Goal: Task Accomplishment & Management: Manage account settings

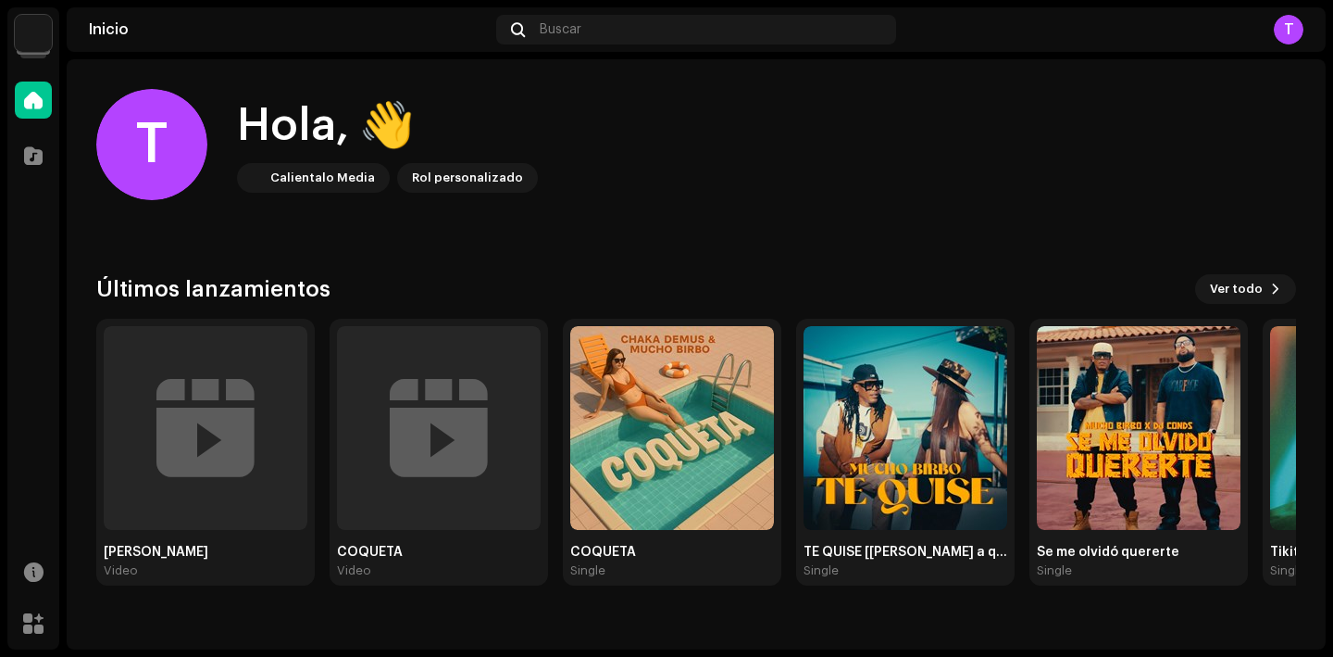
click at [36, 35] on img at bounding box center [33, 33] width 37 height 37
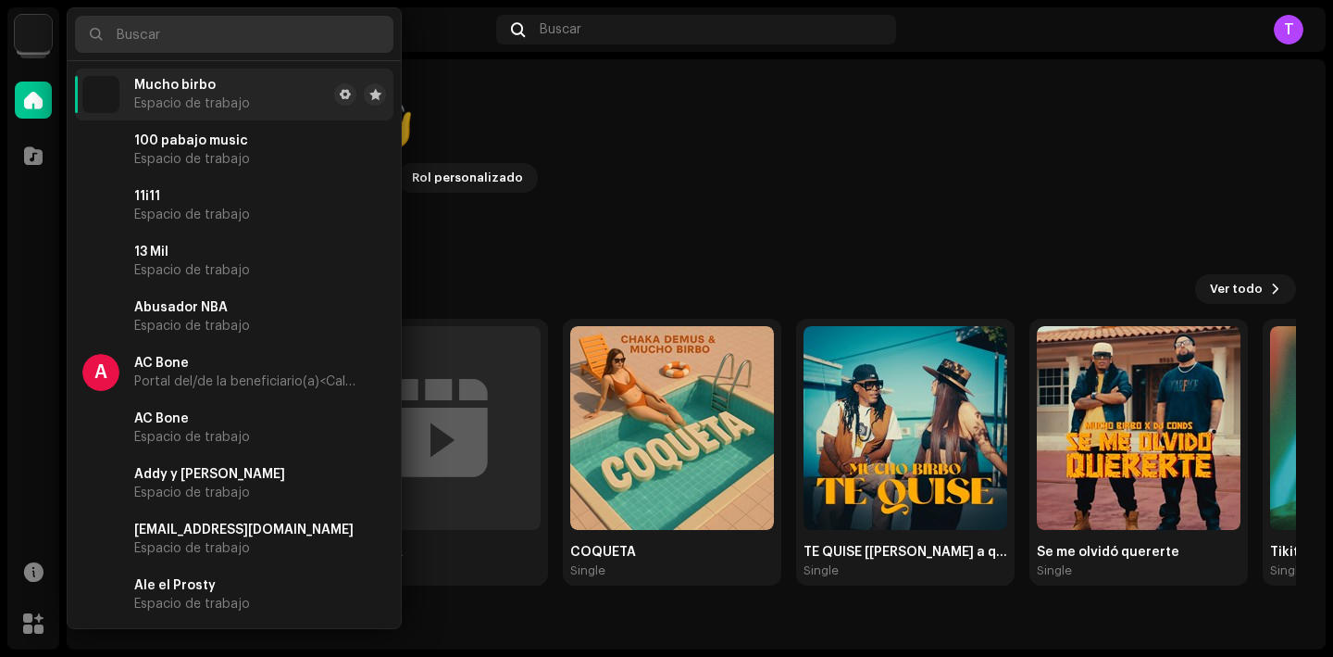
click at [182, 30] on input "text" at bounding box center [234, 34] width 319 height 37
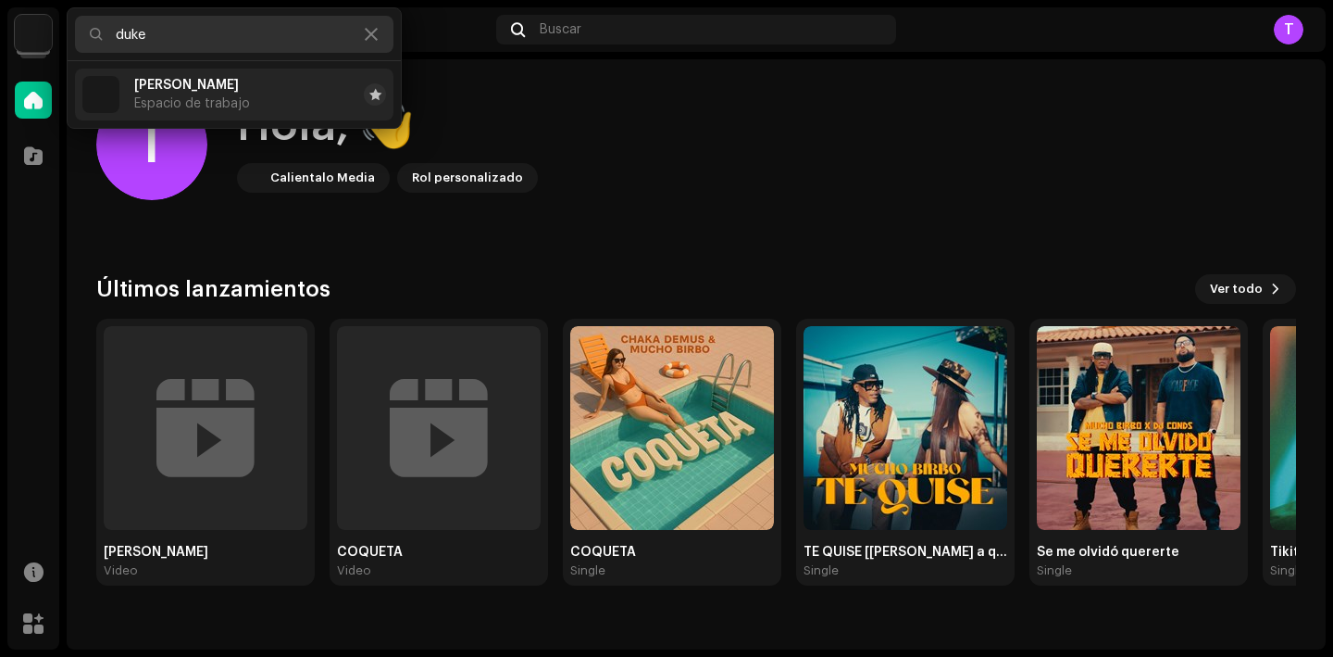
type input "duke"
click at [261, 87] on li "Duke Anthony Espacio de trabajo" at bounding box center [234, 95] width 319 height 52
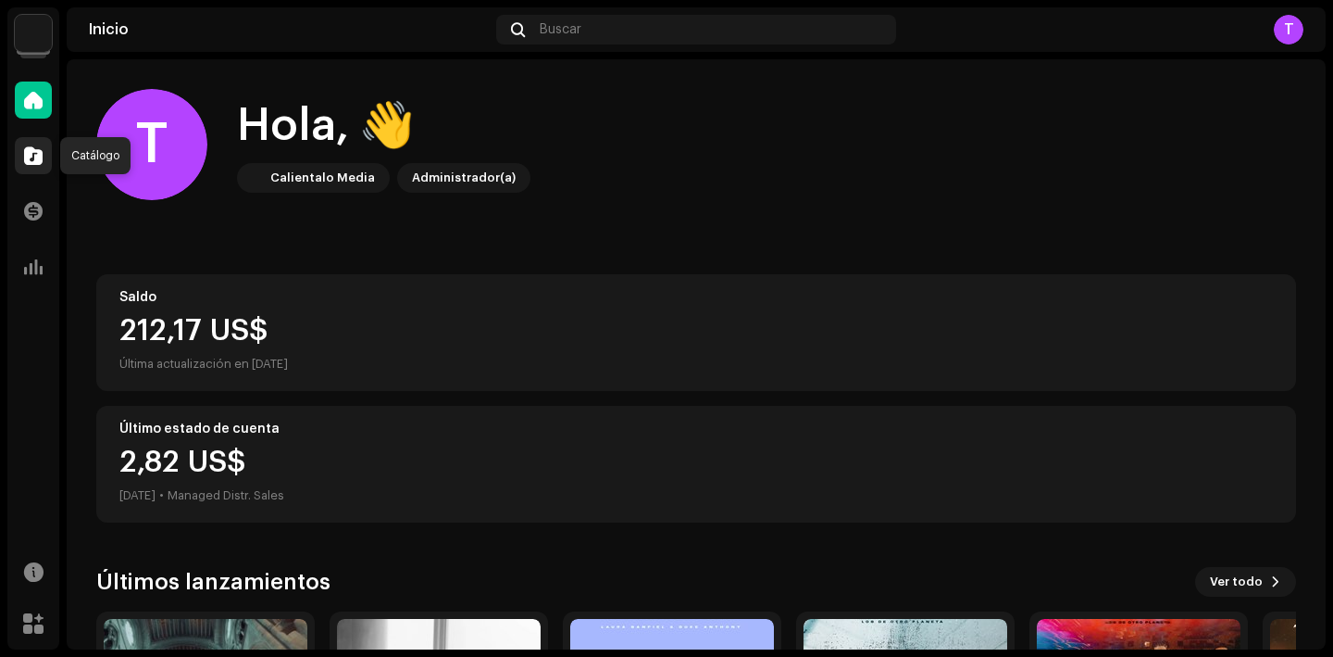
click at [38, 141] on div at bounding box center [33, 155] width 37 height 37
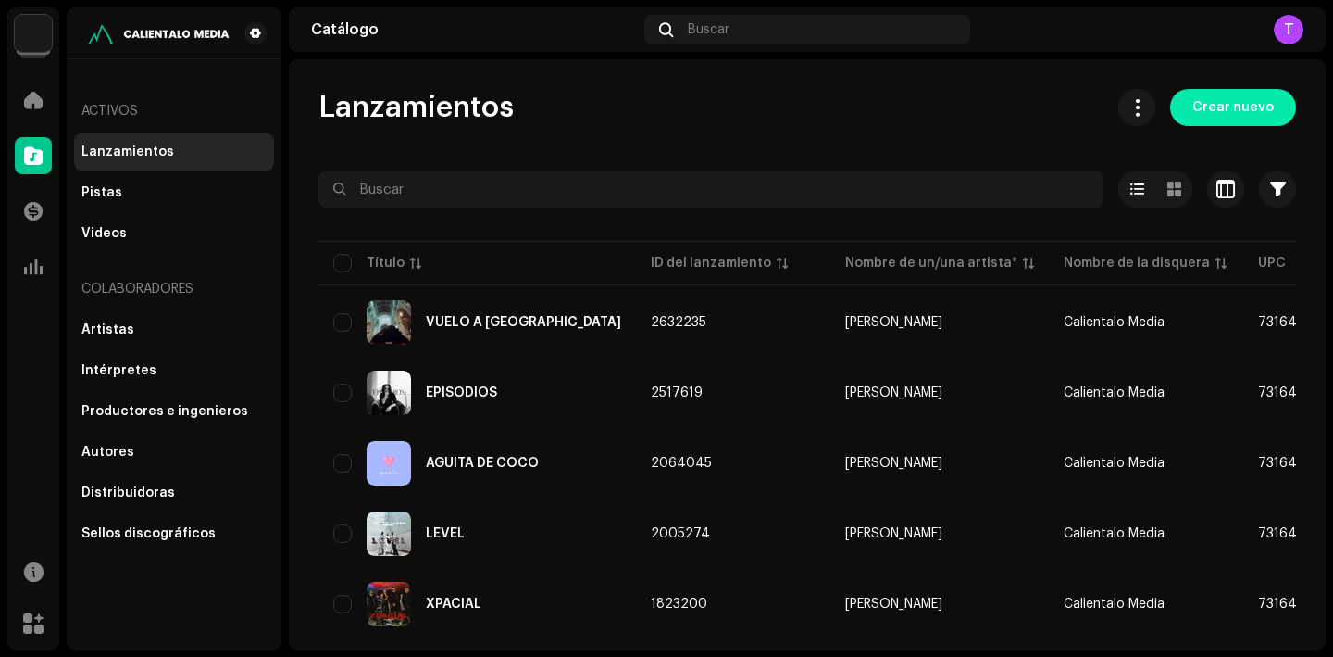
click at [1251, 102] on span "Crear nuevo" at bounding box center [1233, 107] width 81 height 37
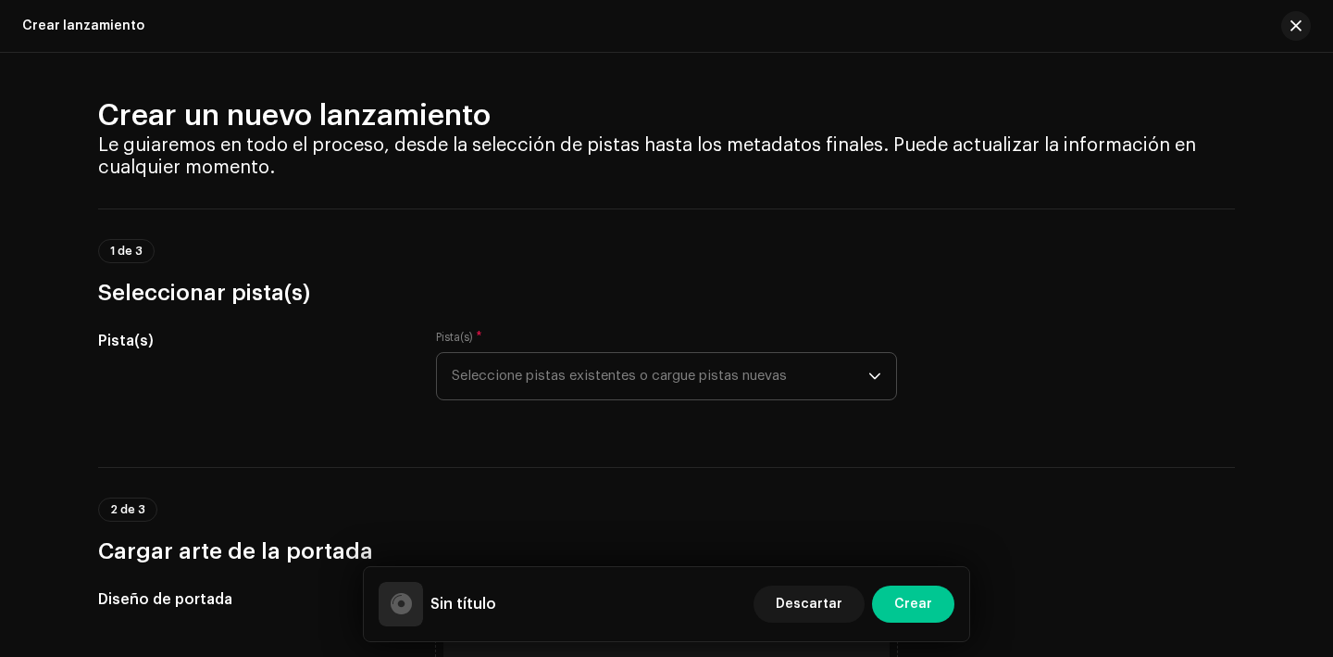
click at [644, 386] on span "Seleccione pistas existentes o cargue pistas nuevas" at bounding box center [660, 376] width 417 height 46
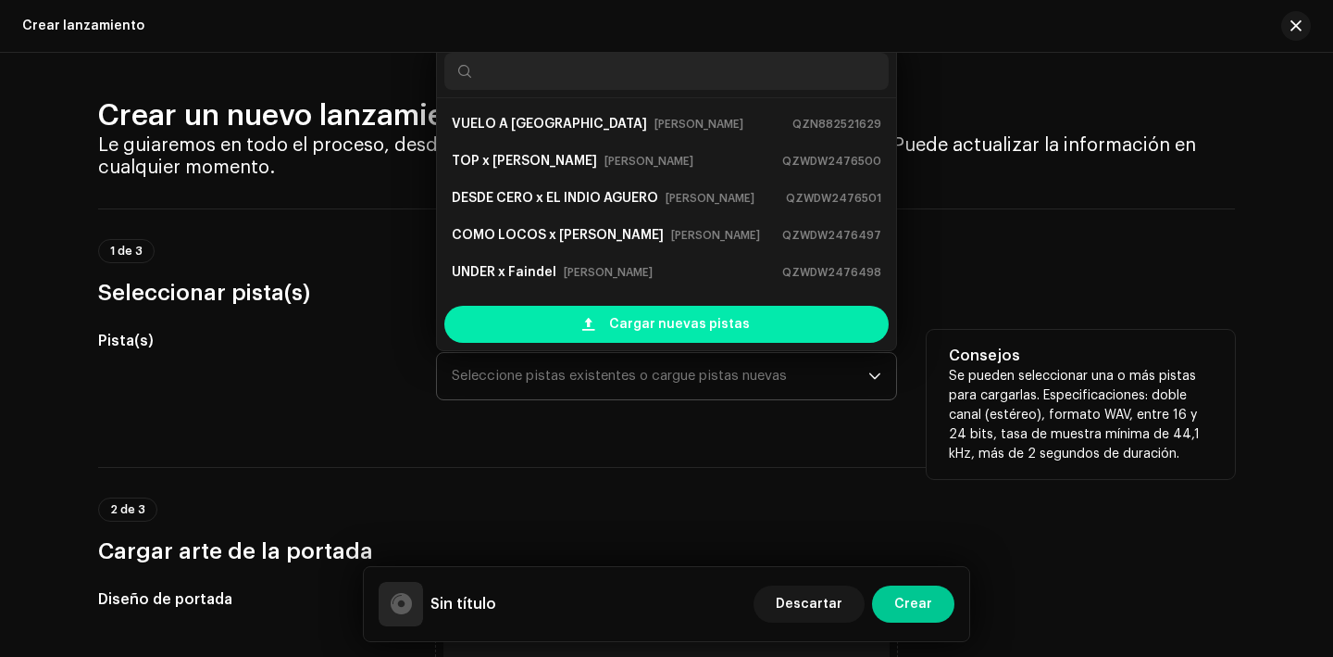
click at [653, 331] on span "Cargar nuevas pistas" at bounding box center [679, 324] width 141 height 37
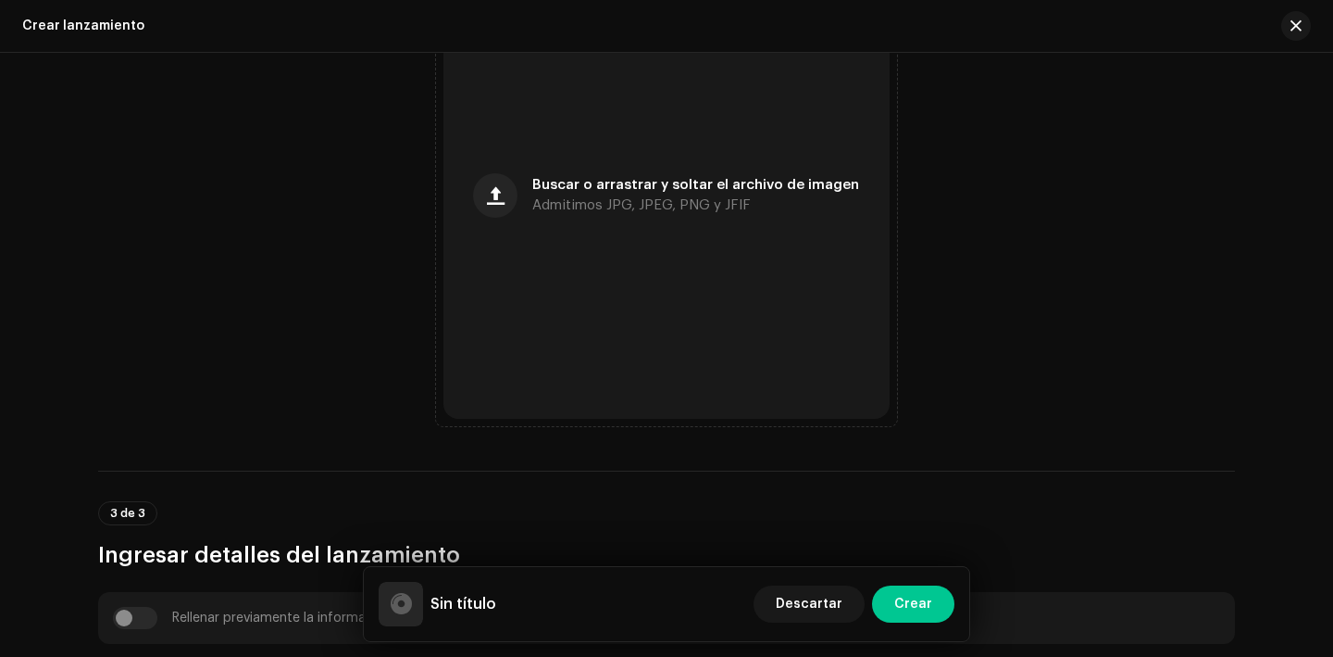
scroll to position [534, 0]
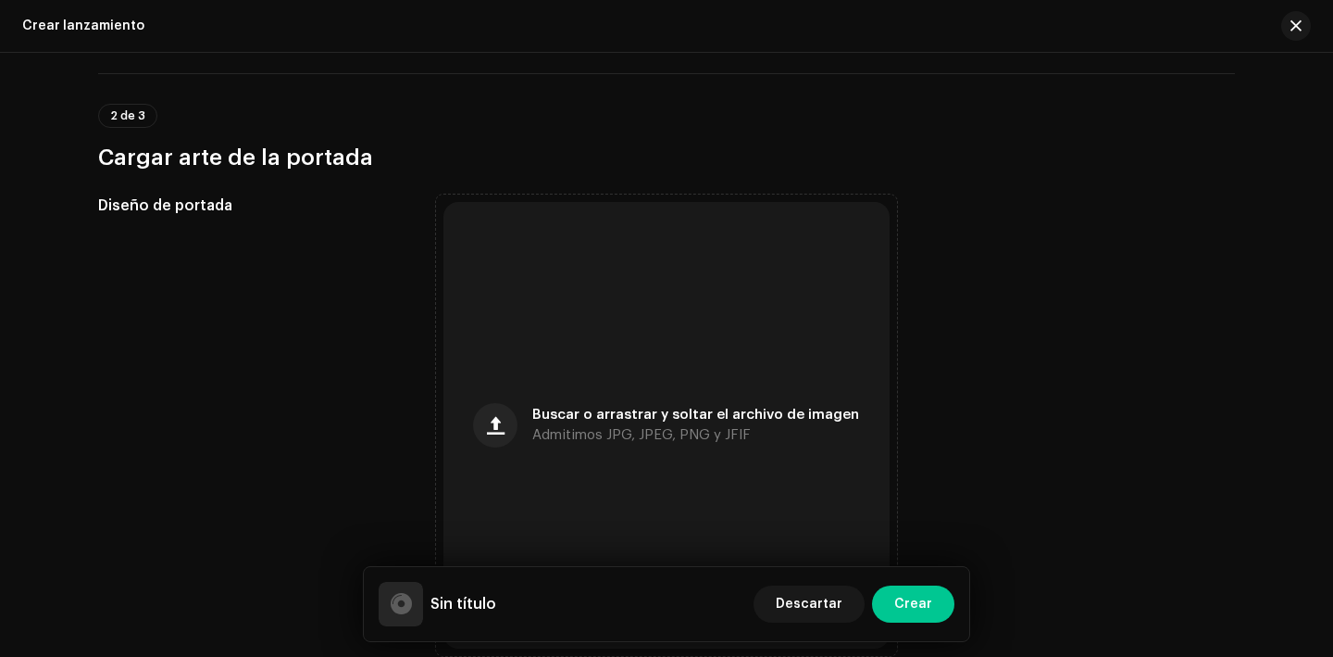
click at [575, 303] on div "Buscar o arrastrar y soltar el archivo de imagen Admitimos JPG, JPEG, PNG y JFIF" at bounding box center [667, 425] width 446 height 446
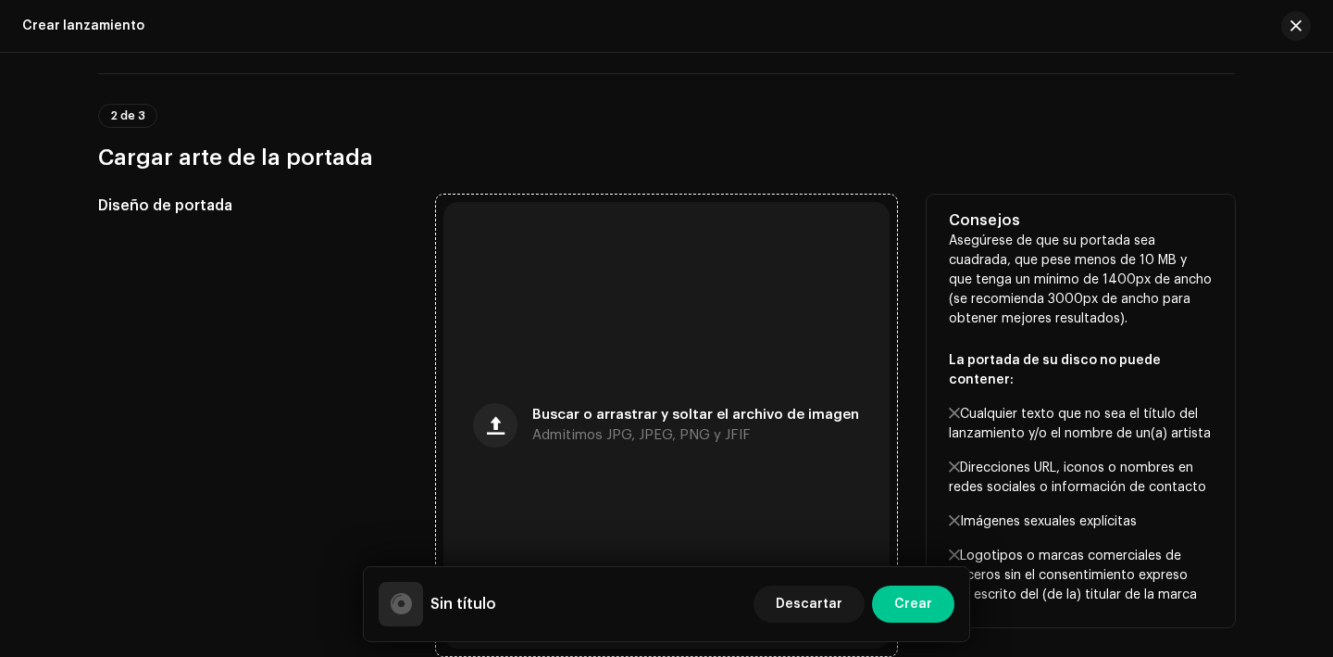
scroll to position [608, 0]
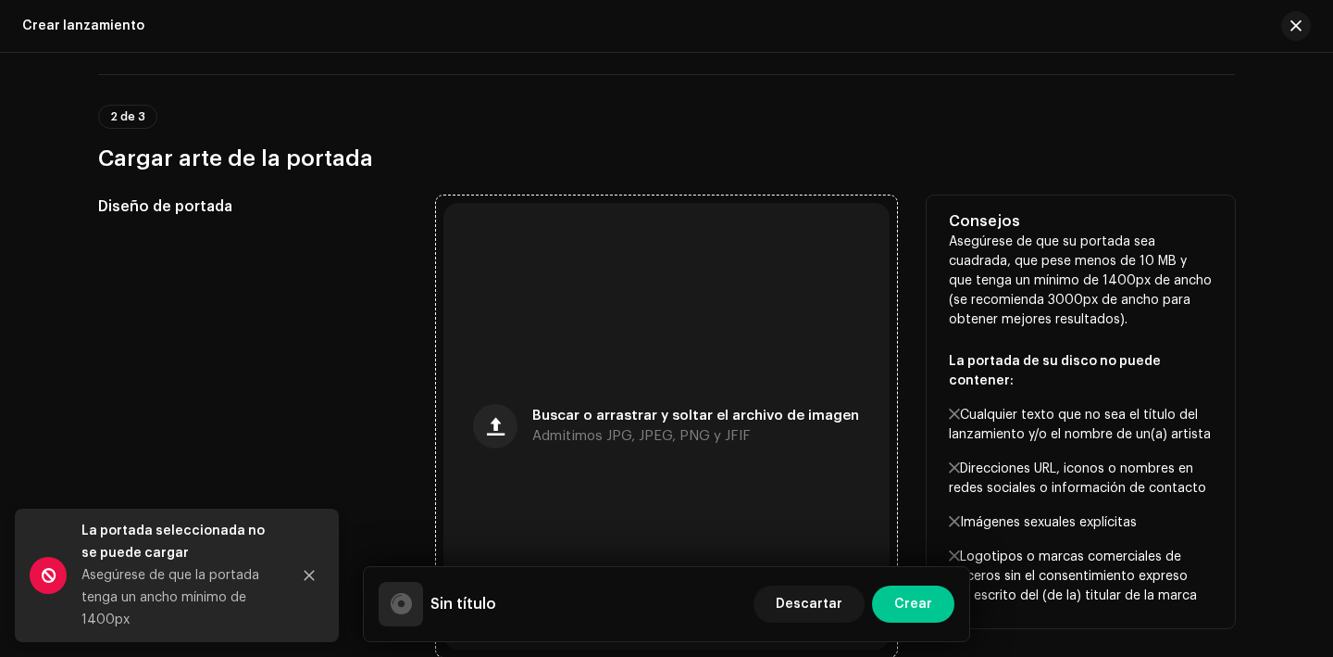
click at [741, 430] on span "Admitimos JPG, JPEG, PNG y JFIF" at bounding box center [641, 436] width 219 height 13
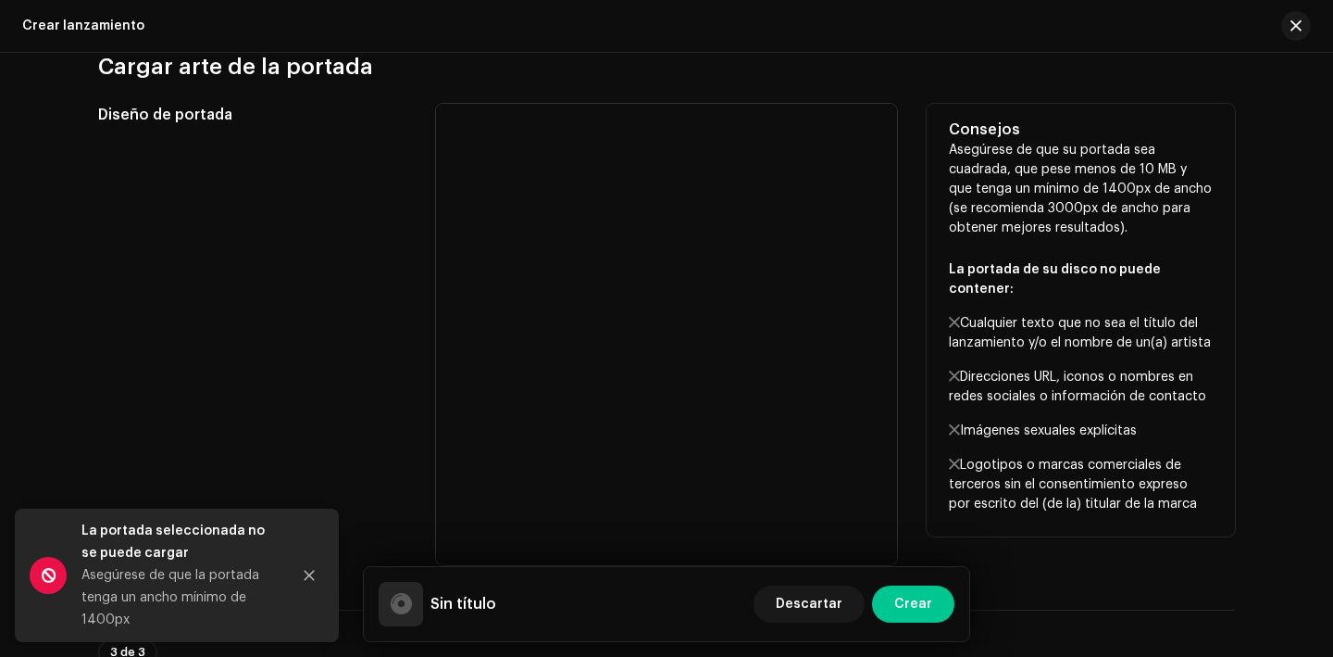
scroll to position [717, 0]
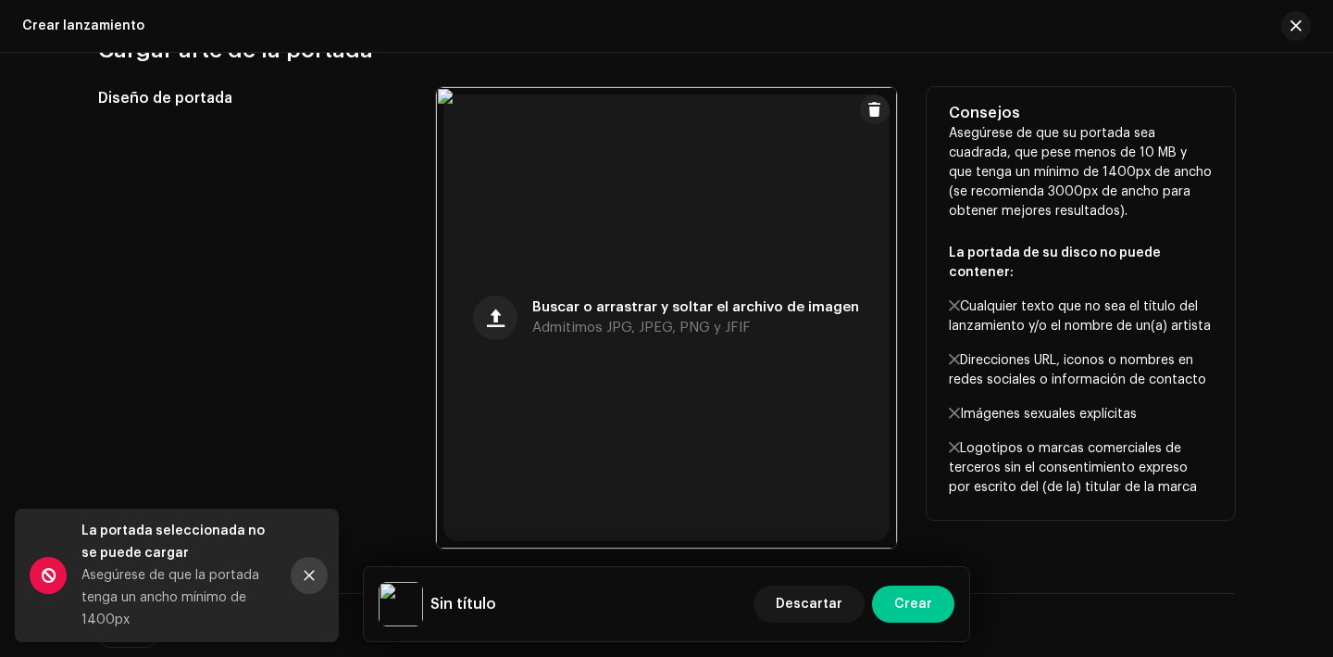
click at [315, 574] on icon "Close" at bounding box center [309, 575] width 13 height 13
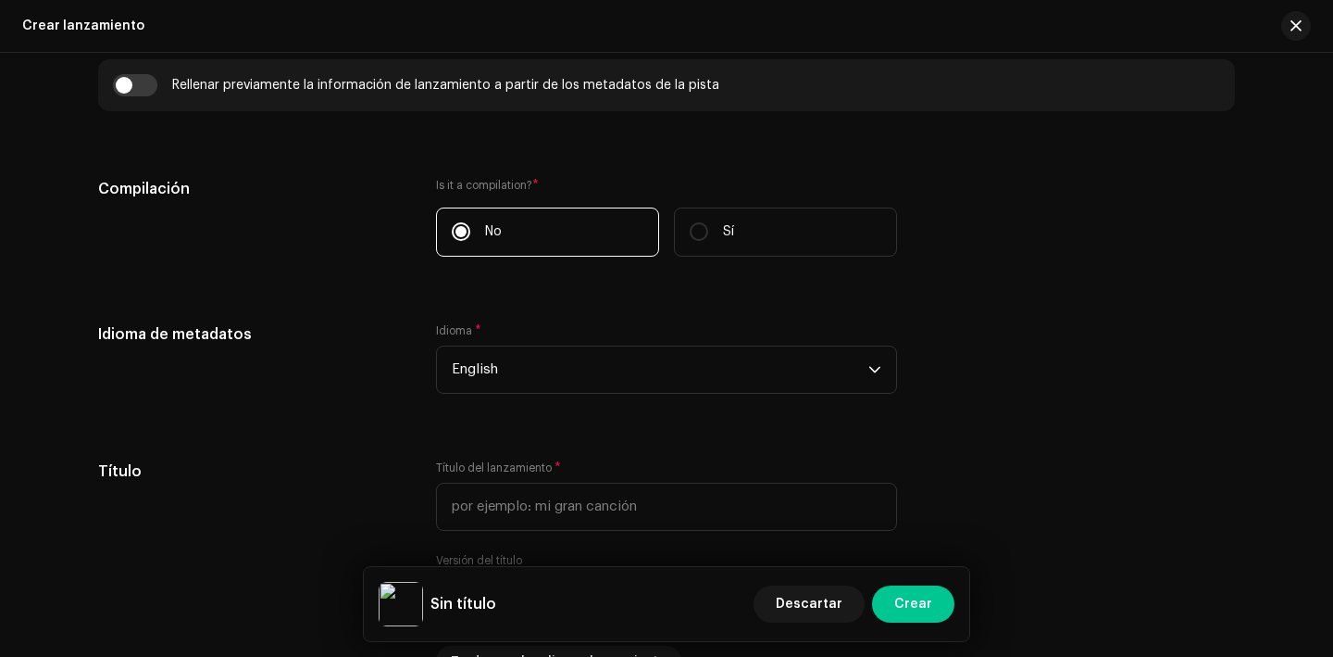
scroll to position [1384, 0]
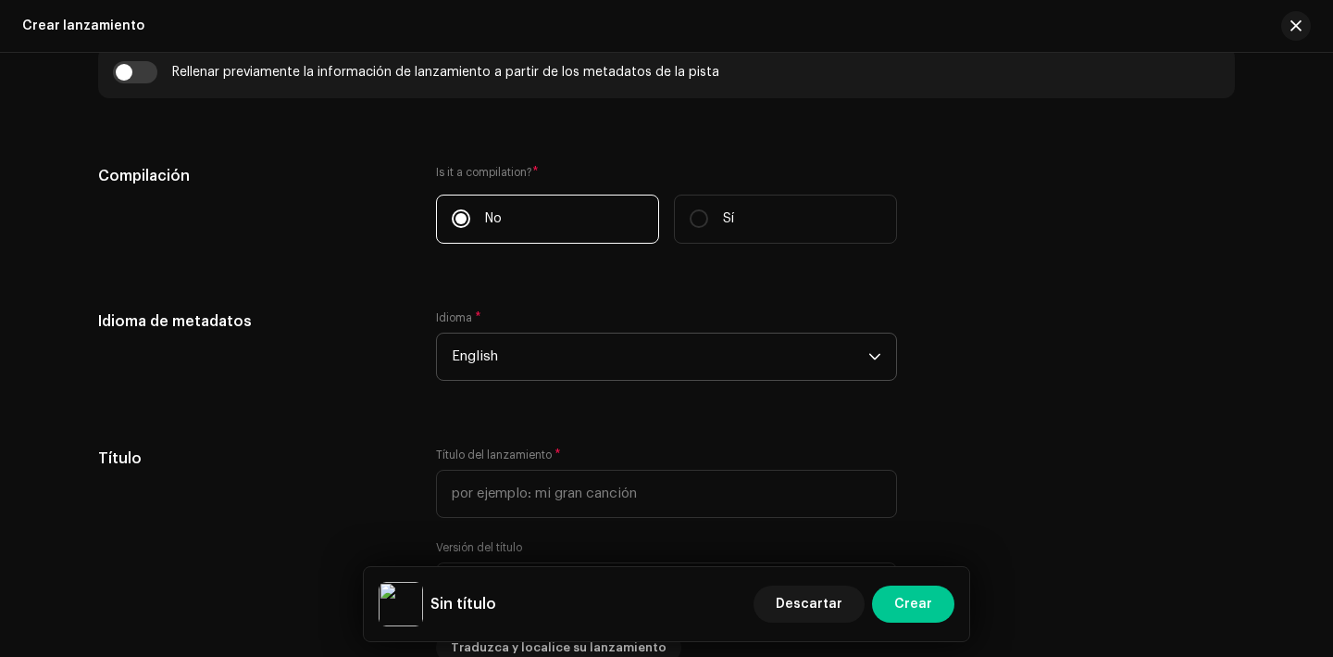
click at [569, 351] on span "English" at bounding box center [660, 356] width 417 height 46
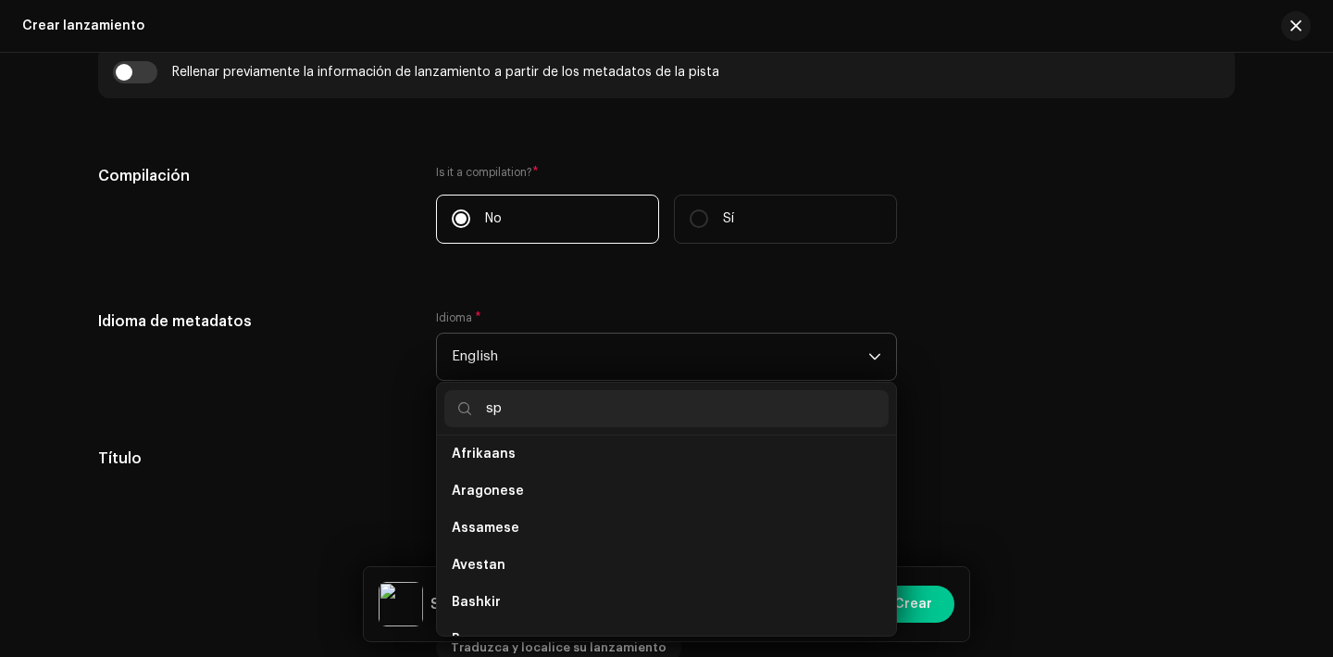
scroll to position [0, 0]
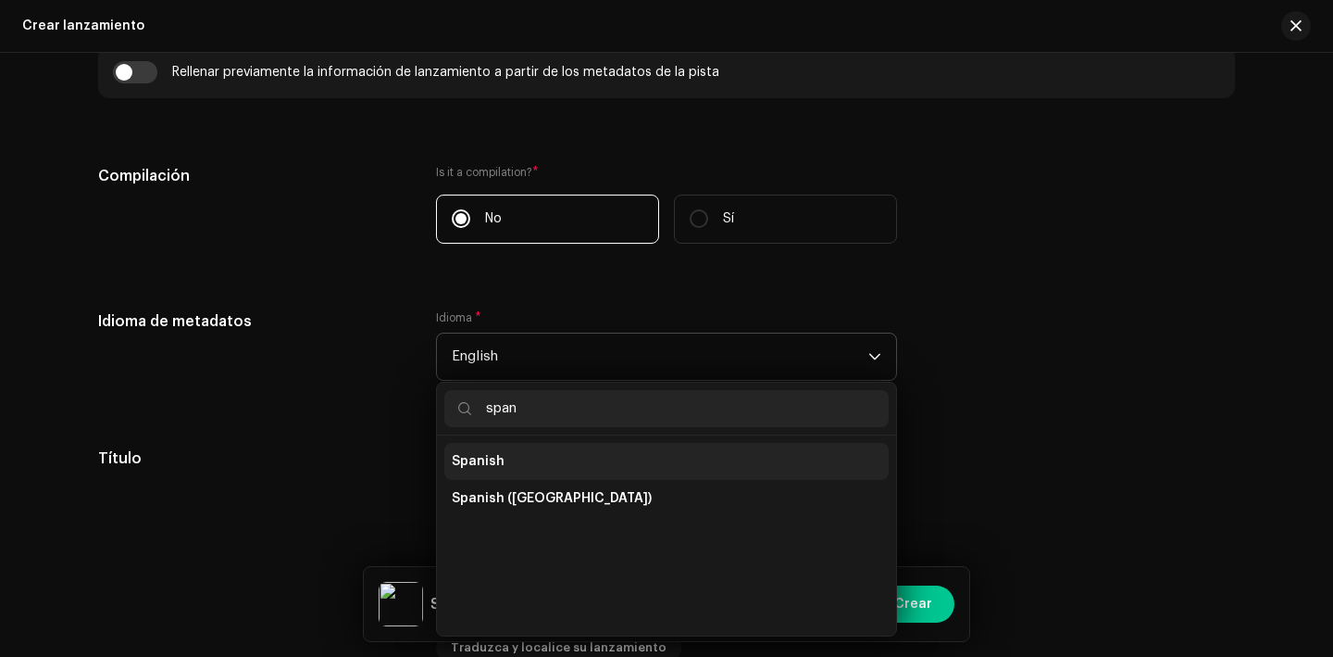
type input "span"
click at [516, 465] on li "Spanish" at bounding box center [666, 461] width 444 height 37
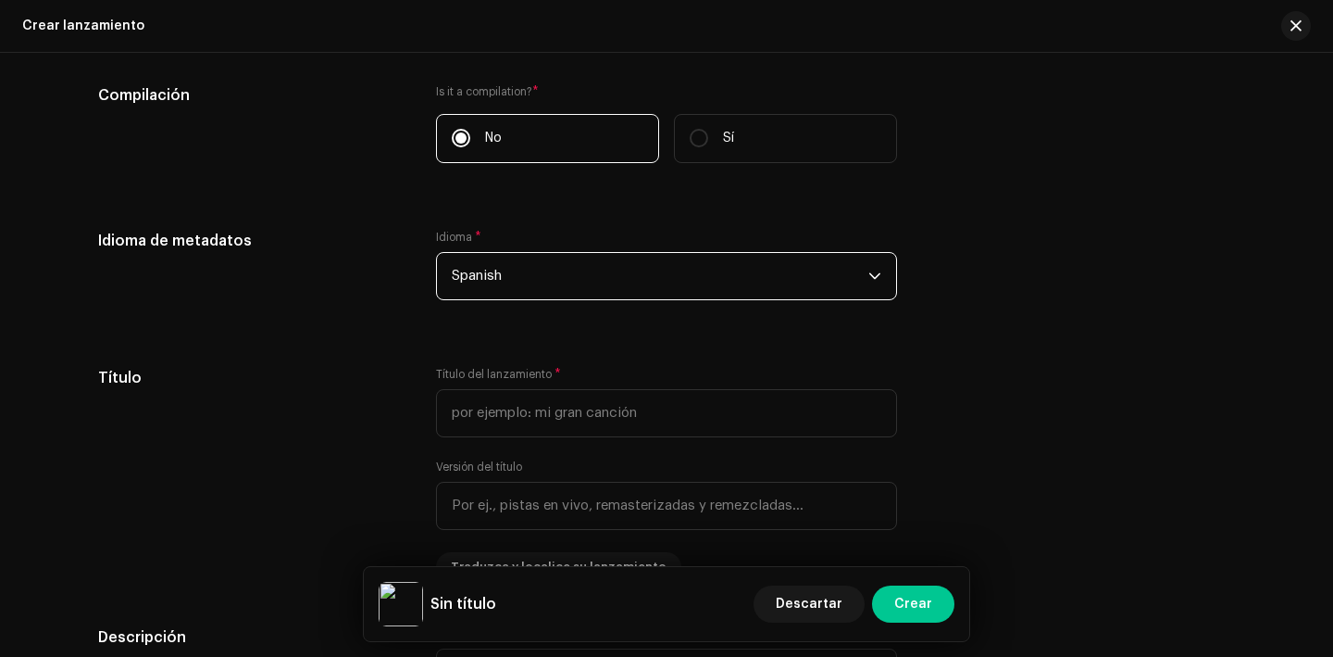
scroll to position [1467, 0]
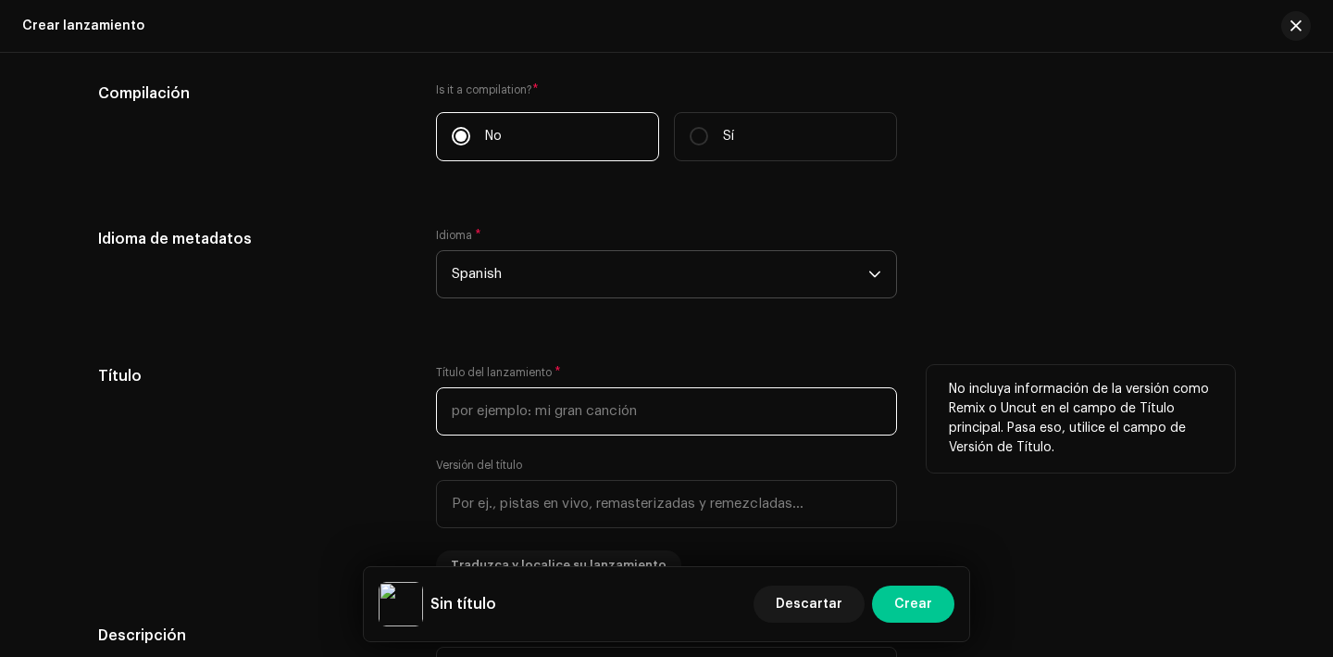
click at [516, 416] on input "text" at bounding box center [666, 411] width 461 height 48
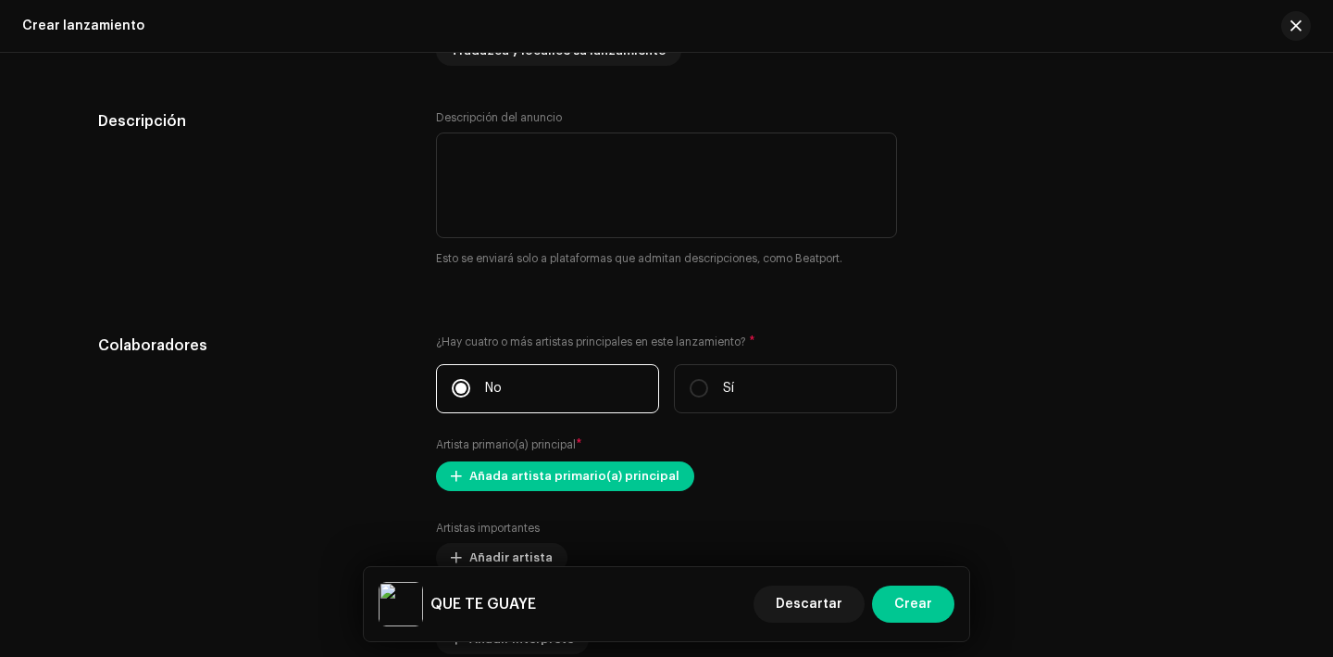
scroll to position [1985, 0]
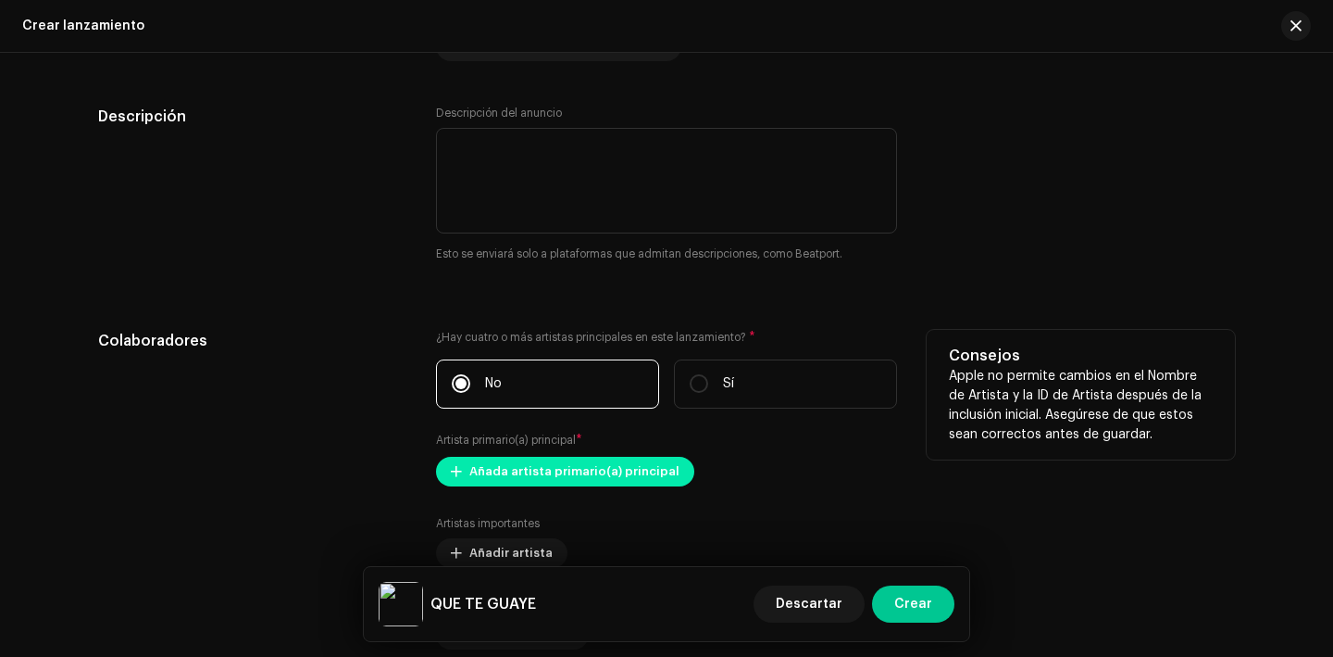
type input "QUE TE GUAYE"
click at [625, 477] on span "Añada artista primario(a) principal" at bounding box center [574, 471] width 210 height 37
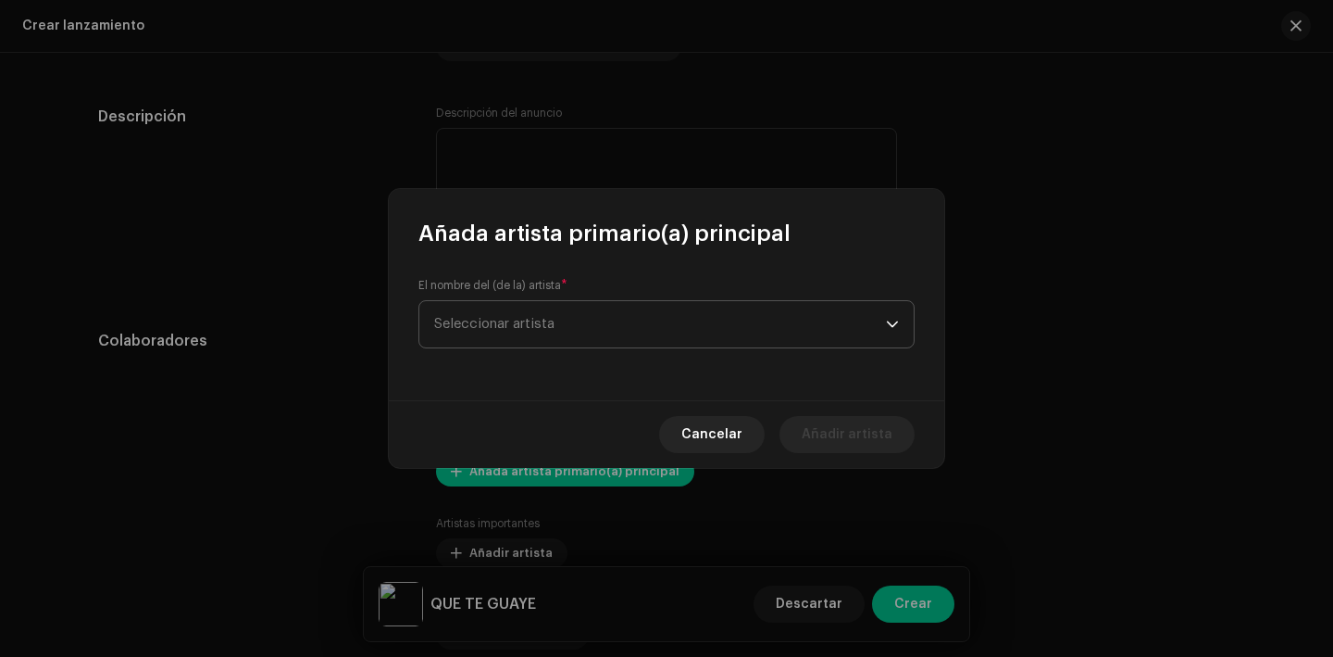
click at [588, 331] on span "Seleccionar artista" at bounding box center [660, 324] width 452 height 46
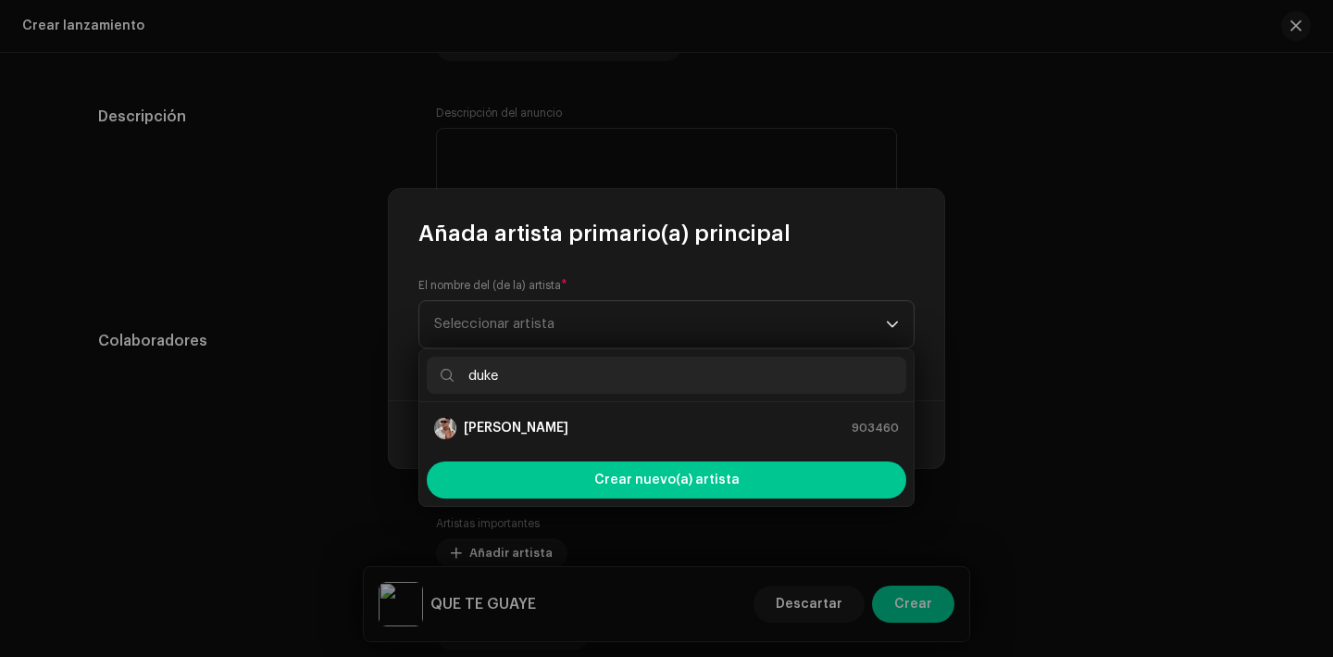
type input "duke"
click at [494, 437] on strong "Duke Anthony" at bounding box center [516, 428] width 105 height 19
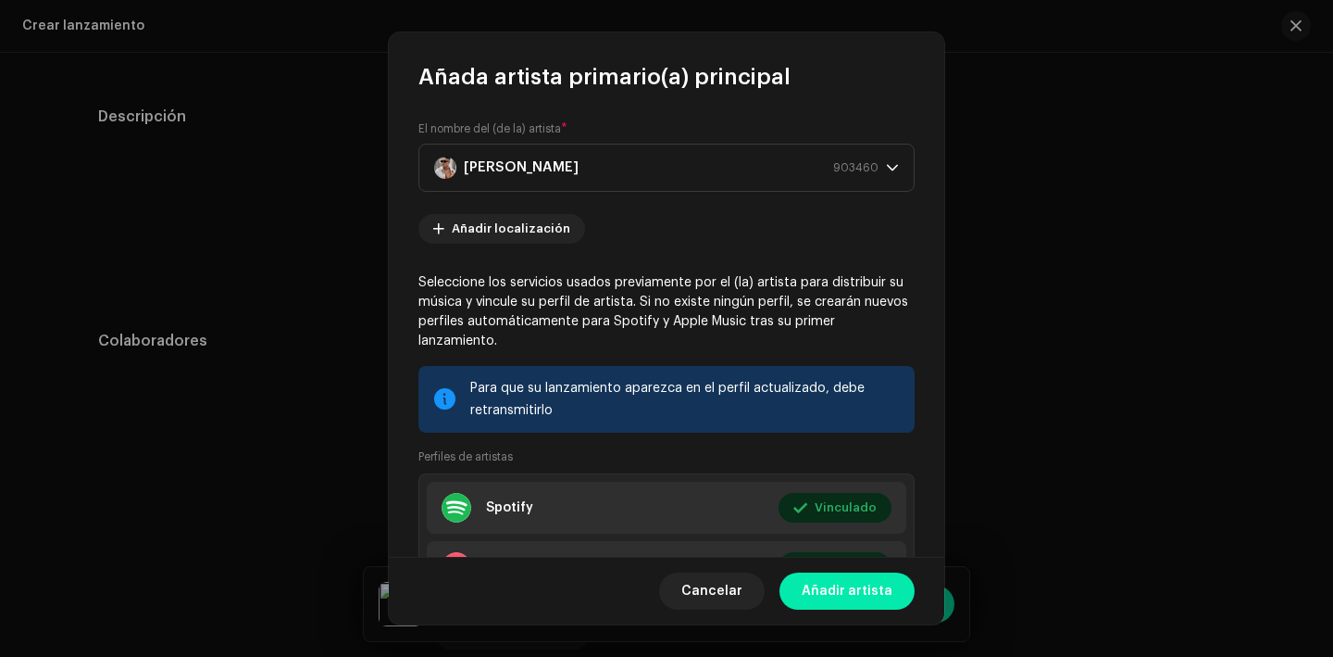
click at [844, 603] on span "Añadir artista" at bounding box center [847, 590] width 91 height 37
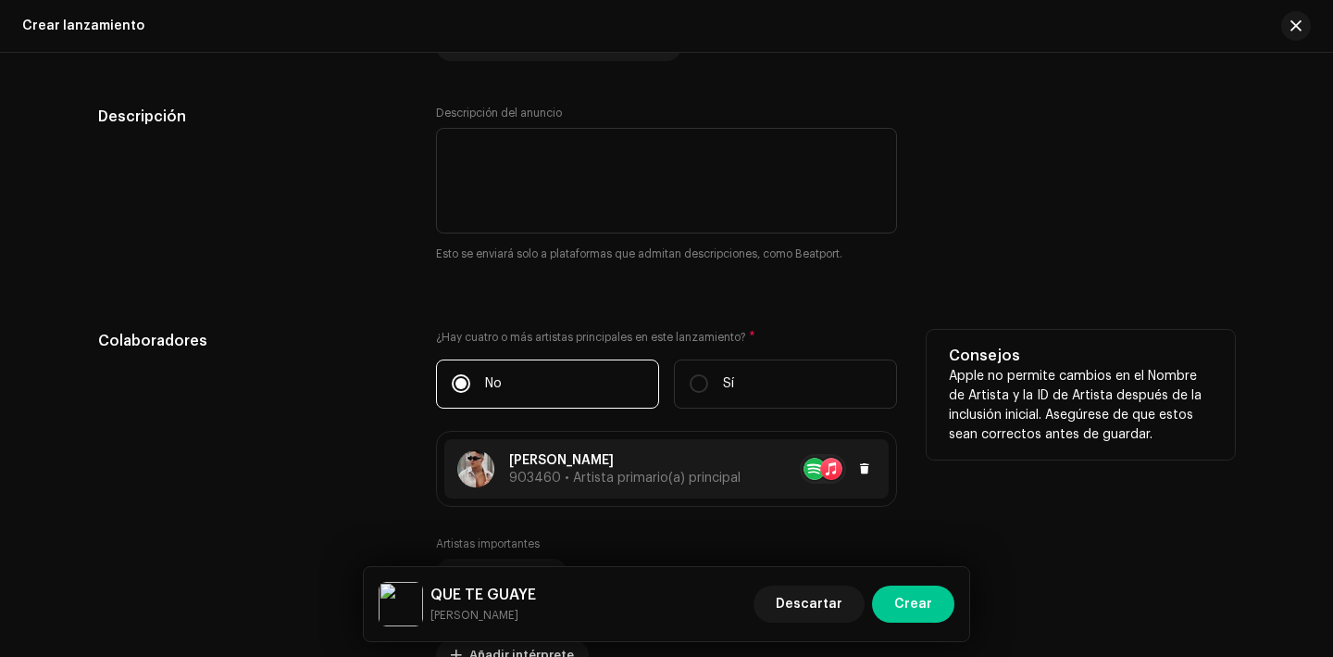
scroll to position [2198, 0]
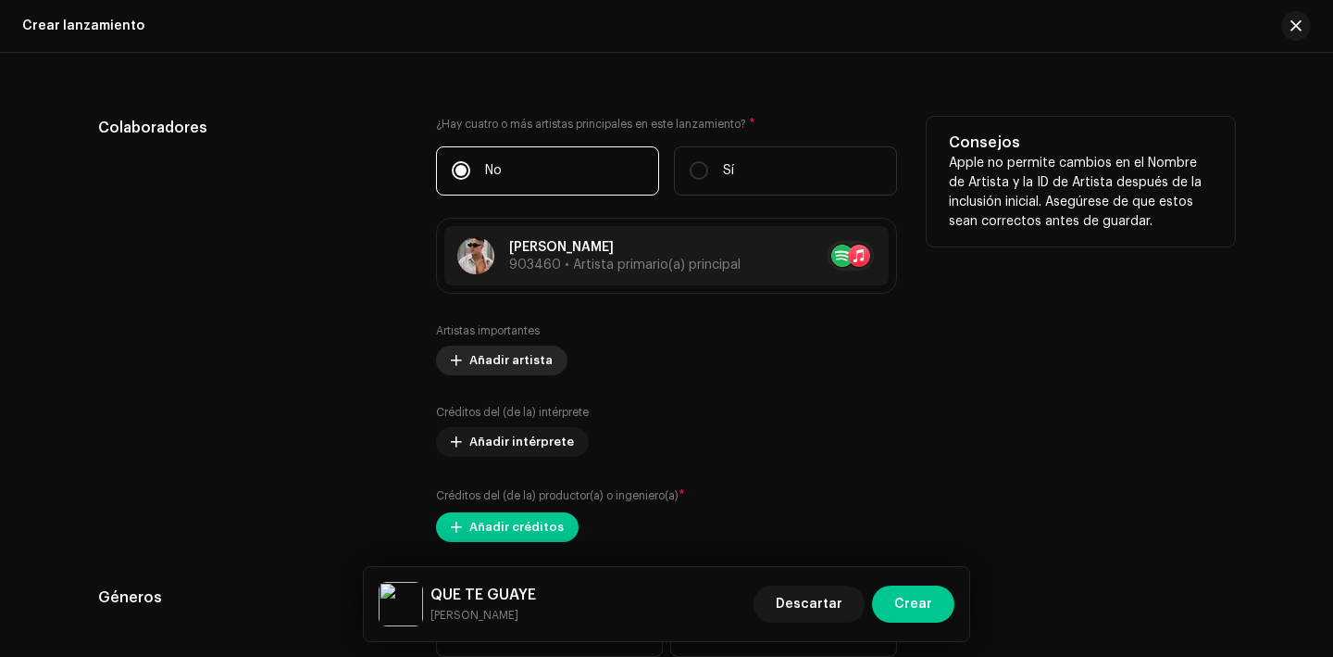
click at [509, 372] on span "Añadir artista" at bounding box center [510, 360] width 83 height 37
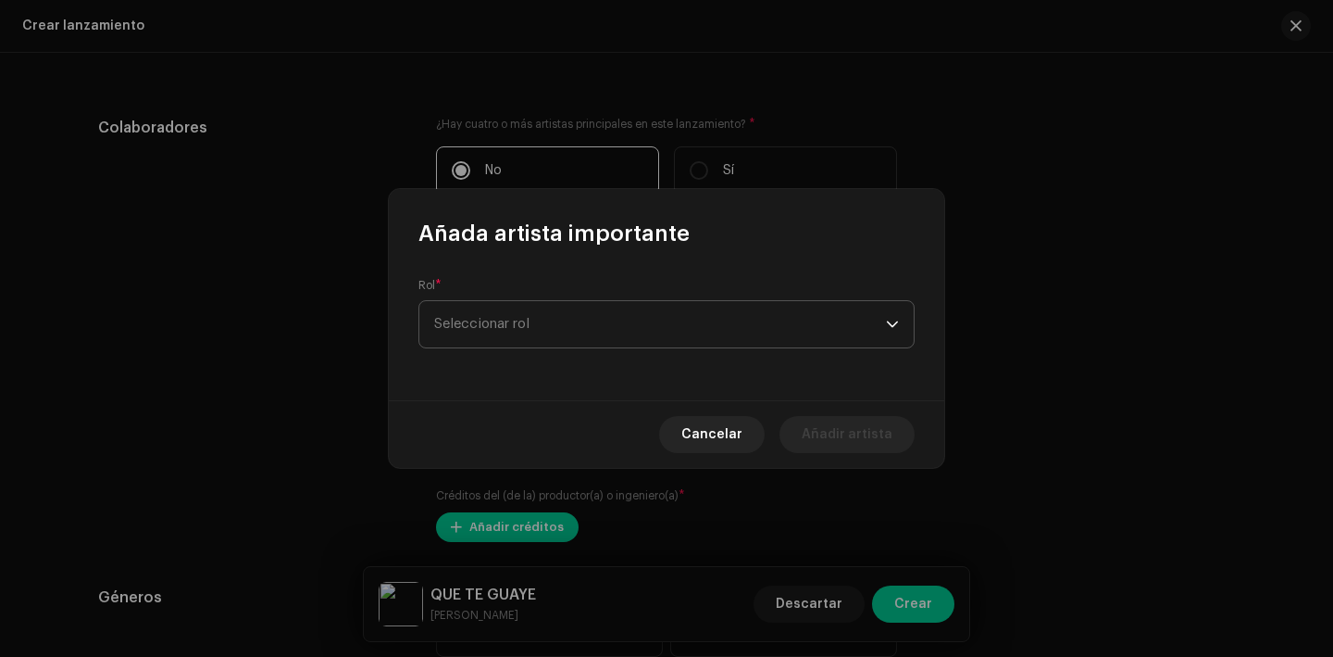
click at [500, 329] on span "Seleccionar rol" at bounding box center [660, 324] width 452 height 46
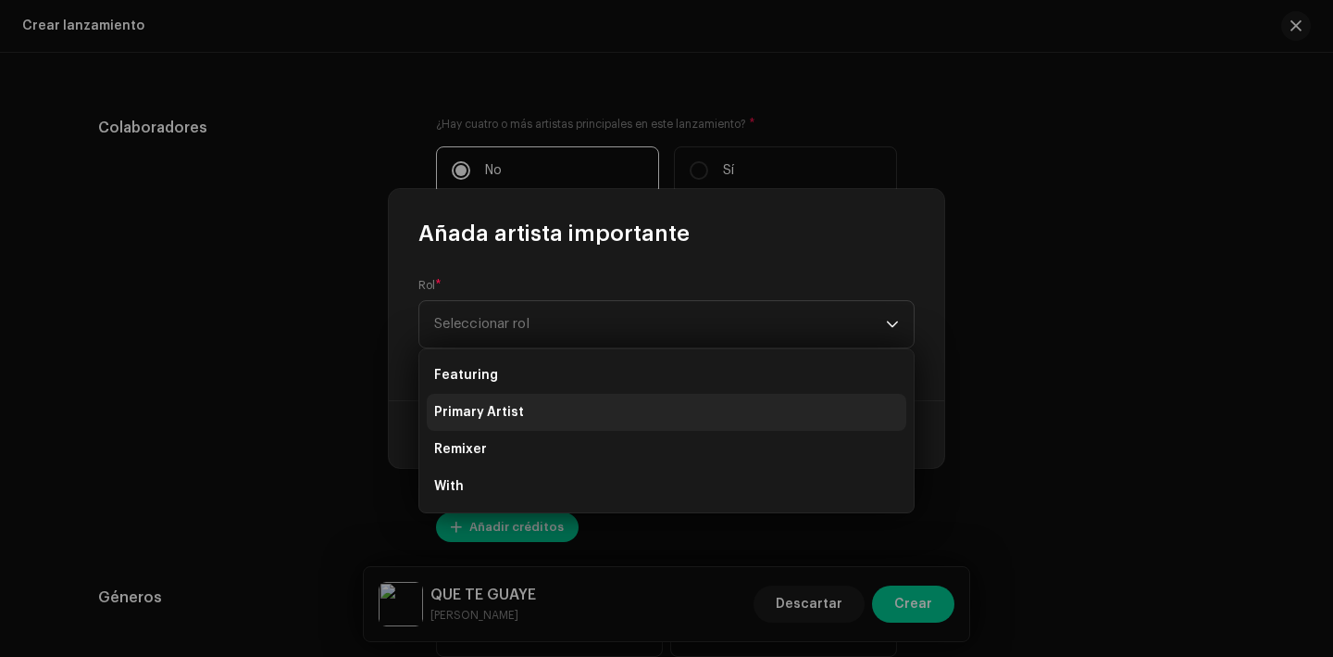
click at [517, 401] on li "Primary Artist" at bounding box center [667, 412] width 480 height 37
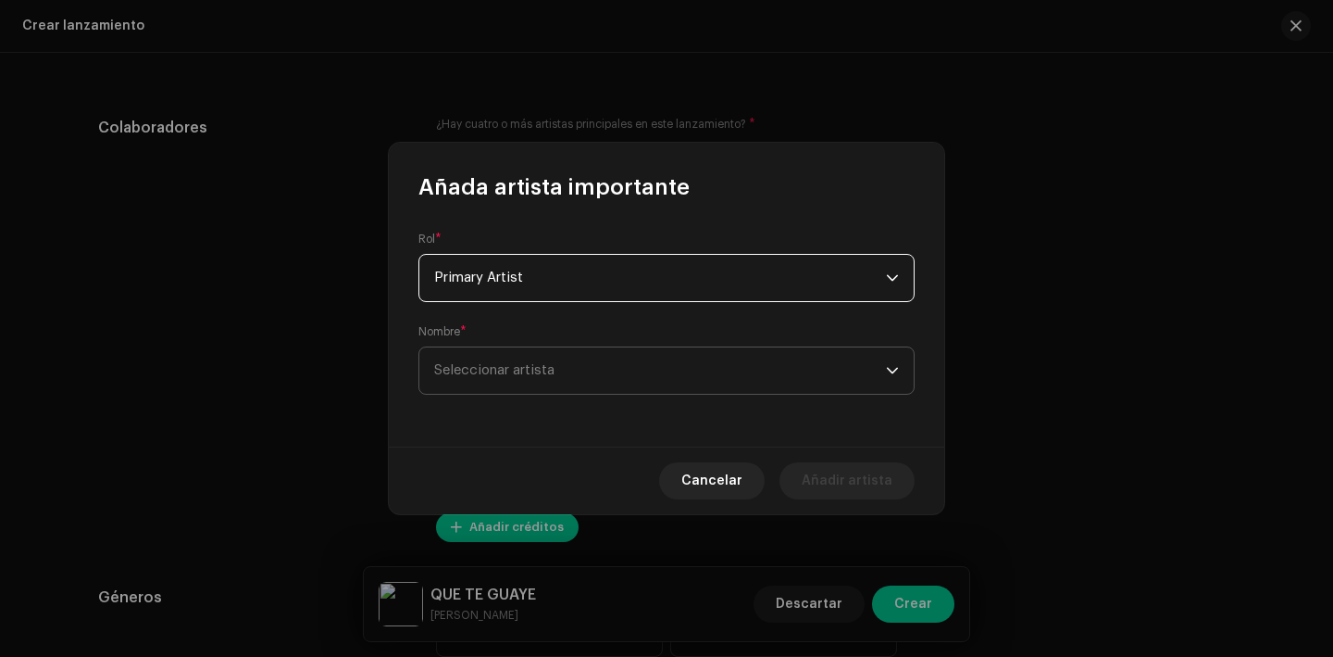
click at [533, 376] on span "Seleccionar artista" at bounding box center [494, 370] width 120 height 14
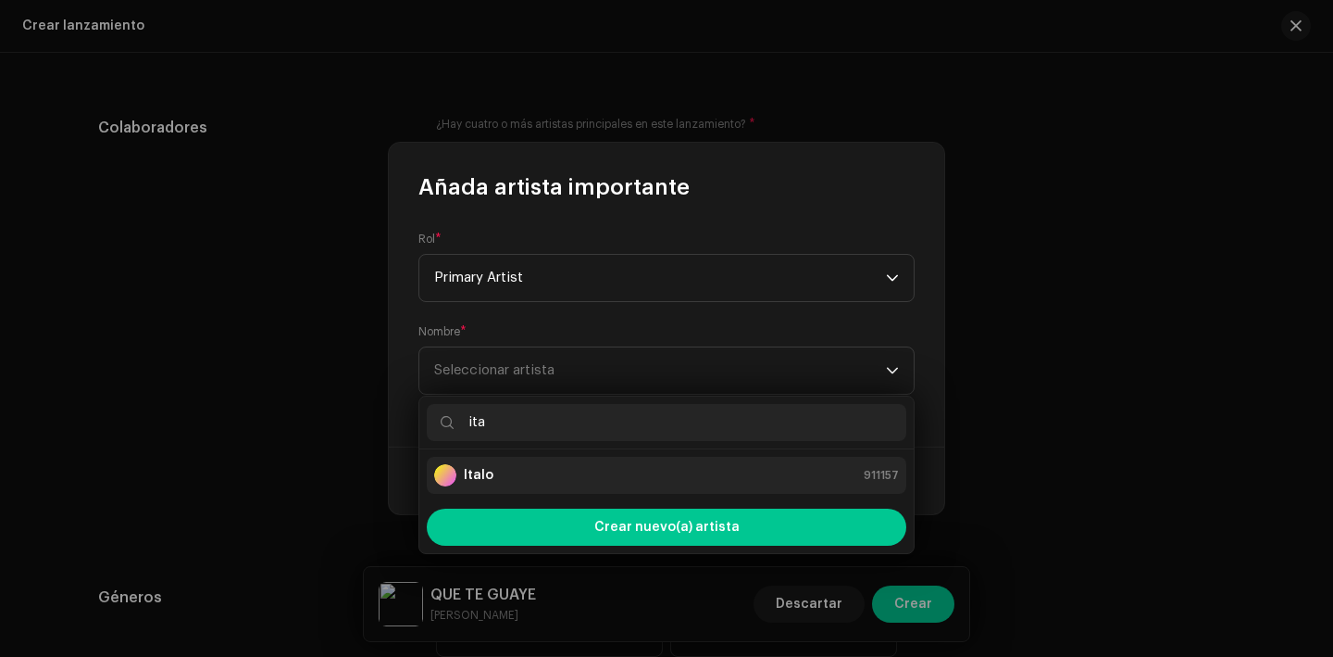
type input "ita"
click at [539, 475] on div "Italo 911157" at bounding box center [666, 475] width 465 height 22
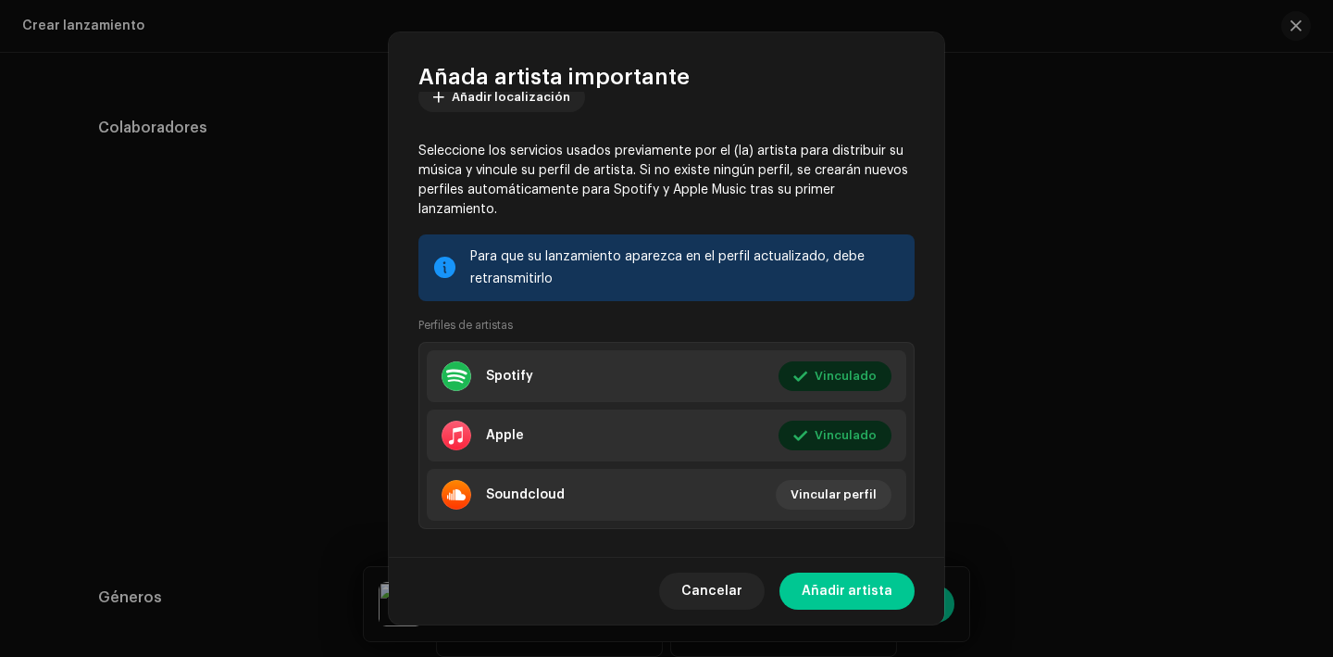
scroll to position [237, 0]
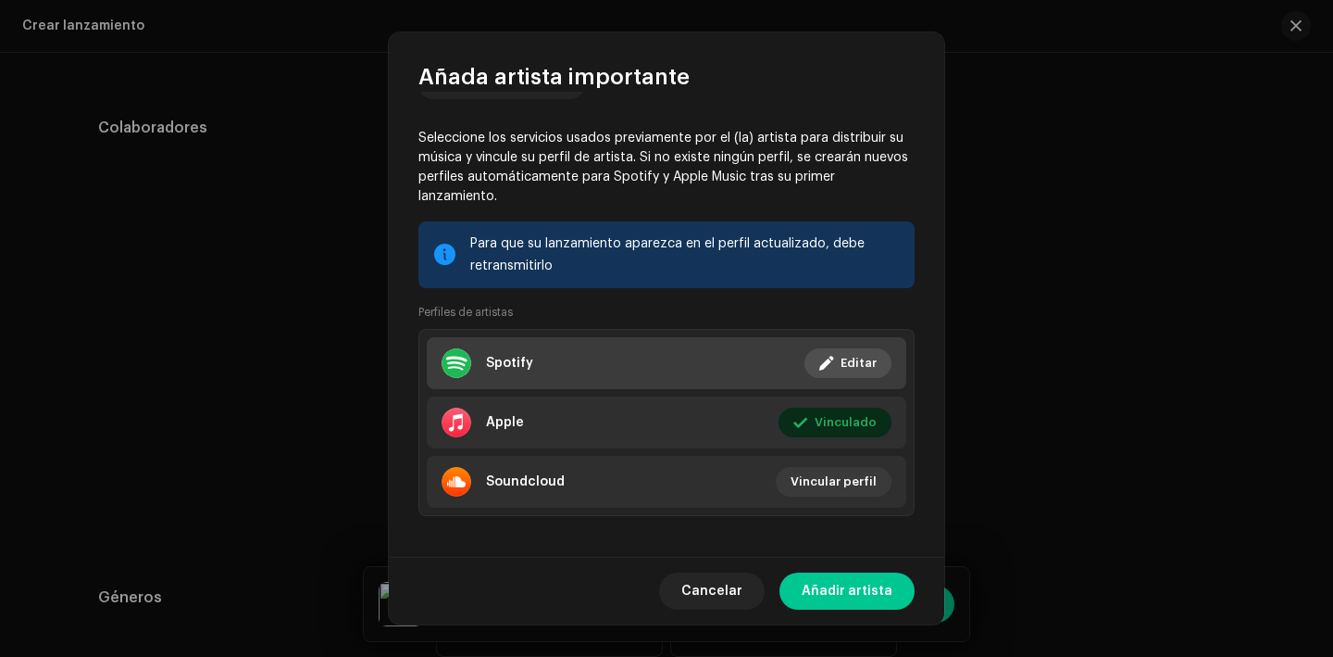
click at [830, 355] on button "Editar" at bounding box center [848, 363] width 87 height 30
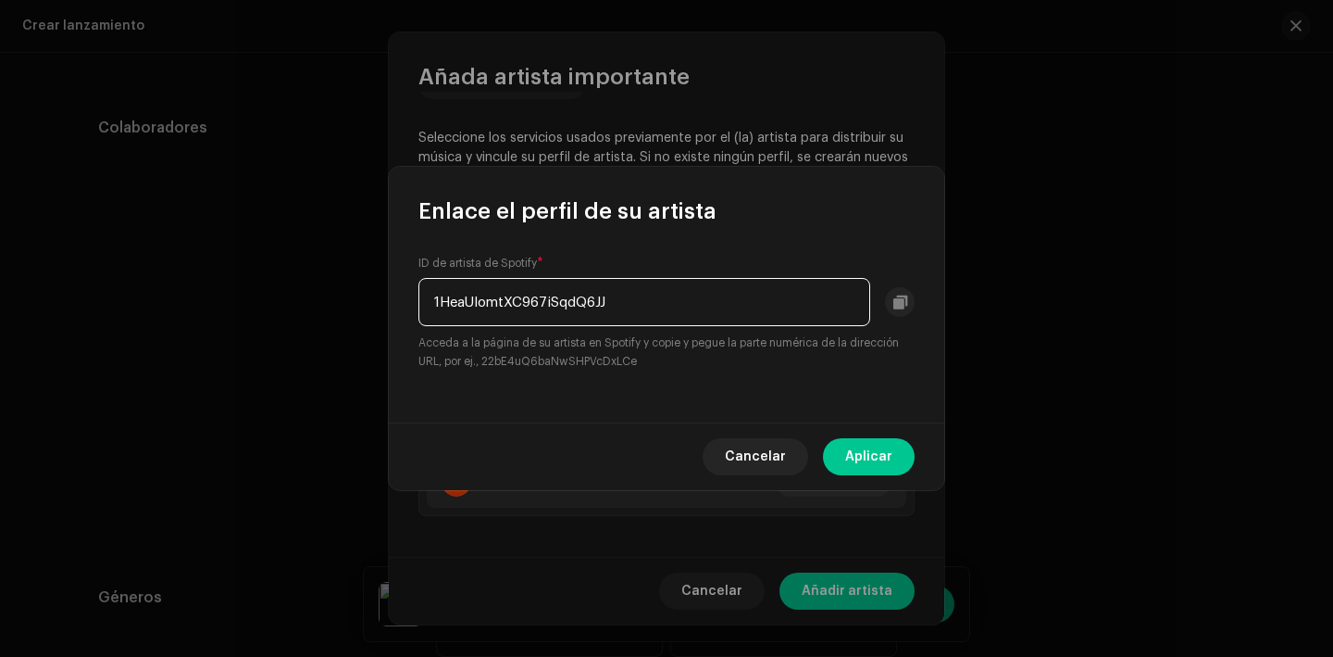
drag, startPoint x: 651, startPoint y: 307, endPoint x: 369, endPoint y: 303, distance: 281.5
click at [369, 303] on div "Enlace el perfil de su artista ID de artista de Spotify * 1HeaUIomtXC967iSqdQ6J…" at bounding box center [666, 328] width 1333 height 657
paste input "https://open.spotify.com/intl-es/artist/1HeaUIomtXC967iSqdQ6JJ?si=LPDpwpKTQKqP4…"
drag, startPoint x: 648, startPoint y: 298, endPoint x: 989, endPoint y: 299, distance: 340.8
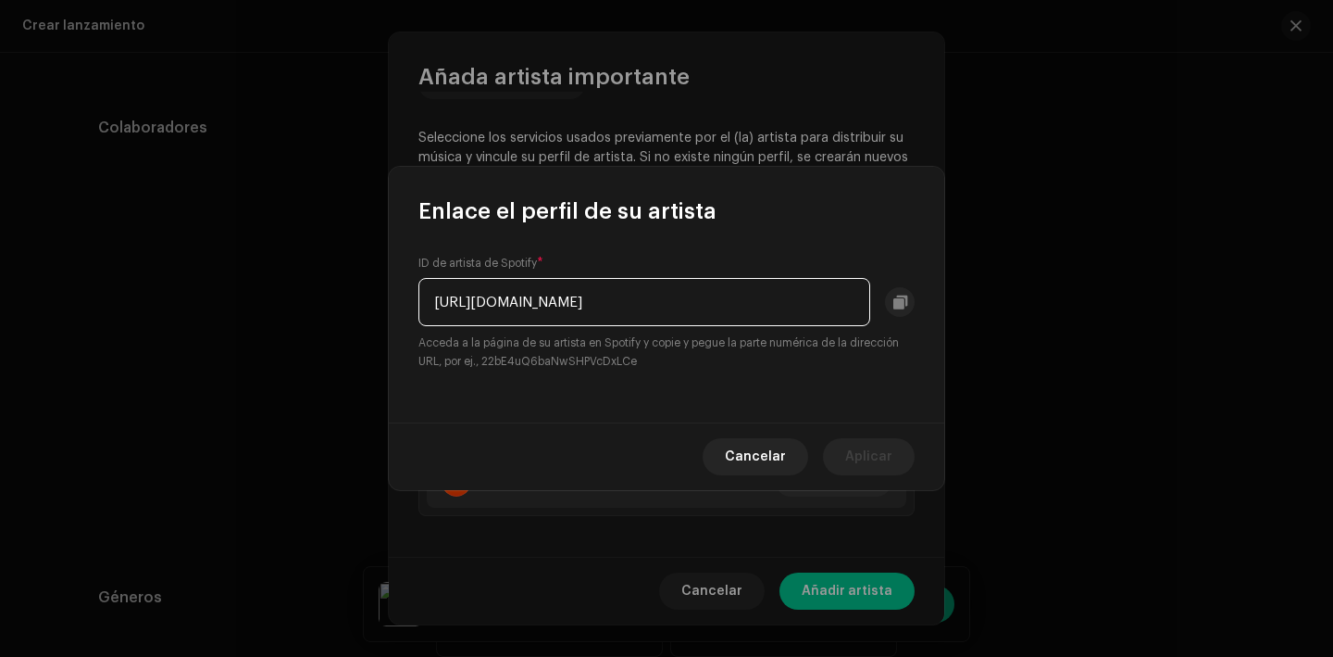
click at [987, 300] on div "Enlace el perfil de su artista ID de artista de Spotify * https://open.spotify.…" at bounding box center [666, 328] width 1333 height 657
drag, startPoint x: 680, startPoint y: 300, endPoint x: 316, endPoint y: 311, distance: 364.1
click at [316, 311] on div "Enlace el perfil de su artista ID de artista de Spotify * https://open.spotify.…" at bounding box center [666, 328] width 1333 height 657
click at [683, 304] on input "https://open.spotify.com/intl-es/artist/1HeaUIomtXC967iSqdQ6JJ" at bounding box center [645, 302] width 452 height 48
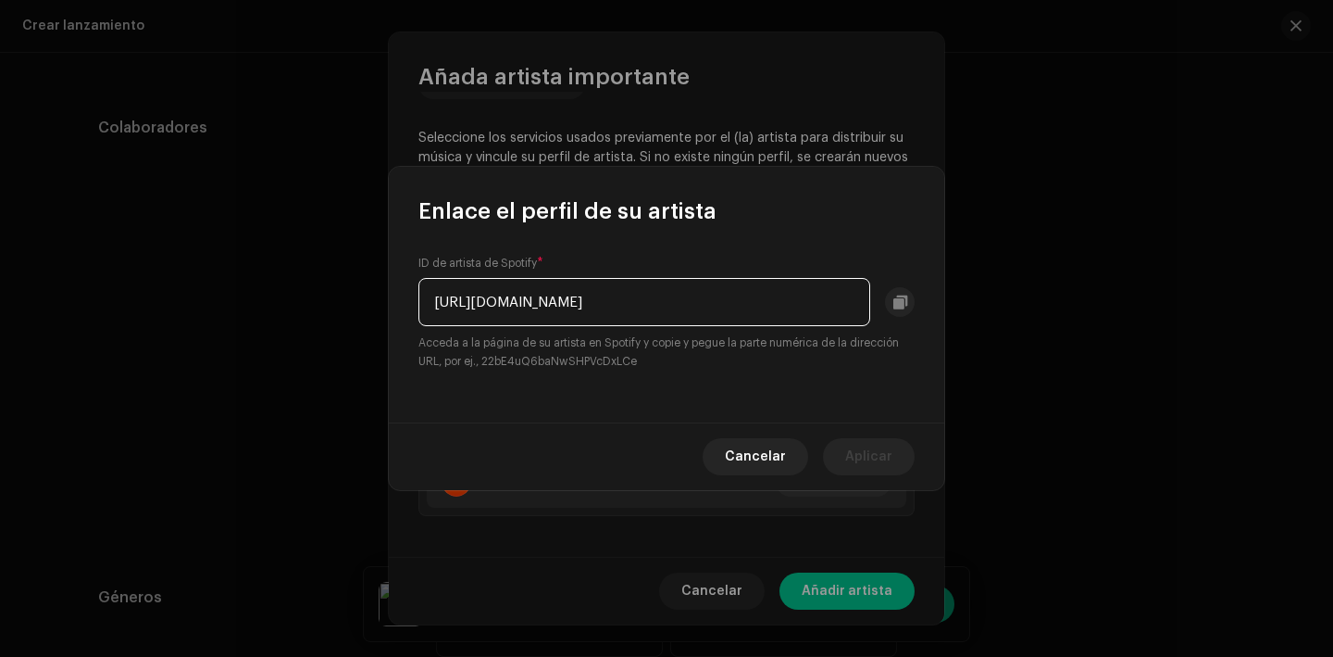
drag, startPoint x: 682, startPoint y: 300, endPoint x: 284, endPoint y: 286, distance: 398.4
click at [284, 286] on div "Enlace el perfil de su artista ID de artista de Spotify * https://open.spotify.…" at bounding box center [666, 328] width 1333 height 657
type input "1HeaUIomtXC967iSqdQ6JJ"
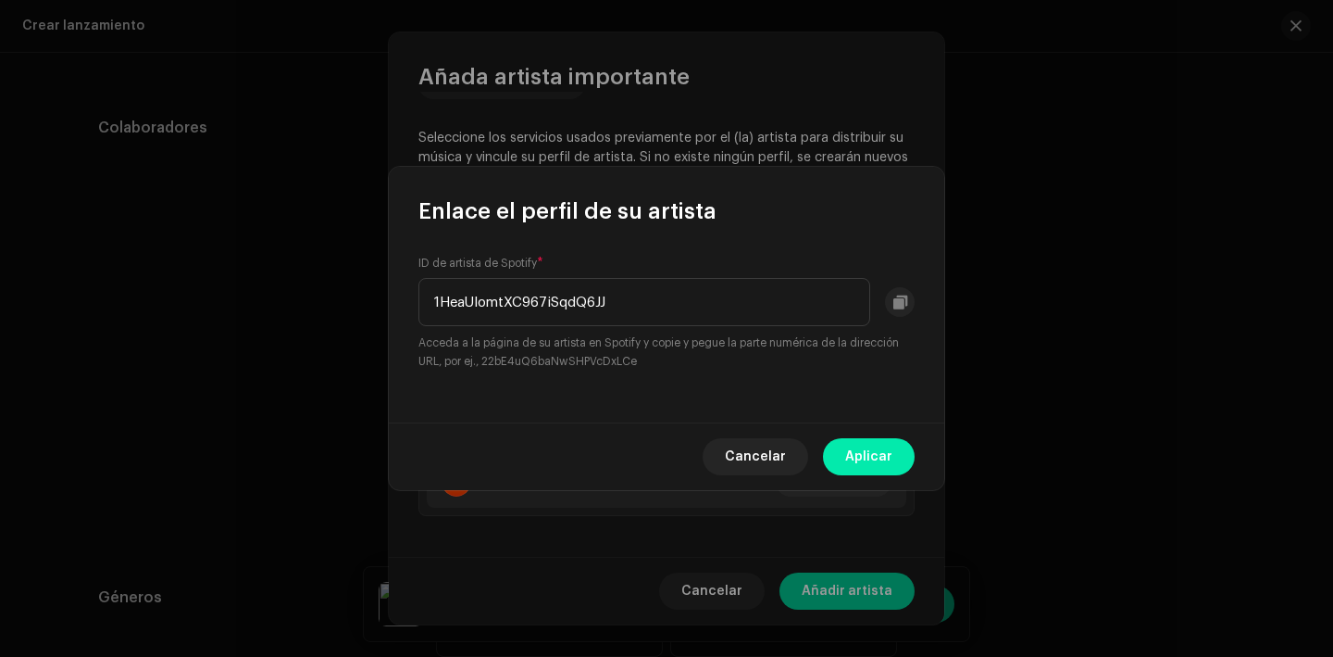
click at [854, 467] on span "Aplicar" at bounding box center [868, 456] width 47 height 37
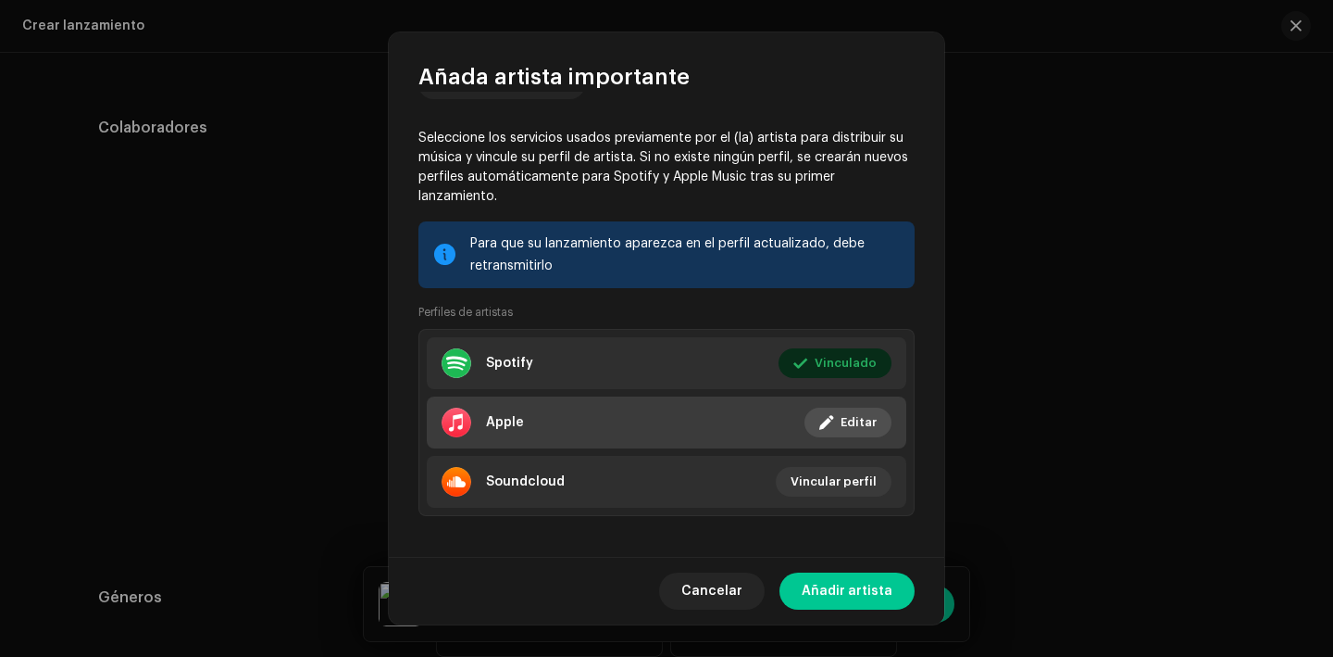
click at [833, 418] on button "Editar" at bounding box center [848, 422] width 87 height 30
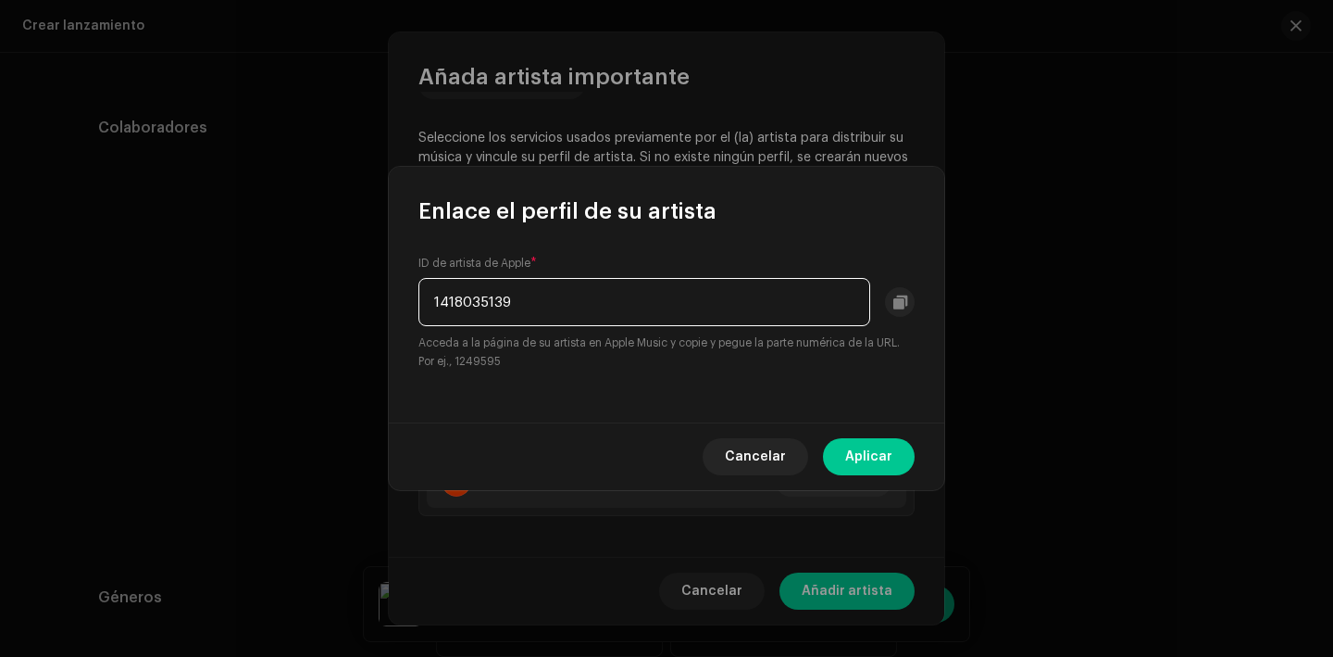
drag, startPoint x: 556, startPoint y: 315, endPoint x: 367, endPoint y: 287, distance: 190.9
click at [367, 287] on div "Enlace el perfil de su artista ID de artista de Apple * 1418035139 Acceda a la …" at bounding box center [666, 328] width 1333 height 657
paste input "https://music.apple.com/es/artist/italo/"
drag, startPoint x: 691, startPoint y: 300, endPoint x: 418, endPoint y: 297, distance: 273.2
click at [417, 297] on div "ID de artista de Apple * https://music.apple.com/es/artist/italo/1418035139 Acc…" at bounding box center [667, 324] width 556 height 196
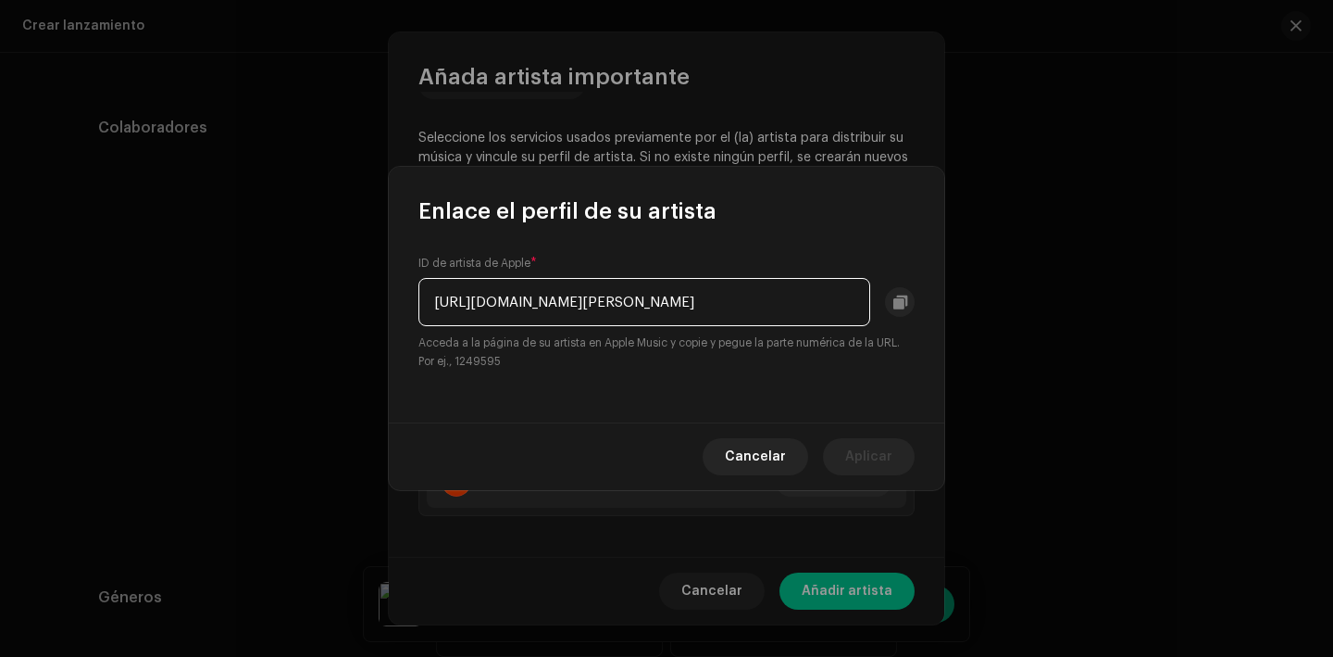
type input "1418035139"
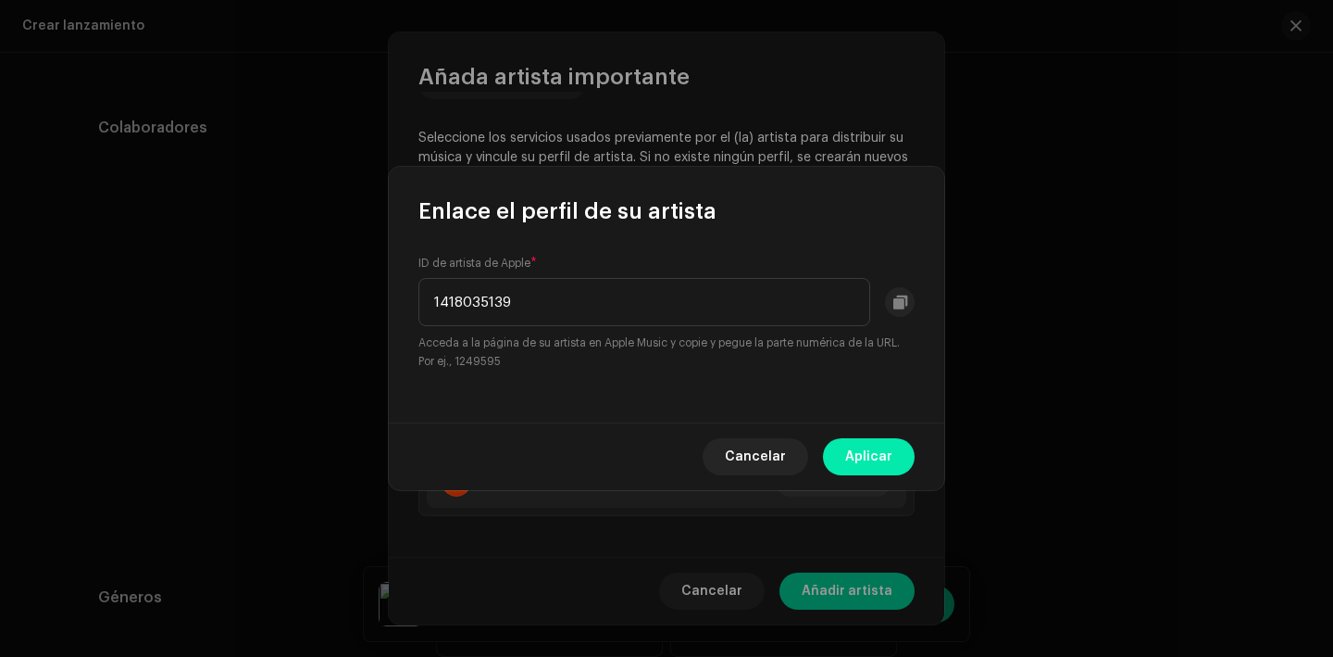
click at [885, 456] on span "Aplicar" at bounding box center [868, 456] width 47 height 37
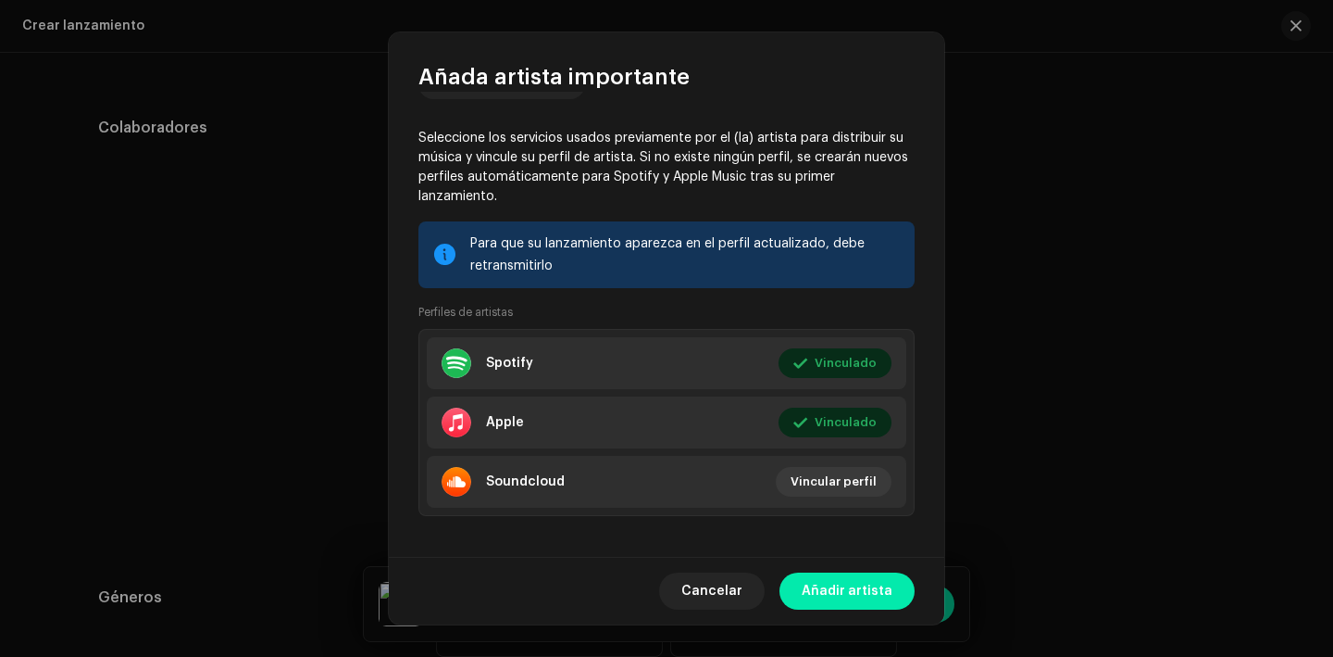
click at [851, 577] on span "Añadir artista" at bounding box center [847, 590] width 91 height 37
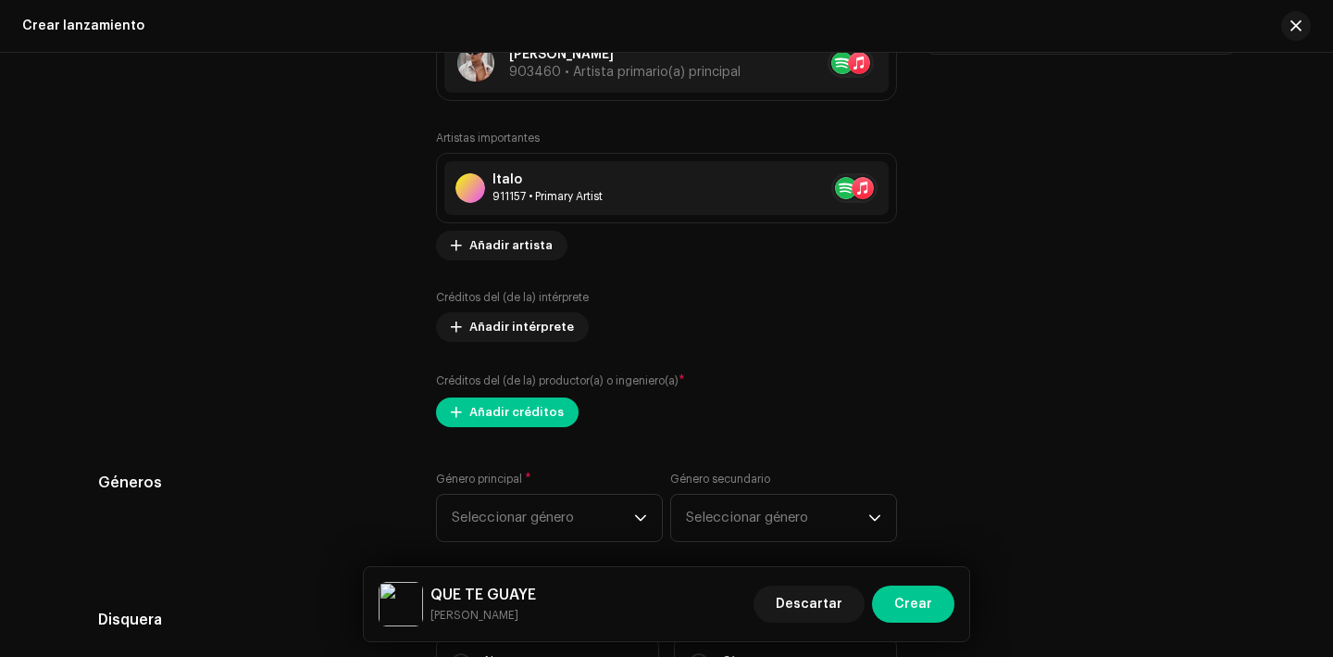
scroll to position [2406, 0]
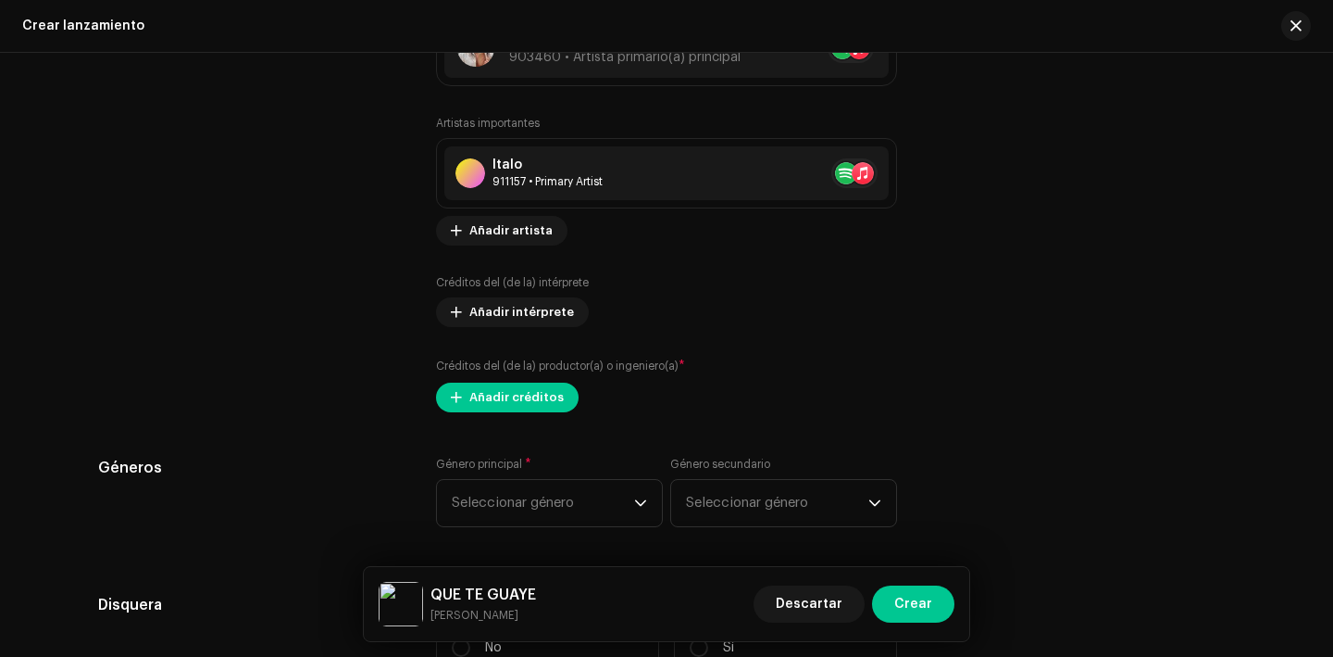
click at [525, 419] on div "Rellenar previamente la información de lanzamiento a partir de los metadatos de…" at bounding box center [666, 177] width 1137 height 2304
click at [519, 401] on span "Añadir créditos" at bounding box center [516, 397] width 94 height 37
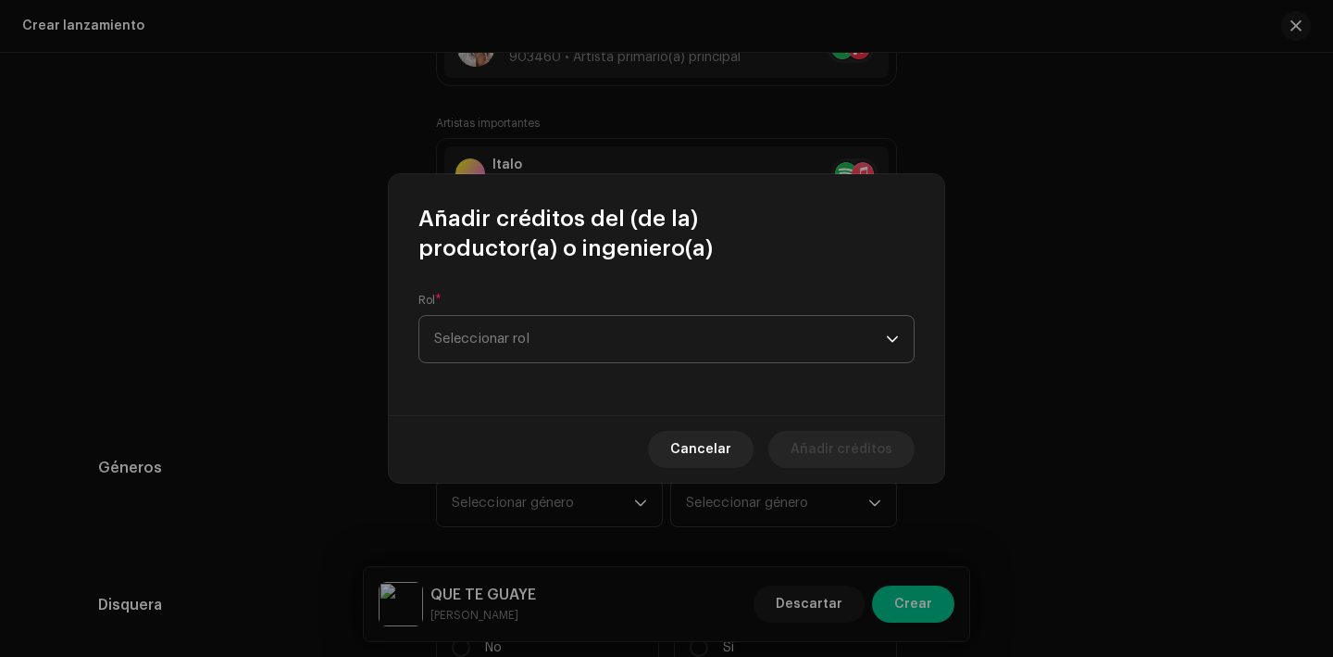
click at [506, 350] on span "Seleccionar rol" at bounding box center [660, 339] width 452 height 46
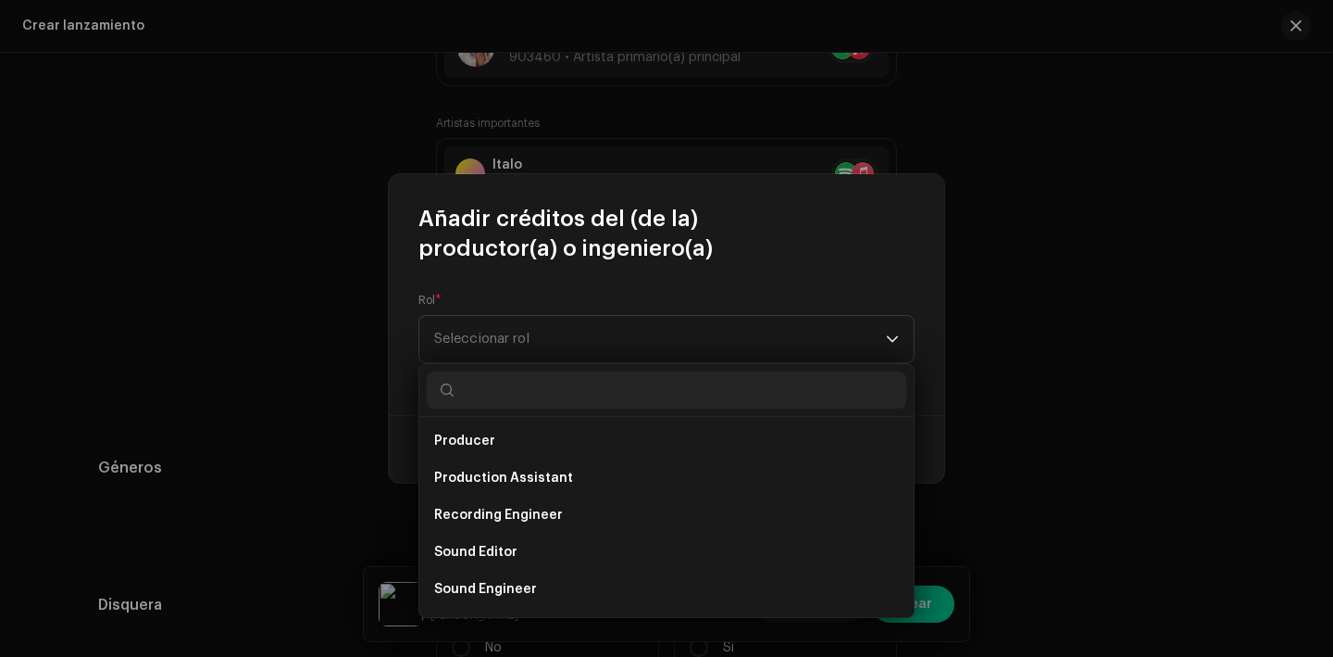
scroll to position [739, 0]
click at [517, 444] on li "Producer" at bounding box center [667, 444] width 480 height 37
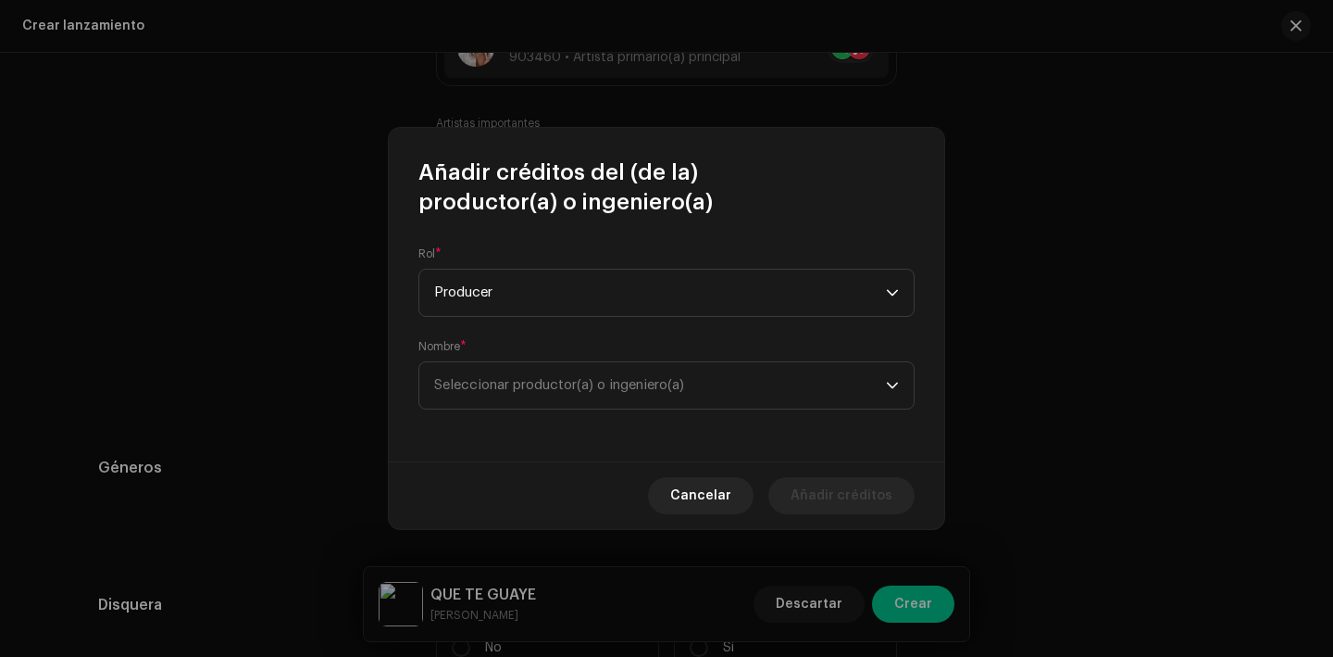
click at [607, 358] on div "Nombre * Seleccionar productor(a) o ingeniero(a)" at bounding box center [667, 374] width 496 height 70
click at [607, 378] on span "Seleccionar productor(a) o ingeniero(a)" at bounding box center [660, 385] width 452 height 46
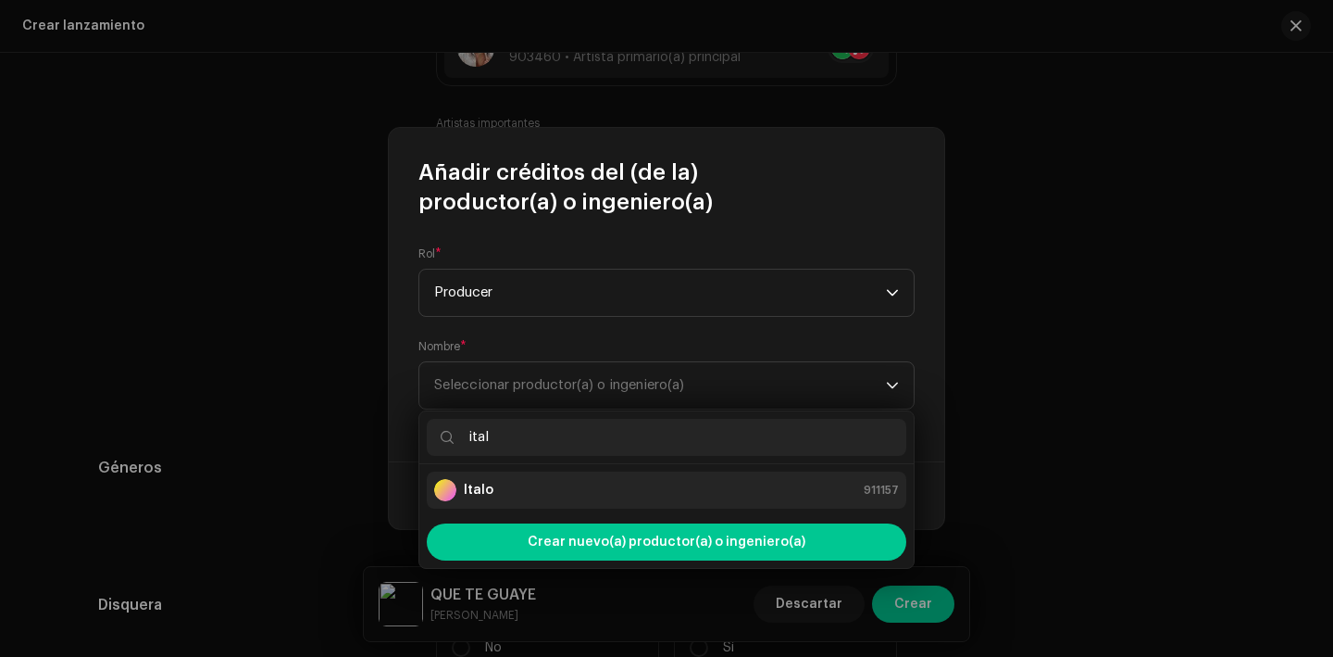
type input "ital"
click at [594, 479] on div "Italo 911157" at bounding box center [666, 490] width 465 height 22
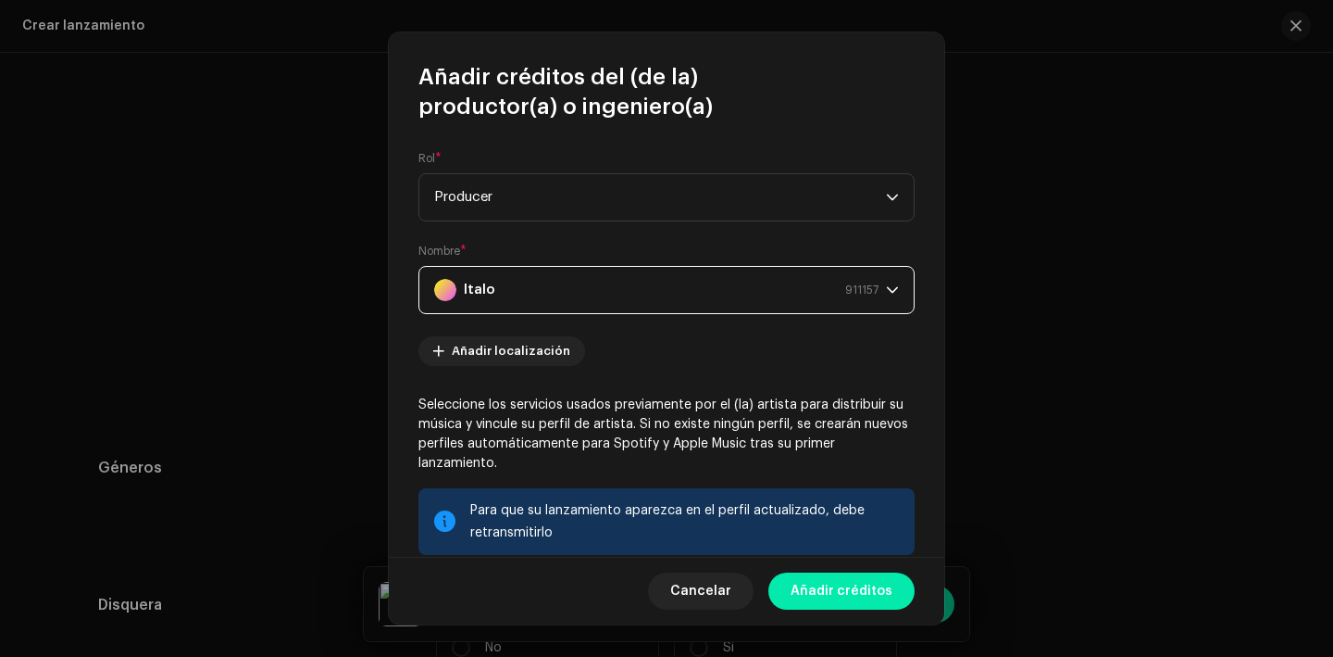
click at [898, 592] on button "Añadir créditos" at bounding box center [842, 590] width 146 height 37
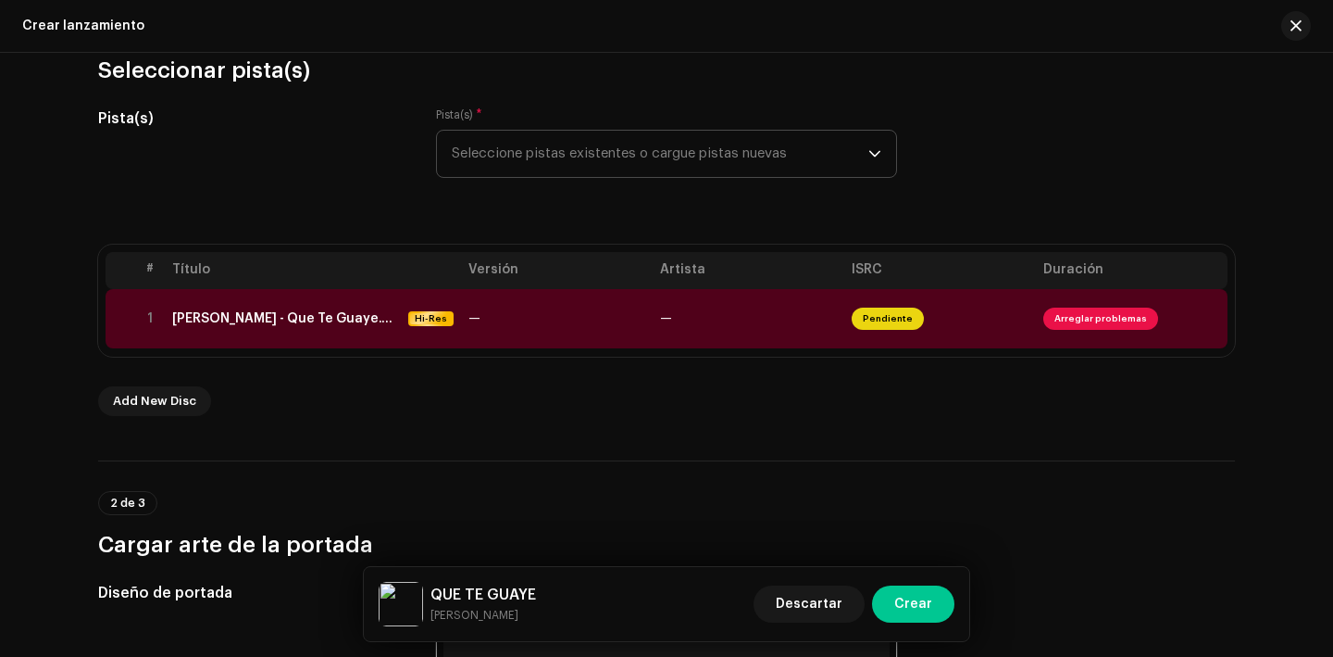
scroll to position [218, 0]
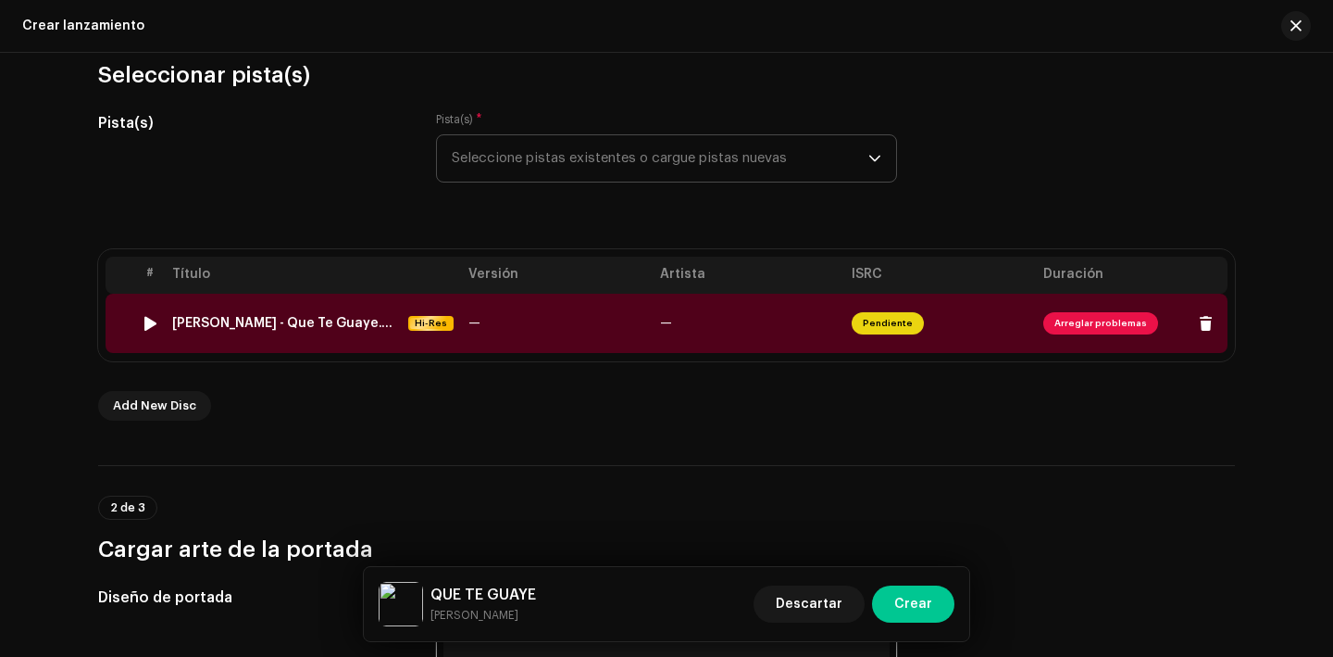
click at [1089, 324] on span "Arreglar problemas" at bounding box center [1101, 323] width 115 height 22
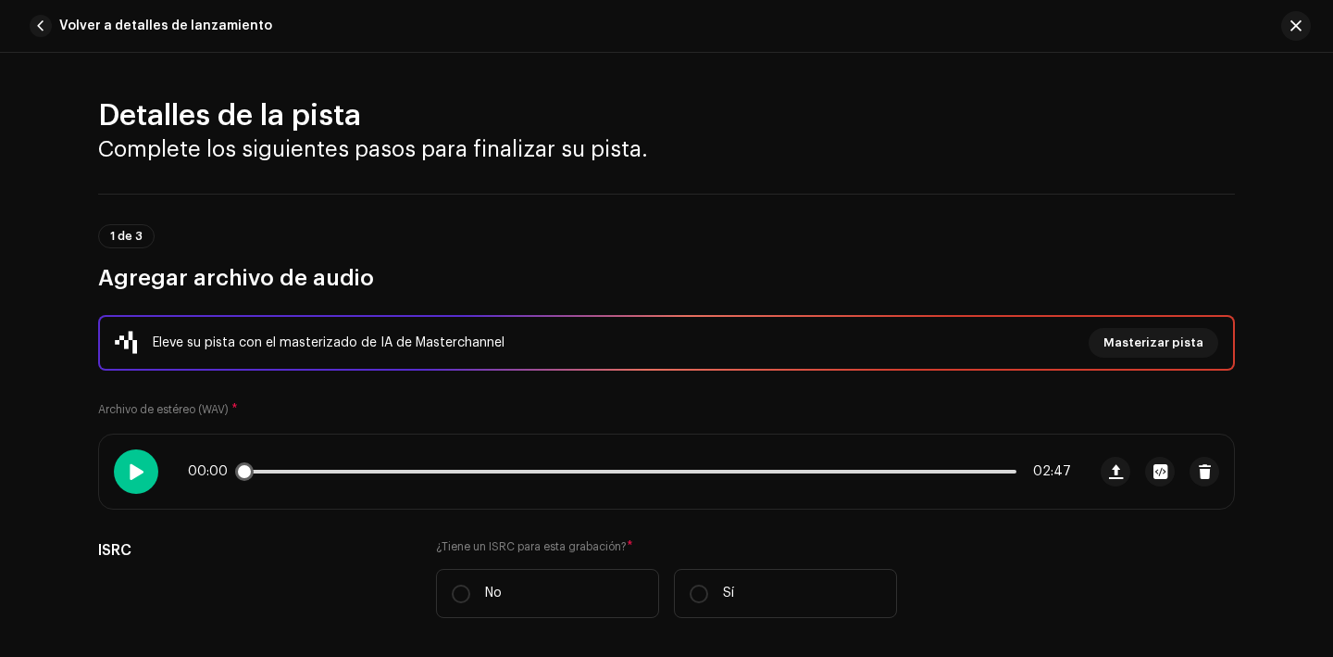
click at [145, 475] on div at bounding box center [136, 471] width 44 height 44
drag, startPoint x: 247, startPoint y: 475, endPoint x: 435, endPoint y: 456, distance: 189.0
click at [435, 456] on div "00:05 02:47" at bounding box center [592, 471] width 987 height 74
drag, startPoint x: 449, startPoint y: 480, endPoint x: 582, endPoint y: 480, distance: 132.4
click at [582, 480] on div "00:46 02:47" at bounding box center [592, 471] width 987 height 74
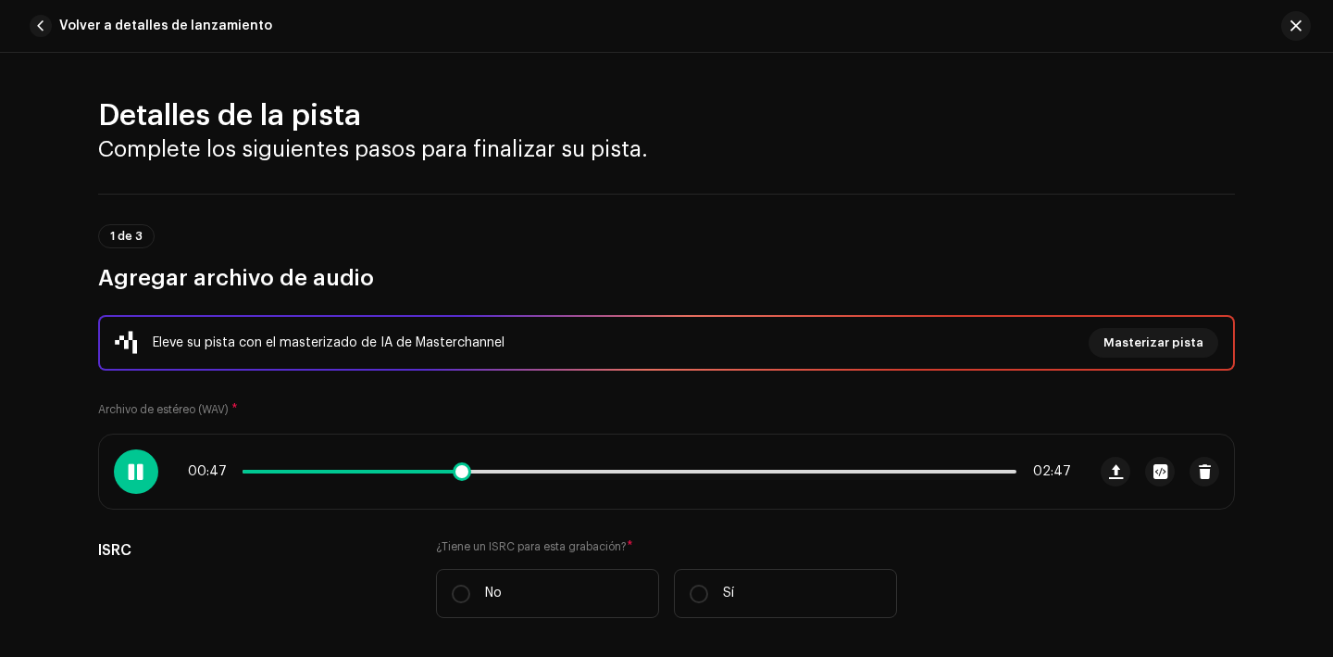
drag, startPoint x: 456, startPoint y: 476, endPoint x: 703, endPoint y: 462, distance: 247.6
click at [471, 462] on span at bounding box center [462, 471] width 19 height 19
click at [47, 27] on span "button" at bounding box center [41, 26] width 22 height 22
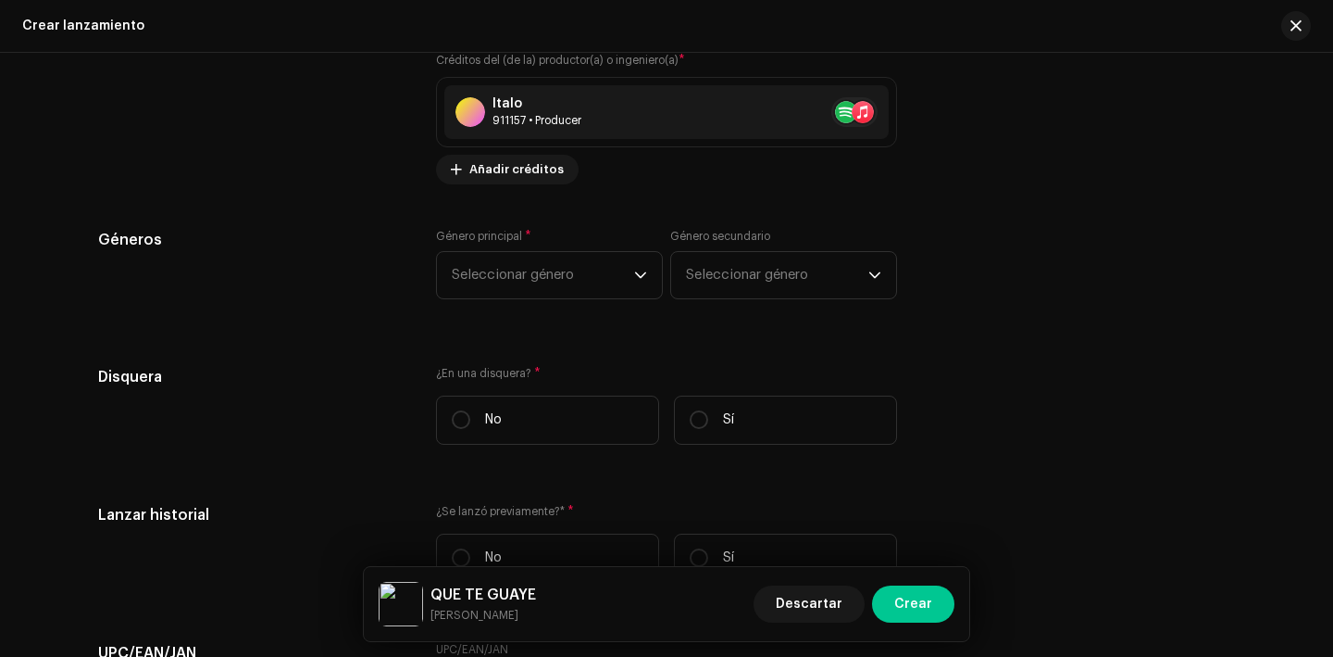
scroll to position [2783, 0]
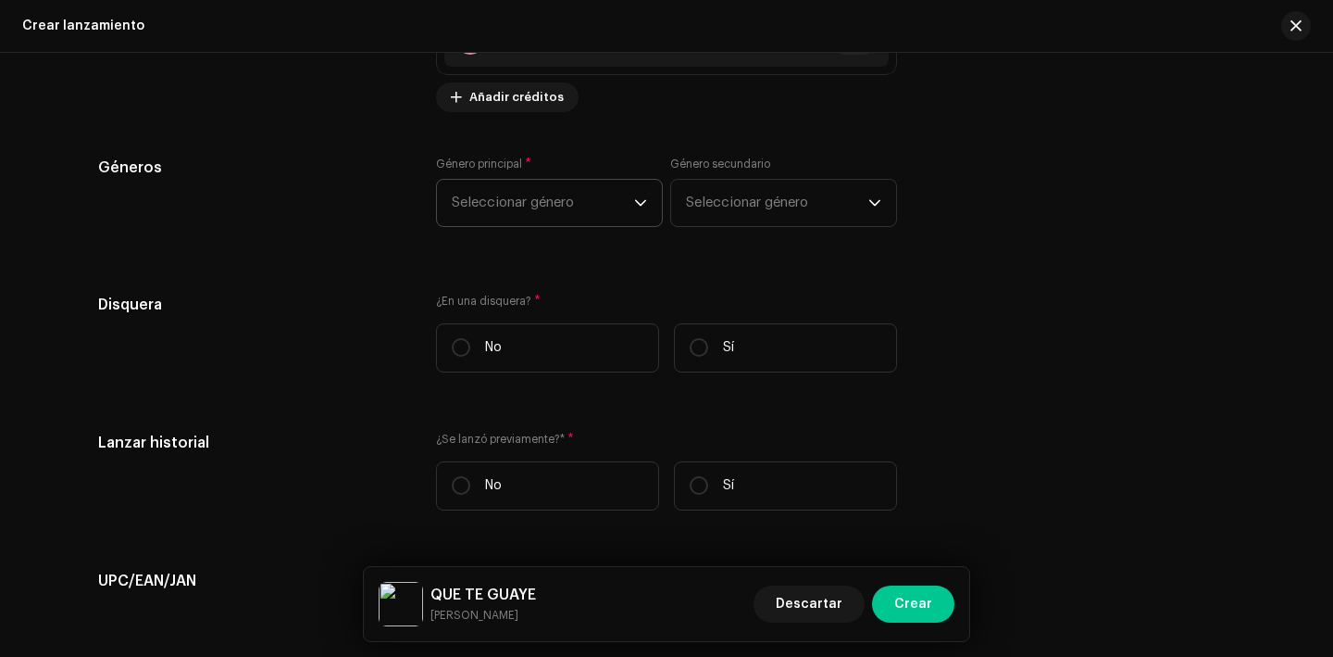
click at [558, 199] on span "Seleccionar género" at bounding box center [543, 203] width 182 height 46
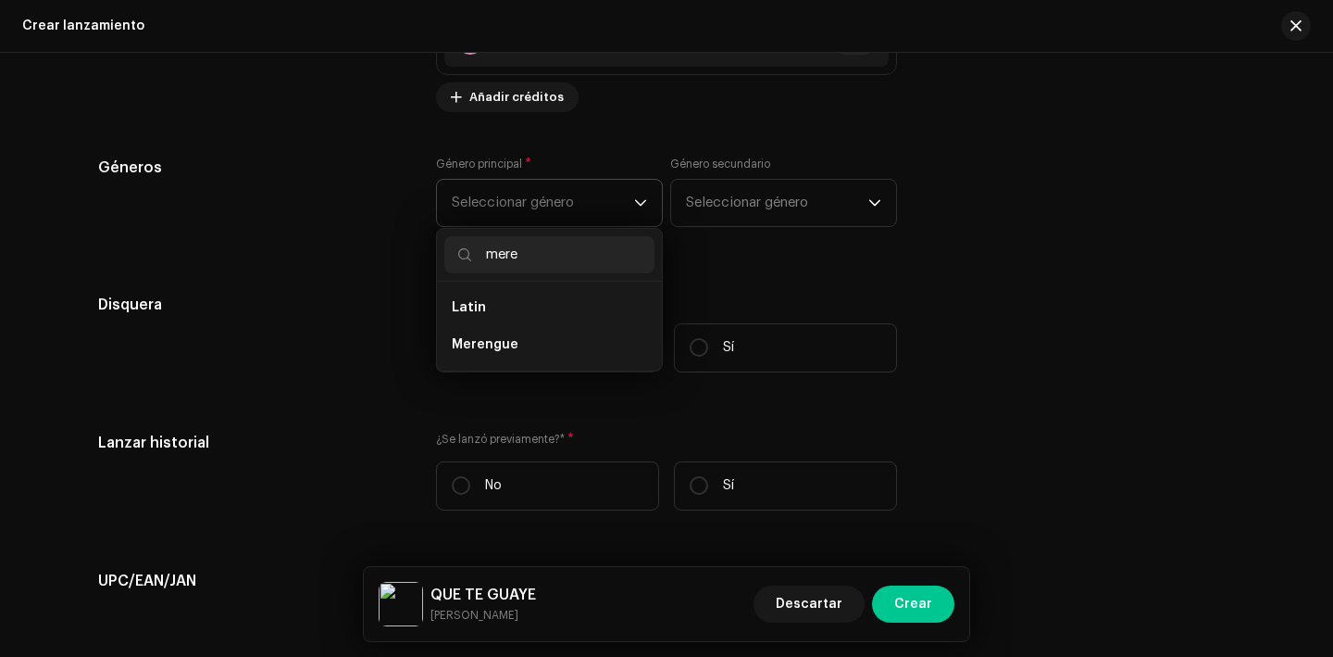
type input "meren"
drag, startPoint x: 538, startPoint y: 253, endPoint x: 411, endPoint y: 252, distance: 126.9
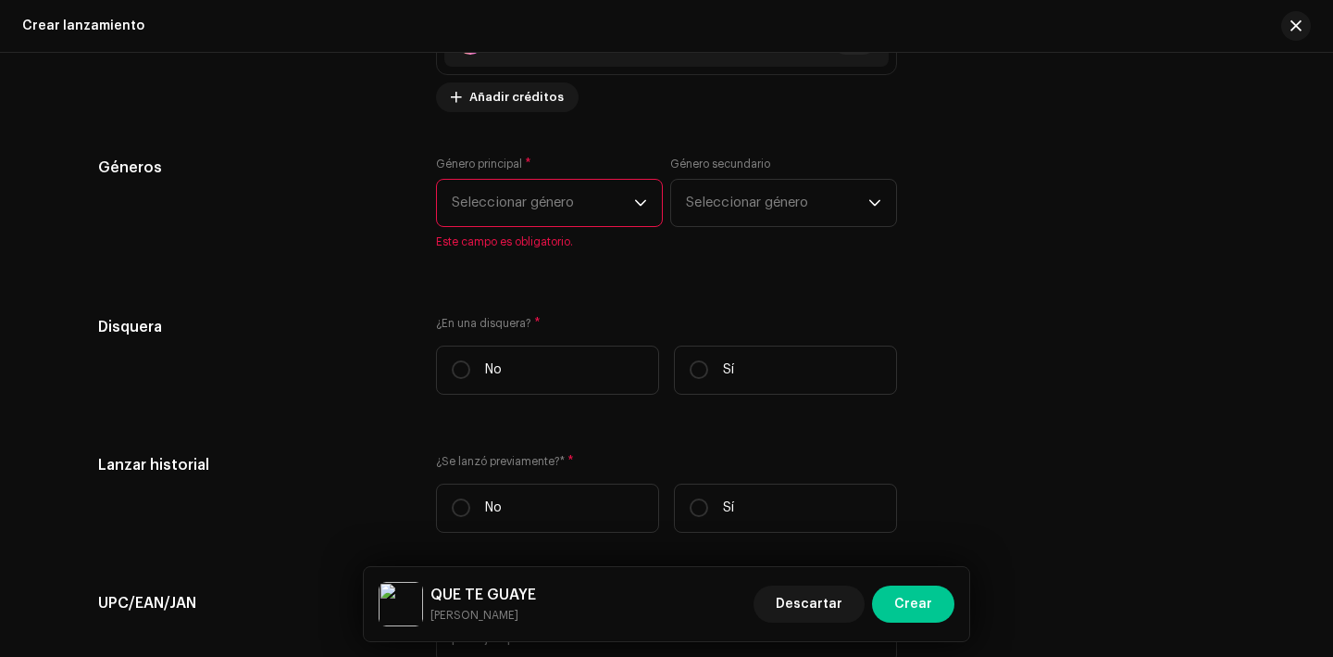
click at [529, 214] on span "Seleccionar género" at bounding box center [543, 203] width 182 height 46
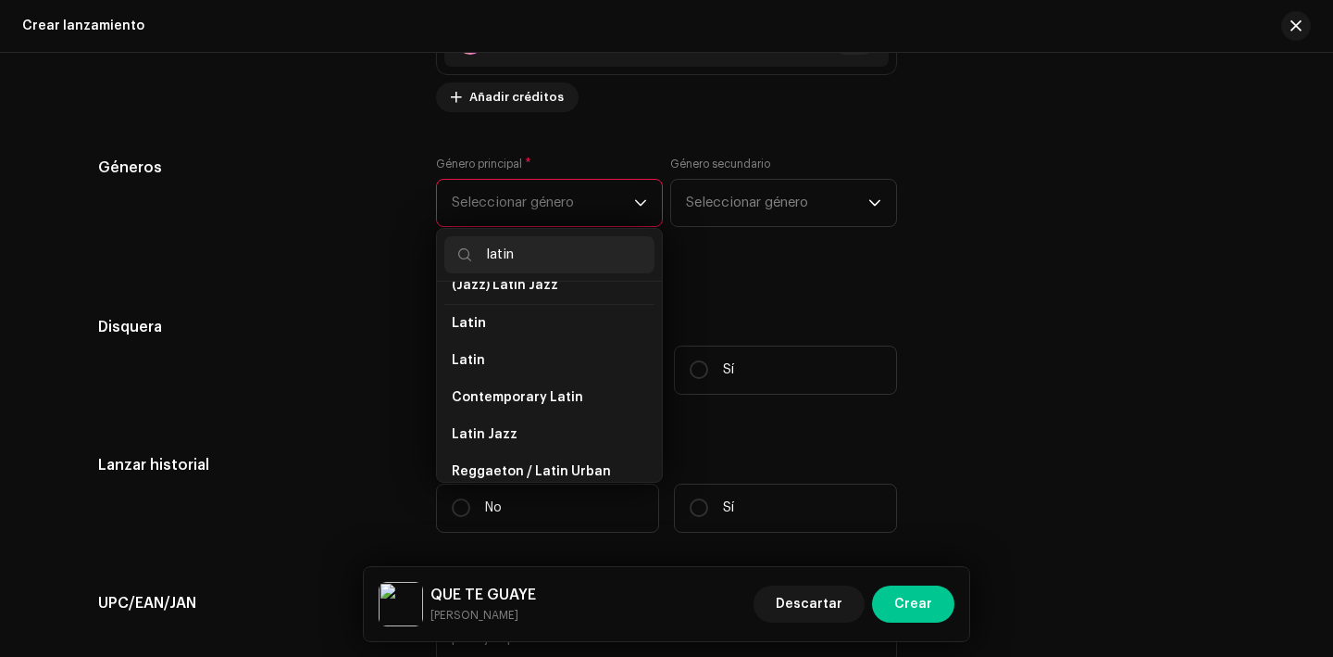
scroll to position [138, 0]
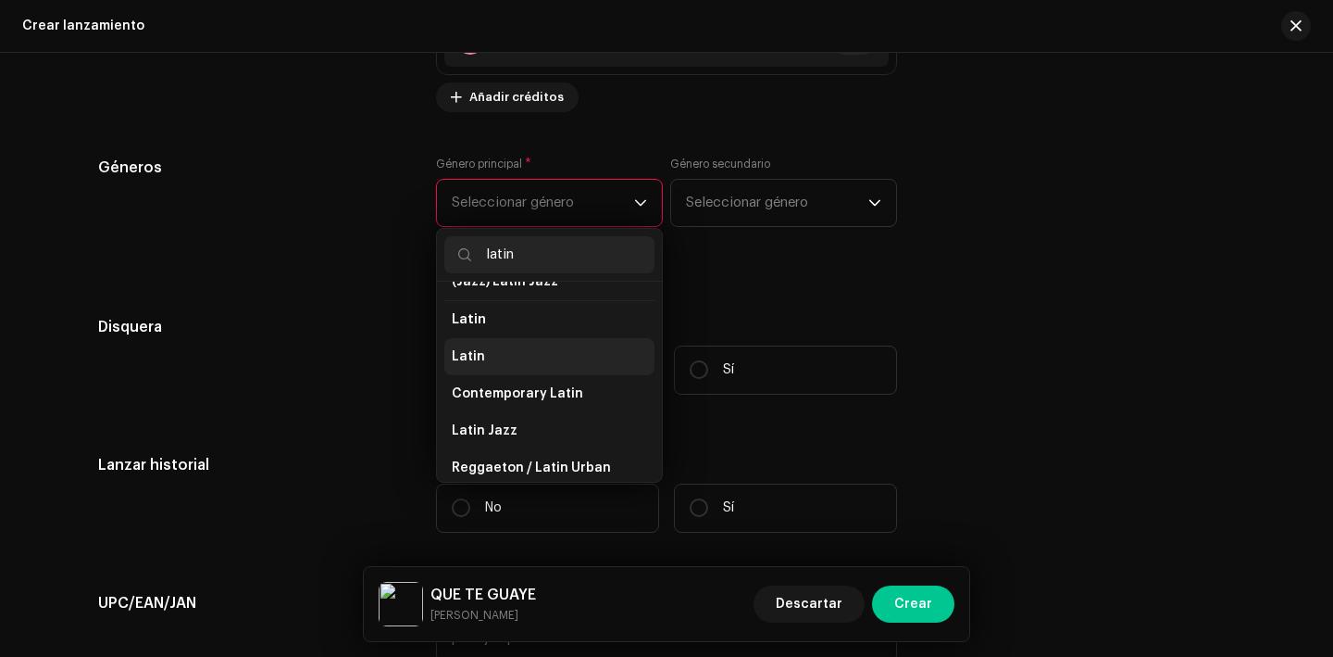
type input "latin"
click at [524, 356] on li "Latin" at bounding box center [549, 356] width 210 height 37
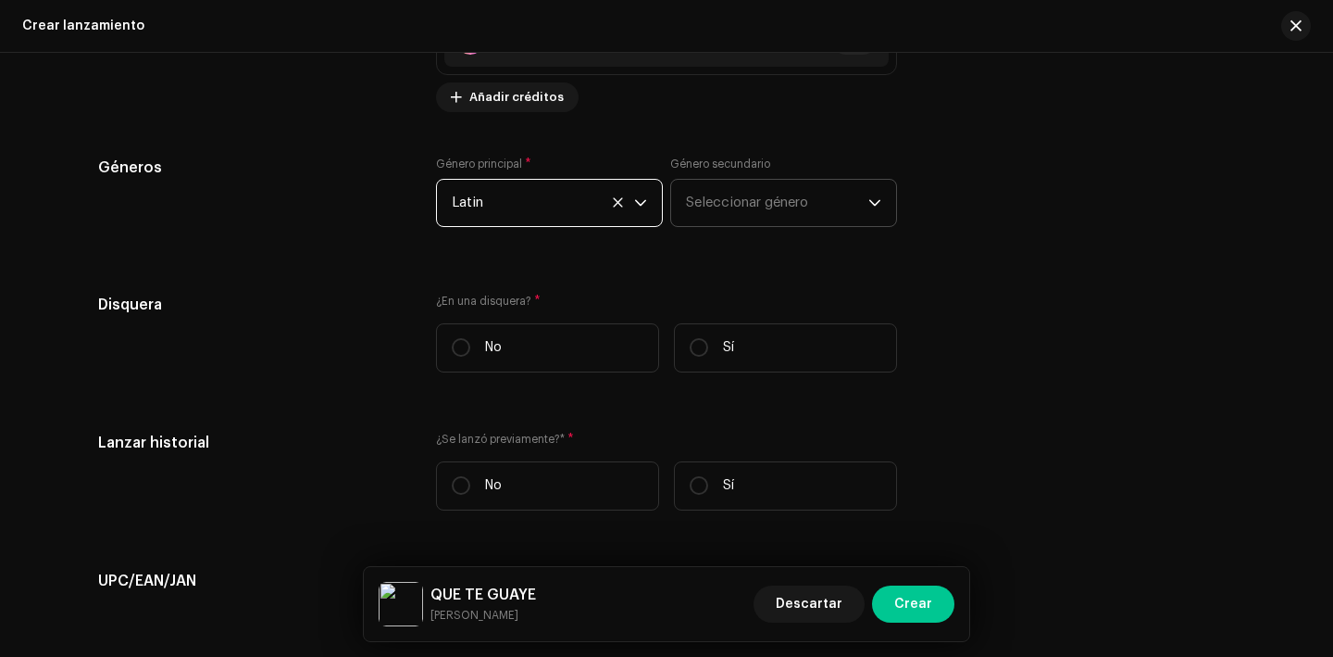
click at [762, 215] on span "Seleccionar género" at bounding box center [777, 203] width 182 height 46
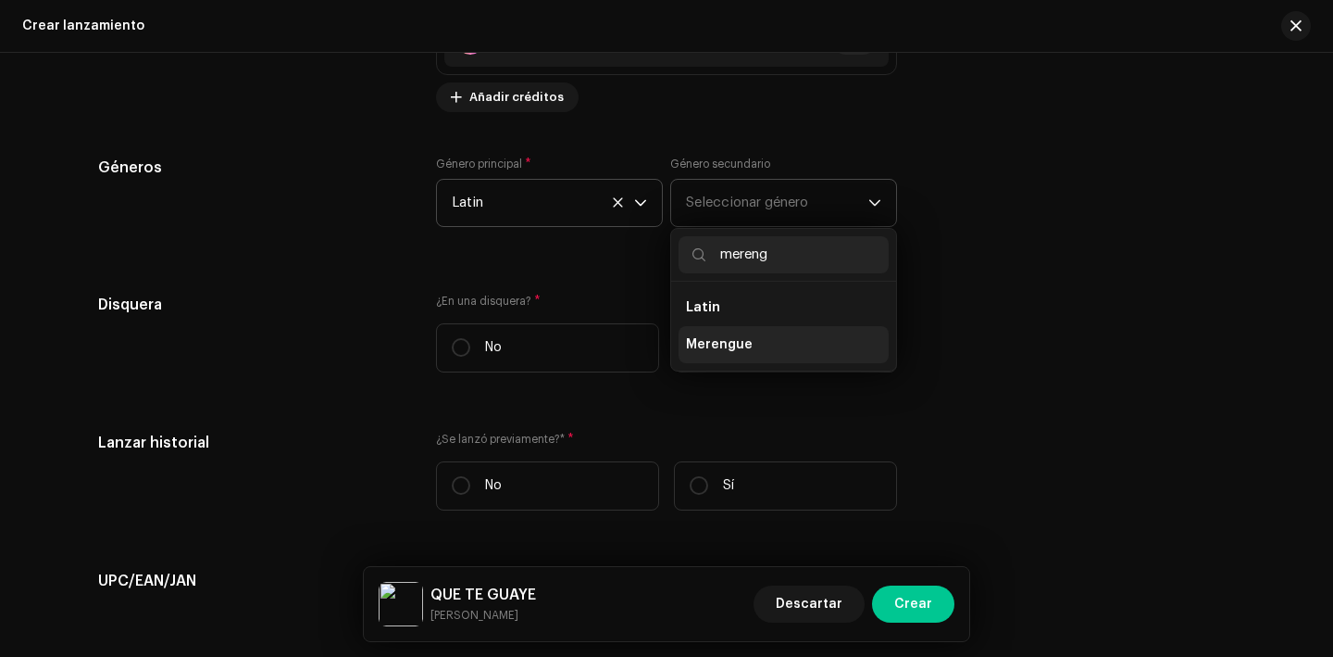
type input "mereng"
click at [766, 337] on li "Merengue" at bounding box center [784, 344] width 210 height 37
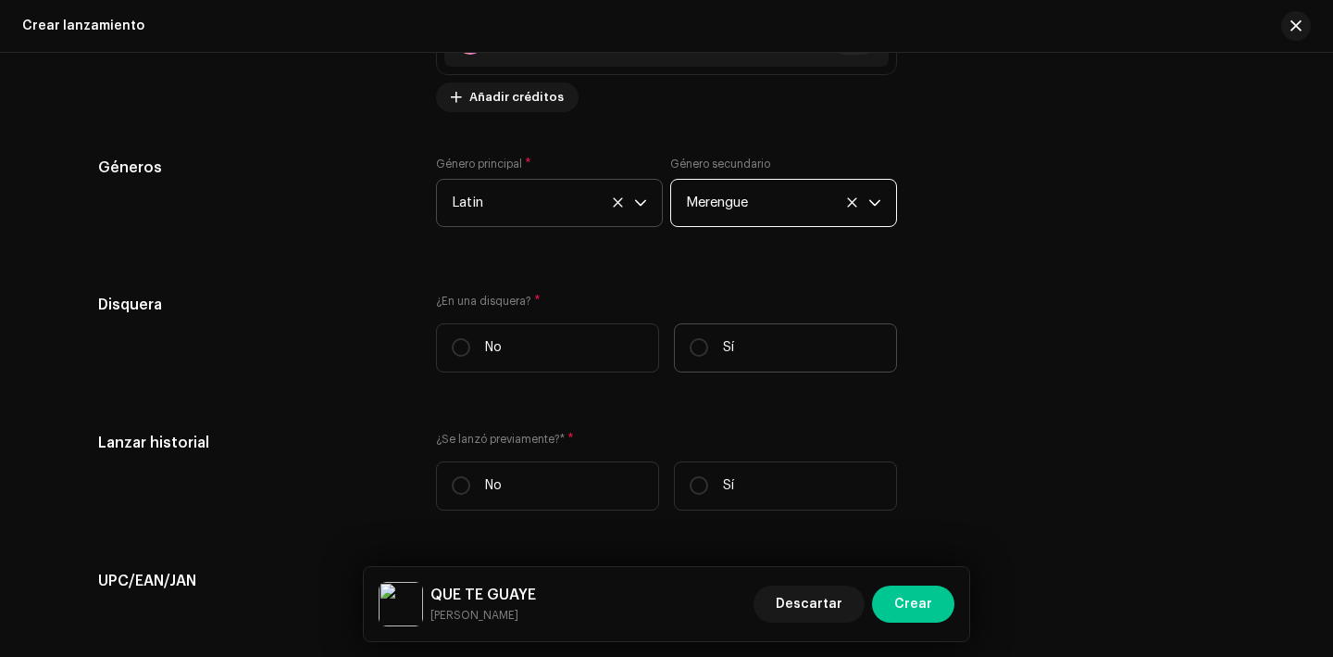
click at [743, 368] on label "Sí" at bounding box center [785, 347] width 223 height 49
click at [708, 356] on input "Sí" at bounding box center [699, 347] width 19 height 19
radio input "true"
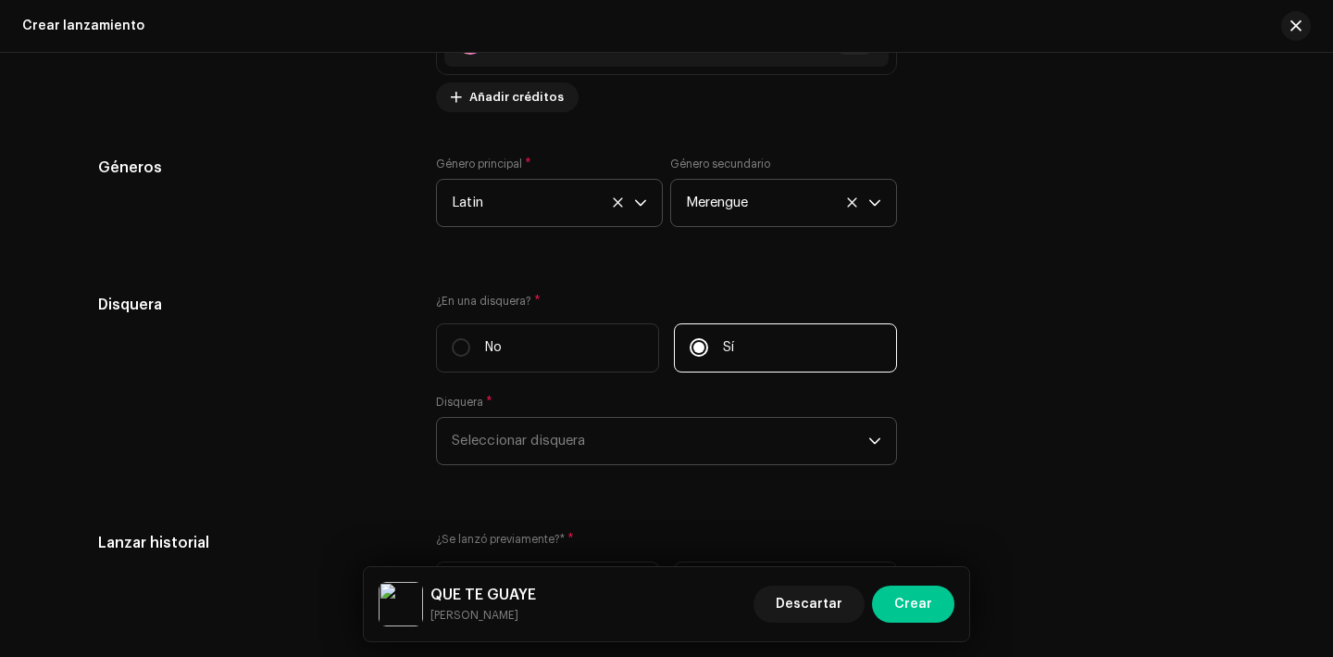
click at [604, 440] on span "Seleccionar disquera" at bounding box center [660, 441] width 417 height 46
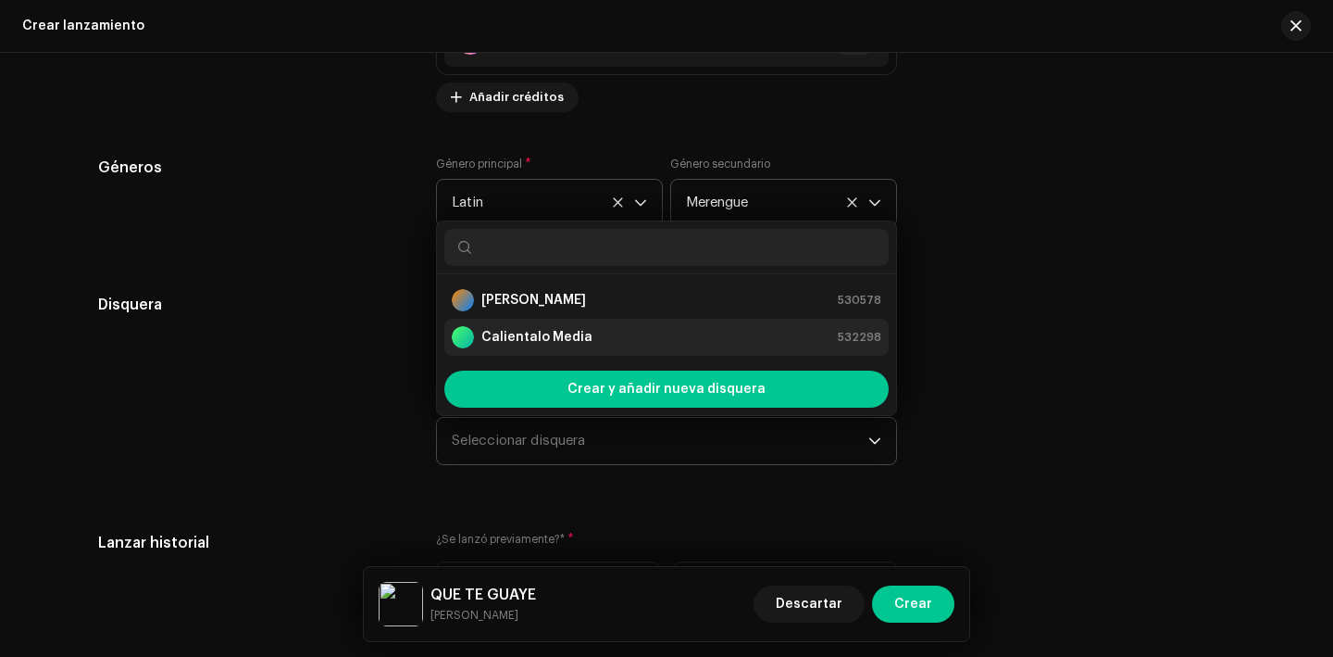
click at [580, 336] on strong "Calientalo Media" at bounding box center [536, 337] width 111 height 19
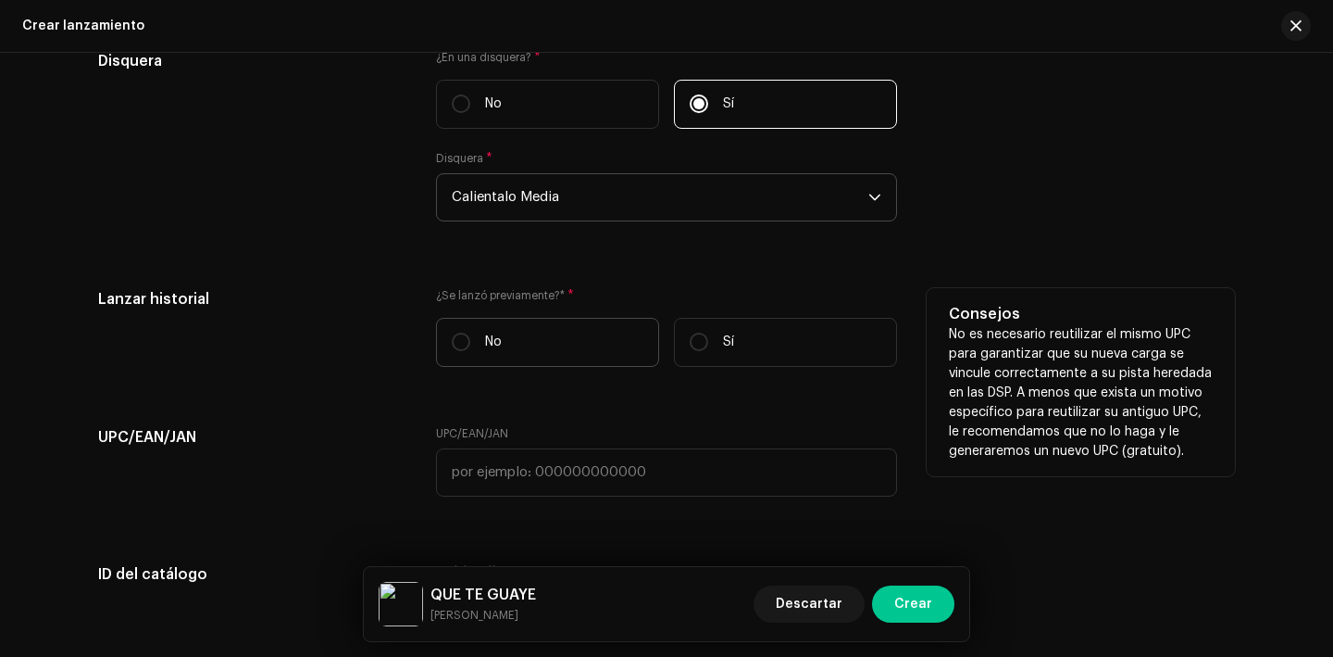
click at [497, 341] on p "No" at bounding box center [493, 341] width 17 height 19
click at [470, 341] on input "No" at bounding box center [461, 341] width 19 height 19
radio input "true"
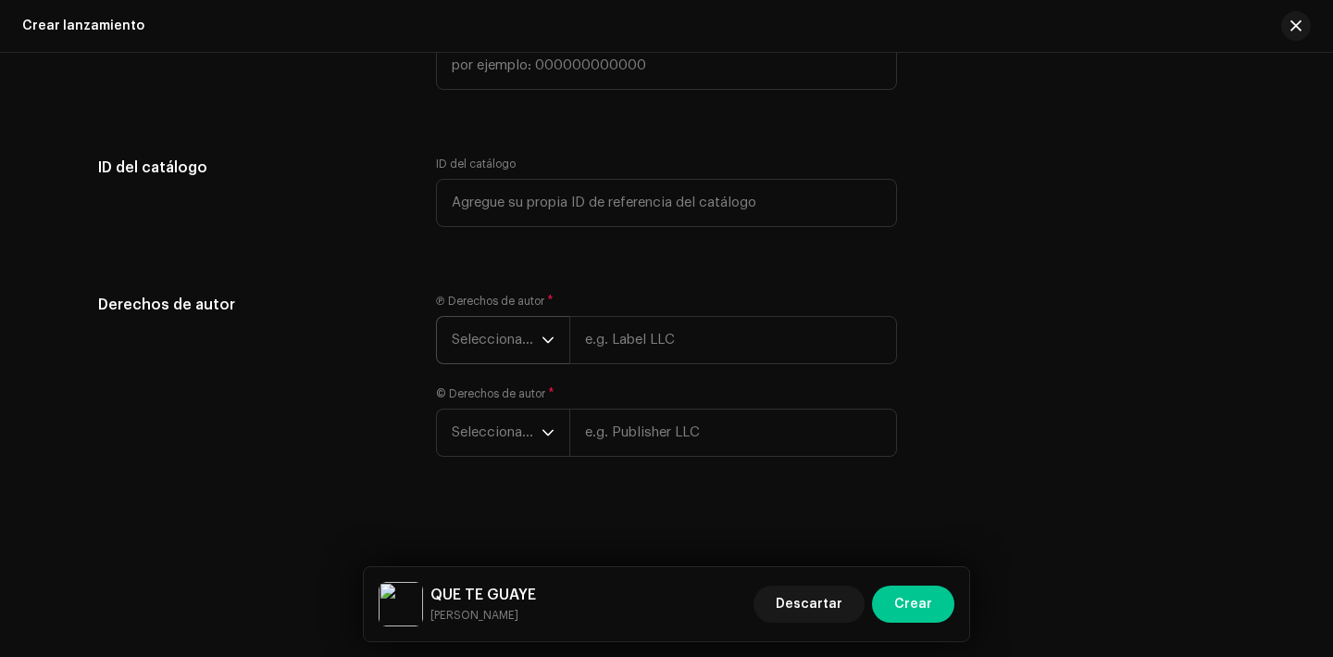
click at [485, 326] on span "Seleccionar año" at bounding box center [497, 340] width 90 height 46
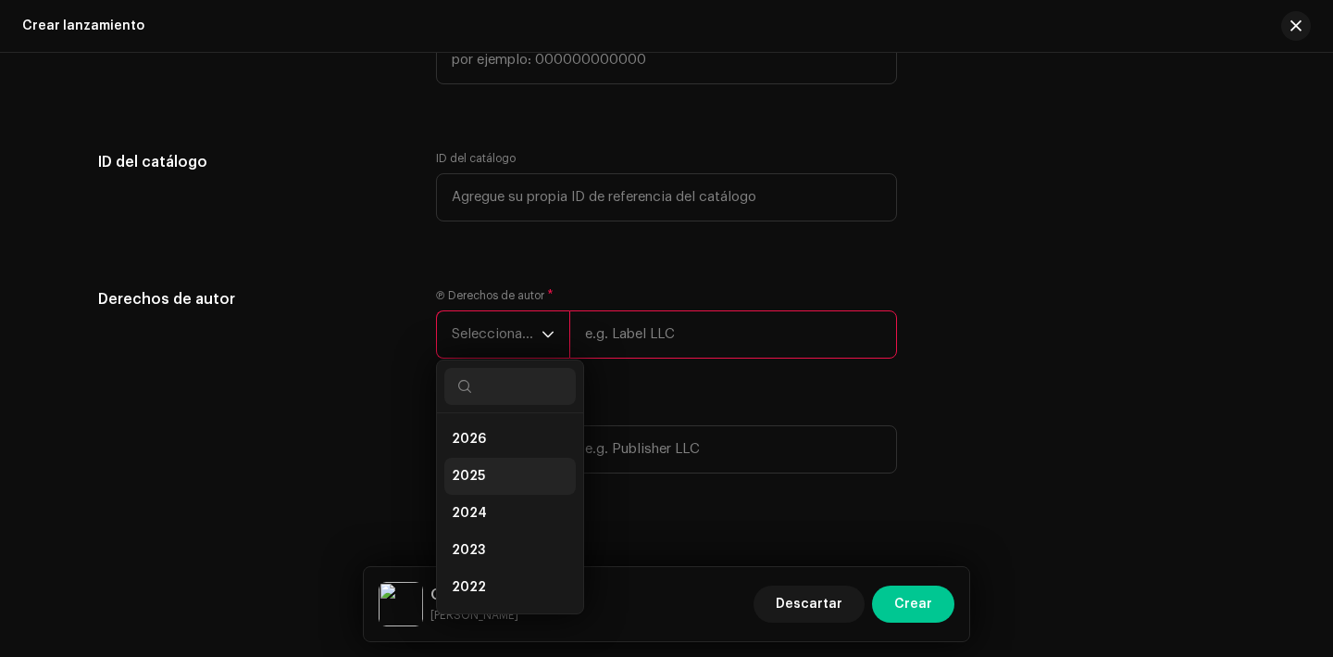
click at [472, 485] on span "2025" at bounding box center [468, 476] width 33 height 19
click at [485, 459] on span "Seleccionar año" at bounding box center [497, 464] width 90 height 46
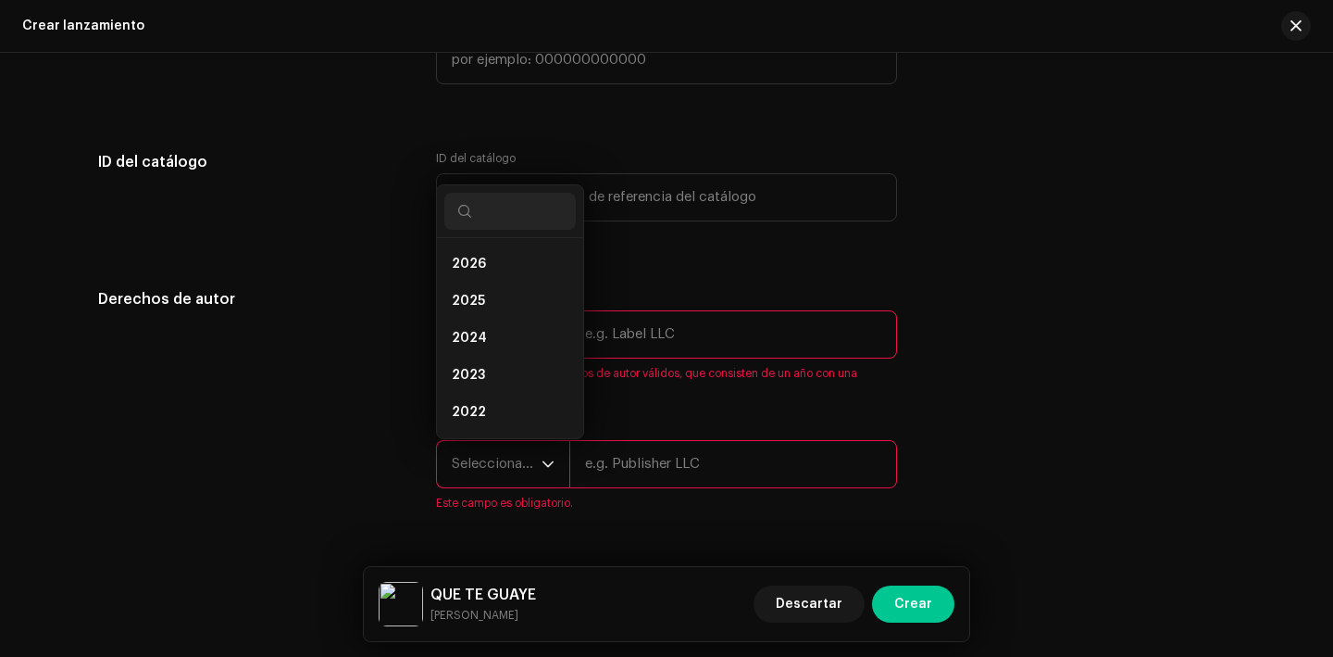
scroll to position [30, 0]
click at [479, 273] on span "2025" at bounding box center [468, 271] width 33 height 19
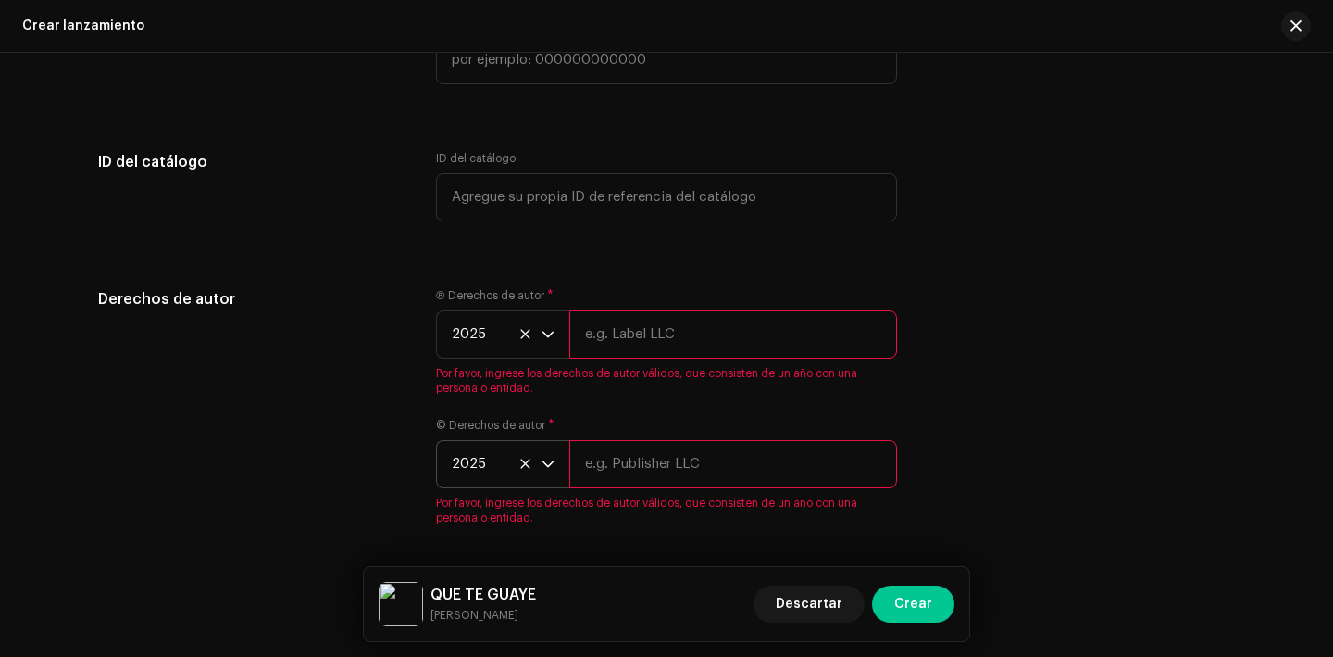
click at [613, 321] on input "text" at bounding box center [733, 334] width 328 height 48
type input "Calientalo Media"
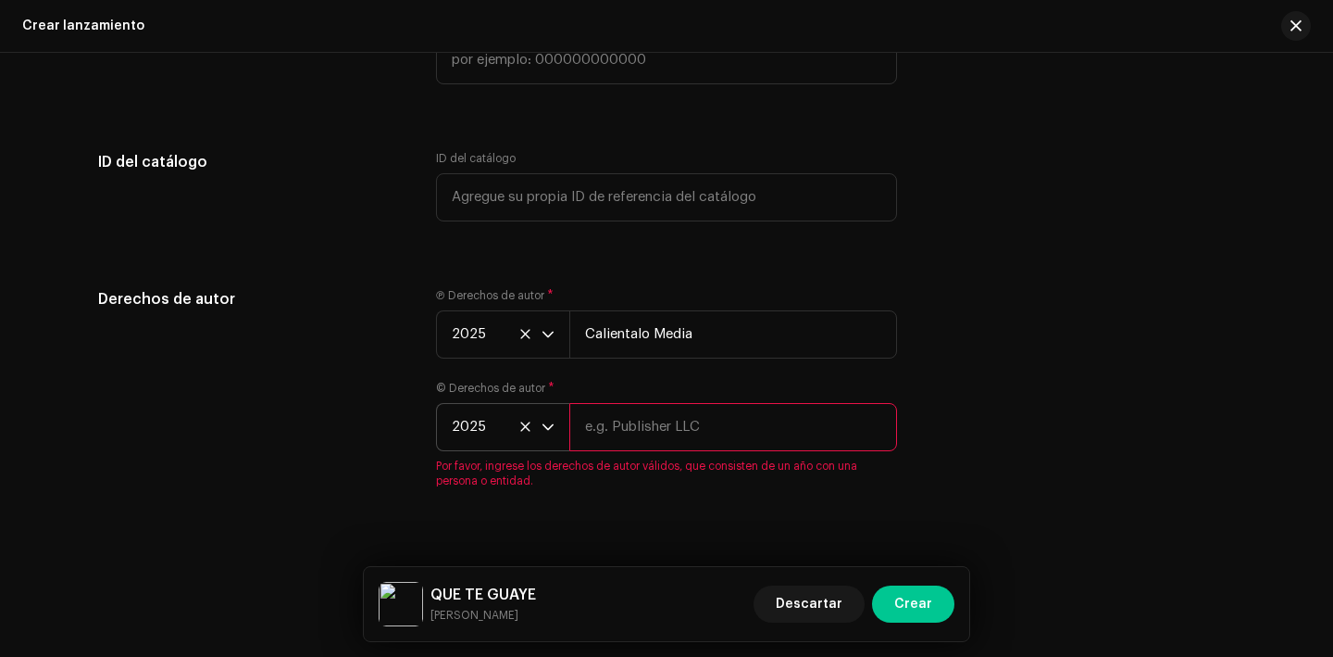
click at [695, 415] on input "text" at bounding box center [733, 427] width 328 height 48
type input "Calientalo Media"
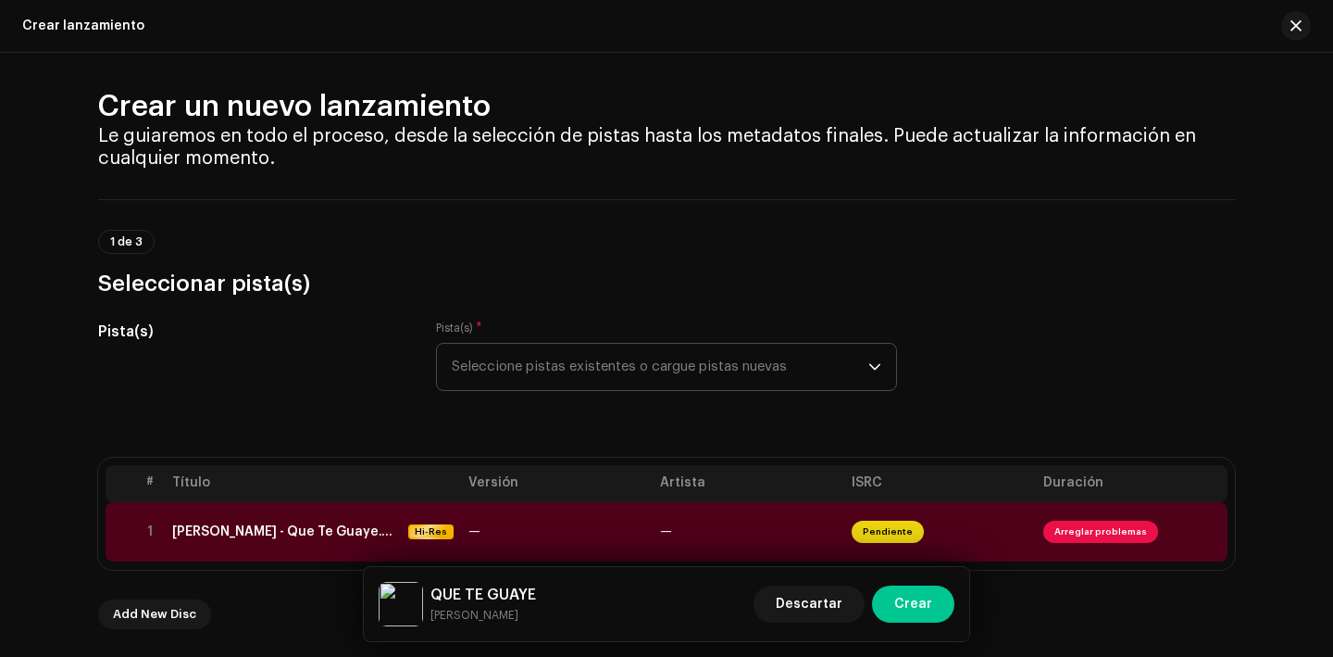
scroll to position [0, 0]
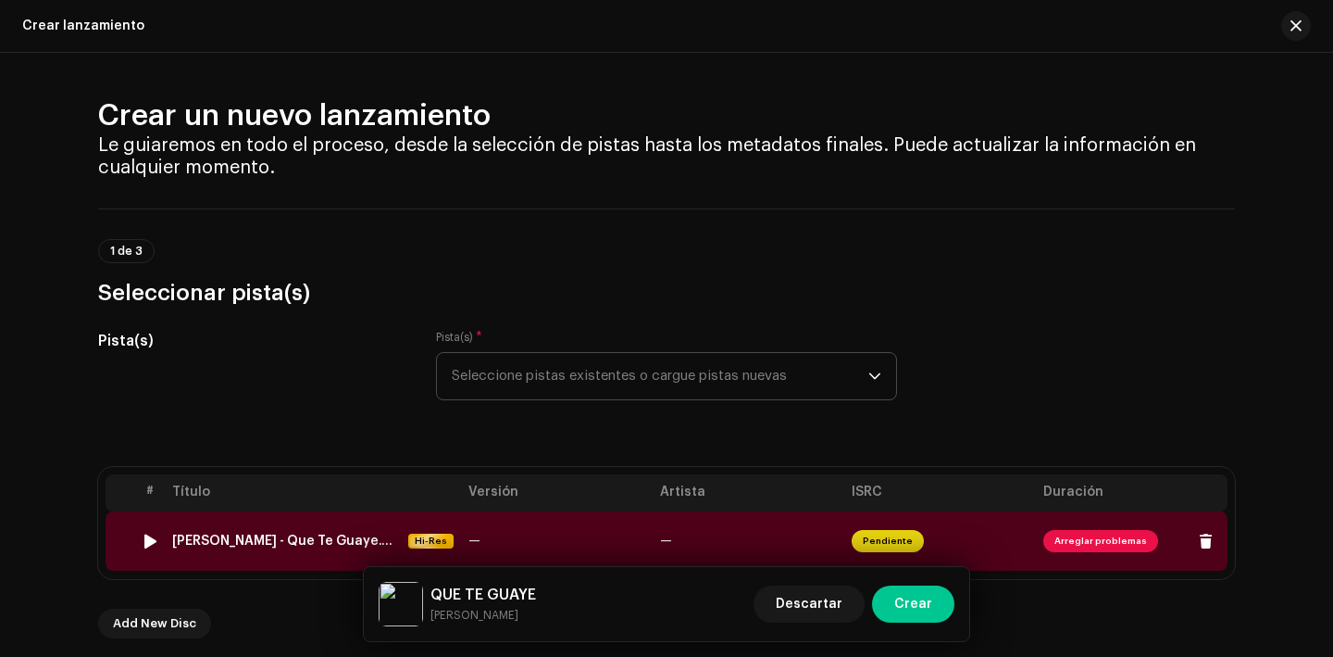
click at [1065, 529] on span "Arreglar problemas" at bounding box center [1132, 541] width 177 height 30
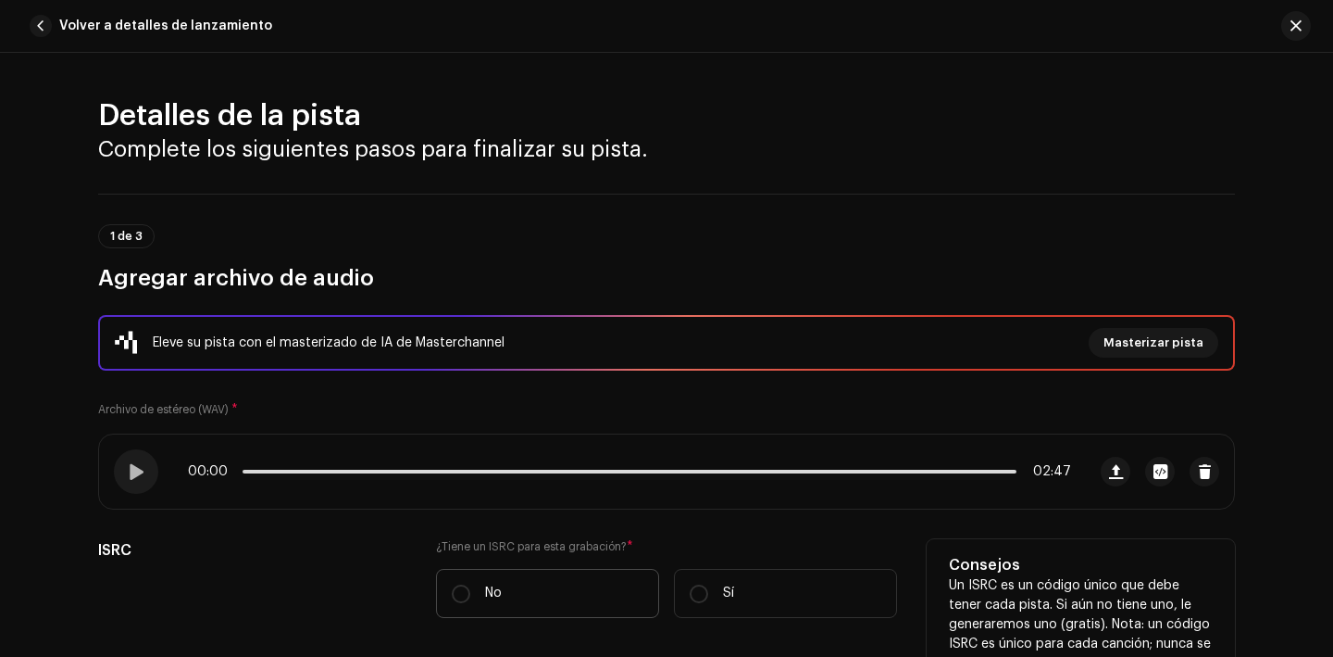
click at [496, 580] on label "No" at bounding box center [547, 593] width 223 height 49
click at [470, 584] on input "No" at bounding box center [461, 593] width 19 height 19
radio input "true"
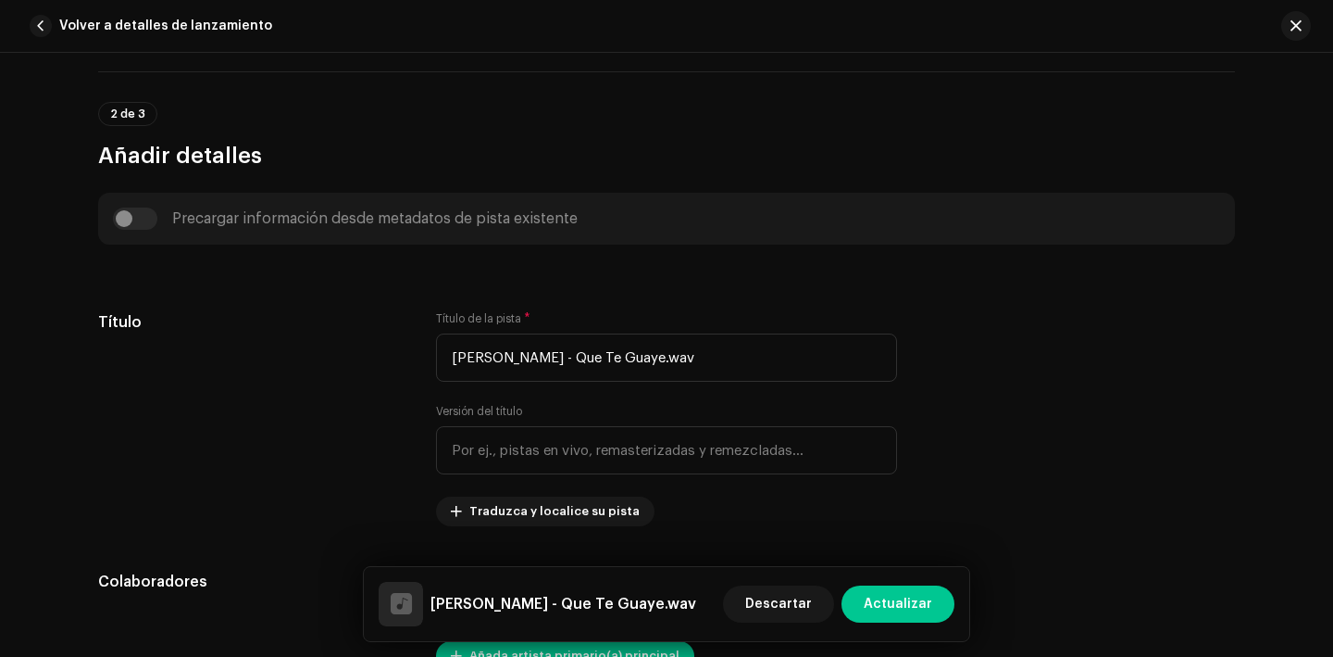
scroll to position [751, 0]
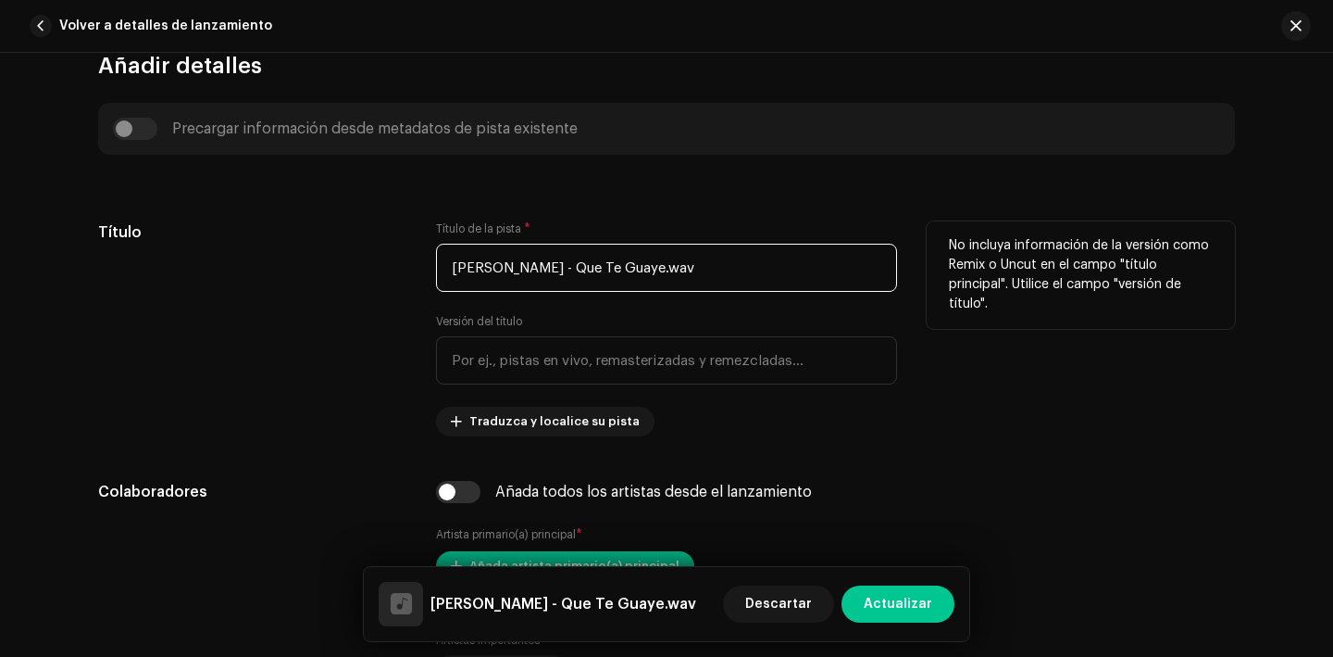
drag, startPoint x: 735, startPoint y: 271, endPoint x: 448, endPoint y: 266, distance: 287.1
click at [448, 266] on input "Duke Anthony, ITALO - Que Te Guaye.wav" at bounding box center [666, 268] width 461 height 48
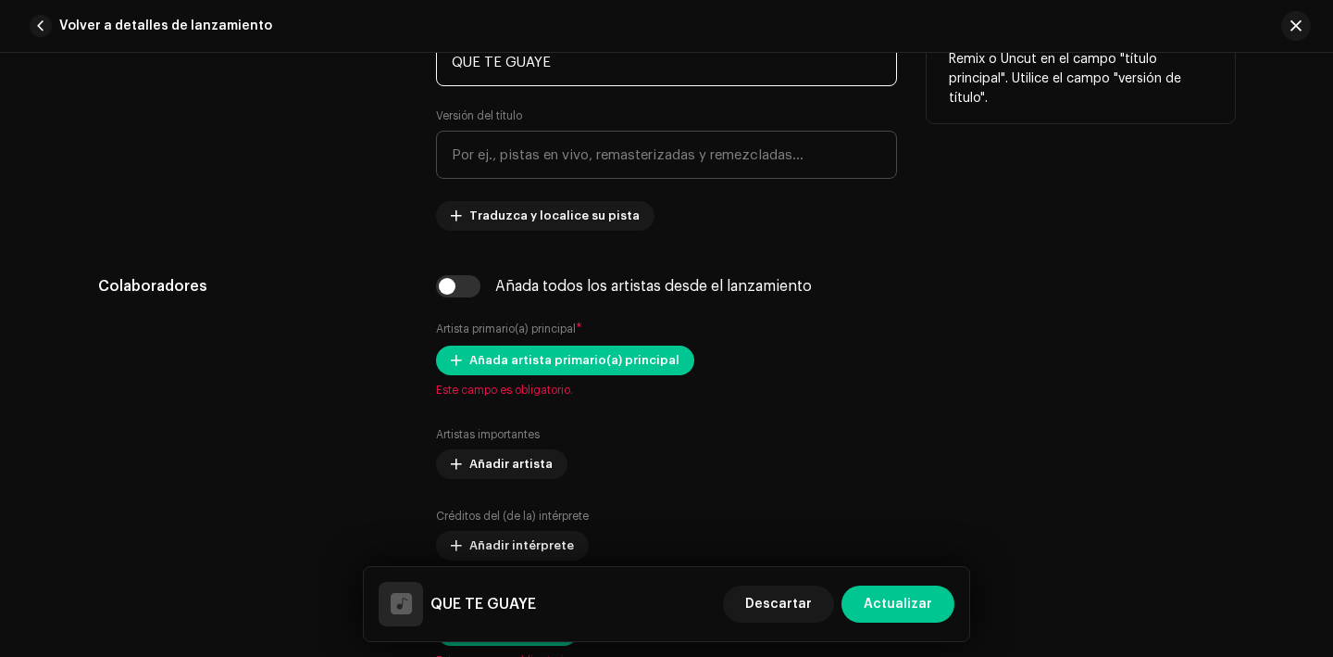
scroll to position [959, 0]
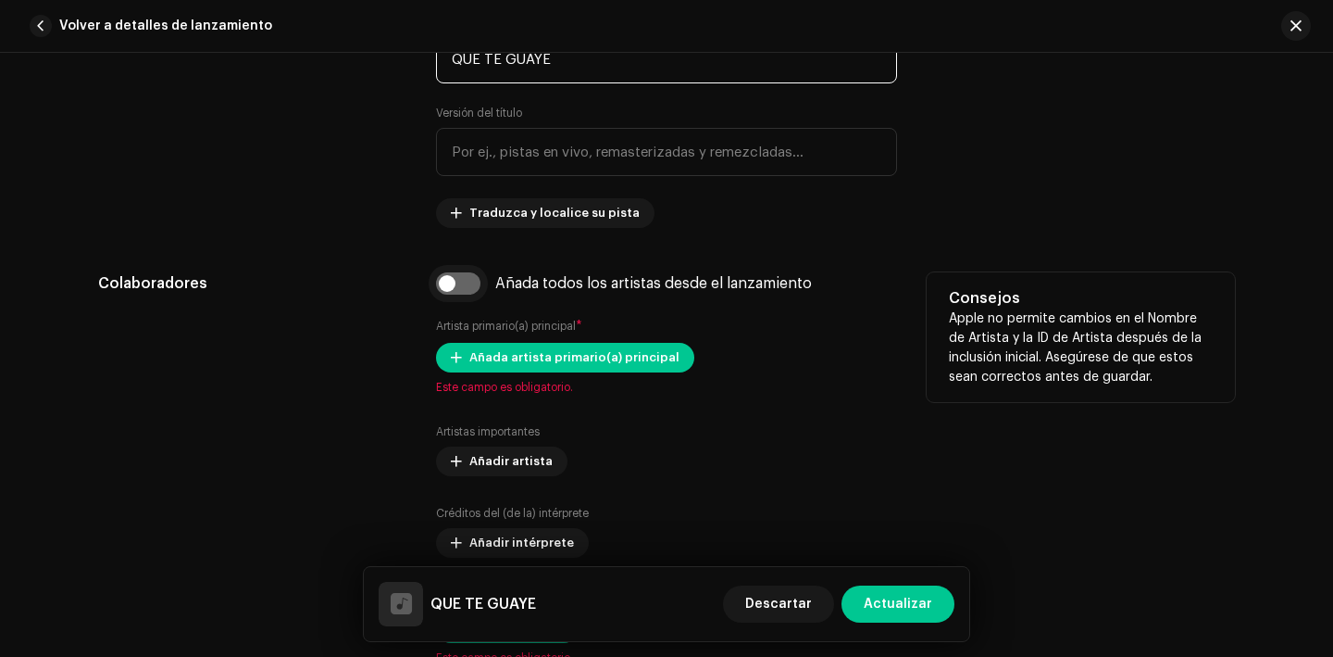
type input "QUE TE GUAYE"
click at [458, 284] on input "checkbox" at bounding box center [458, 283] width 44 height 22
checkbox input "true"
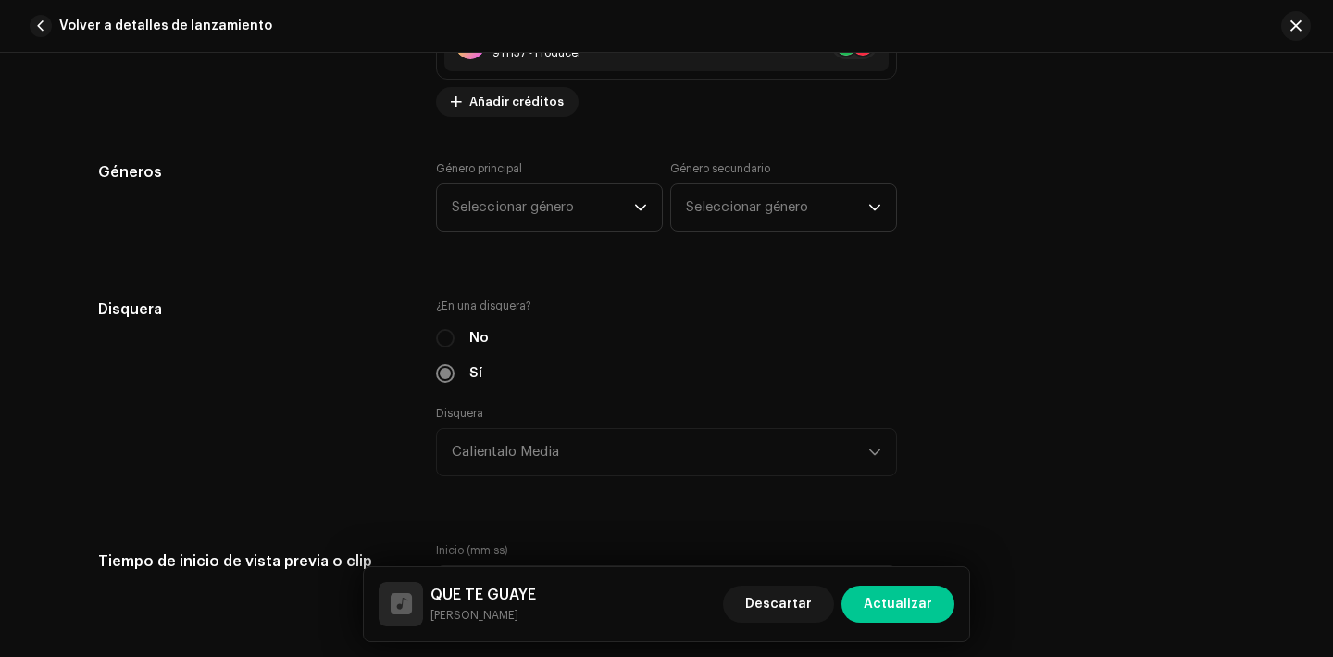
scroll to position [1707, 0]
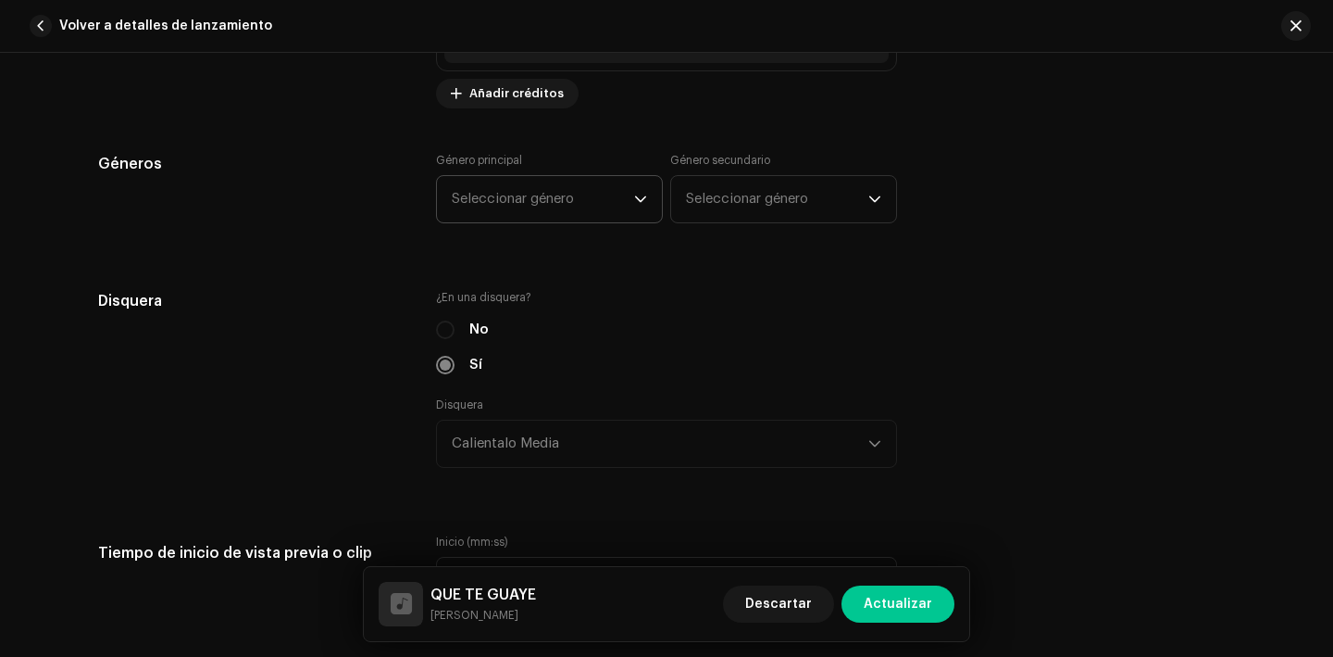
click at [488, 199] on span "Seleccionar género" at bounding box center [543, 199] width 182 height 46
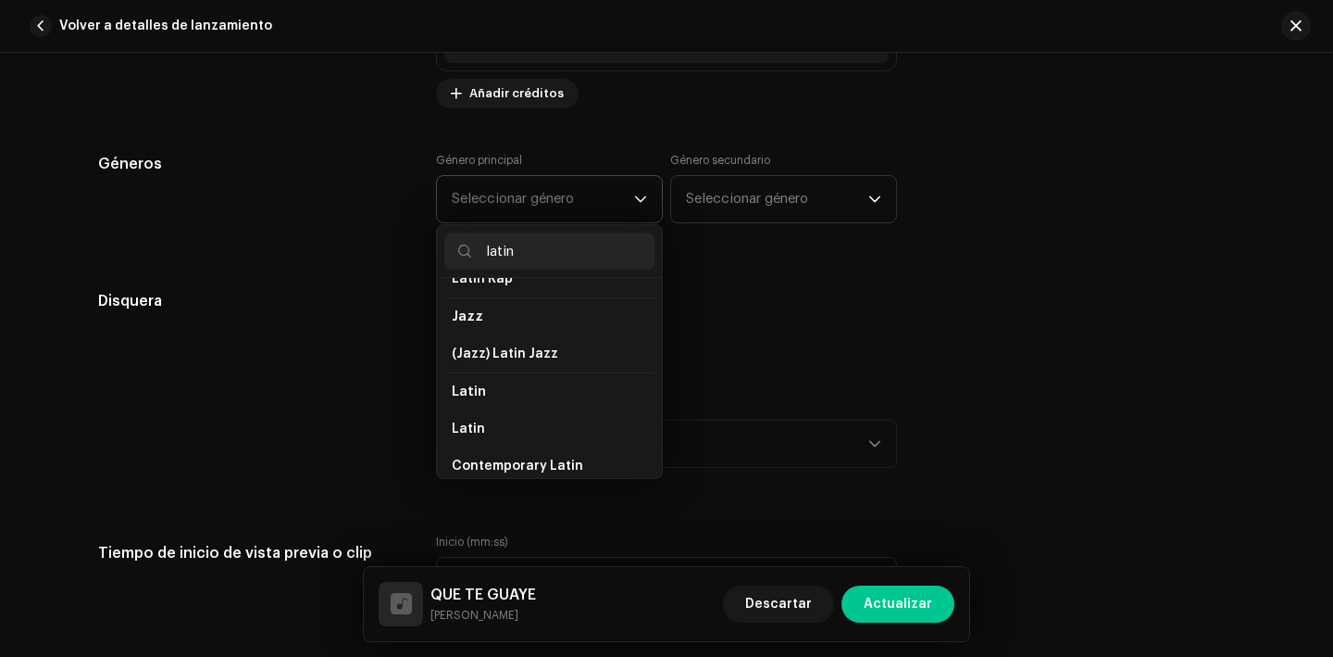
scroll to position [81, 0]
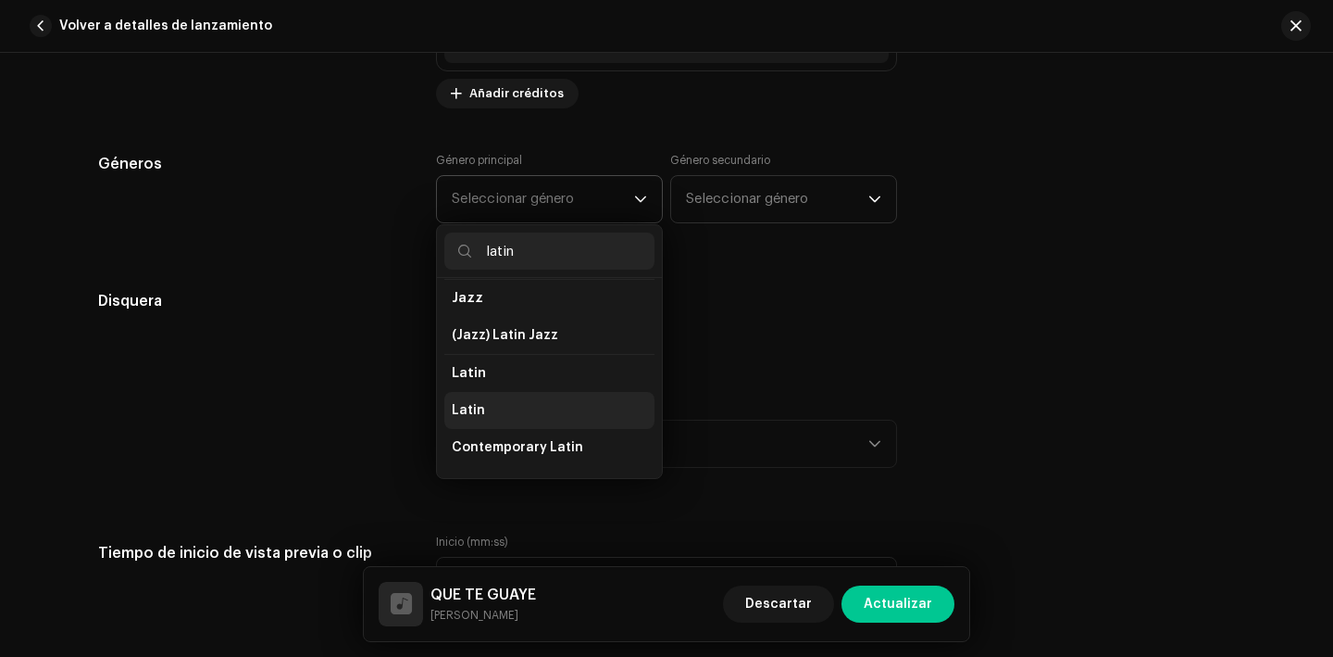
type input "latin"
click at [504, 404] on li "Latin" at bounding box center [549, 410] width 210 height 37
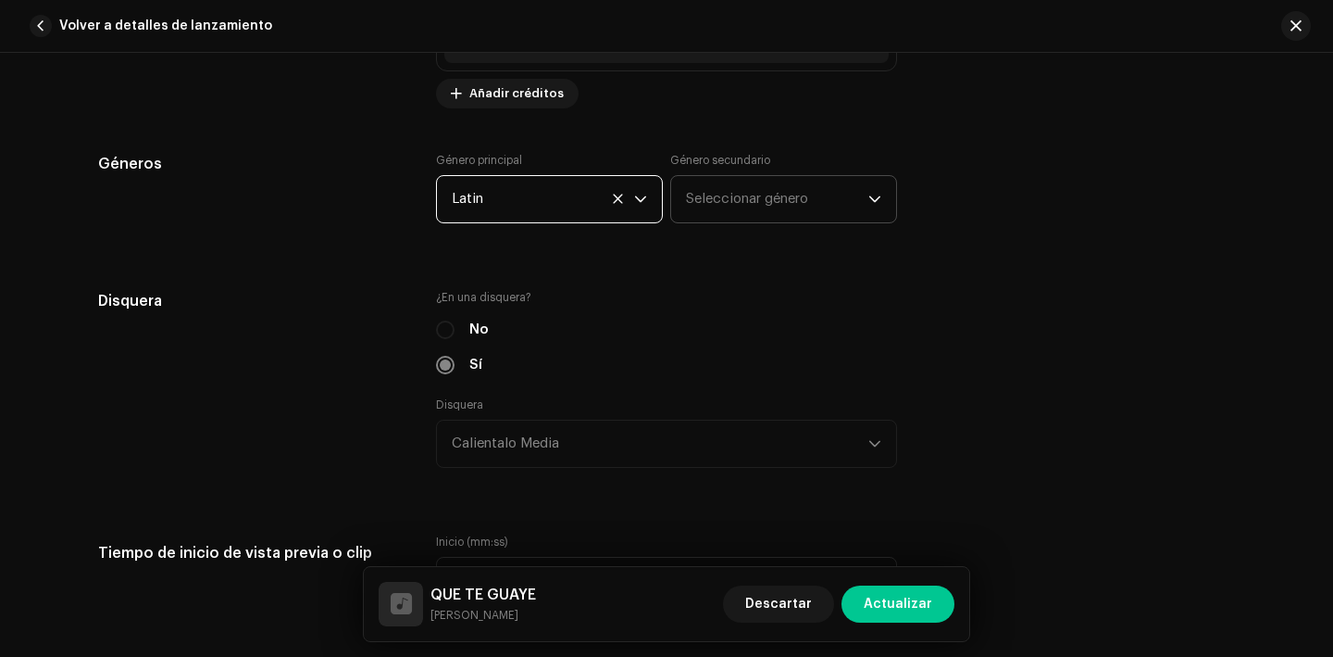
click at [769, 214] on span "Seleccionar género" at bounding box center [777, 199] width 182 height 46
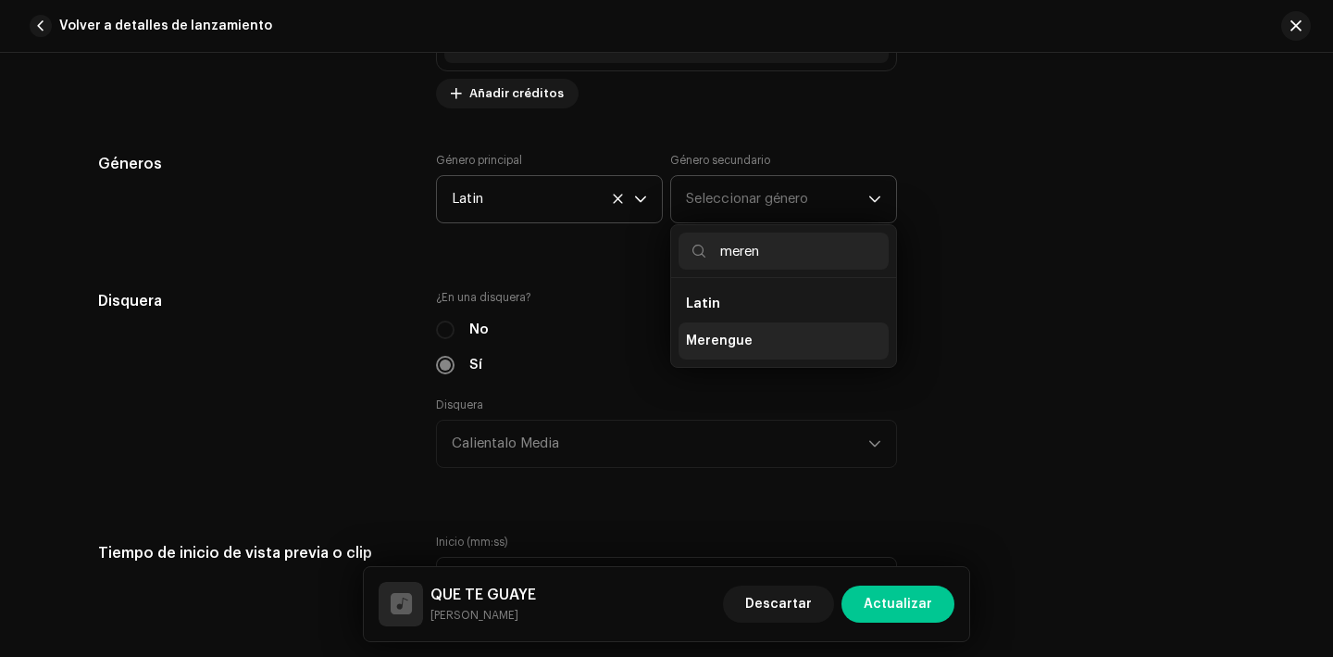
type input "meren"
click at [788, 341] on li "Merengue" at bounding box center [784, 340] width 210 height 37
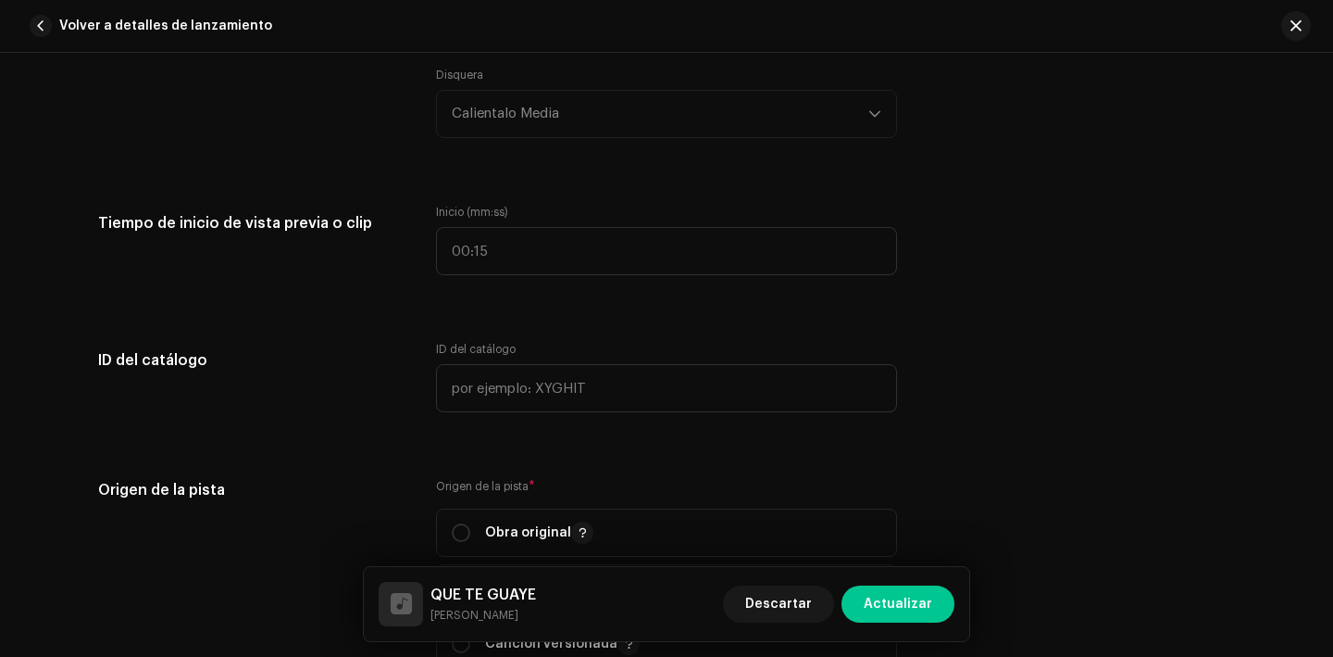
scroll to position [2153, 0]
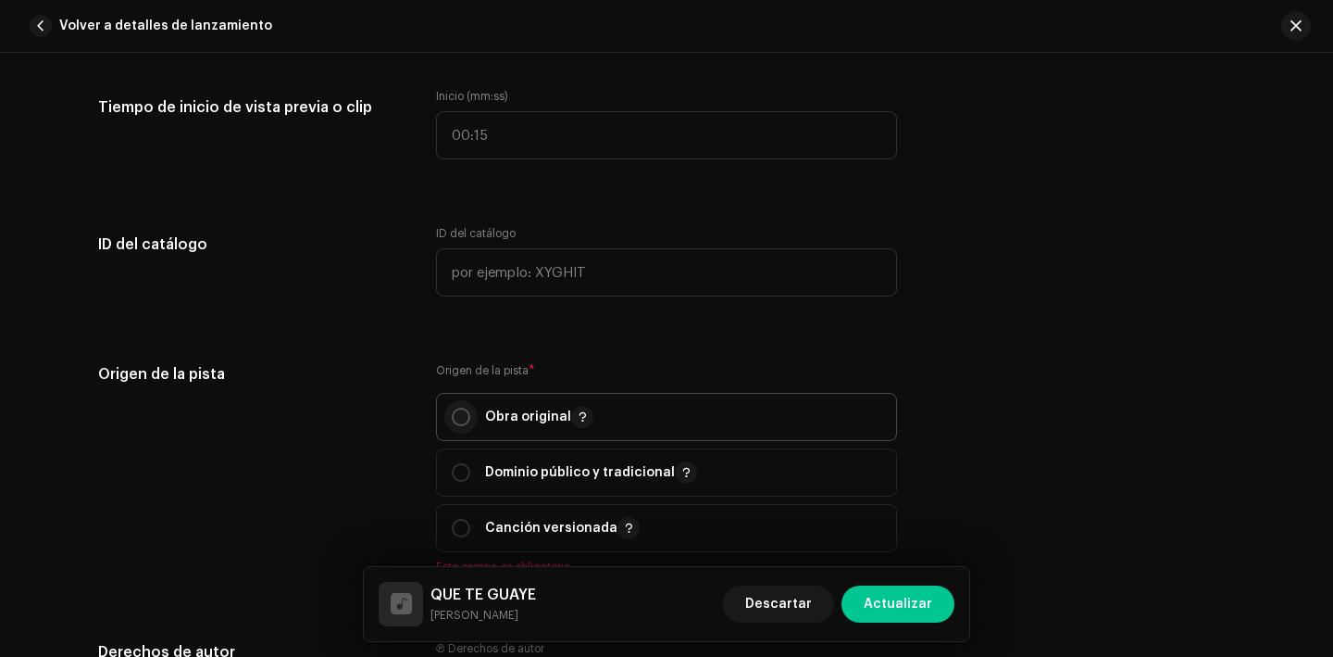
click at [462, 419] on input "radio" at bounding box center [461, 416] width 19 height 19
radio input "true"
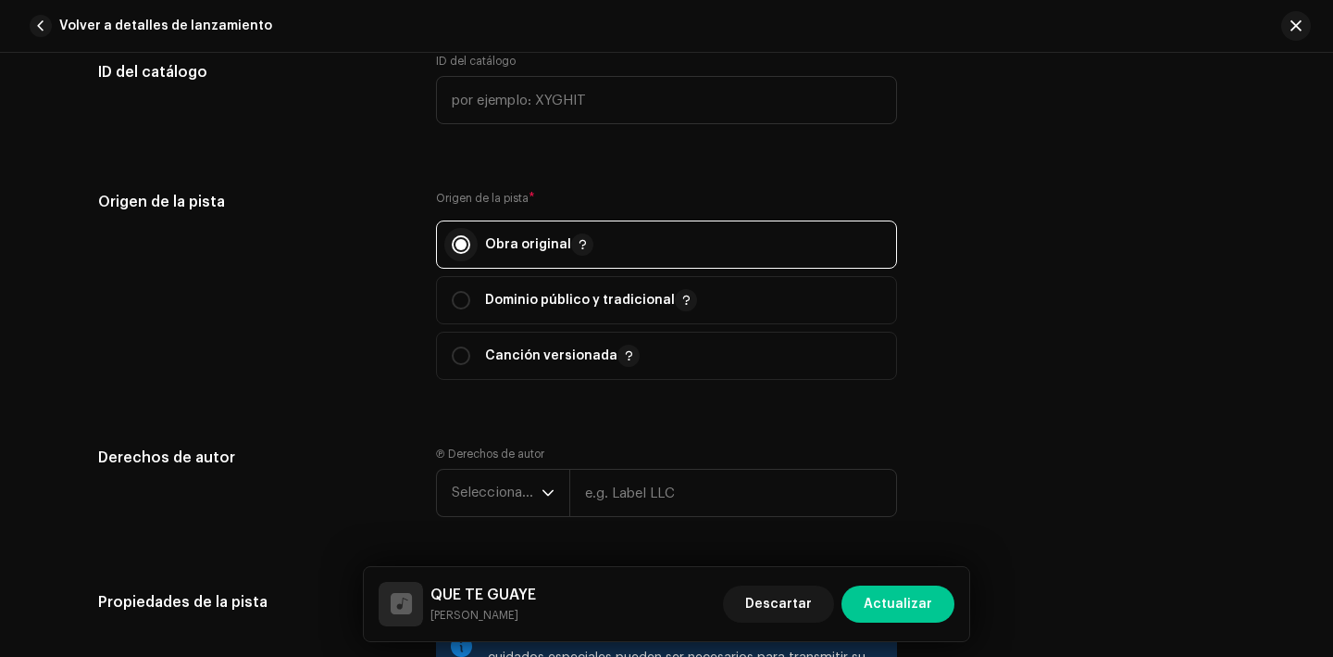
scroll to position [2326, 0]
click at [496, 496] on span "Seleccionar año" at bounding box center [497, 492] width 90 height 46
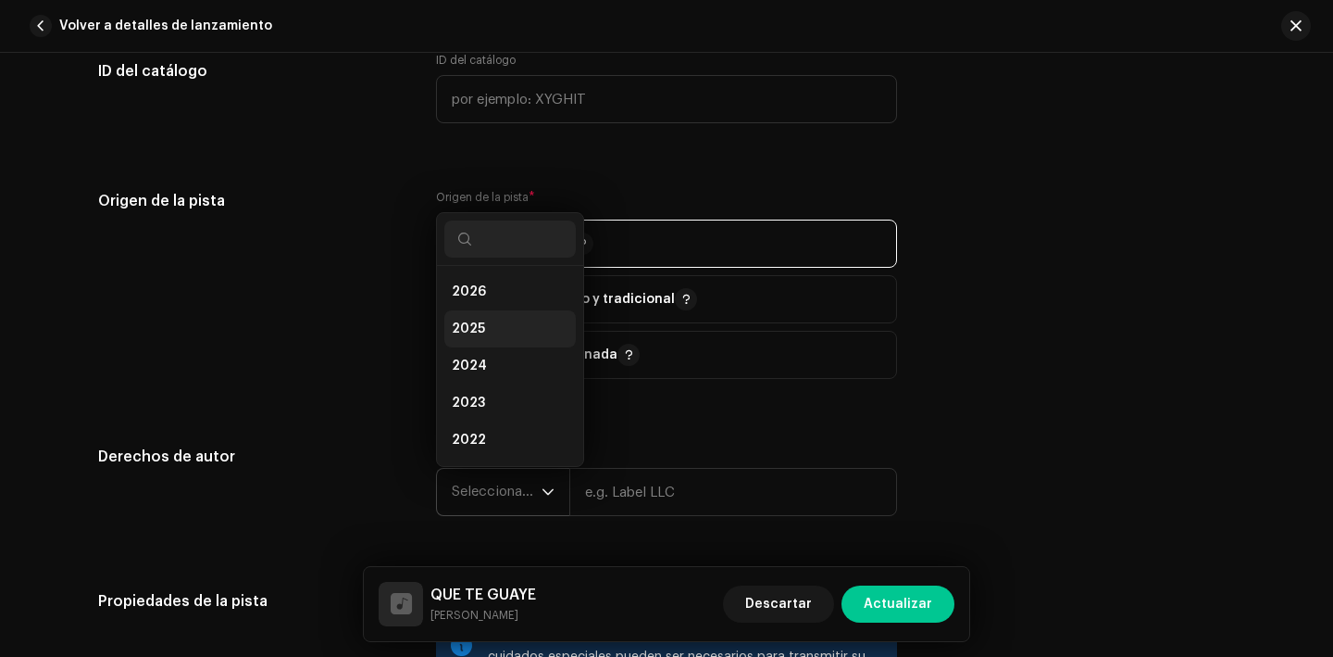
click at [456, 330] on span "2025" at bounding box center [468, 328] width 33 height 19
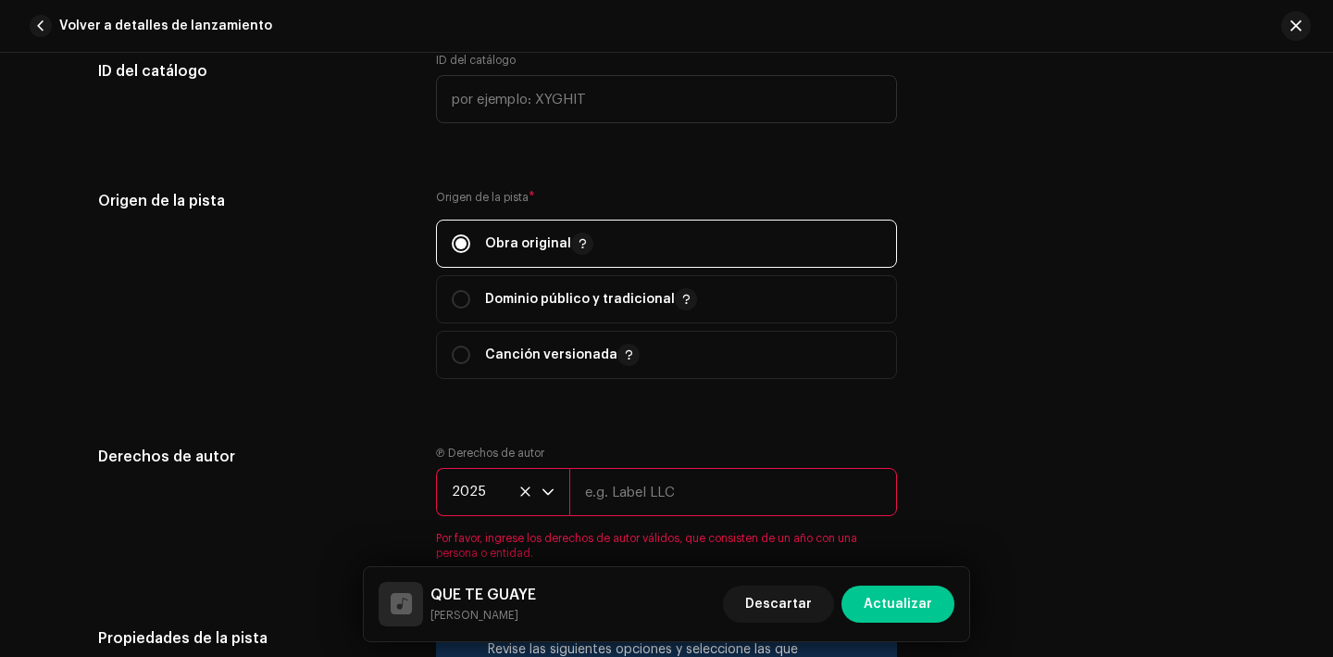
click at [668, 511] on input "text" at bounding box center [733, 492] width 328 height 48
type input "Calientalo Media"
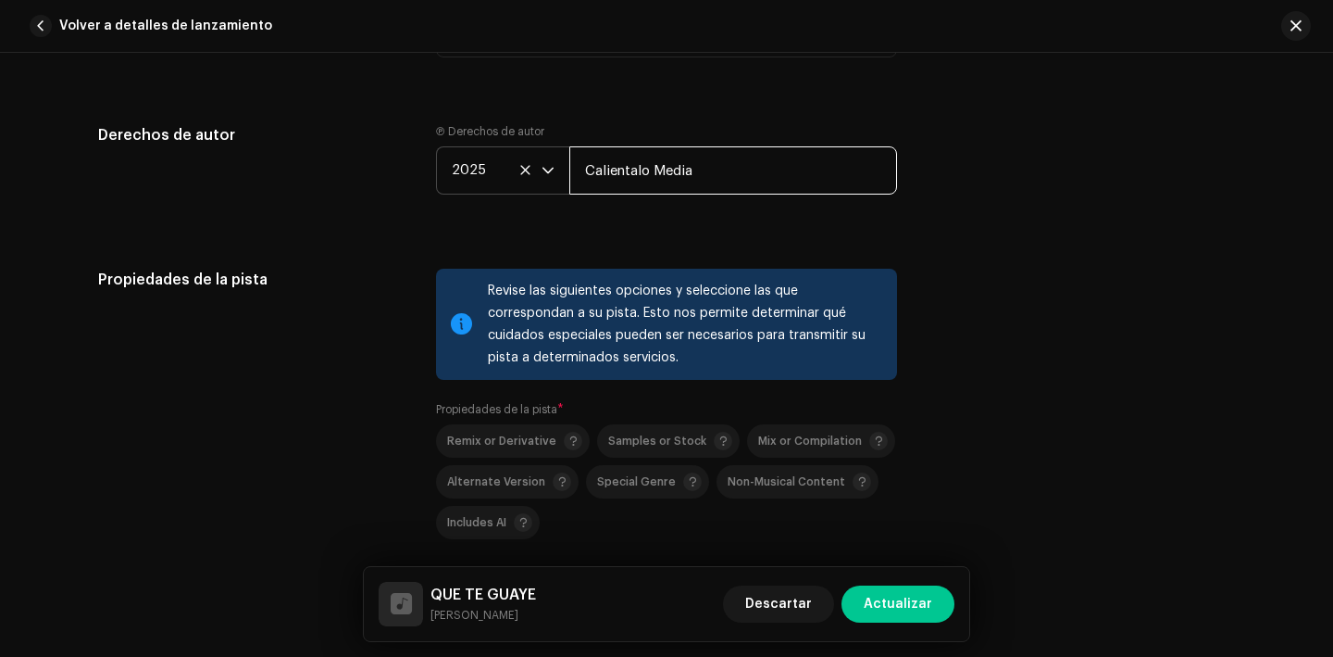
scroll to position [2914, 0]
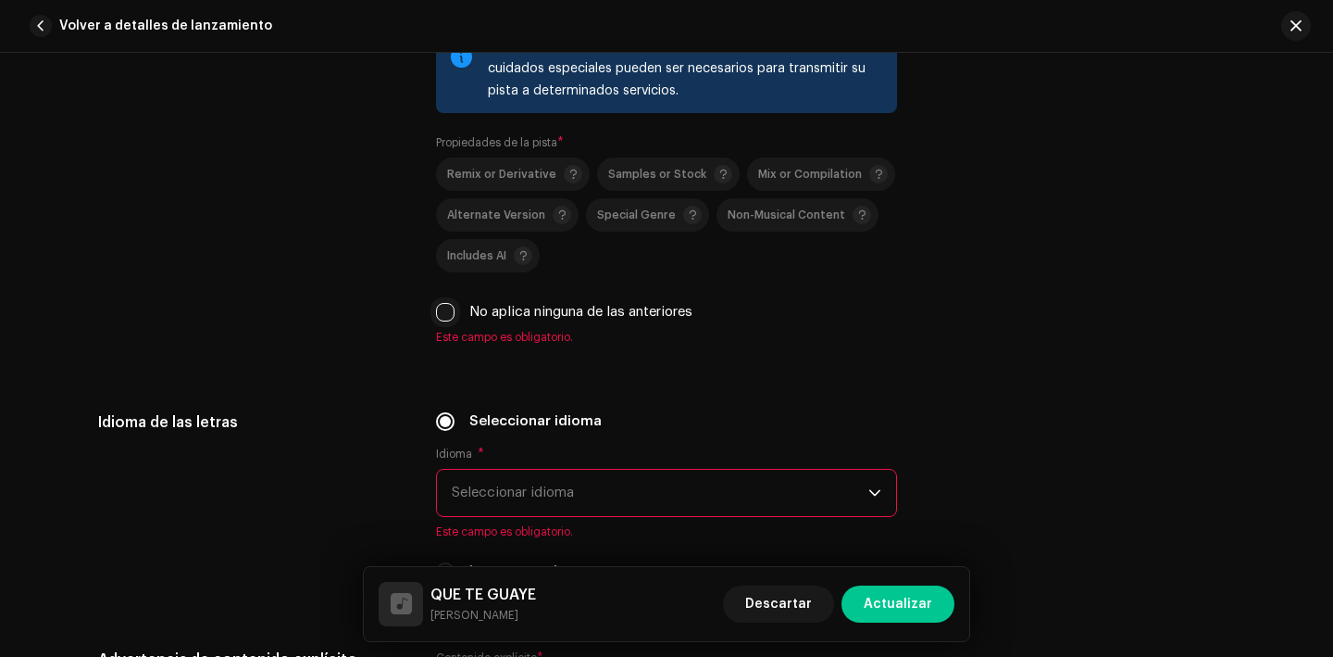
click at [442, 316] on input "No aplica ninguna de las anteriores" at bounding box center [445, 312] width 19 height 19
checkbox input "true"
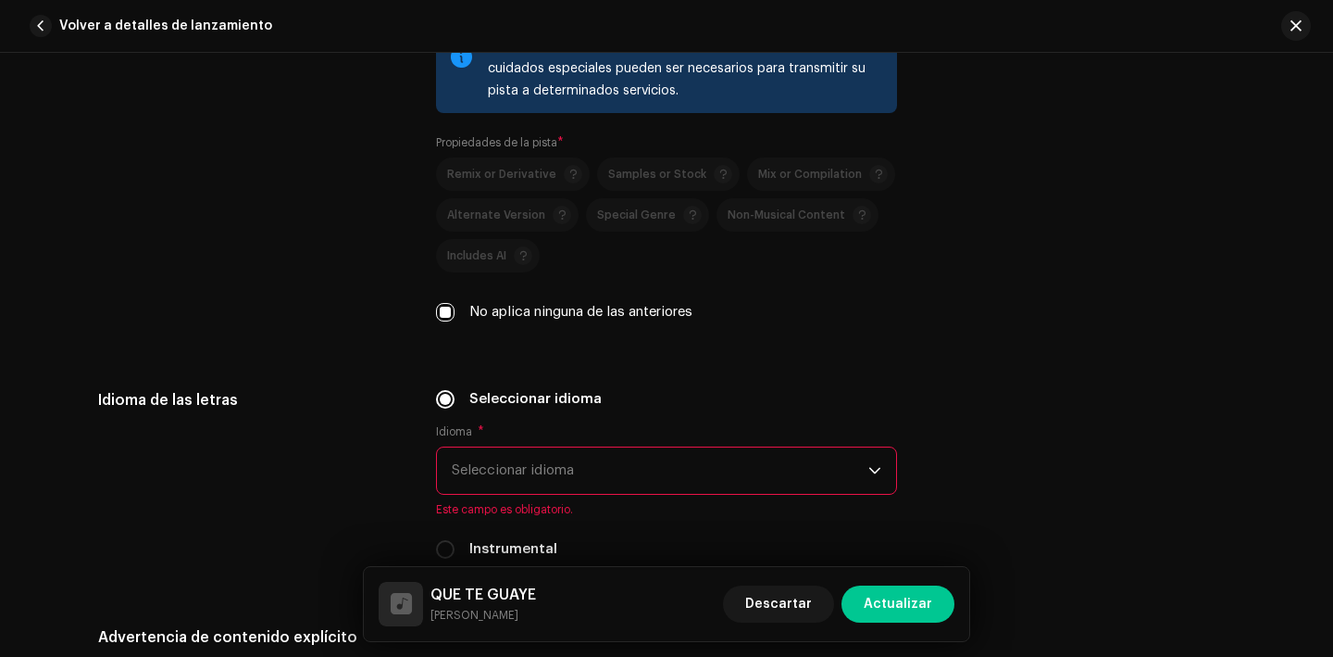
click at [572, 456] on span "Seleccionar idioma" at bounding box center [660, 470] width 417 height 46
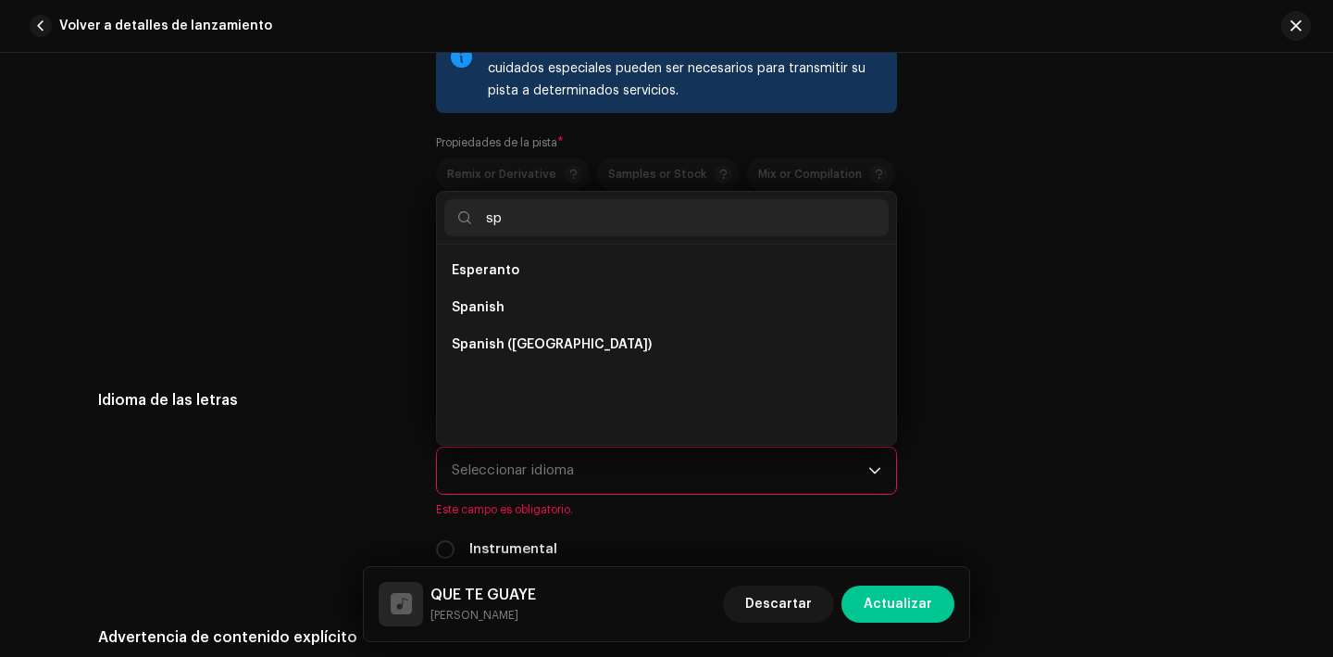
scroll to position [0, 0]
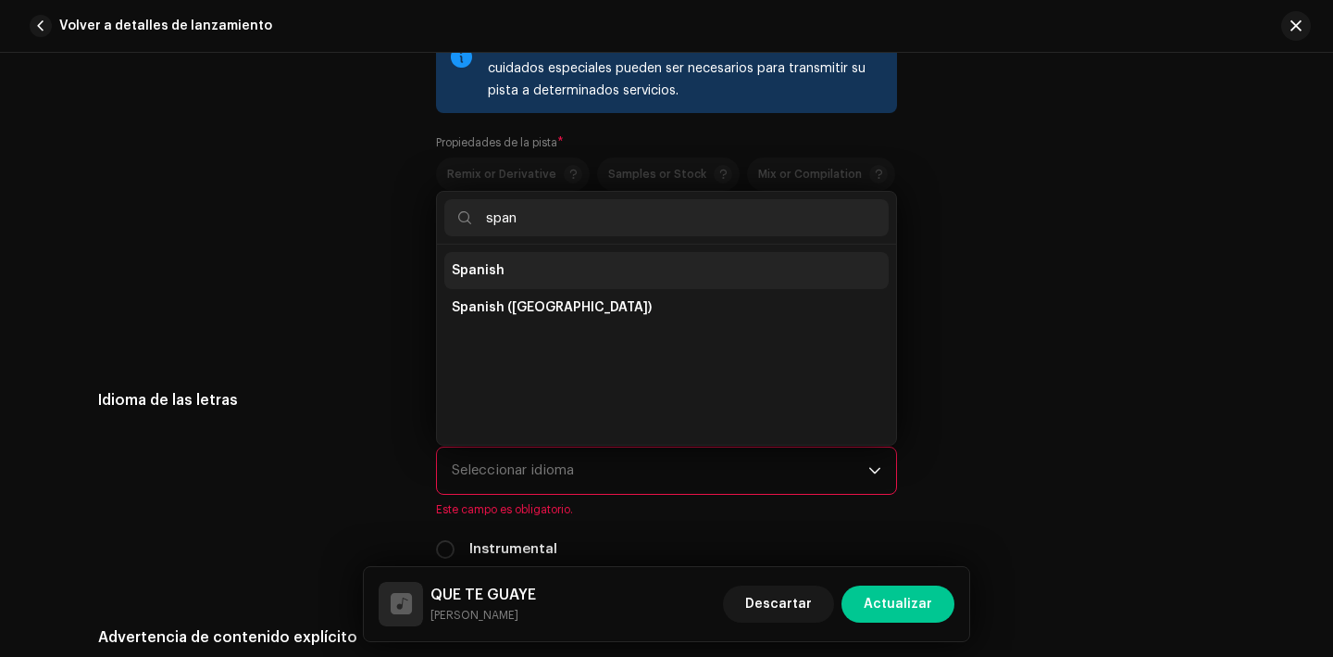
type input "span"
click at [495, 267] on span "Spanish" at bounding box center [478, 270] width 53 height 19
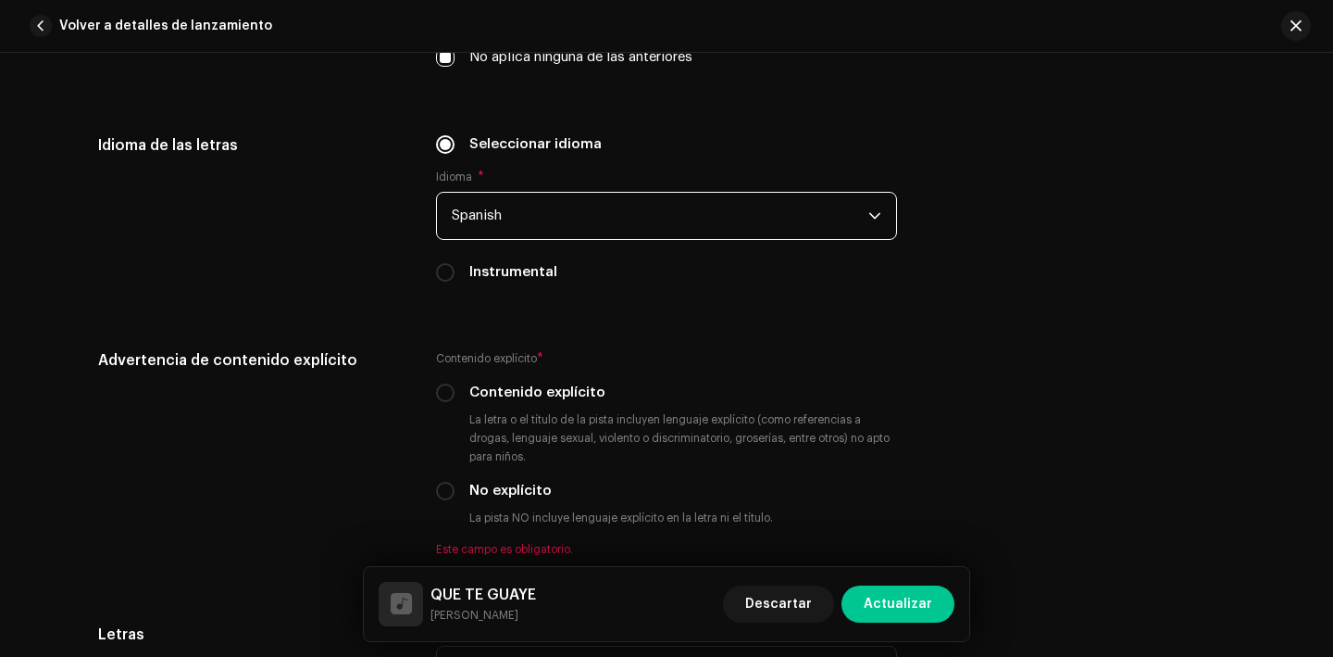
scroll to position [3170, 0]
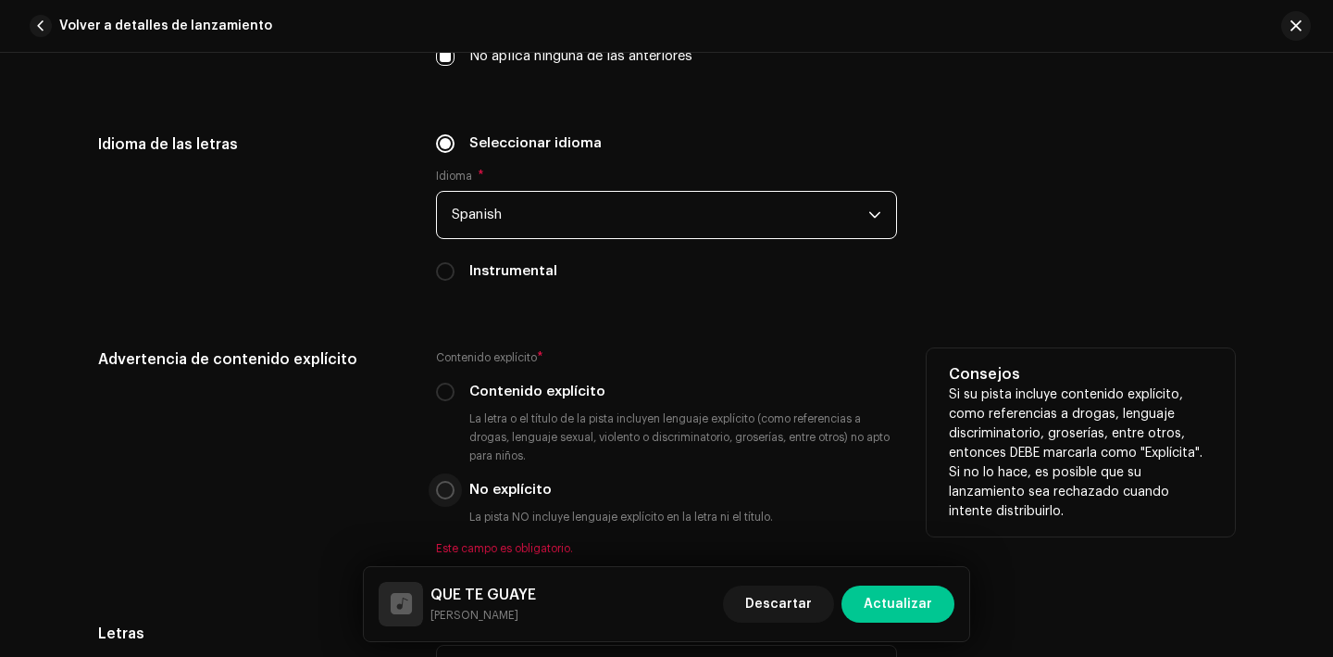
click at [442, 499] on input "No explícito" at bounding box center [445, 490] width 19 height 19
radio input "true"
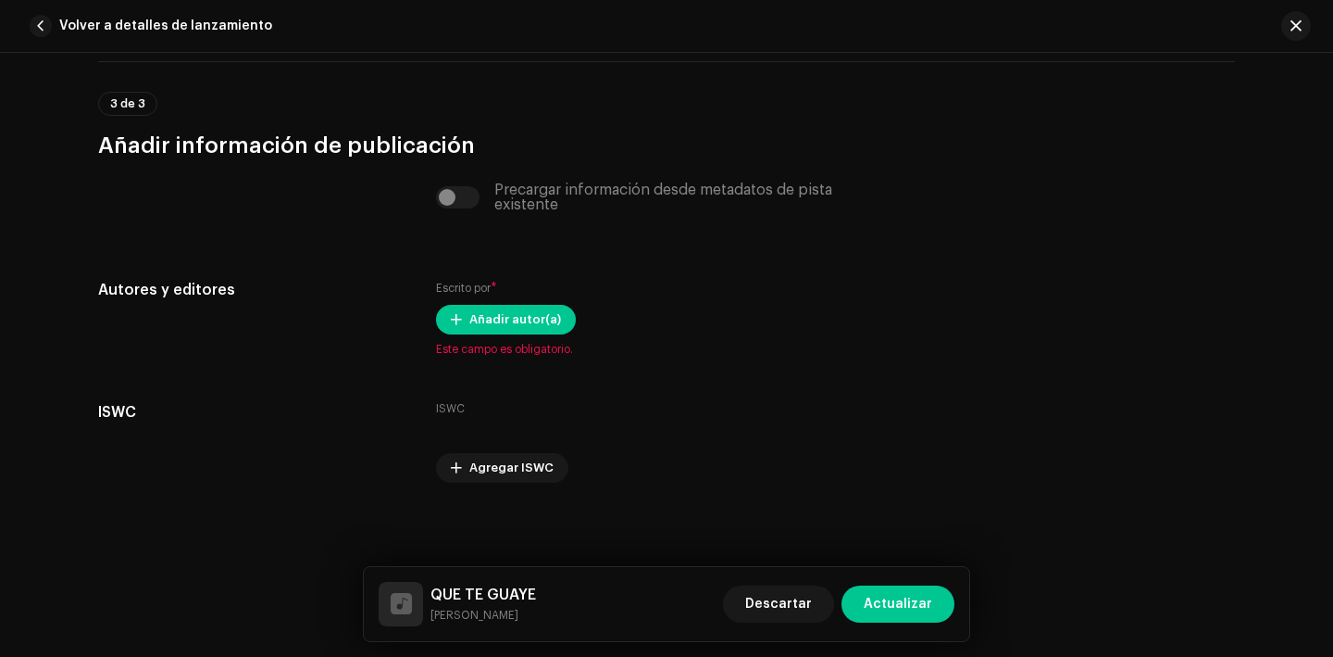
scroll to position [3876, 0]
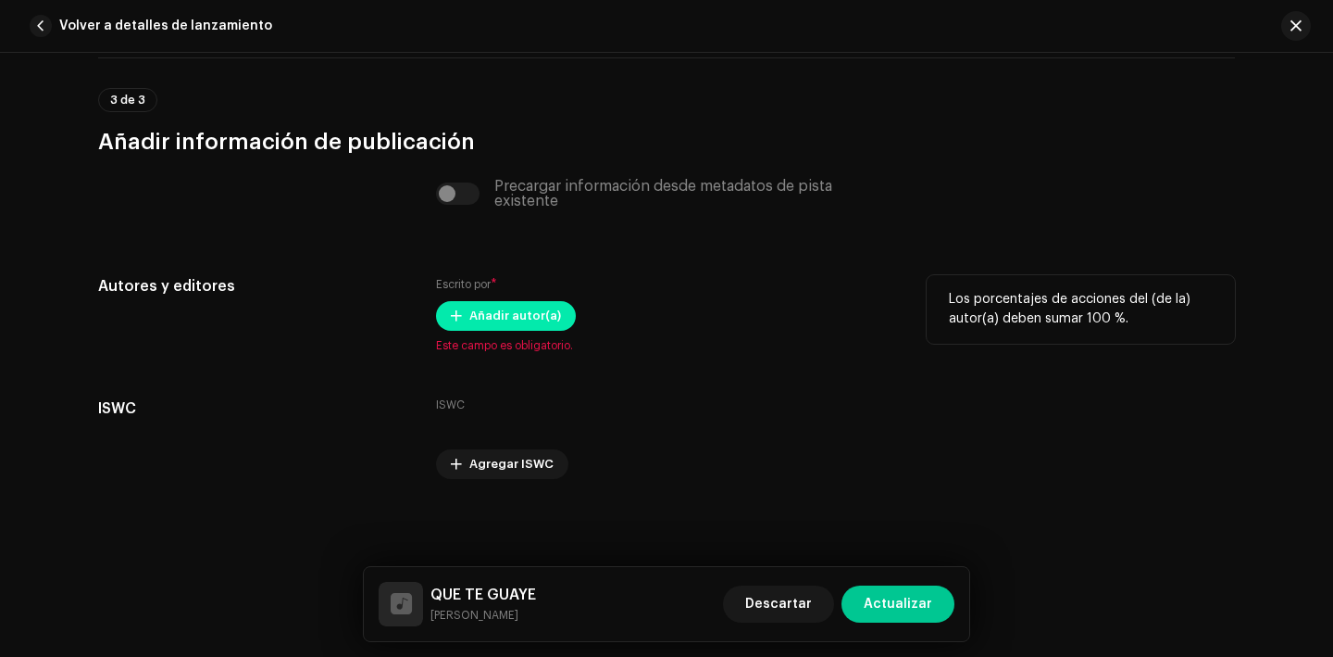
click at [495, 306] on span "Añadir autor(a)" at bounding box center [515, 315] width 92 height 37
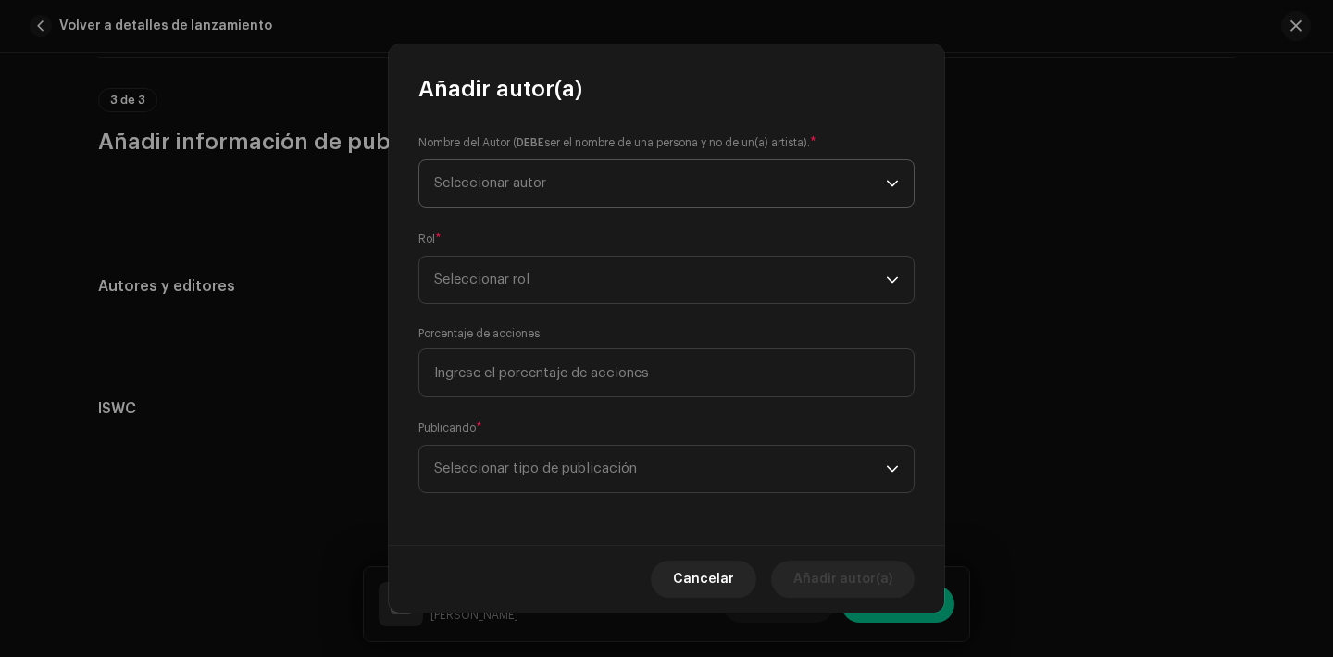
click at [533, 183] on span "Seleccionar autor" at bounding box center [490, 183] width 112 height 14
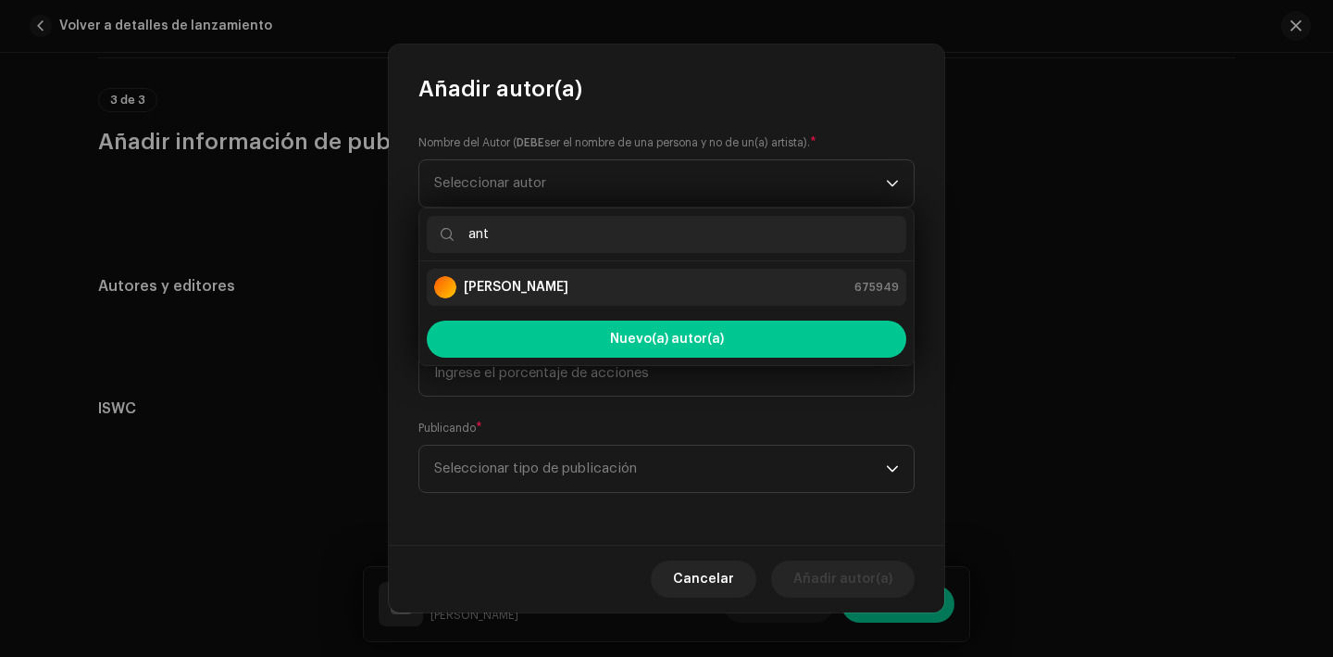
type input "ant"
click at [569, 287] on strong "Leonardo Antonio Kok Hernandez" at bounding box center [516, 287] width 105 height 19
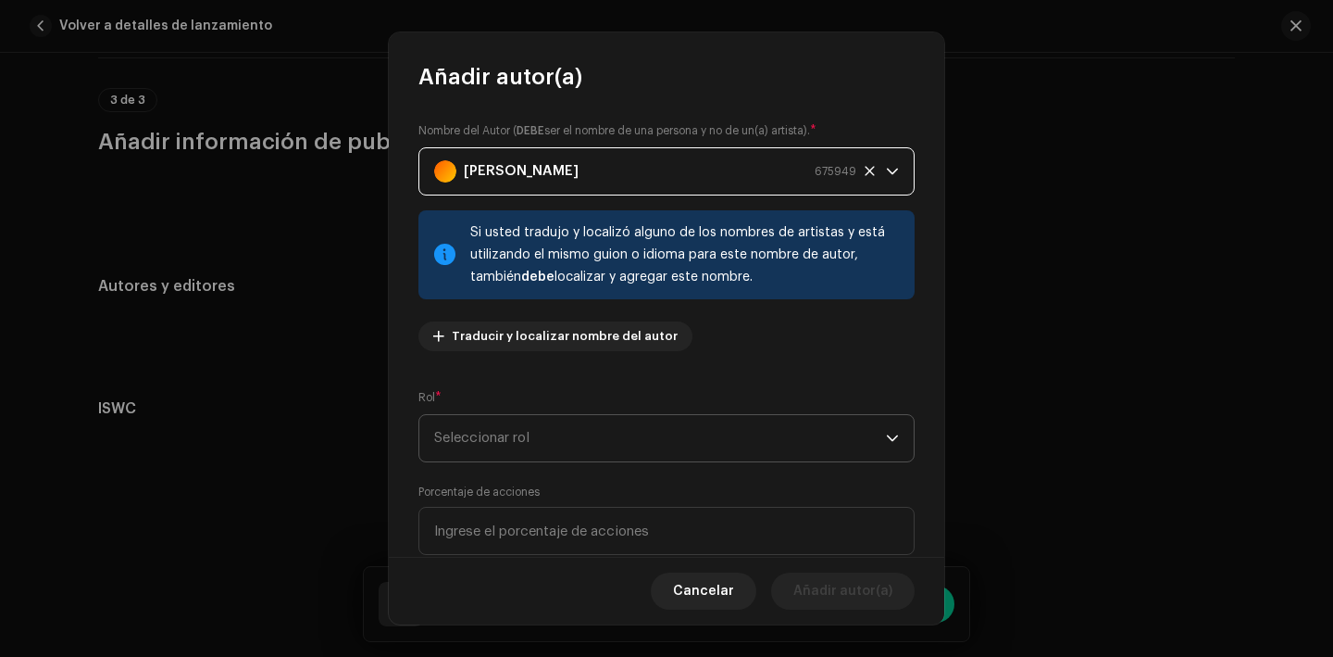
click at [628, 452] on span "Seleccionar rol" at bounding box center [660, 438] width 452 height 46
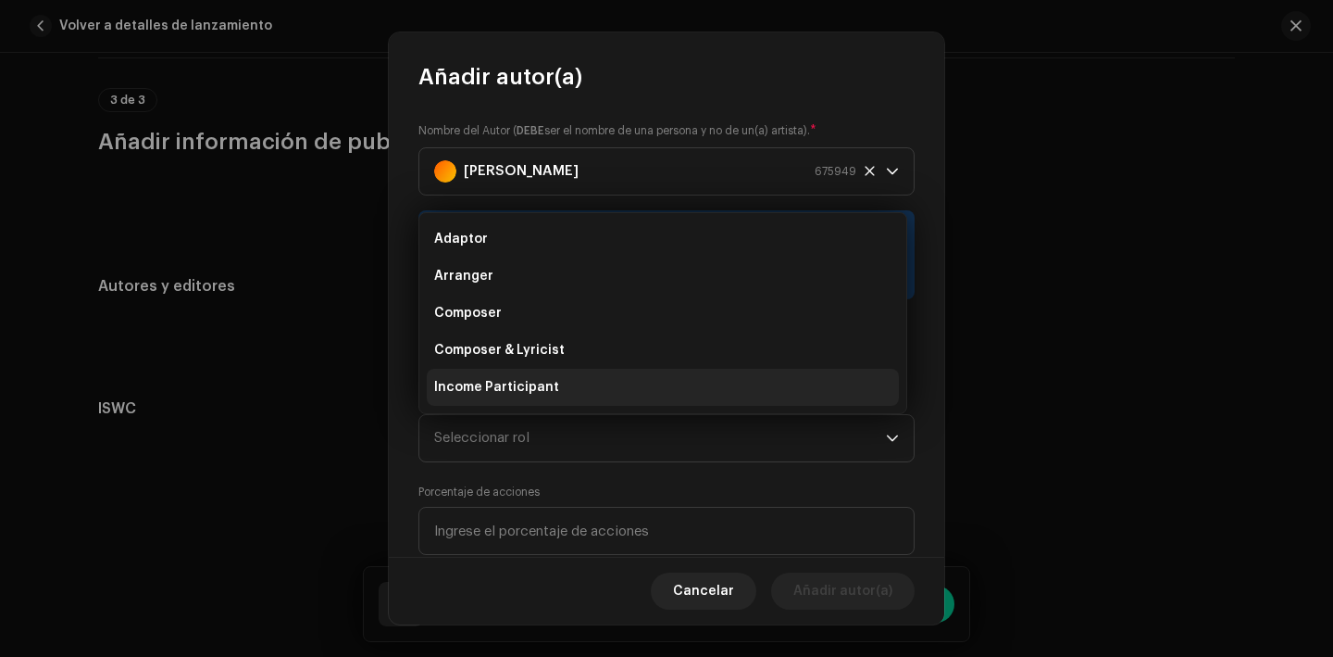
scroll to position [30, 0]
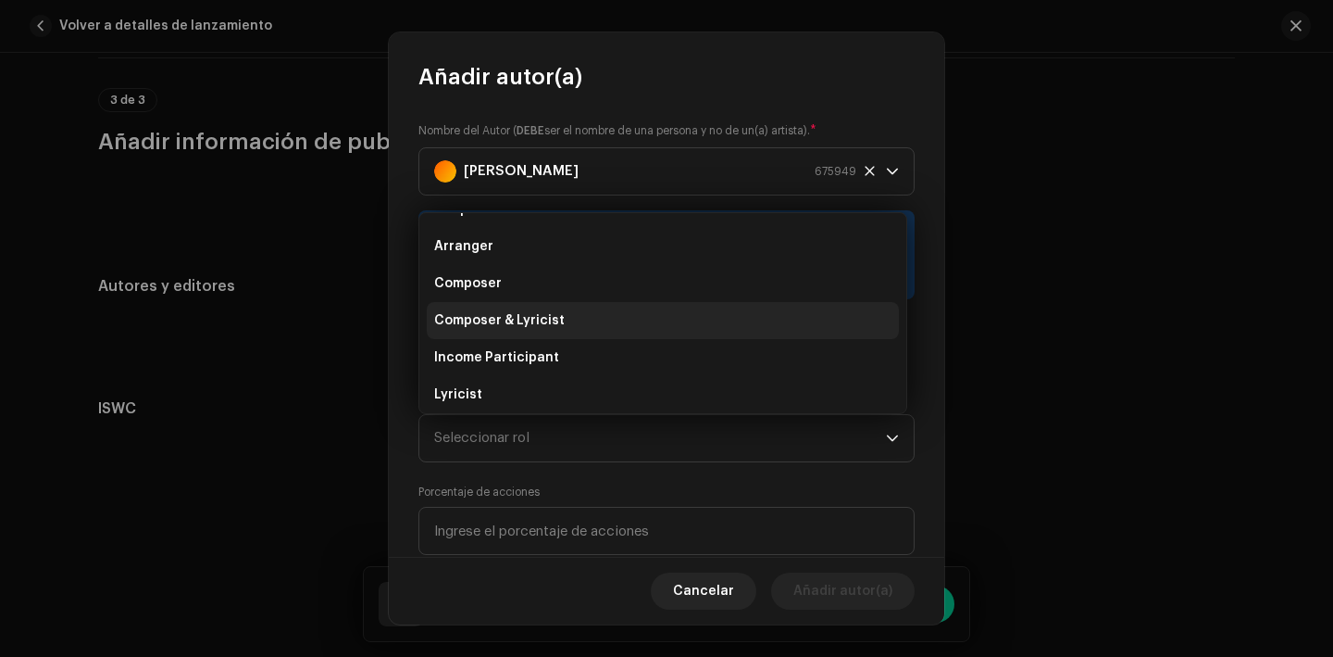
click at [545, 326] on span "Composer & Lyricist" at bounding box center [499, 320] width 131 height 19
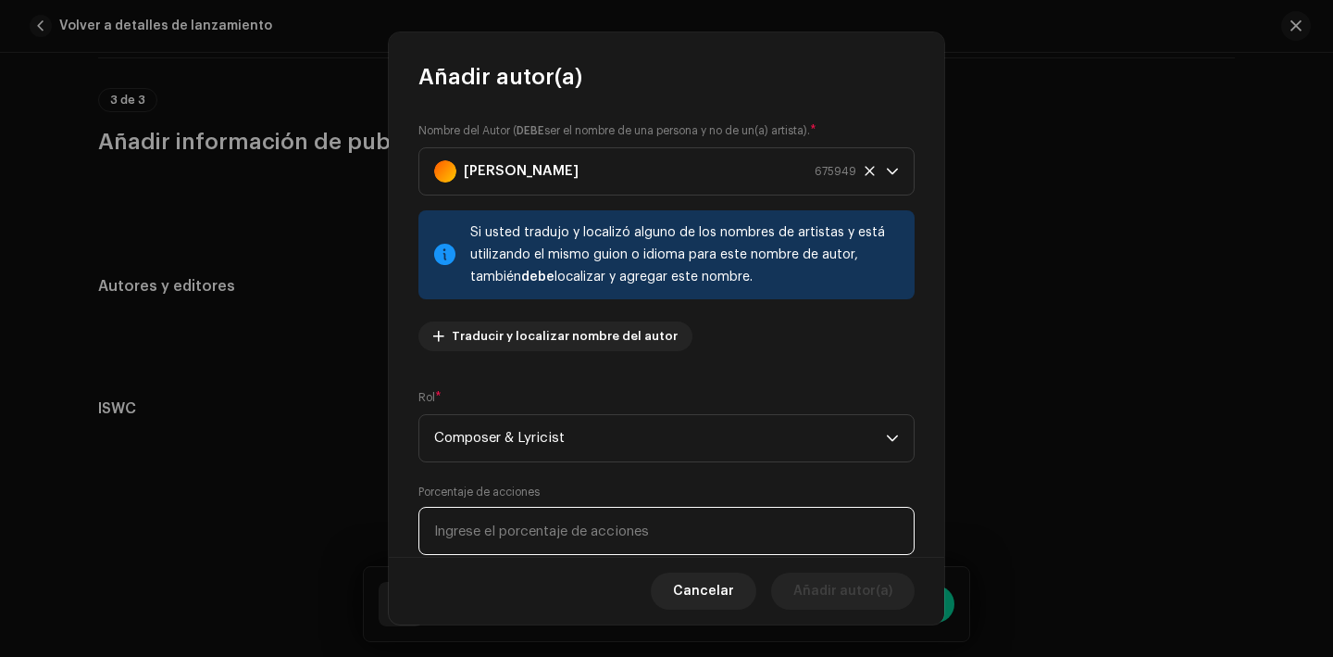
click at [595, 548] on input at bounding box center [667, 530] width 496 height 48
type input "100,00"
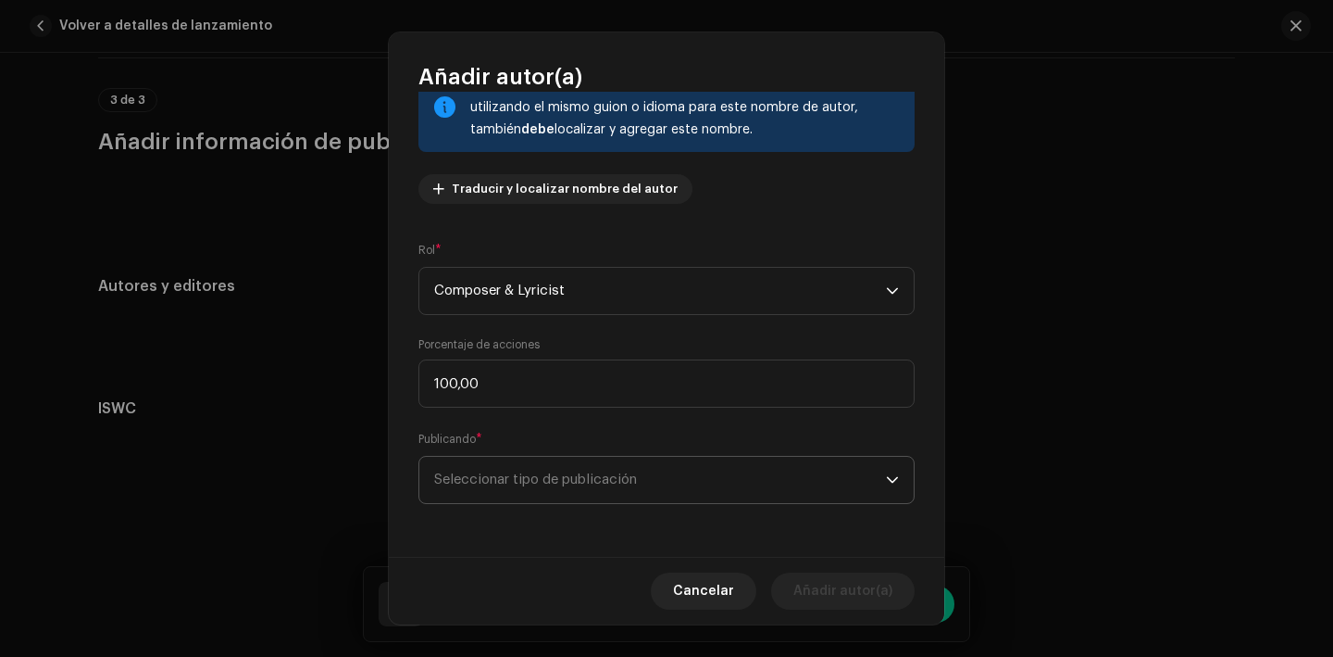
click at [651, 494] on span "Seleccionar tipo de publicación" at bounding box center [660, 479] width 452 height 46
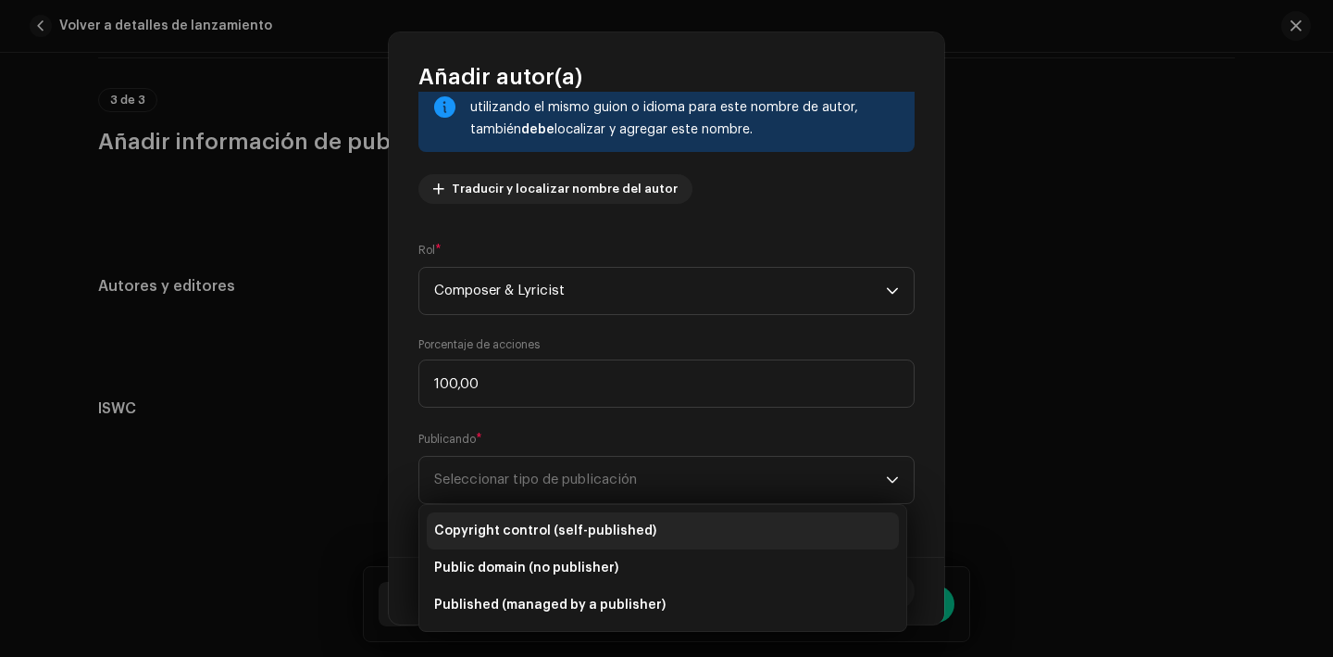
click at [658, 518] on li "Copyright control (self-published)" at bounding box center [663, 530] width 472 height 37
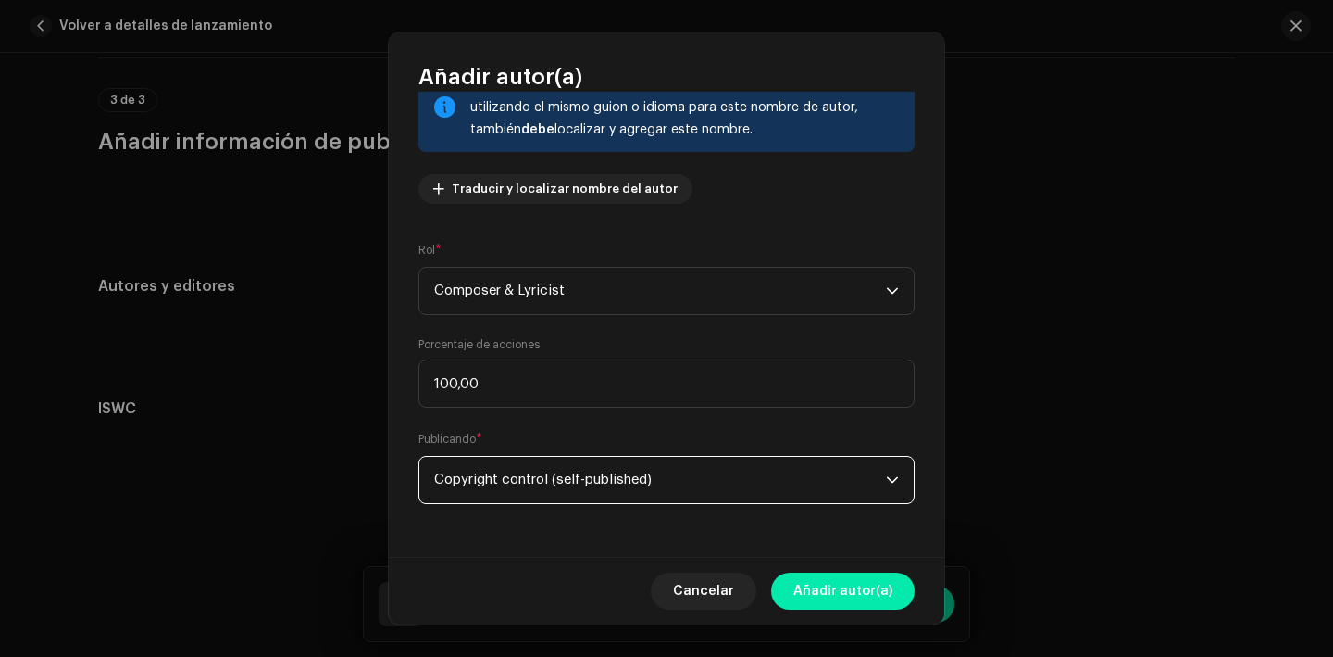
click at [858, 573] on span "Añadir autor(a)" at bounding box center [843, 590] width 99 height 37
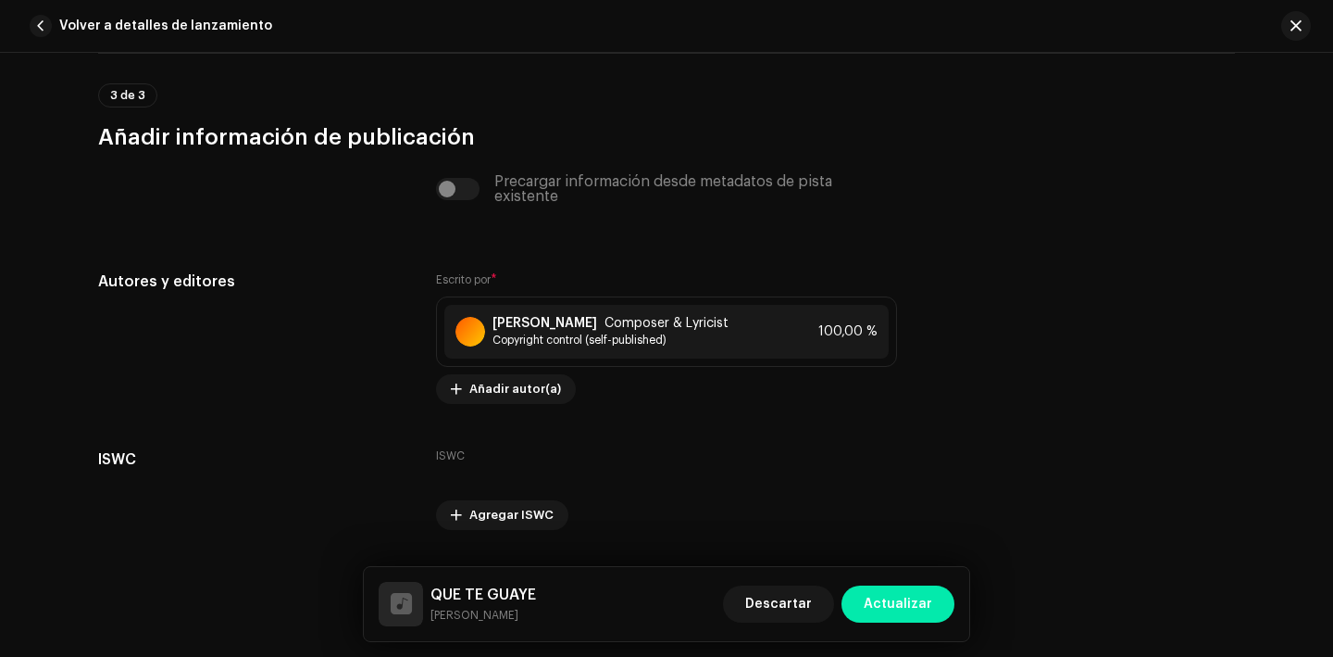
click at [882, 597] on span "Actualizar" at bounding box center [898, 603] width 69 height 37
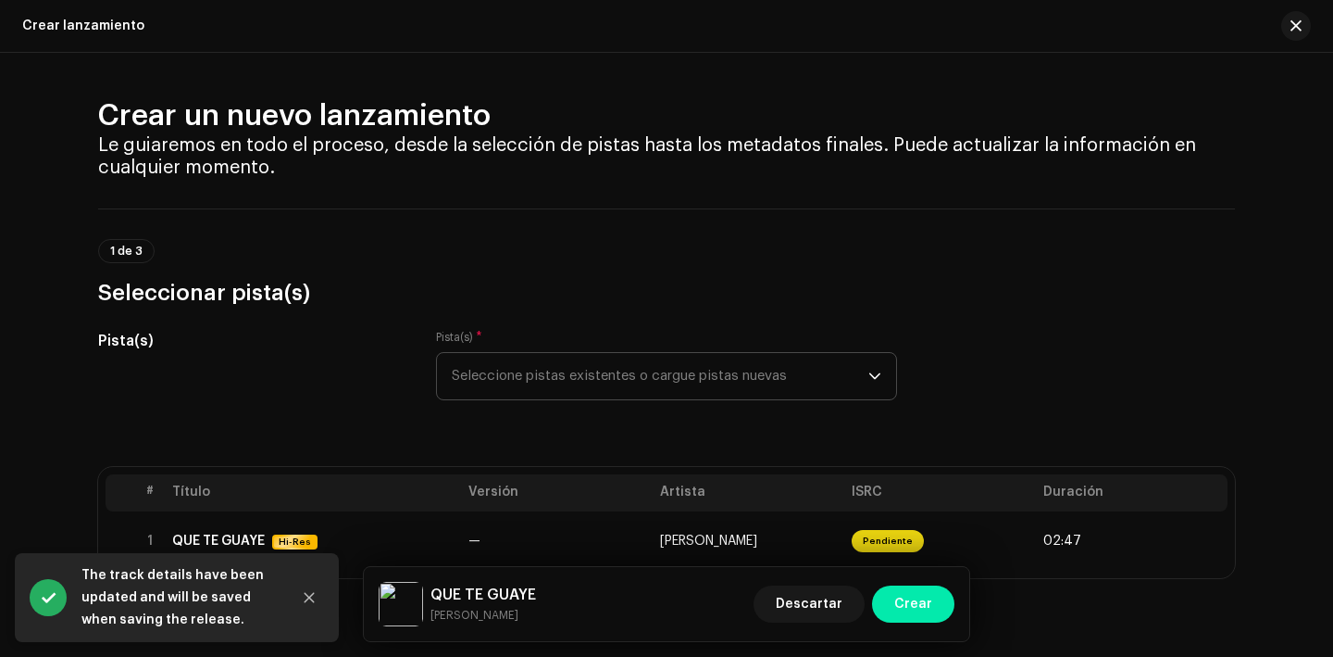
click at [899, 605] on span "Crear" at bounding box center [913, 603] width 38 height 37
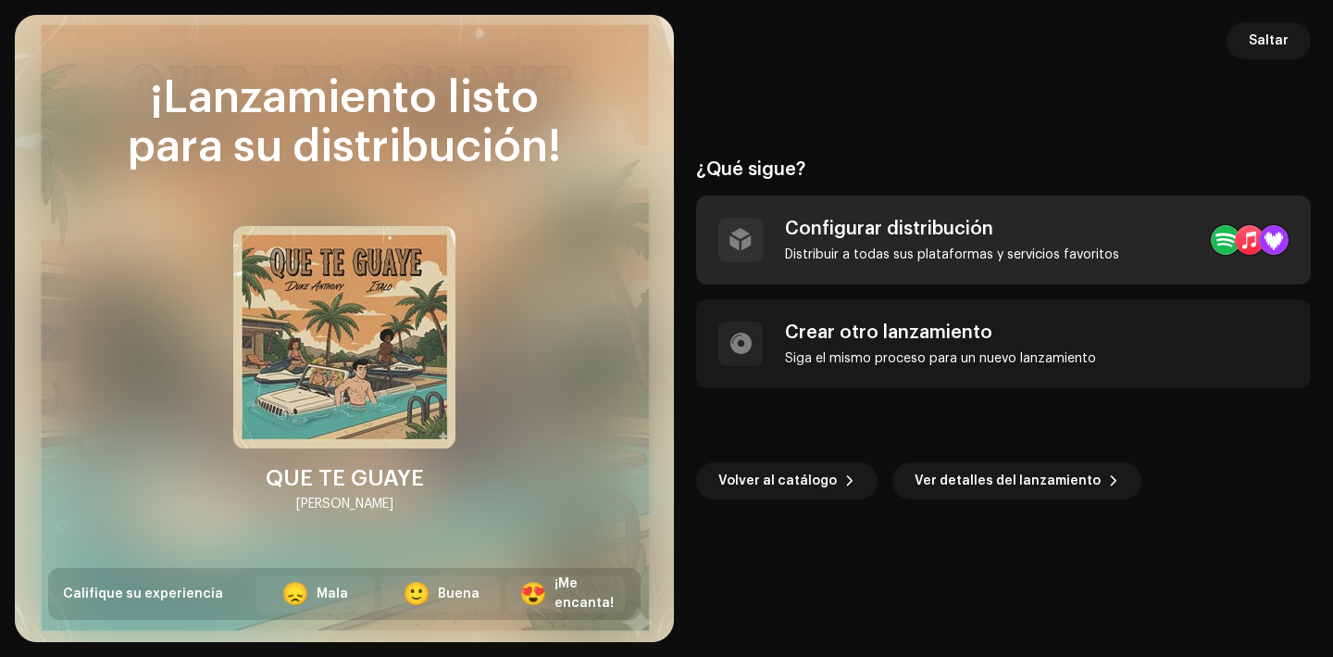
click at [894, 269] on div "Configurar distribución Distribuir a todas sus plataformas y servicios favoritos" at bounding box center [1003, 239] width 615 height 89
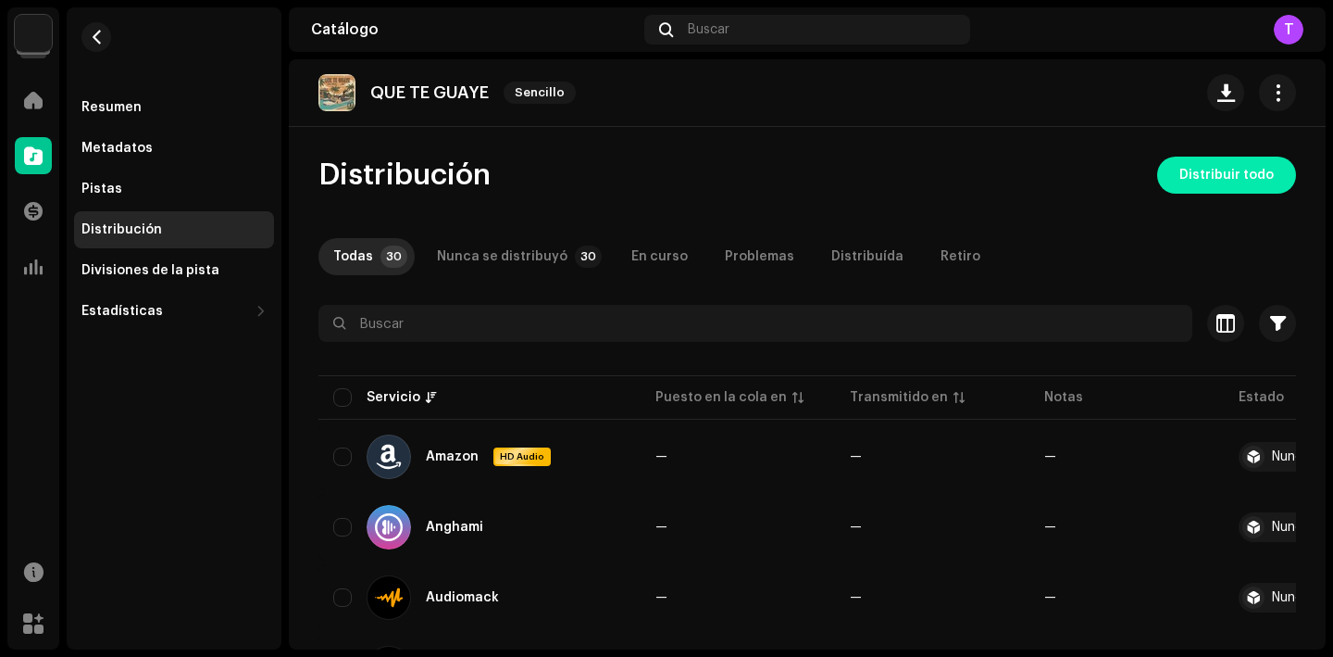
click at [1205, 178] on span "Distribuir todo" at bounding box center [1227, 174] width 94 height 37
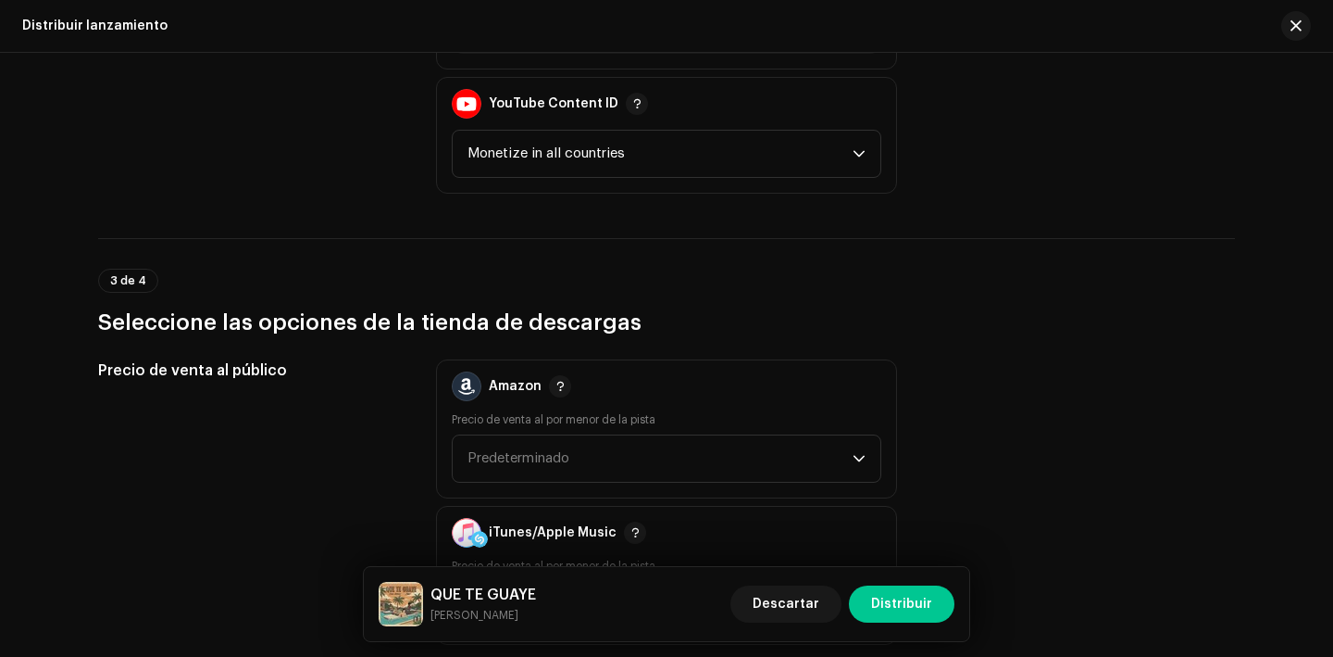
scroll to position [1857, 0]
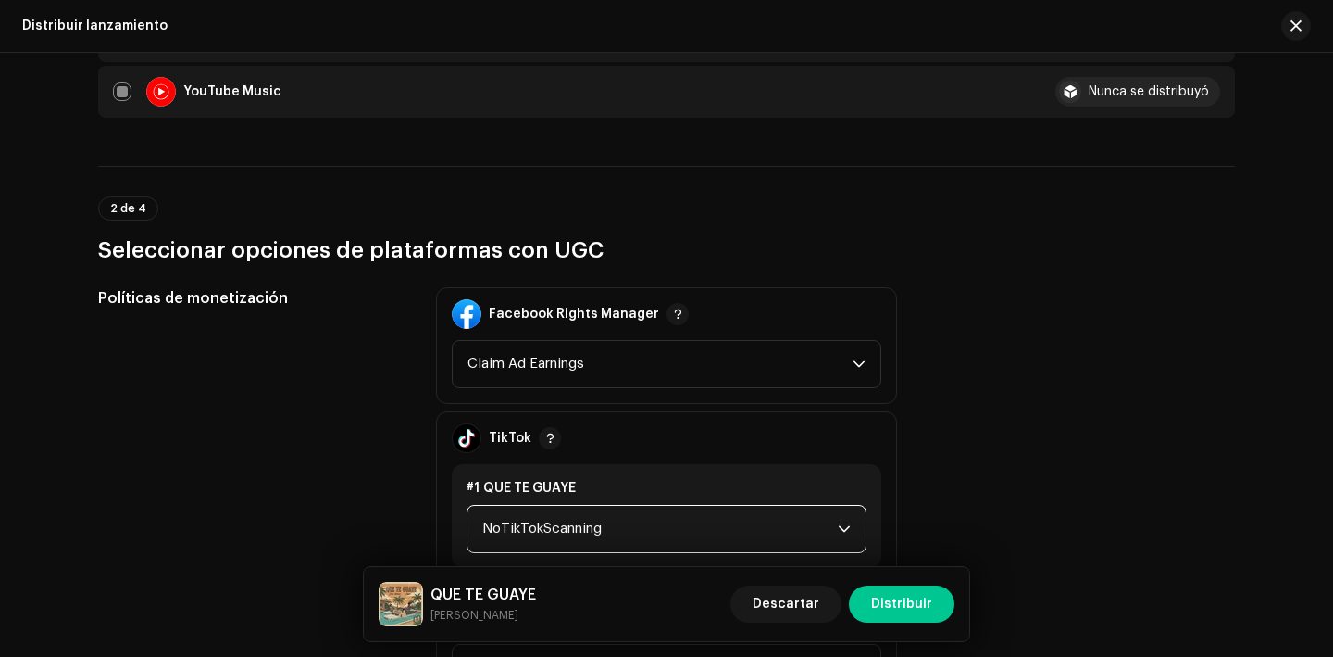
click at [595, 523] on span "NoTikTokScanning" at bounding box center [660, 529] width 356 height 46
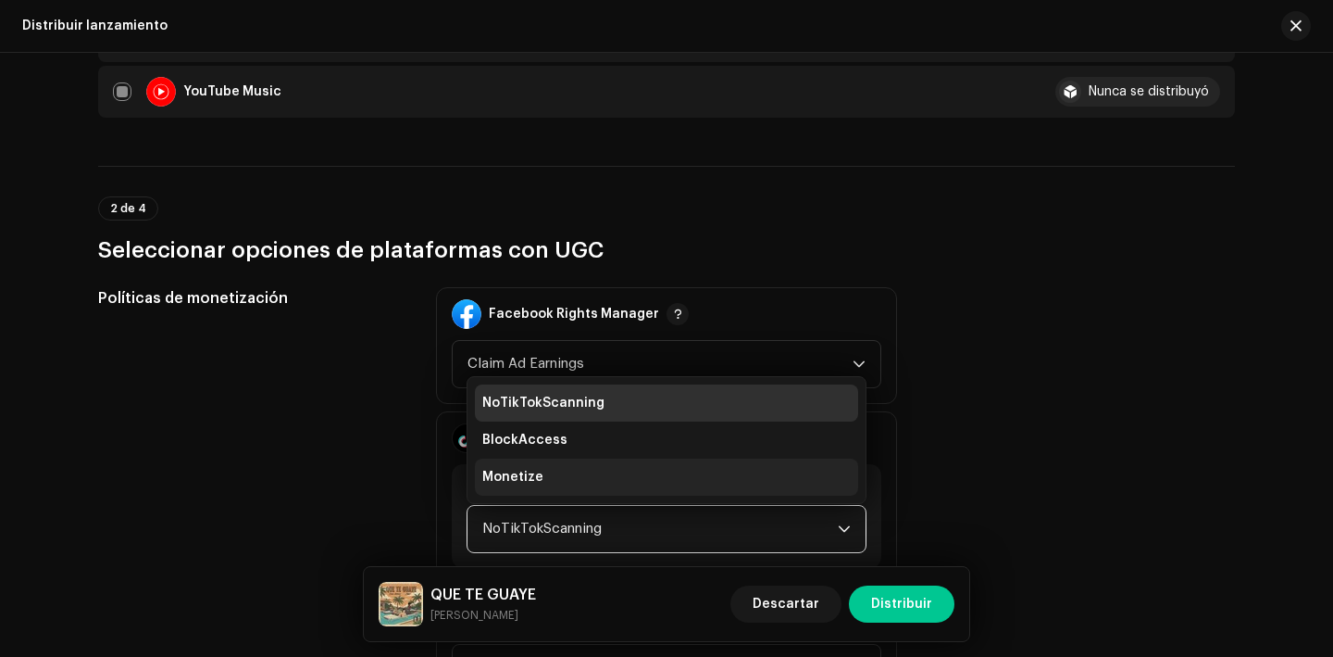
click at [594, 474] on li "Monetize" at bounding box center [666, 476] width 383 height 37
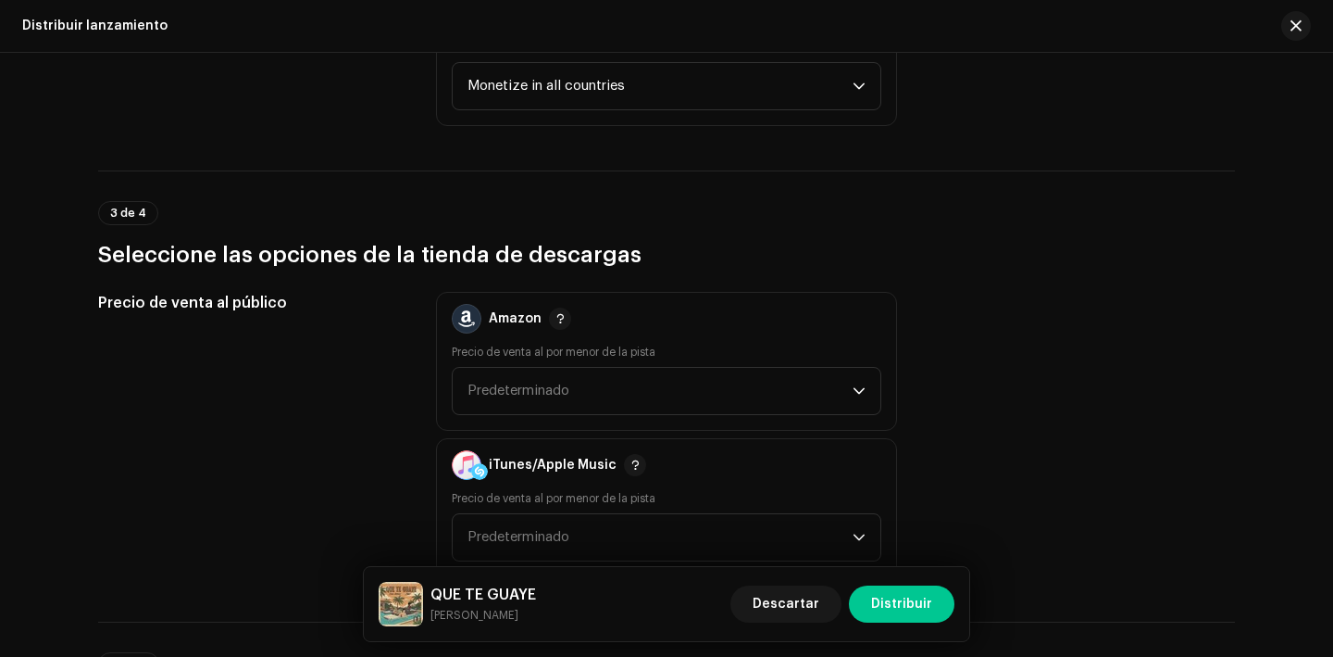
scroll to position [3032, 0]
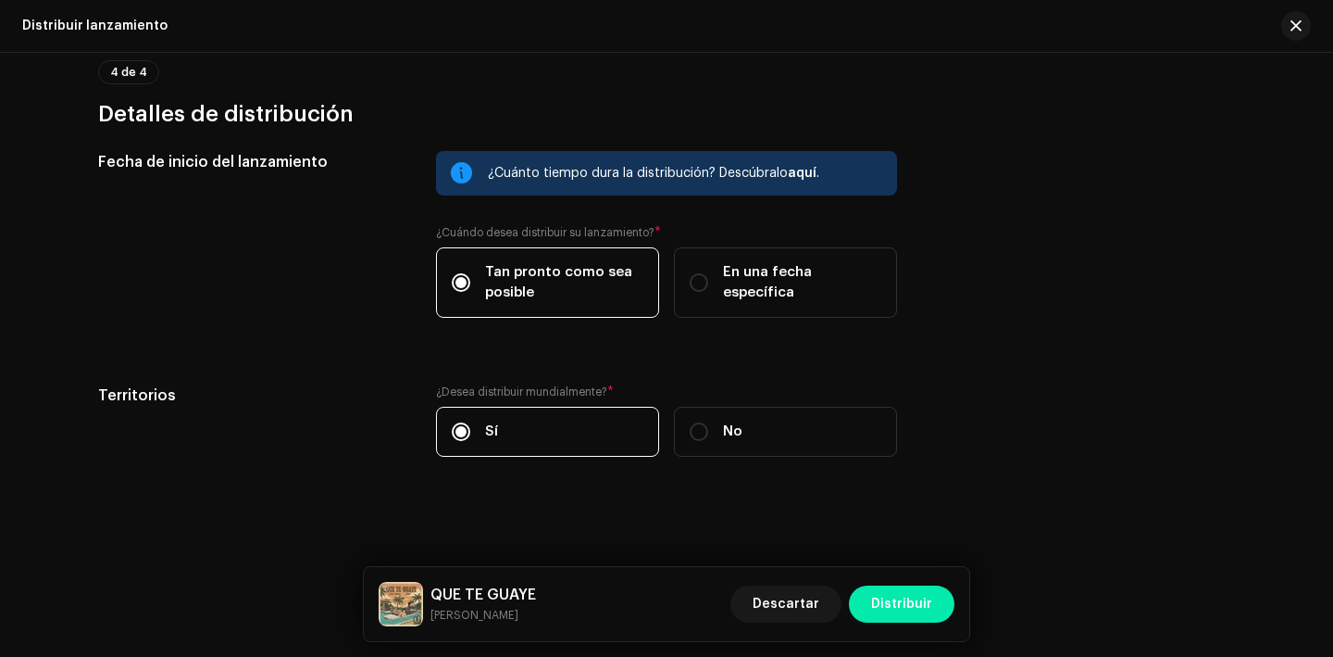
click at [924, 617] on span "Distribuir" at bounding box center [901, 603] width 61 height 37
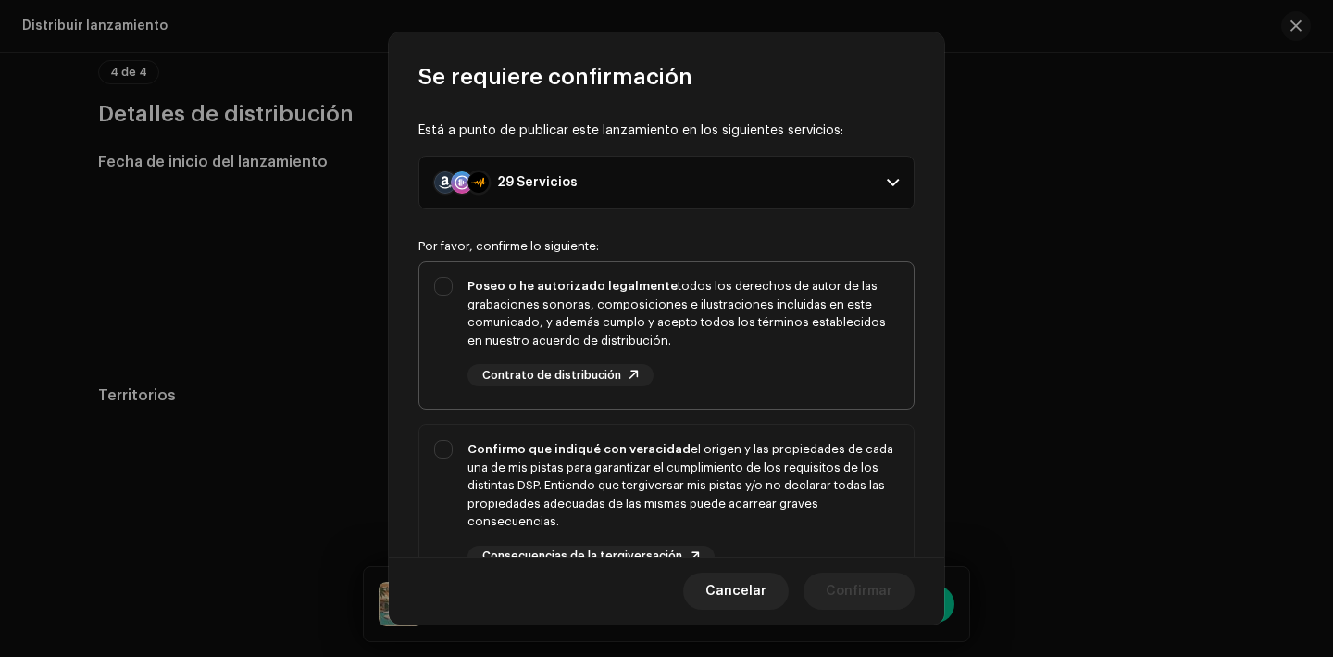
click at [657, 346] on div "Poseo o he autorizado legalmente todos los derechos de autor de las grabaciones…" at bounding box center [683, 313] width 431 height 72
checkbox input "true"
click at [680, 465] on div "Confirmo que indiqué con veracidad el origen y las propiedades de cada una de m…" at bounding box center [683, 485] width 431 height 91
checkbox input "true"
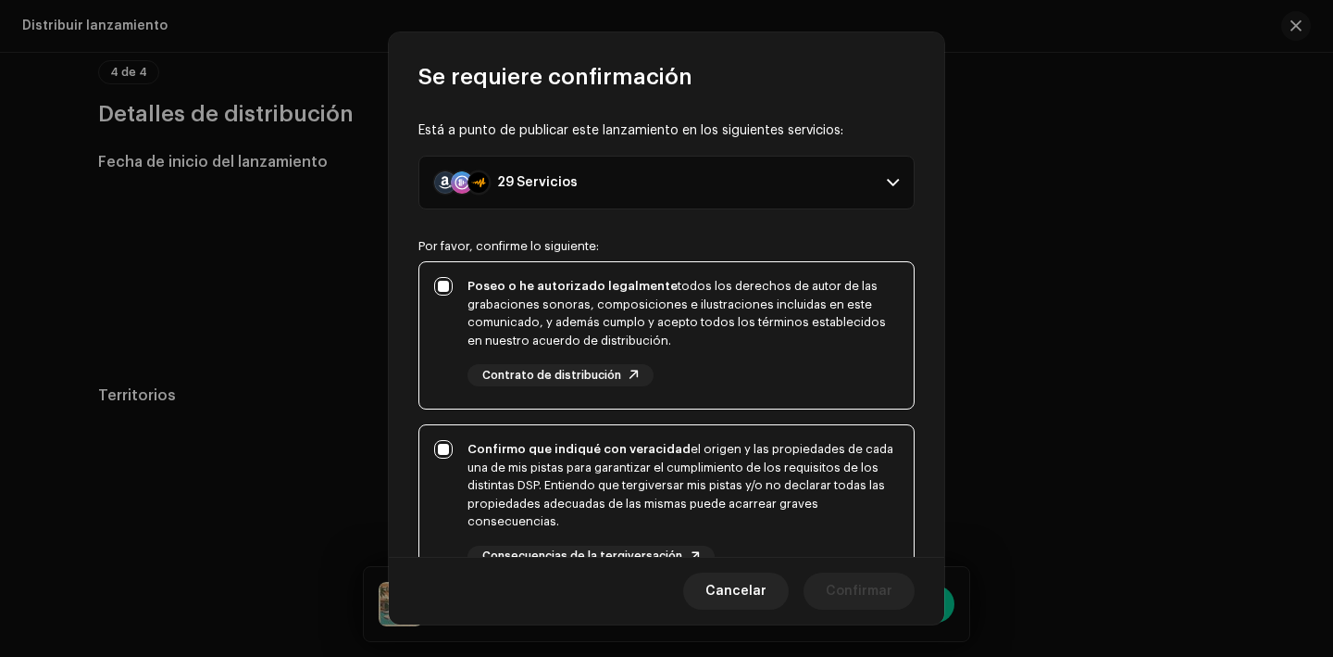
scroll to position [139, 0]
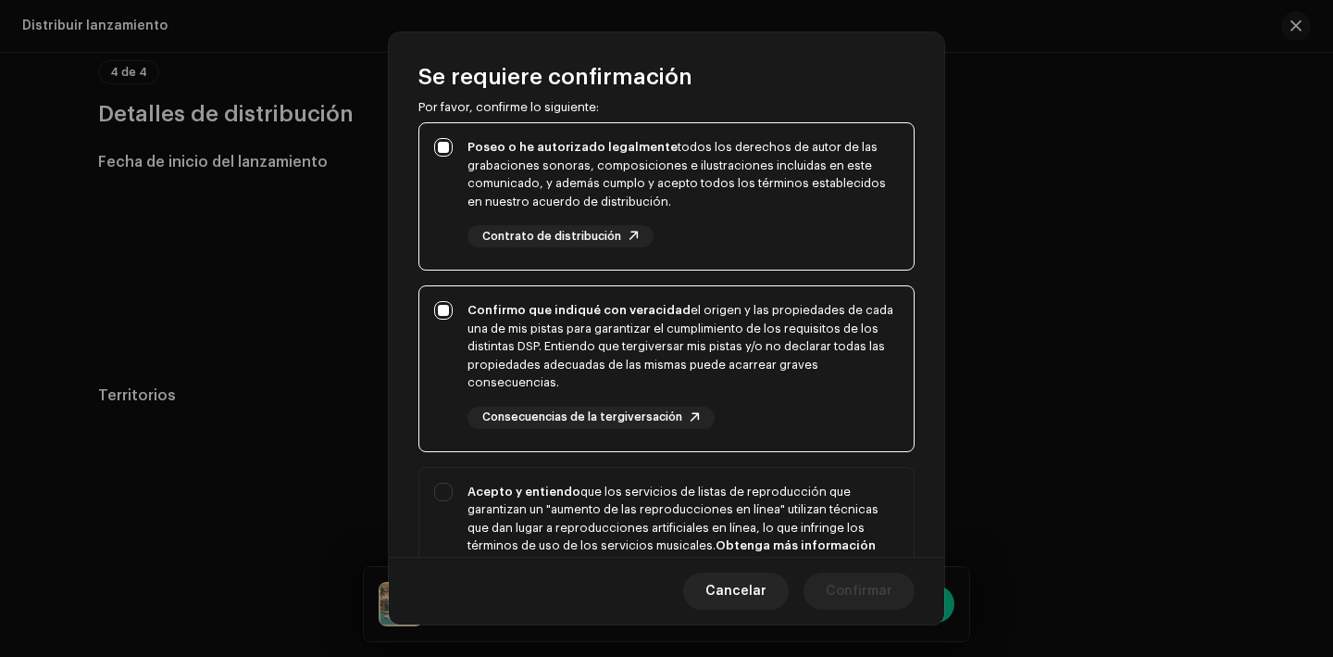
click at [680, 465] on p-selectbutton "Poseo o he autorizado legalmente todos los derechos de autor de las grabaciones…" at bounding box center [667, 392] width 496 height 540
click at [694, 490] on div "Acepto y entiendo que los servicios de listas de reproducción que garantizan un…" at bounding box center [683, 527] width 431 height 91
checkbox input "true"
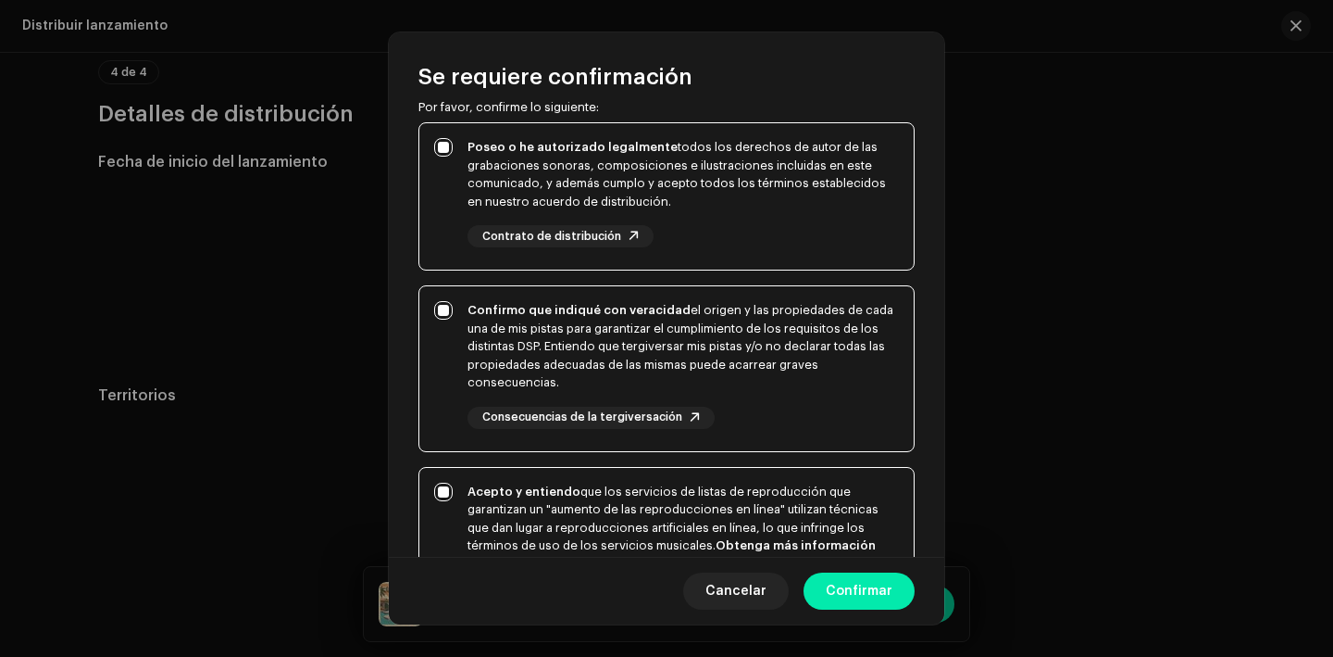
click at [877, 587] on span "Confirmar" at bounding box center [859, 590] width 67 height 37
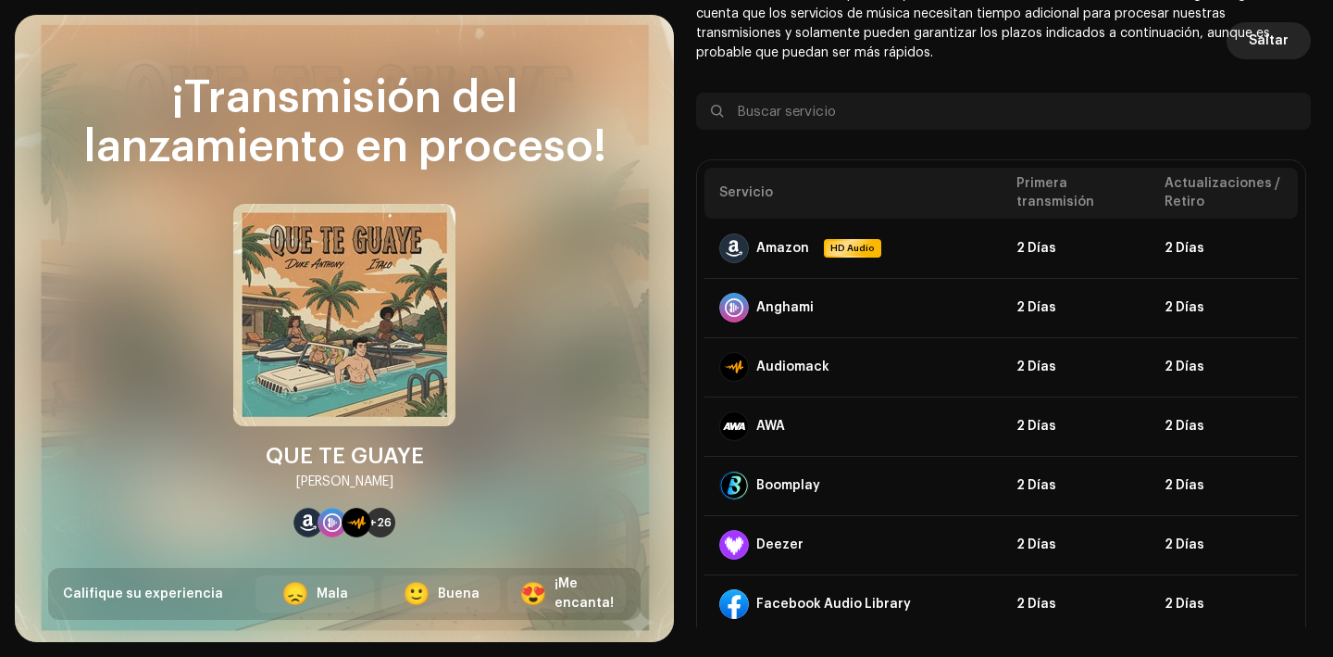
click at [1282, 36] on button "Saltar" at bounding box center [1269, 40] width 84 height 37
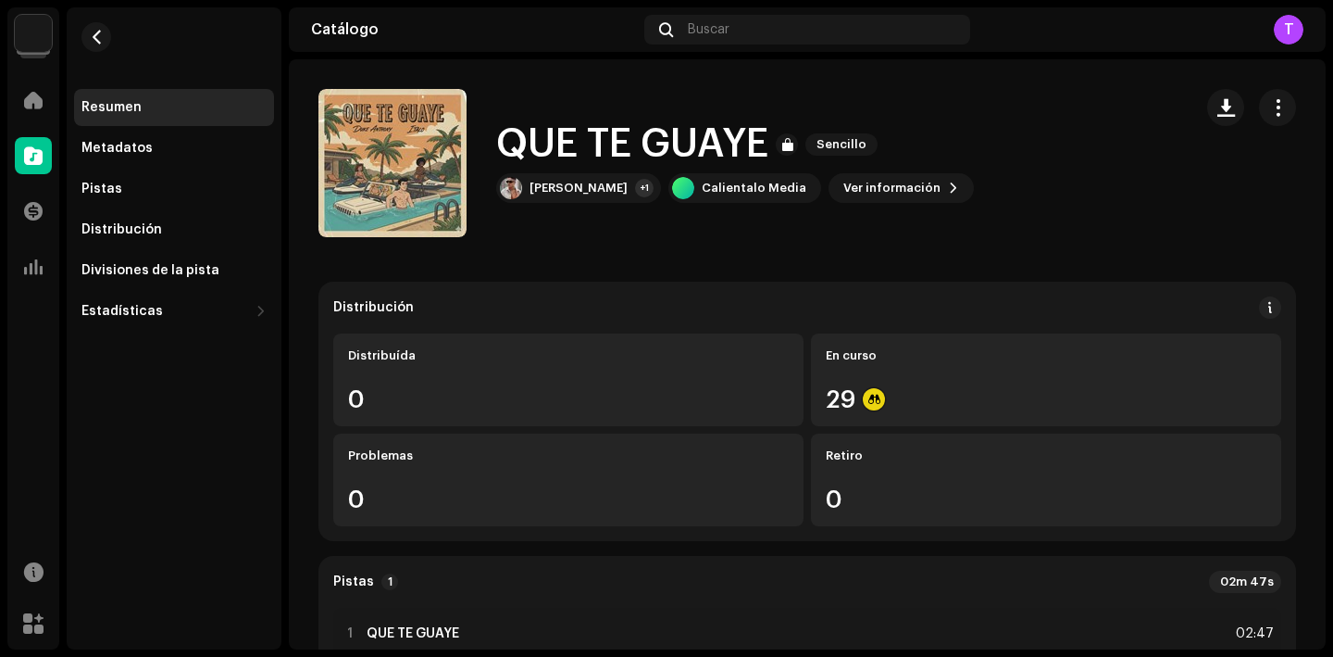
click at [54, 39] on navigation-account-switch "Duke Anthony" at bounding box center [33, 33] width 52 height 52
click at [44, 34] on img at bounding box center [33, 33] width 37 height 37
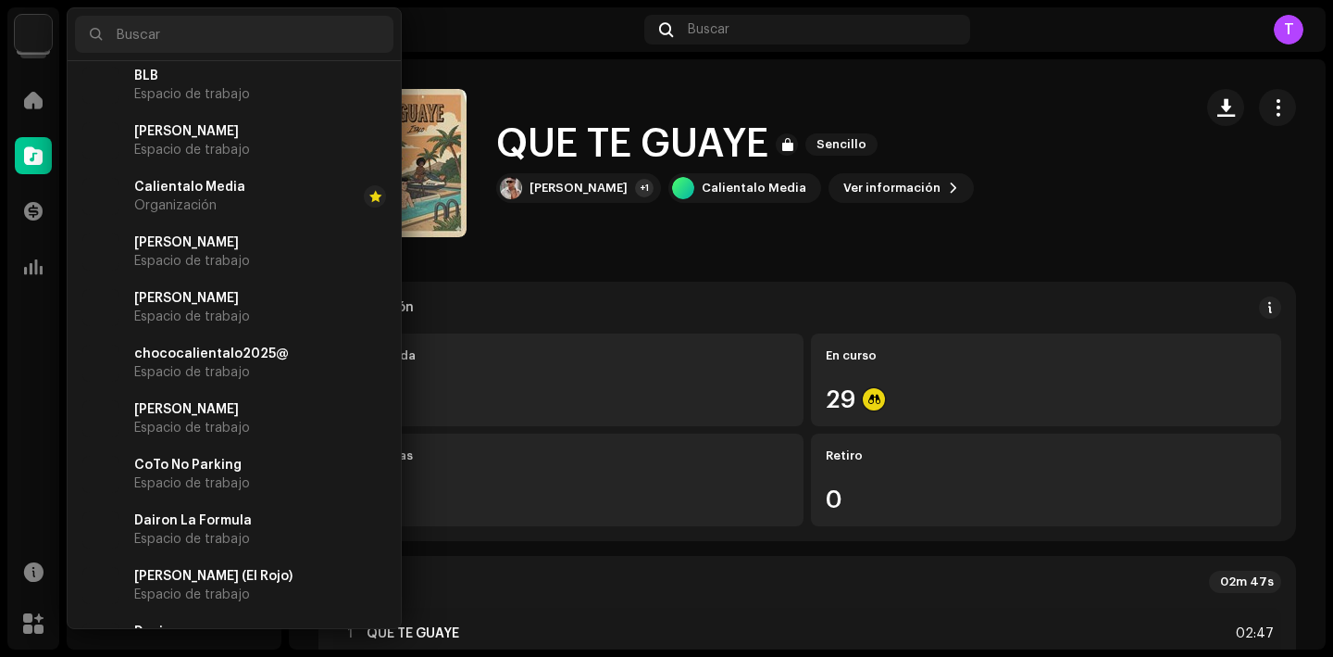
scroll to position [1393, 0]
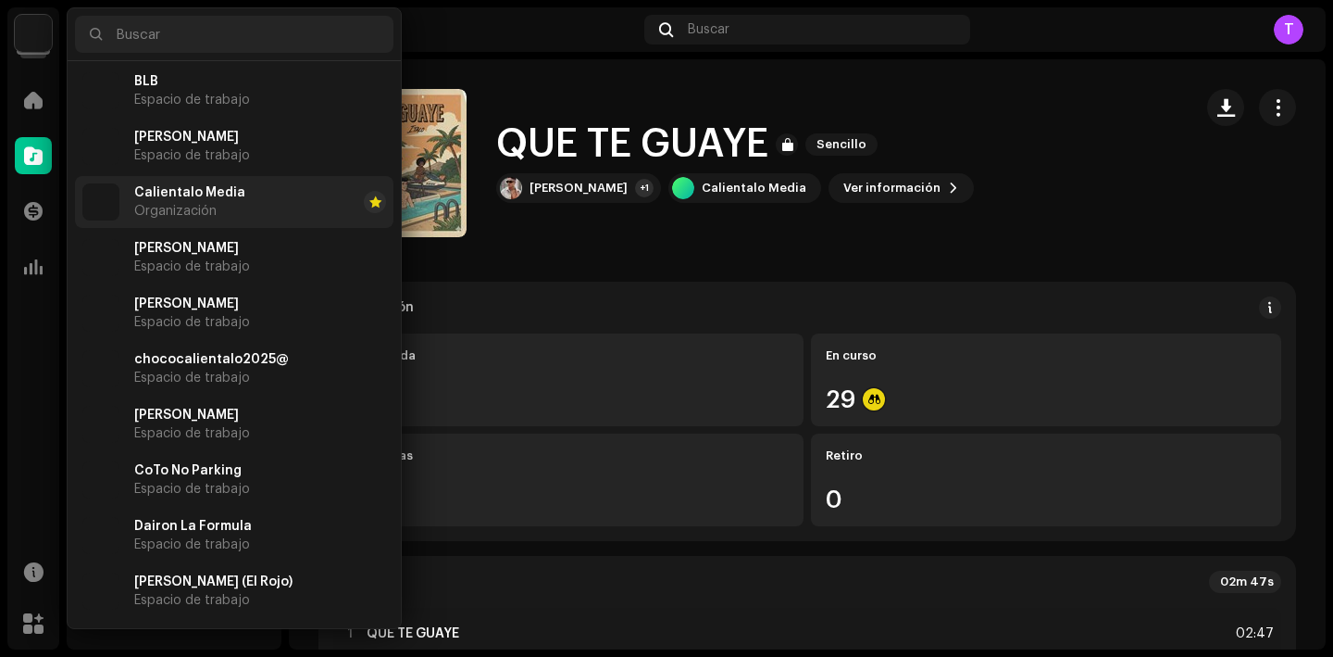
click at [264, 205] on li "Calientalo Media Organización" at bounding box center [234, 202] width 319 height 52
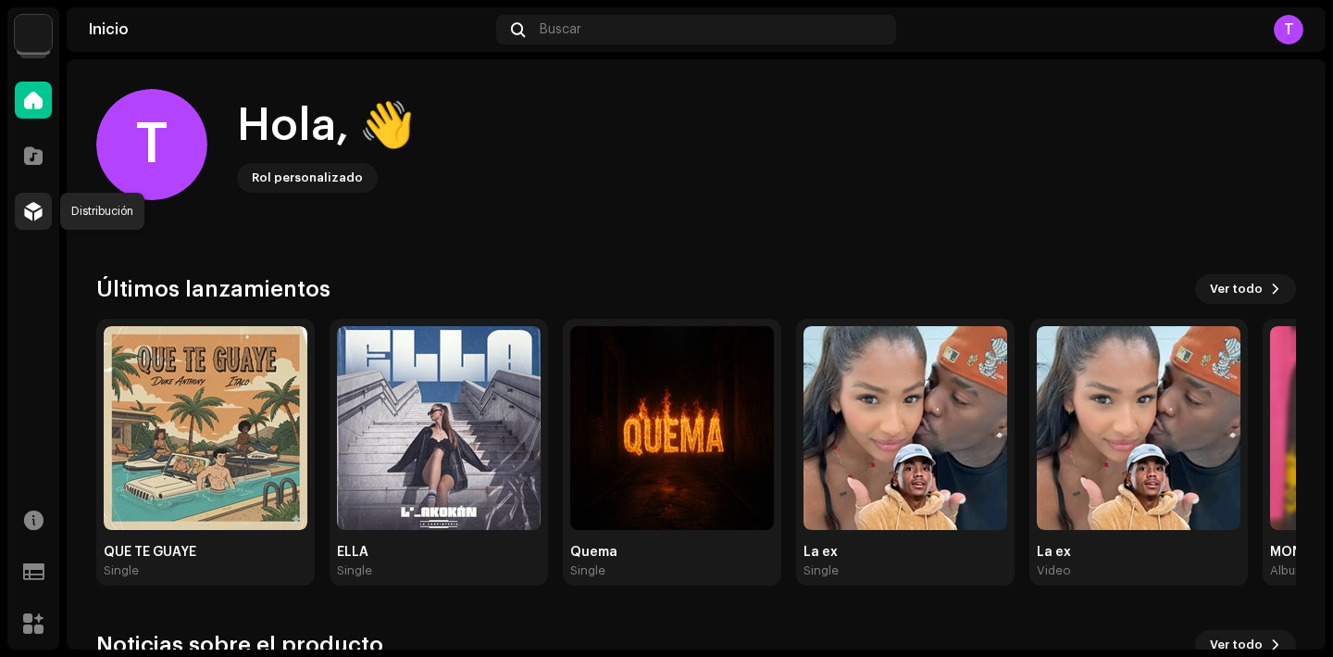
click at [39, 211] on span at bounding box center [33, 211] width 19 height 15
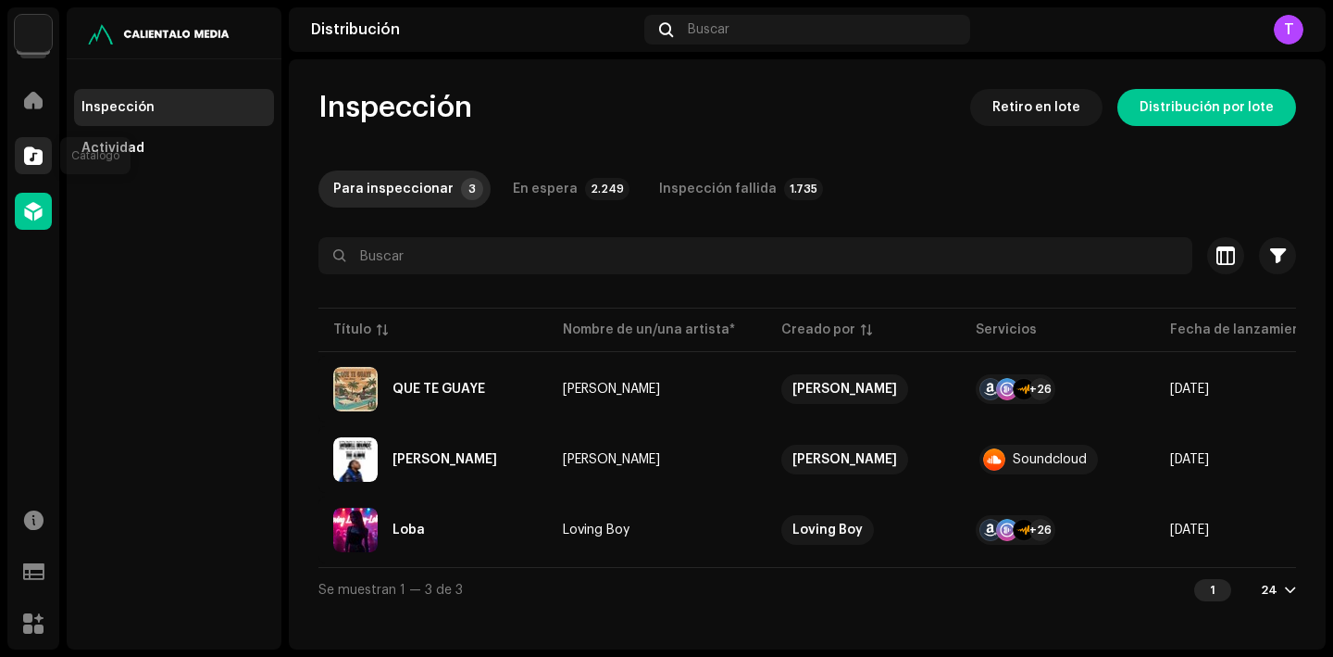
click at [25, 144] on div at bounding box center [33, 155] width 37 height 37
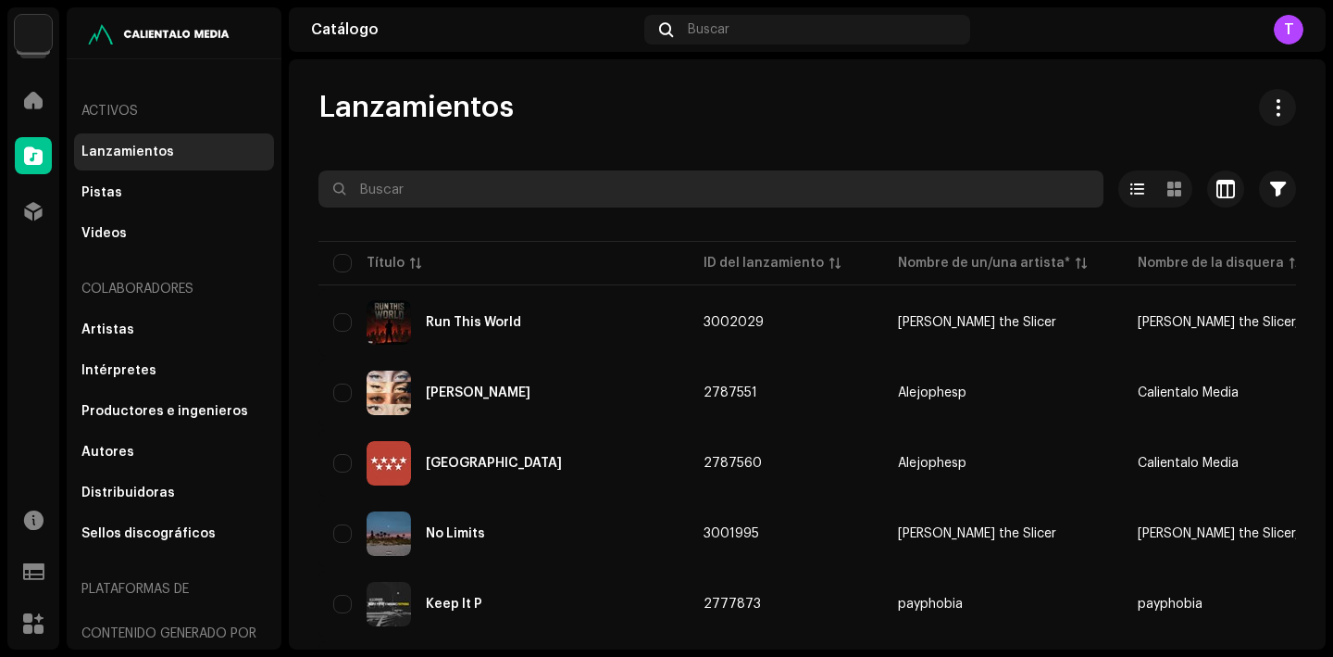
click at [441, 196] on input "text" at bounding box center [711, 188] width 785 height 37
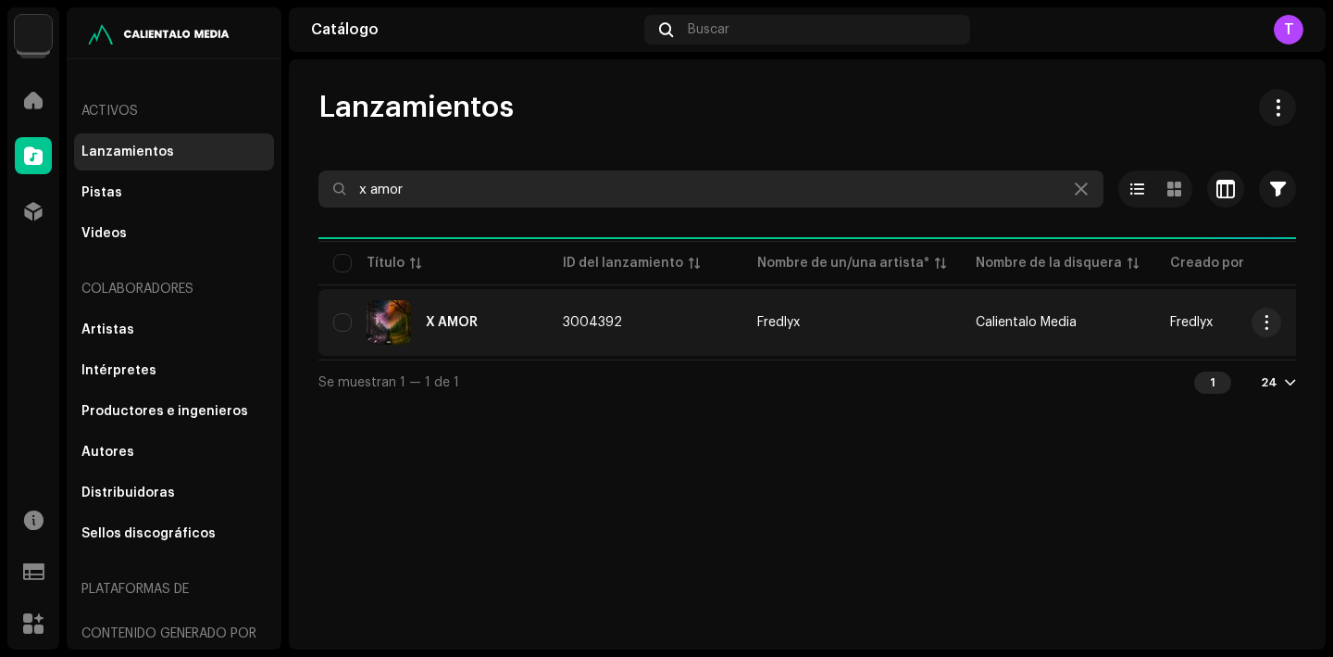
type input "x amor"
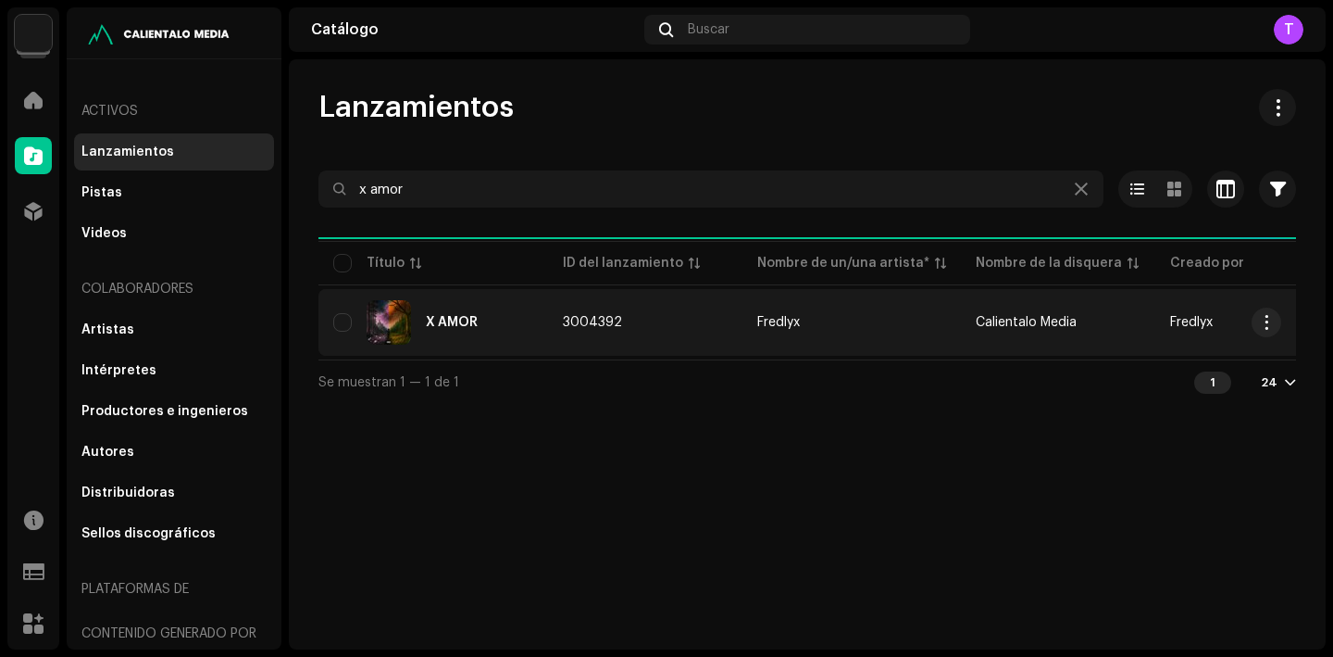
click at [453, 324] on div "X AMOR" at bounding box center [452, 322] width 52 height 13
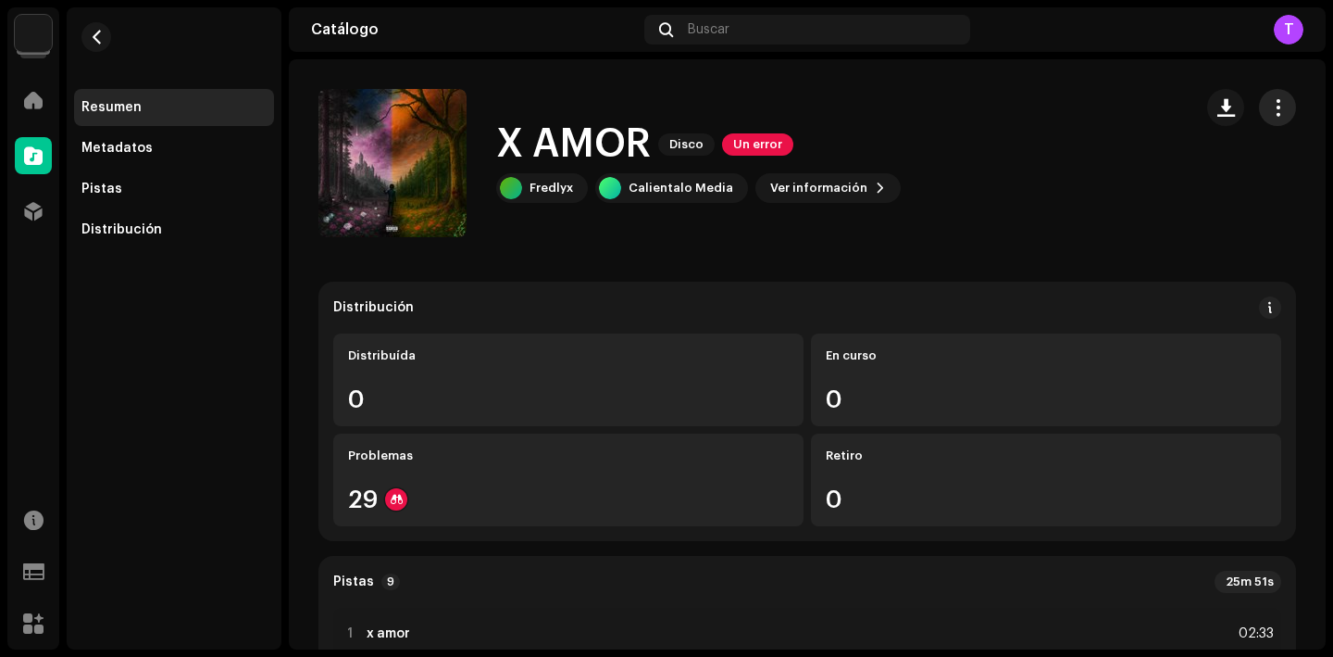
click at [1274, 100] on span "button" at bounding box center [1278, 107] width 18 height 15
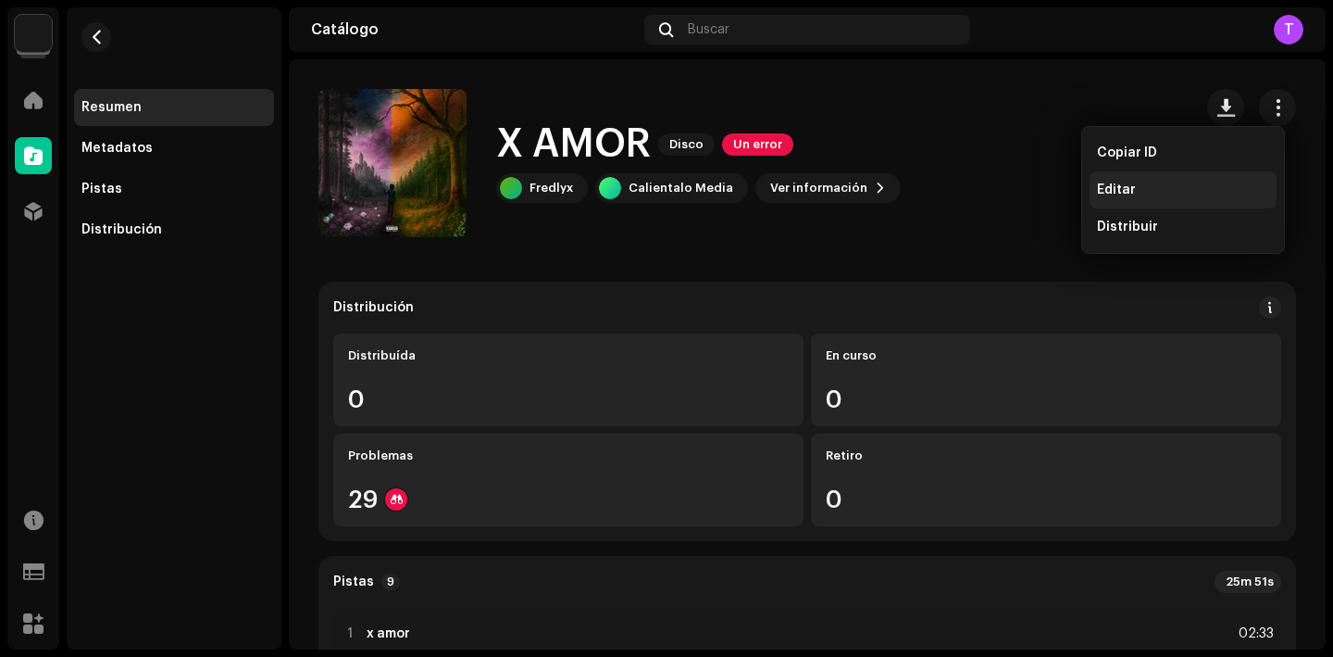
click at [1218, 186] on div "Editar" at bounding box center [1183, 189] width 172 height 15
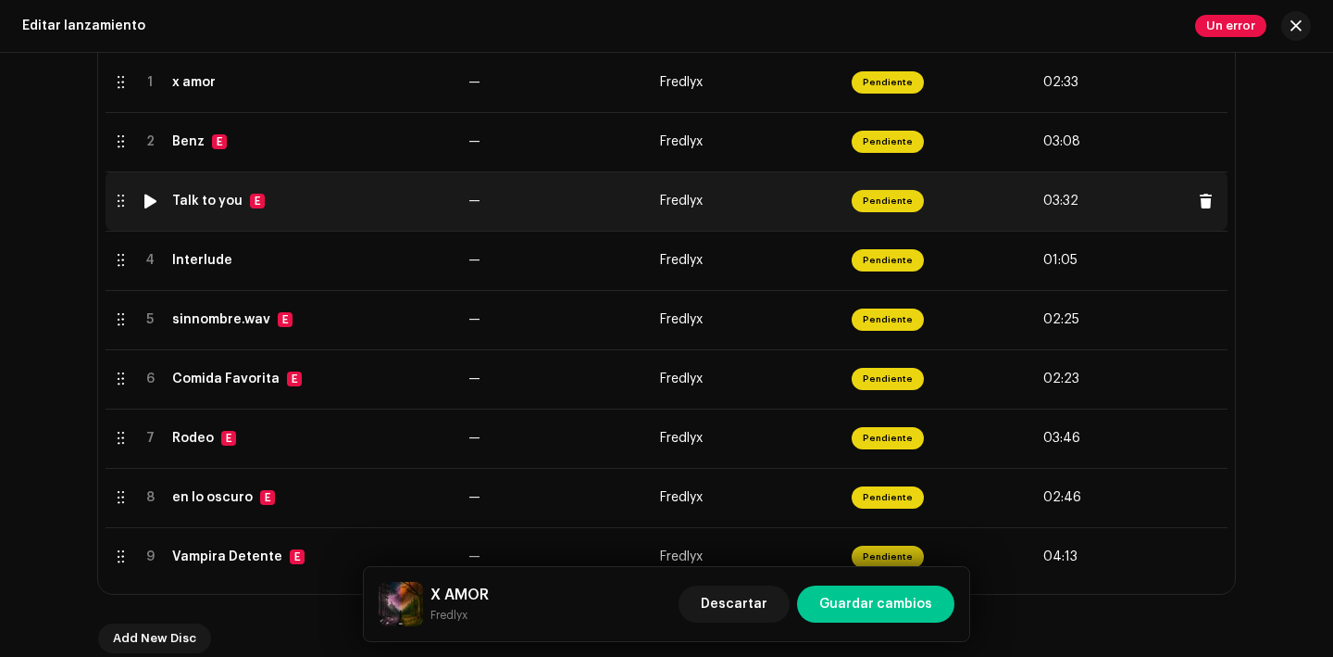
scroll to position [437, 0]
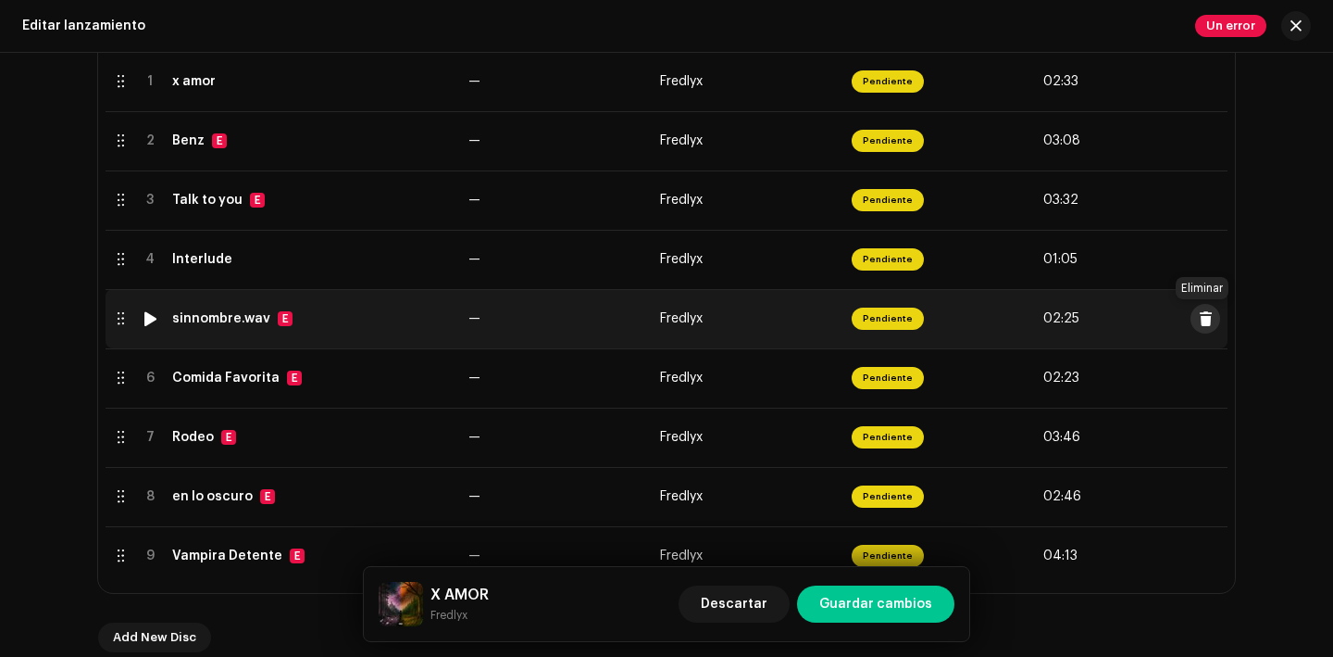
click at [1204, 324] on span at bounding box center [1206, 318] width 14 height 15
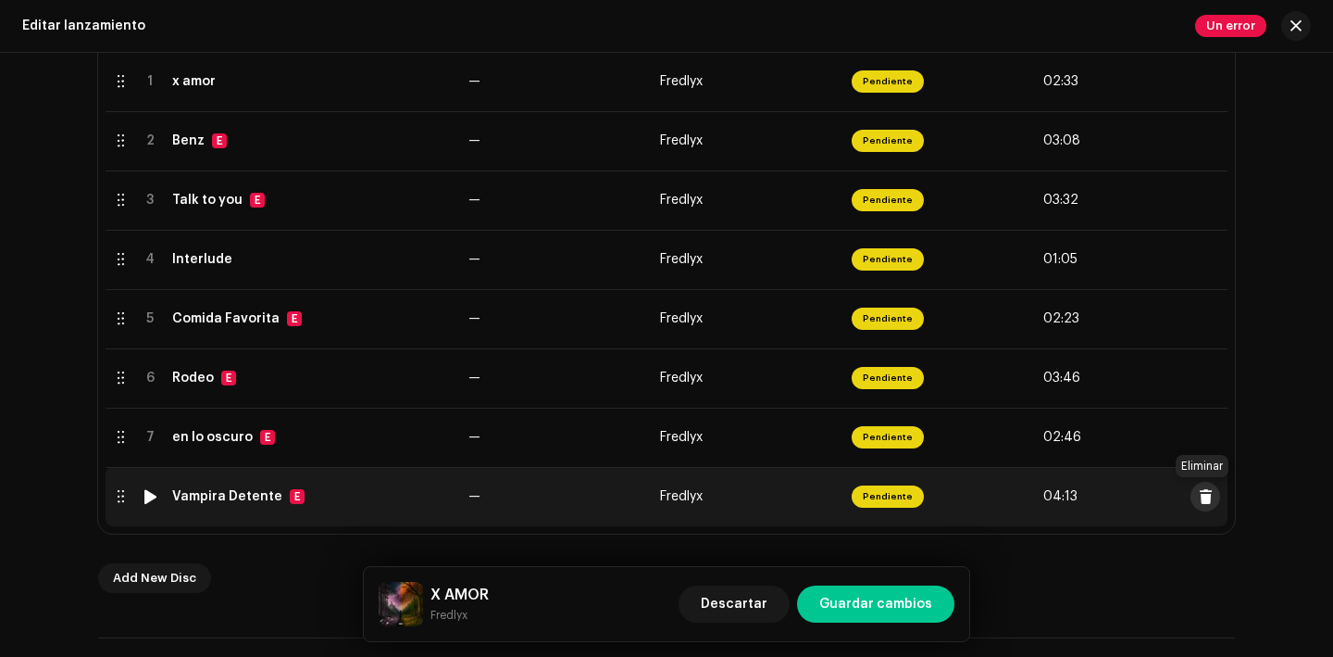
click at [1201, 503] on span at bounding box center [1206, 496] width 14 height 15
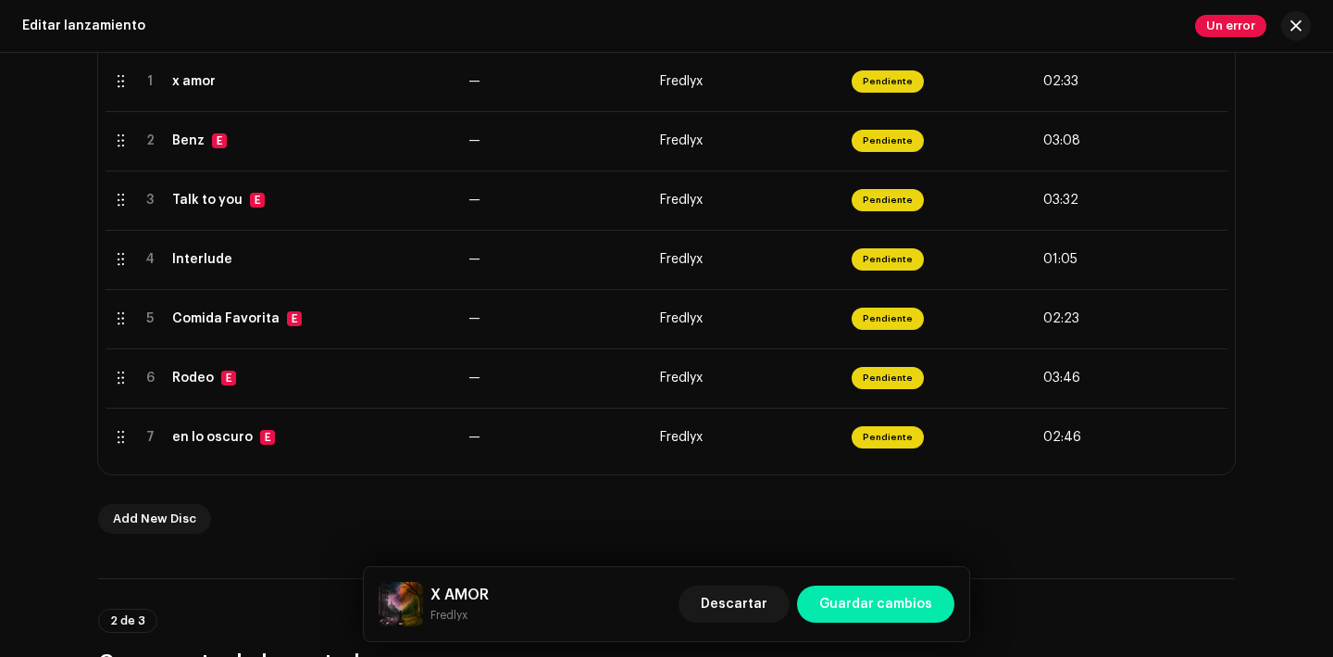
click at [882, 596] on span "Guardar cambios" at bounding box center [875, 603] width 113 height 37
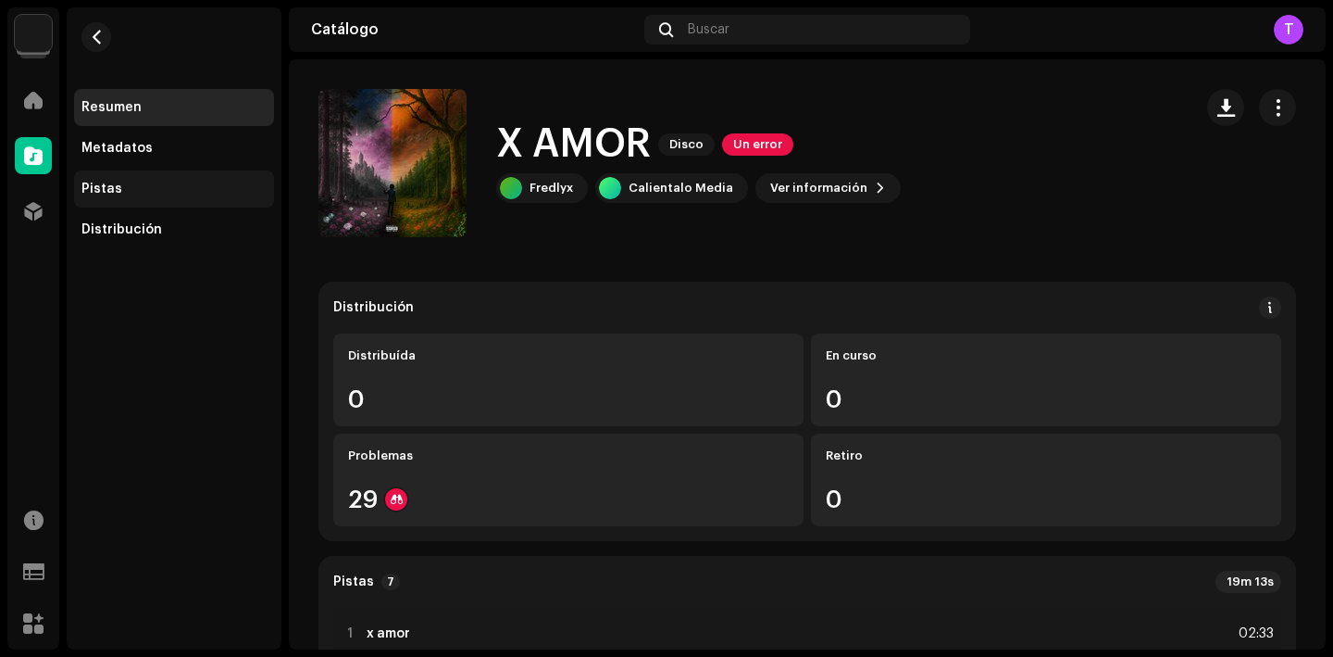
click at [248, 180] on div "Pistas" at bounding box center [174, 188] width 200 height 37
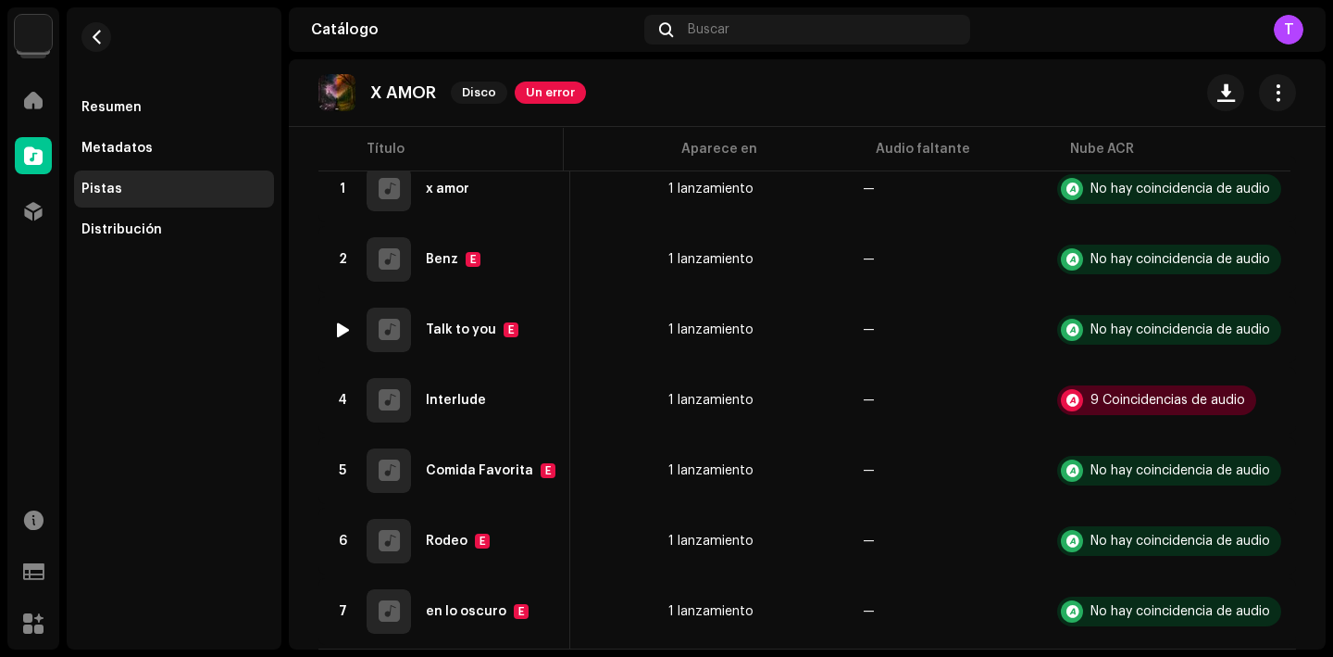
scroll to position [207, 0]
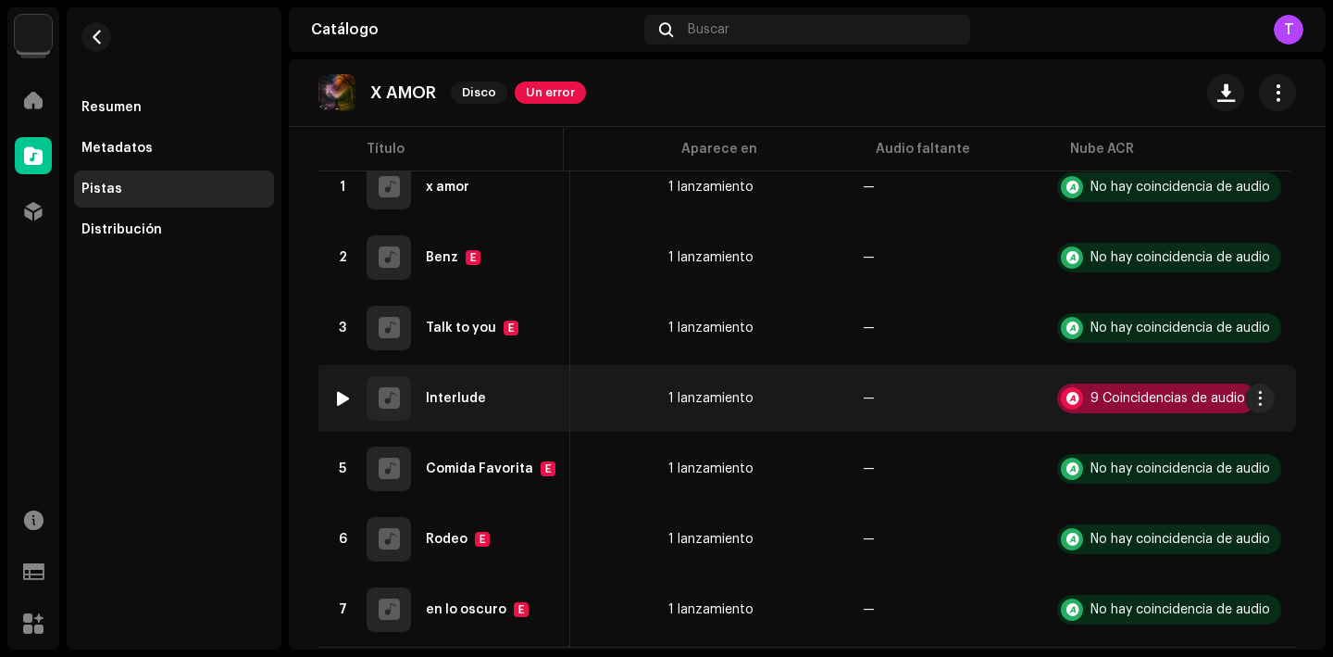
click at [1091, 392] on div "9 Coincidencias de audio" at bounding box center [1168, 398] width 155 height 13
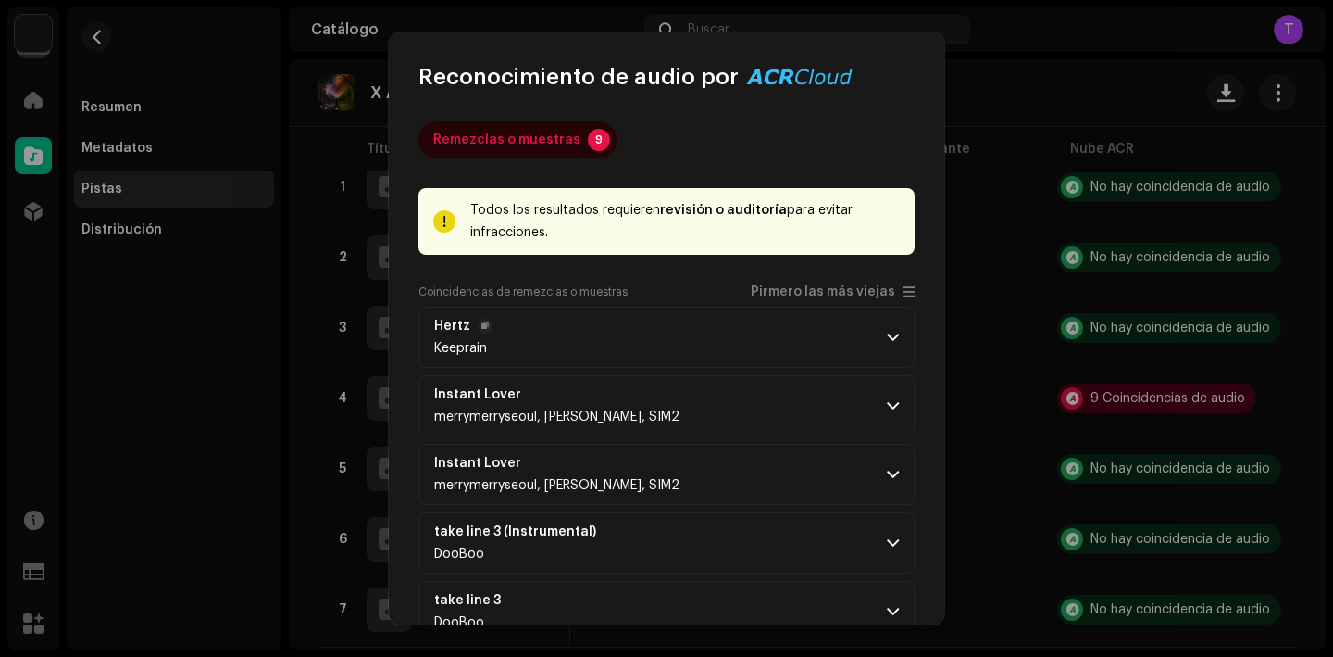
click at [621, 333] on p-accordion-header "Hertz Keeprain" at bounding box center [667, 336] width 496 height 61
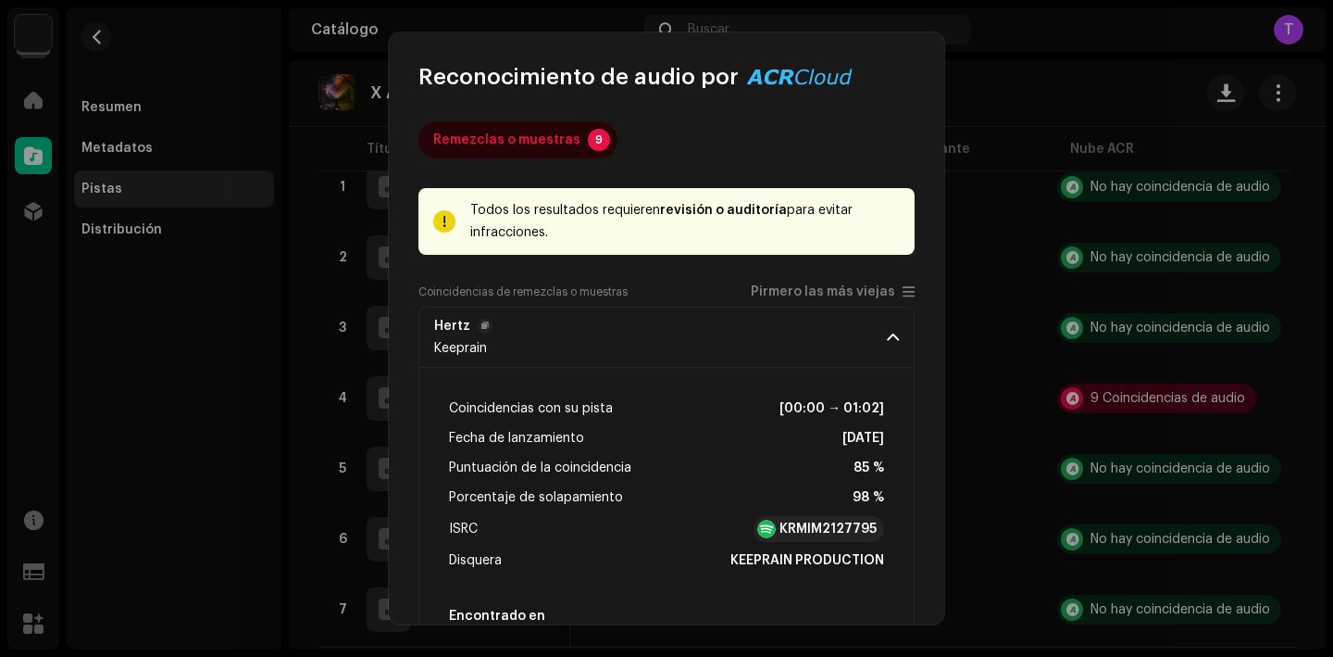
click at [621, 332] on p-accordion-header "Hertz Keeprain" at bounding box center [667, 336] width 496 height 61
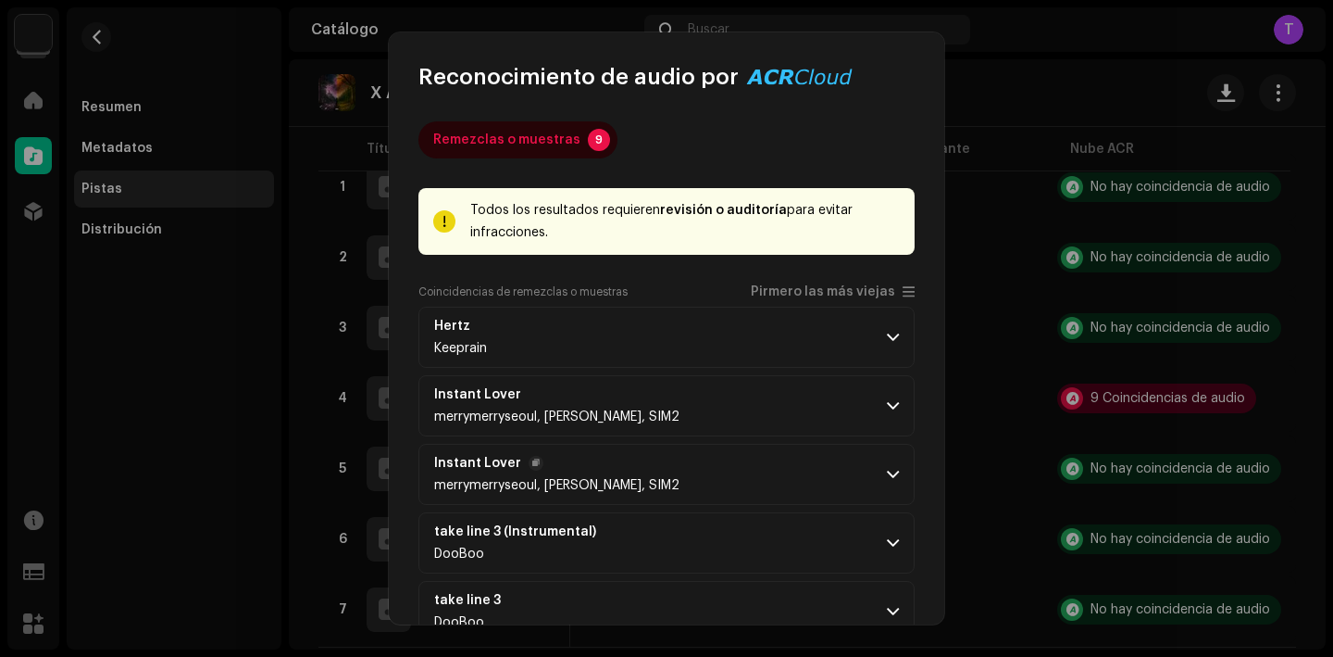
click at [682, 445] on p-accordion-header "Instant Lover merrymerryseoul, Horace, SIM2" at bounding box center [667, 474] width 496 height 61
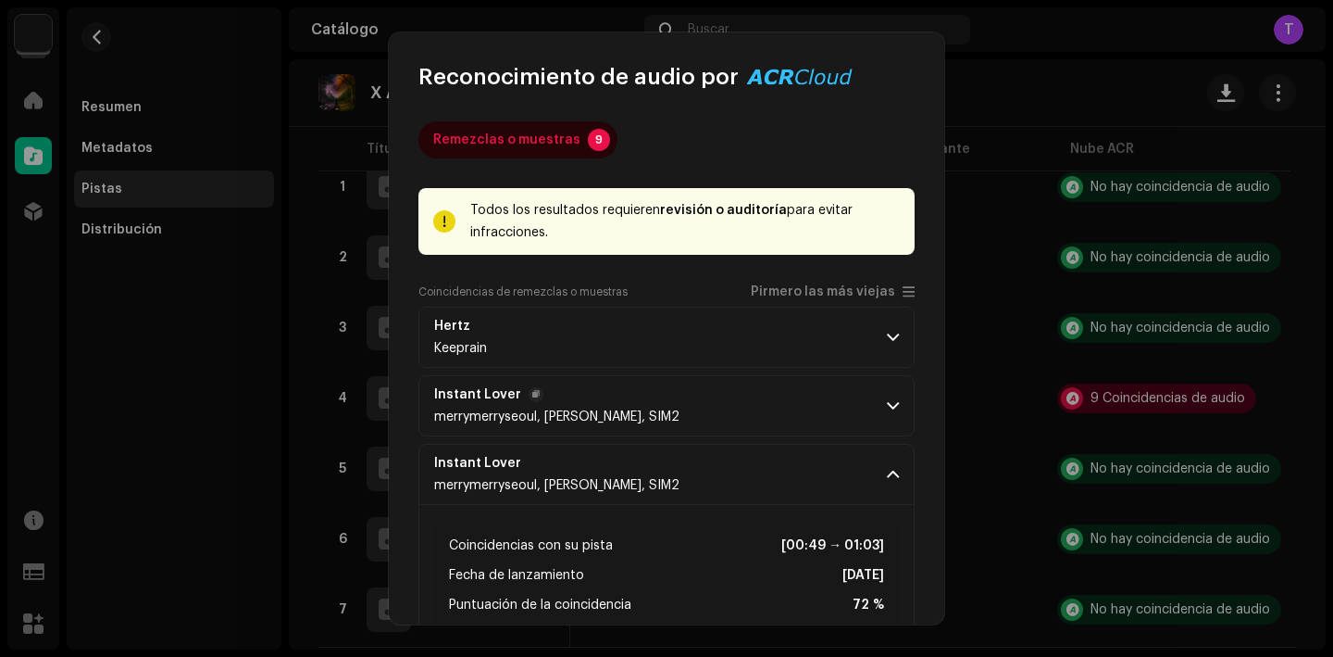
click at [685, 411] on p-accordion-header "Instant Lover merrymerryseoul, Horace, SIM2" at bounding box center [667, 405] width 496 height 61
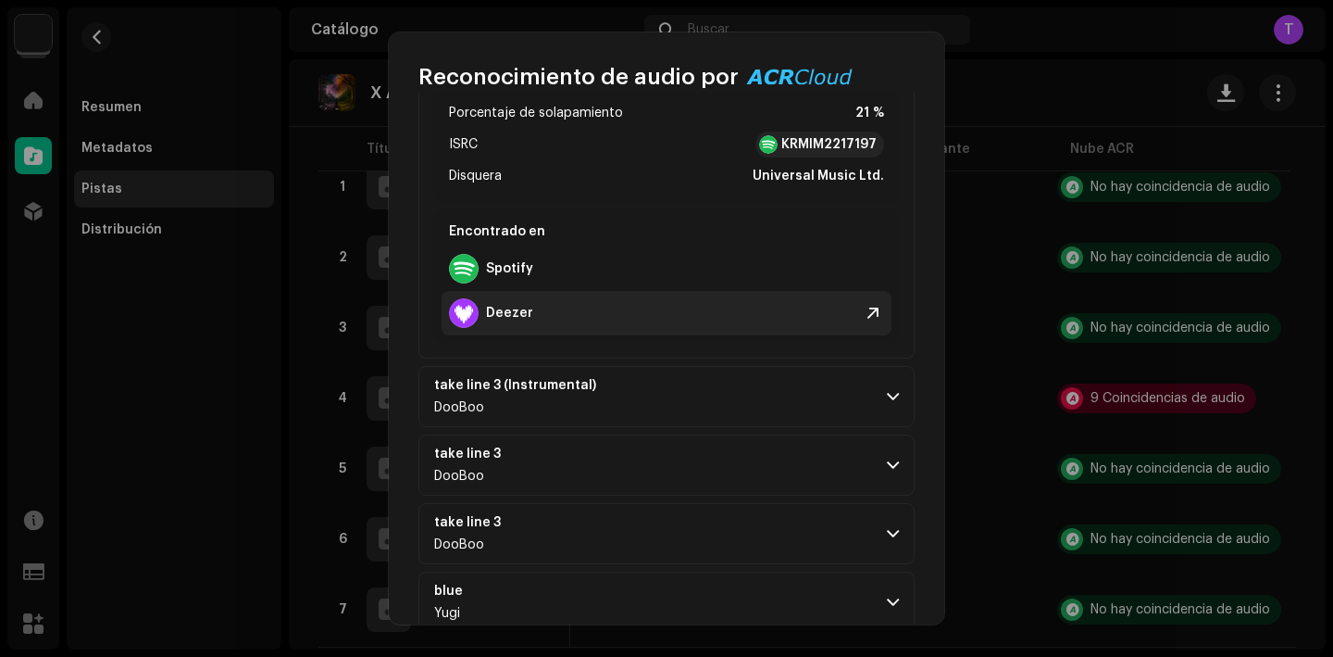
scroll to position [897, 0]
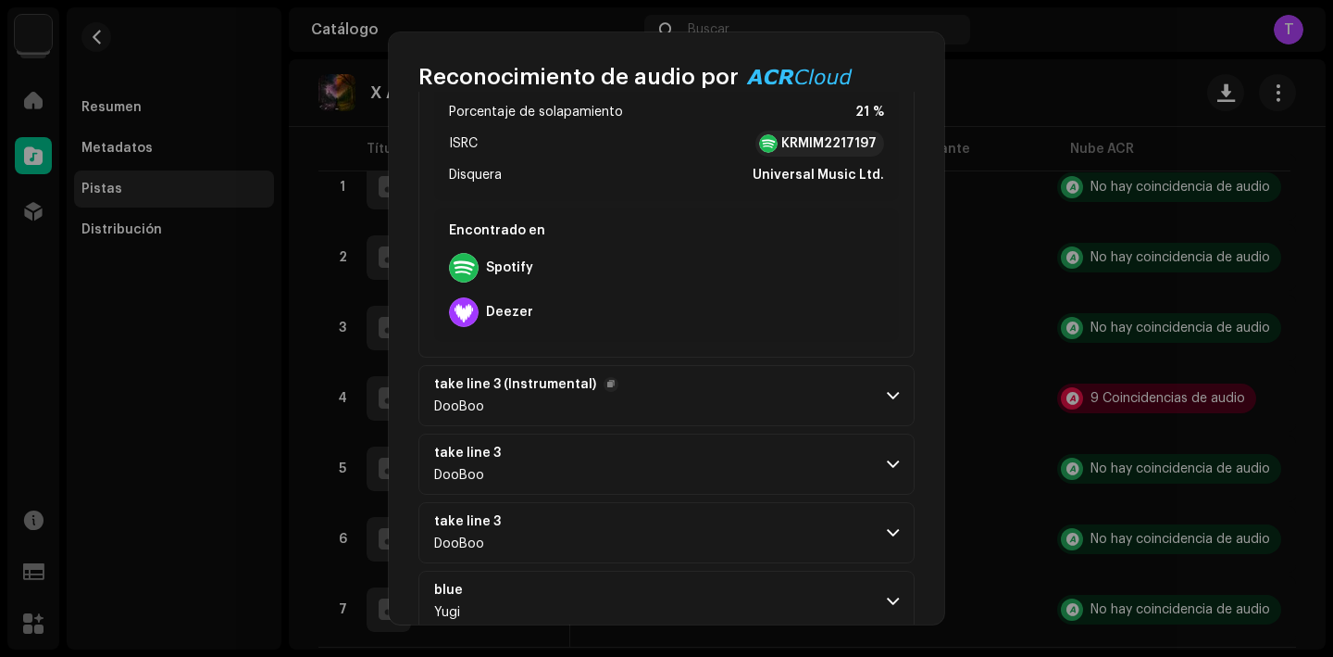
click at [707, 413] on p-accordion-header "take line 3 (Instrumental) DooBoo" at bounding box center [667, 395] width 496 height 61
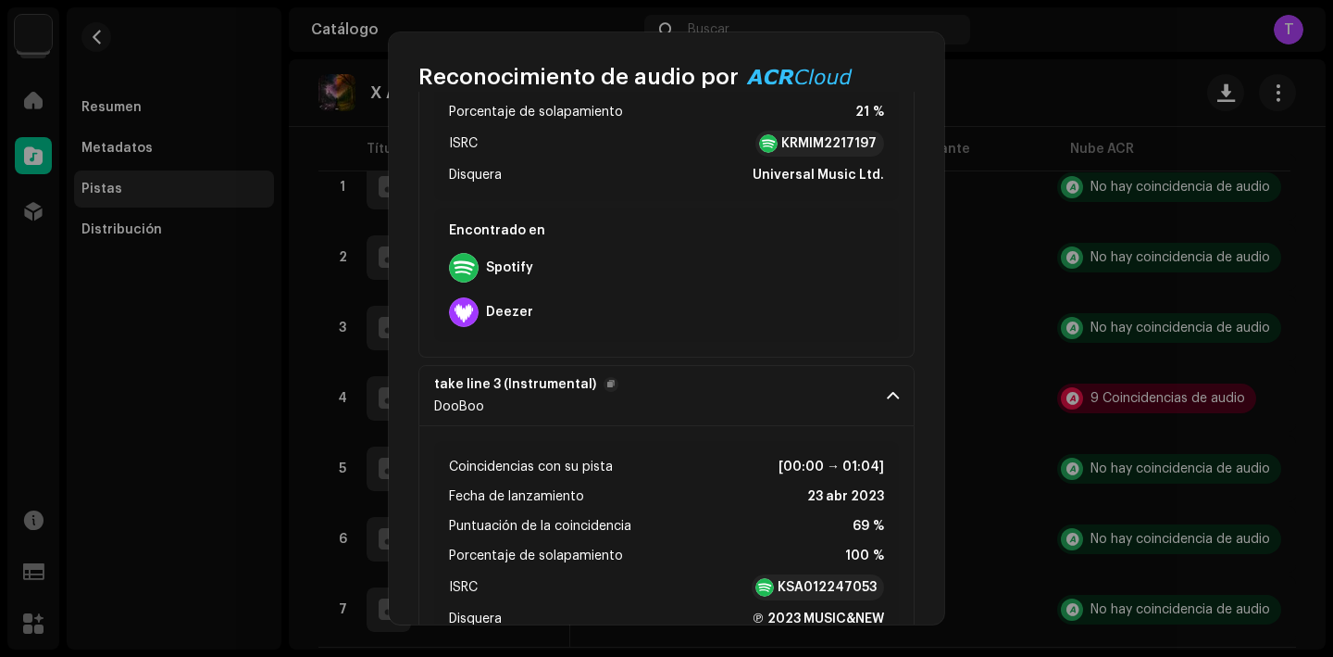
click at [707, 413] on p-accordion-header "take line 3 (Instrumental) DooBoo" at bounding box center [667, 395] width 496 height 61
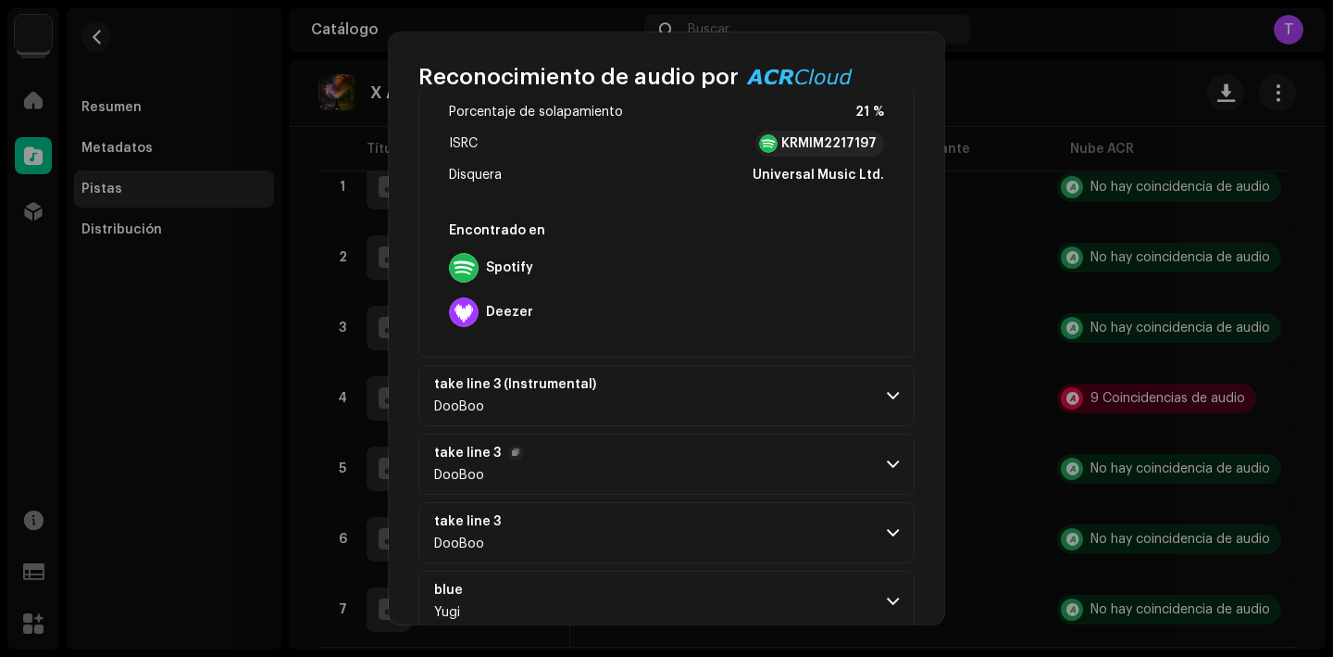
click at [756, 485] on p-accordion-header "take line 3 DooBoo" at bounding box center [667, 463] width 496 height 61
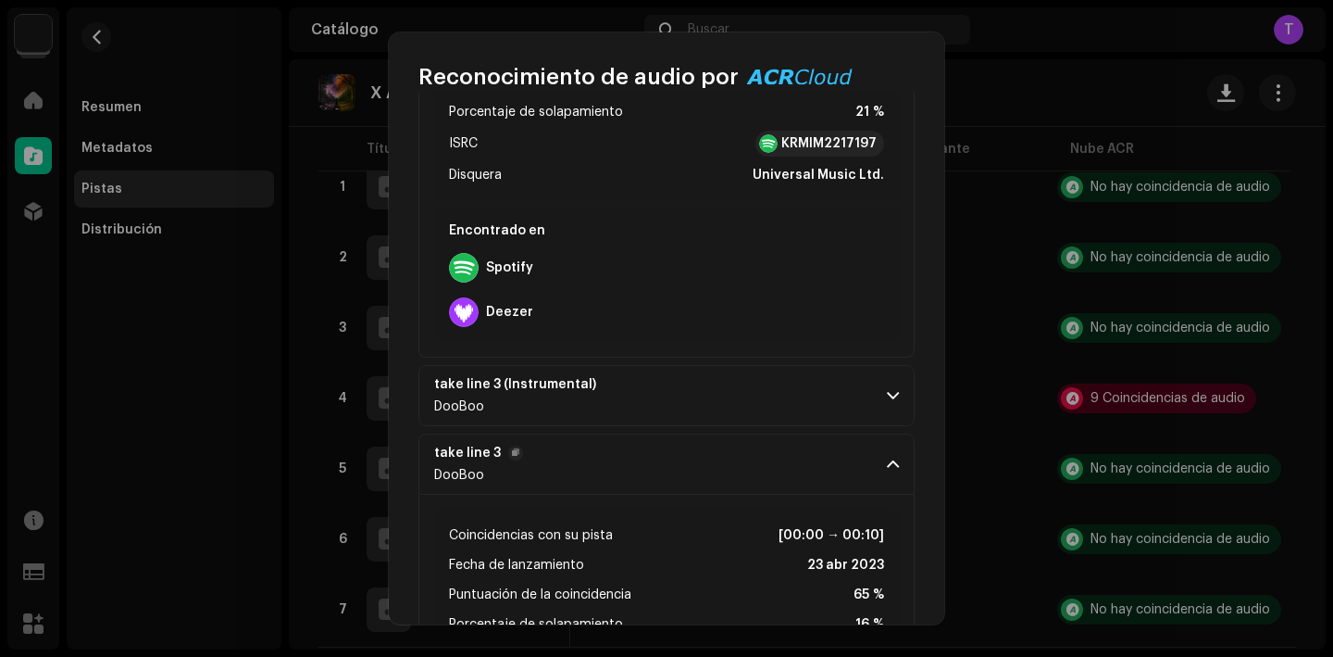
click at [756, 485] on p-accordion-header "take line 3 DooBoo" at bounding box center [667, 463] width 496 height 61
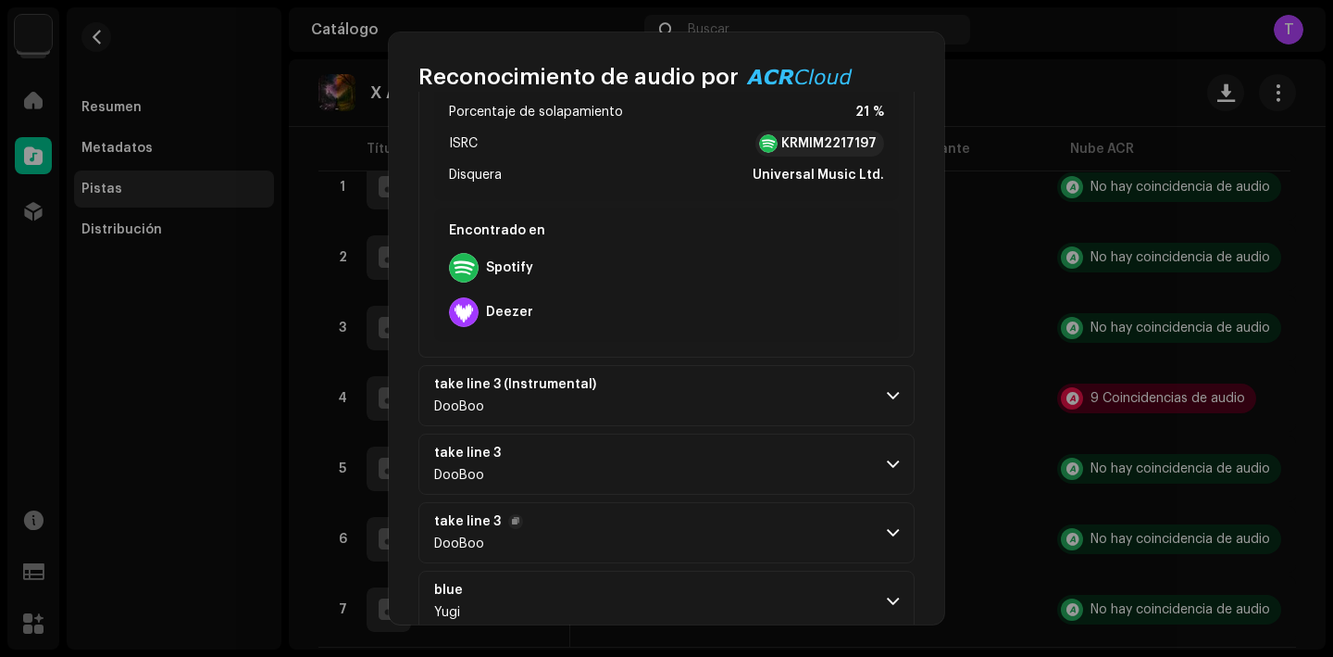
click at [829, 540] on p-accordion-header "take line 3 DooBoo" at bounding box center [667, 532] width 496 height 61
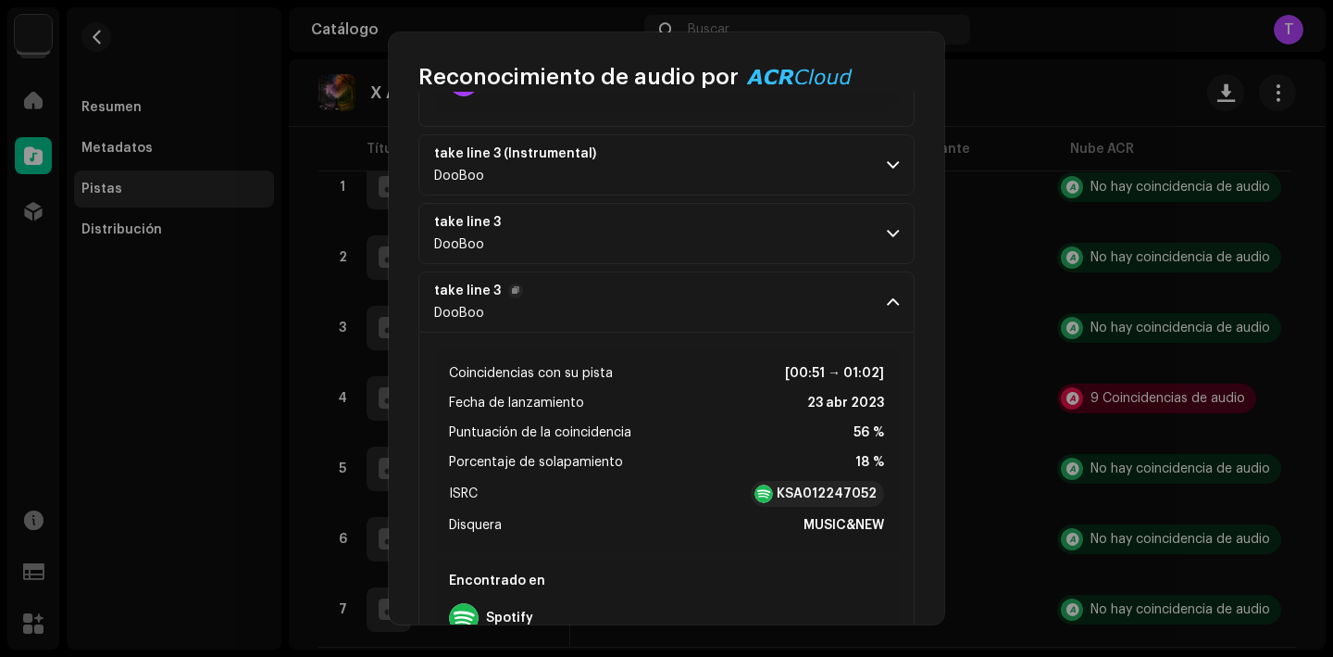
click at [859, 297] on p-accordion-header "take line 3 DooBoo" at bounding box center [667, 301] width 496 height 61
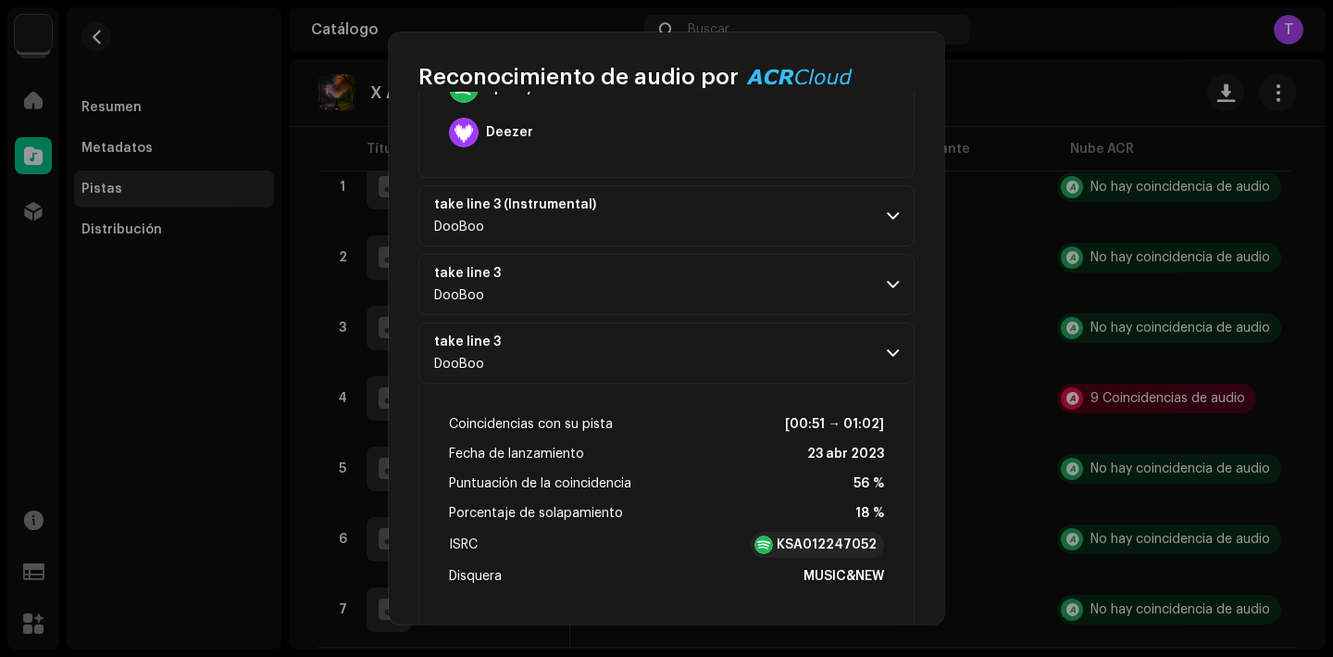
scroll to position [1072, 0]
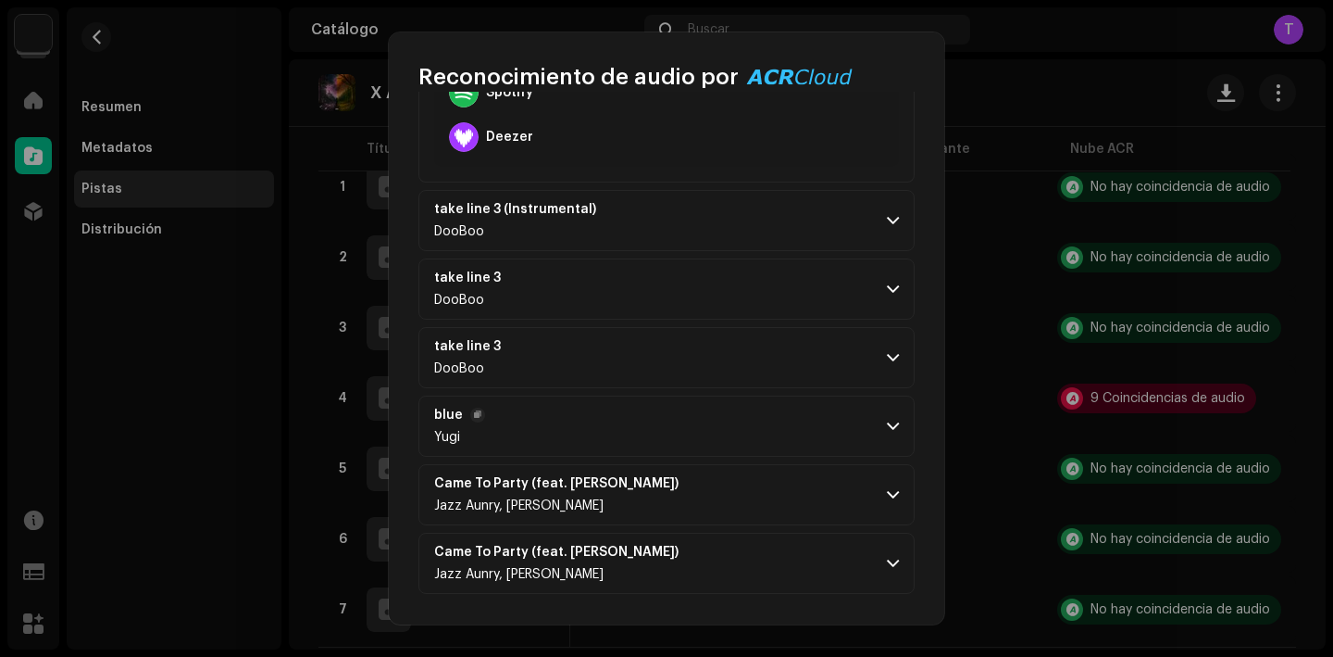
click at [879, 416] on p-accordion-header "blue Yugi" at bounding box center [667, 425] width 496 height 61
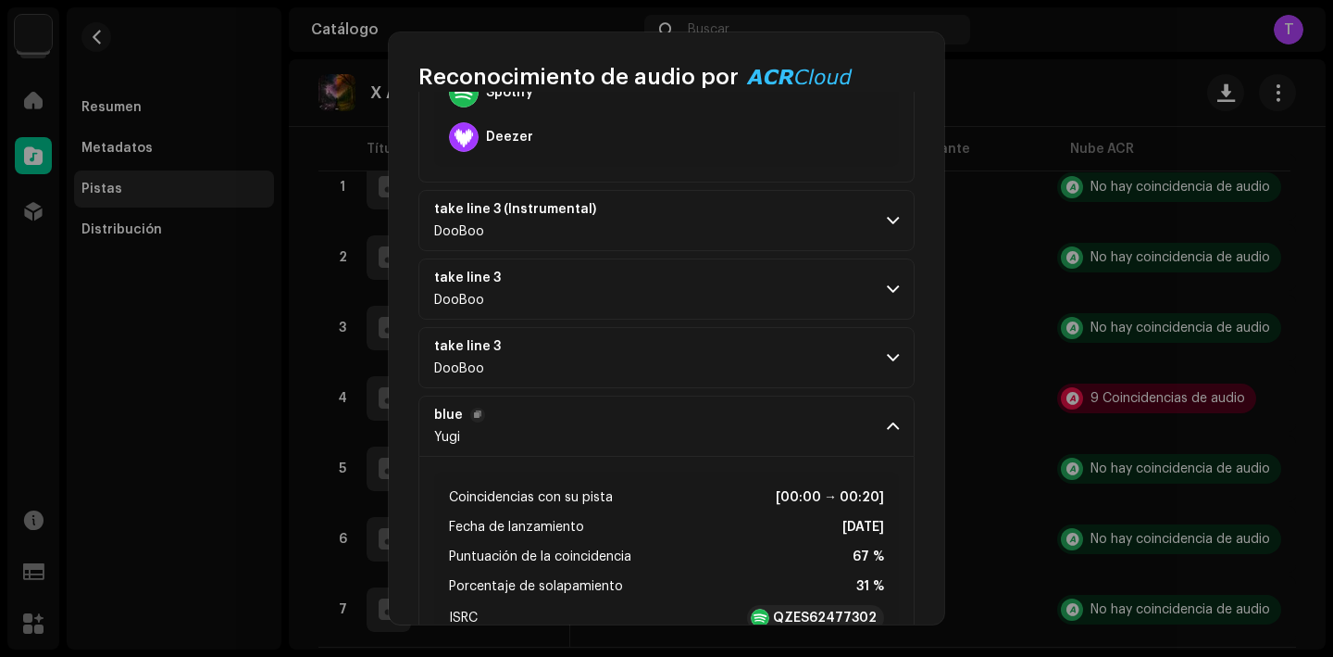
click at [887, 427] on span at bounding box center [893, 426] width 12 height 15
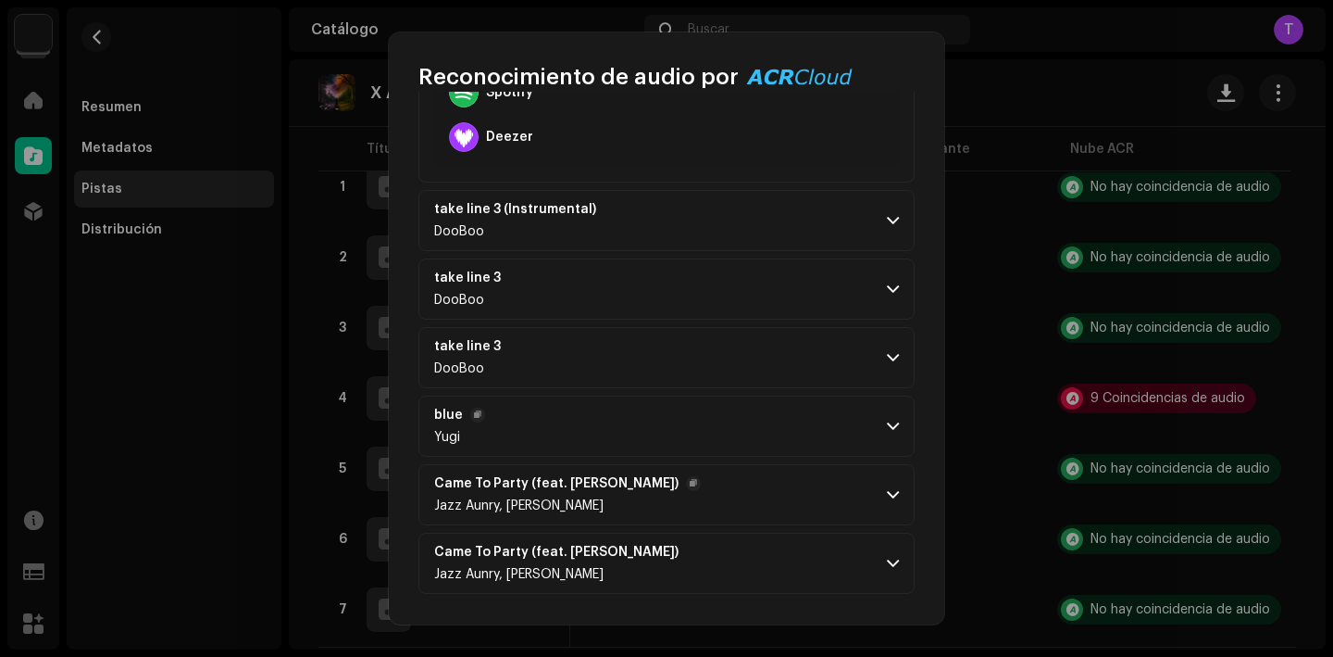
click at [883, 518] on p-accordion-header "Came To Party (feat. B. Banks) Jazz Aunry, B. Banks" at bounding box center [667, 494] width 496 height 61
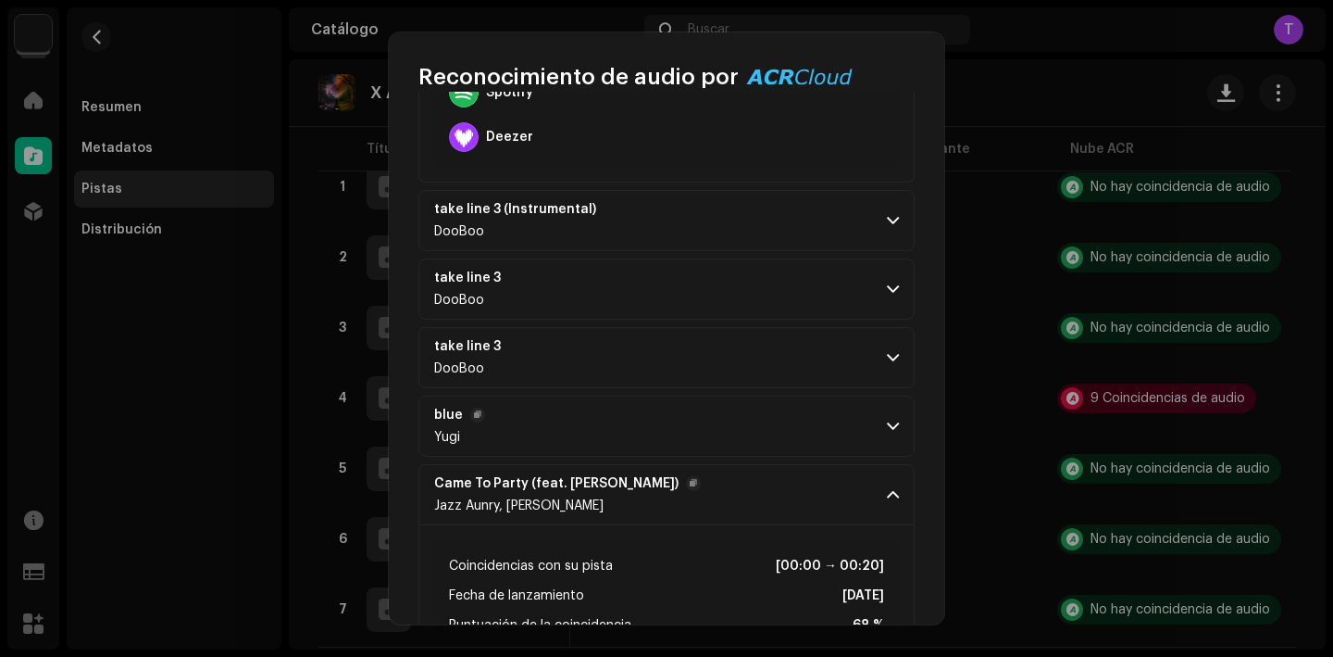
click at [883, 518] on p-accordion-header "Came To Party (feat. B. Banks) Jazz Aunry, B. Banks" at bounding box center [667, 494] width 496 height 61
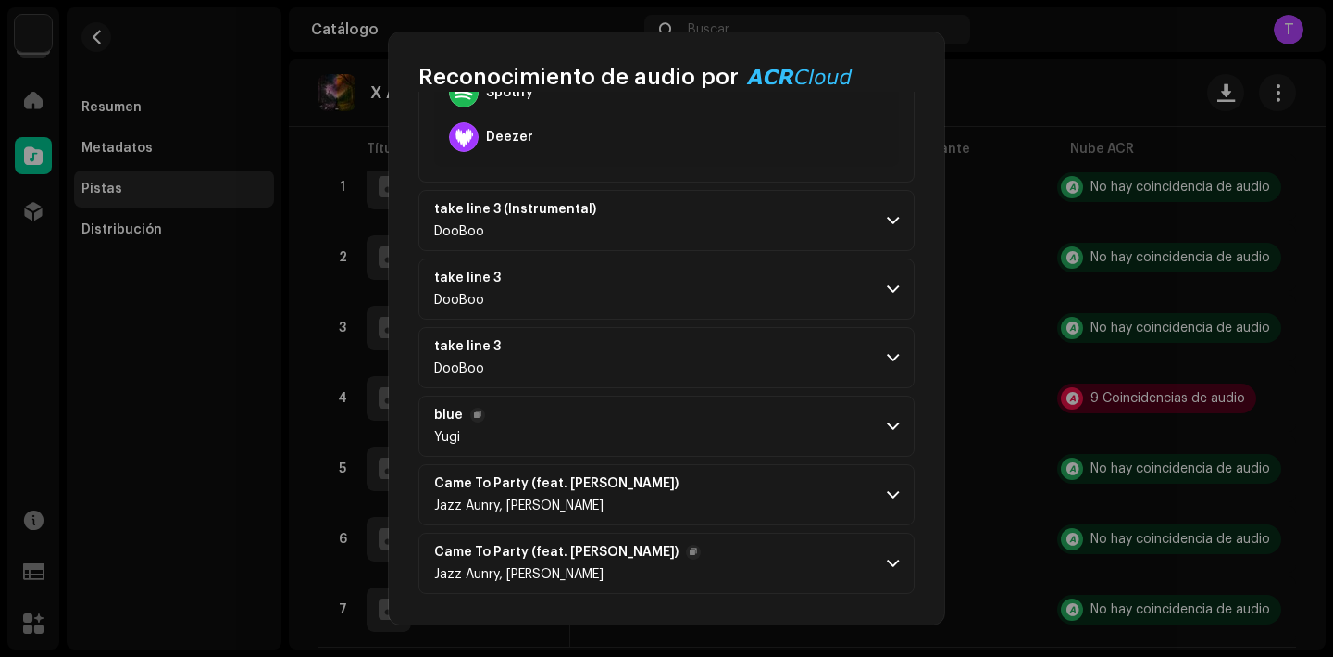
click at [887, 569] on span at bounding box center [893, 563] width 12 height 15
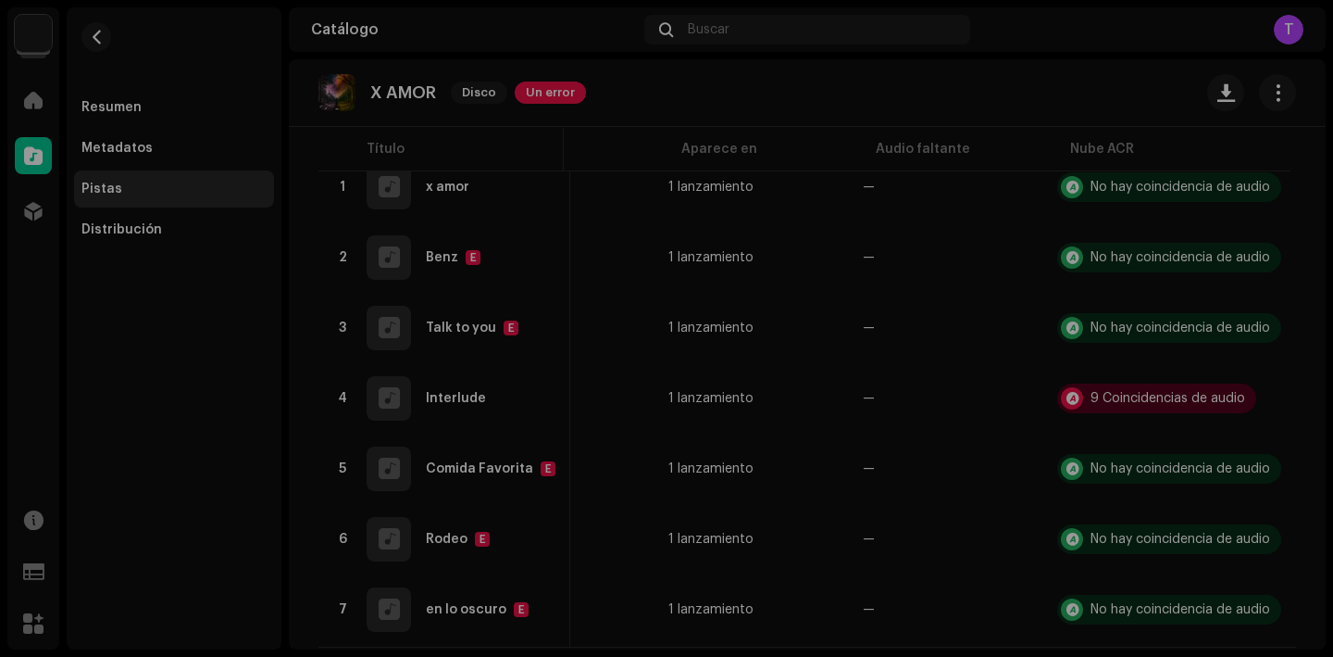
click at [996, 300] on div "Reconocimiento de audio por Remezclas o muestras 9 Todos los resultados requier…" at bounding box center [666, 328] width 1333 height 657
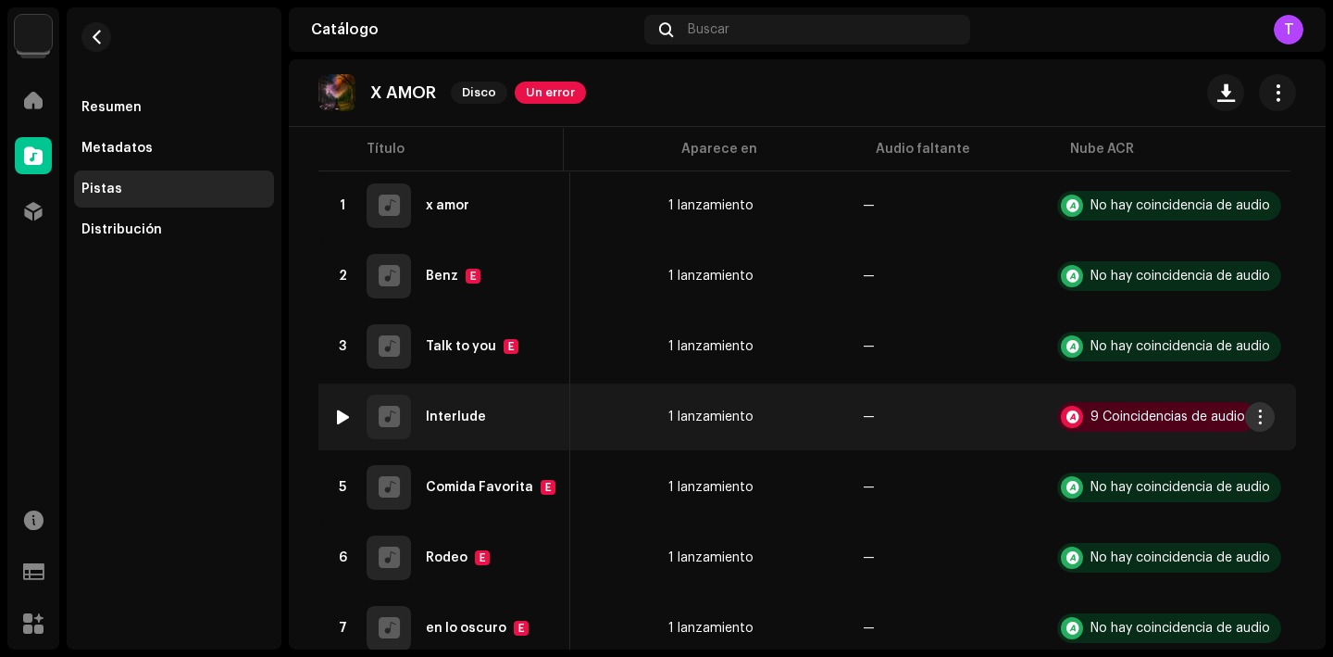
scroll to position [188, 0]
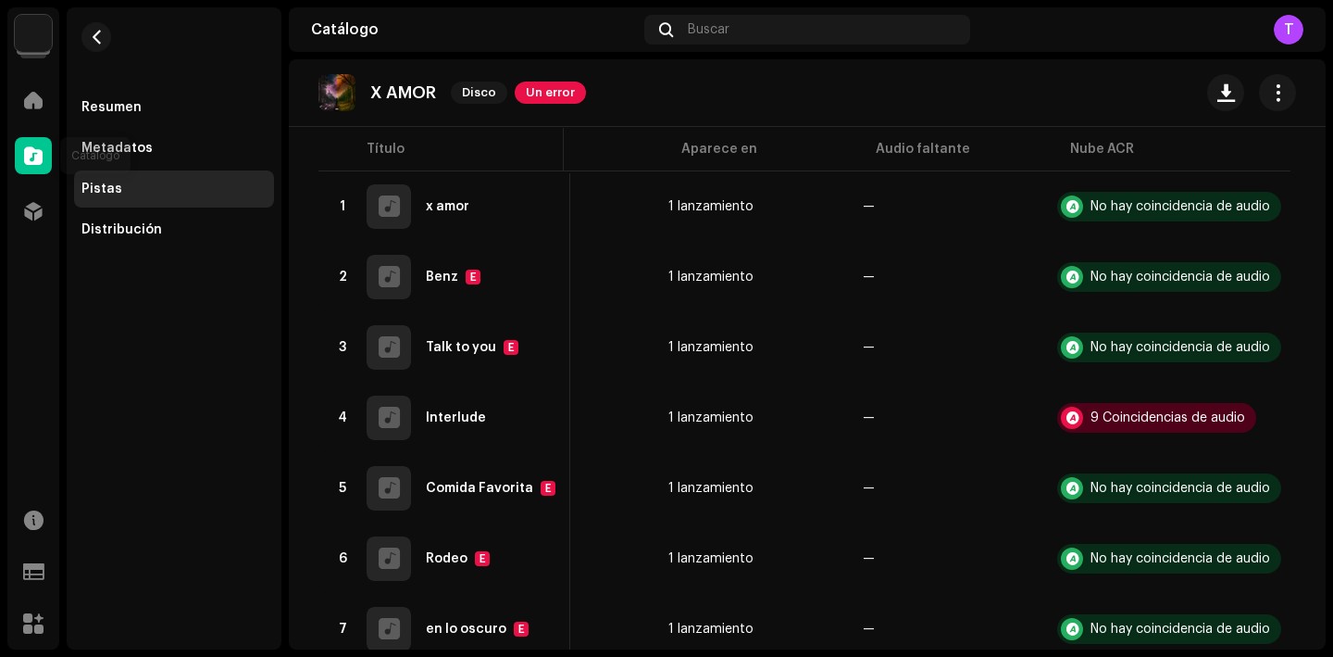
click at [43, 149] on div at bounding box center [33, 155] width 37 height 37
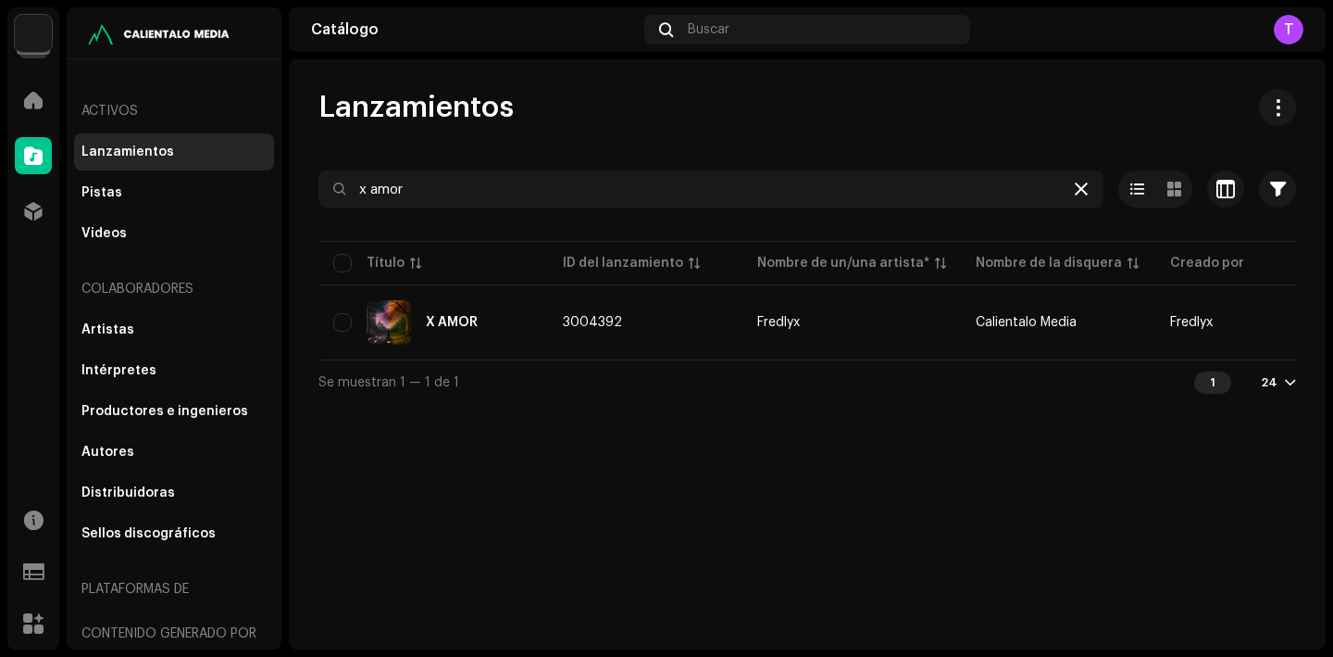
click at [1081, 186] on icon at bounding box center [1081, 188] width 13 height 15
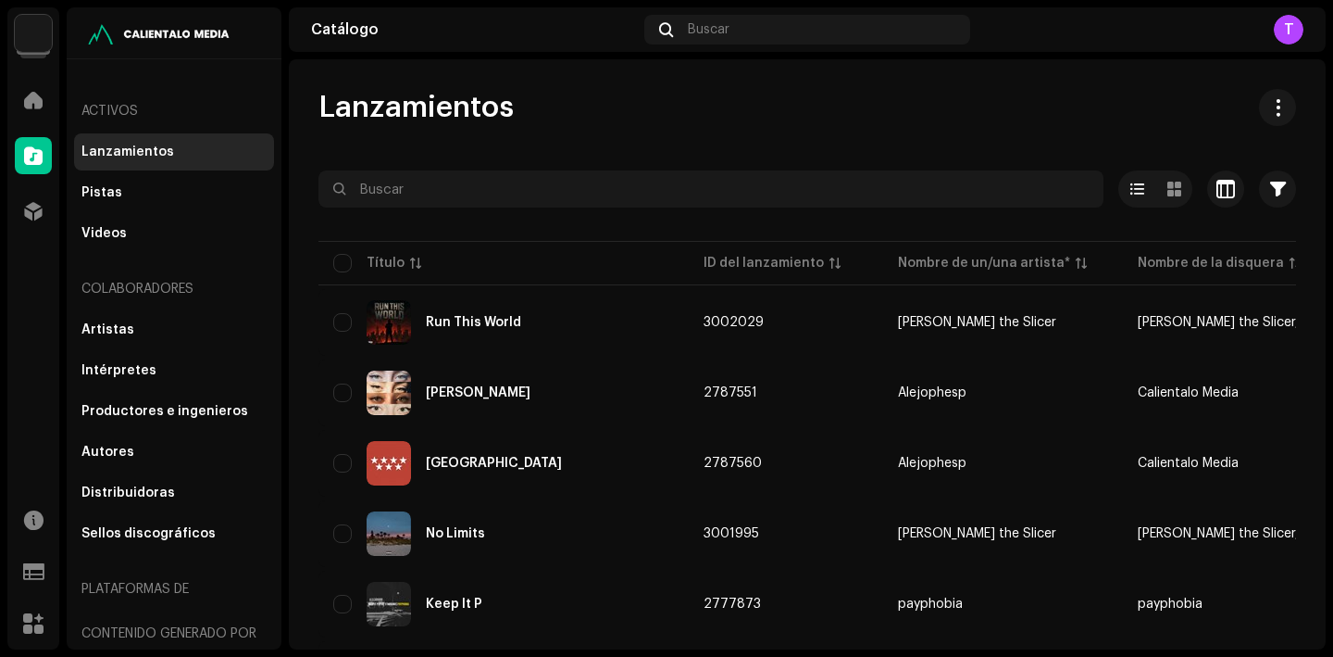
click at [38, 27] on img at bounding box center [33, 33] width 37 height 37
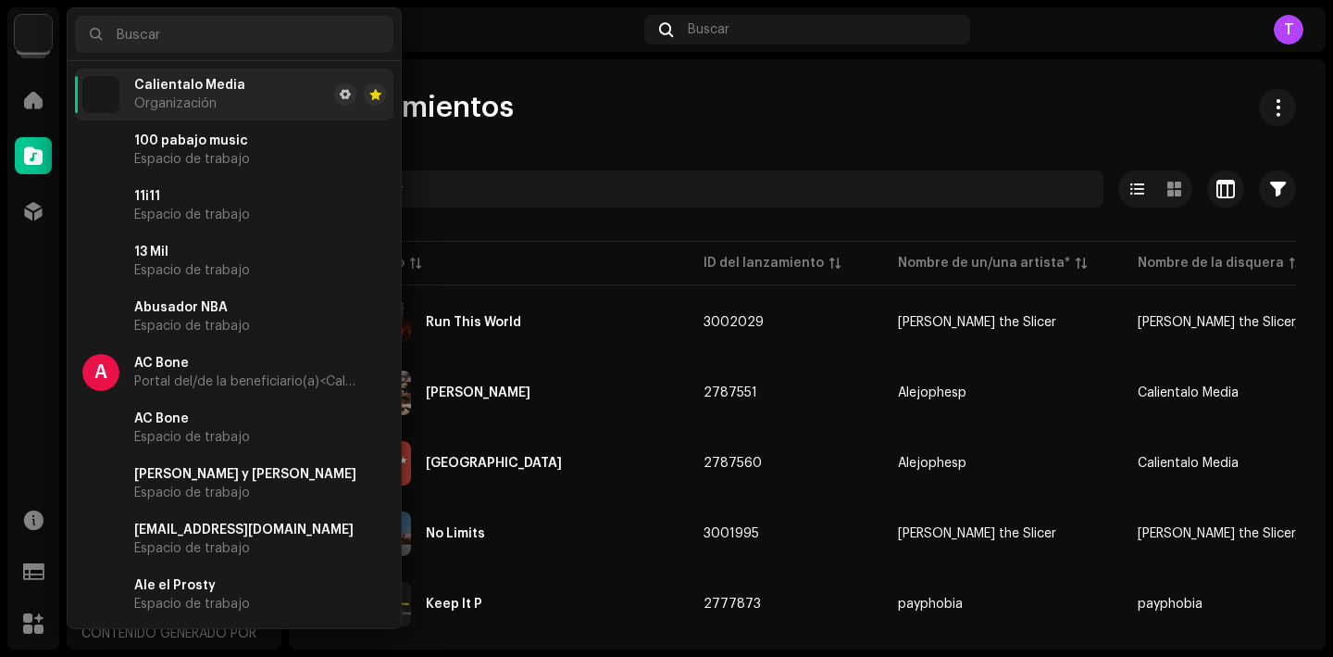
click at [96, 38] on icon at bounding box center [96, 34] width 12 height 15
click at [155, 31] on input "text" at bounding box center [234, 34] width 319 height 37
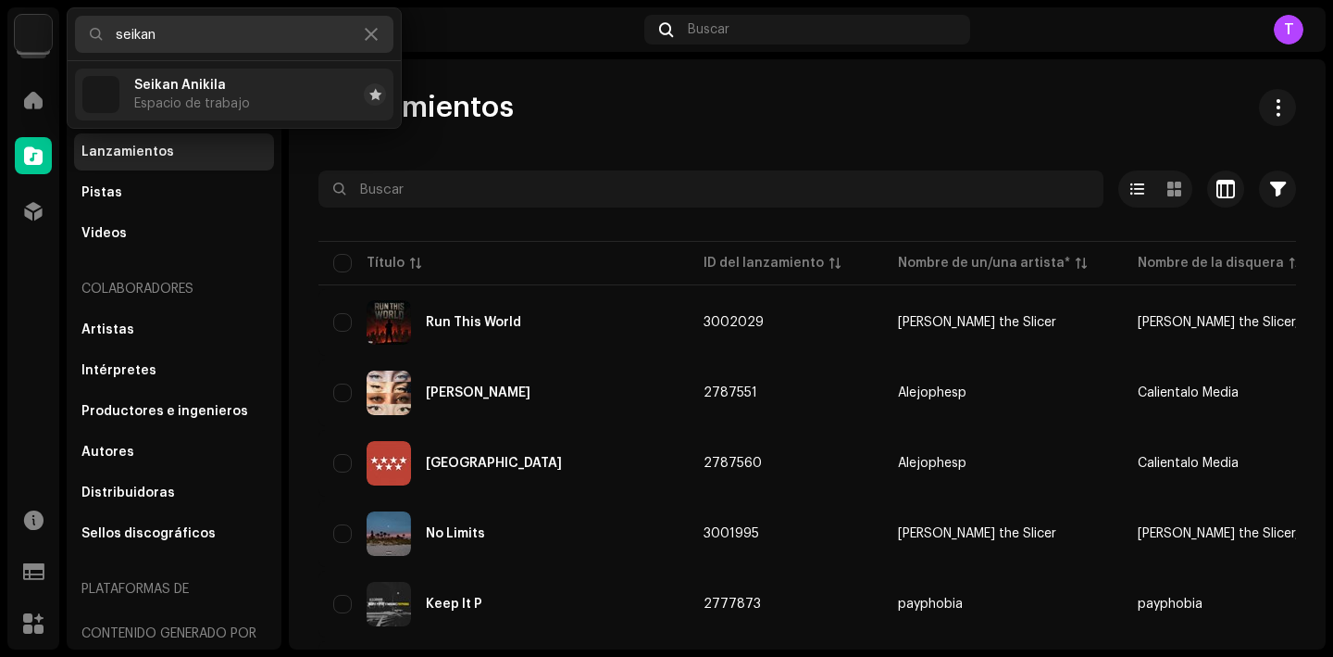
type input "seikan"
click at [196, 89] on span "Seikan Anikila" at bounding box center [180, 85] width 92 height 15
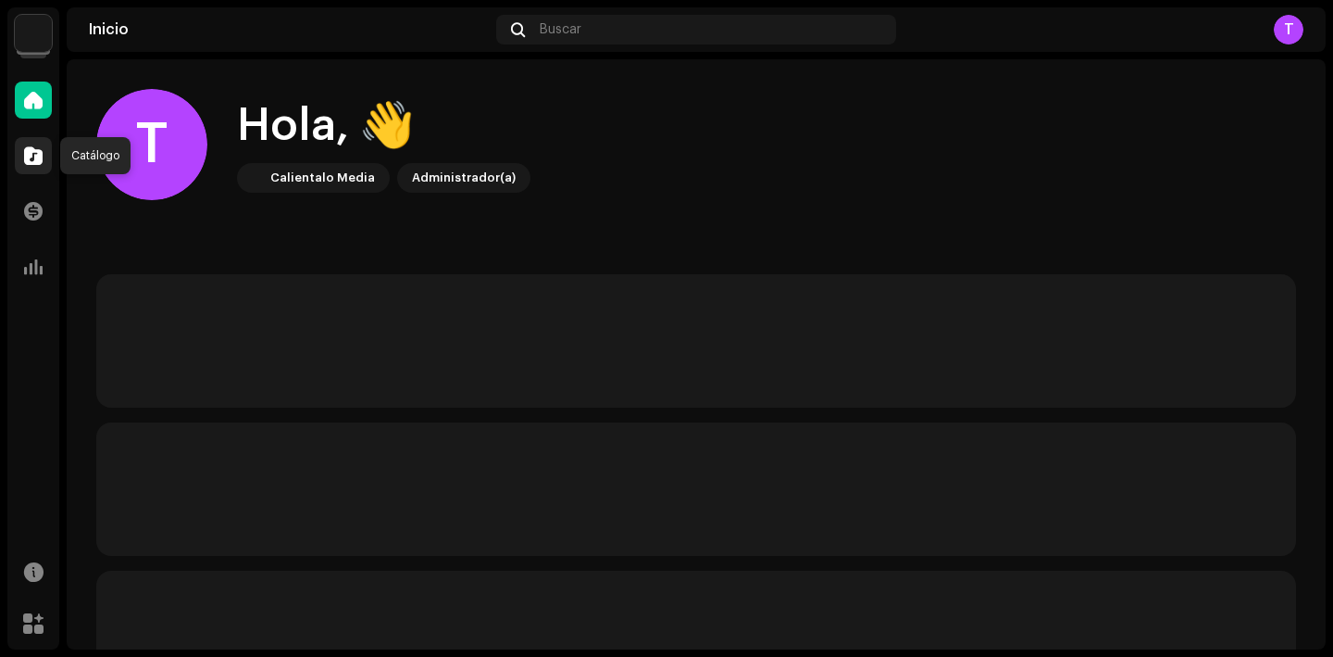
click at [32, 158] on span at bounding box center [33, 155] width 19 height 15
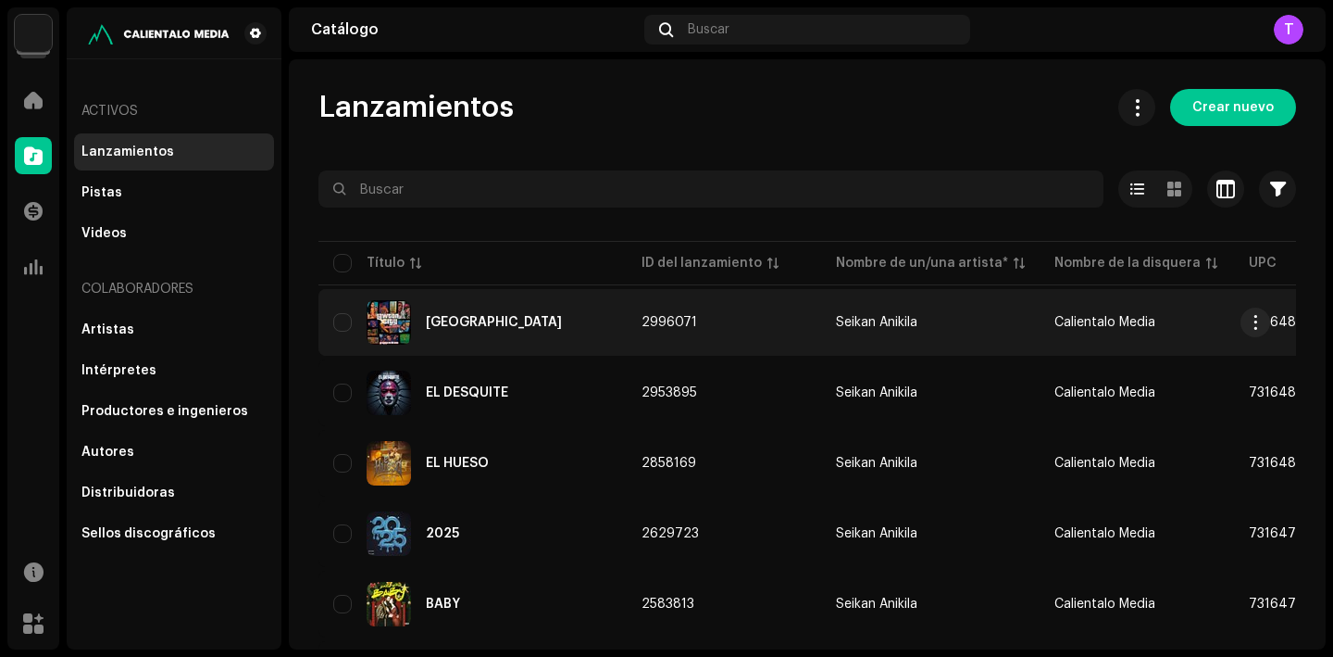
scroll to position [963, 0]
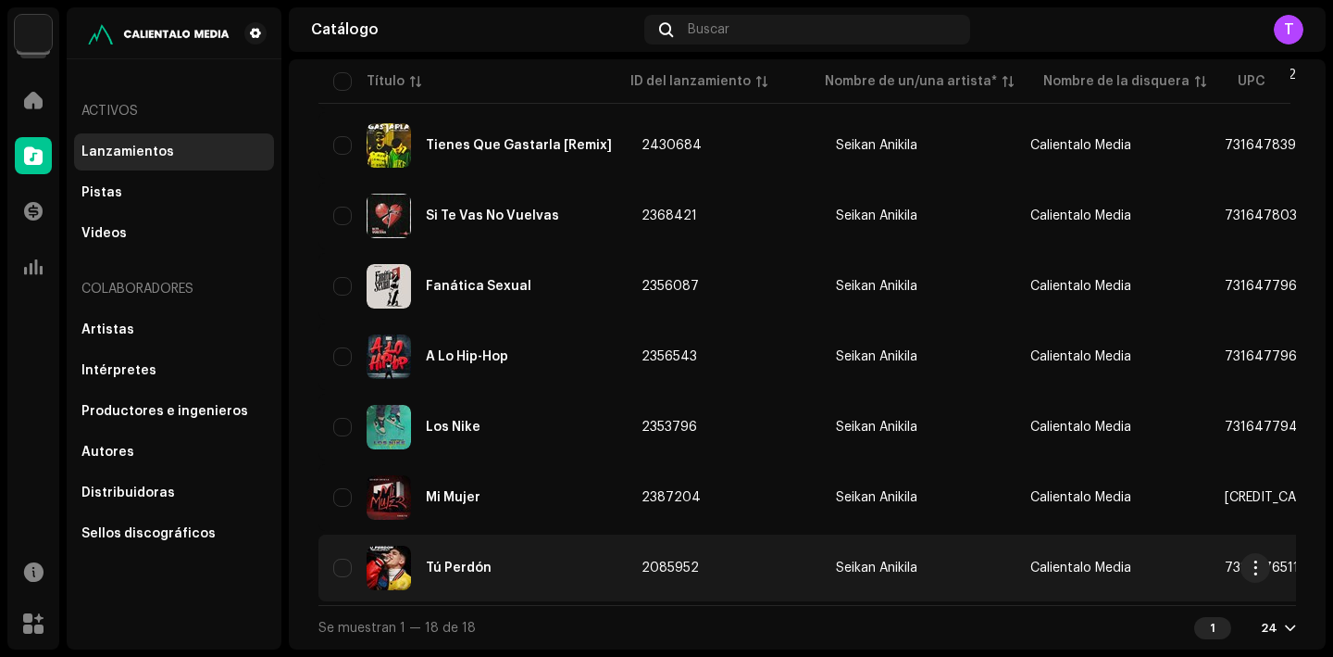
click at [480, 561] on div "Tú Perdón" at bounding box center [459, 567] width 66 height 13
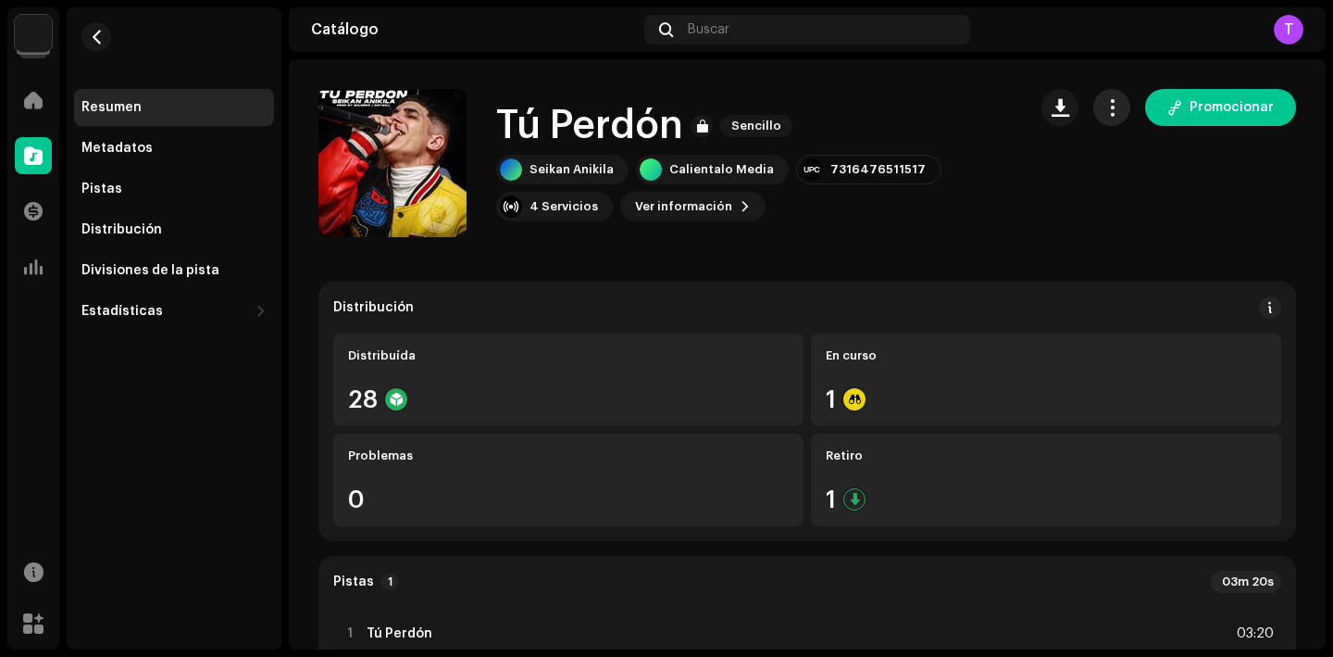
click at [1112, 101] on span "button" at bounding box center [1113, 107] width 18 height 15
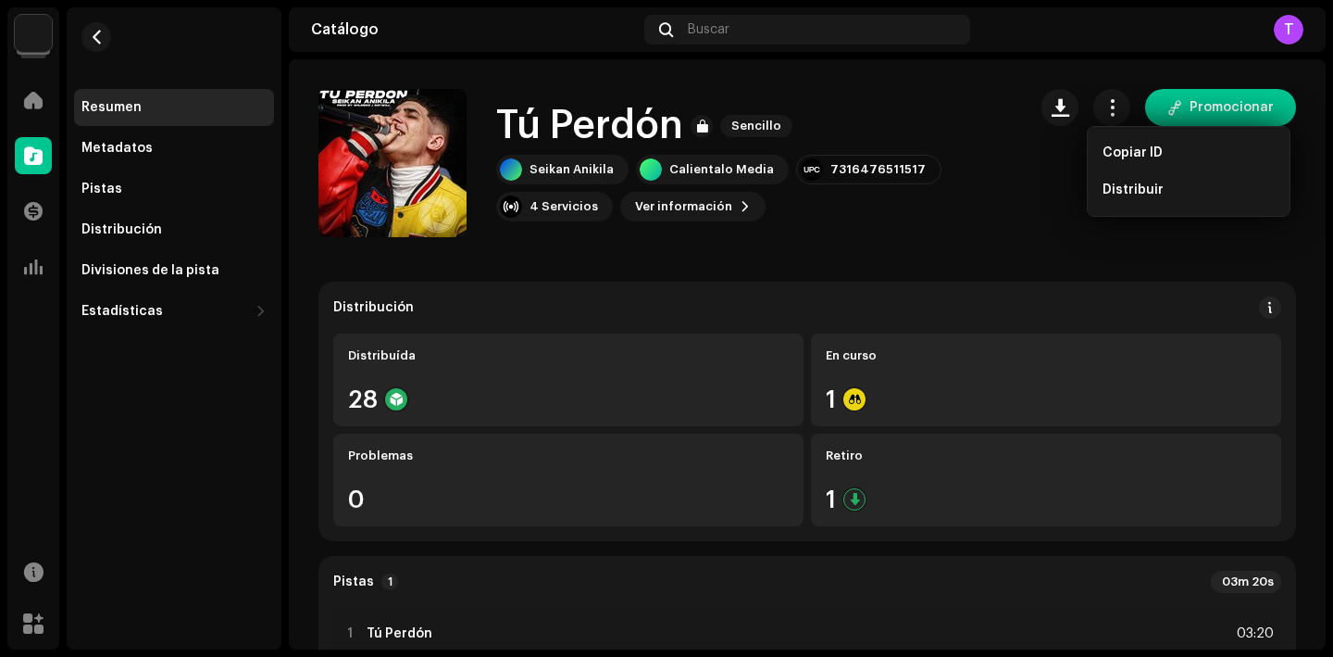
click at [941, 205] on div "Seikan Anikila Calientalo Media 7316476511517 4 Servicios Ver información Promo…" at bounding box center [754, 188] width 516 height 67
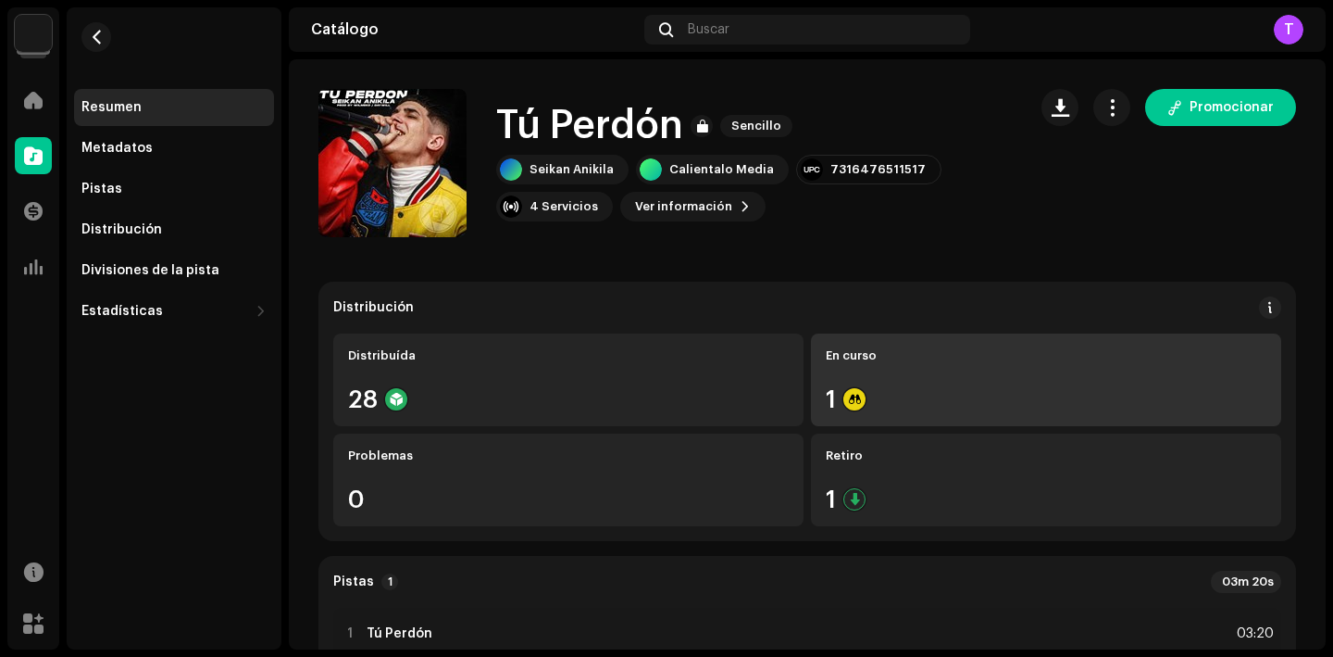
click at [878, 355] on div "En curso" at bounding box center [1046, 355] width 441 height 15
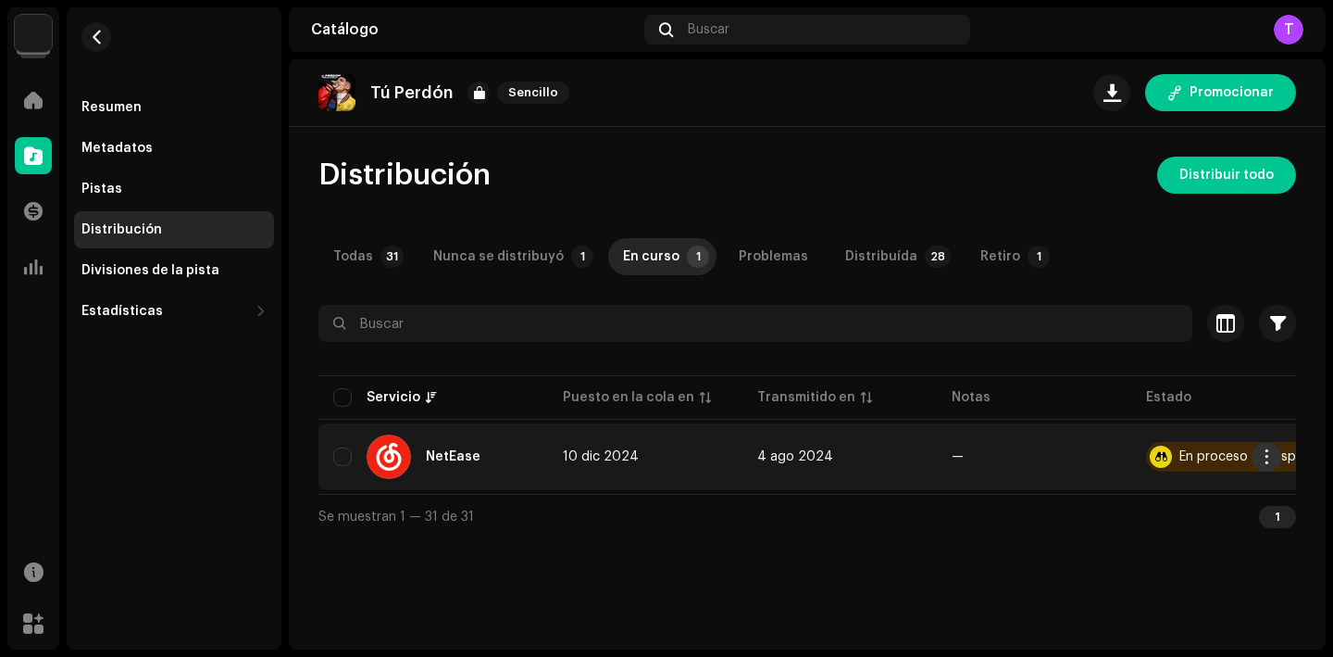
click at [1271, 459] on span "button" at bounding box center [1267, 456] width 14 height 15
click at [1160, 494] on div "Distribuir" at bounding box center [1180, 498] width 172 height 15
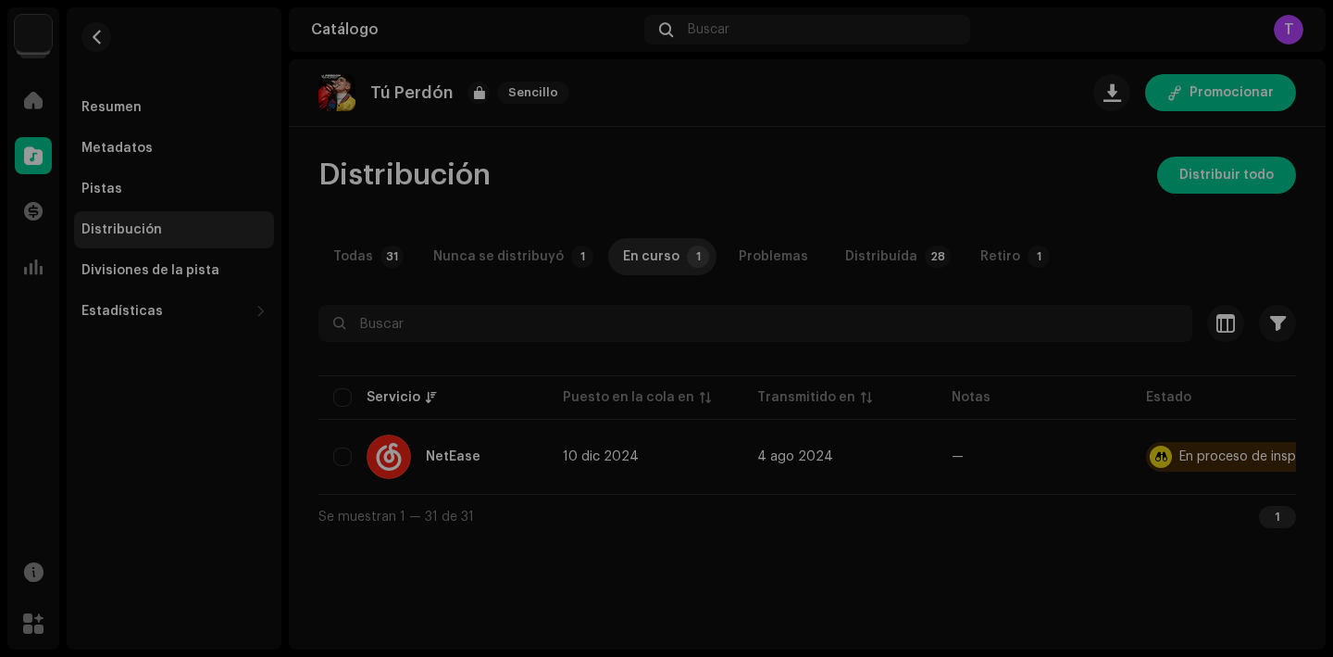
click at [993, 480] on div "No elegible para distribución Un lanzamiento que tiene el estado En proceso de …" at bounding box center [666, 328] width 1333 height 657
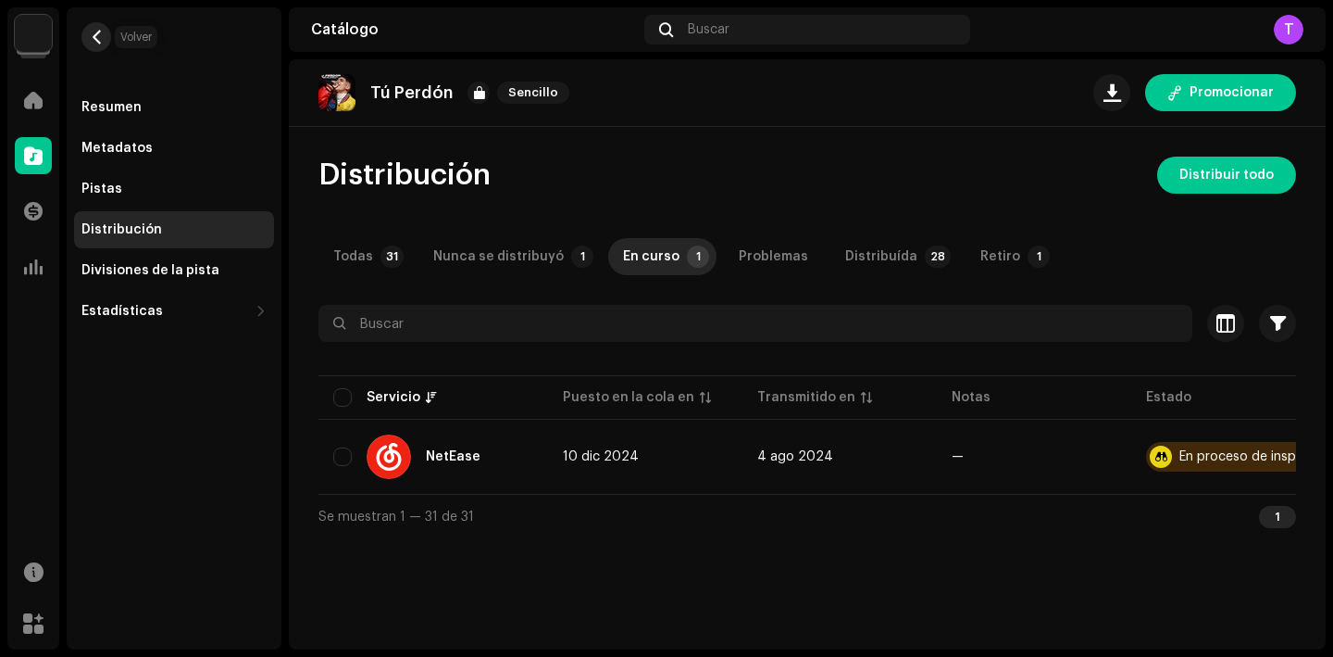
click at [94, 30] on span "button" at bounding box center [97, 37] width 14 height 15
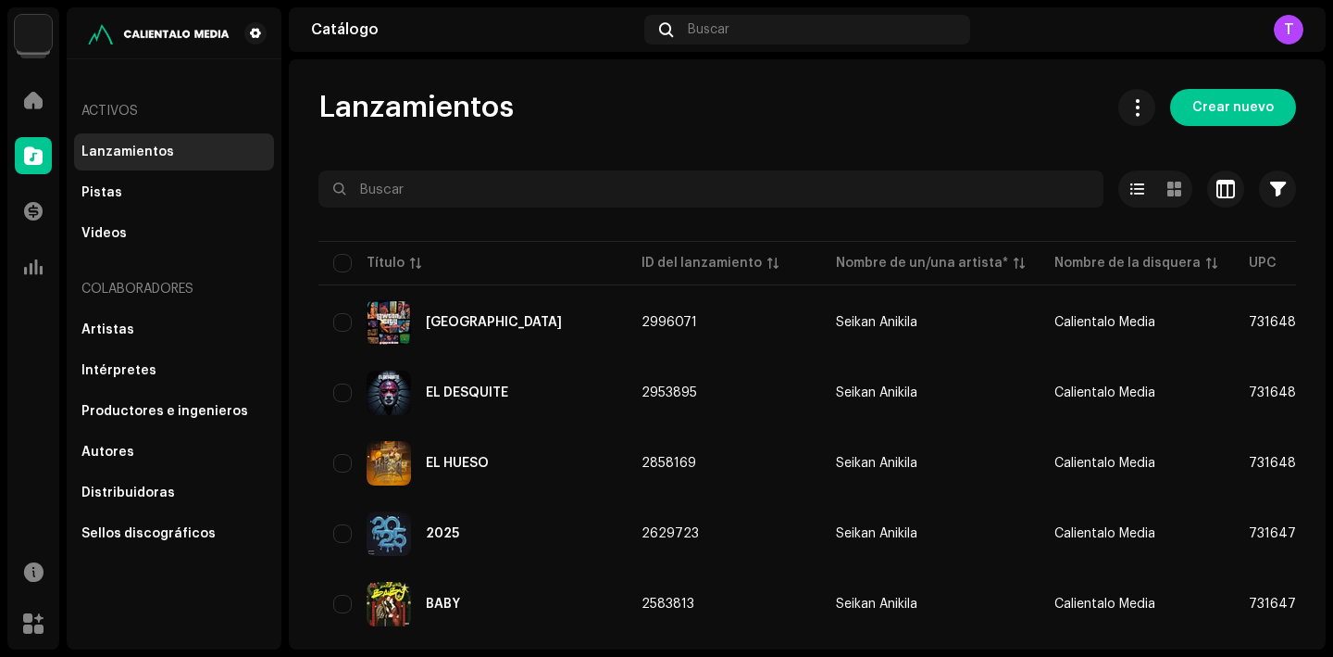
click at [29, 50] on img at bounding box center [33, 33] width 37 height 37
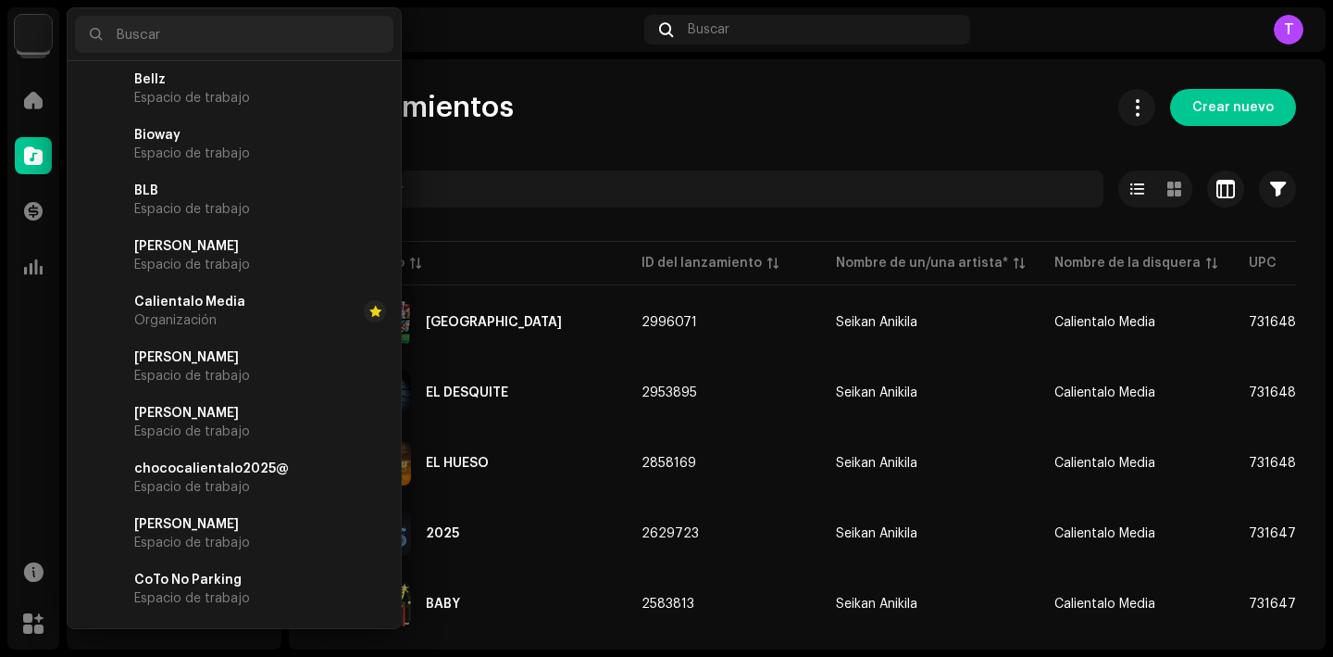
scroll to position [1287, 0]
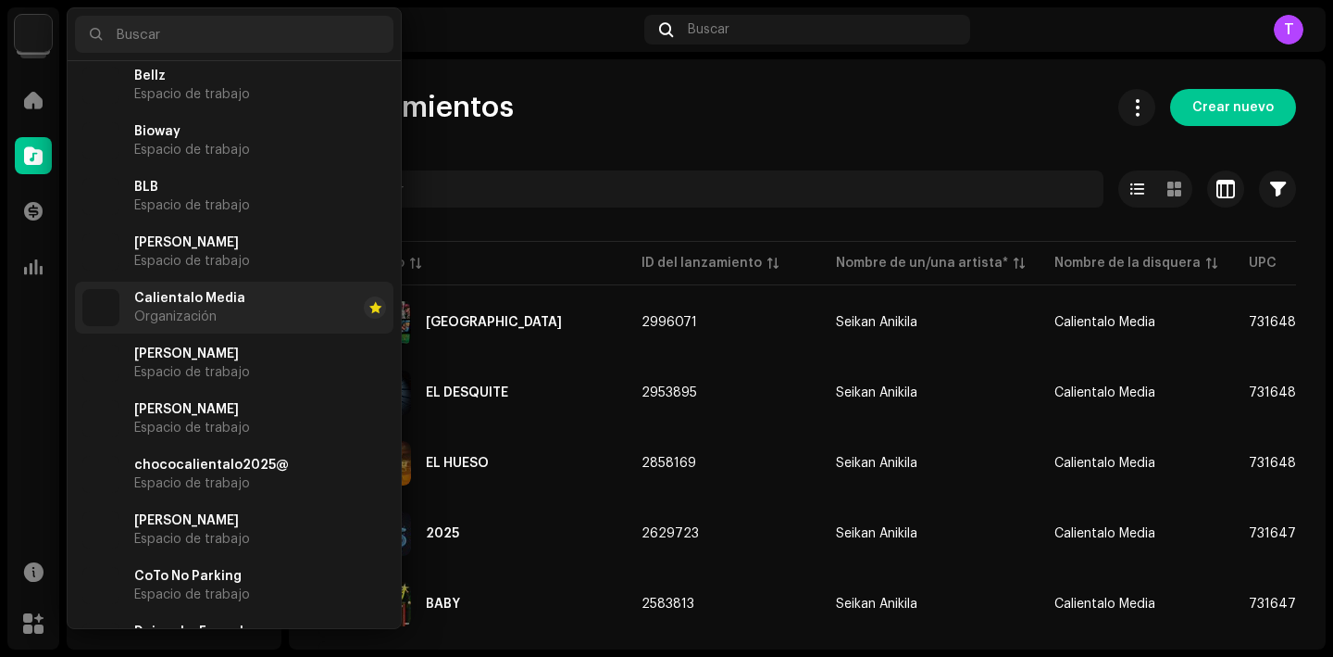
click at [202, 287] on li "Calientalo Media Organización" at bounding box center [234, 307] width 319 height 52
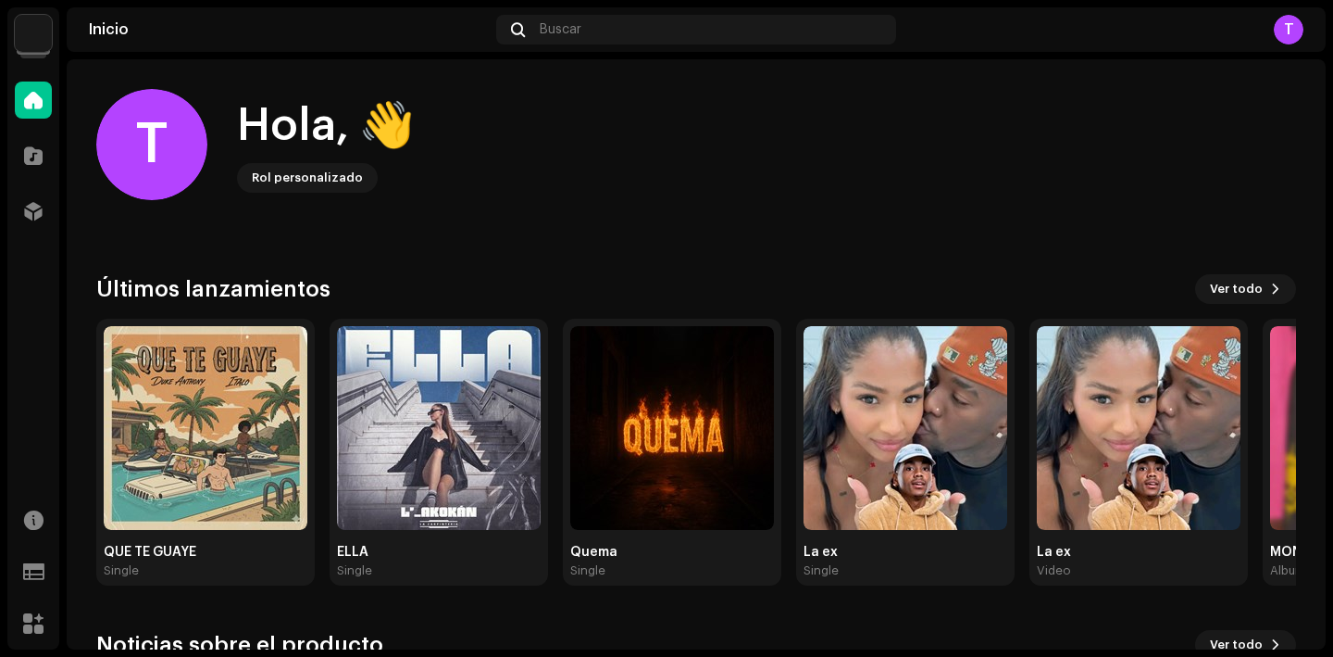
click at [34, 176] on div "Catálogo" at bounding box center [33, 156] width 52 height 52
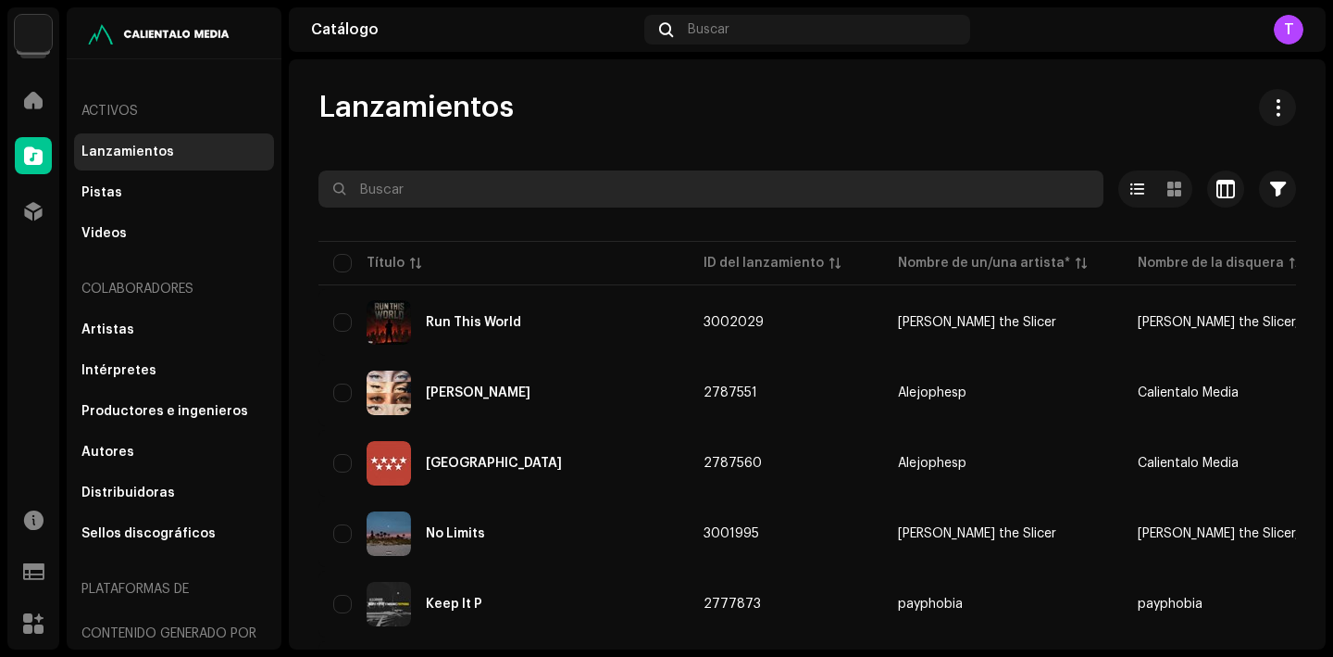
click at [419, 181] on input "text" at bounding box center [711, 188] width 785 height 37
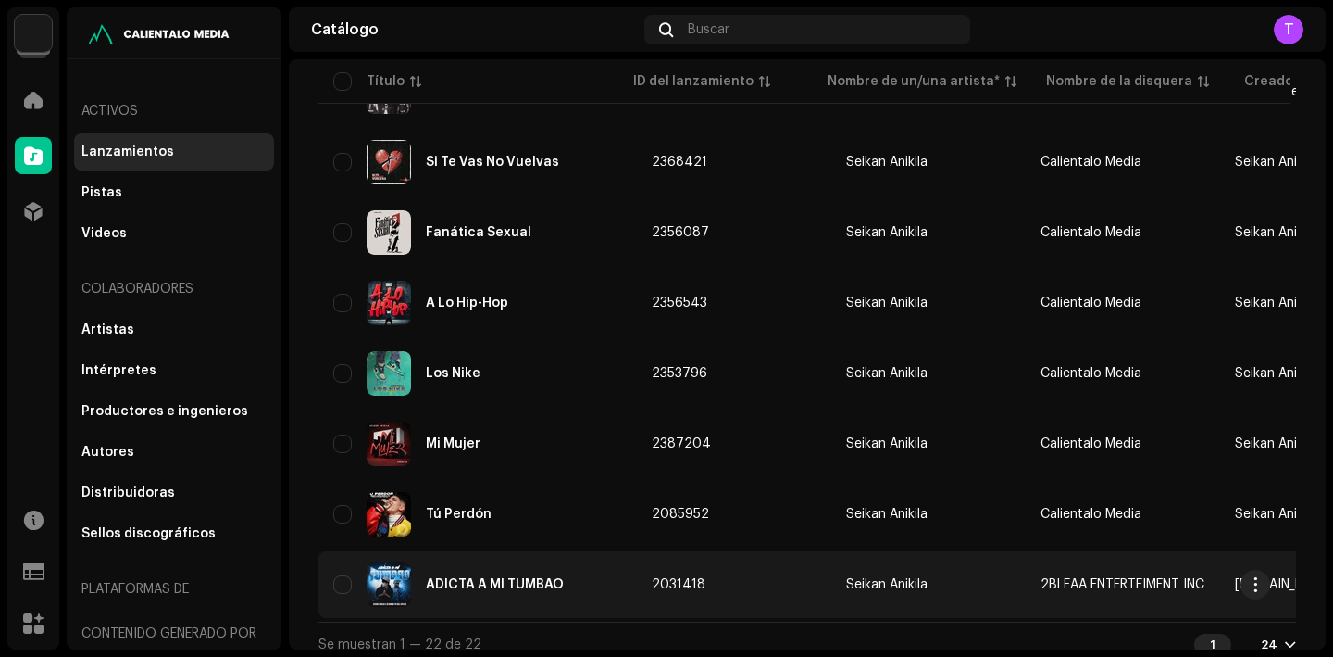
type input "seikan"
click at [477, 584] on div "ADICTA A MI TUMBAO" at bounding box center [495, 584] width 138 height 13
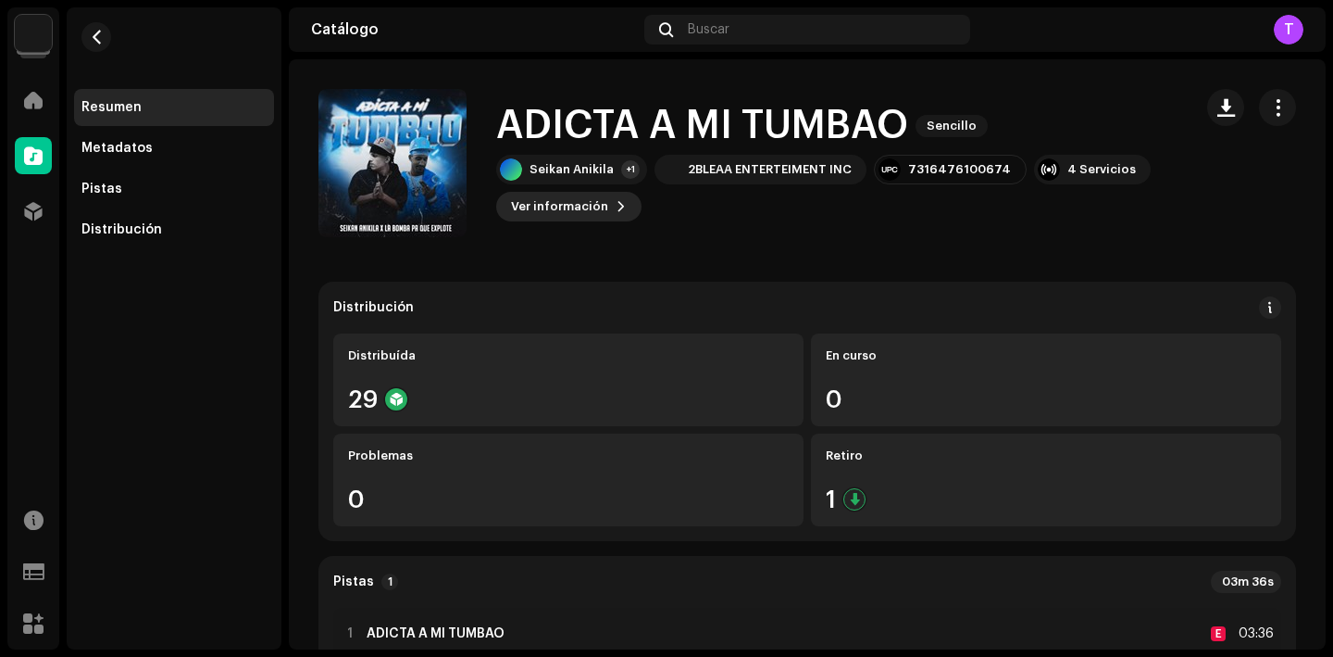
click at [567, 202] on span "Ver información" at bounding box center [559, 206] width 97 height 37
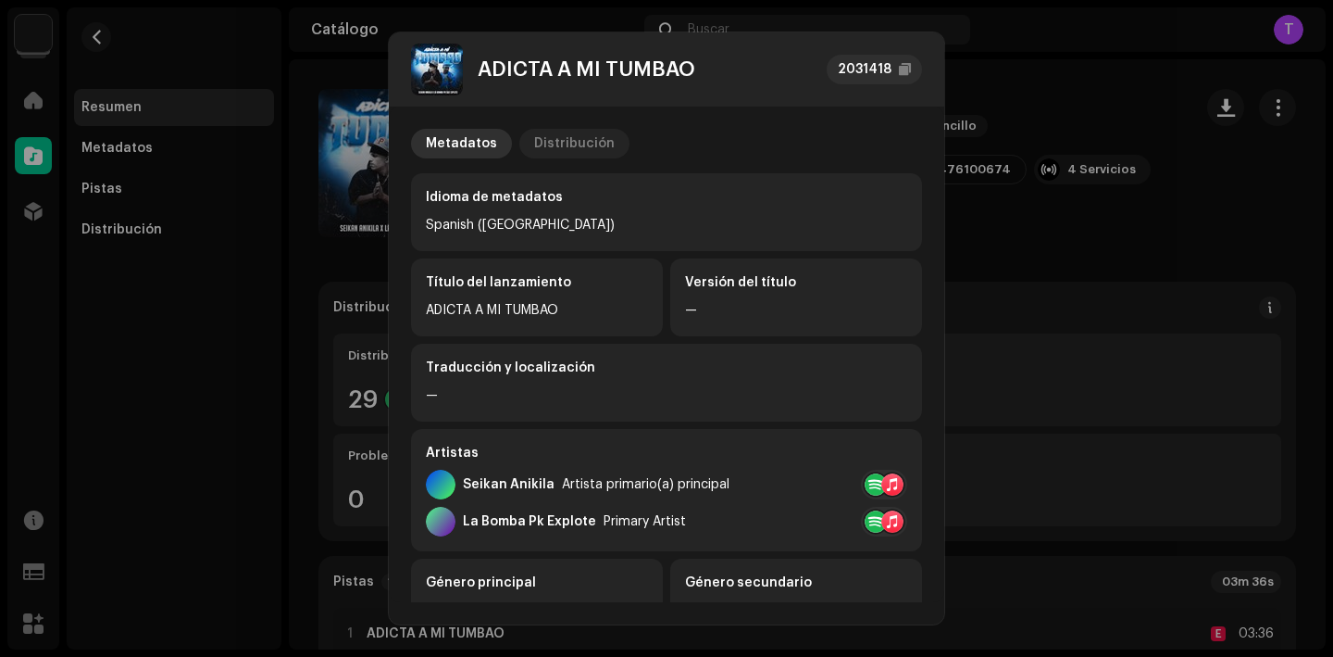
click at [577, 130] on div "Distribución" at bounding box center [574, 144] width 81 height 30
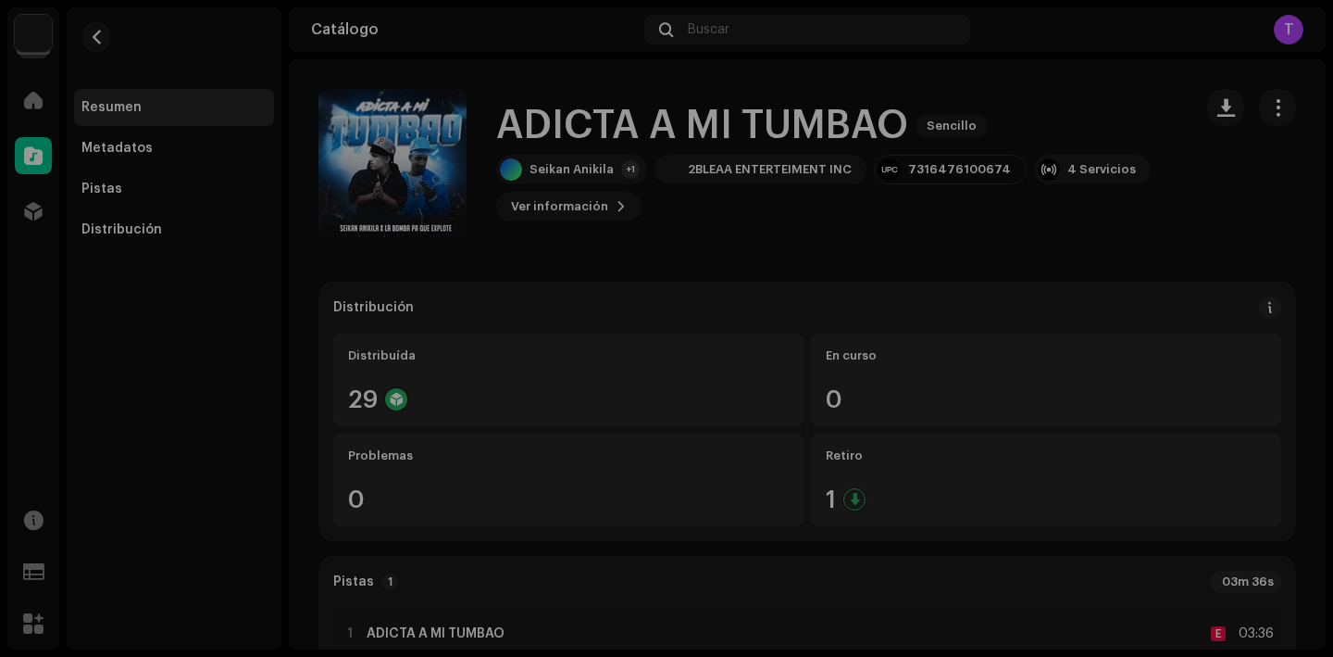
click at [1058, 245] on div "ADICTA A MI TUMBAO 2031418 Metadatos Distribución Fecha de lanzamiento 17 nov 2…" at bounding box center [666, 328] width 1333 height 657
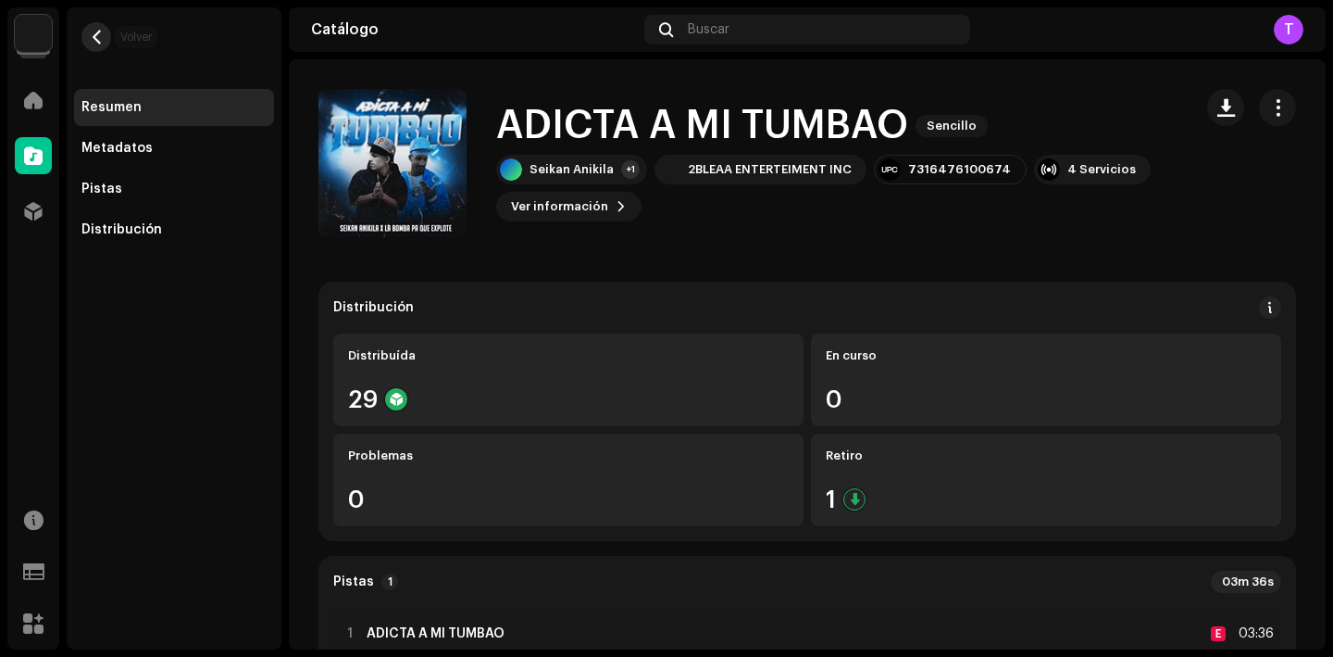
click at [98, 39] on span "button" at bounding box center [97, 37] width 14 height 15
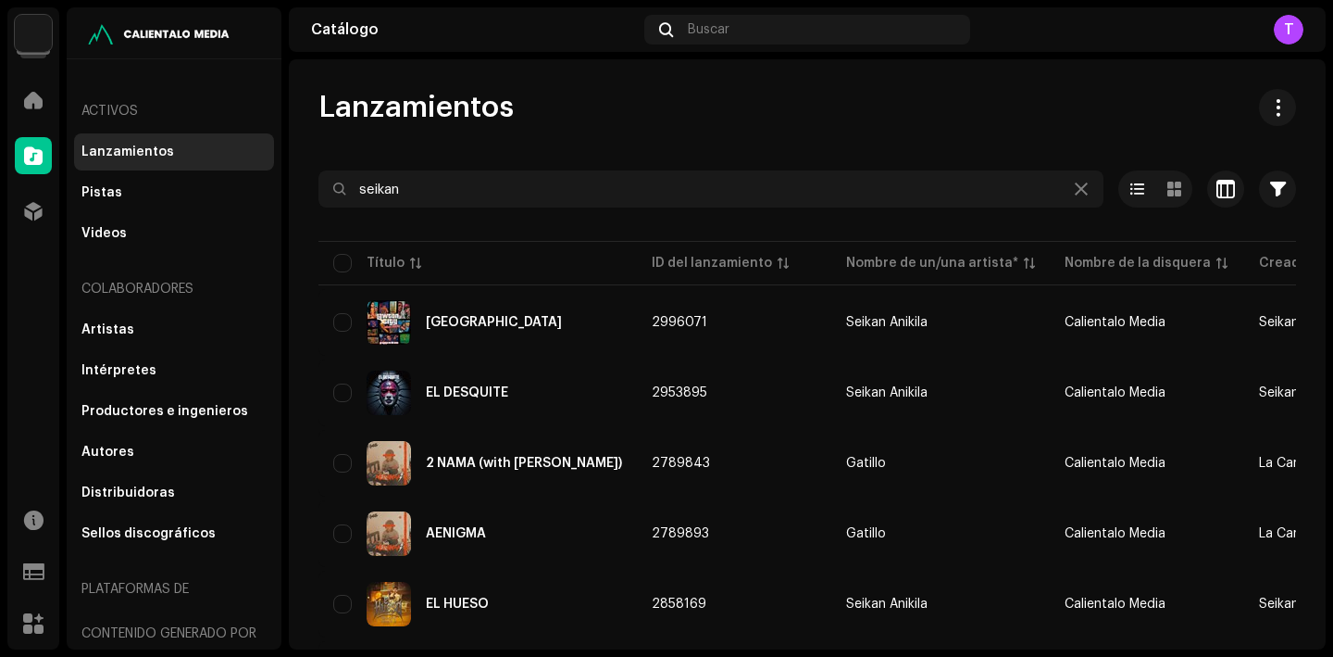
scroll to position [1244, 0]
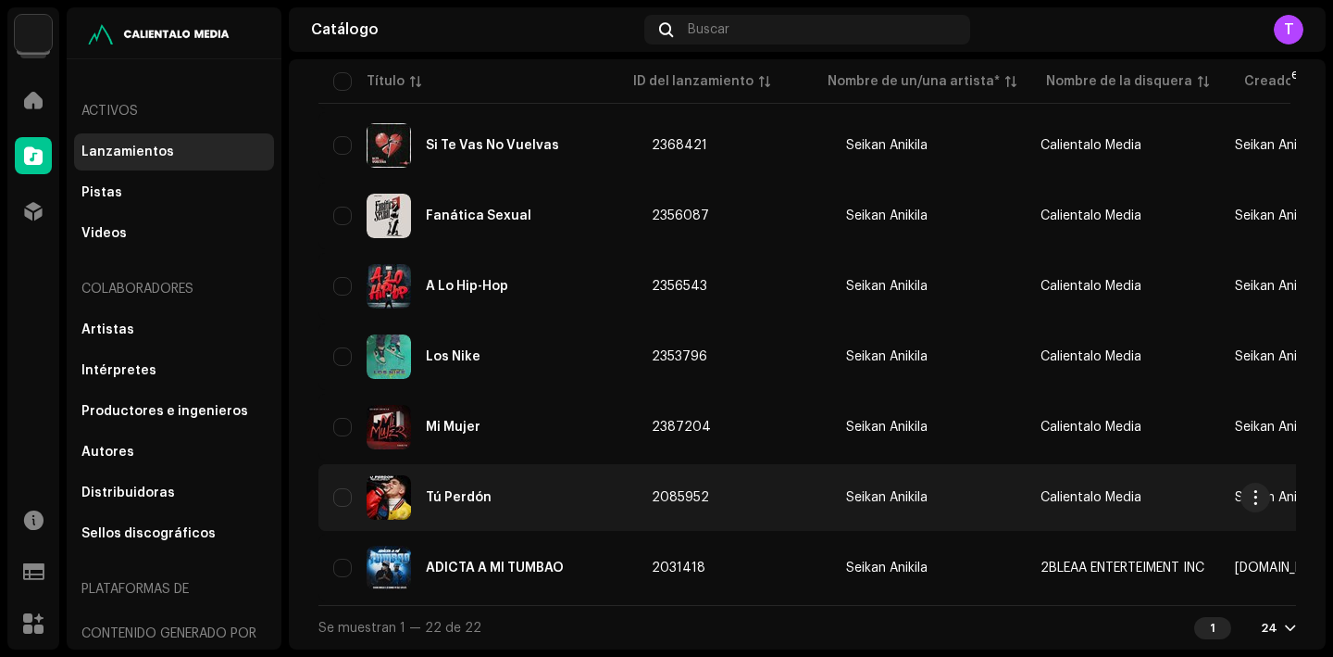
click at [462, 500] on div "Tú Perdón" at bounding box center [477, 497] width 289 height 44
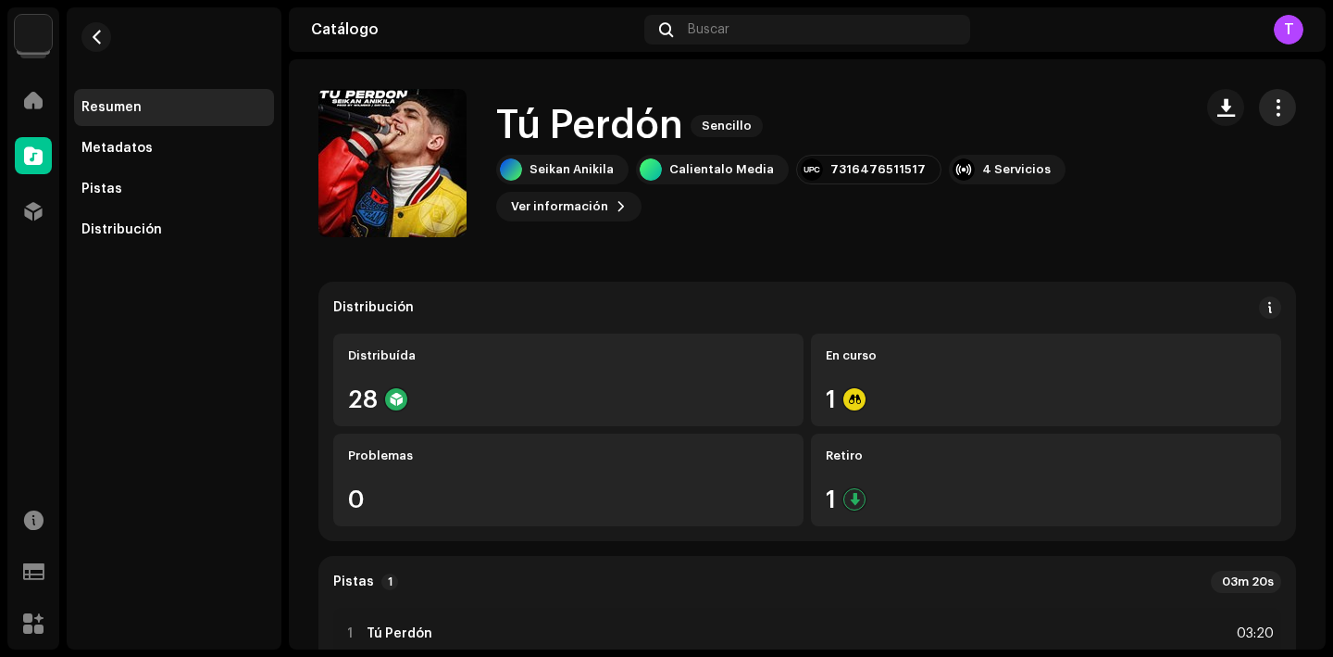
click at [1267, 117] on button "button" at bounding box center [1277, 107] width 37 height 37
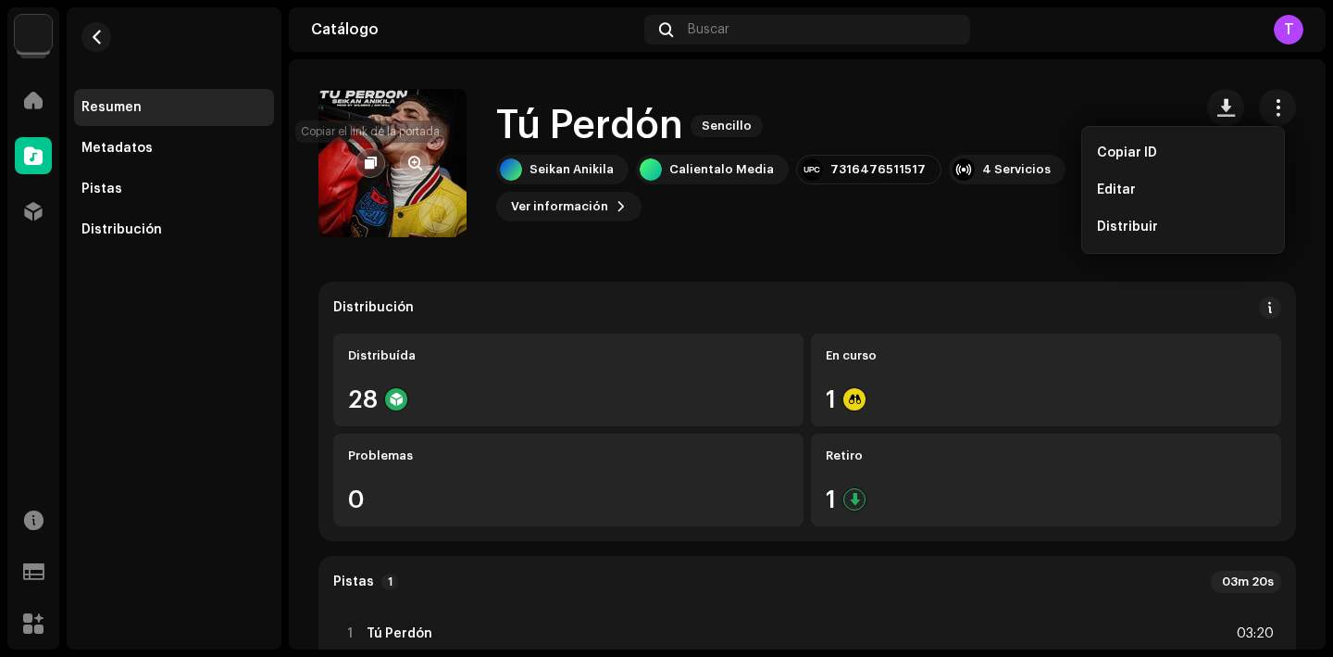
click at [379, 164] on button "button" at bounding box center [371, 163] width 30 height 30
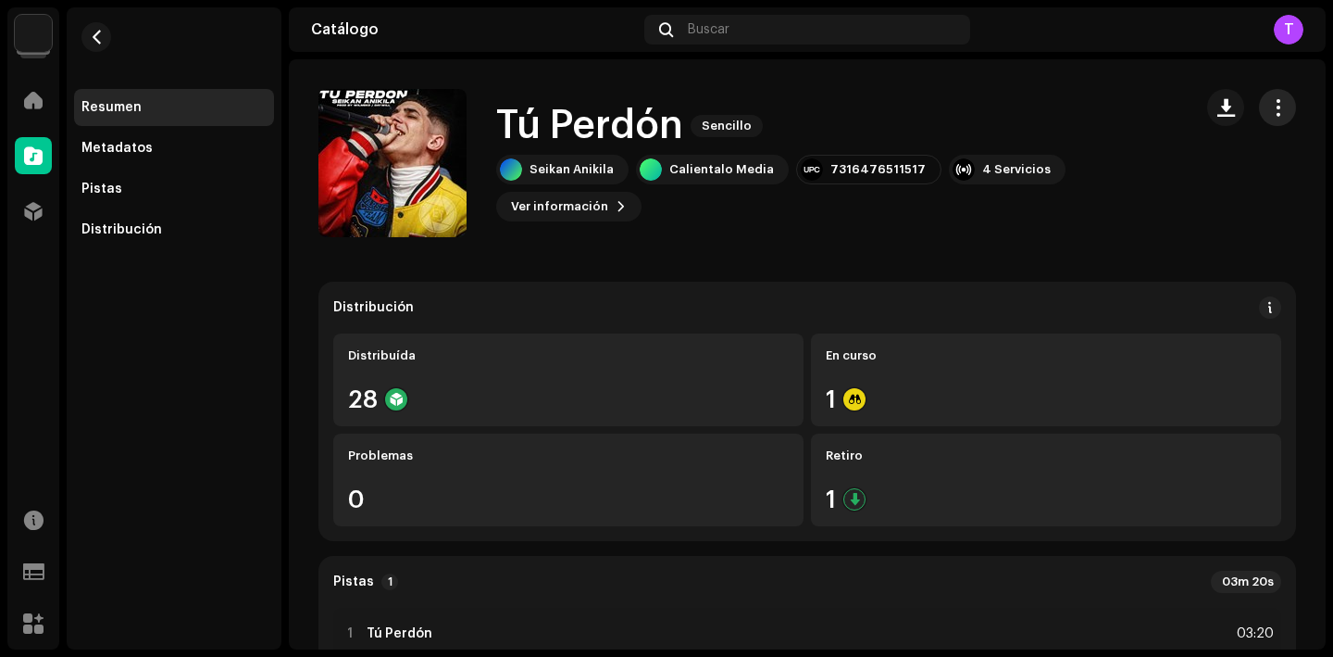
click at [1269, 103] on span "button" at bounding box center [1278, 107] width 18 height 15
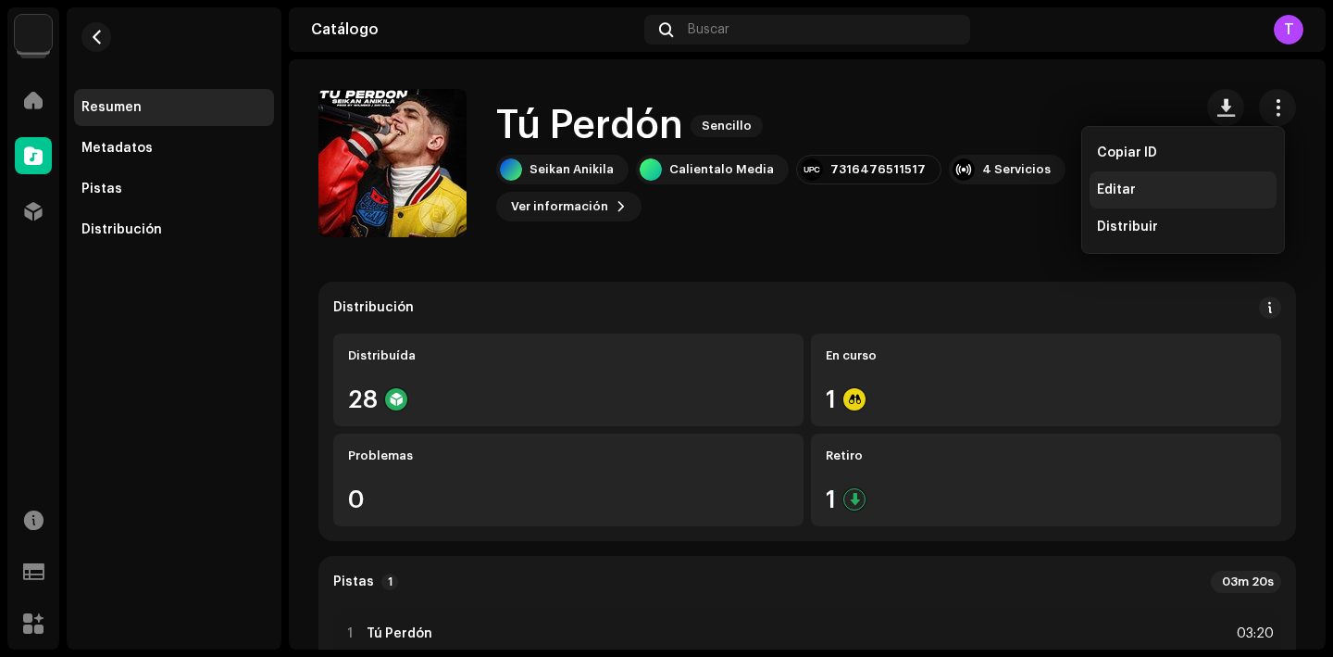
click at [1128, 199] on div "Editar" at bounding box center [1183, 189] width 187 height 37
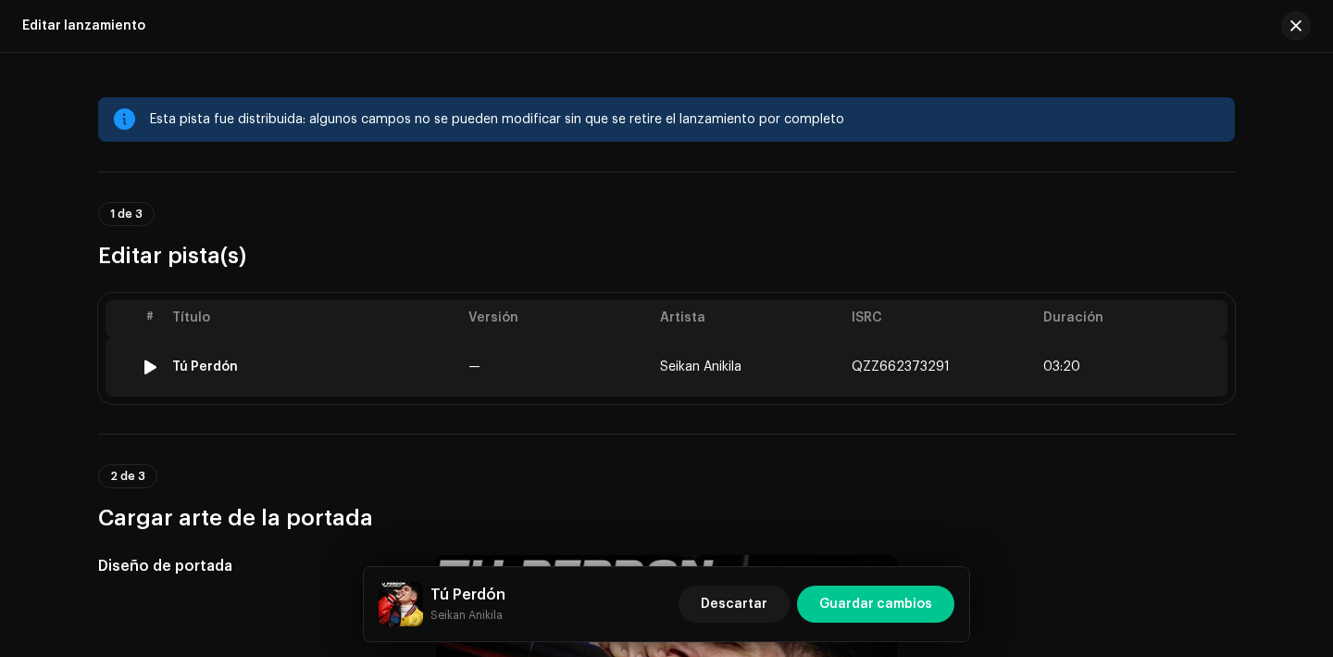
click at [226, 365] on div "Tú Perdón" at bounding box center [205, 366] width 66 height 15
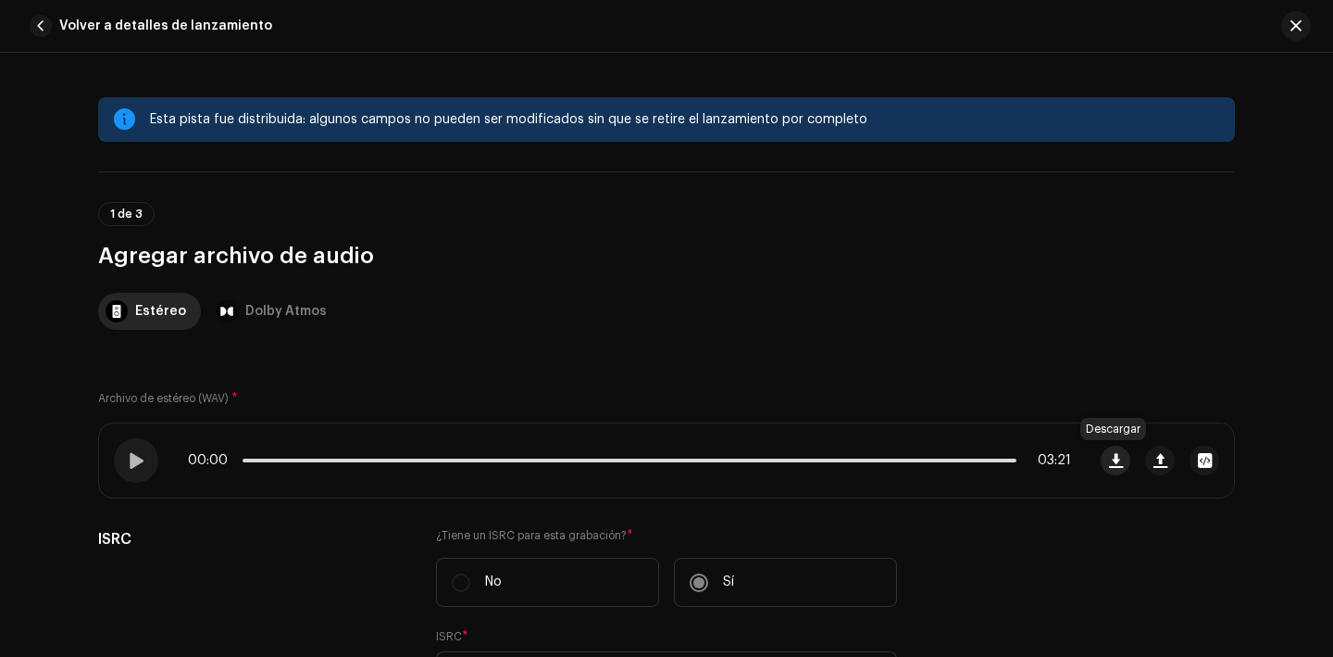
click at [1109, 457] on span "button" at bounding box center [1116, 460] width 14 height 15
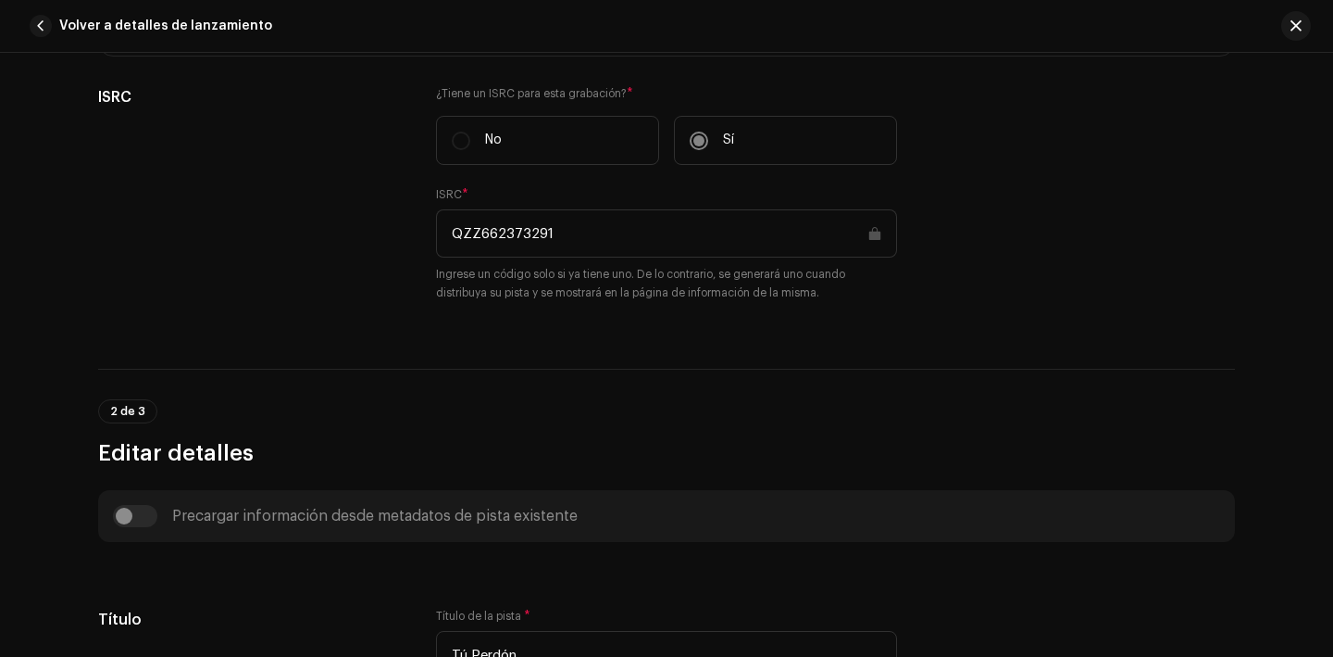
scroll to position [362, 0]
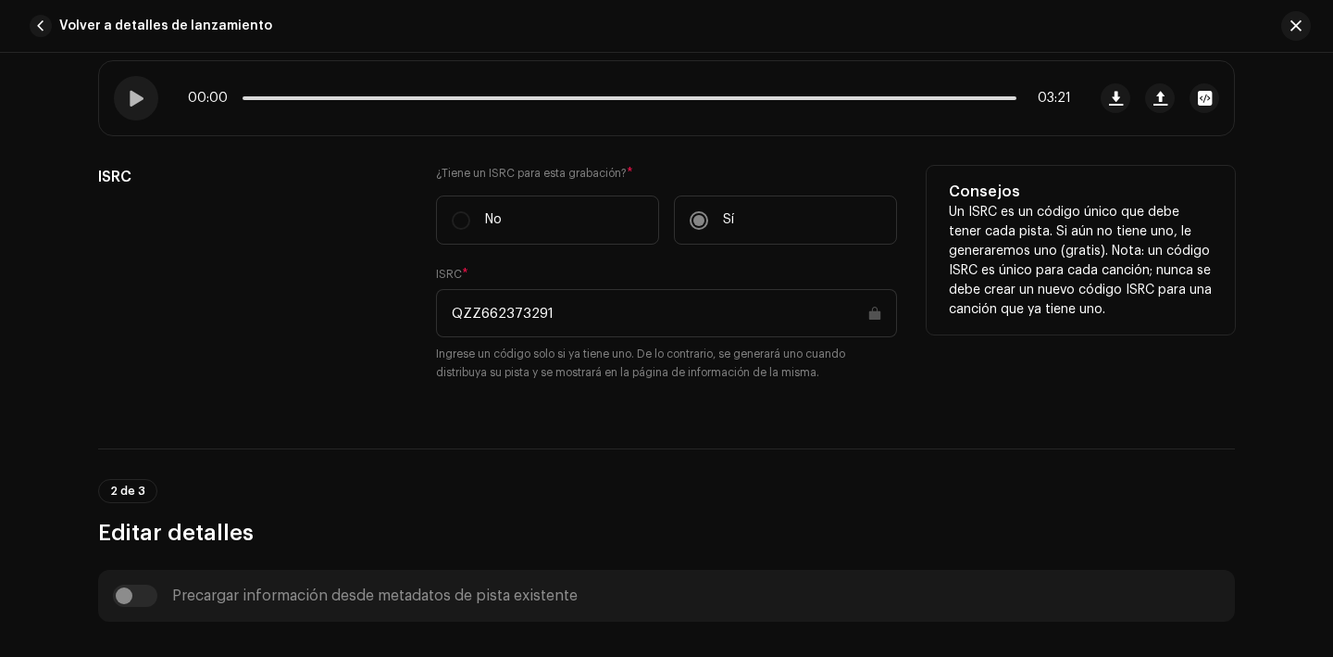
drag, startPoint x: 557, startPoint y: 306, endPoint x: 408, endPoint y: 310, distance: 149.1
click at [408, 310] on div "ISRC ¿Tiene un ISRC para esta grabación? * No Sí ISRC * QZZ662373291 Ingrese un…" at bounding box center [666, 285] width 1137 height 238
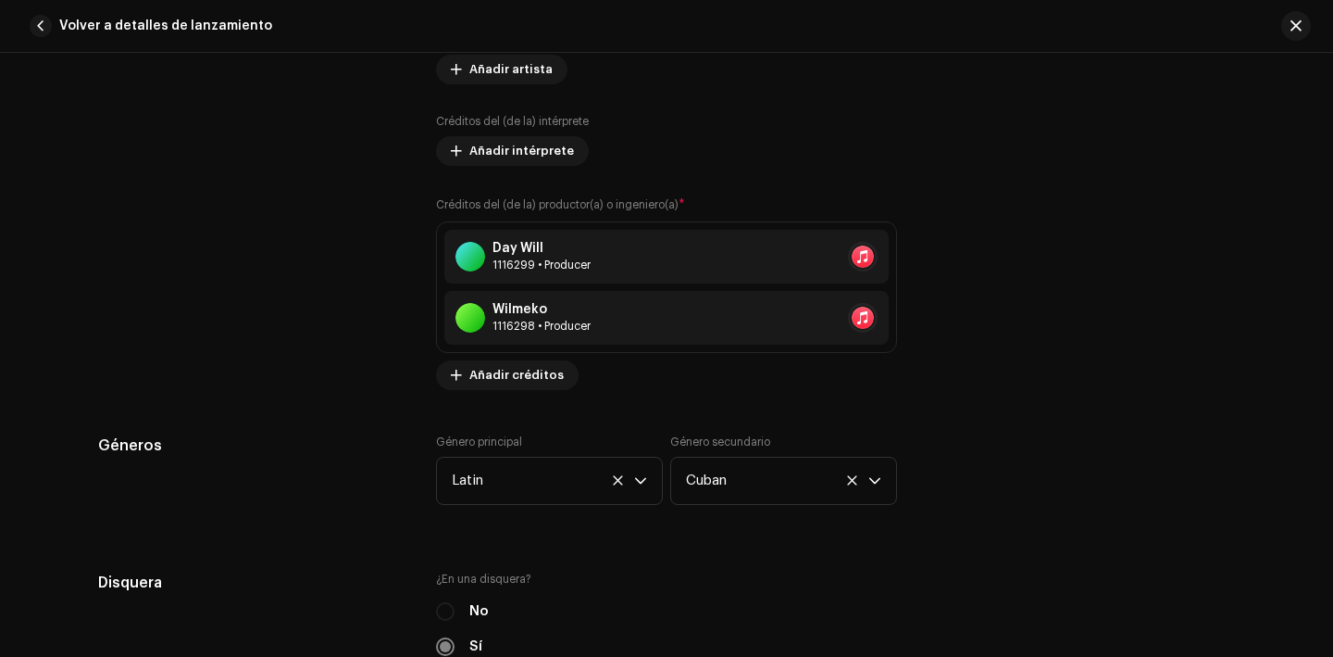
scroll to position [1449, 0]
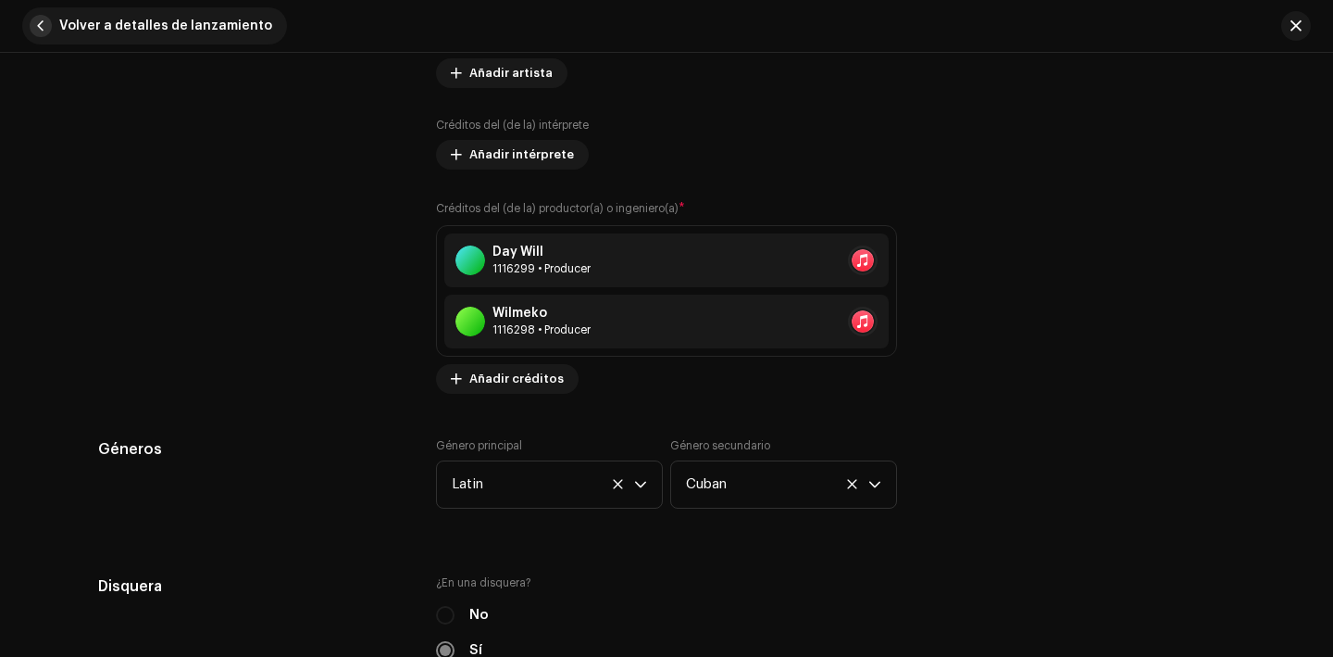
click at [39, 28] on span "button" at bounding box center [41, 26] width 22 height 22
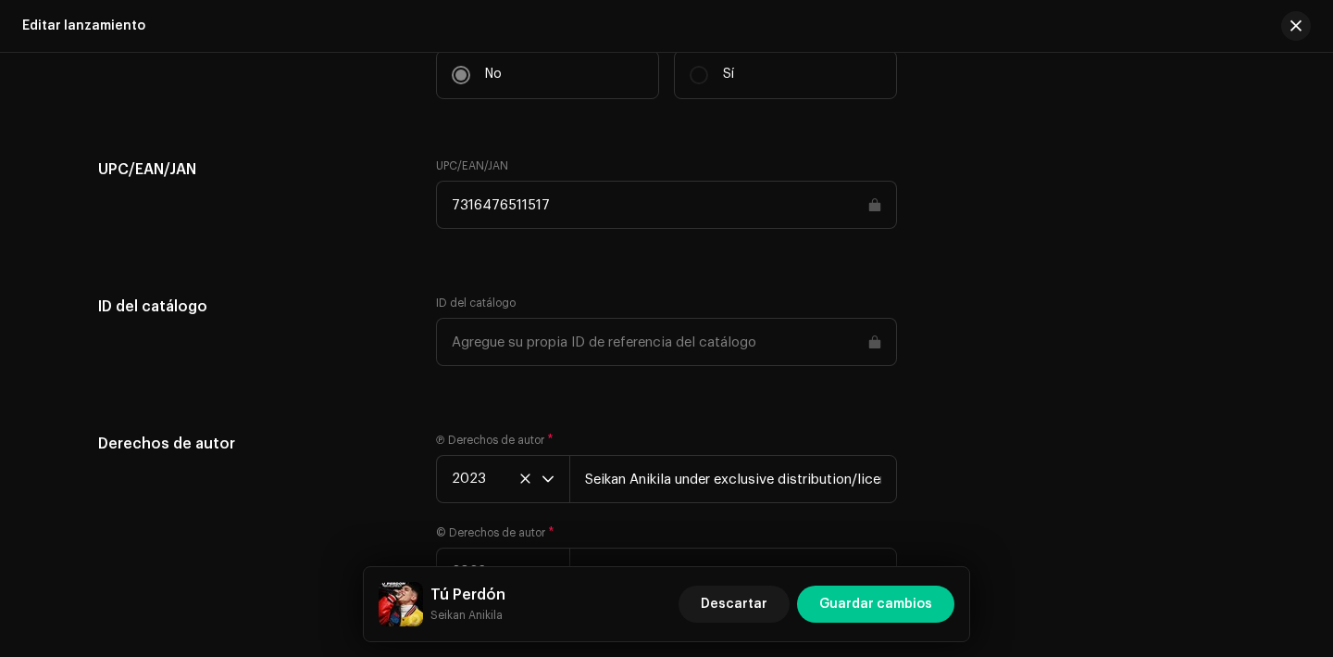
scroll to position [3021, 0]
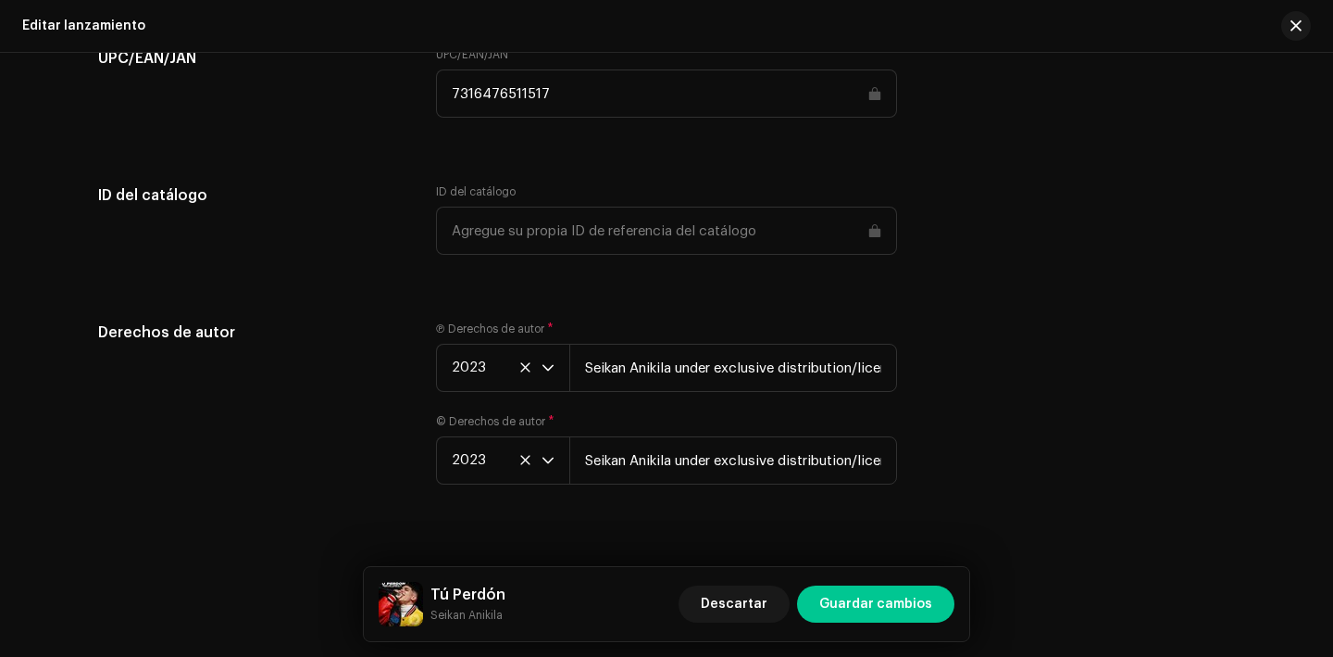
drag, startPoint x: 565, startPoint y: 104, endPoint x: 435, endPoint y: 100, distance: 129.7
click at [436, 100] on input "7316476511517" at bounding box center [666, 93] width 461 height 48
click at [1301, 25] on button "button" at bounding box center [1297, 26] width 30 height 30
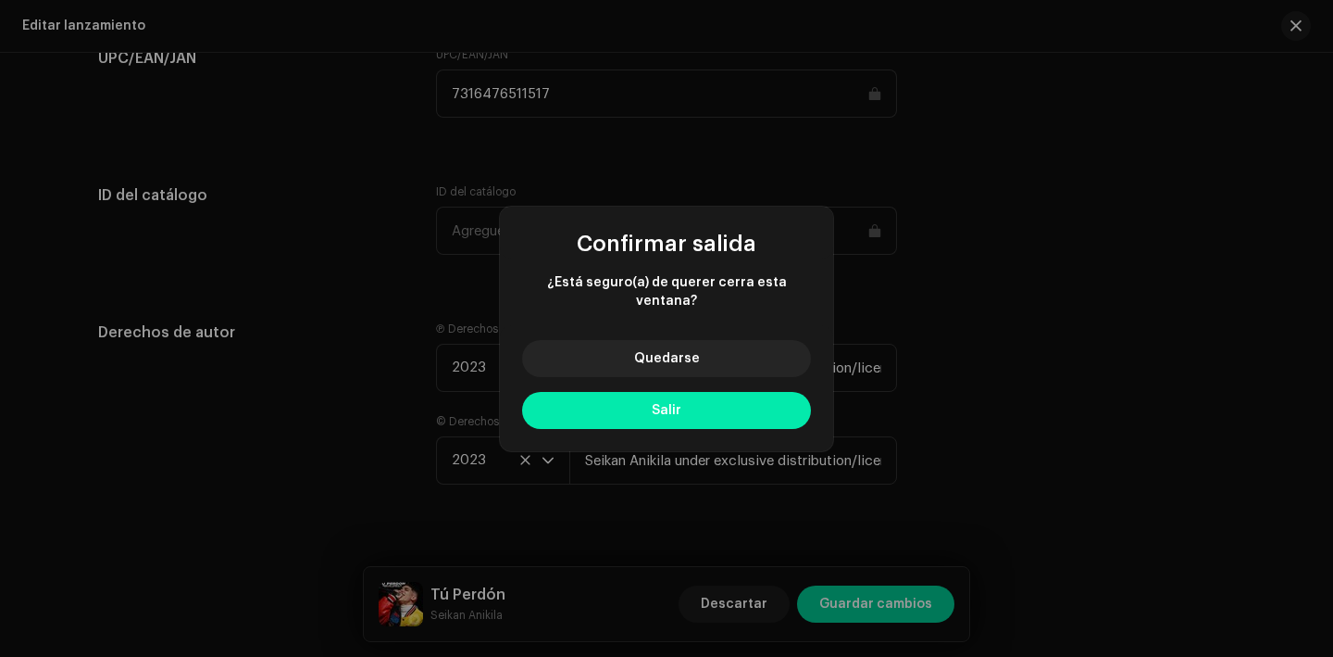
click at [780, 401] on button "Salir" at bounding box center [666, 410] width 289 height 37
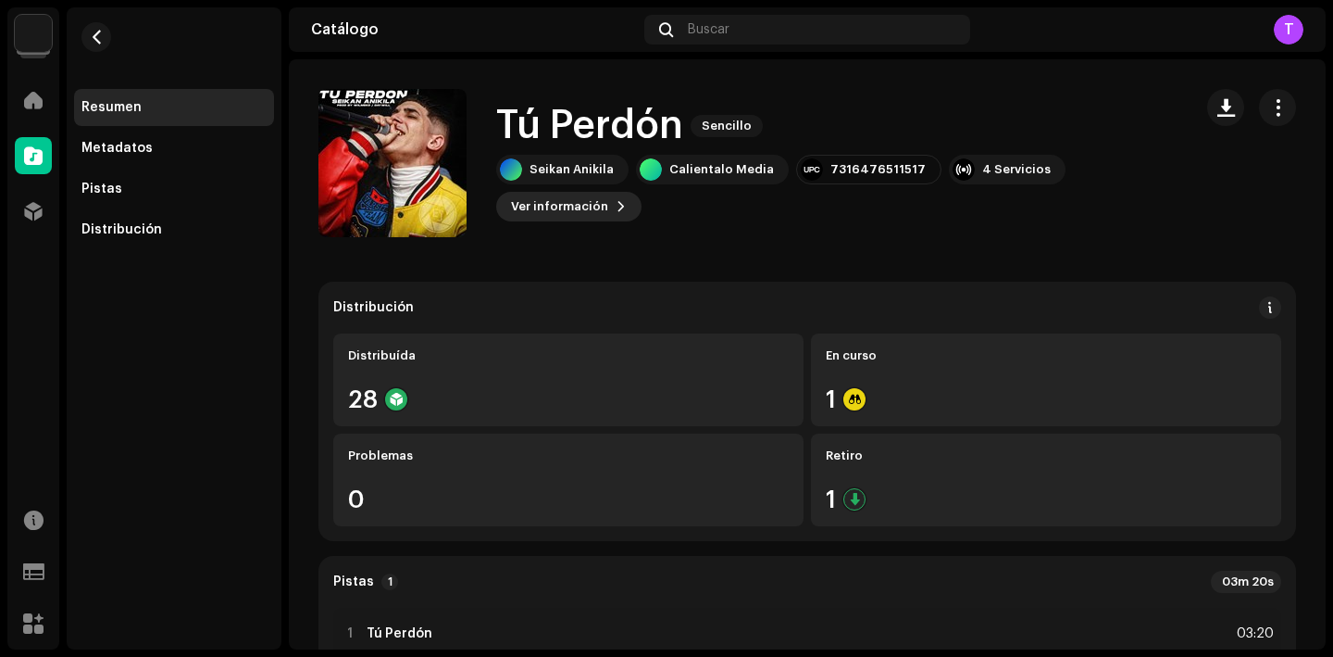
click at [584, 200] on span "Ver información" at bounding box center [559, 206] width 97 height 37
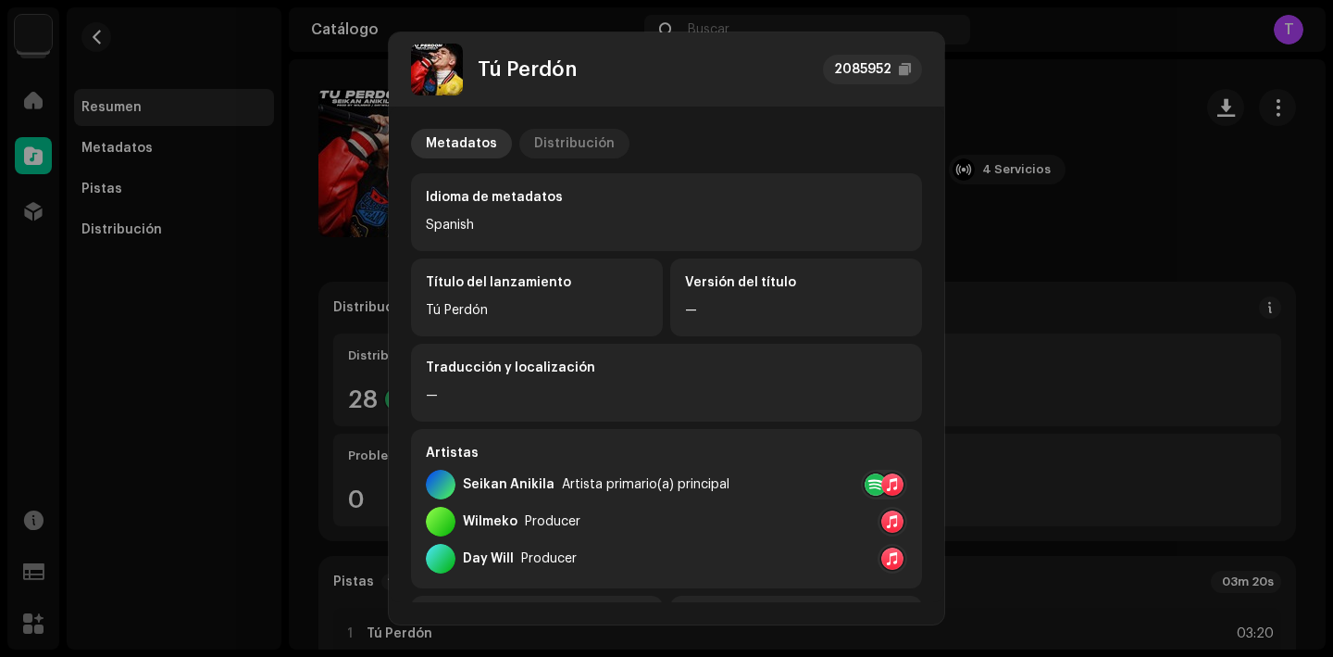
click at [577, 148] on div "Distribución" at bounding box center [574, 144] width 81 height 30
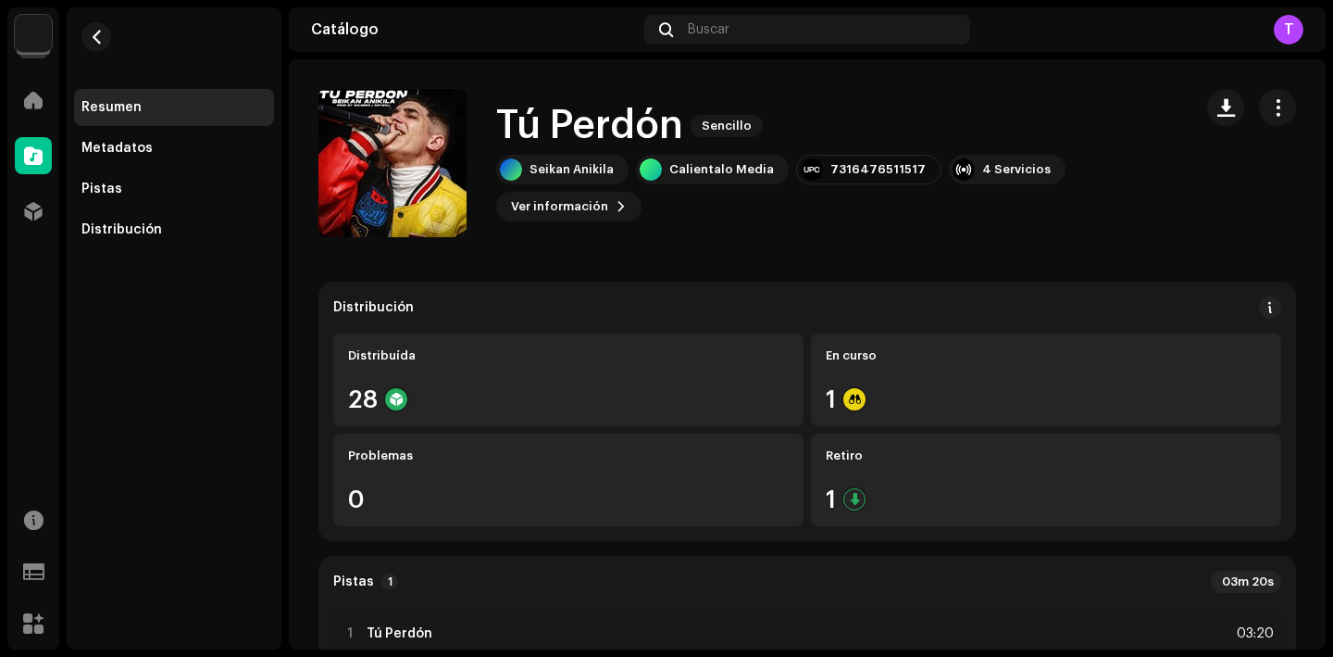
click at [1060, 244] on div "Tú Perdón 2085952 Metadatos Distribución Fecha de lanzamiento 27 dic 2023 (Medi…" at bounding box center [666, 328] width 1333 height 657
click at [96, 40] on span "button" at bounding box center [97, 37] width 14 height 15
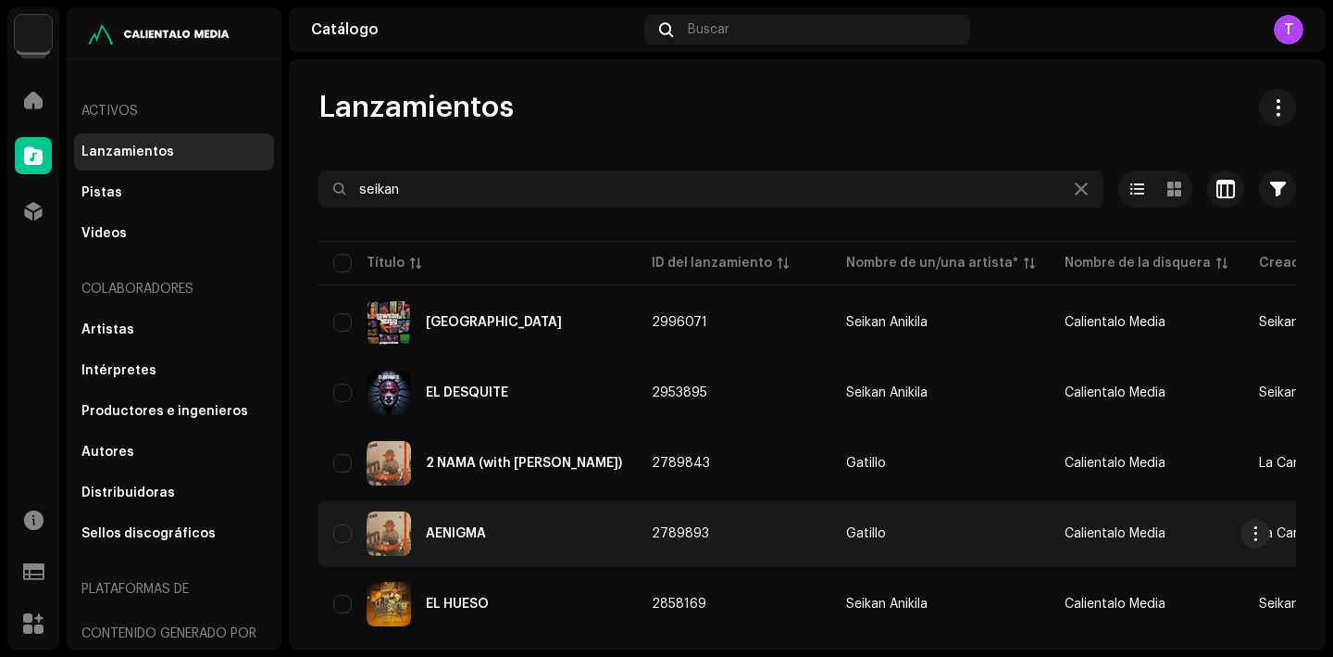
scroll to position [1244, 0]
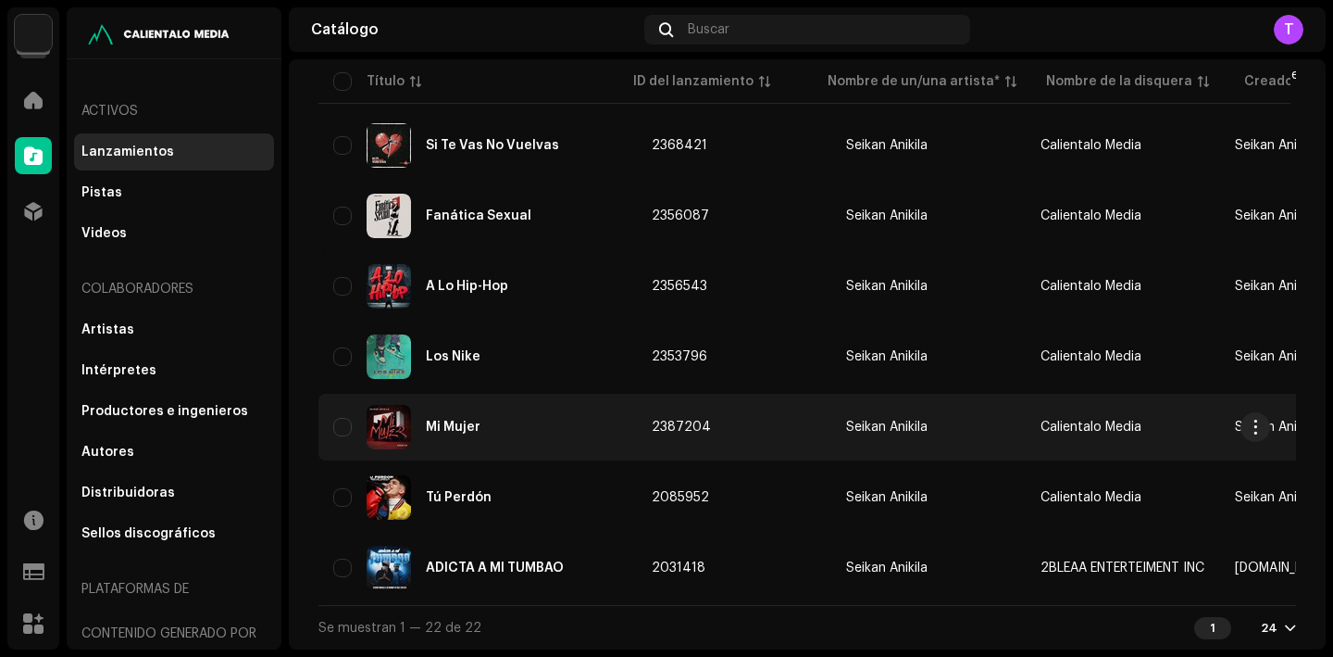
click at [447, 420] on div "Mi Mujer" at bounding box center [453, 426] width 55 height 13
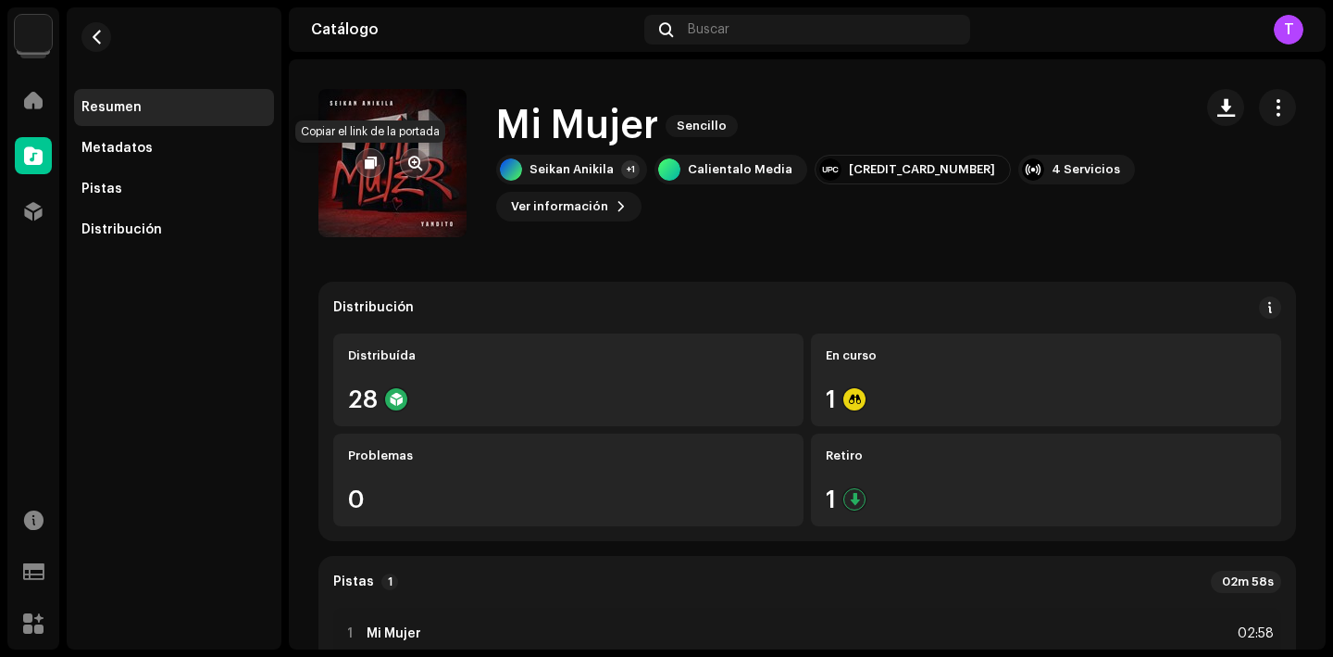
click at [370, 156] on span "button" at bounding box center [371, 163] width 12 height 15
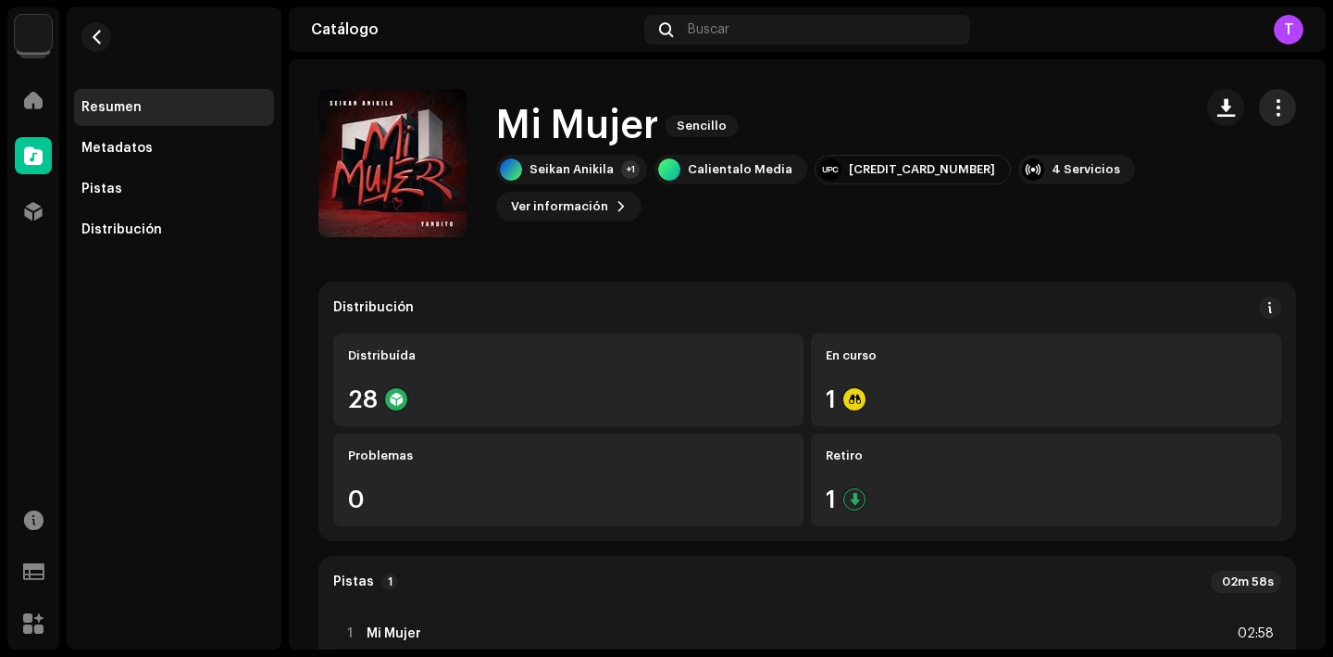
click at [1269, 104] on span "button" at bounding box center [1278, 107] width 18 height 15
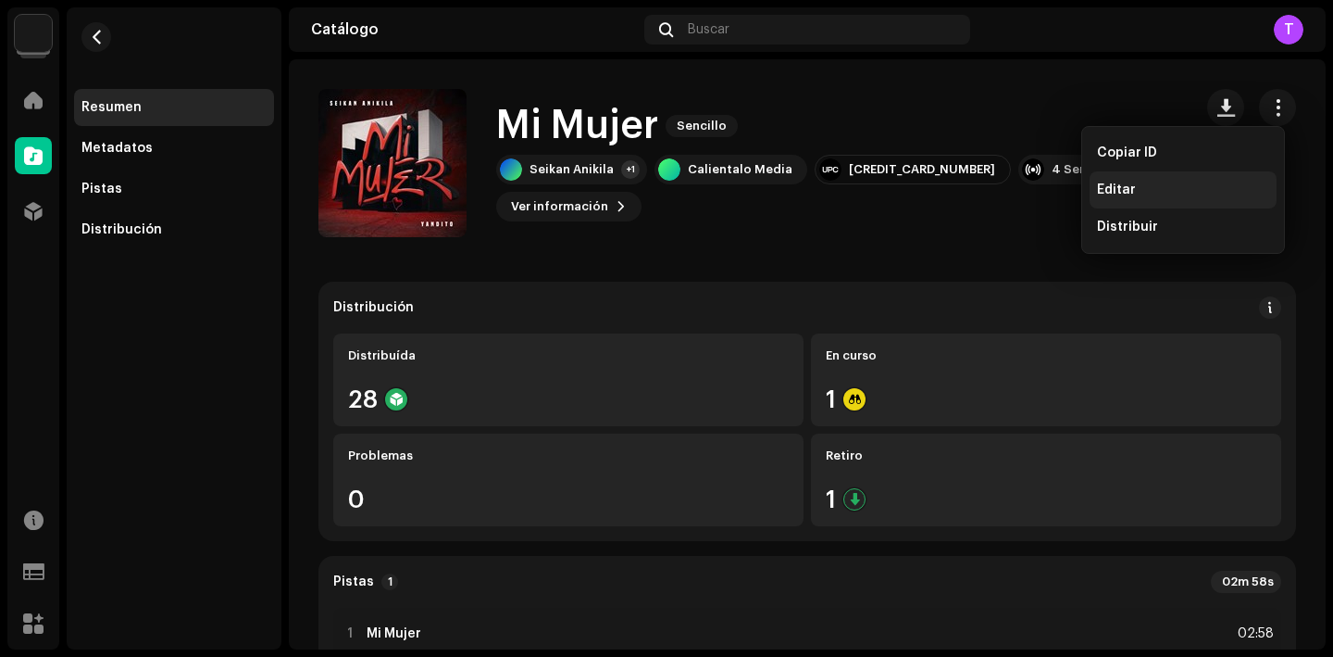
click at [1109, 189] on span "Editar" at bounding box center [1116, 189] width 39 height 15
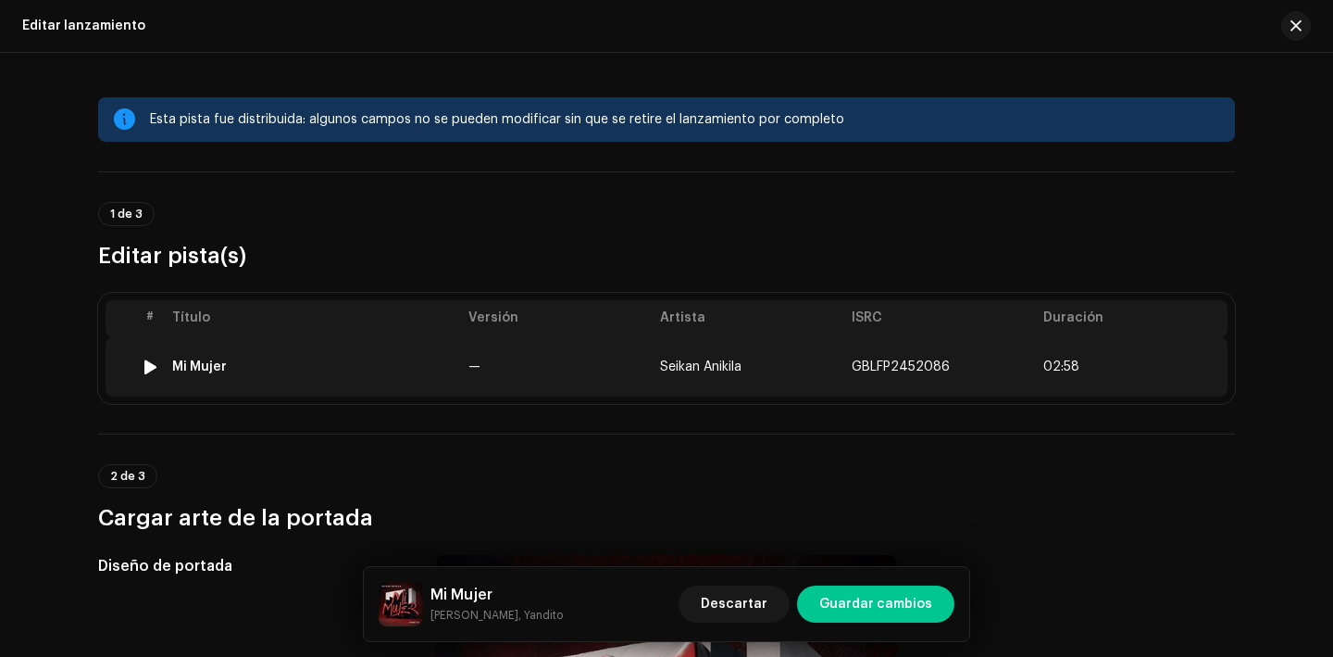
click at [213, 367] on div "Mi Mujer" at bounding box center [199, 366] width 55 height 15
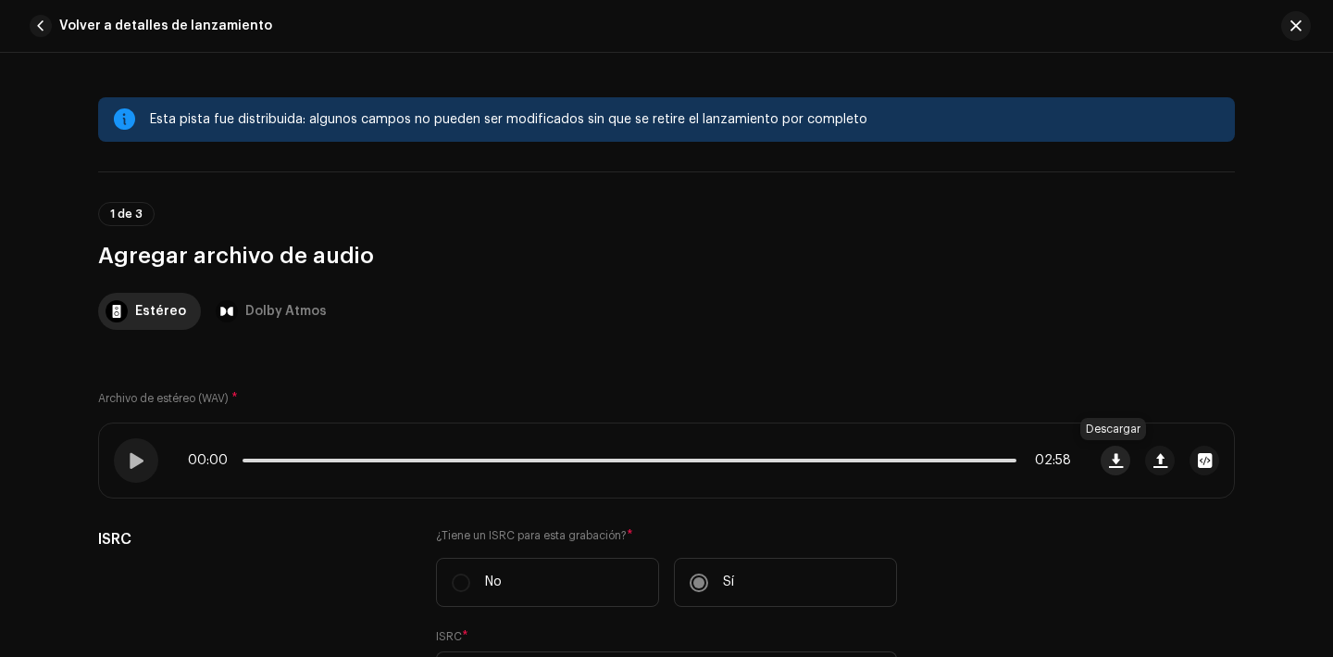
click at [1114, 466] on span "button" at bounding box center [1116, 460] width 14 height 15
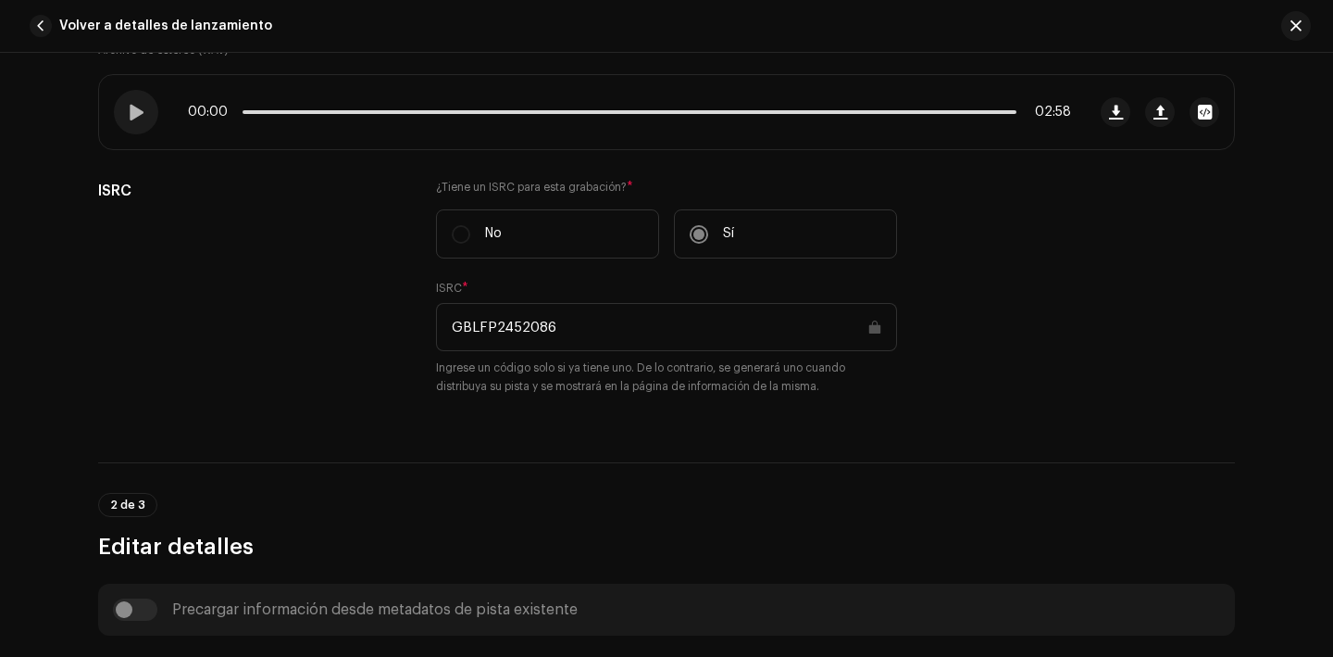
scroll to position [392, 0]
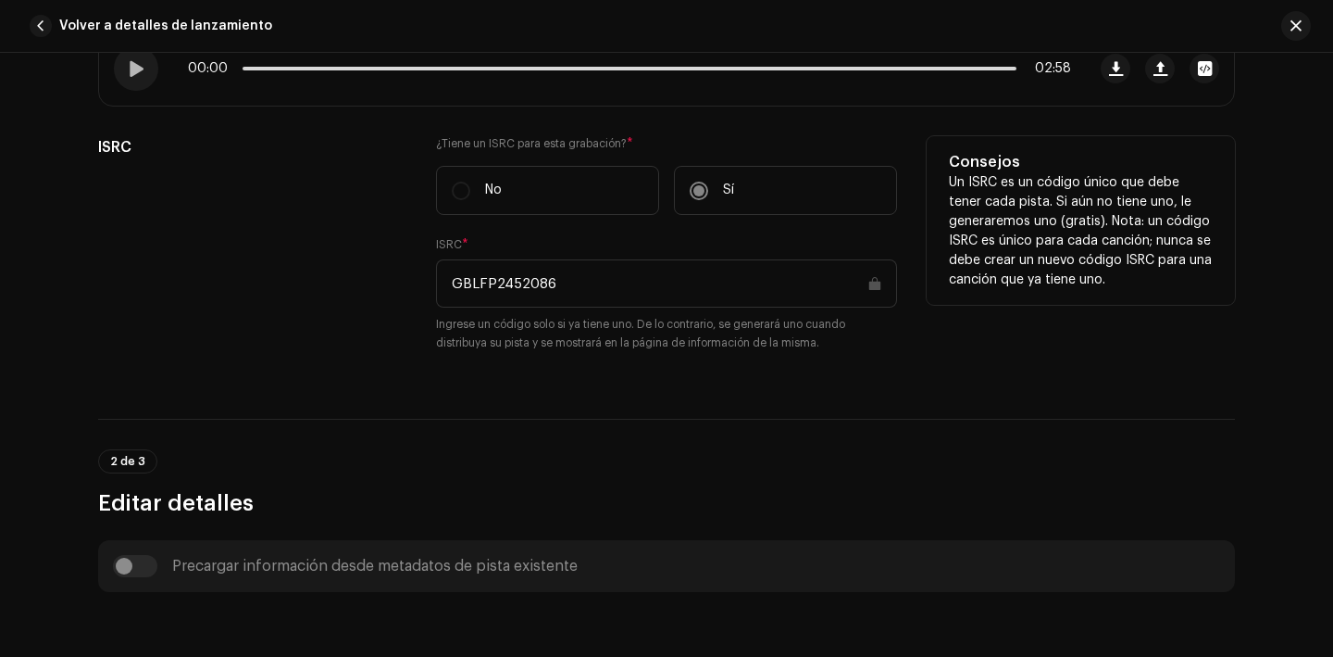
drag, startPoint x: 573, startPoint y: 294, endPoint x: 442, endPoint y: 282, distance: 132.0
click at [442, 282] on input "GBLFP2452086" at bounding box center [666, 283] width 461 height 48
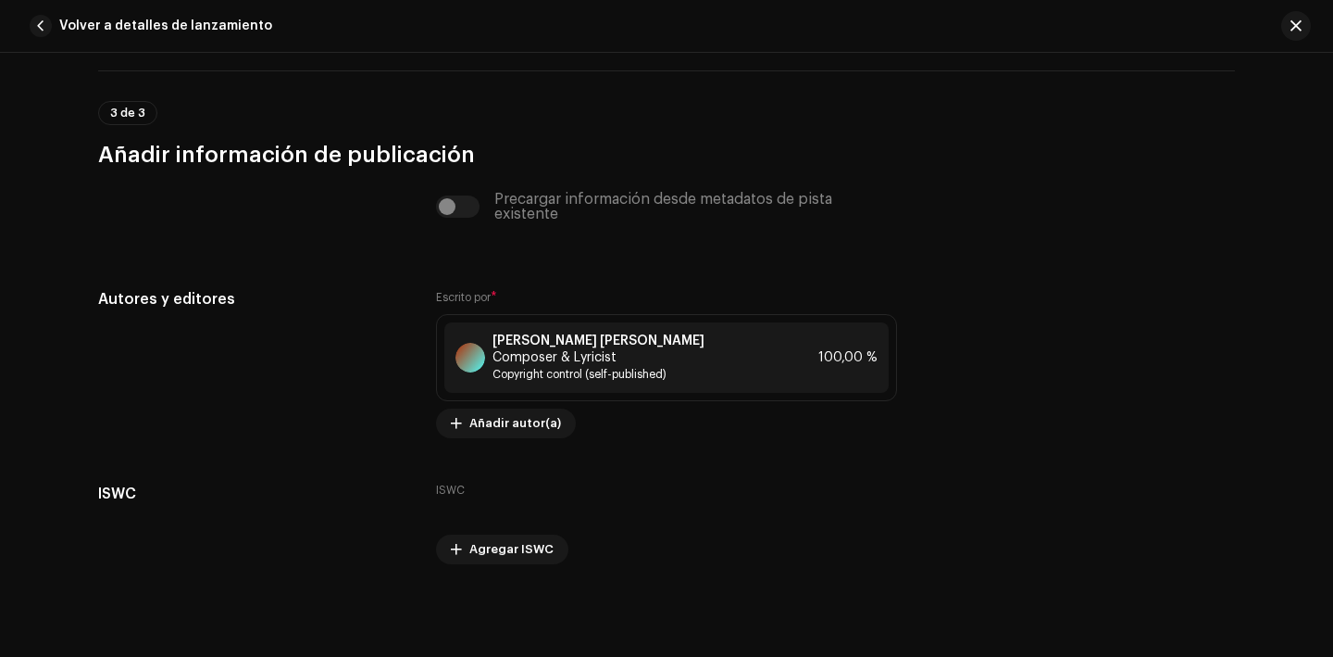
scroll to position [3975, 0]
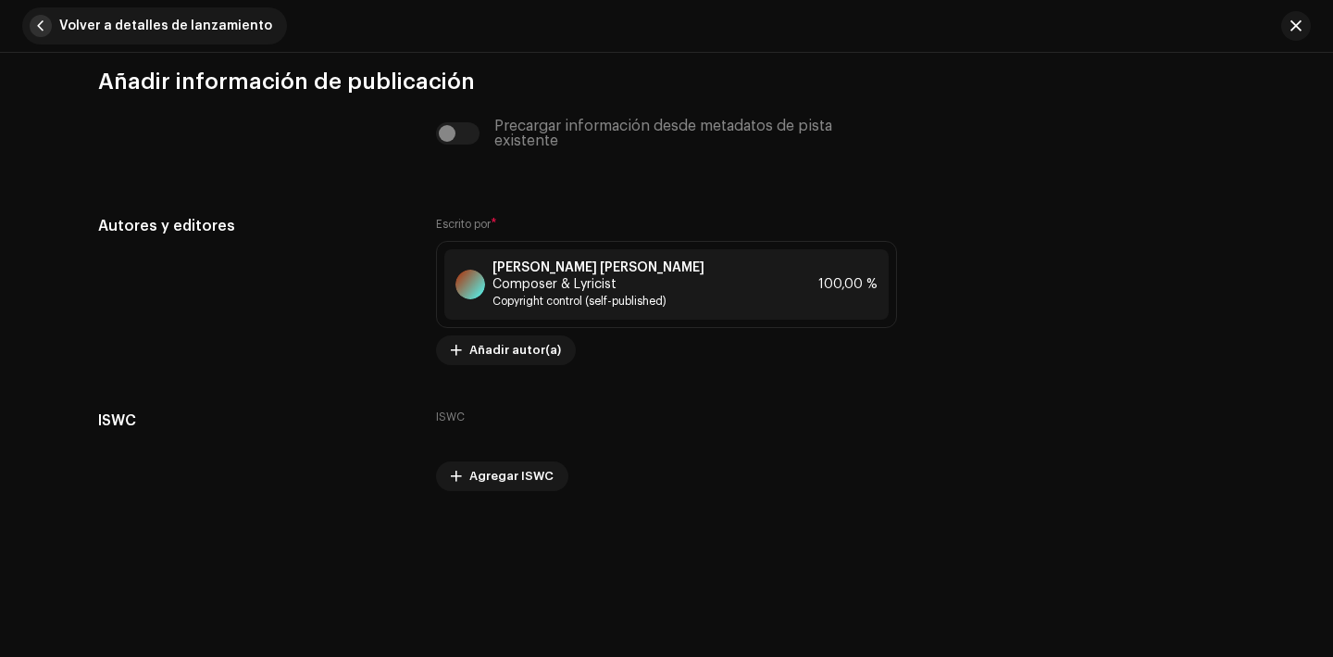
click at [46, 25] on span "button" at bounding box center [41, 26] width 22 height 22
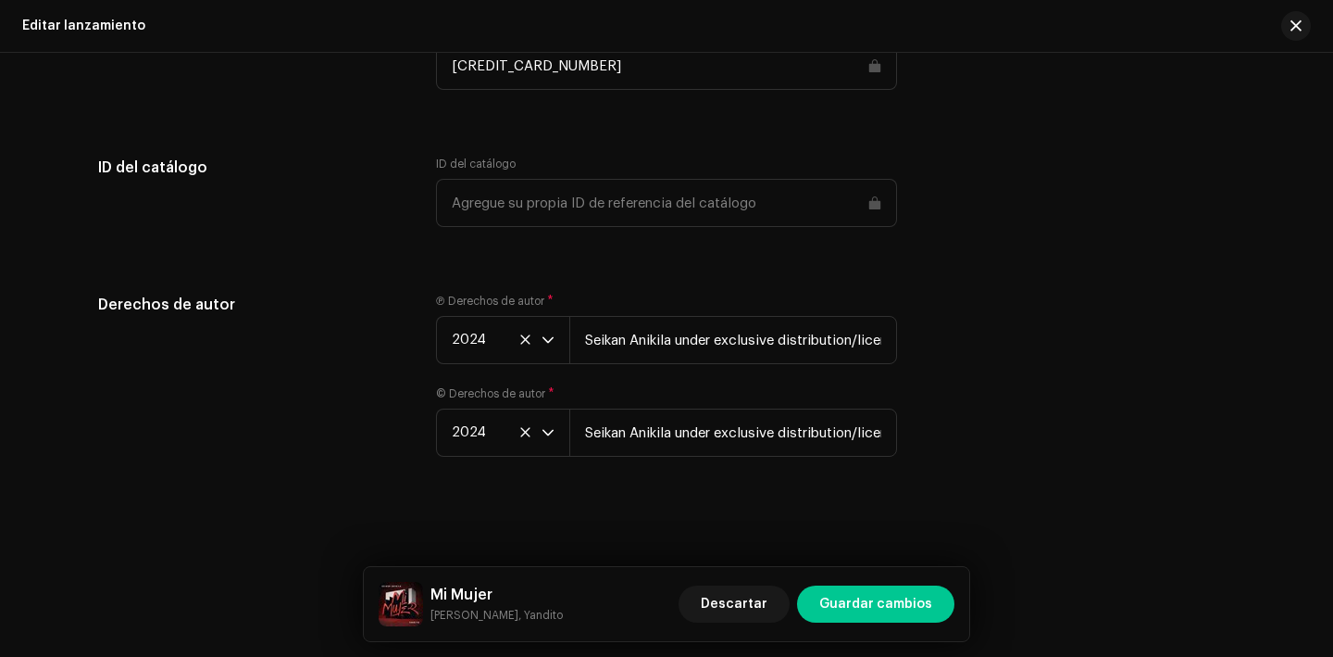
scroll to position [3094, 0]
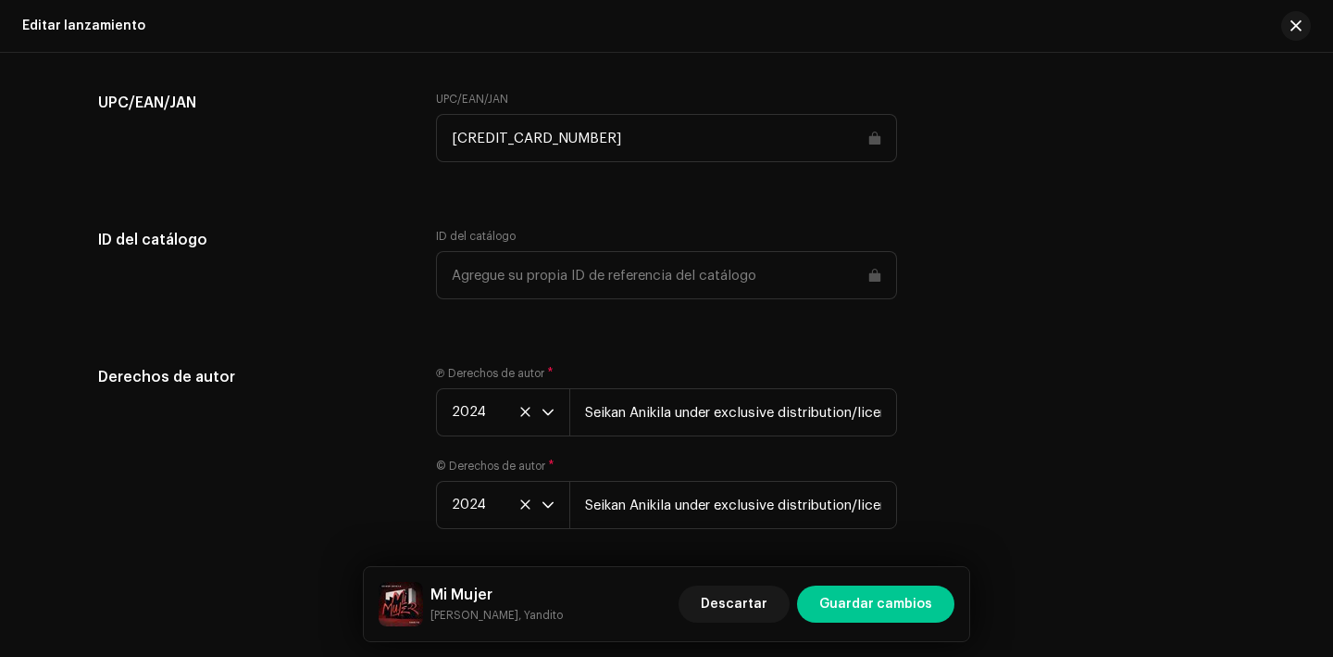
drag, startPoint x: 558, startPoint y: 145, endPoint x: 436, endPoint y: 140, distance: 122.4
click at [436, 140] on input "[CREDIT_CARD_NUMBER]" at bounding box center [666, 138] width 461 height 48
click at [1291, 31] on span "button" at bounding box center [1296, 26] width 11 height 15
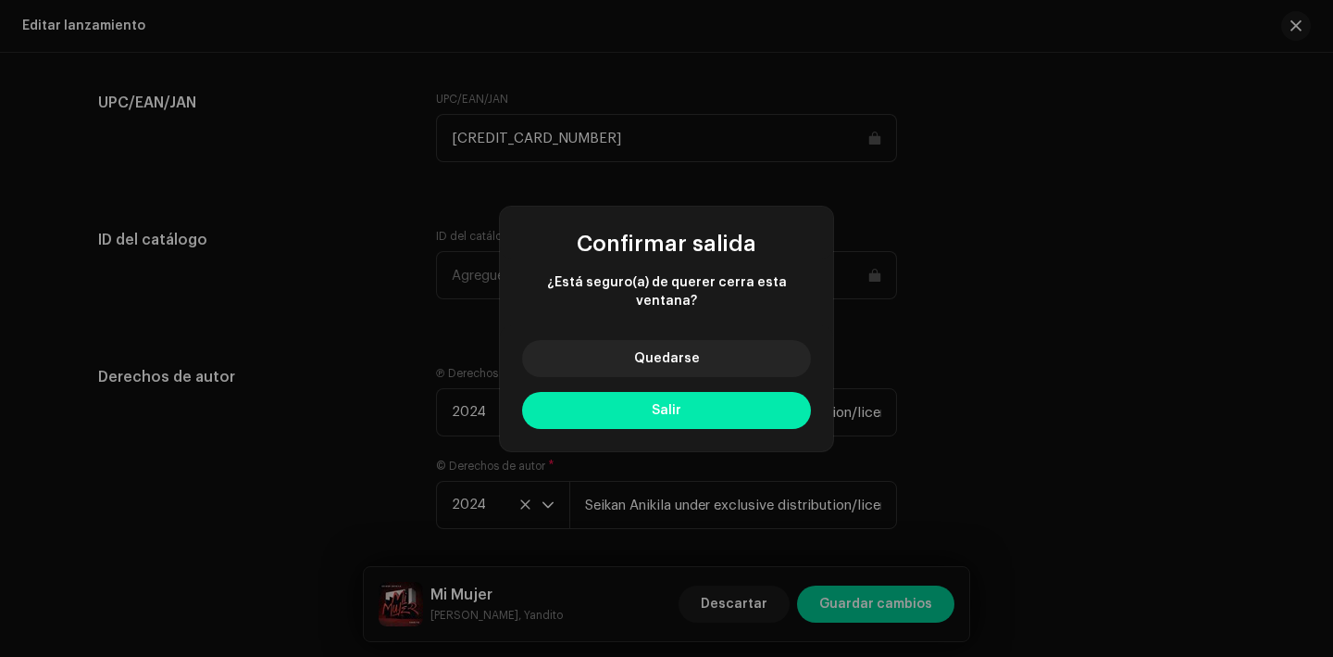
click at [766, 396] on button "Salir" at bounding box center [666, 410] width 289 height 37
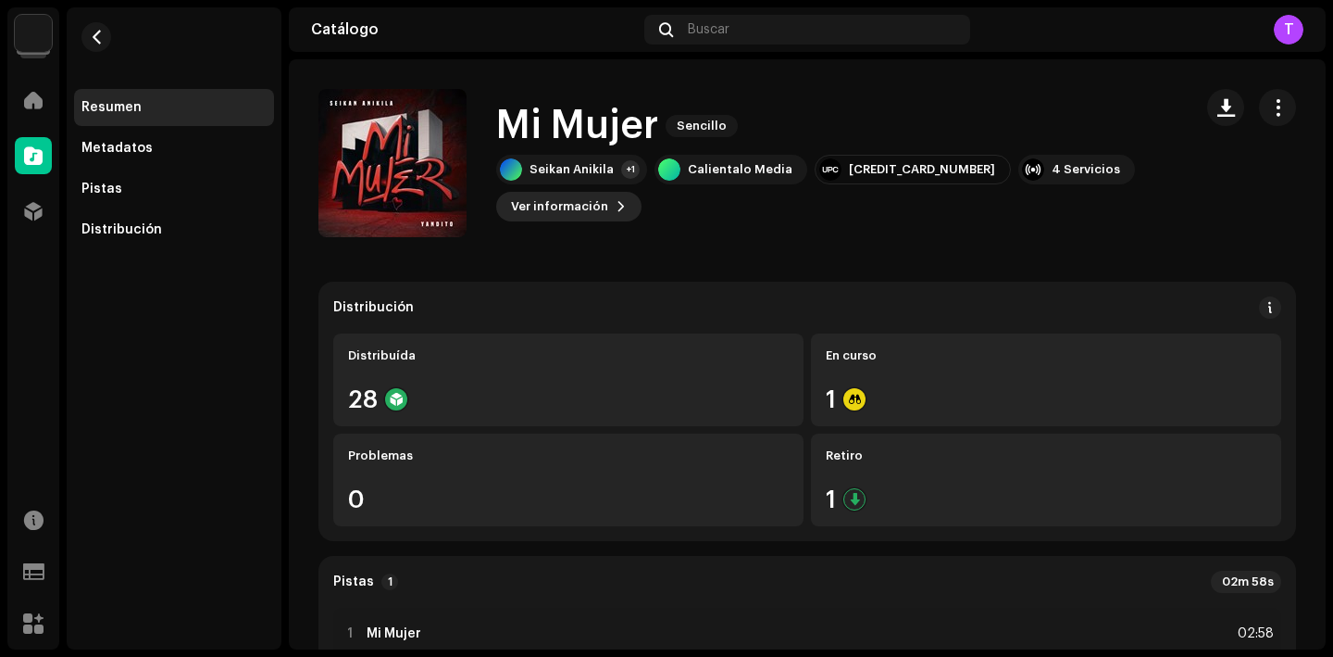
click at [571, 212] on span "Ver información" at bounding box center [559, 206] width 97 height 37
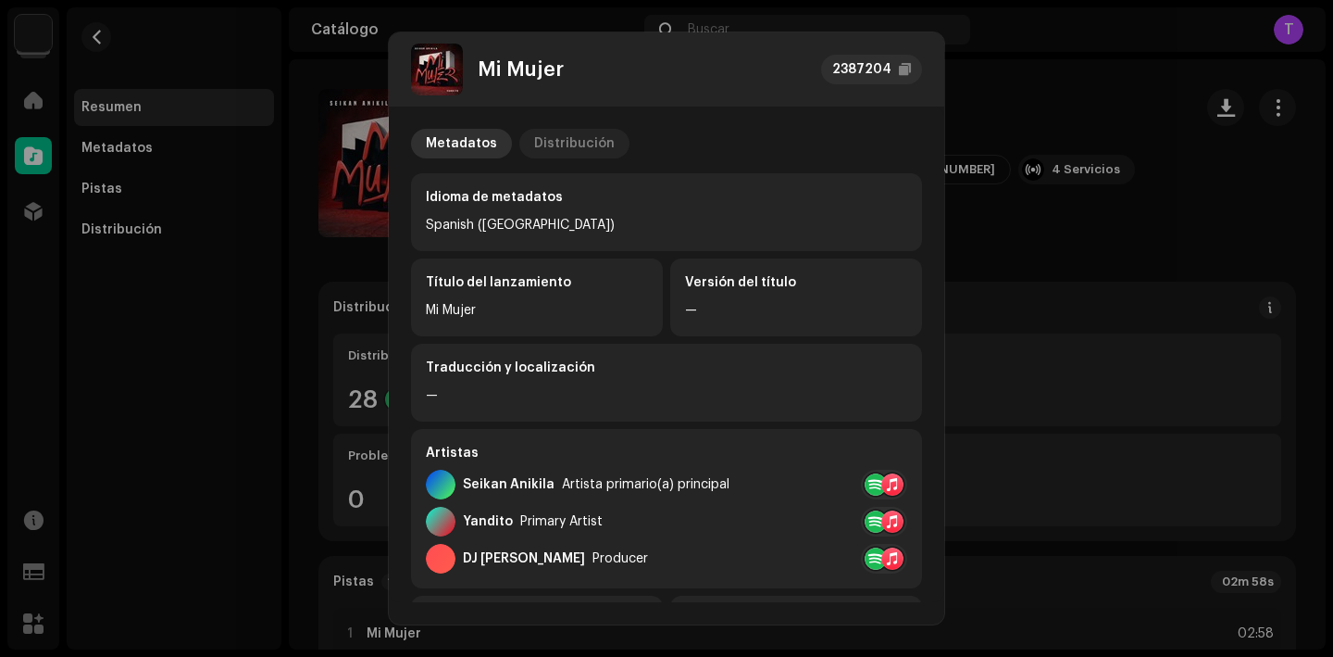
click at [565, 148] on div "Distribución" at bounding box center [574, 144] width 81 height 30
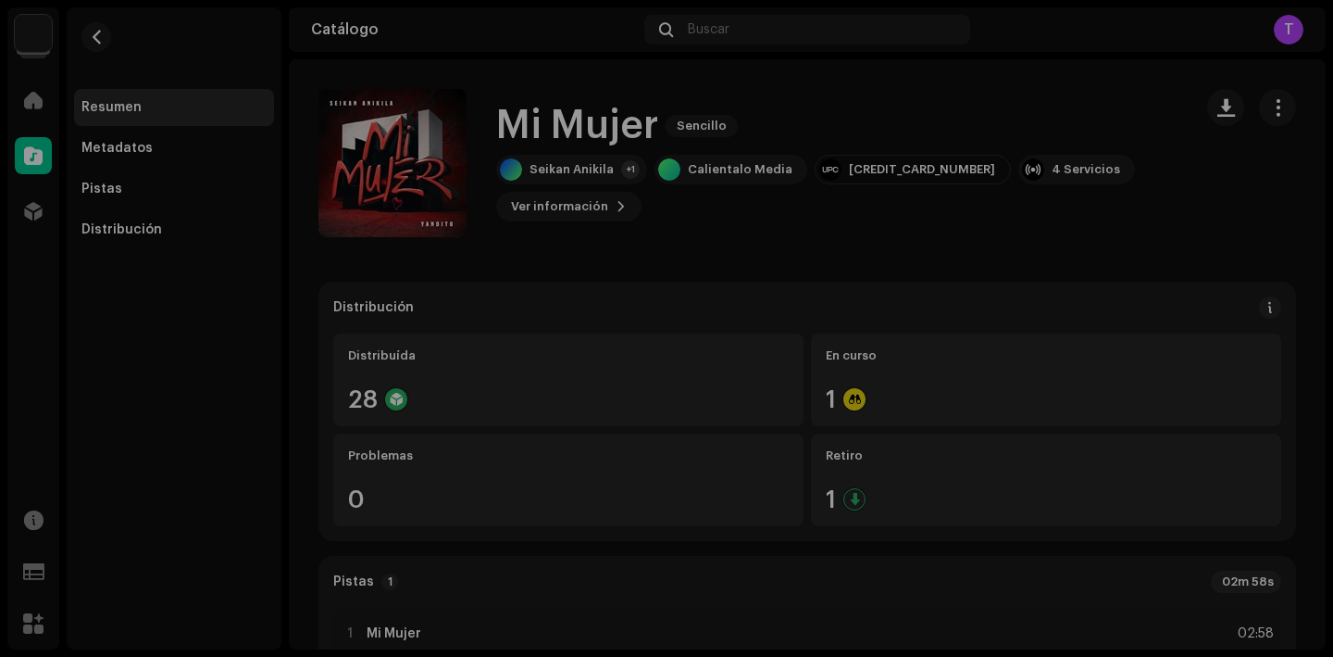
click at [945, 196] on div "Mi Mujer 2387204 Metadatos Distribución Fecha de lanzamiento 14 feb 2024 (Media…" at bounding box center [666, 328] width 1333 height 657
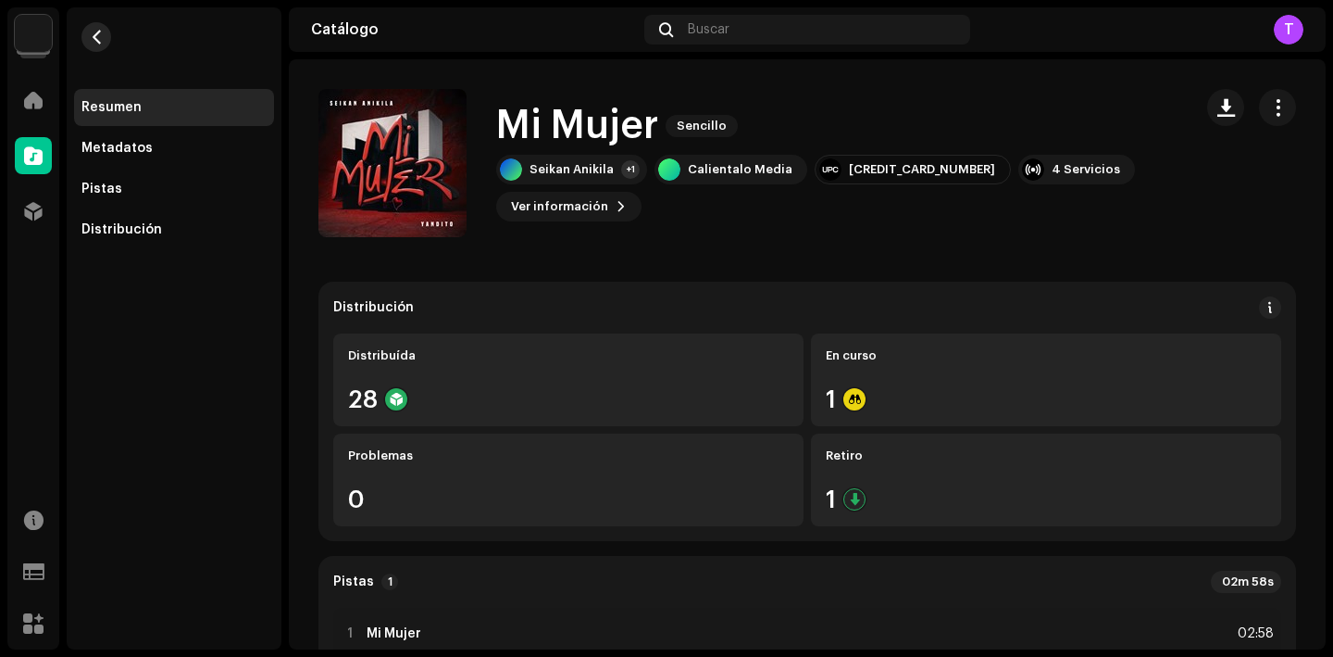
click at [98, 42] on span "button" at bounding box center [97, 37] width 14 height 15
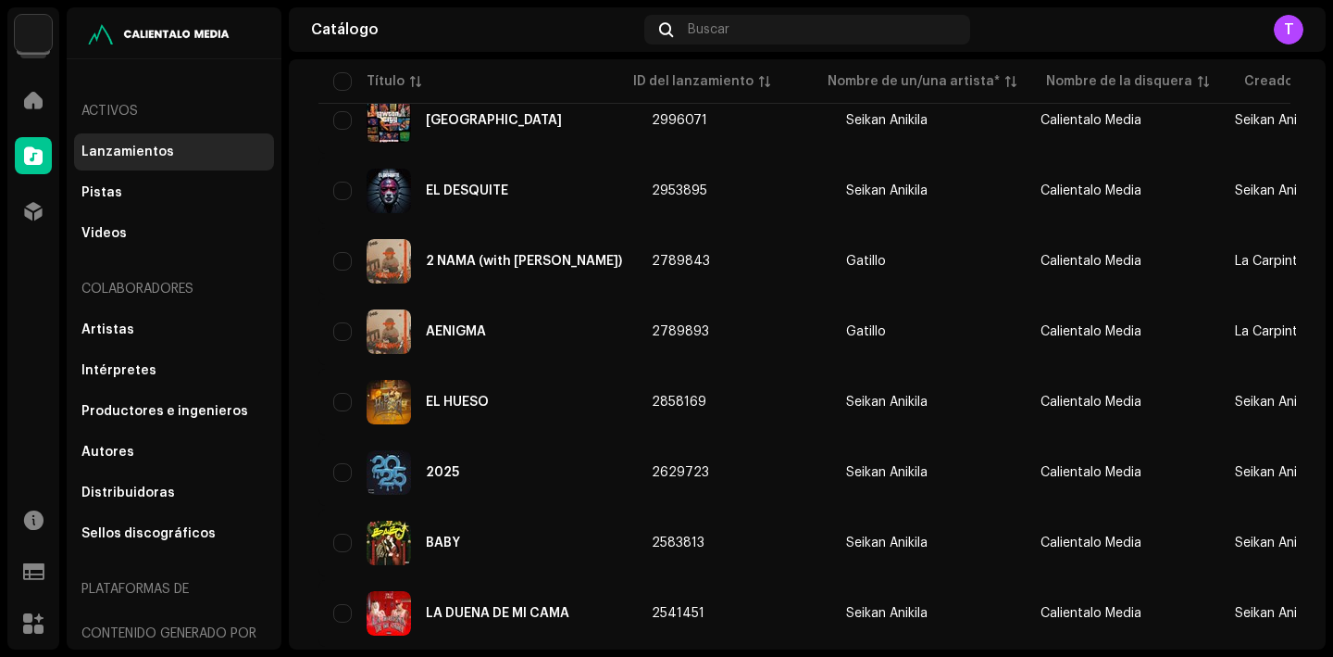
scroll to position [196, 0]
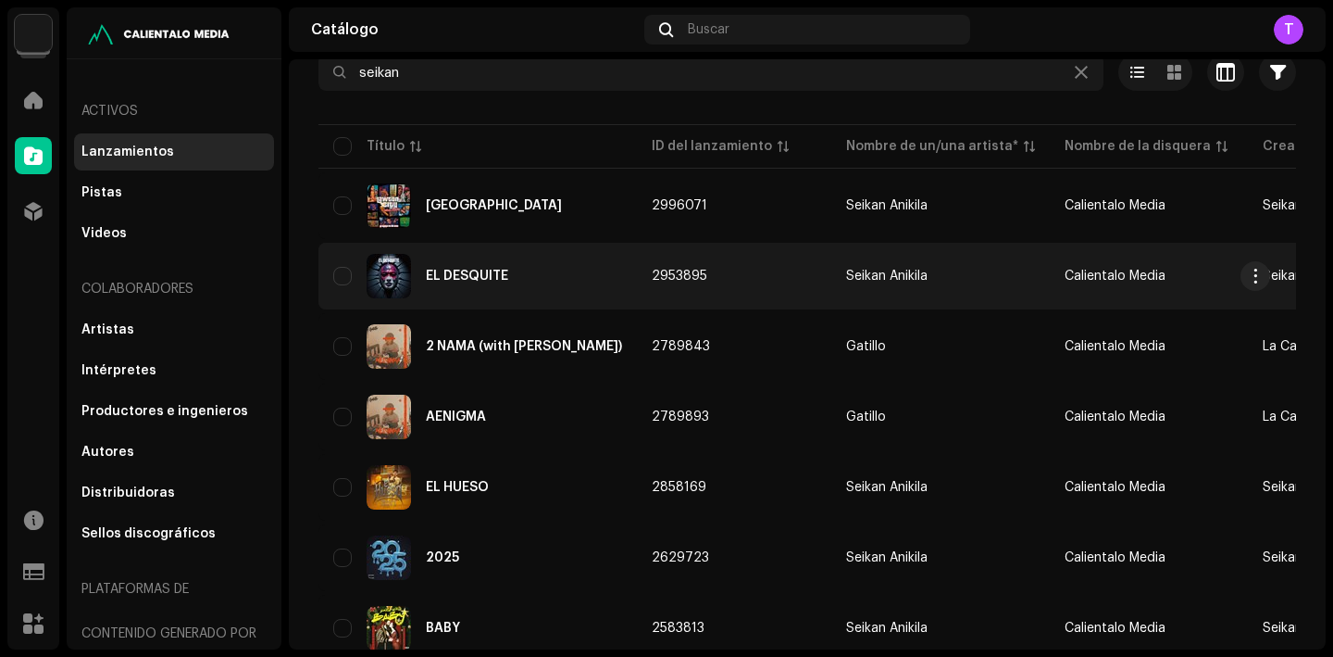
click at [506, 200] on div "[GEOGRAPHIC_DATA]" at bounding box center [494, 205] width 136 height 13
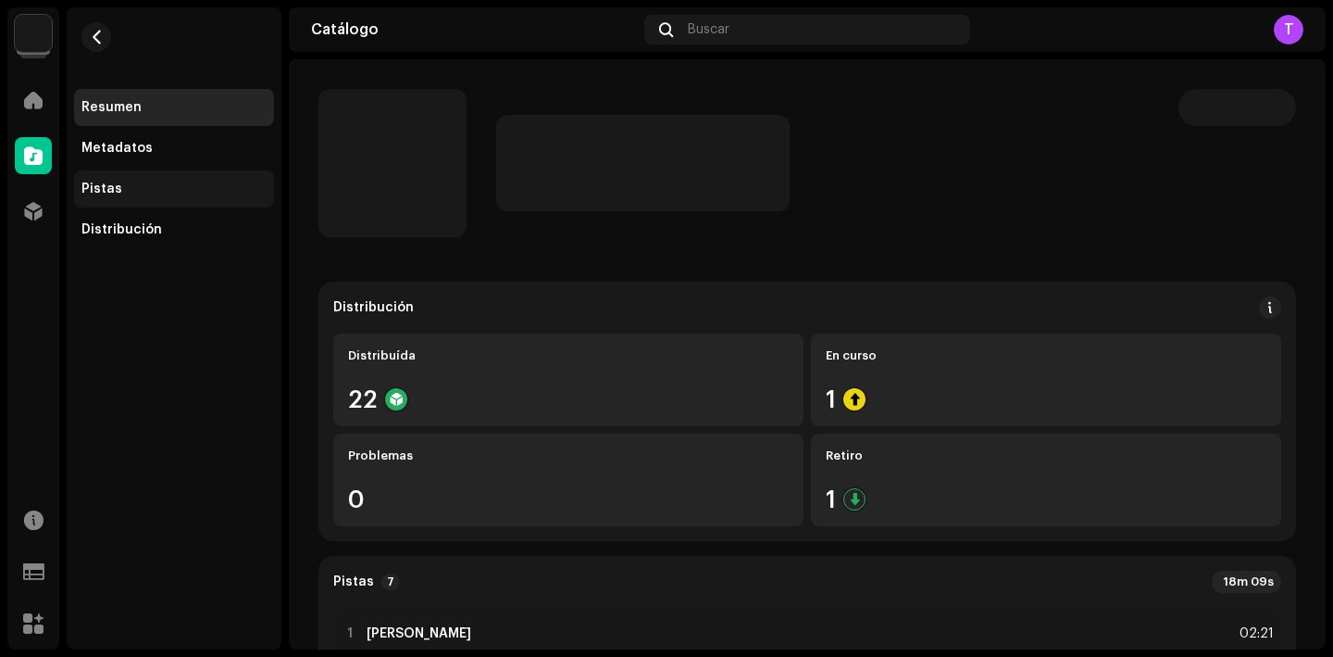
click at [164, 184] on div "Pistas" at bounding box center [173, 188] width 185 height 15
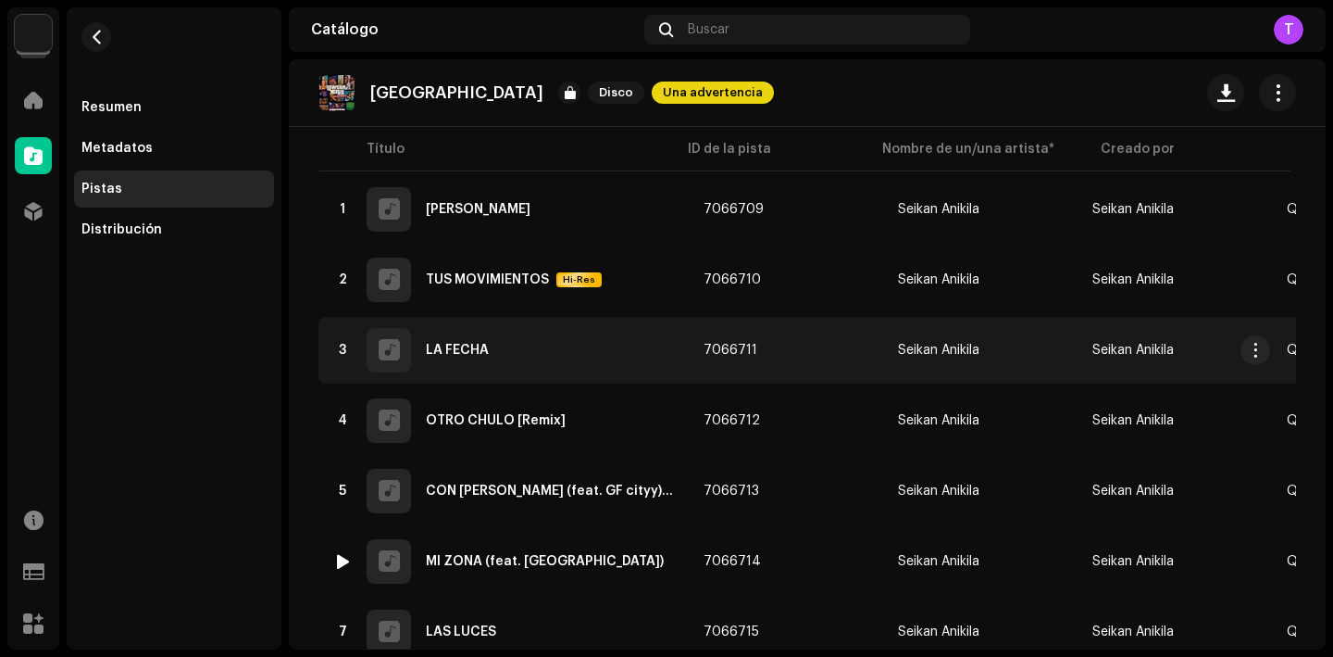
scroll to position [256, 0]
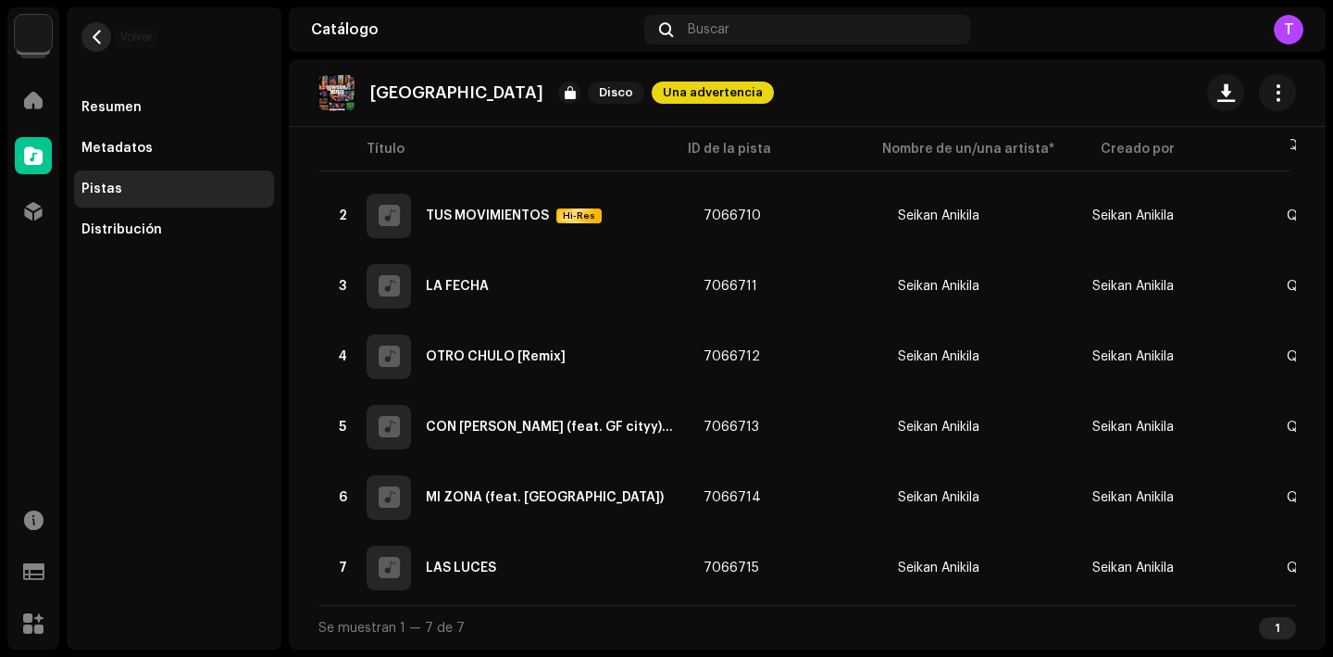
click at [97, 43] on span "button" at bounding box center [97, 37] width 14 height 15
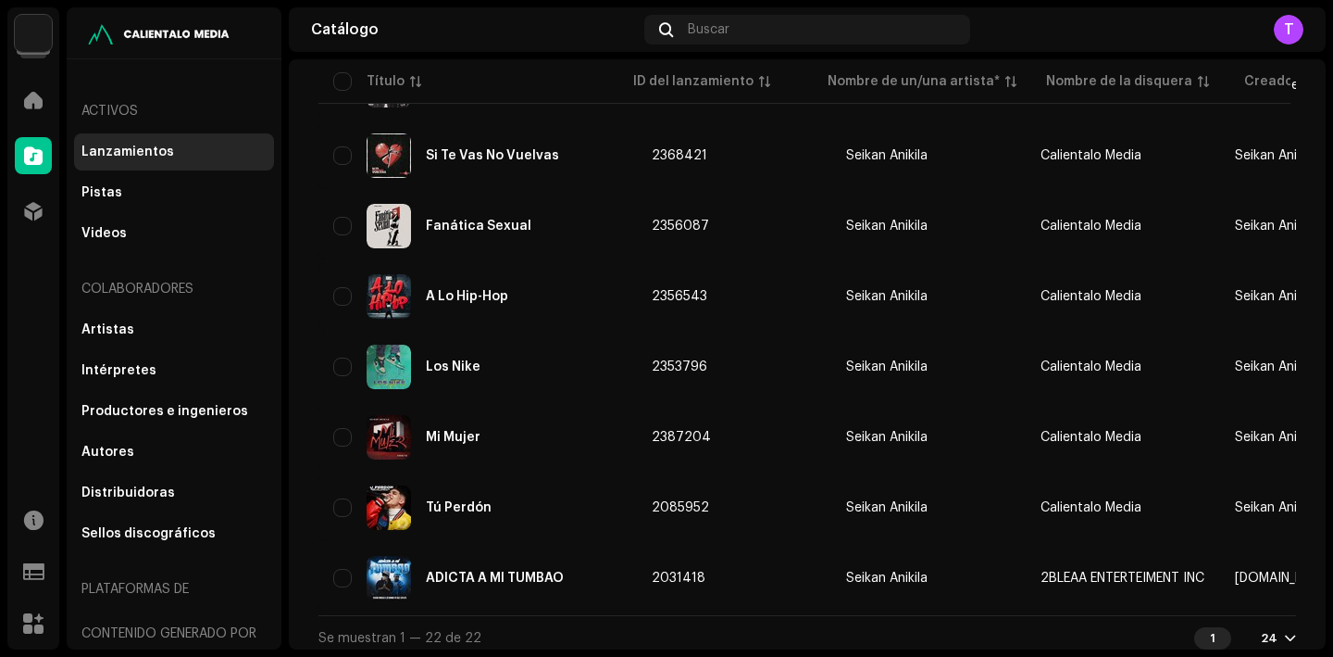
scroll to position [1244, 0]
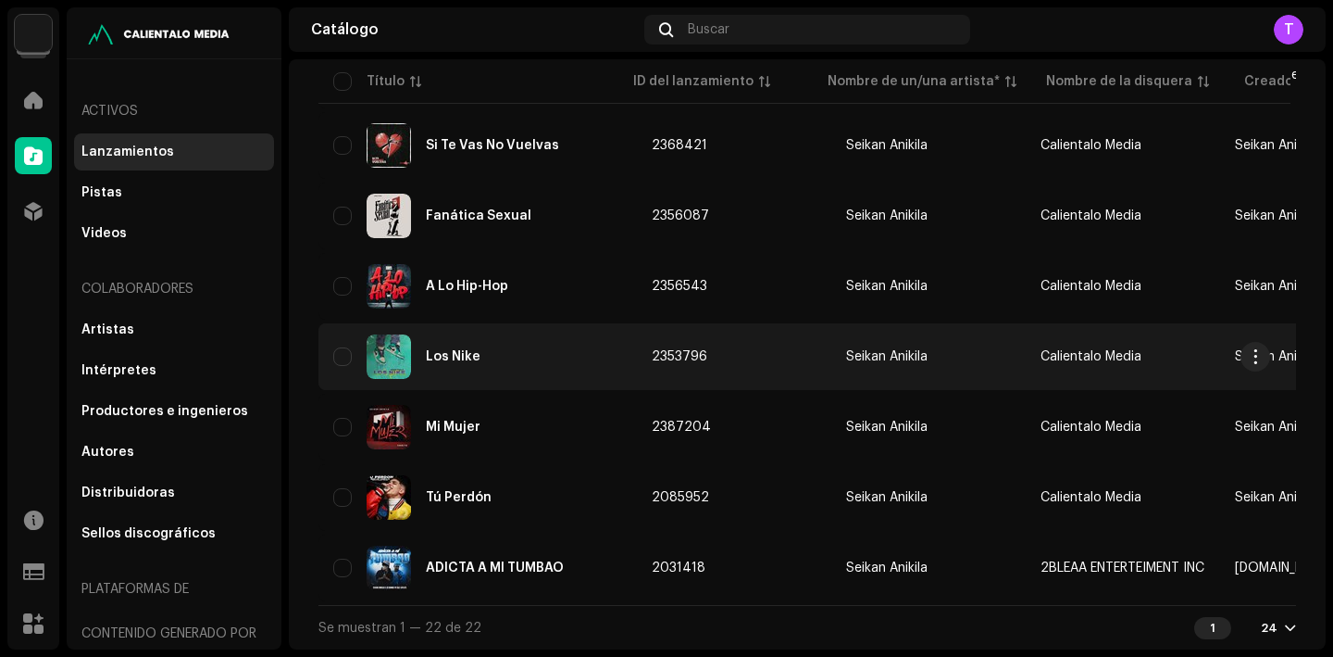
click at [471, 350] on div "Los Nike" at bounding box center [453, 356] width 55 height 13
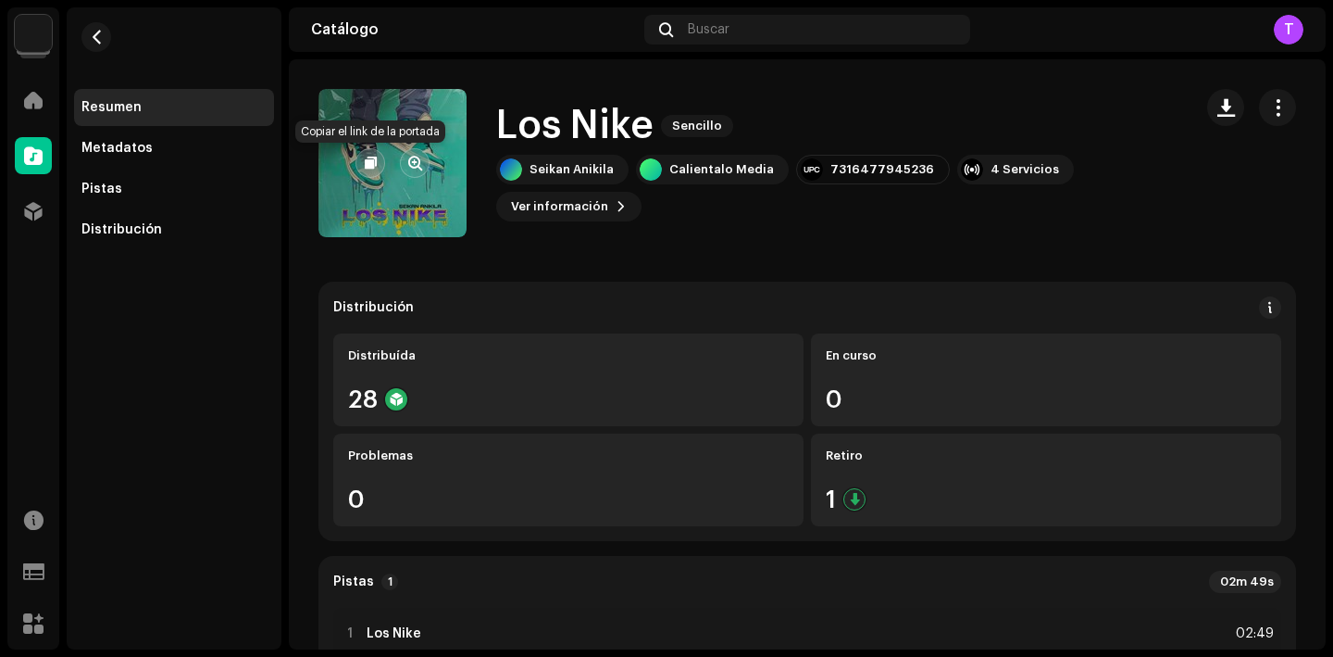
click at [378, 167] on button "button" at bounding box center [371, 163] width 30 height 30
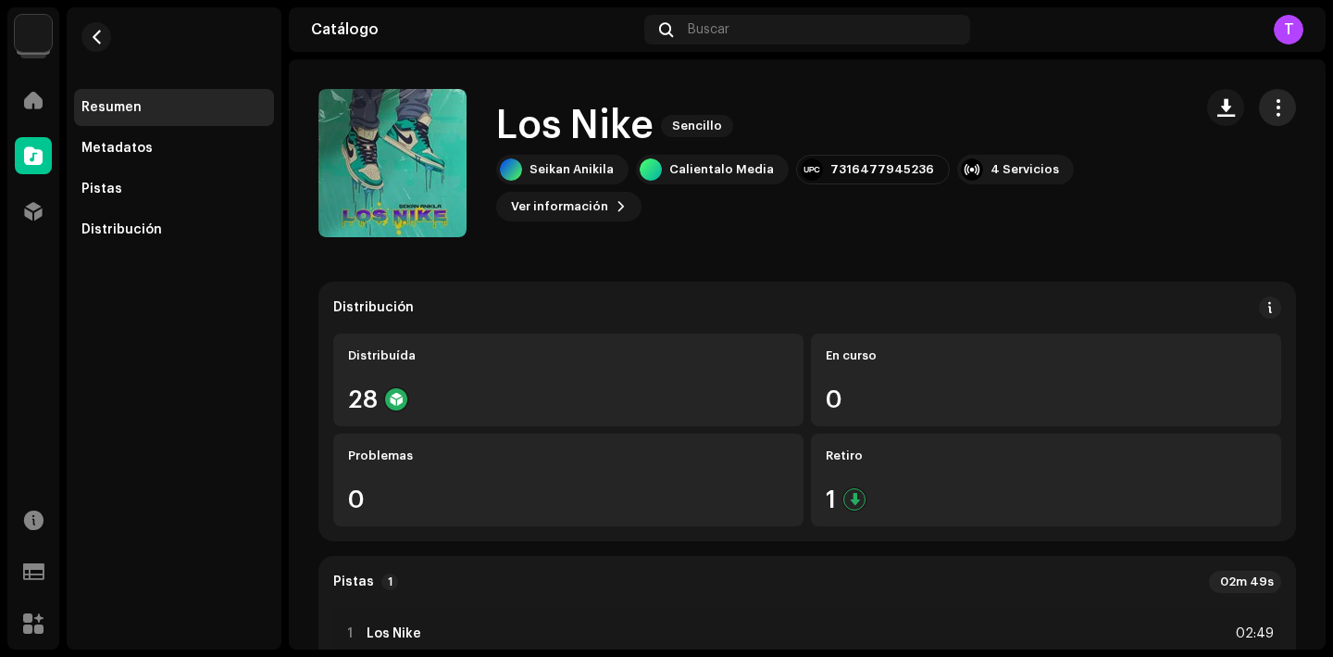
click at [1269, 106] on span "button" at bounding box center [1278, 107] width 18 height 15
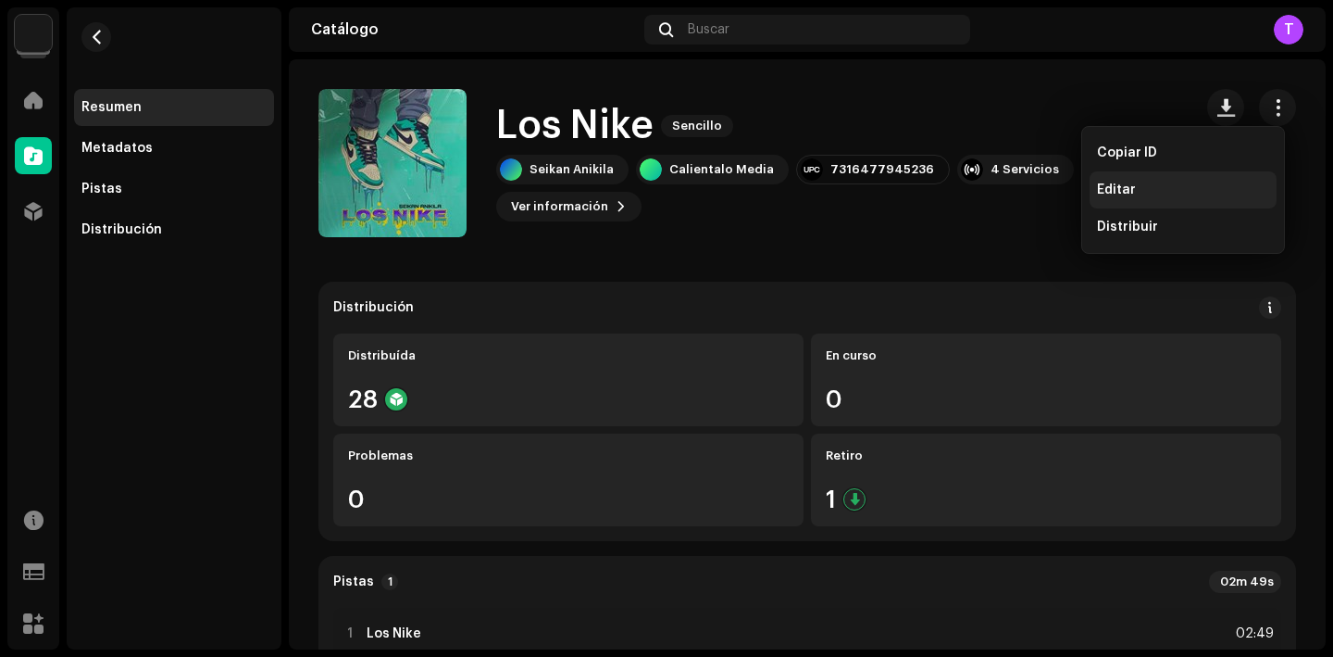
click at [1131, 182] on span "Editar" at bounding box center [1116, 189] width 39 height 15
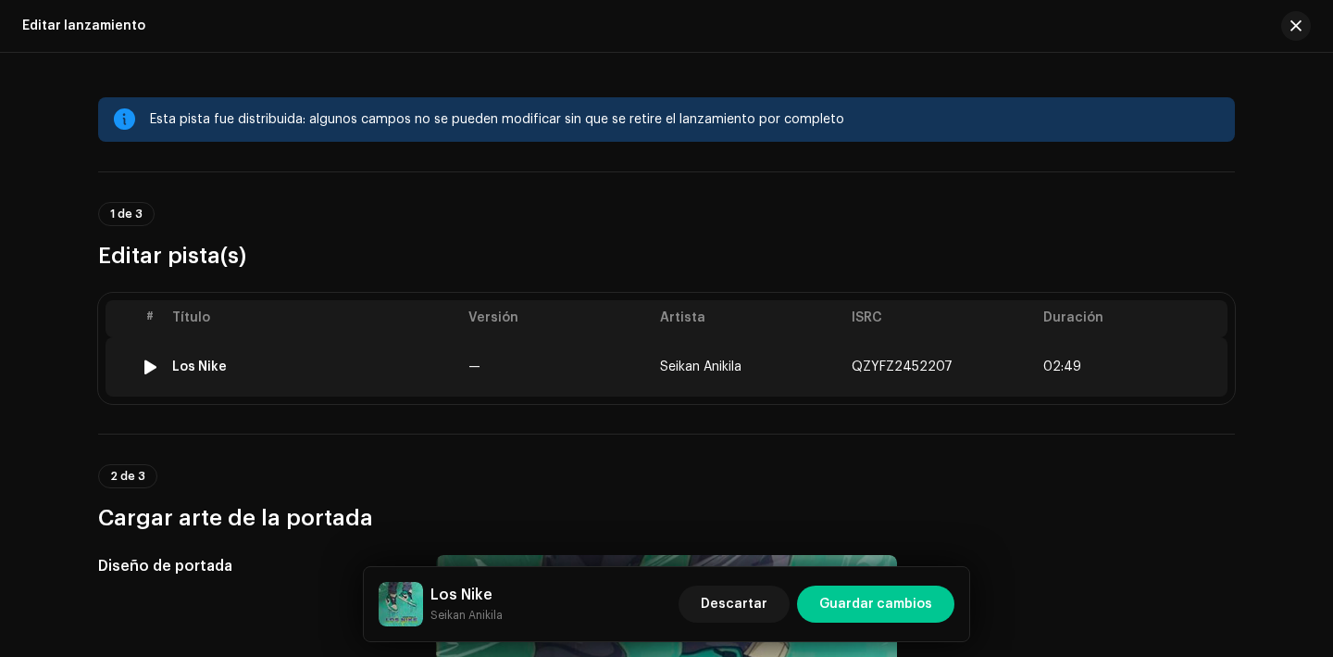
click at [191, 364] on div "Los Nike" at bounding box center [199, 366] width 55 height 15
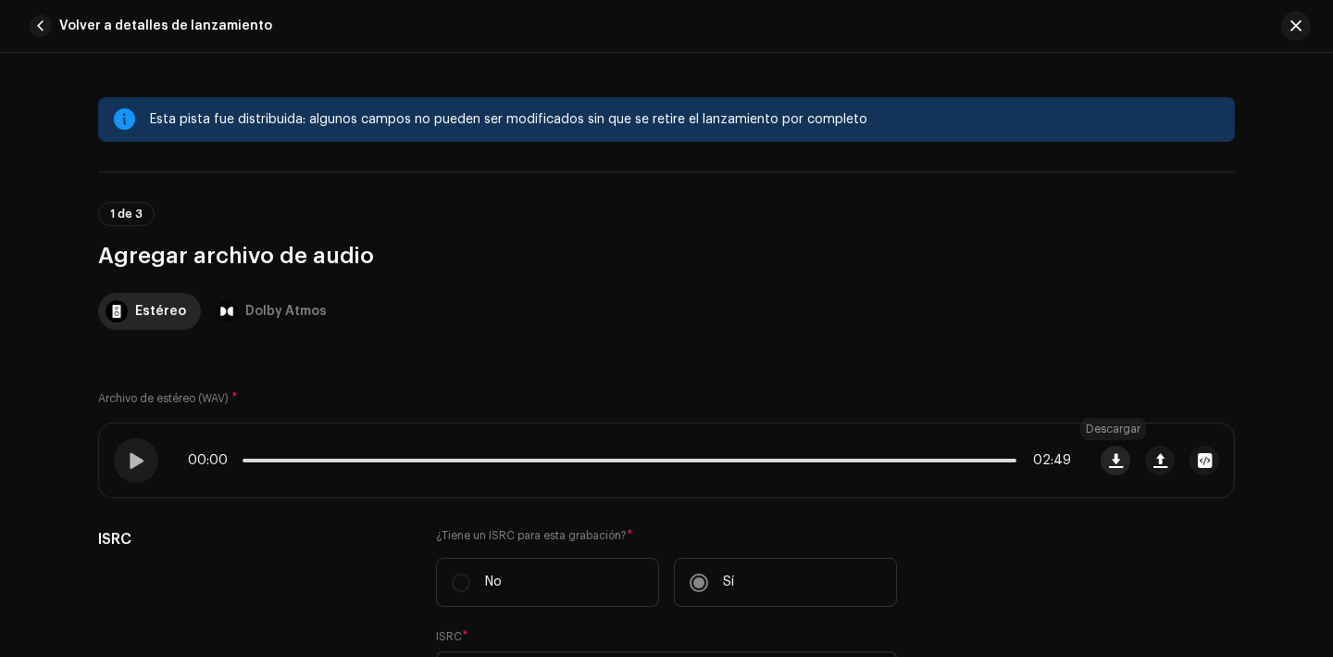
click at [1103, 460] on button "button" at bounding box center [1116, 460] width 30 height 30
click at [41, 23] on span "button" at bounding box center [41, 26] width 22 height 22
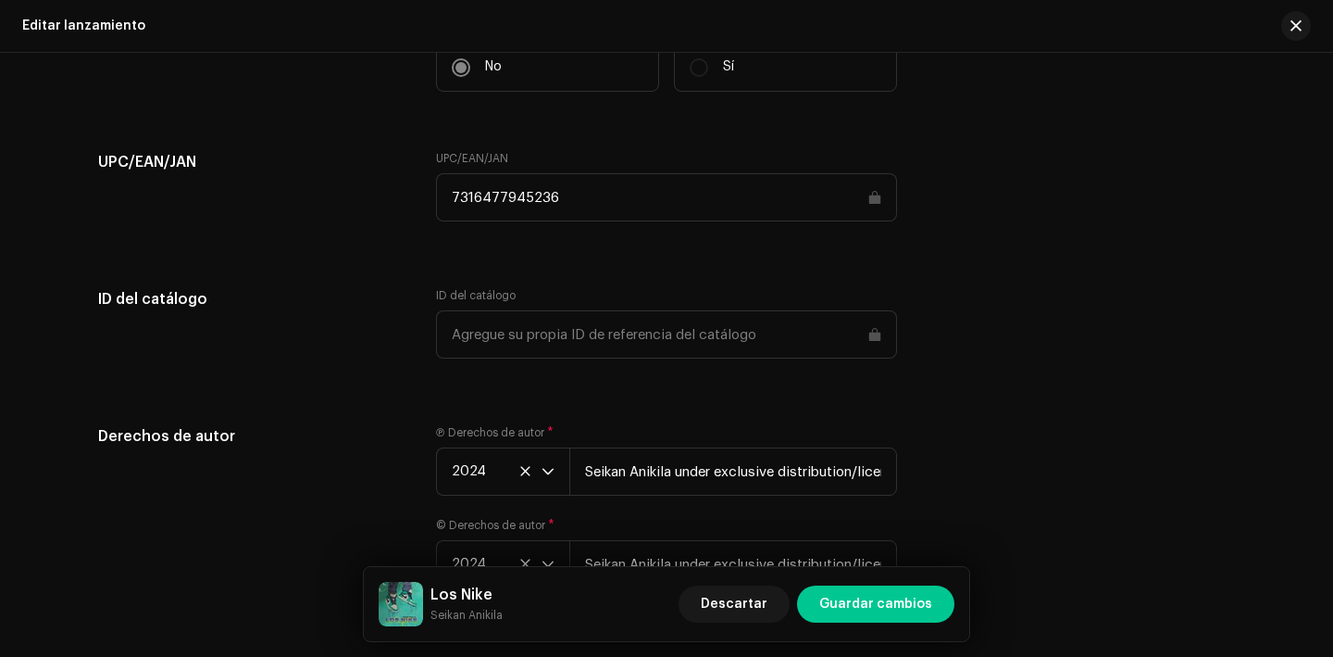
scroll to position [2773, 0]
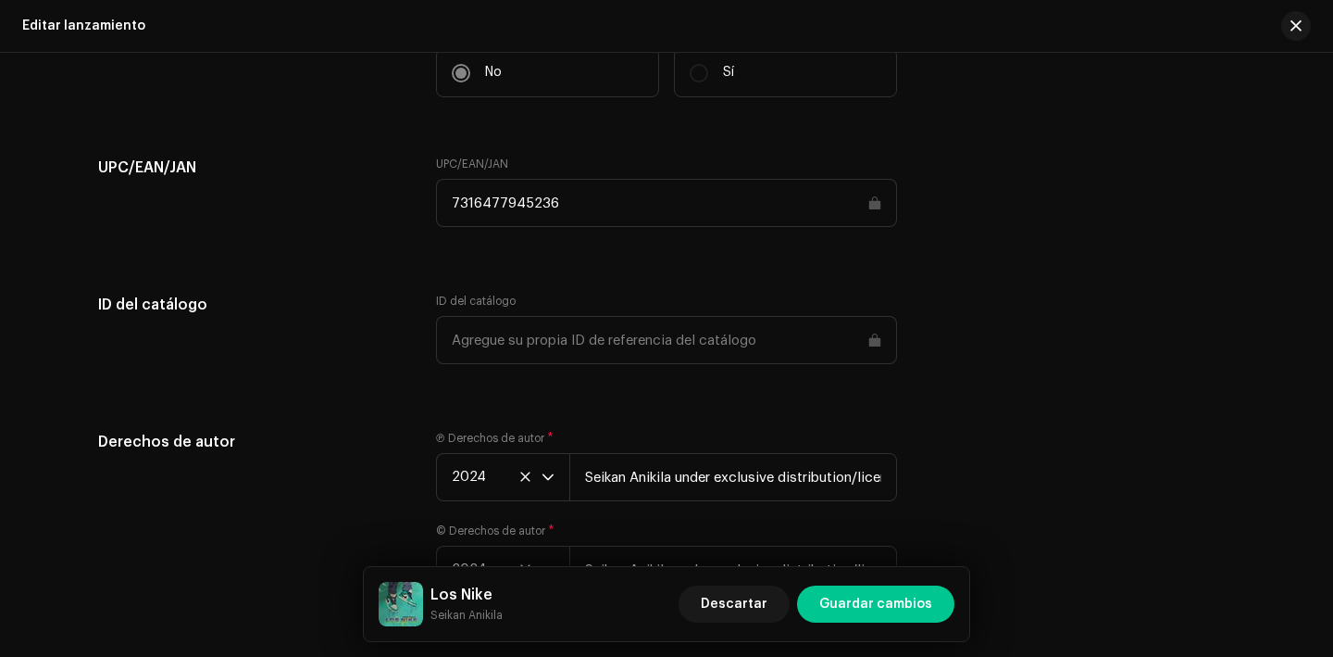
drag, startPoint x: 570, startPoint y: 215, endPoint x: 441, endPoint y: 208, distance: 129.8
click at [441, 208] on input "7316477945236" at bounding box center [666, 203] width 461 height 48
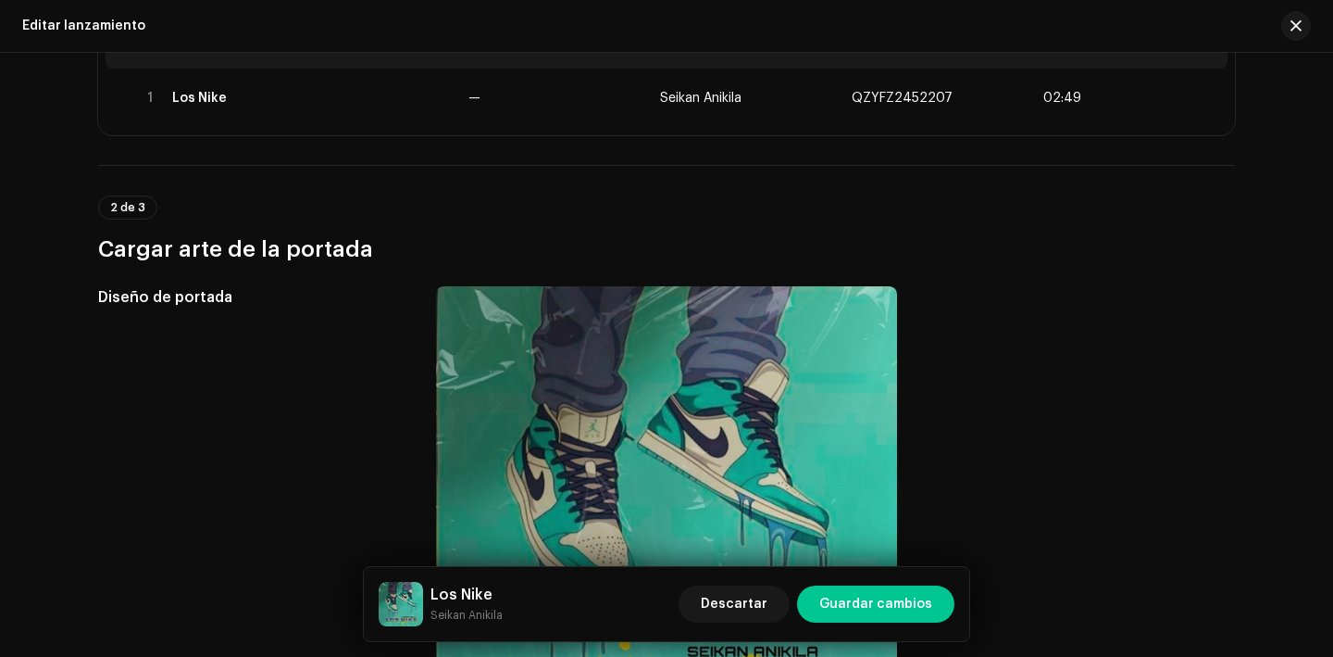
scroll to position [0, 0]
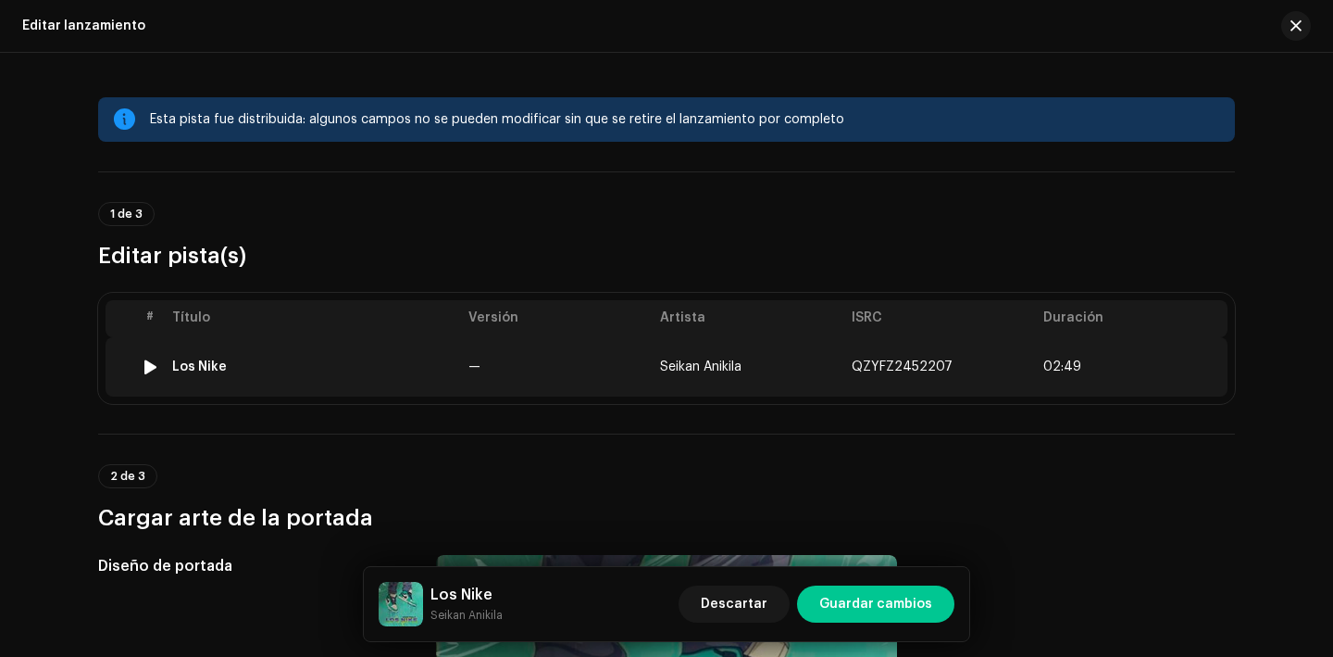
click at [215, 362] on div "Los Nike" at bounding box center [199, 366] width 55 height 15
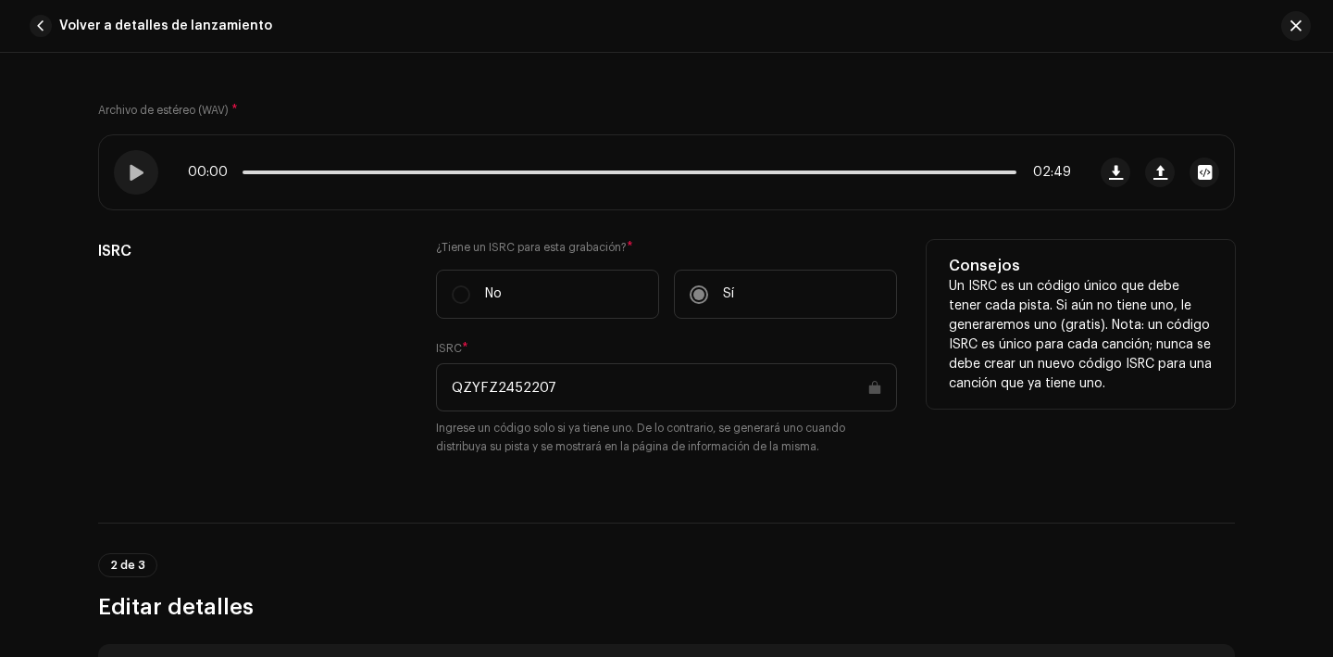
scroll to position [312, 0]
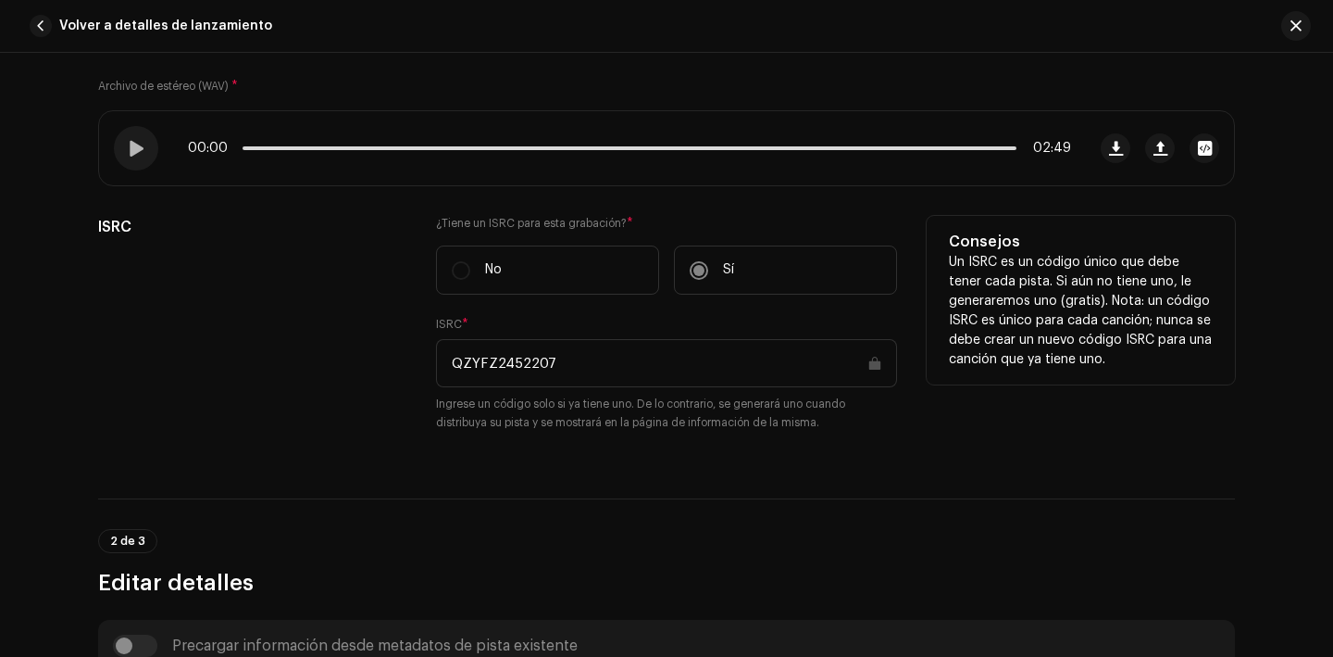
drag, startPoint x: 569, startPoint y: 371, endPoint x: 400, endPoint y: 369, distance: 168.5
click at [400, 369] on div "ISRC ¿Tiene un ISRC para esta grabación? * No Sí ISRC * QZYFZ2452207 Ingrese un…" at bounding box center [666, 335] width 1137 height 238
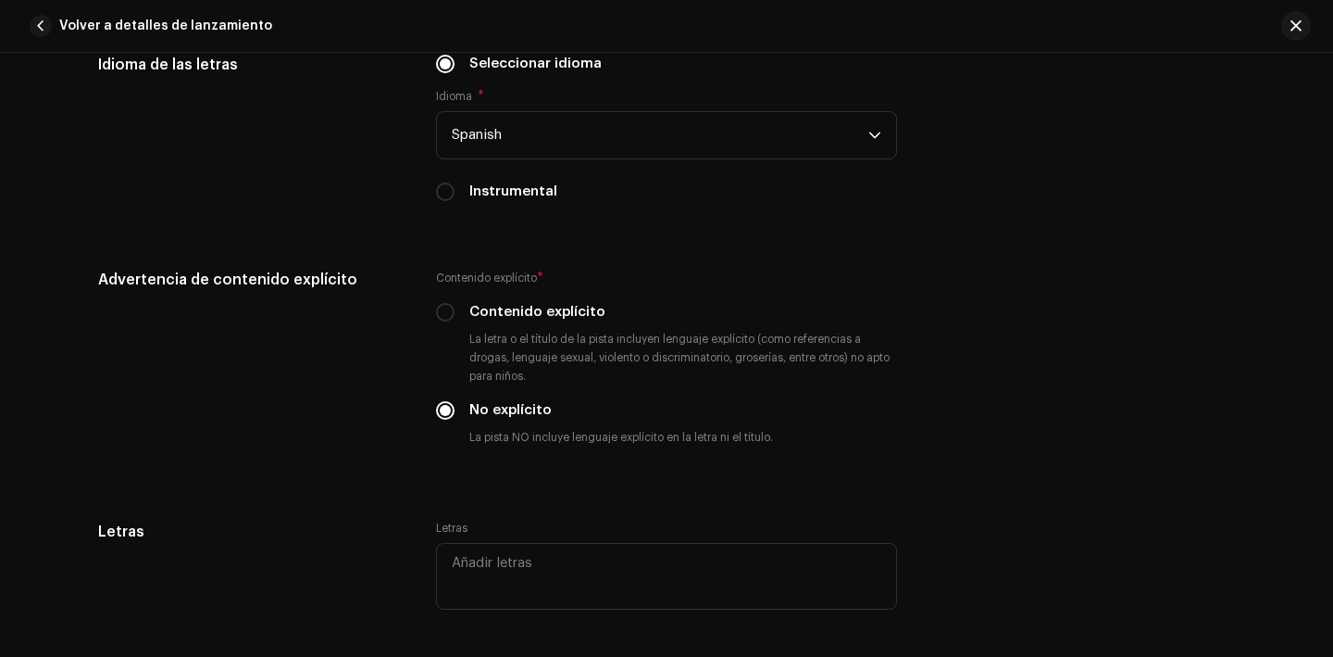
scroll to position [4020, 0]
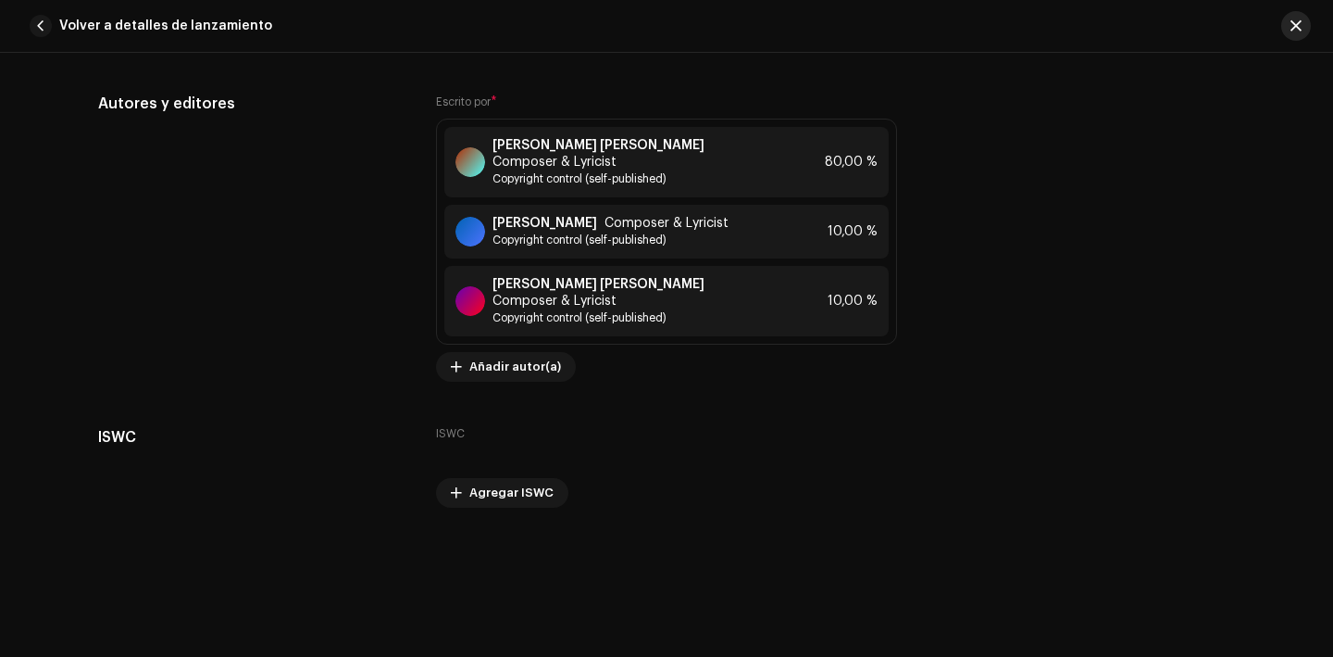
click at [1293, 26] on span "button" at bounding box center [1296, 26] width 11 height 15
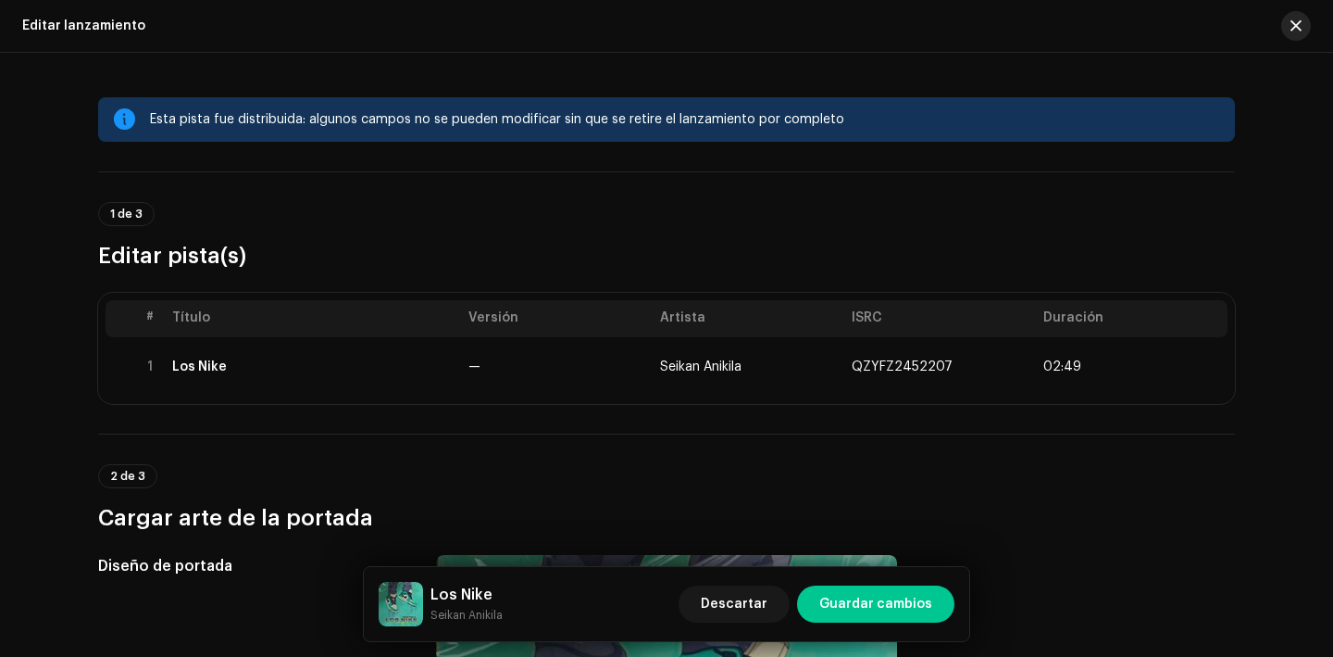
click at [1302, 30] on button "button" at bounding box center [1297, 26] width 30 height 30
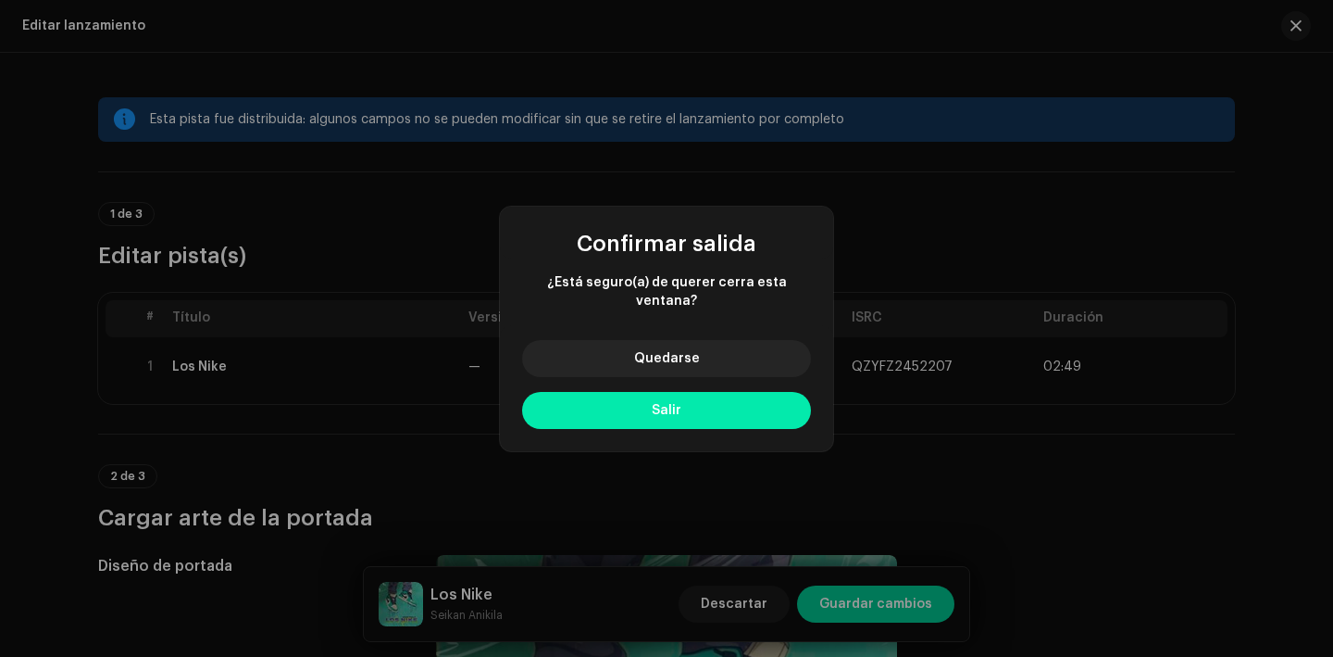
click at [707, 394] on button "Salir" at bounding box center [666, 410] width 289 height 37
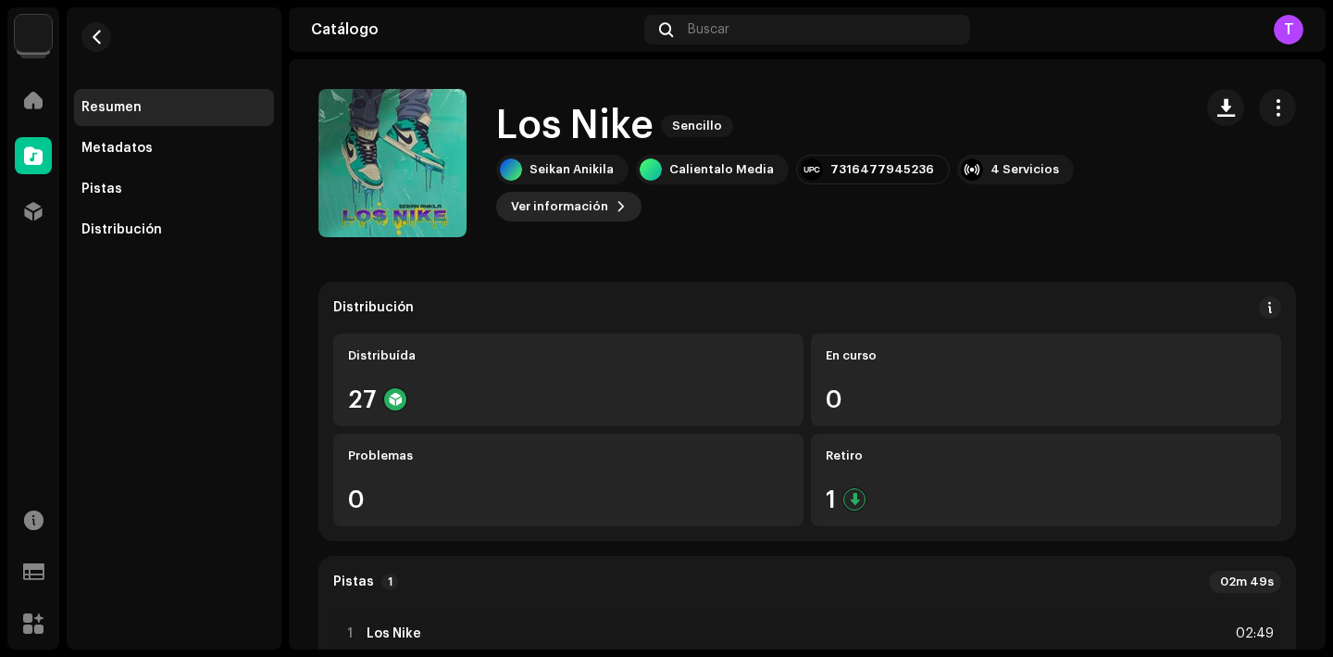
click at [596, 202] on span "Ver información" at bounding box center [559, 206] width 97 height 37
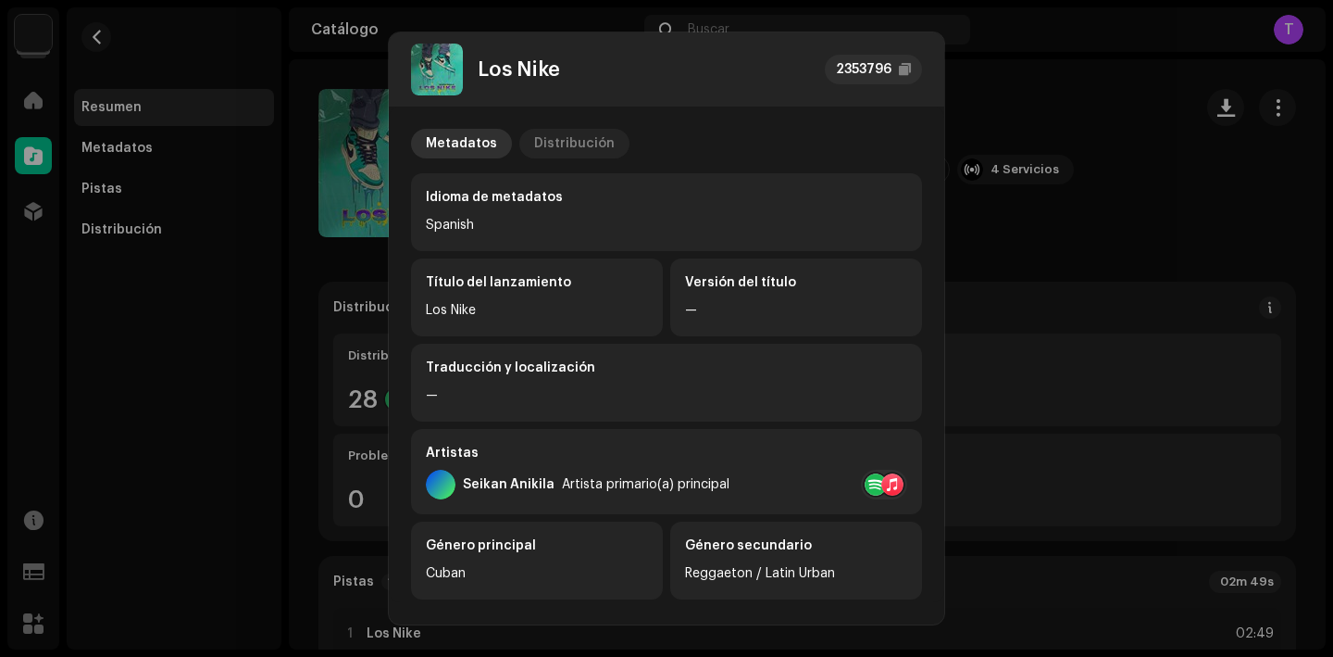
click at [540, 148] on div "Distribución" at bounding box center [574, 144] width 81 height 30
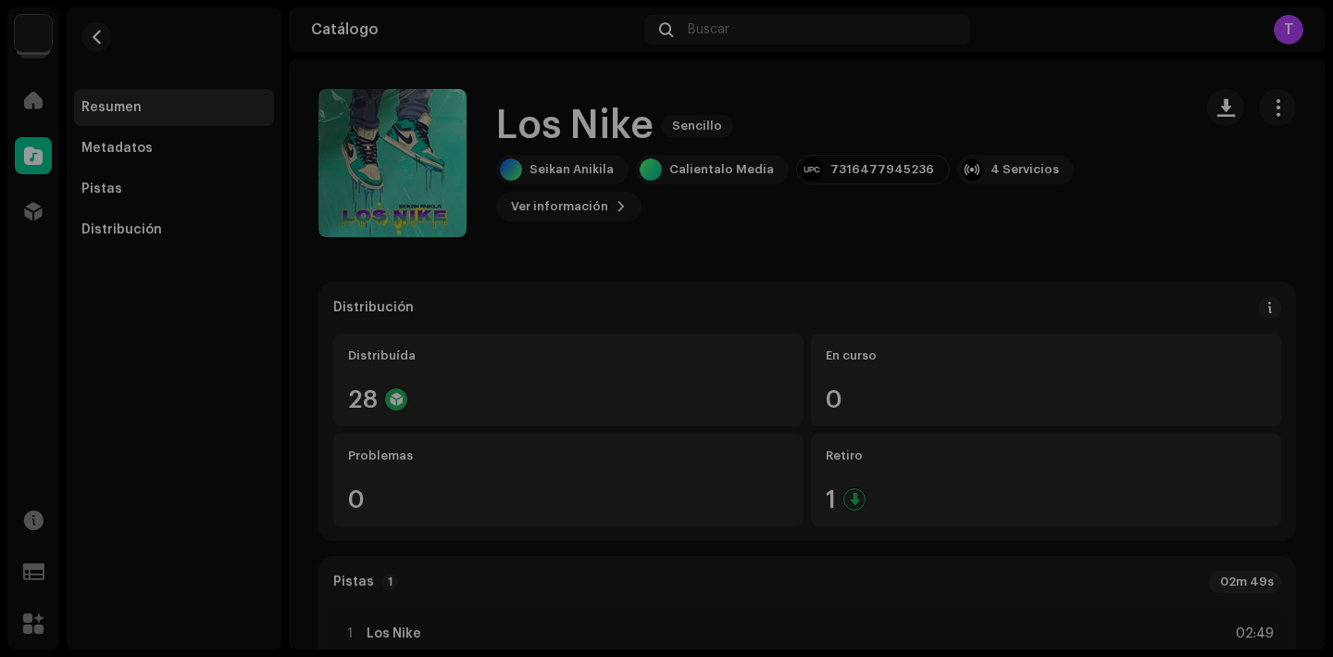
click at [1038, 239] on div "Los Nike 2353796 Metadatos Distribución Fecha de lanzamiento 9 jun 2024 (Median…" at bounding box center [666, 328] width 1333 height 657
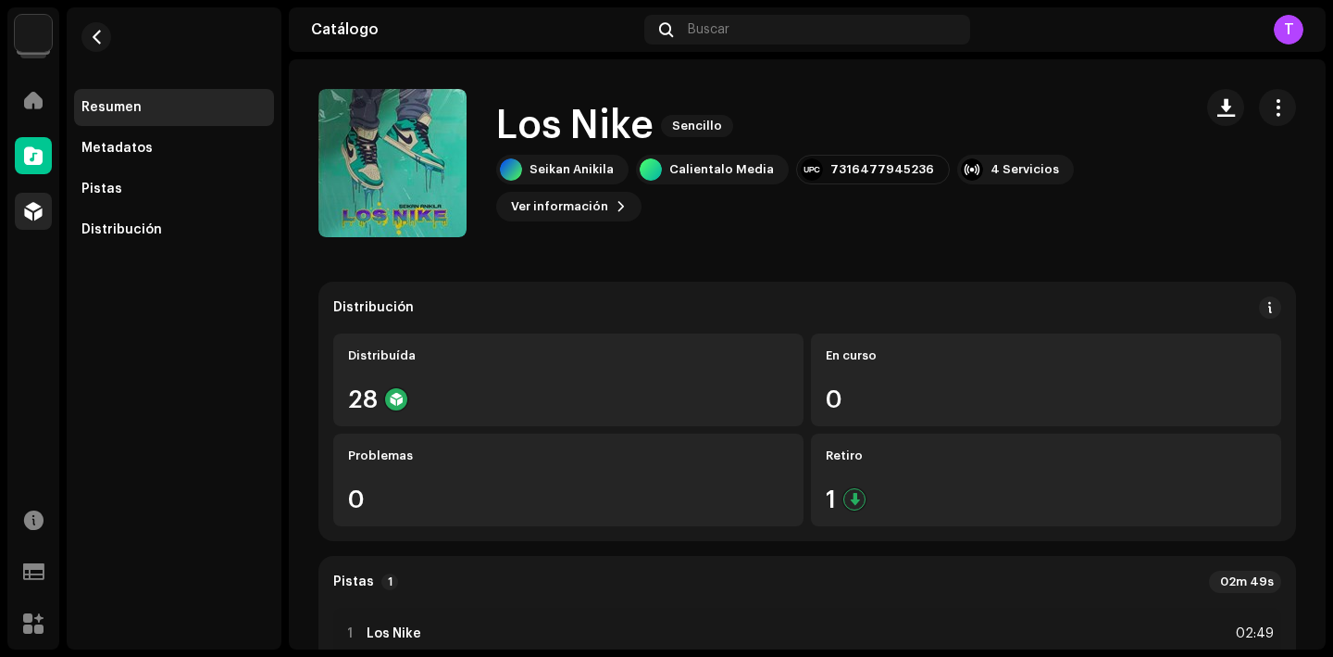
click at [34, 218] on span at bounding box center [33, 211] width 19 height 15
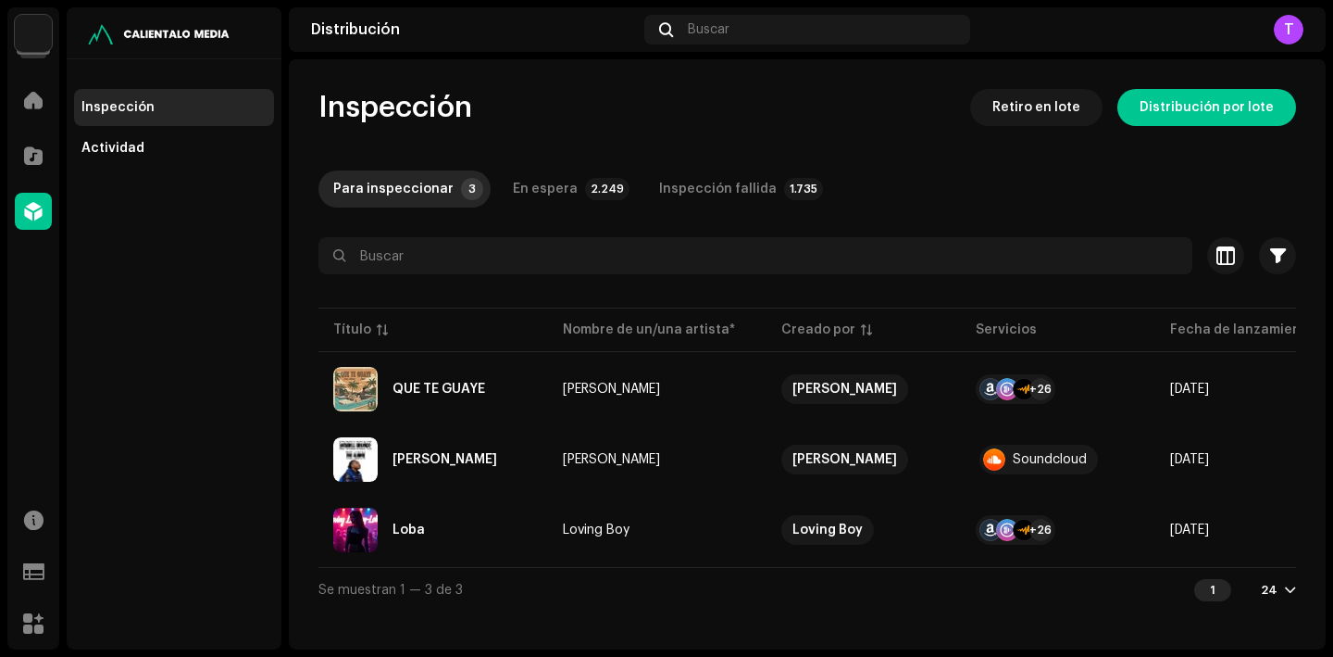
click at [424, 394] on div "QUE TE GUAYE" at bounding box center [439, 388] width 93 height 13
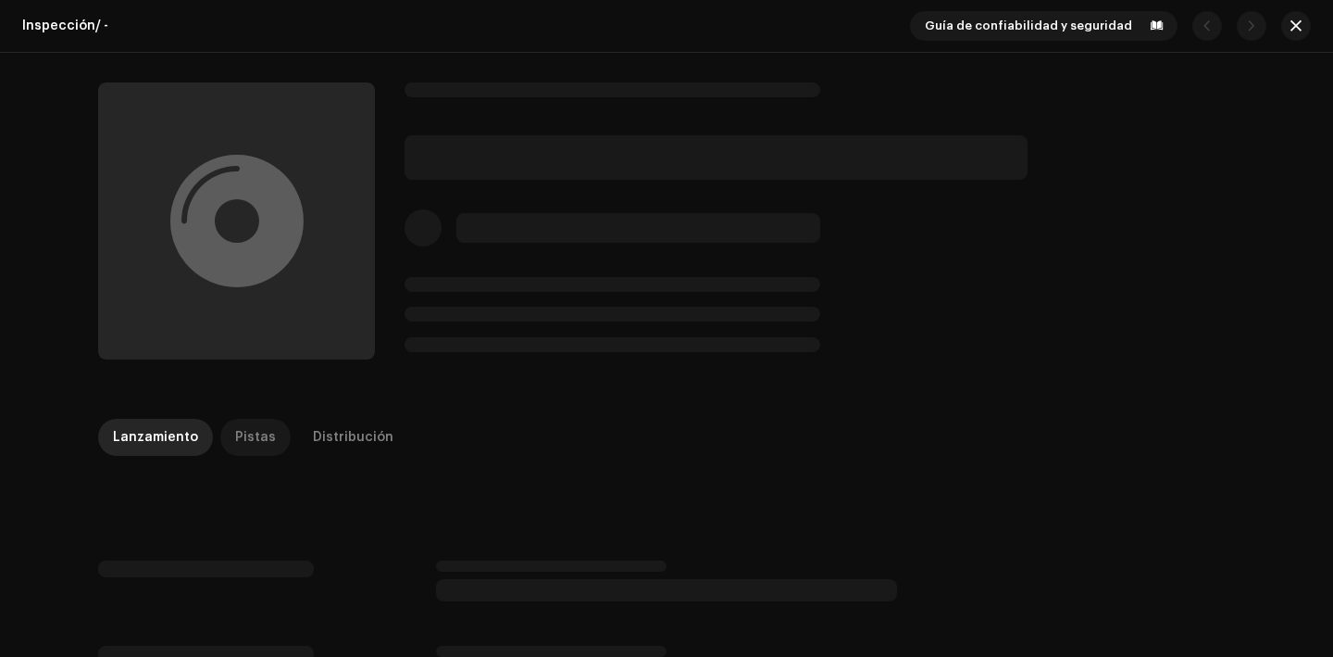
click at [251, 440] on div "Pistas" at bounding box center [255, 437] width 41 height 37
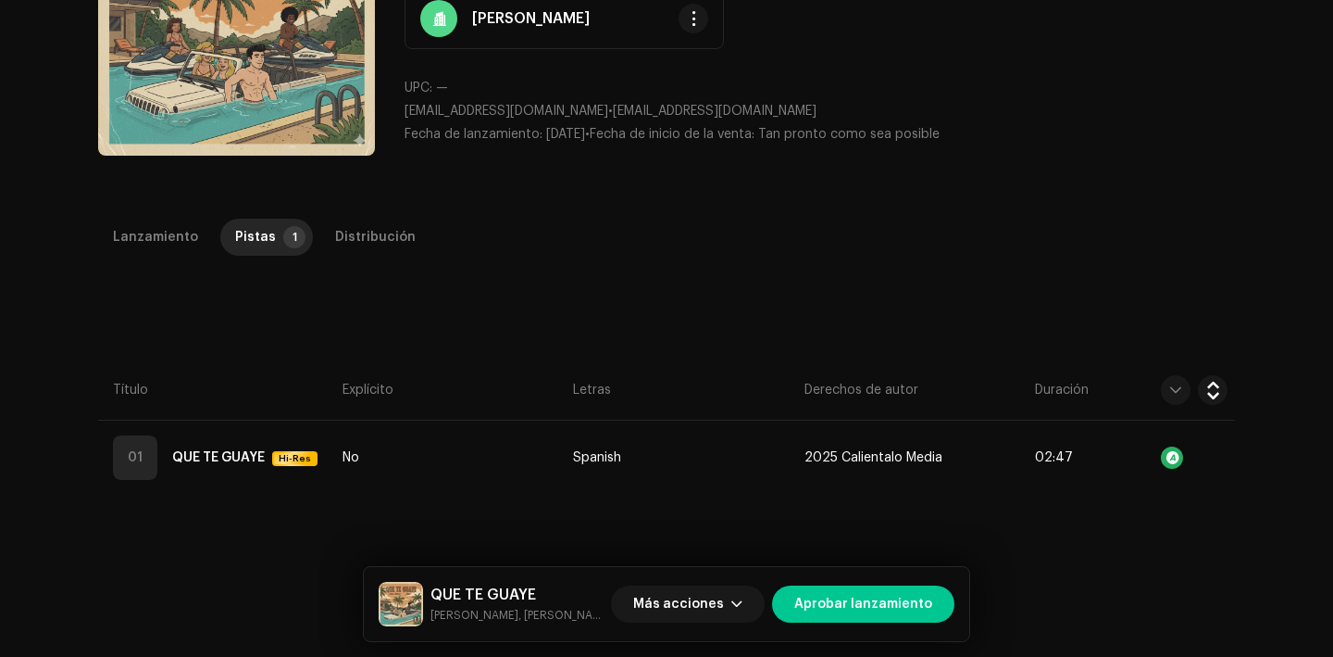
scroll to position [205, 0]
click at [863, 587] on span "Aprobar lanzamiento" at bounding box center [863, 603] width 138 height 37
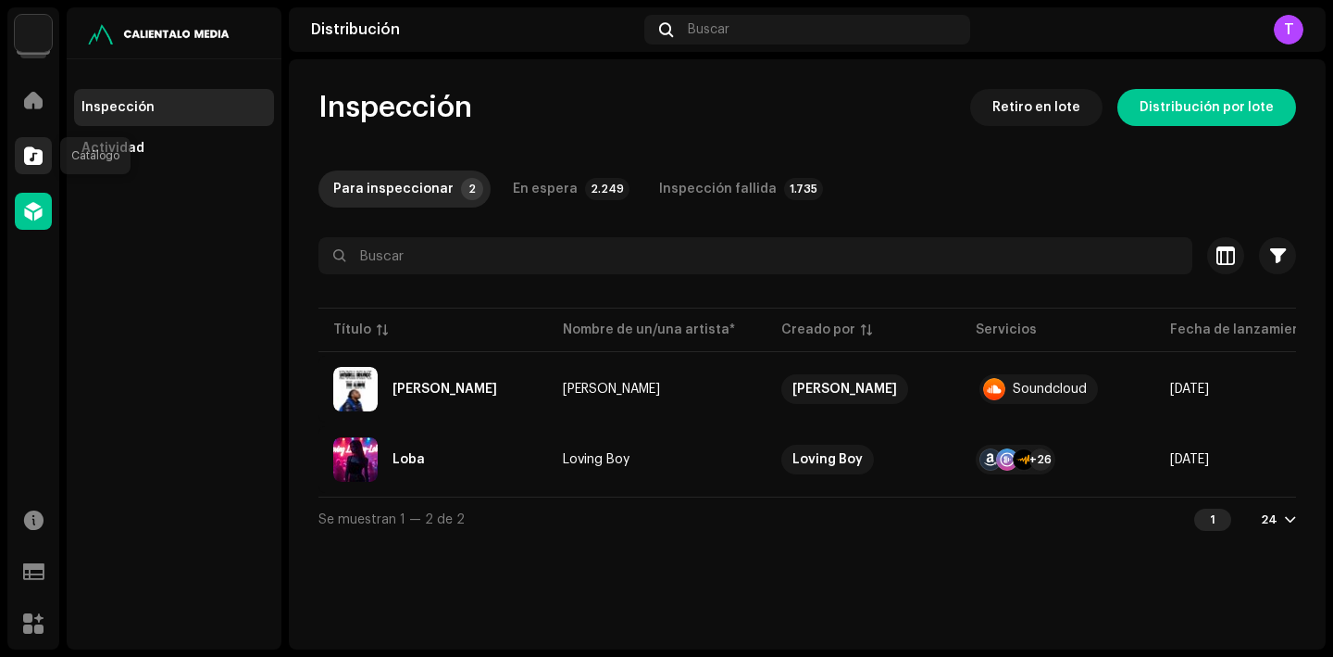
click at [30, 148] on span at bounding box center [33, 155] width 19 height 15
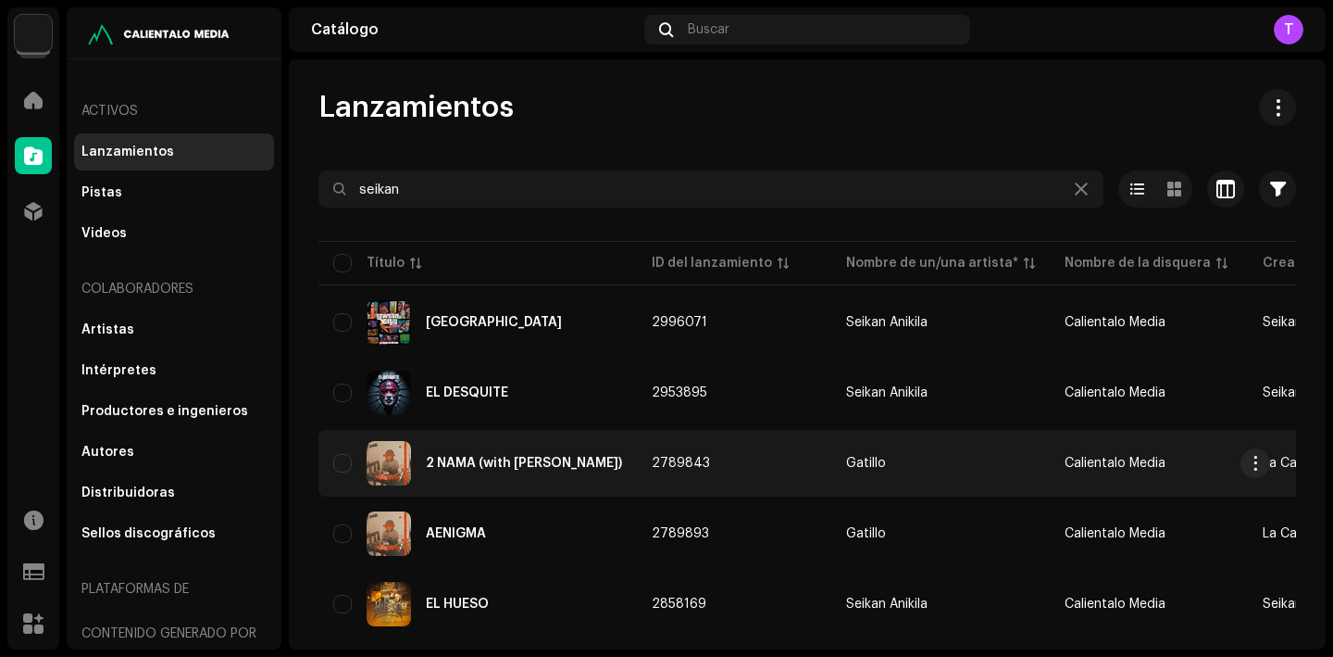
scroll to position [1244, 0]
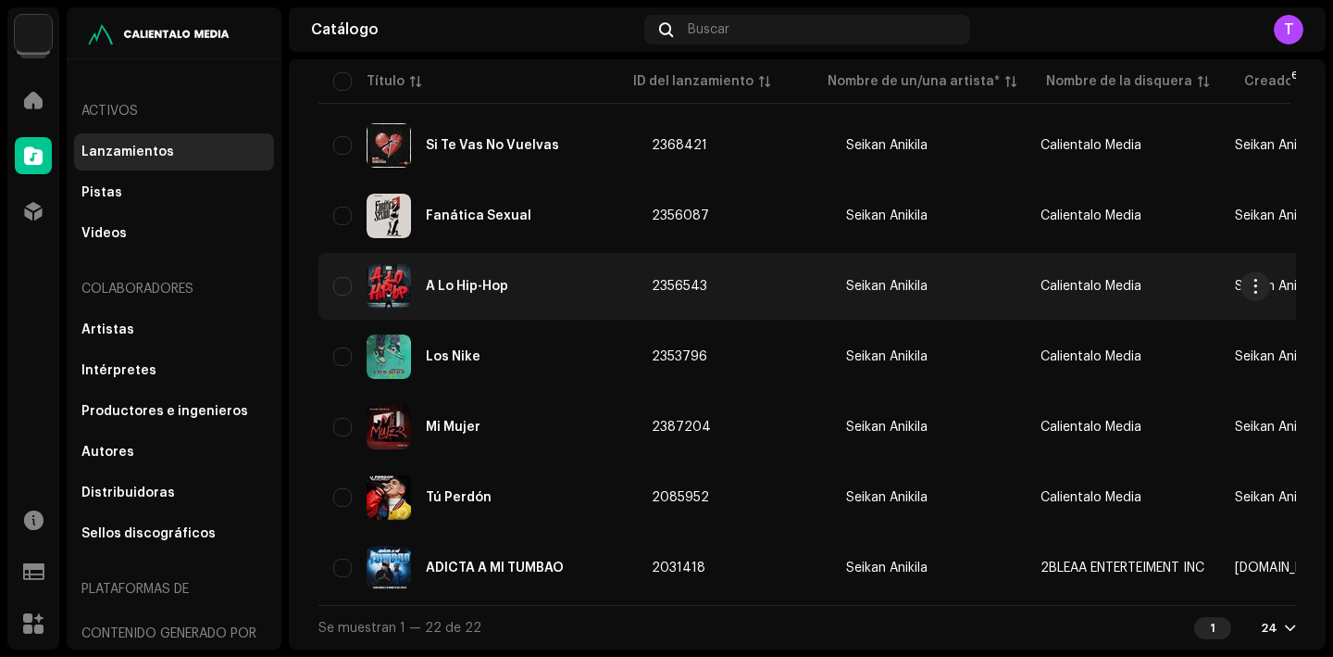
click at [467, 280] on div "A Lo Hip-Hop" at bounding box center [467, 286] width 82 height 13
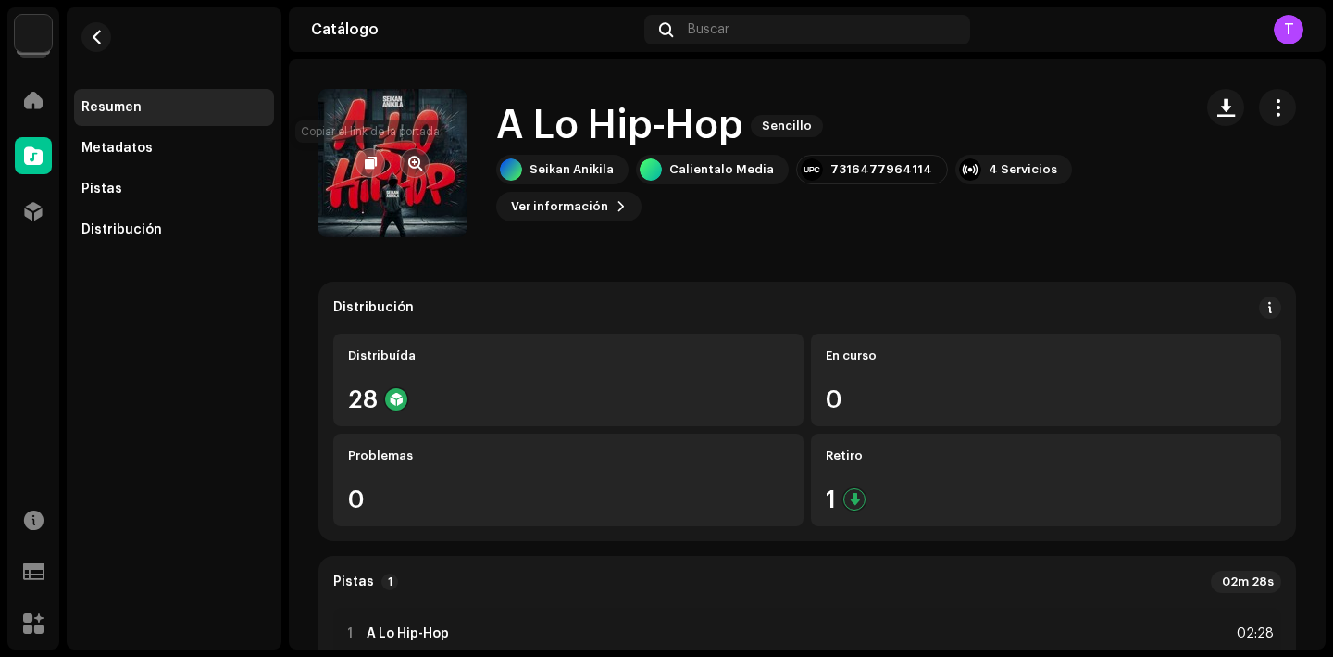
click at [378, 159] on button "button" at bounding box center [371, 163] width 30 height 30
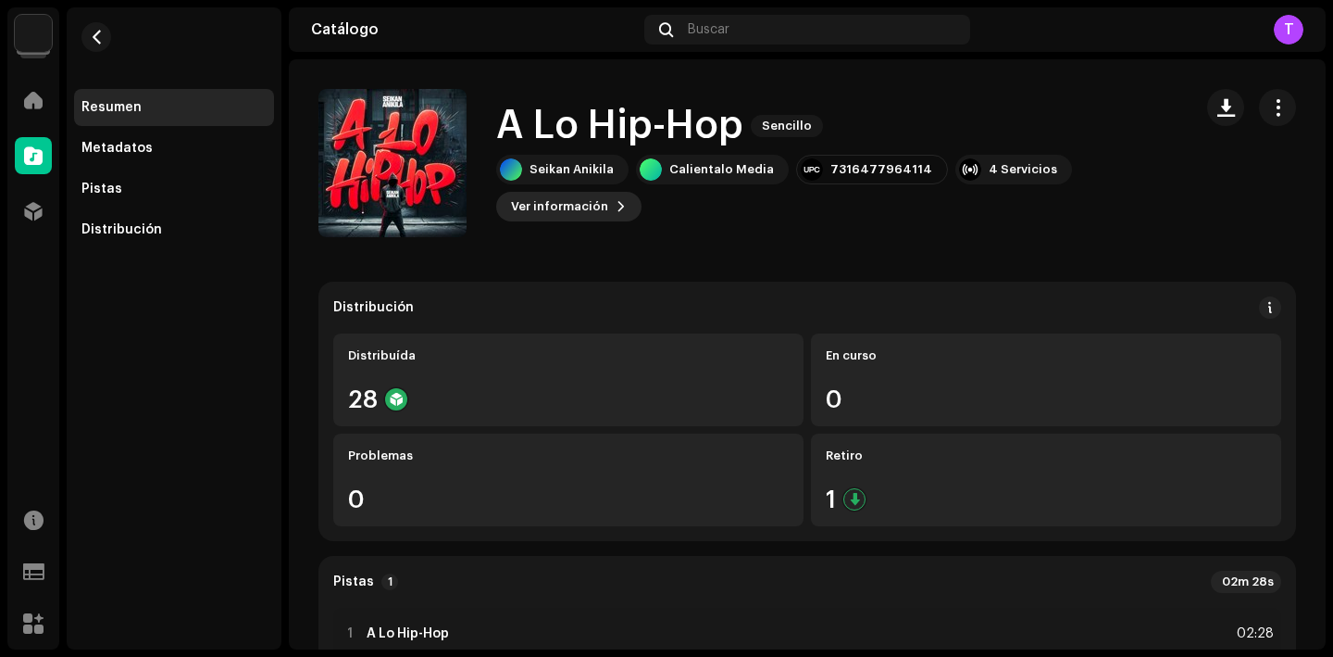
click at [561, 214] on span "Ver información" at bounding box center [559, 206] width 97 height 37
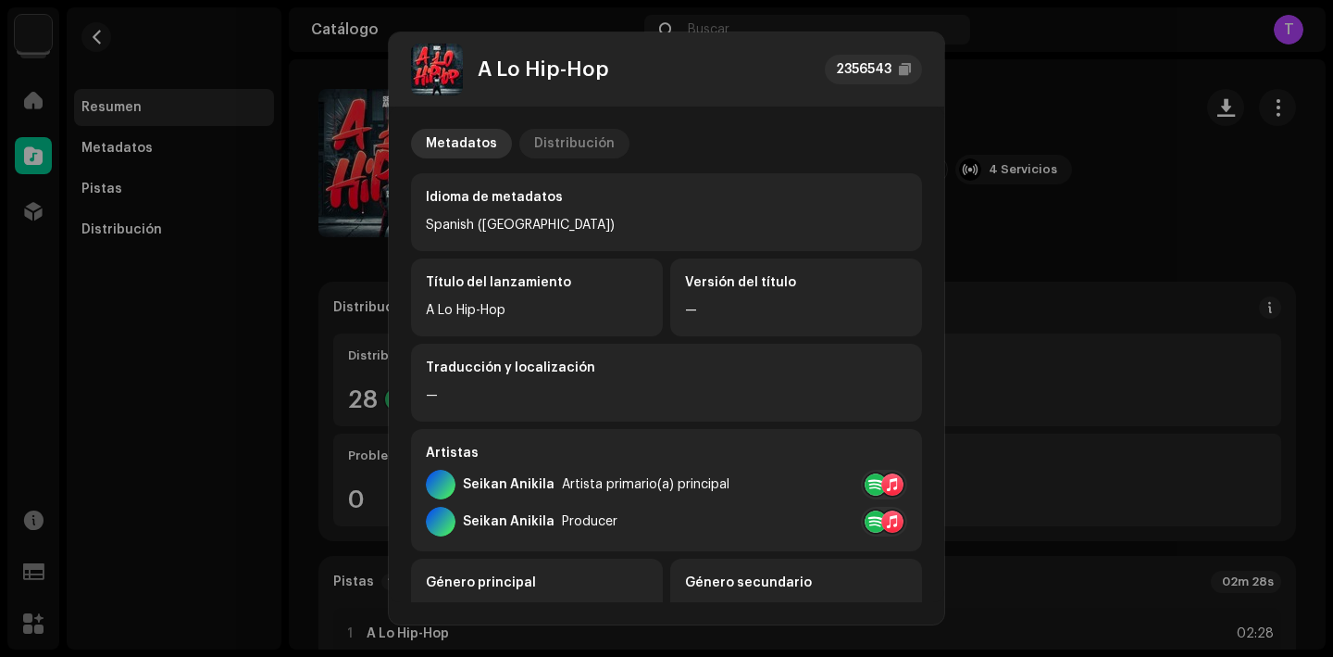
click at [574, 133] on div "Distribución" at bounding box center [574, 144] width 81 height 30
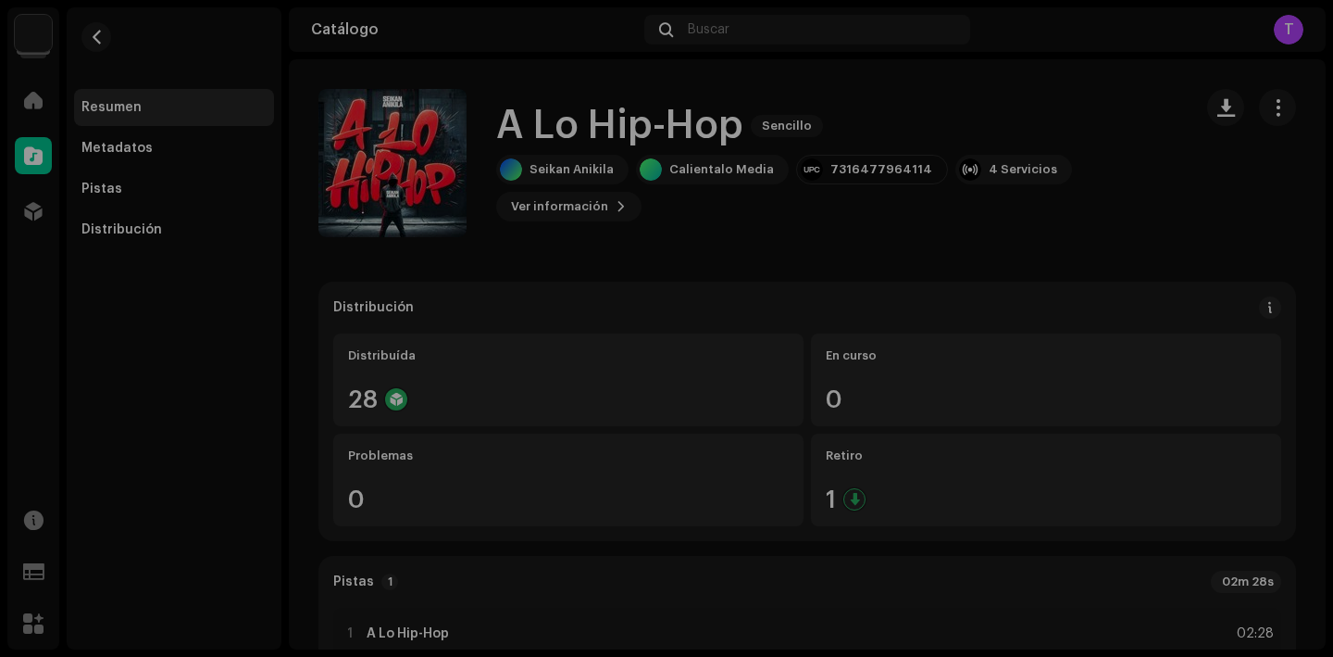
click at [974, 261] on div "A Lo Hip-Hop 2356543 Metadatos Distribución Fecha de lanzamiento 11 jun 2024 (M…" at bounding box center [666, 328] width 1333 height 657
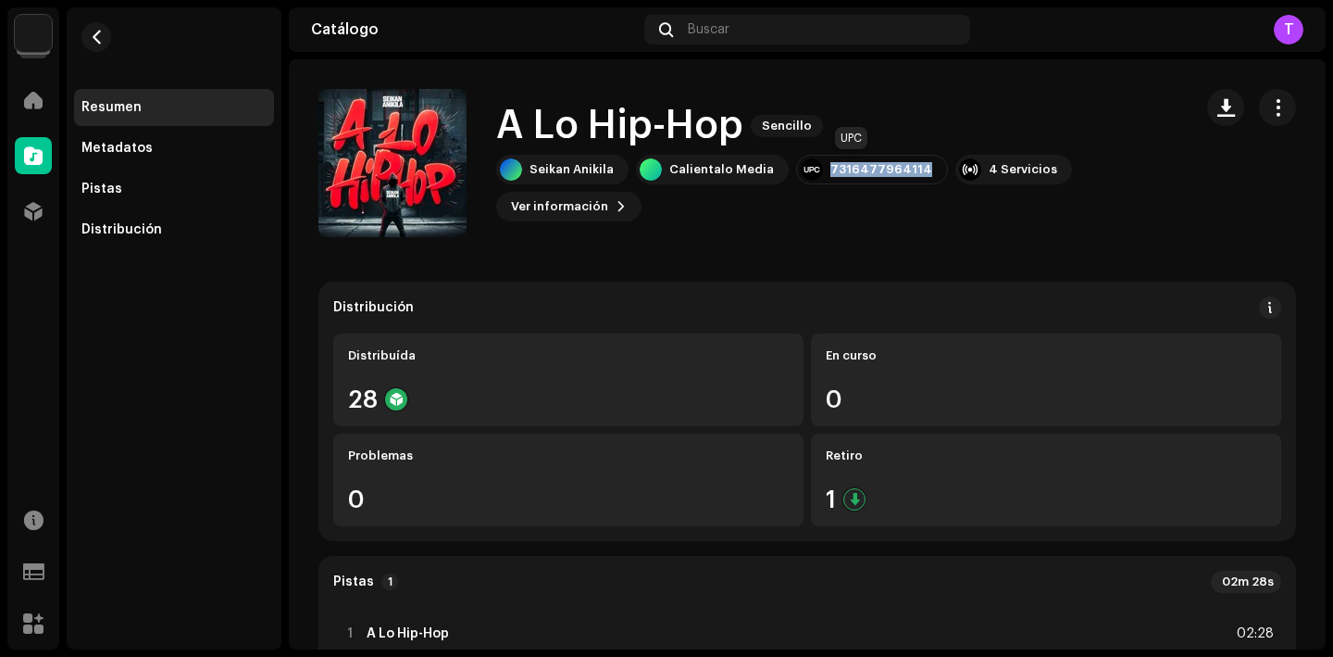
drag, startPoint x: 907, startPoint y: 169, endPoint x: 817, endPoint y: 169, distance: 90.7
click at [817, 169] on div "7316477964114" at bounding box center [872, 170] width 152 height 30
copy div "7316477964114"
click at [1270, 115] on span "button" at bounding box center [1278, 107] width 18 height 15
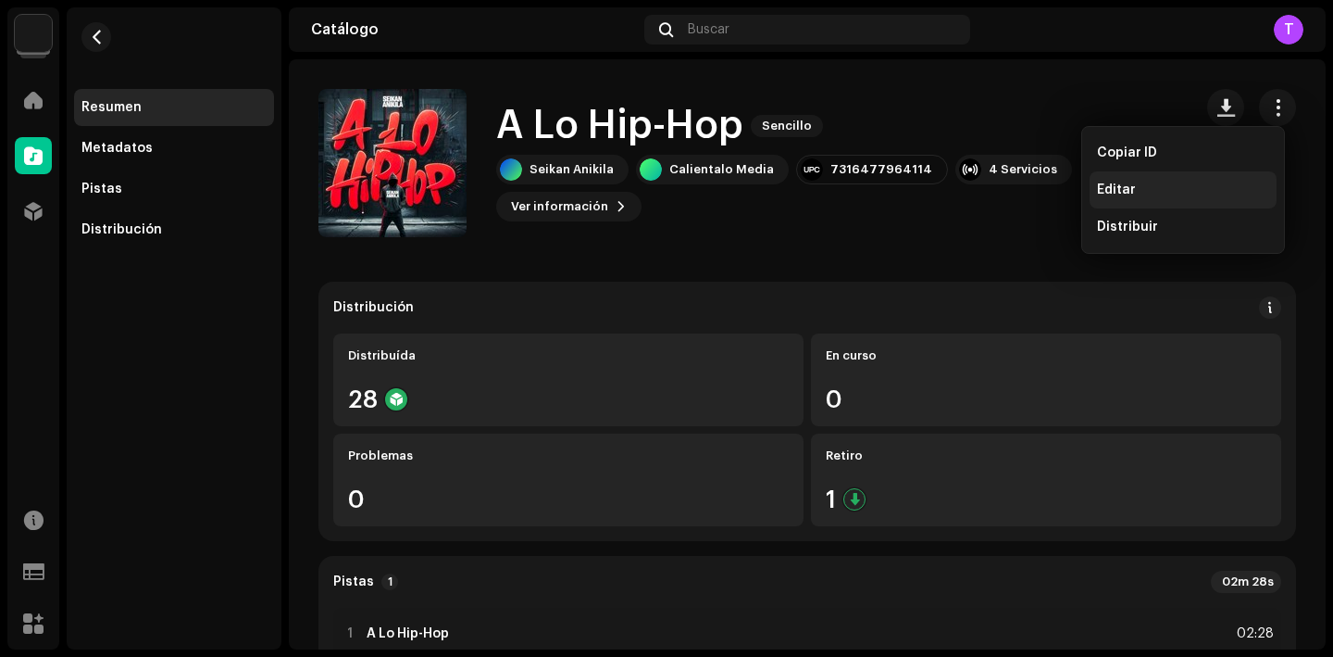
click at [1131, 194] on span "Editar" at bounding box center [1116, 189] width 39 height 15
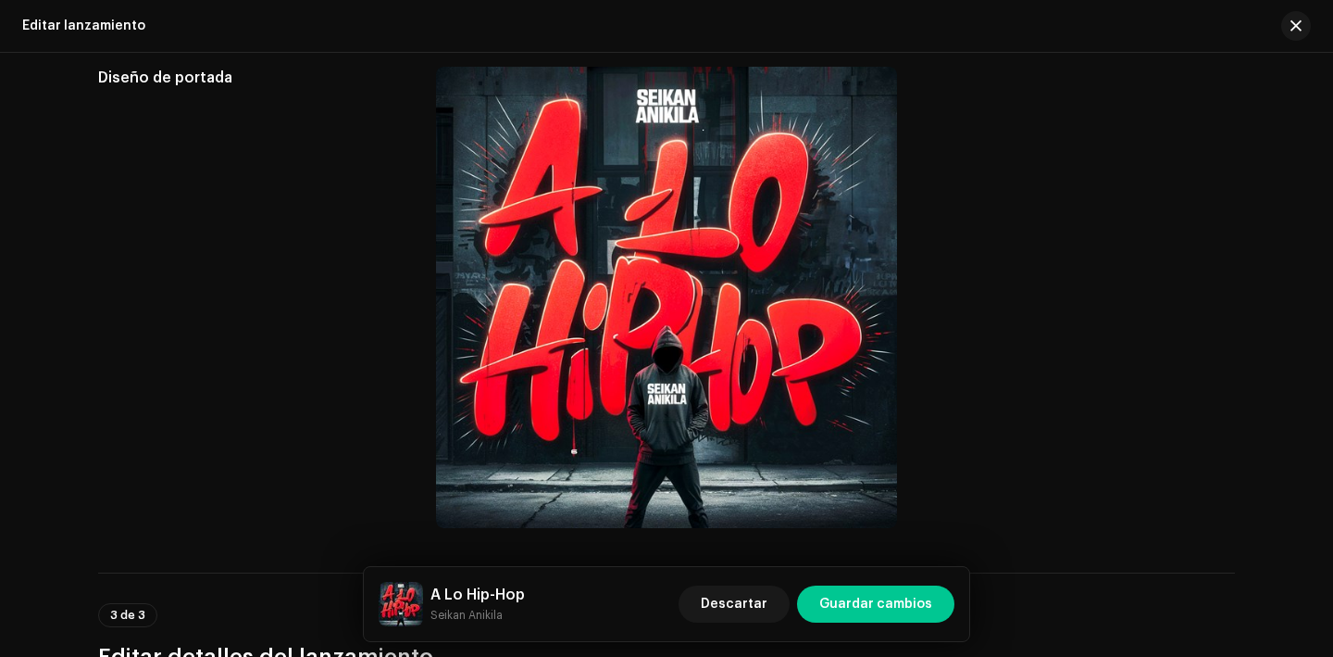
scroll to position [217, 0]
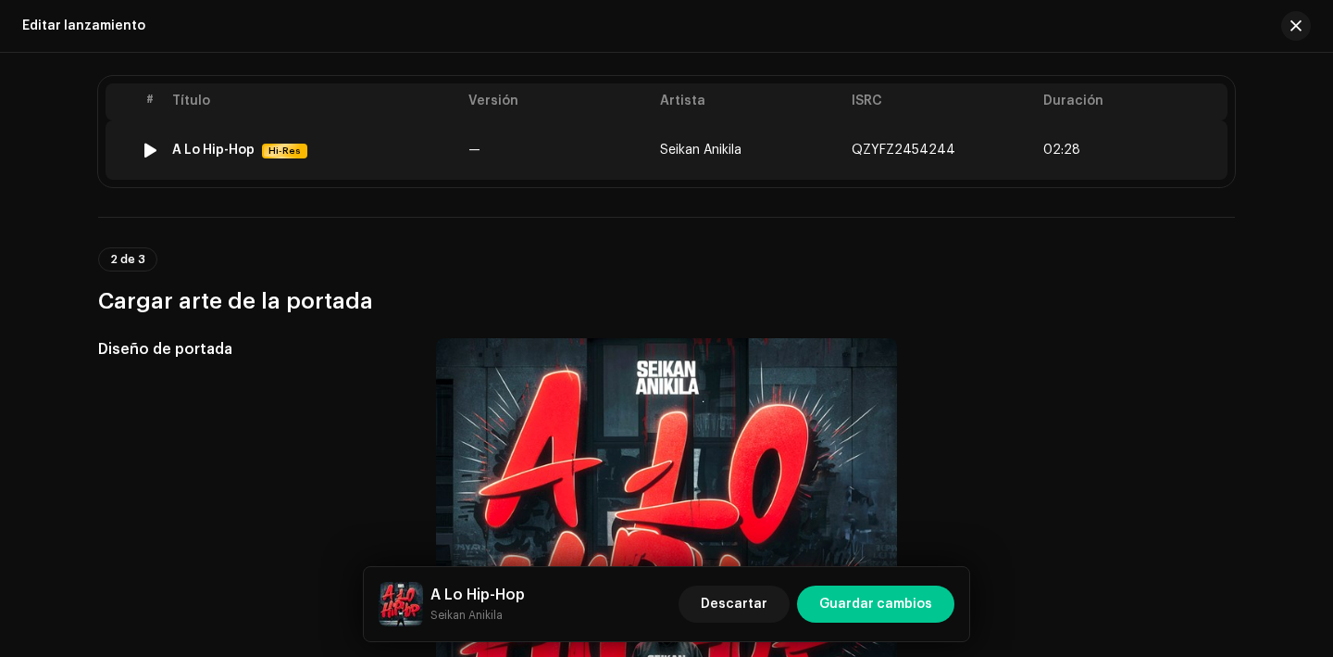
click at [210, 143] on div "A Lo Hip-Hop Hi-Res" at bounding box center [312, 151] width 281 height 16
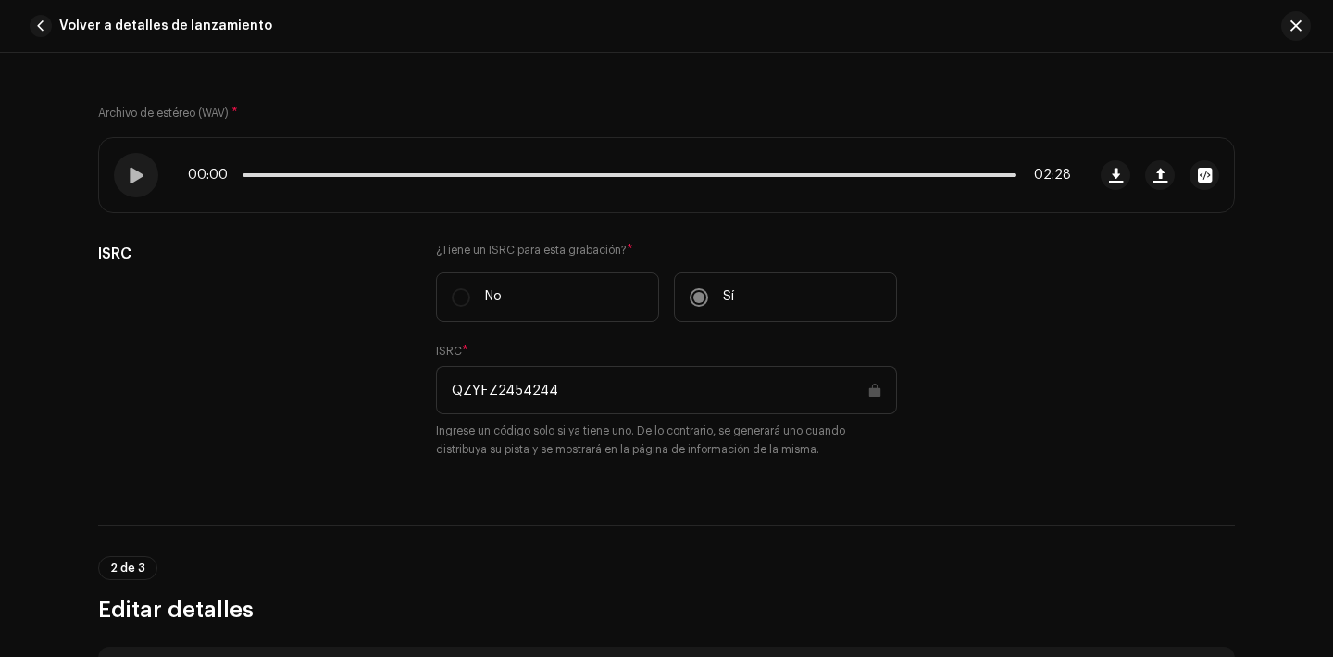
scroll to position [286, 0]
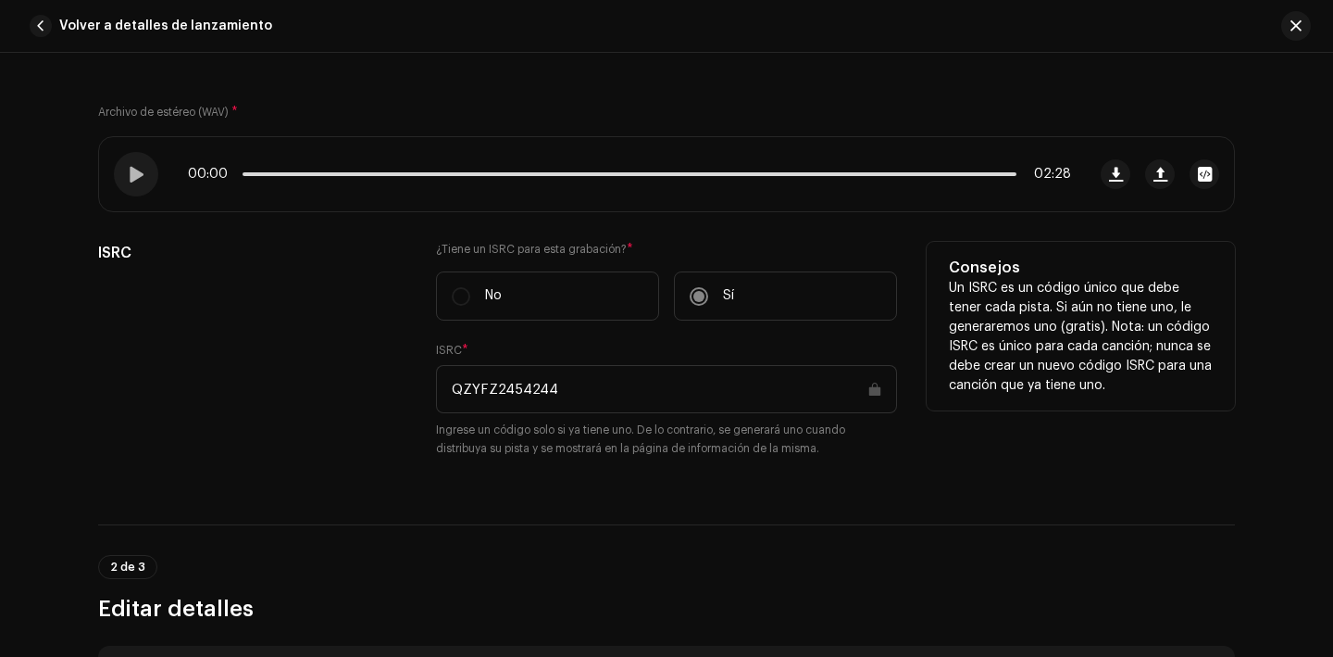
drag, startPoint x: 561, startPoint y: 391, endPoint x: 432, endPoint y: 390, distance: 128.7
click at [436, 390] on input "QZYFZ2454244" at bounding box center [666, 389] width 461 height 48
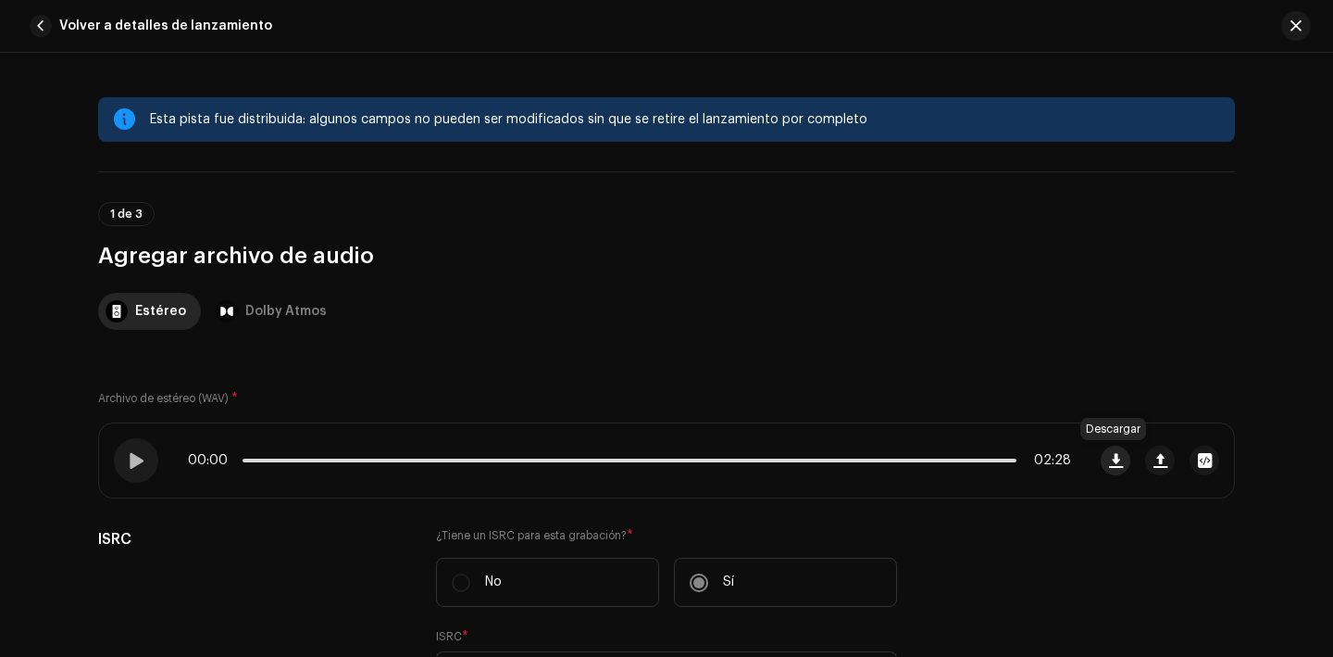
click at [1119, 466] on span "button" at bounding box center [1116, 460] width 14 height 15
click at [48, 17] on button "Volver a detalles de lanzamiento" at bounding box center [154, 25] width 265 height 37
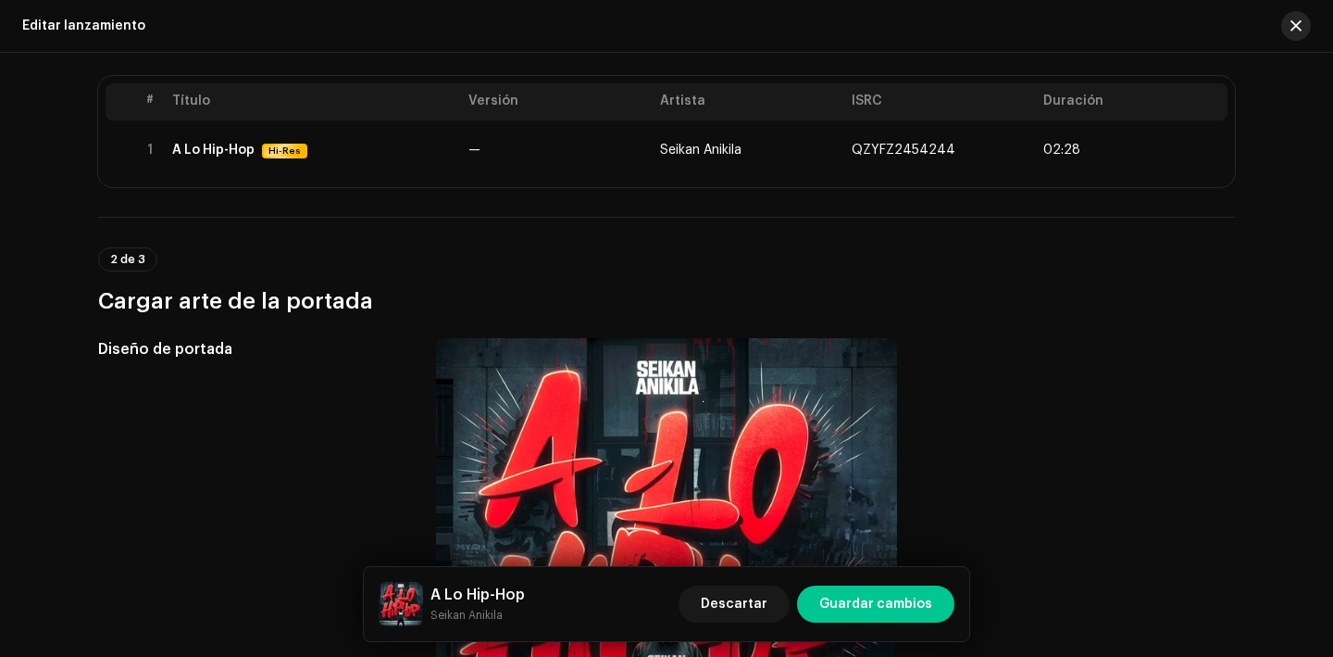
click at [1303, 37] on button "button" at bounding box center [1297, 26] width 30 height 30
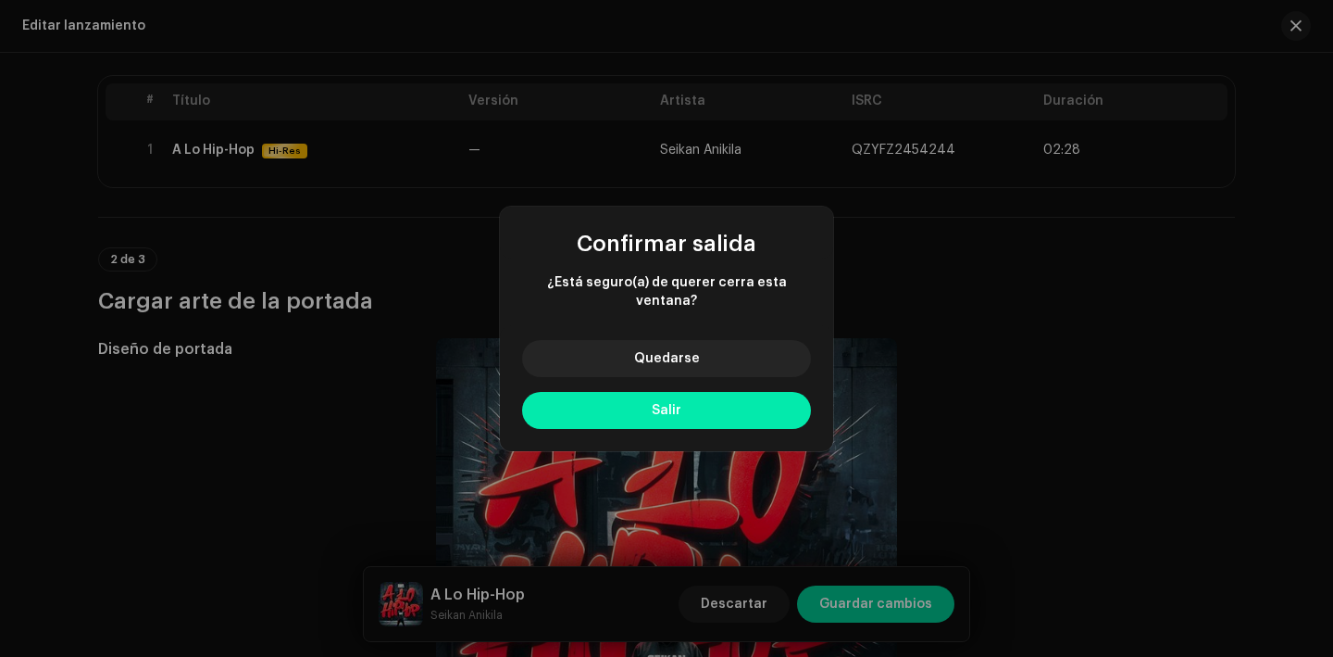
click at [682, 407] on button "Salir" at bounding box center [666, 410] width 289 height 37
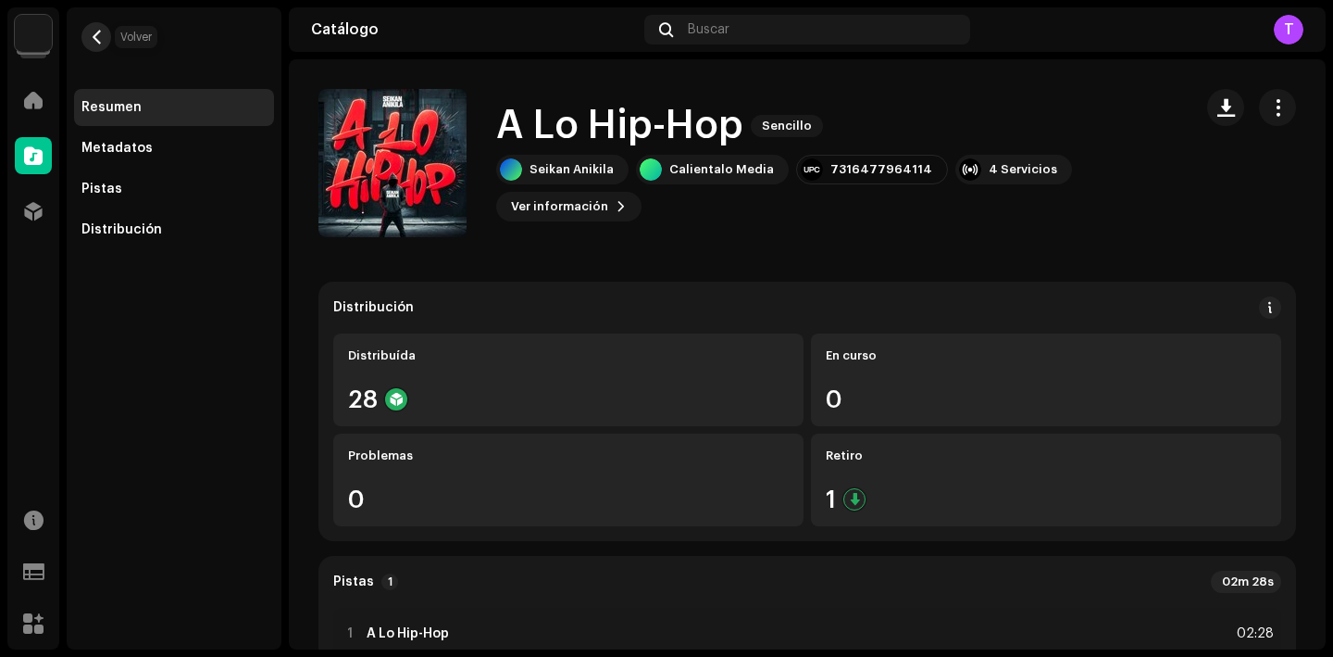
click at [98, 40] on span "button" at bounding box center [97, 37] width 14 height 15
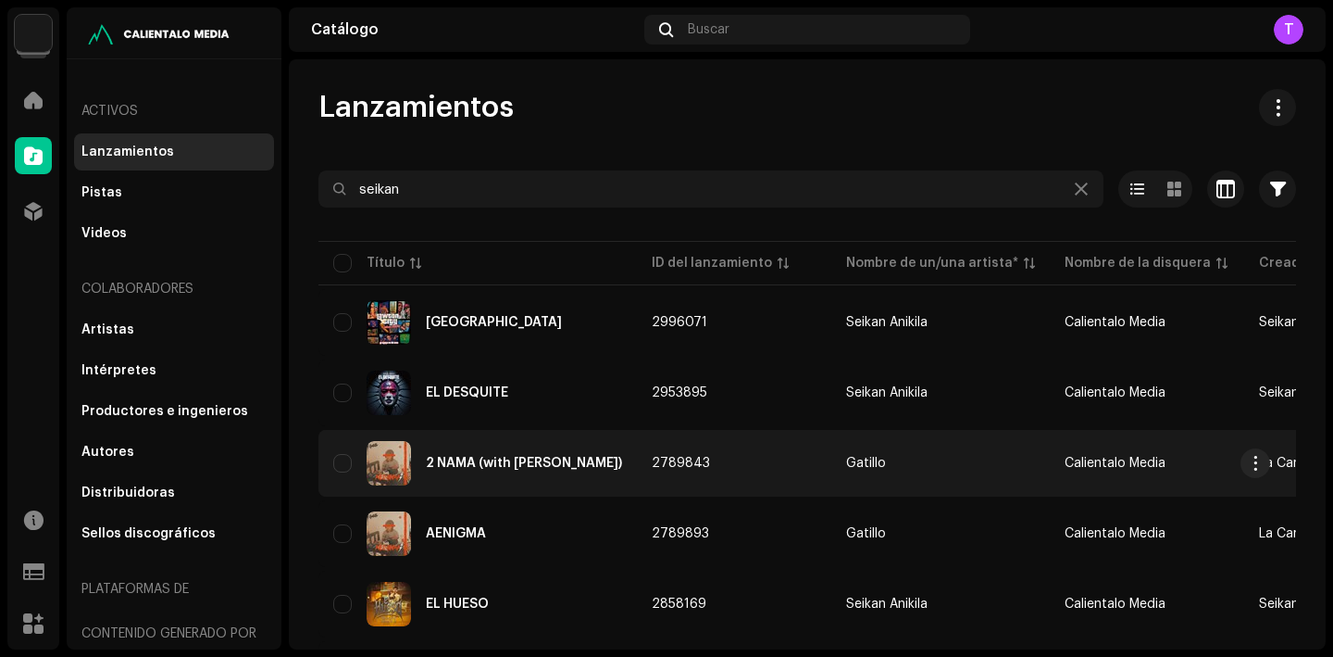
scroll to position [1244, 0]
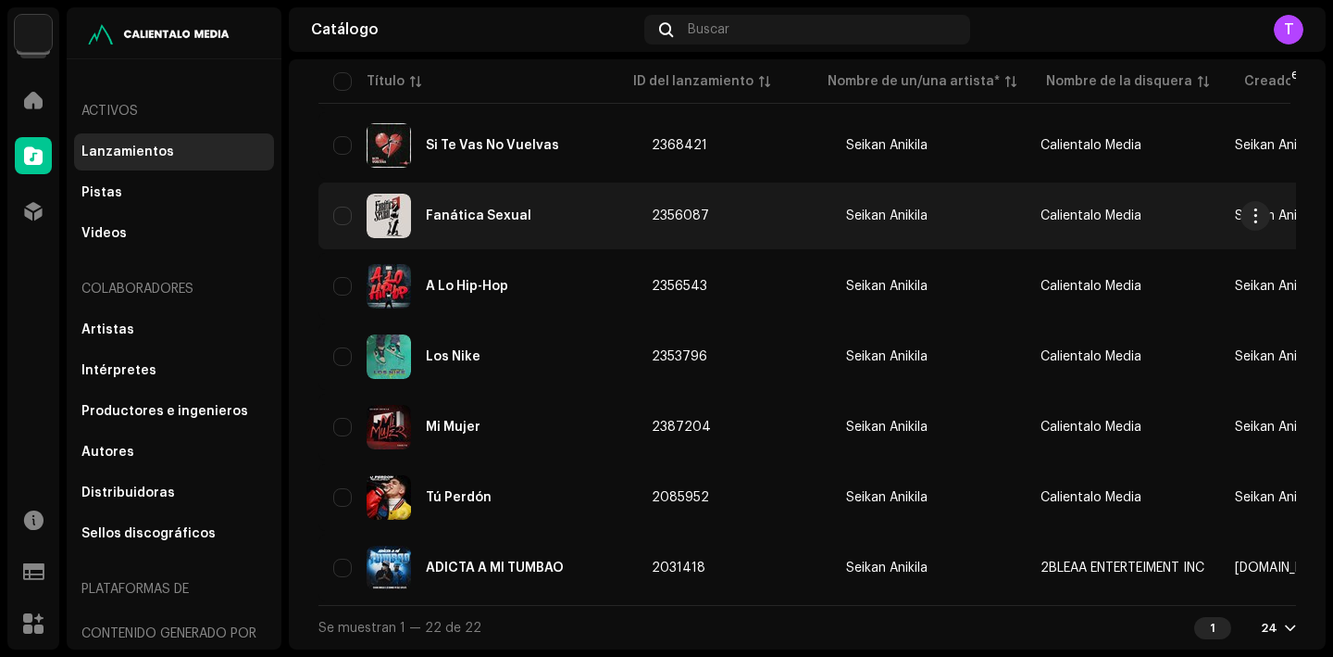
click at [453, 194] on div "Fanática Sexual" at bounding box center [477, 216] width 289 height 44
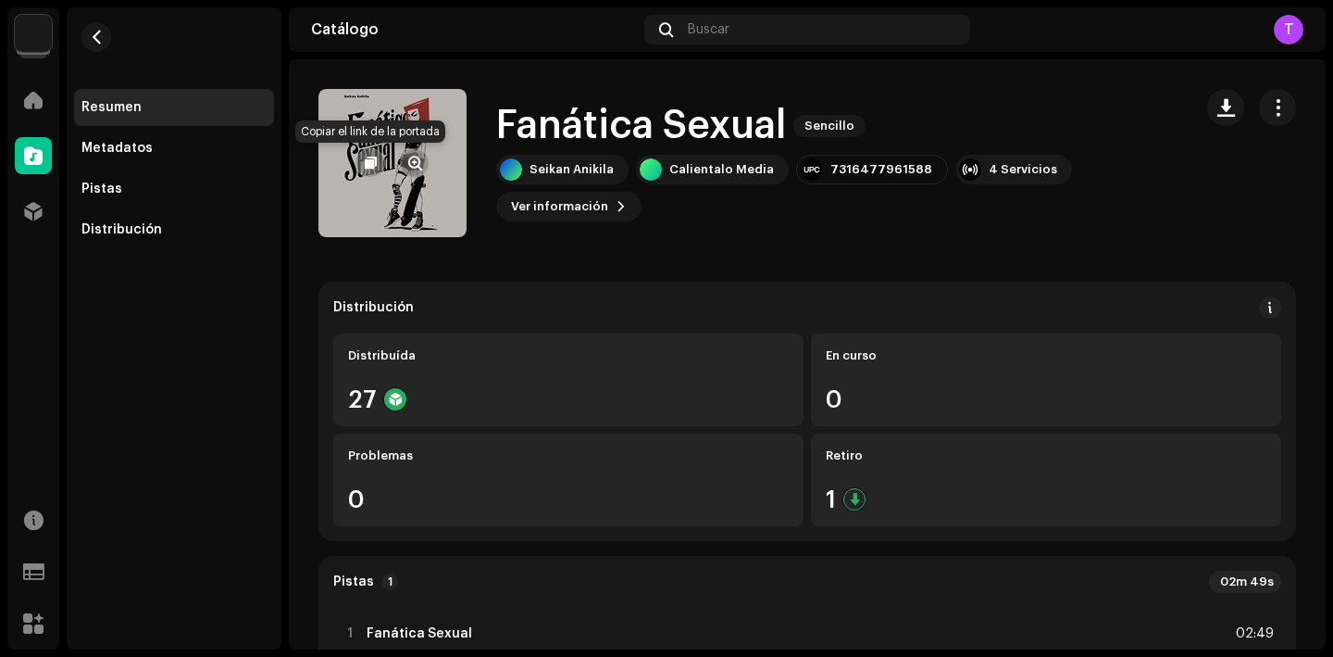
click at [363, 162] on button "button" at bounding box center [371, 163] width 30 height 30
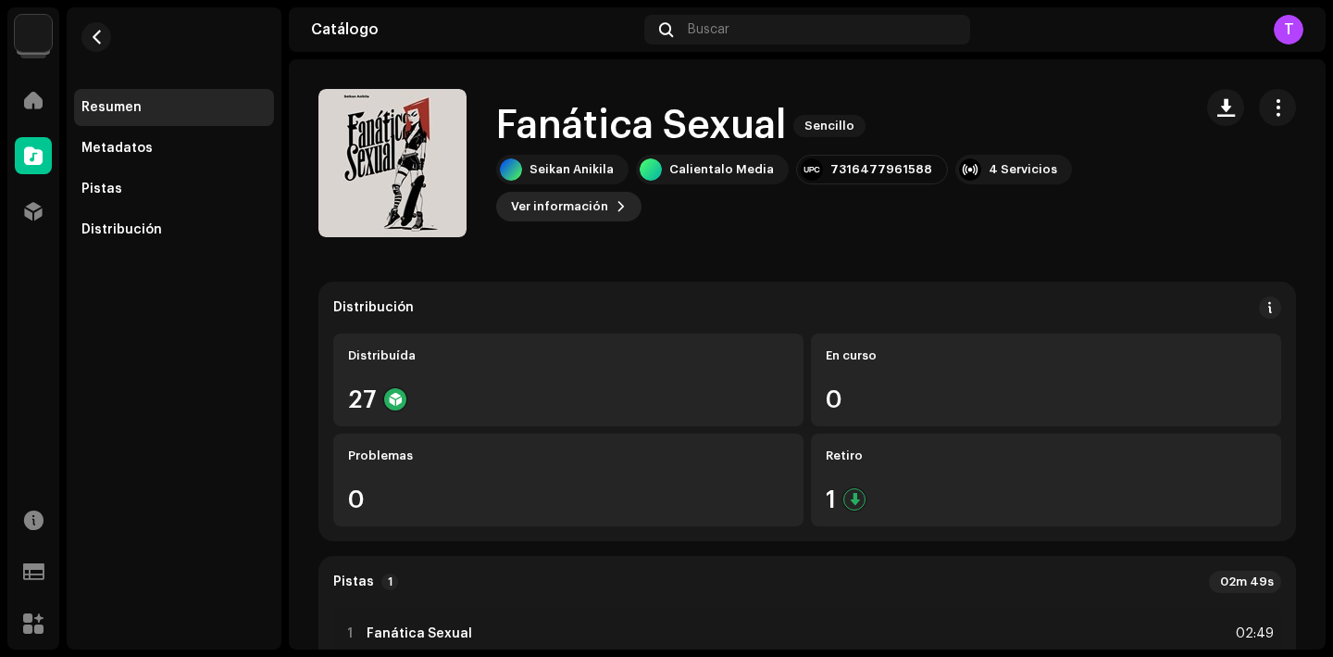
click at [506, 207] on button "Ver información" at bounding box center [568, 207] width 145 height 30
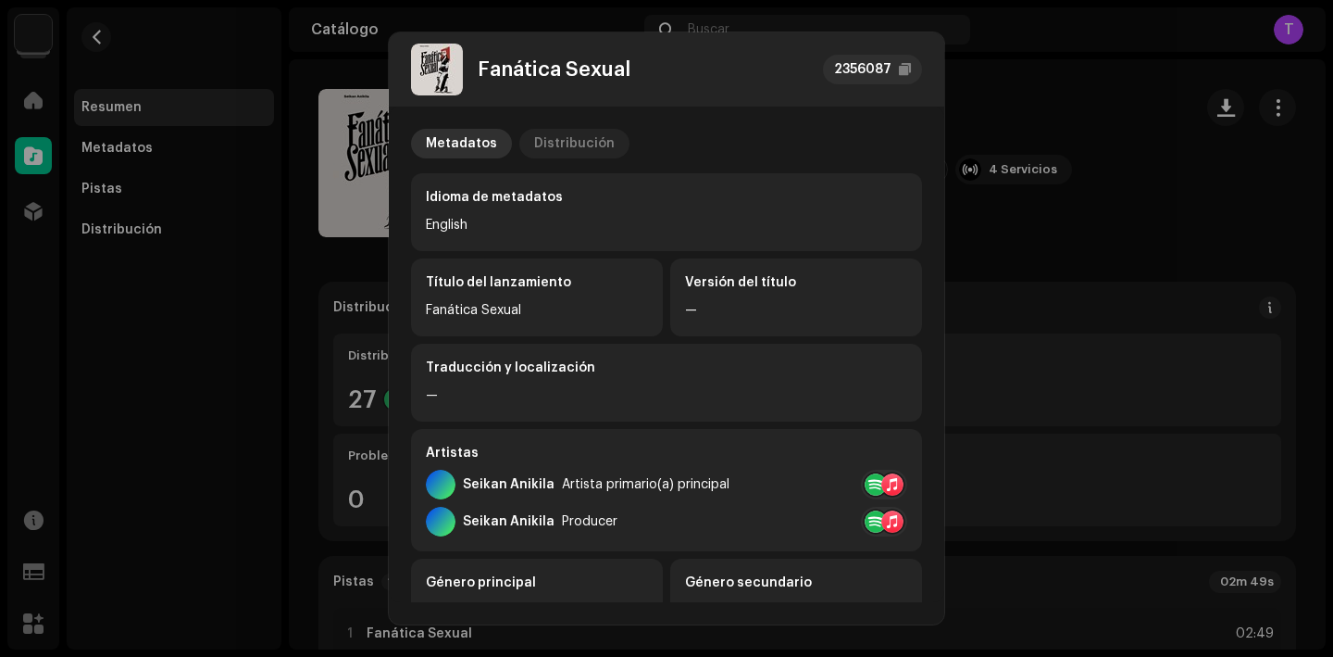
click at [586, 130] on div "Distribución" at bounding box center [574, 144] width 81 height 30
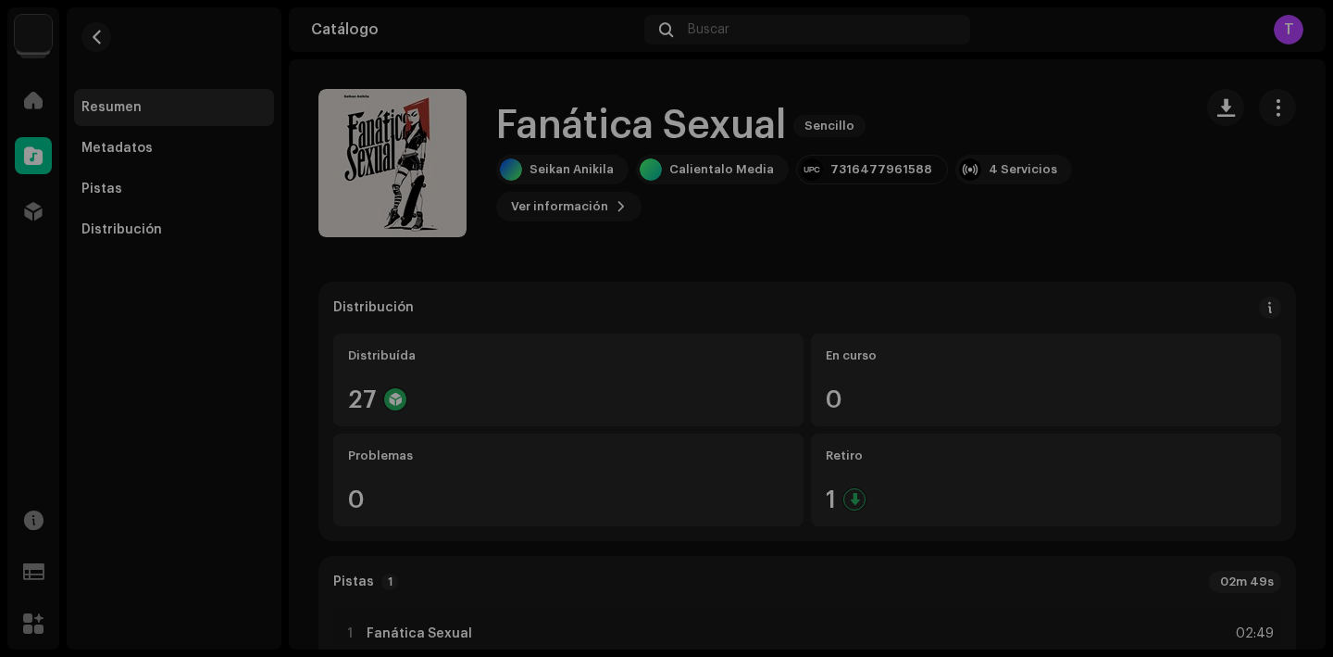
click at [1006, 227] on div "Fanática Sexual 2356087 Metadatos Distribución Fecha de lanzamiento 11 jun 2024…" at bounding box center [666, 328] width 1333 height 657
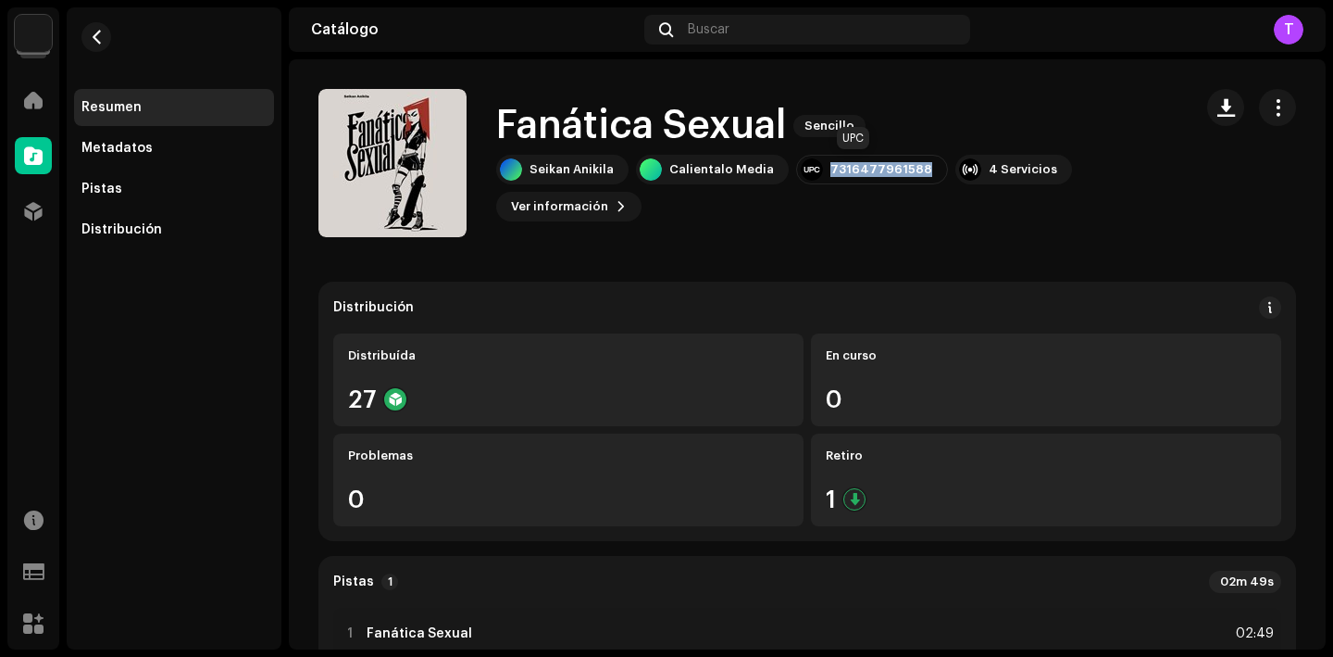
drag, startPoint x: 906, startPoint y: 169, endPoint x: 819, endPoint y: 169, distance: 87.0
click at [831, 169] on div "7316477961588" at bounding box center [882, 169] width 102 height 15
copy div "7316477961588"
click at [1269, 89] on button "button" at bounding box center [1277, 107] width 37 height 37
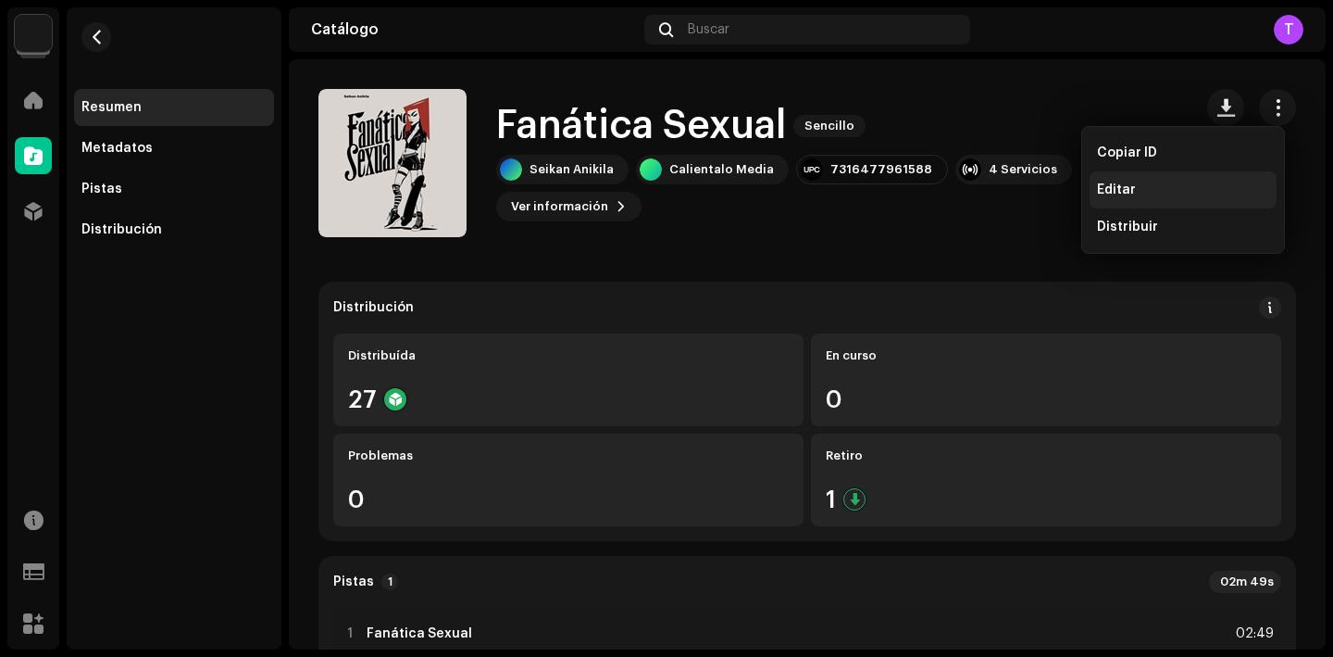
click at [1144, 190] on div "Editar" at bounding box center [1183, 189] width 172 height 15
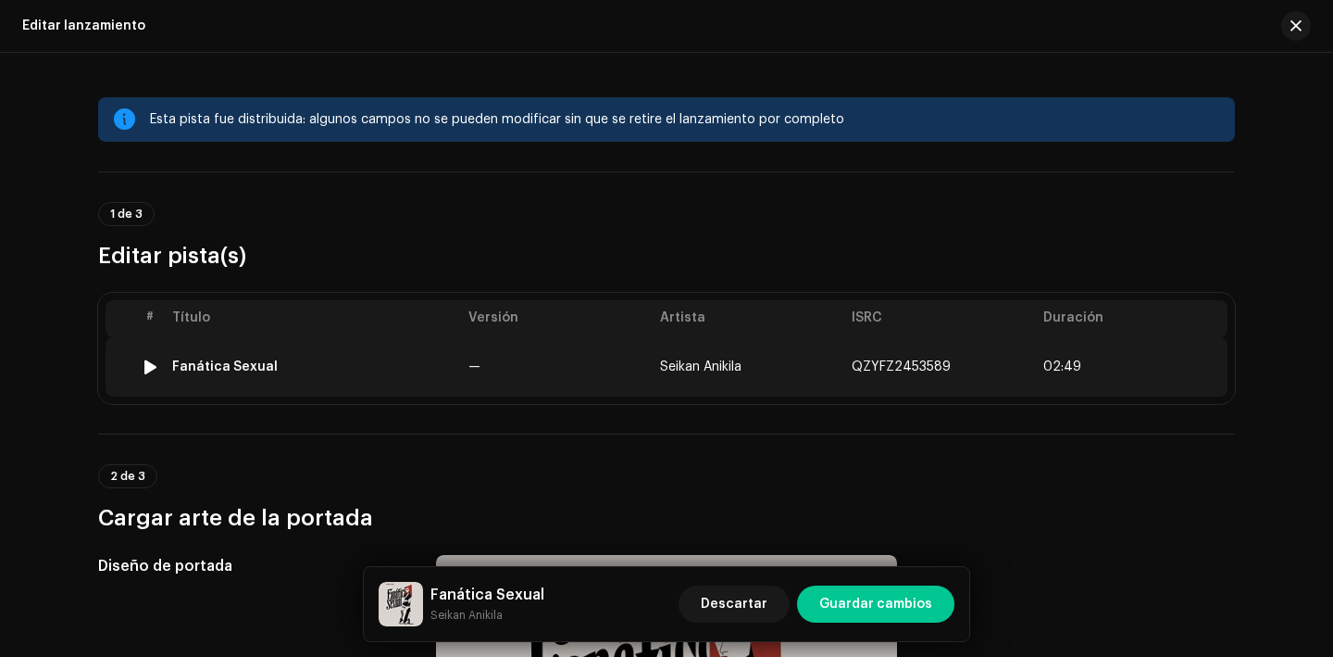
click at [236, 366] on div "Fanática Sexual" at bounding box center [225, 366] width 106 height 15
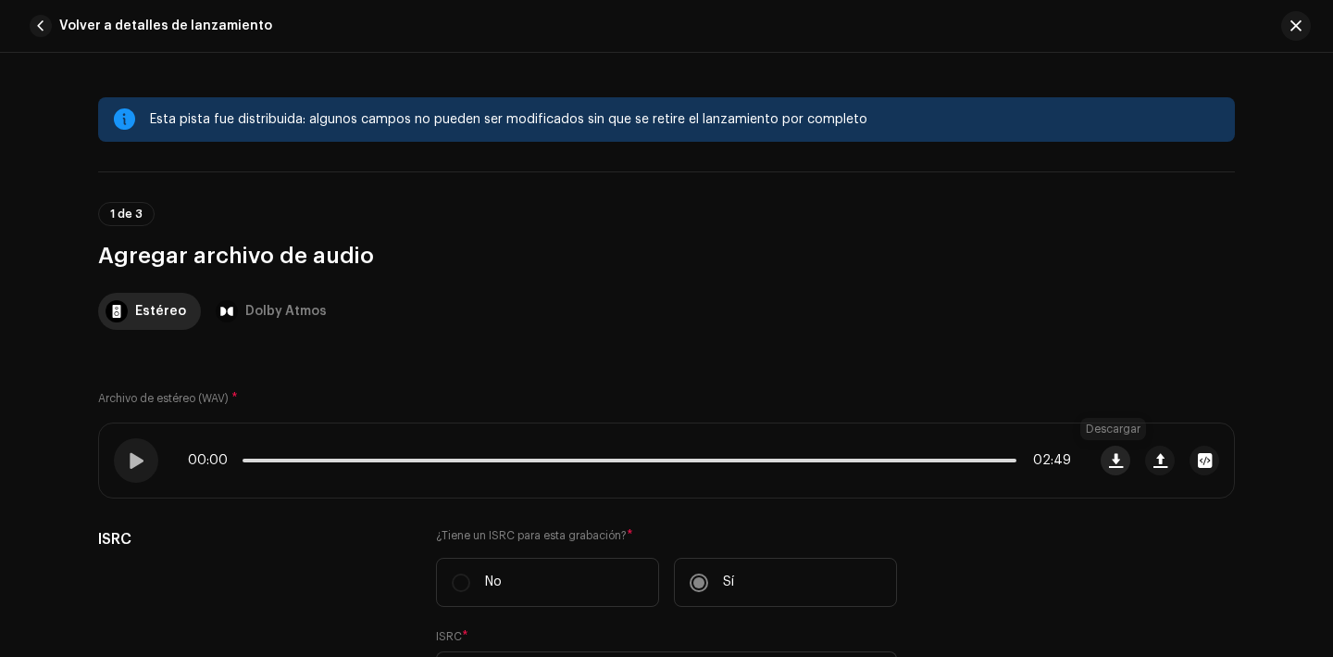
click at [1108, 468] on button "button" at bounding box center [1116, 460] width 30 height 30
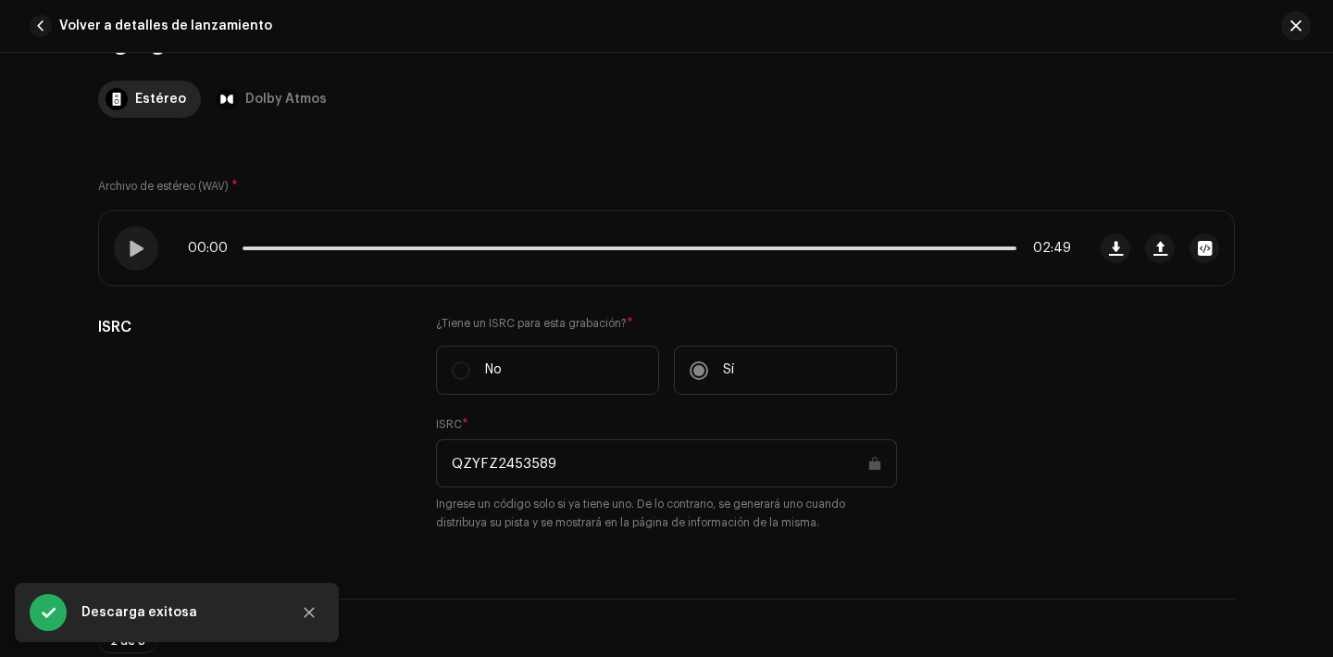
scroll to position [235, 0]
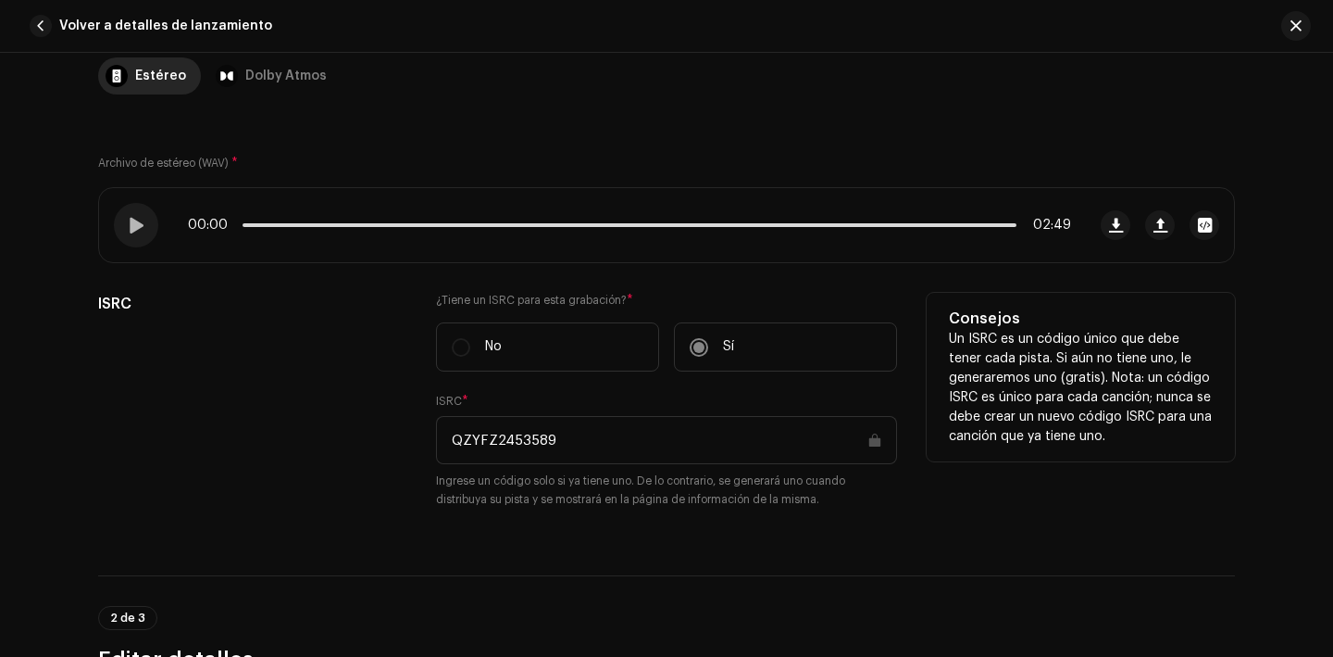
drag, startPoint x: 590, startPoint y: 436, endPoint x: 435, endPoint y: 436, distance: 154.6
click at [436, 436] on input "QZYFZ2453589" at bounding box center [666, 440] width 461 height 48
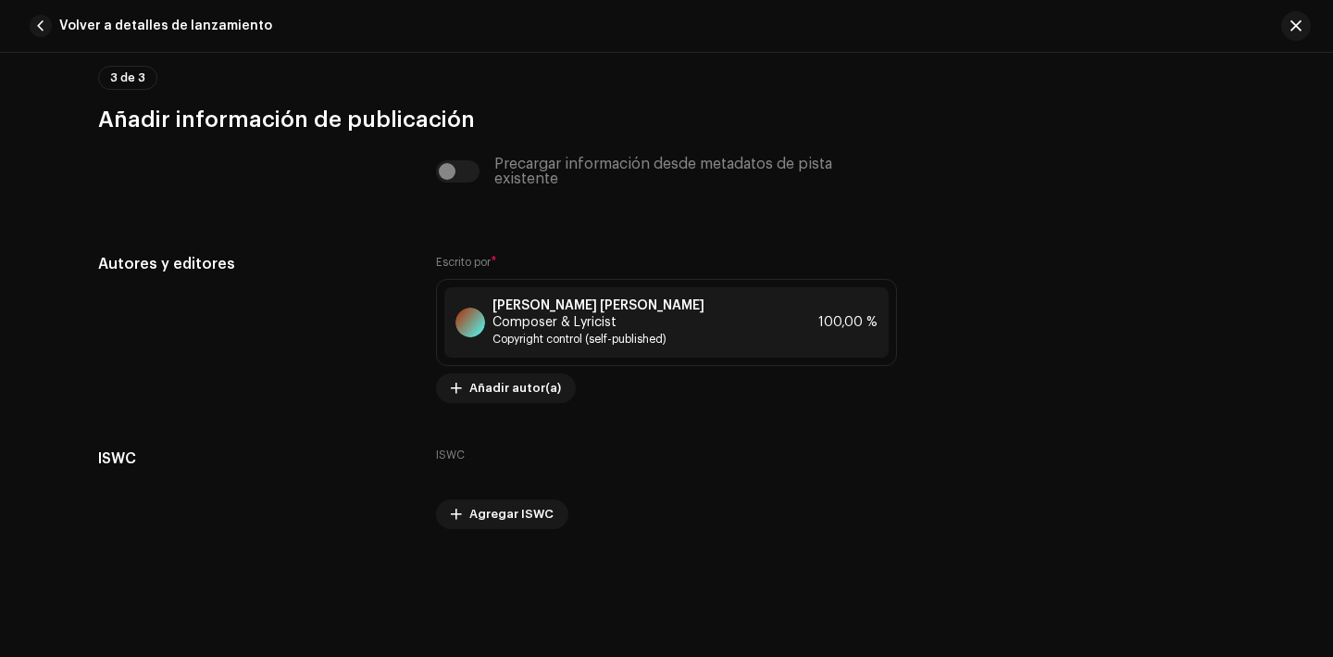
scroll to position [3897, 0]
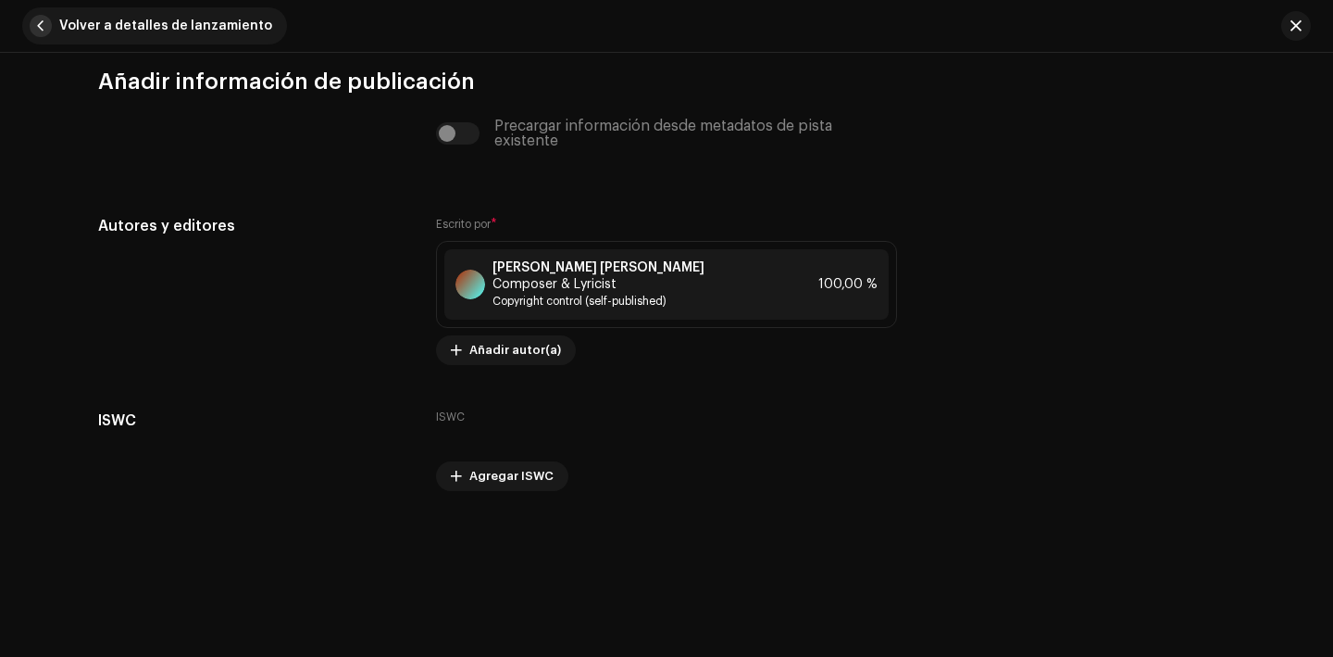
click at [39, 23] on span "button" at bounding box center [41, 26] width 22 height 22
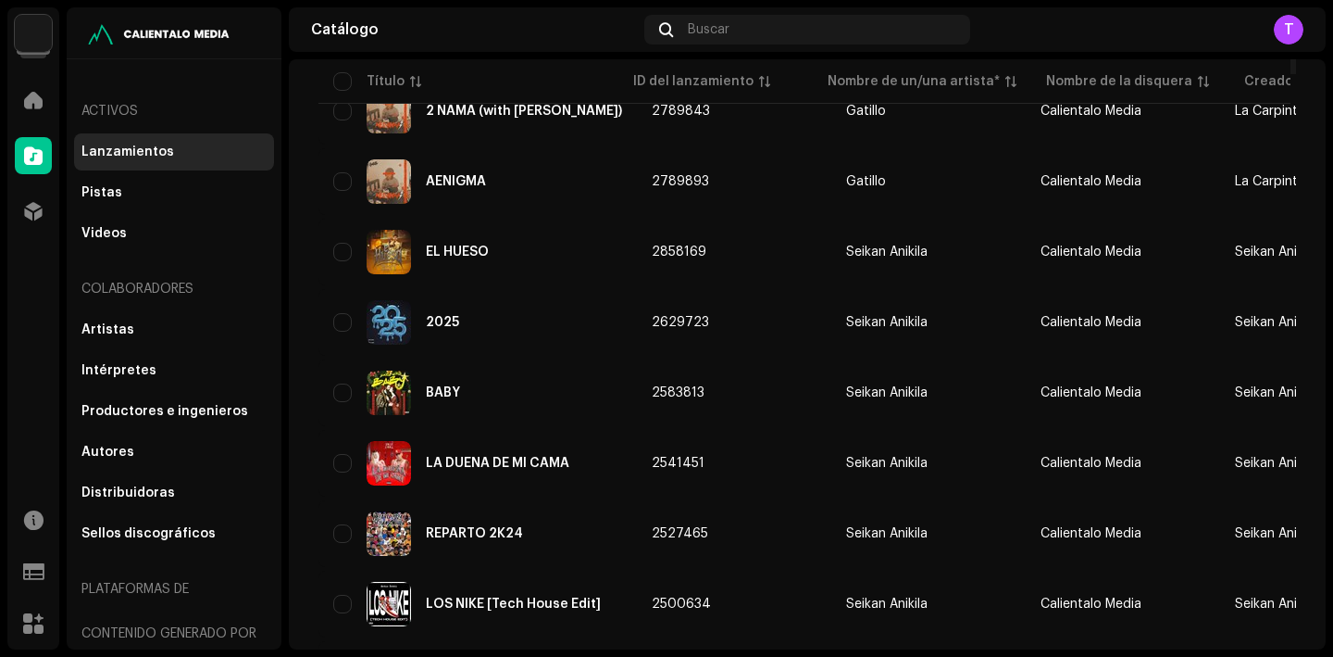
scroll to position [1244, 0]
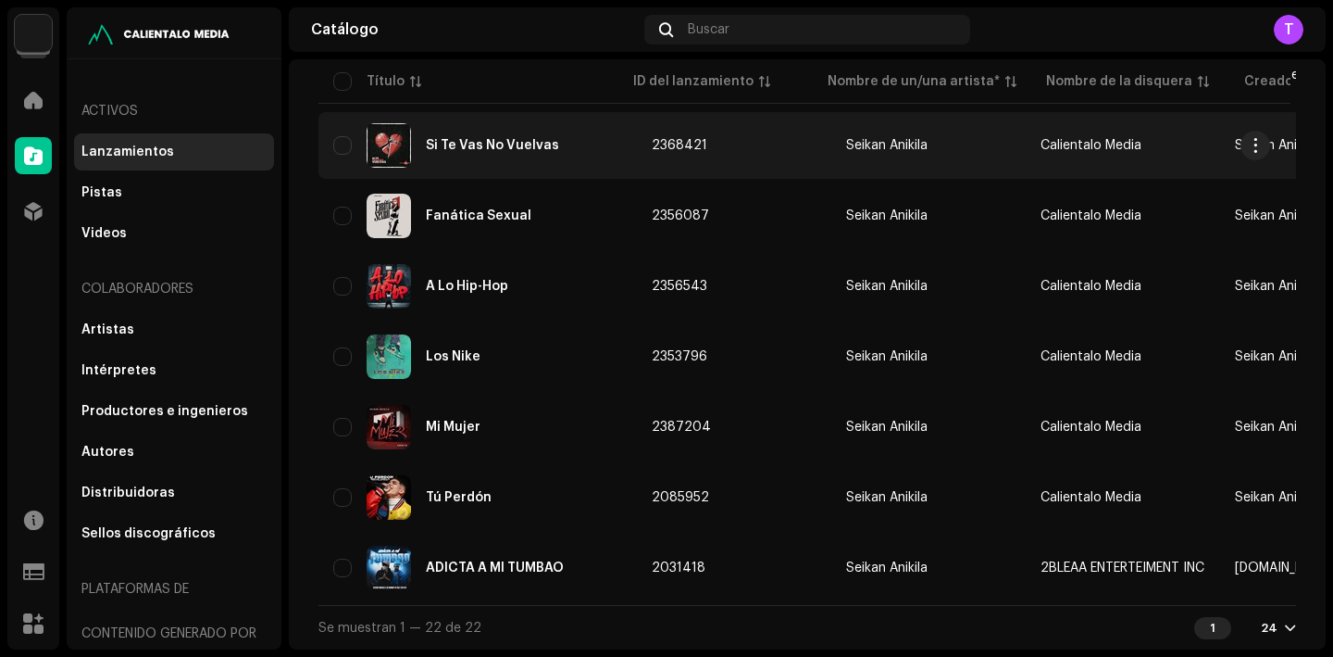
click at [479, 139] on div "Si Te Vas No Vuelvas" at bounding box center [492, 145] width 133 height 13
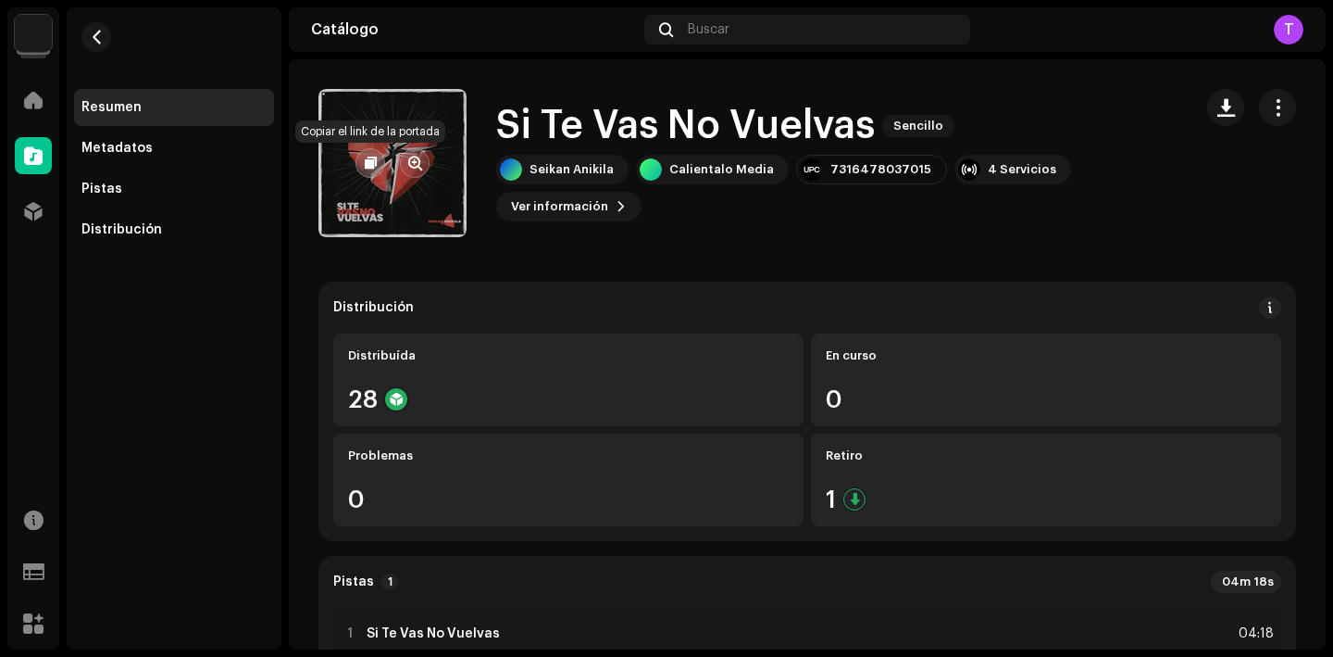
click at [374, 164] on span "button" at bounding box center [371, 163] width 12 height 15
click at [582, 197] on span "Ver información" at bounding box center [559, 206] width 97 height 37
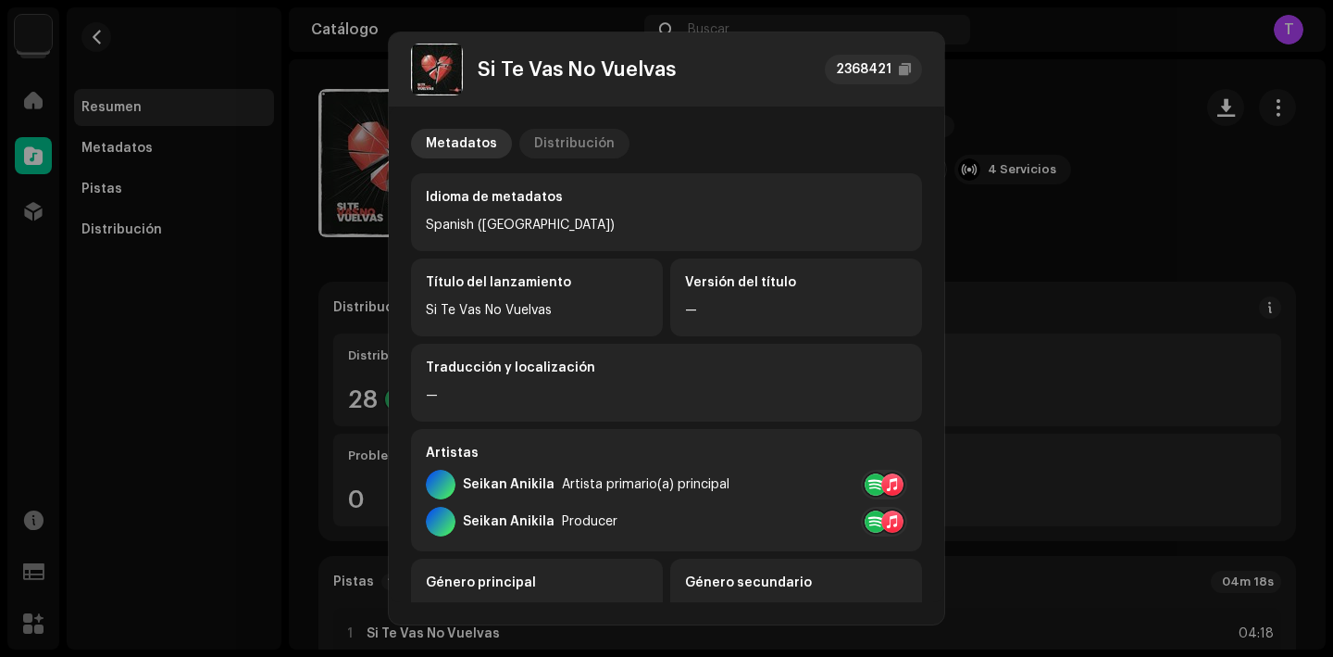
click at [583, 131] on div "Distribución" at bounding box center [574, 144] width 81 height 30
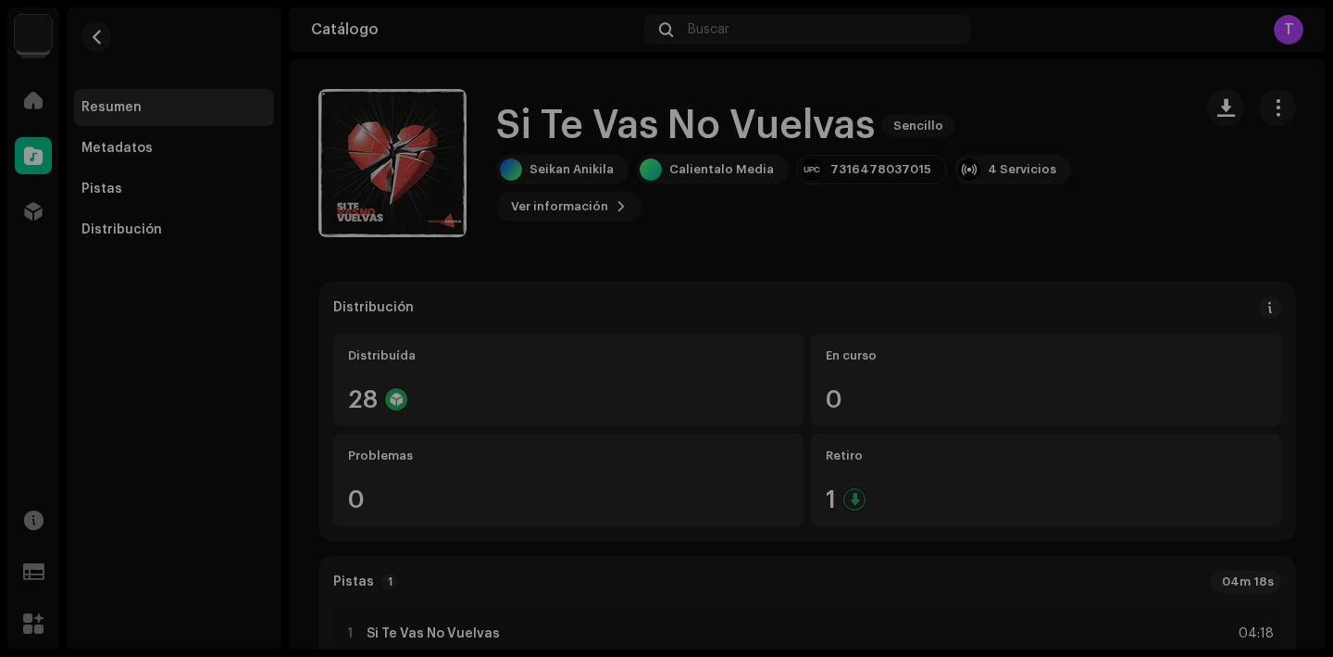
click at [978, 211] on div "Si Te Vas No Vuelvas 2368421 Metadatos Distribución Fecha de lanzamiento 22 jun…" at bounding box center [666, 328] width 1333 height 657
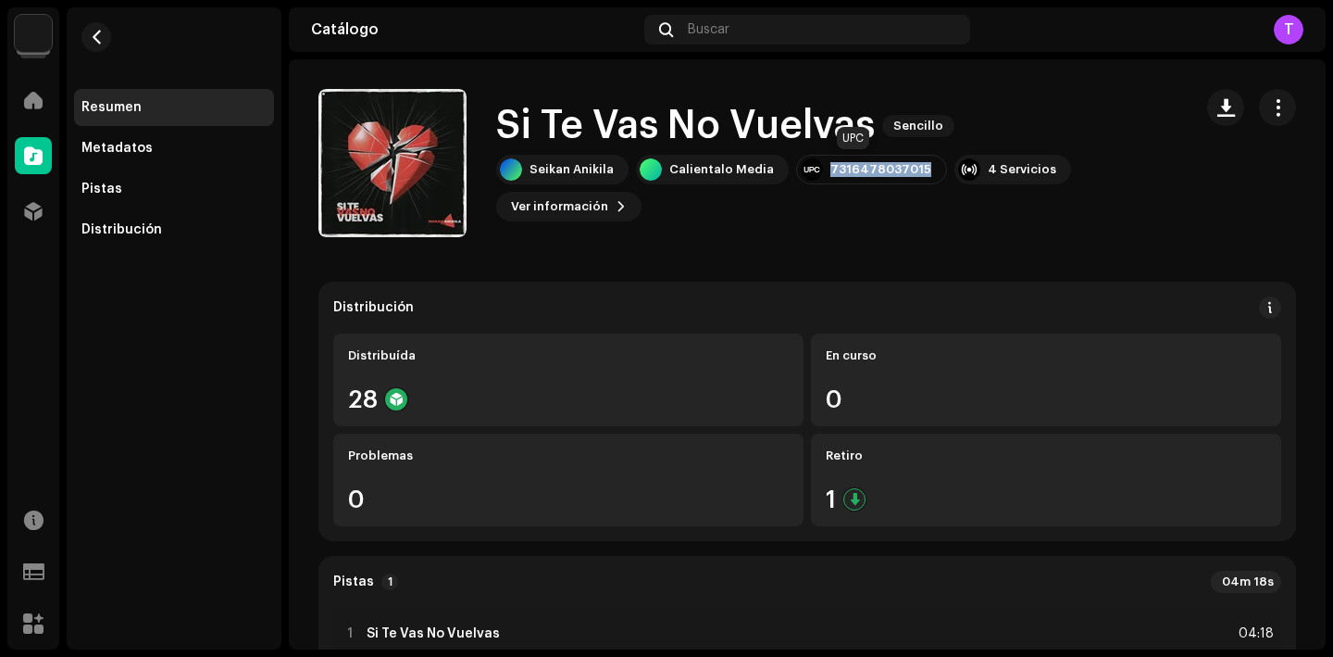
drag, startPoint x: 909, startPoint y: 173, endPoint x: 814, endPoint y: 166, distance: 95.7
click at [813, 167] on div "7316478037015" at bounding box center [871, 170] width 151 height 30
copy div "7316478037015"
click at [1282, 105] on button "button" at bounding box center [1277, 107] width 37 height 37
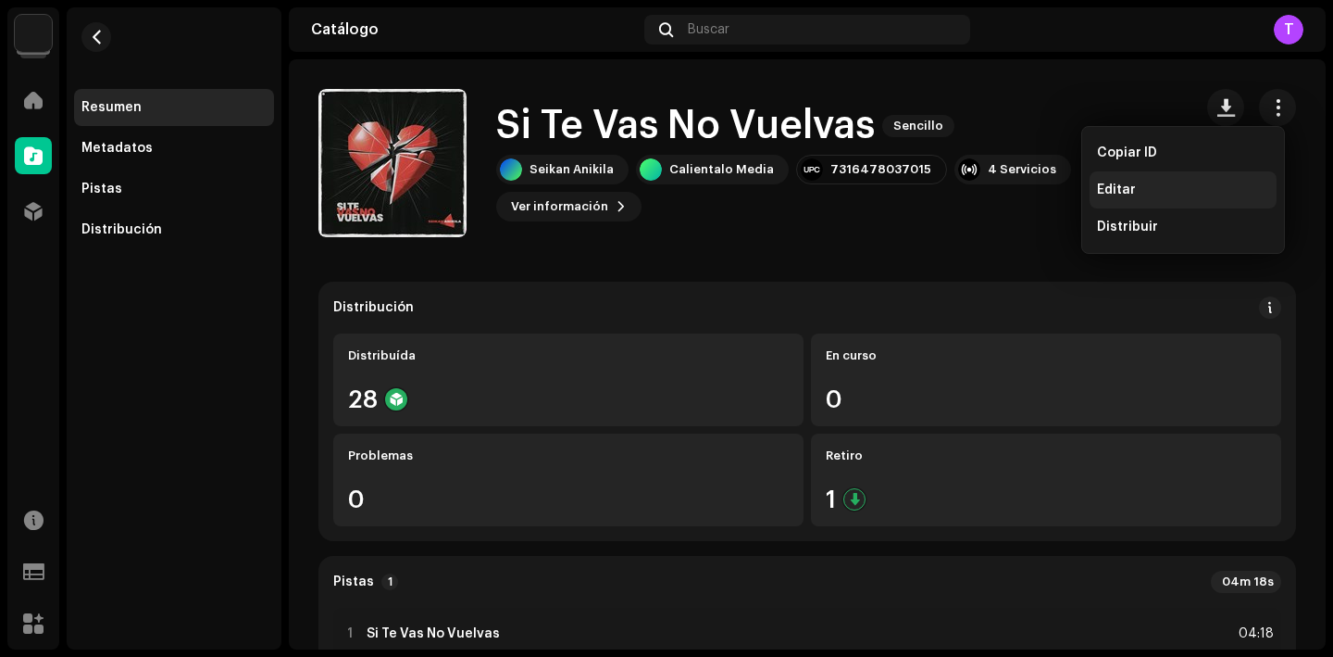
click at [1154, 190] on div "Editar" at bounding box center [1183, 189] width 172 height 15
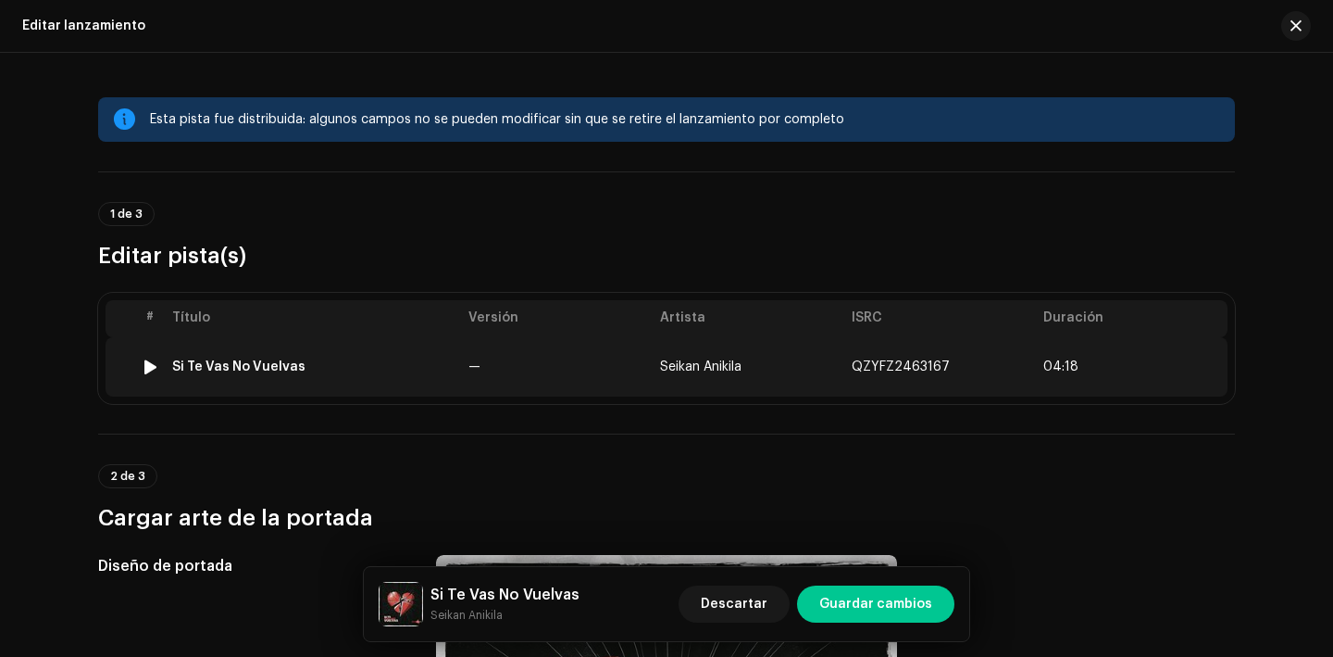
click at [251, 377] on td "Si Te Vas No Vuelvas" at bounding box center [313, 366] width 296 height 59
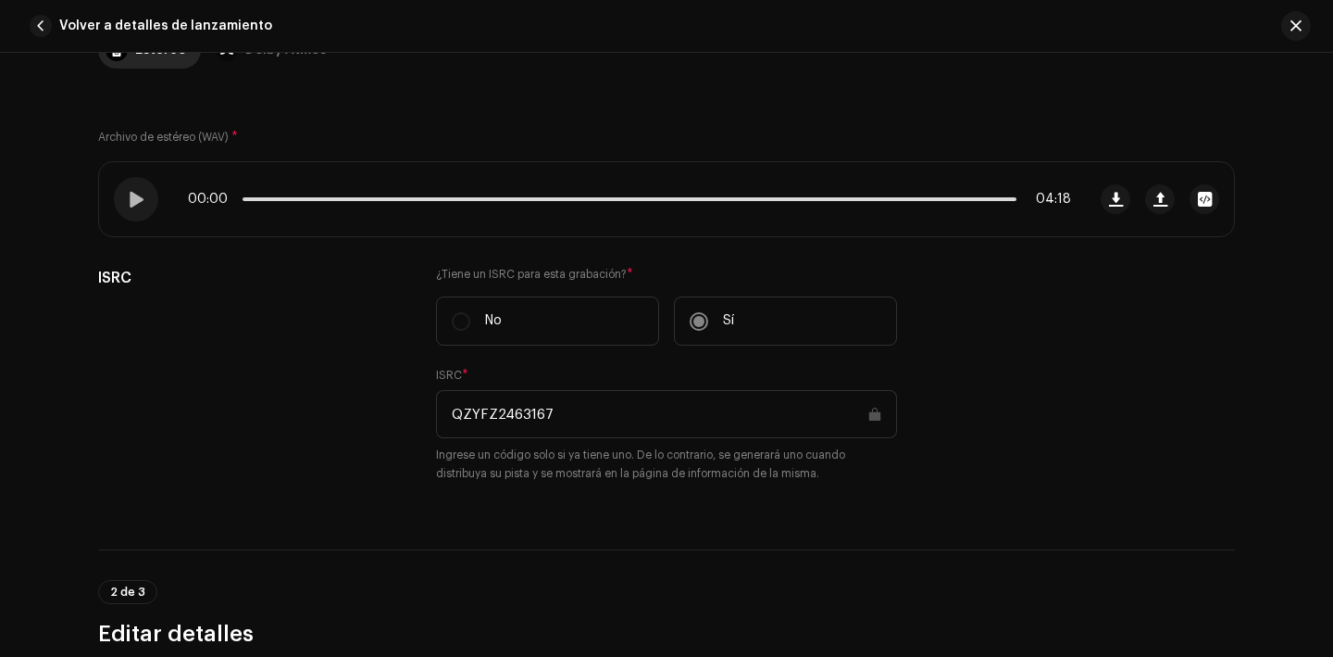
scroll to position [295, 0]
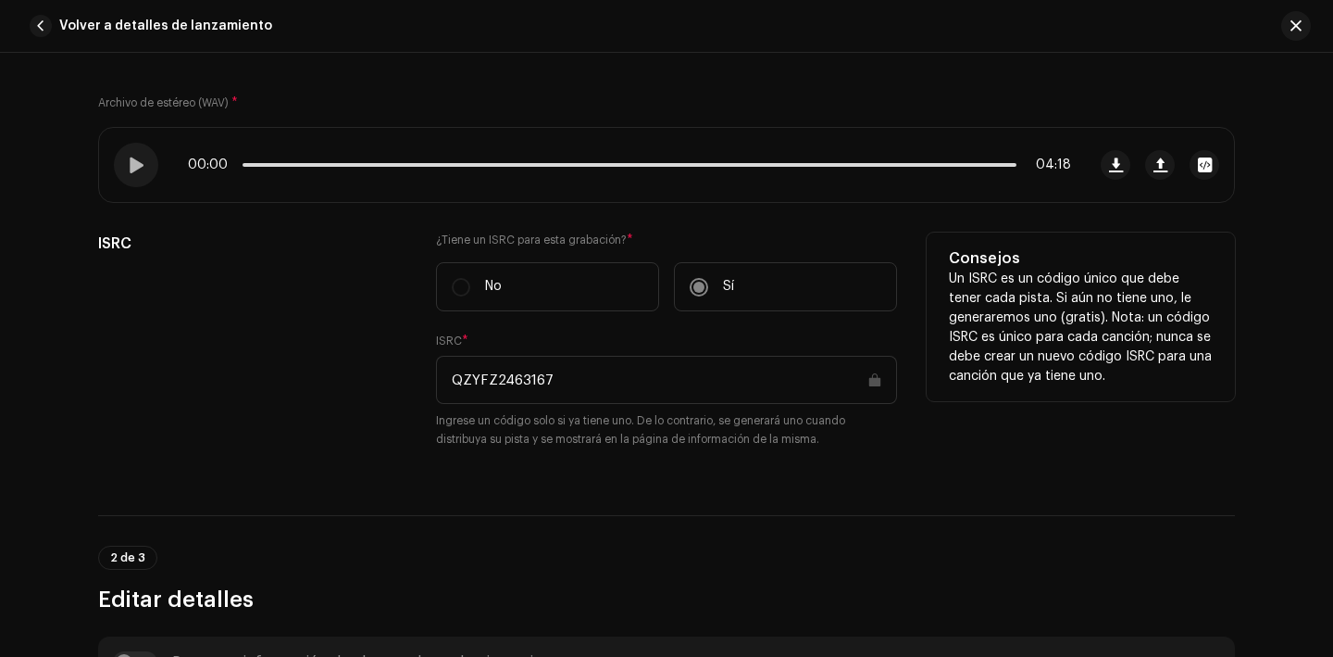
drag, startPoint x: 567, startPoint y: 382, endPoint x: 444, endPoint y: 380, distance: 122.3
click at [444, 380] on input "QZYFZ2463167" at bounding box center [666, 380] width 461 height 48
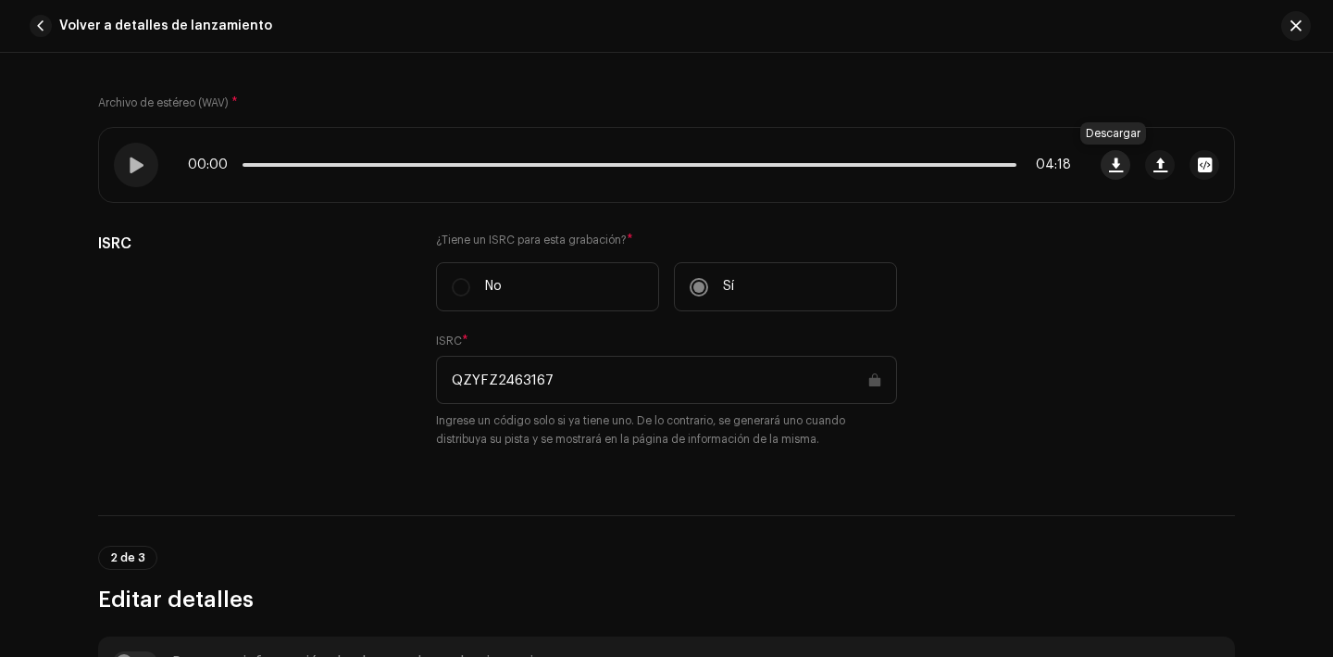
click at [1114, 172] on button "button" at bounding box center [1116, 165] width 30 height 30
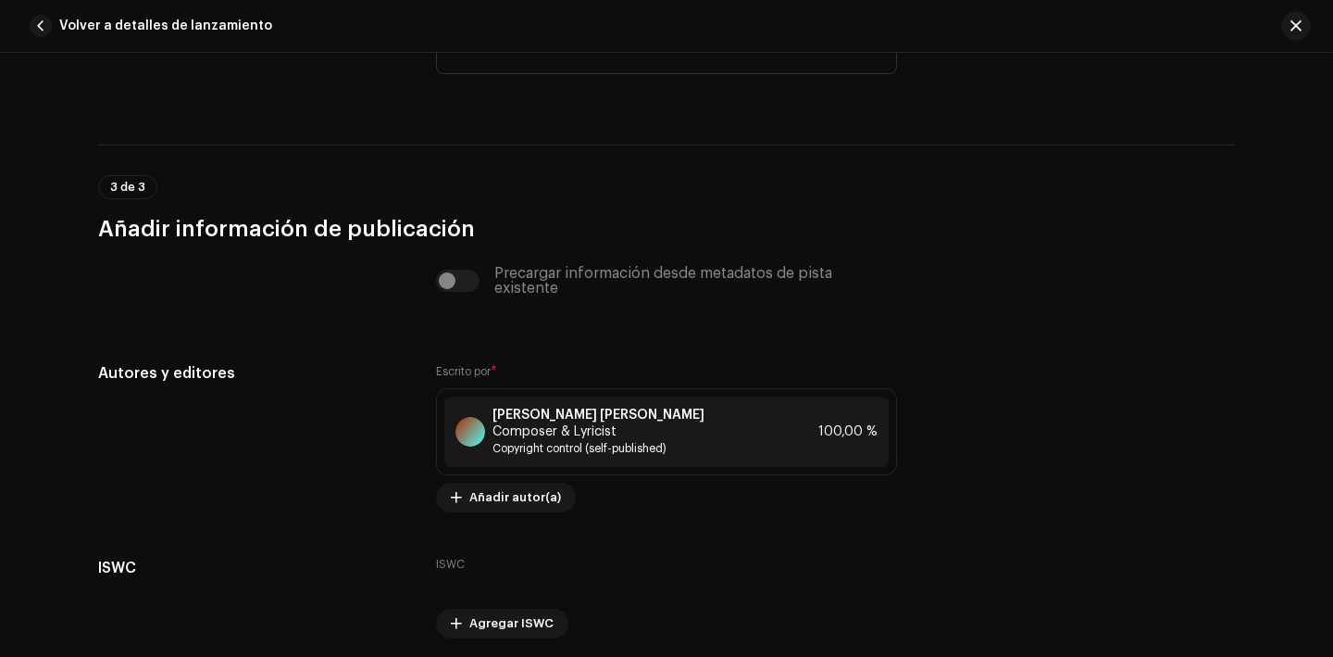
scroll to position [3897, 0]
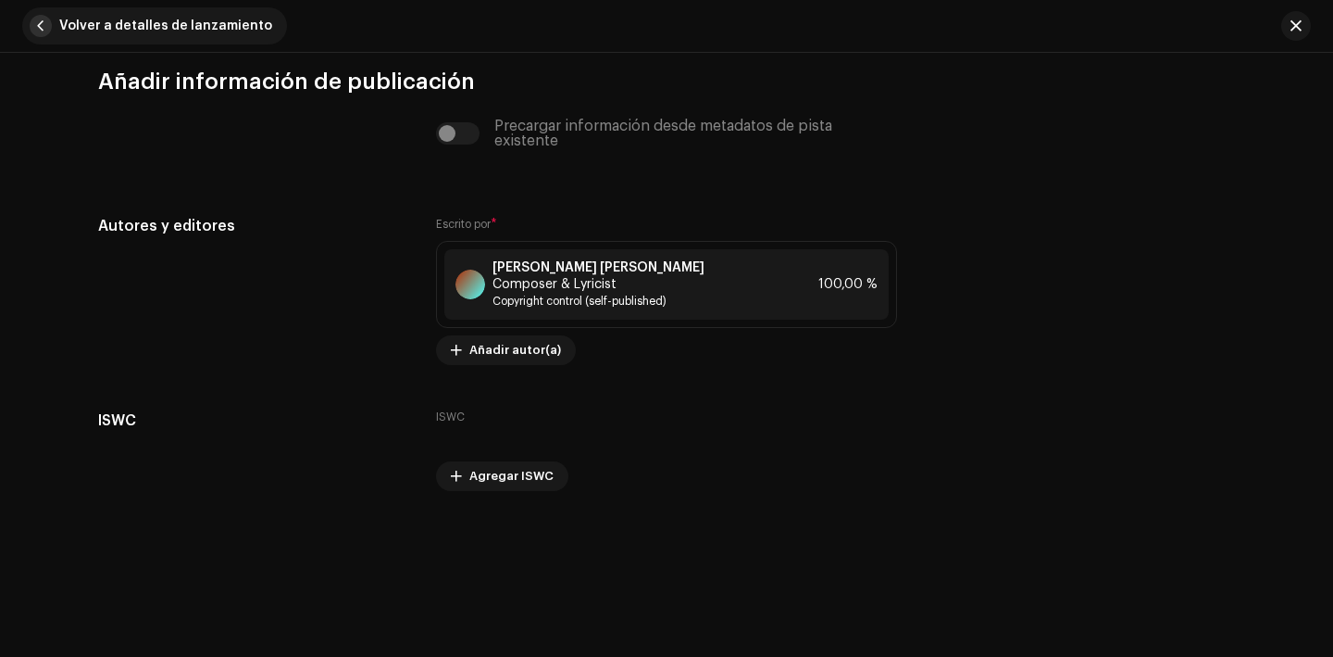
click at [51, 25] on span "button" at bounding box center [41, 26] width 22 height 22
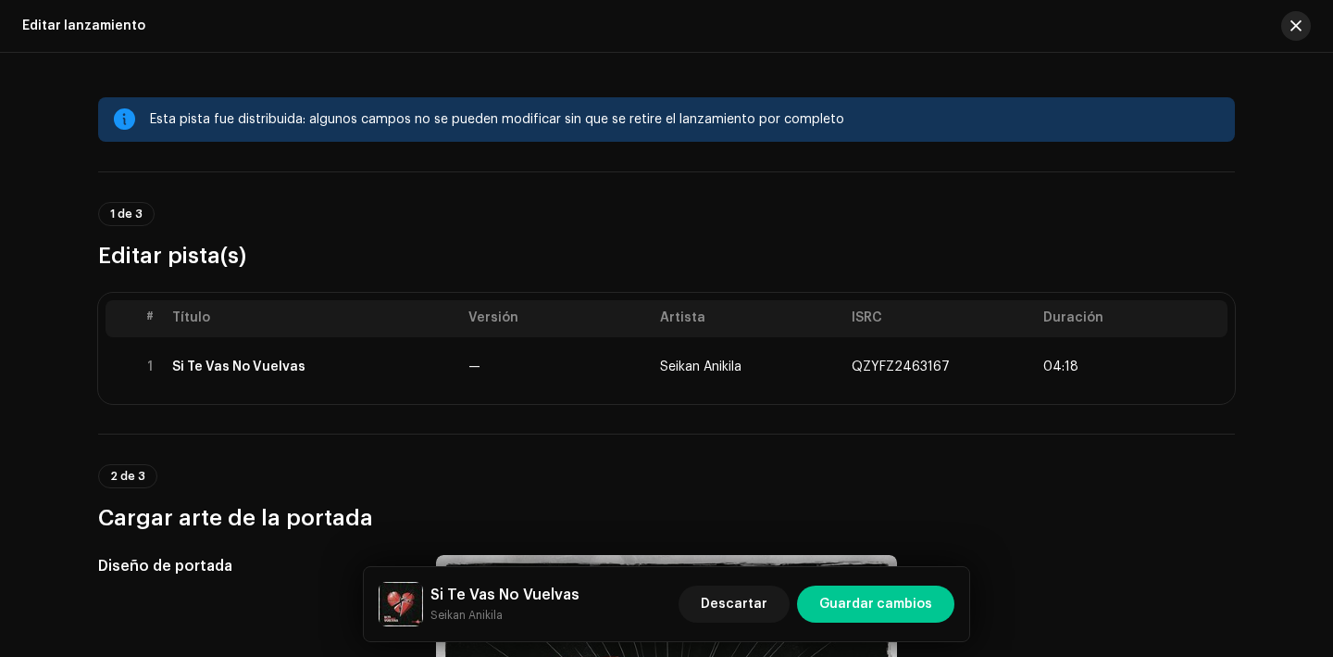
click at [1307, 23] on button "button" at bounding box center [1297, 26] width 30 height 30
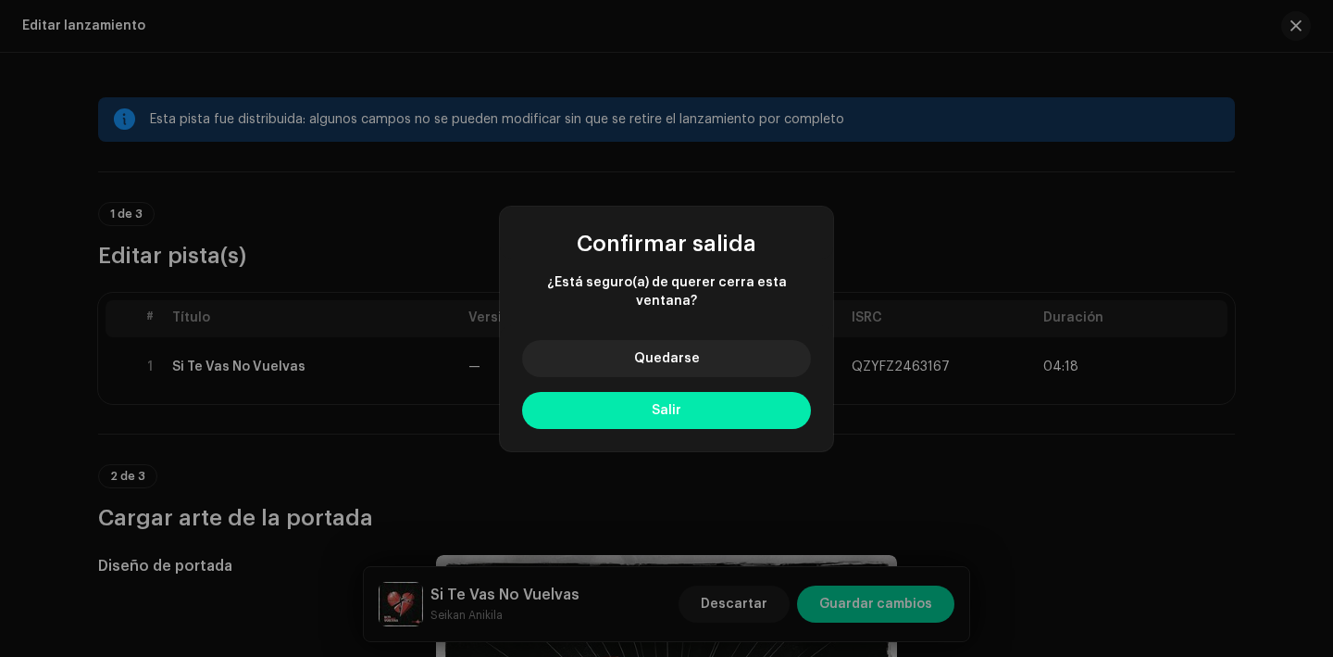
click at [774, 406] on button "Salir" at bounding box center [666, 410] width 289 height 37
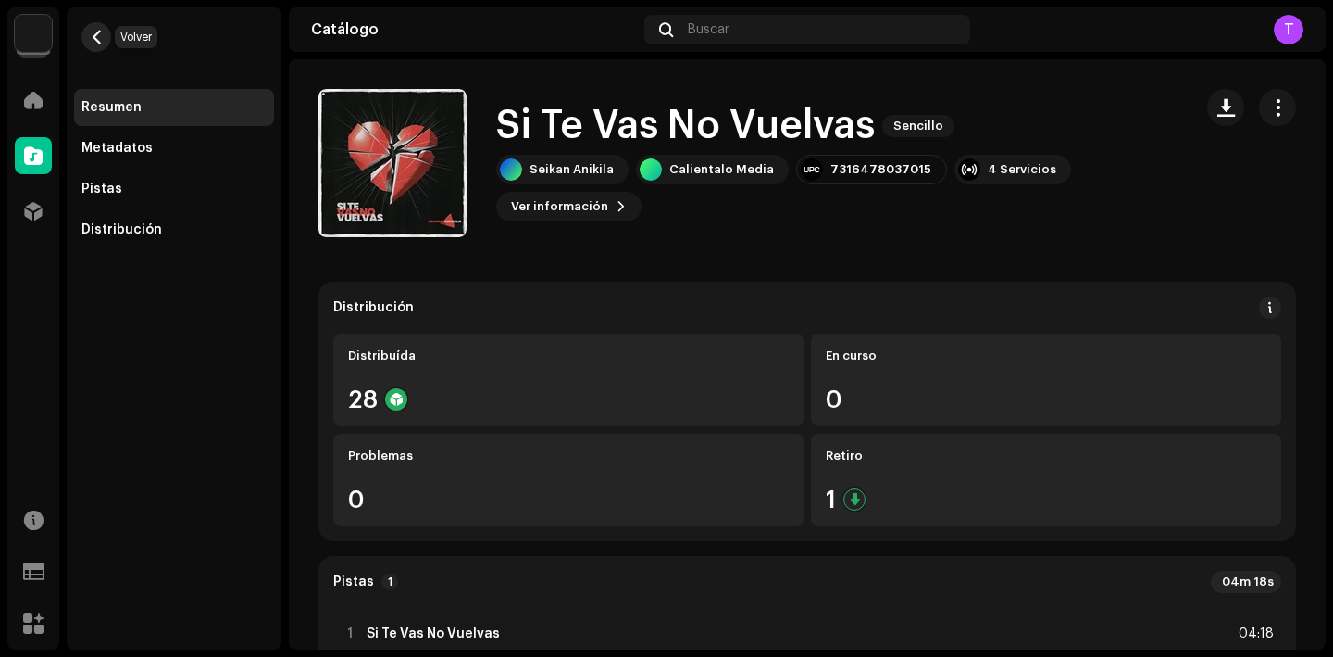
click at [94, 32] on span "button" at bounding box center [97, 37] width 14 height 15
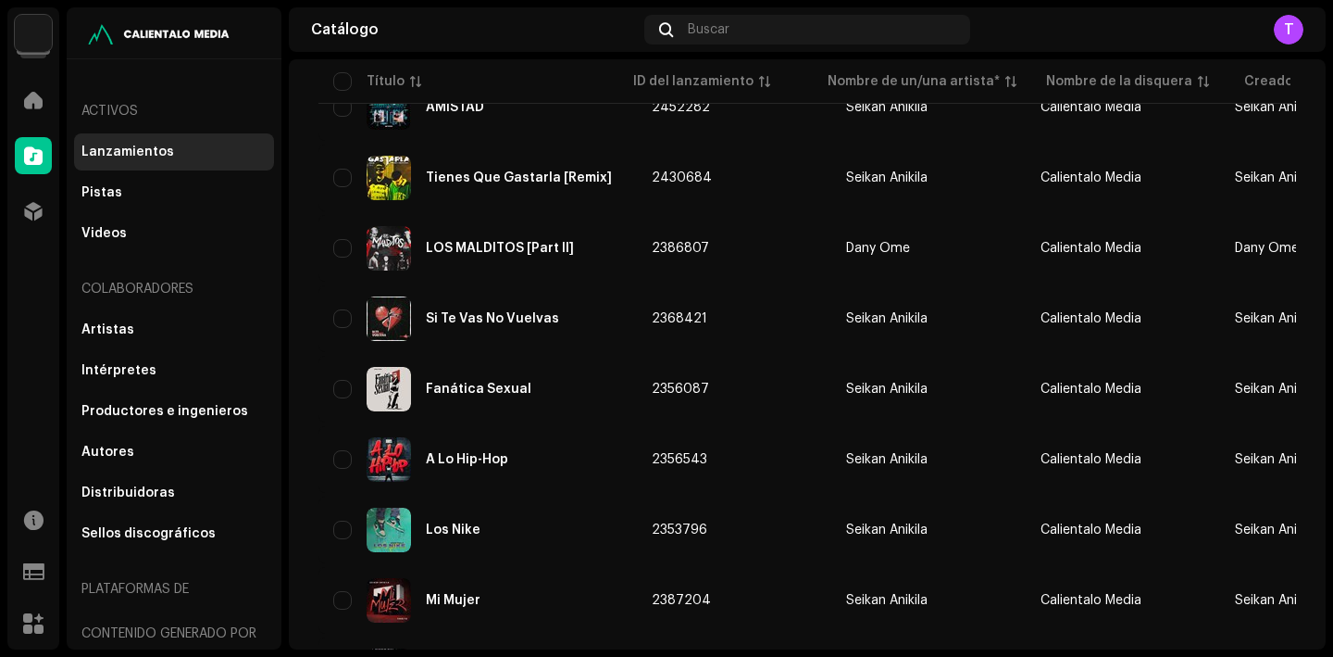
scroll to position [1057, 0]
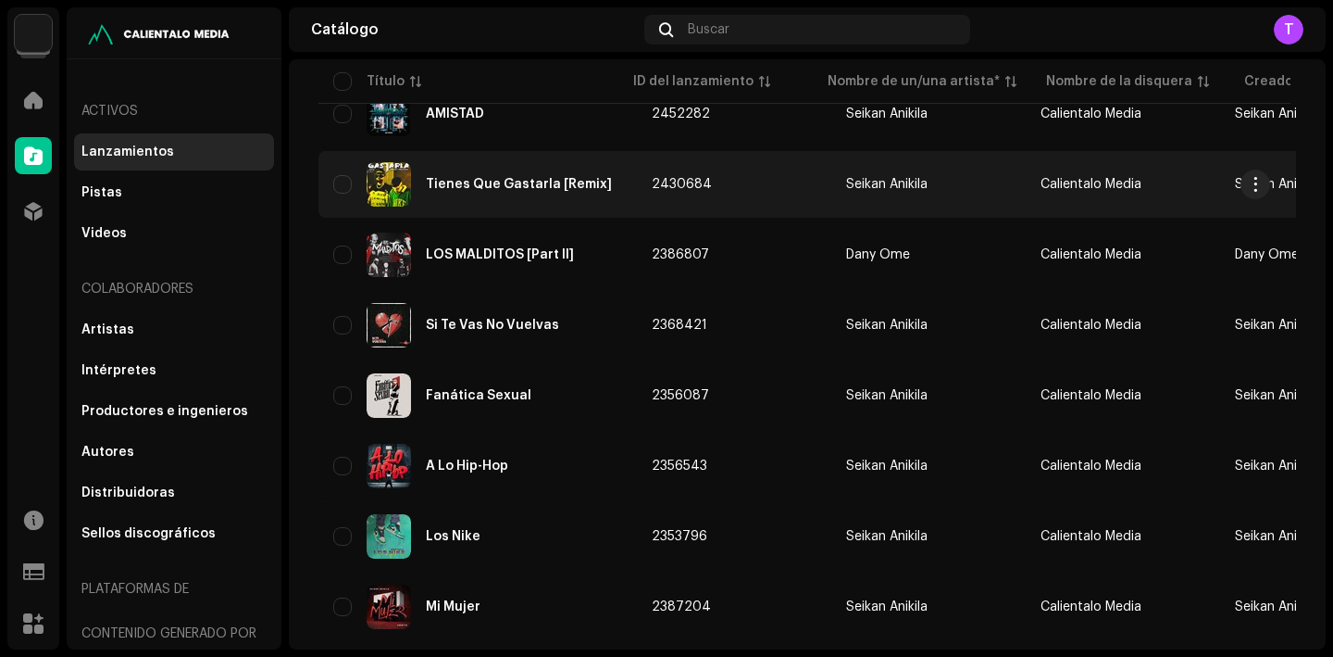
click at [513, 187] on div "Tienes Que Gastarla [Remix]" at bounding box center [519, 184] width 186 height 13
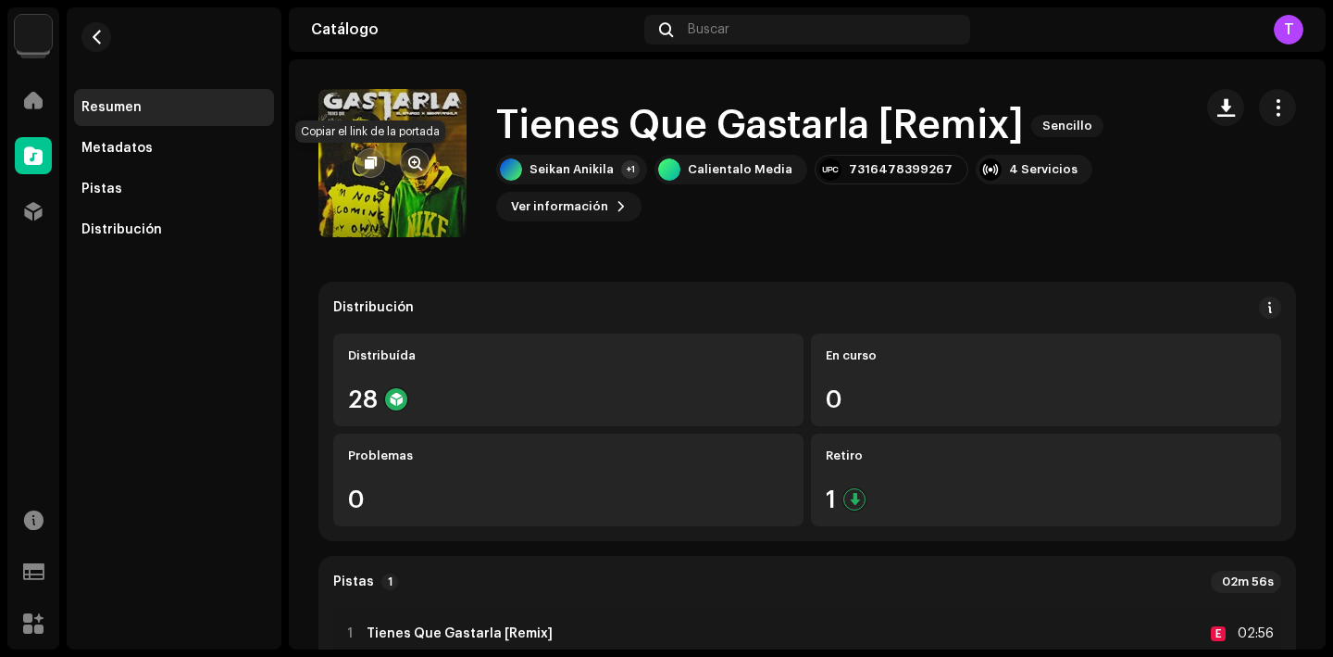
click at [367, 166] on span "button" at bounding box center [371, 163] width 12 height 15
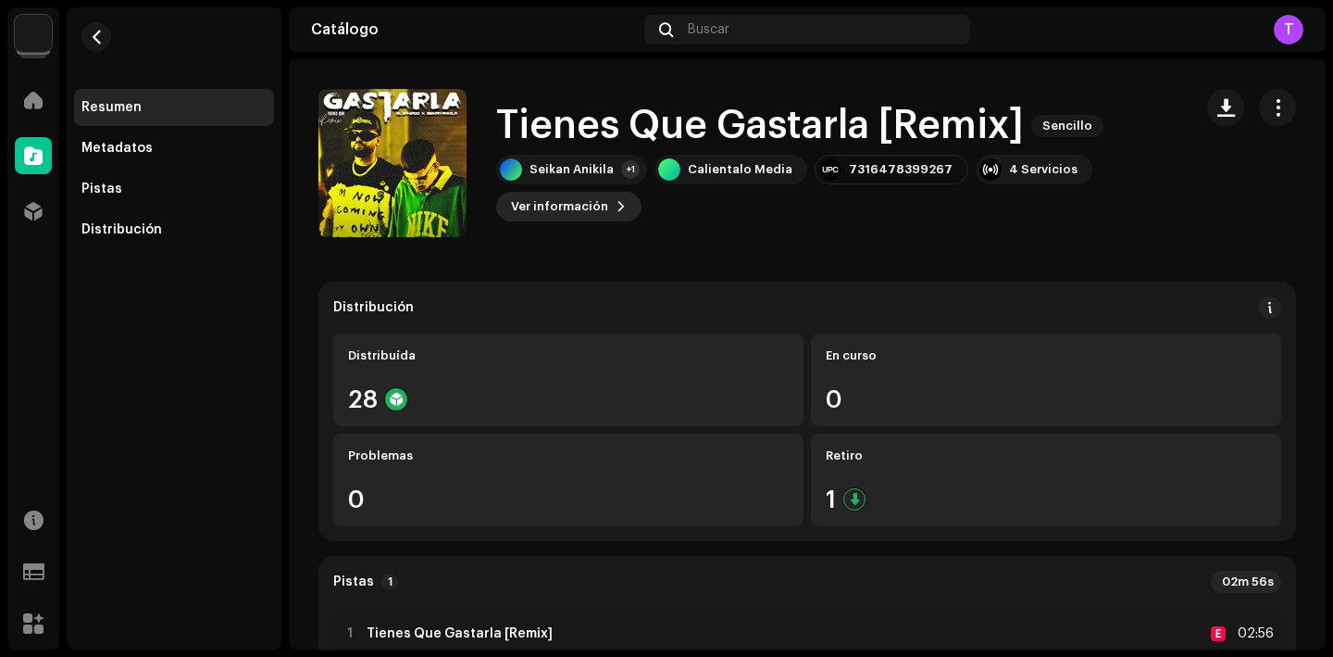
click at [592, 211] on span "Ver información" at bounding box center [559, 206] width 97 height 37
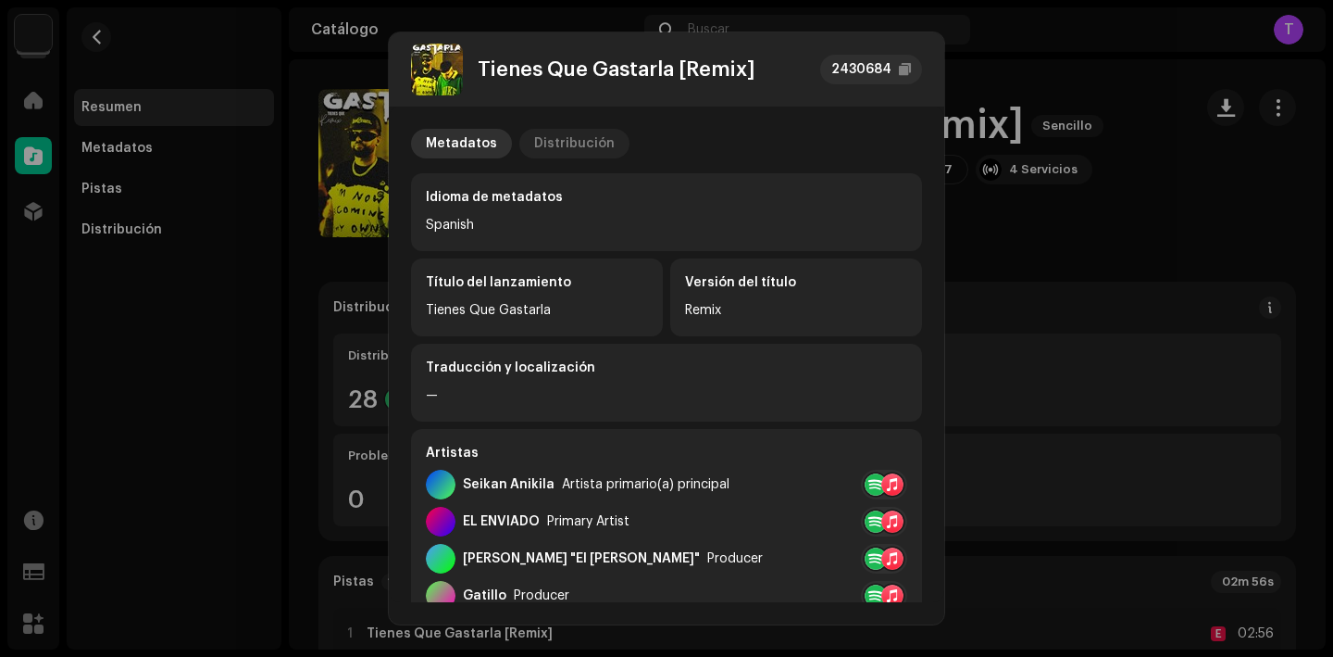
click at [587, 146] on div "Distribución" at bounding box center [574, 144] width 81 height 30
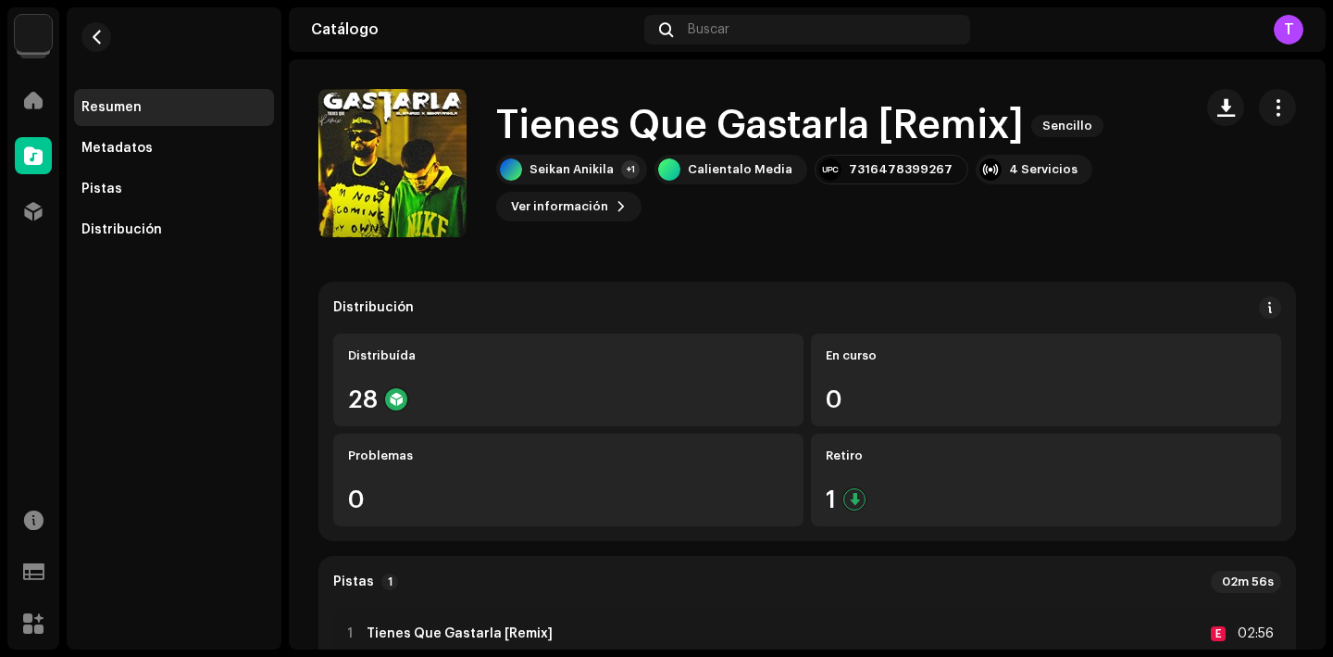
click at [1050, 191] on div "Tienes Que Gastarla [Remix] 2430684 Metadatos Distribución Fecha de lanzamiento…" at bounding box center [666, 328] width 1333 height 657
click at [586, 209] on span "Ver información" at bounding box center [559, 206] width 97 height 37
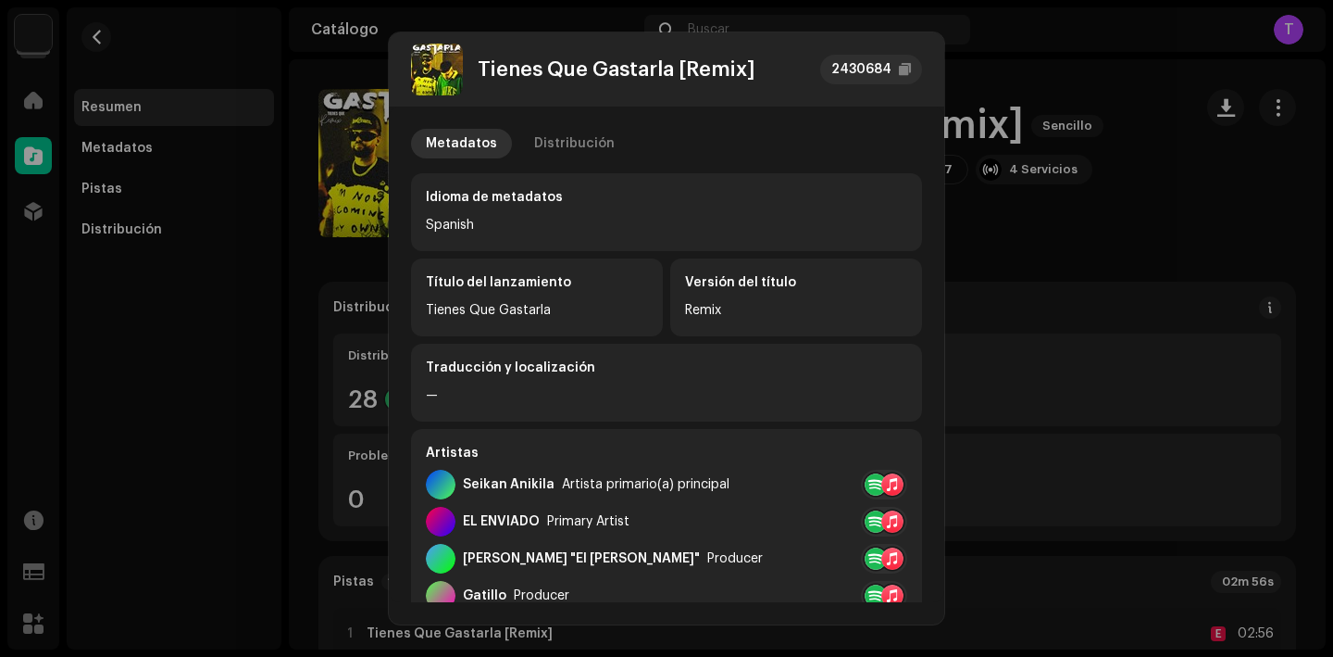
click at [549, 161] on div "Metadatos Distribución Idioma de metadatos Spanish Título del lanzamiento Tiene…" at bounding box center [666, 616] width 511 height 974
click at [557, 137] on div "Distribución" at bounding box center [574, 144] width 81 height 30
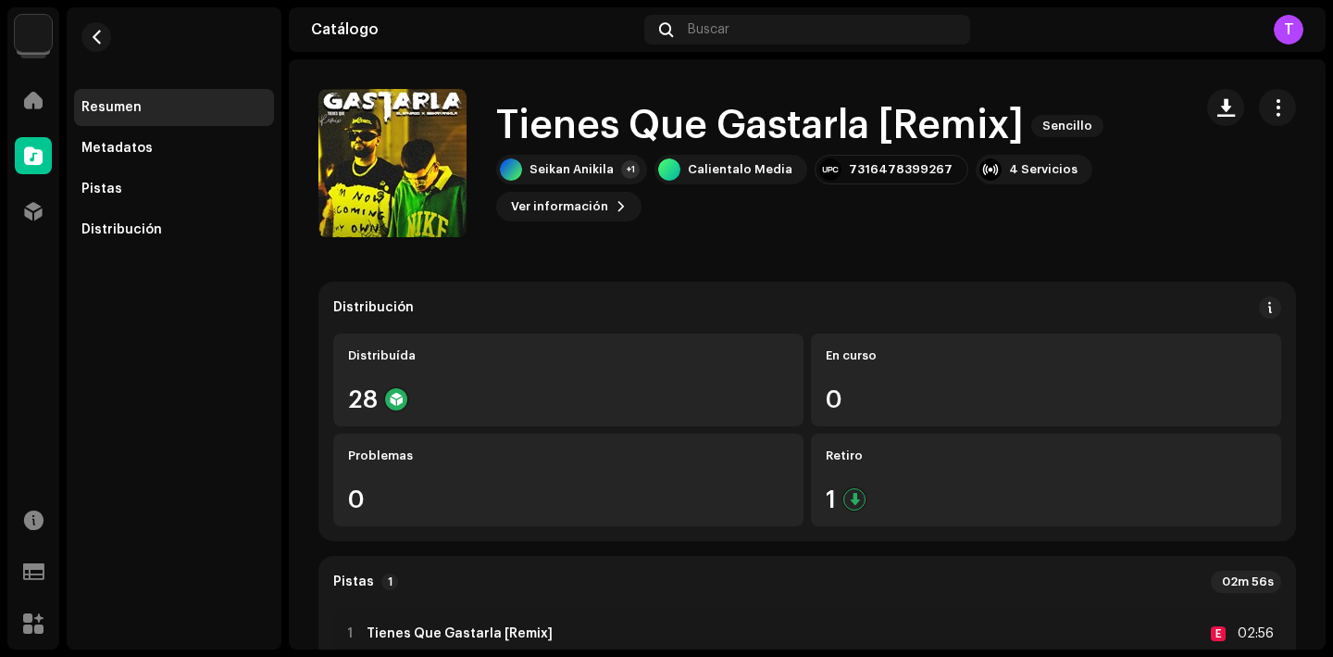
click at [994, 241] on div "Tienes Que Gastarla [Remix] 2430684 Metadatos Distribución Fecha de lanzamiento…" at bounding box center [666, 328] width 1333 height 657
drag, startPoint x: 930, startPoint y: 169, endPoint x: 814, endPoint y: 168, distance: 115.7
click at [815, 168] on div "7316478399267" at bounding box center [892, 170] width 154 height 30
copy div "7316478399267"
click at [1269, 115] on span "button" at bounding box center [1278, 107] width 18 height 15
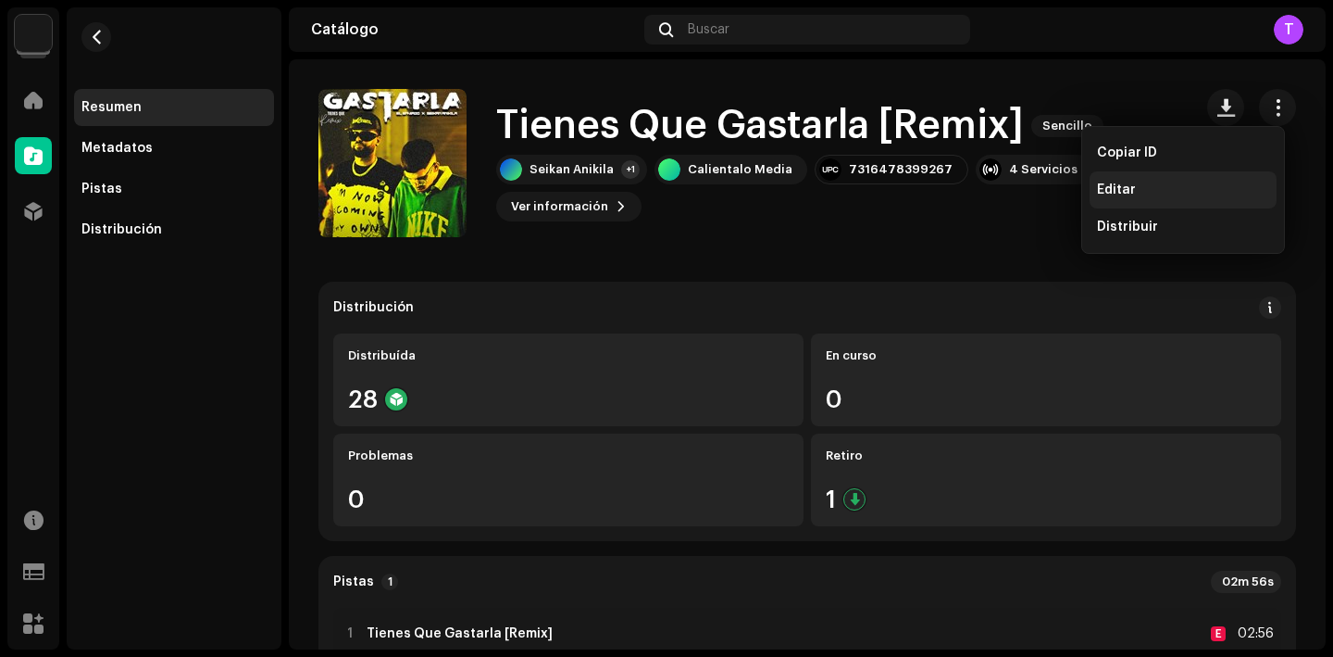
click at [1133, 182] on div "Editar" at bounding box center [1183, 189] width 172 height 15
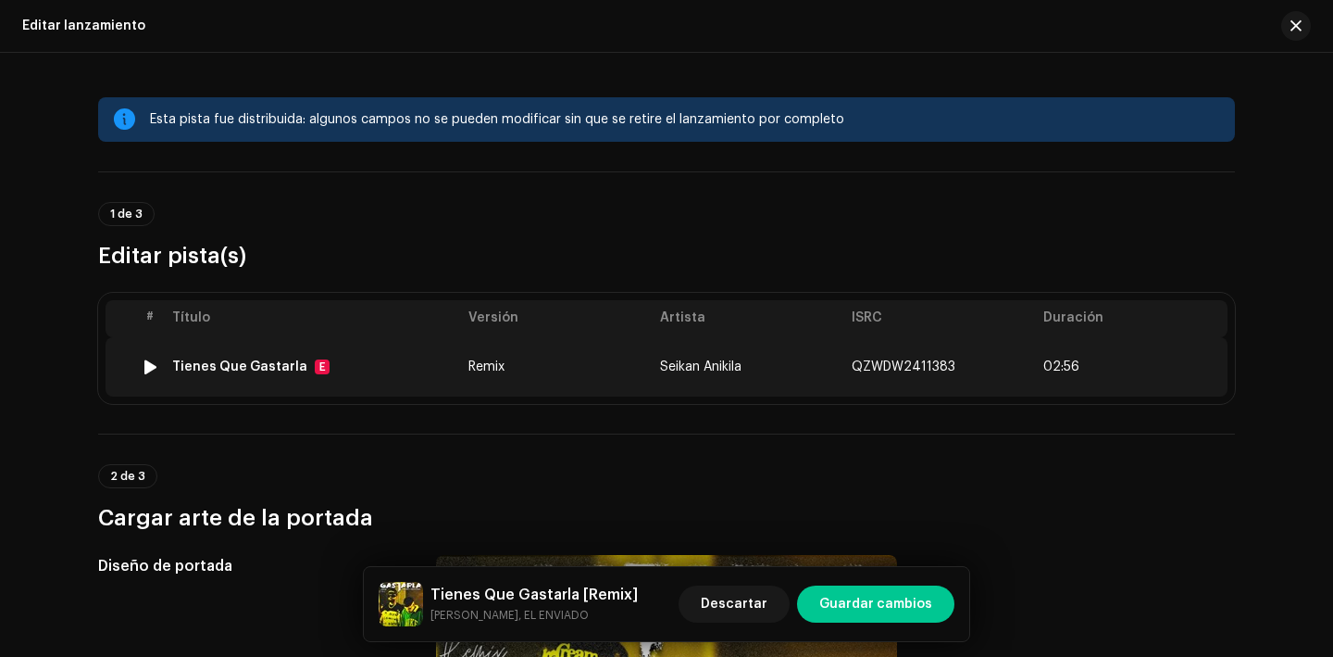
click at [229, 370] on div "Tienes Que Gastarla" at bounding box center [239, 366] width 135 height 15
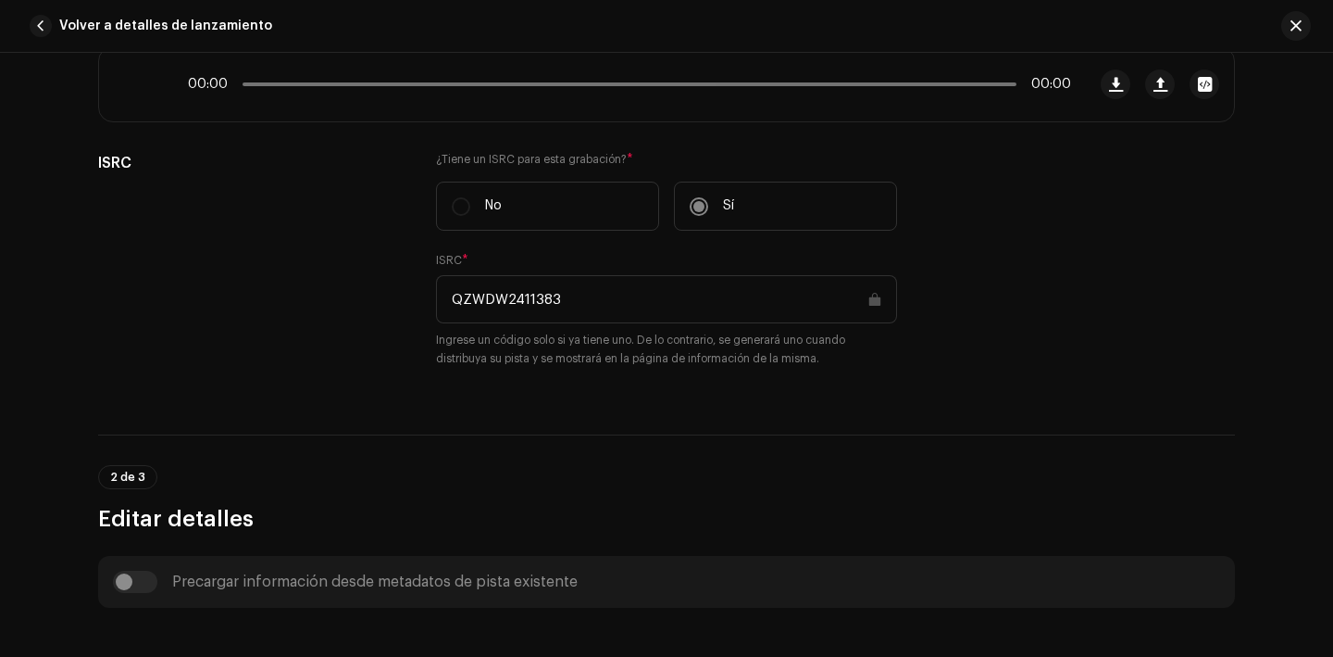
scroll to position [378, 0]
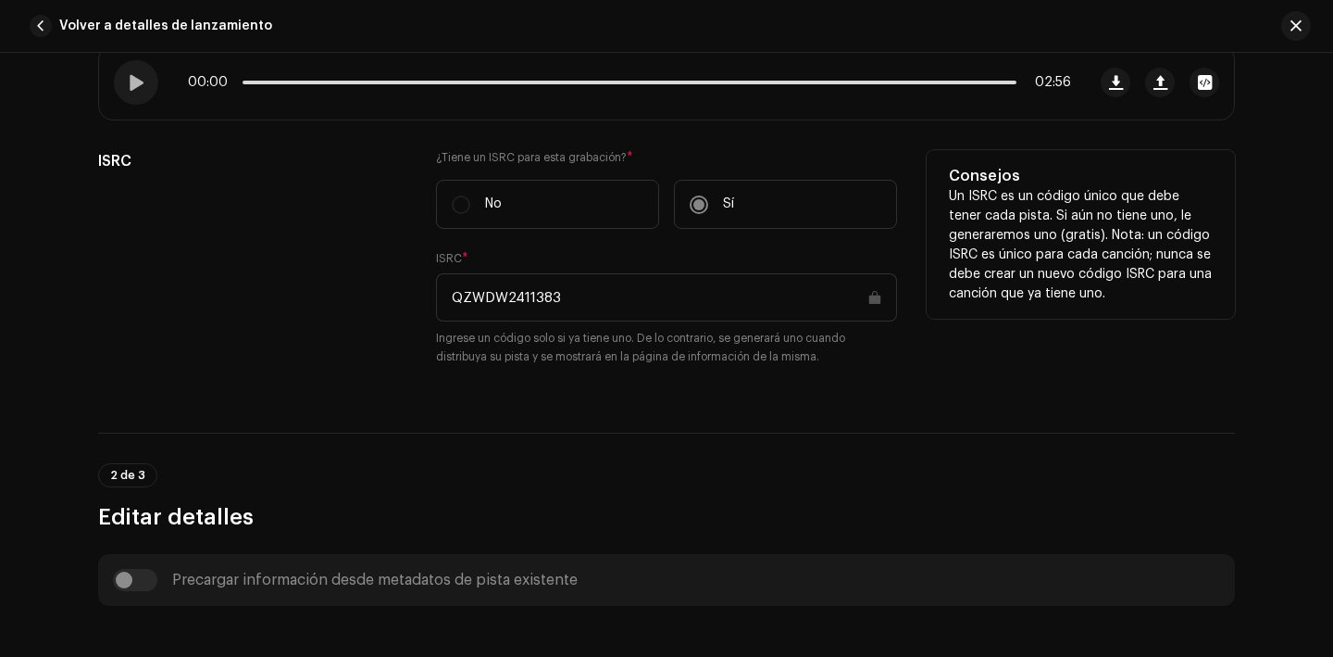
drag, startPoint x: 573, startPoint y: 294, endPoint x: 443, endPoint y: 296, distance: 130.6
click at [442, 296] on input "QZWDW2411383" at bounding box center [666, 297] width 461 height 48
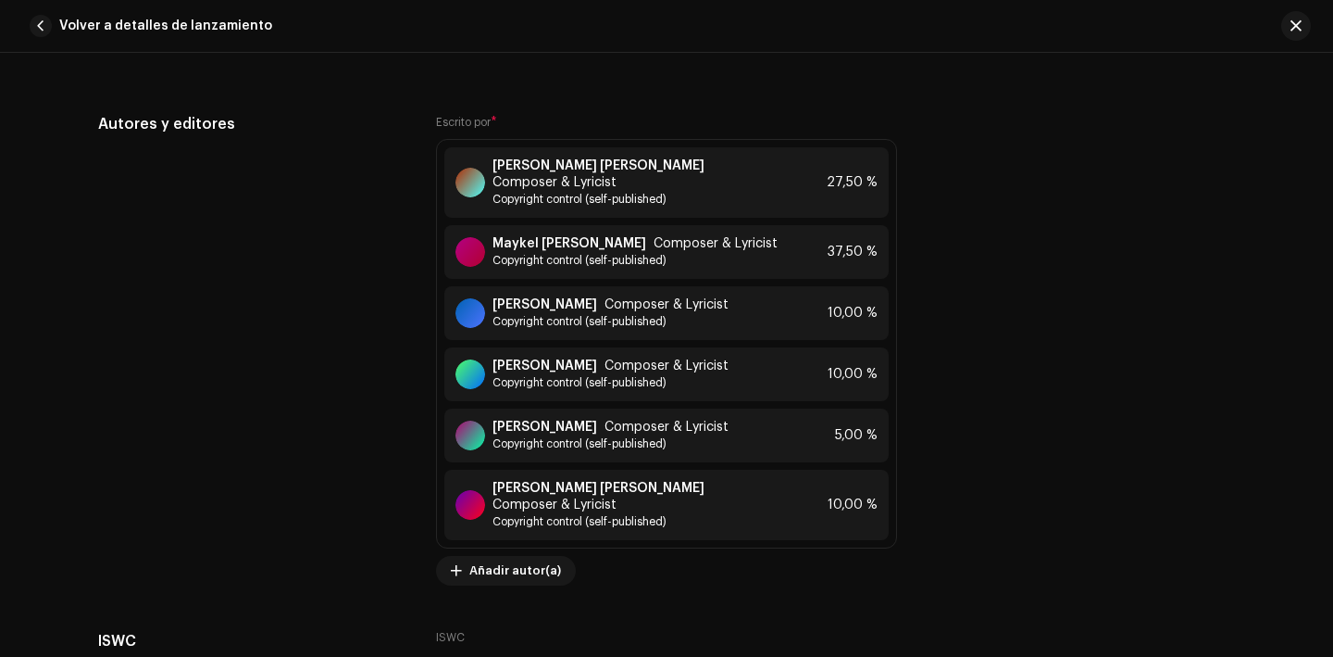
scroll to position [4136, 0]
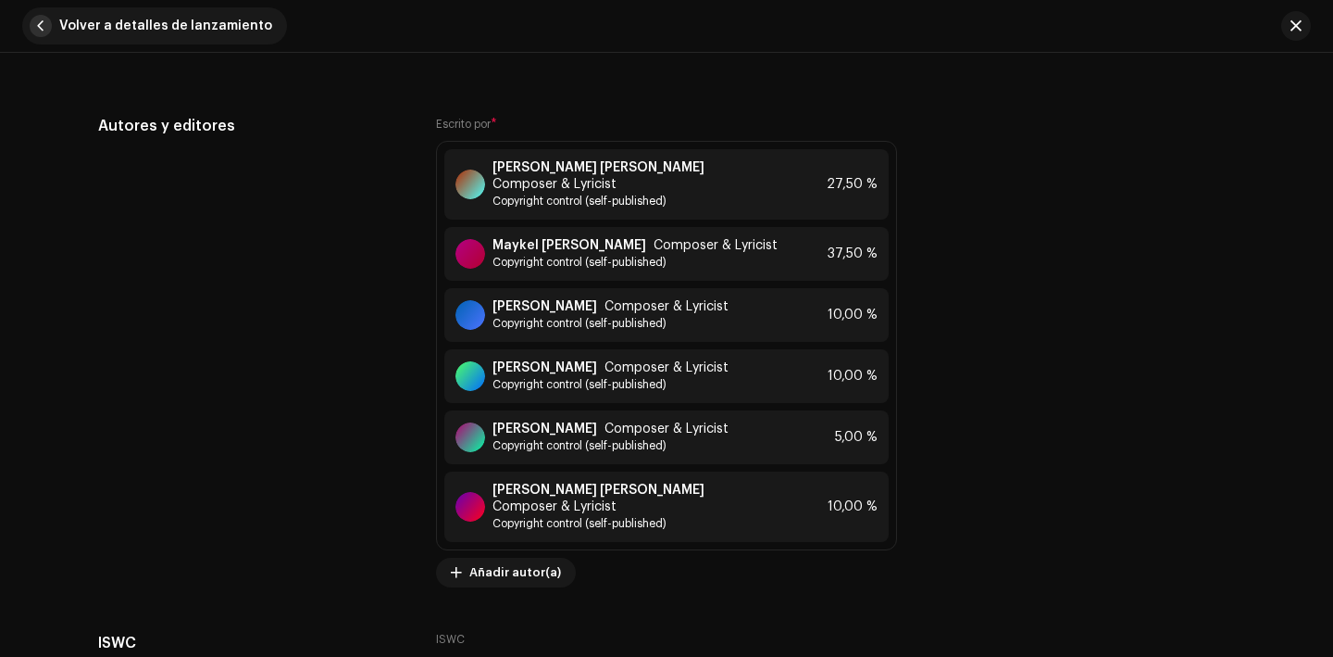
click at [38, 31] on span "button" at bounding box center [41, 26] width 22 height 22
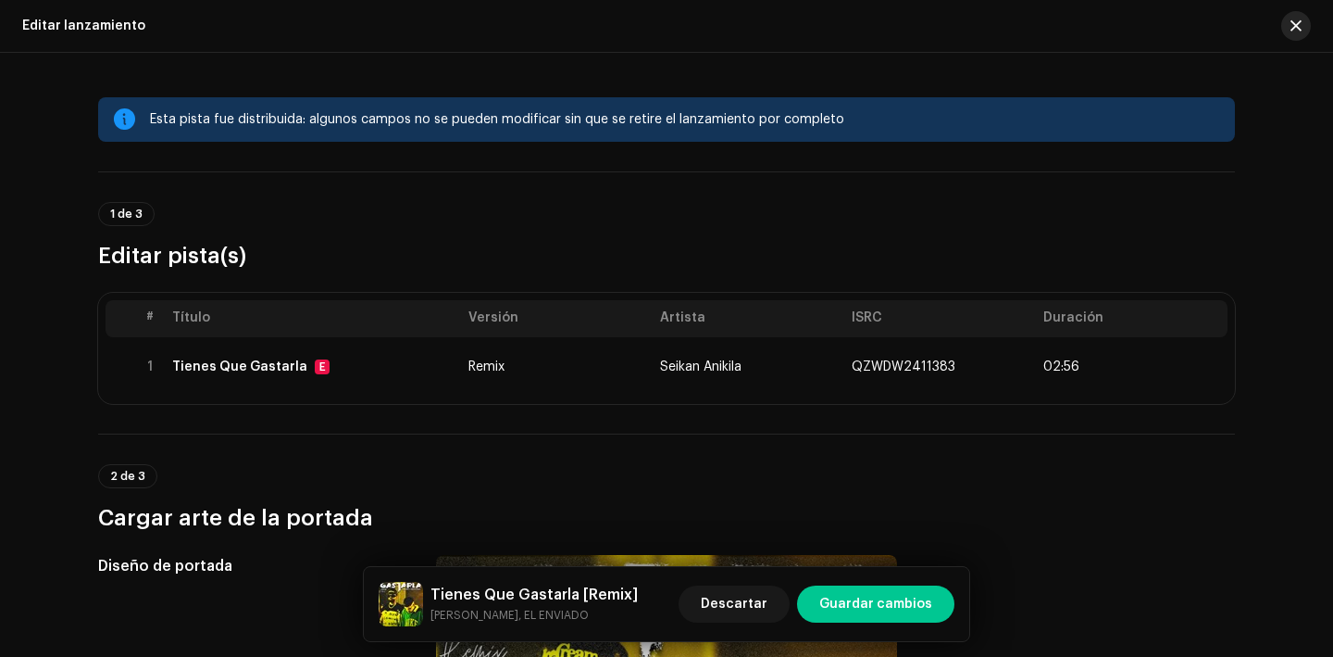
click at [1288, 17] on button "button" at bounding box center [1297, 26] width 30 height 30
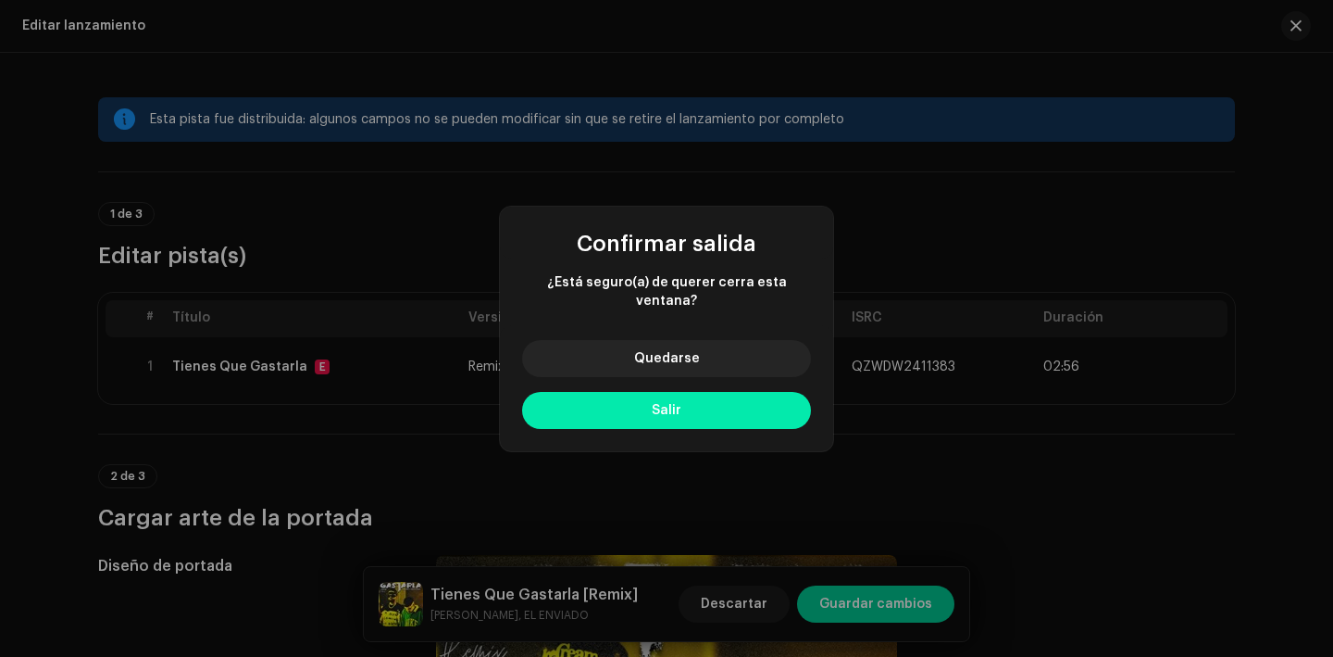
click at [687, 396] on button "Salir" at bounding box center [666, 410] width 289 height 37
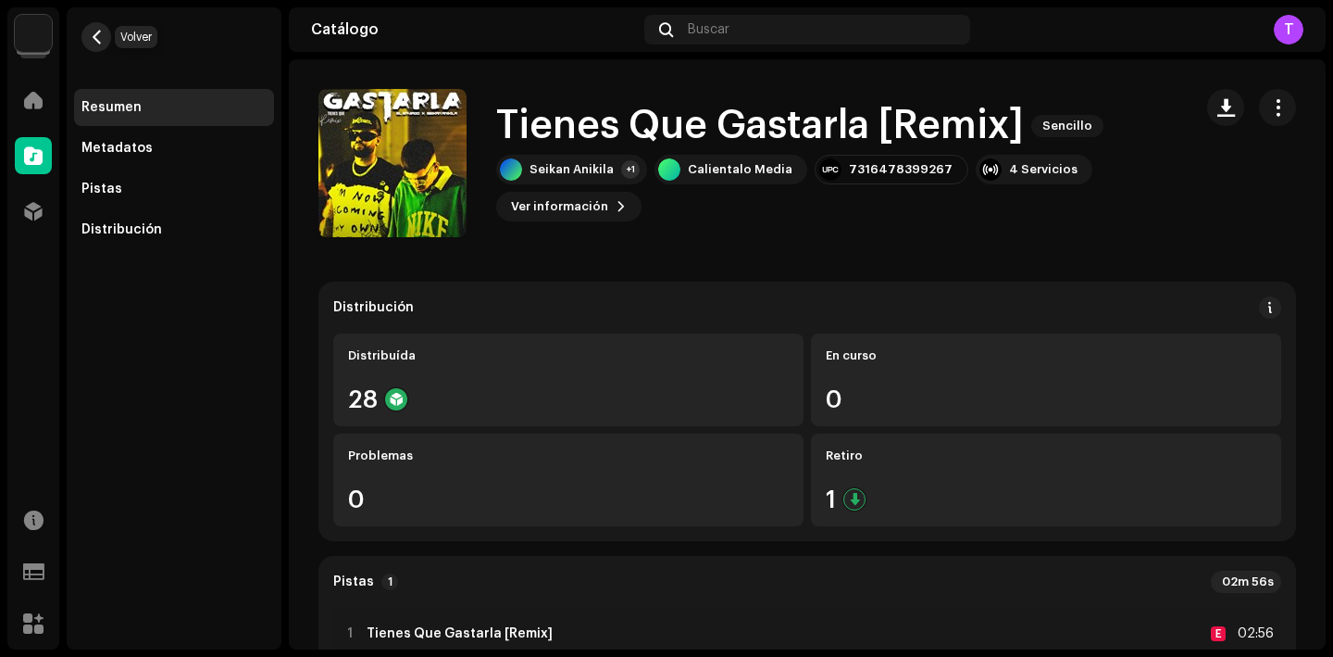
click at [94, 39] on span "button" at bounding box center [97, 37] width 14 height 15
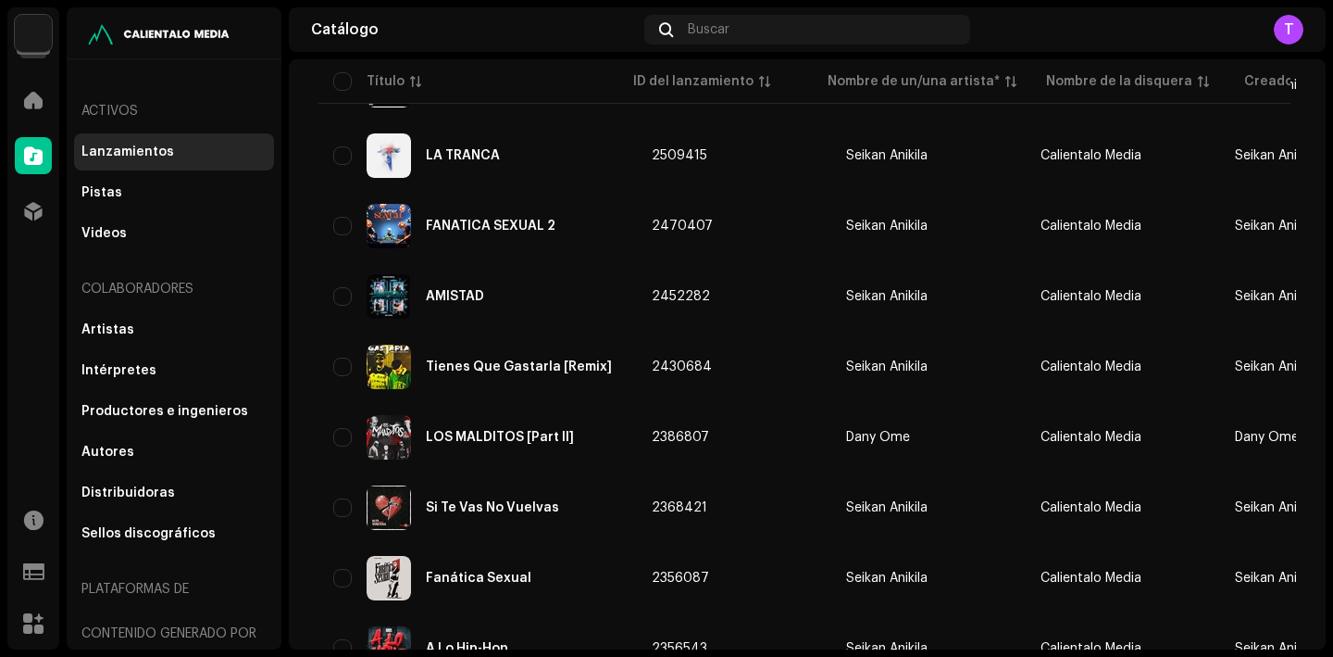
scroll to position [844, 0]
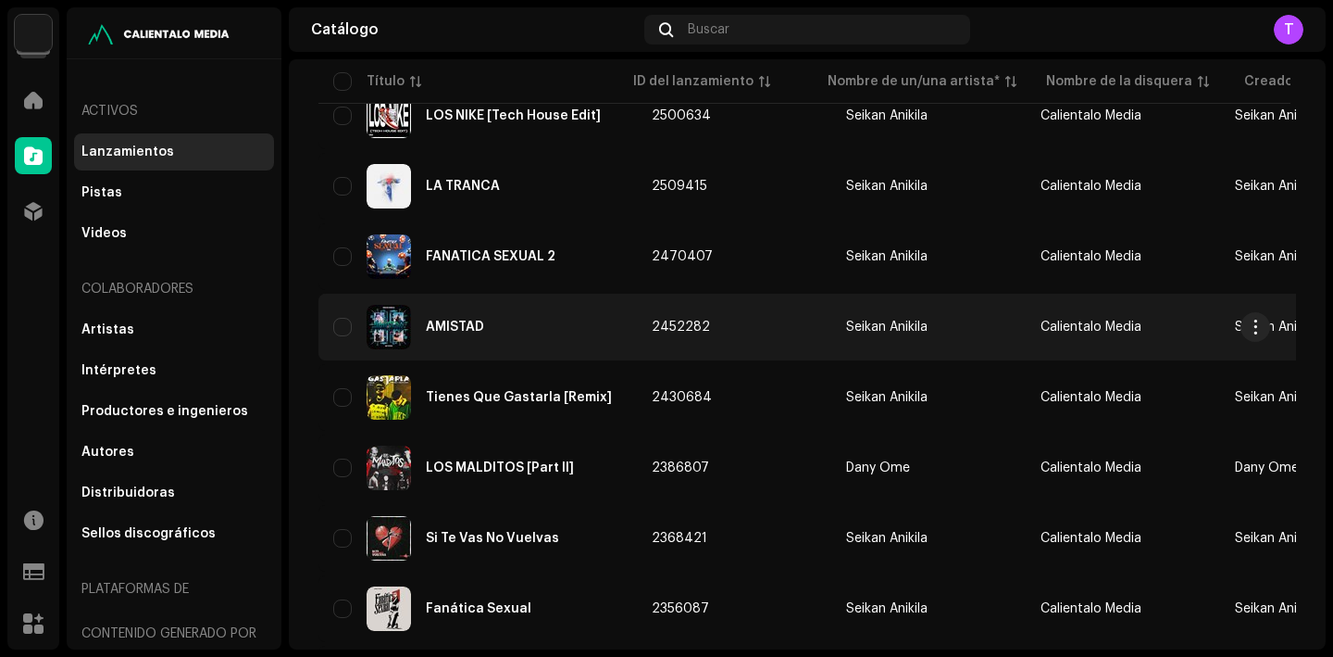
click at [472, 325] on div "AMISTAD" at bounding box center [455, 326] width 58 height 13
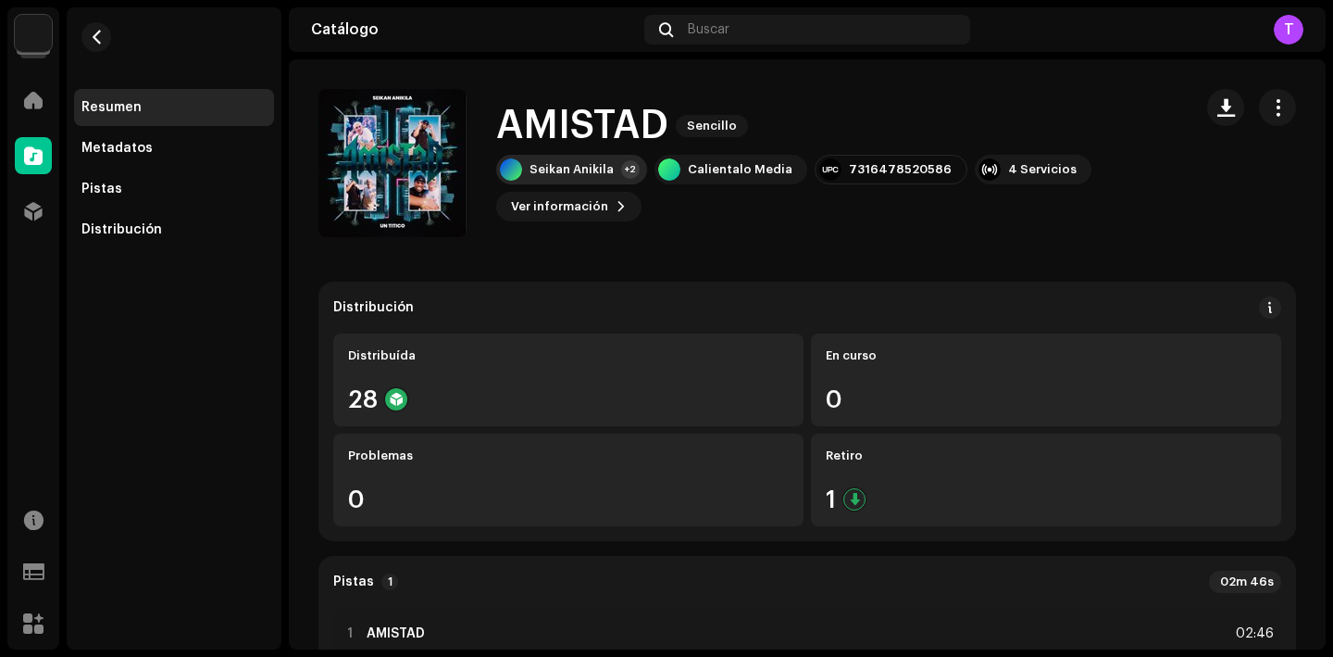
click at [559, 156] on div "Seikan Anikila +2" at bounding box center [571, 170] width 151 height 30
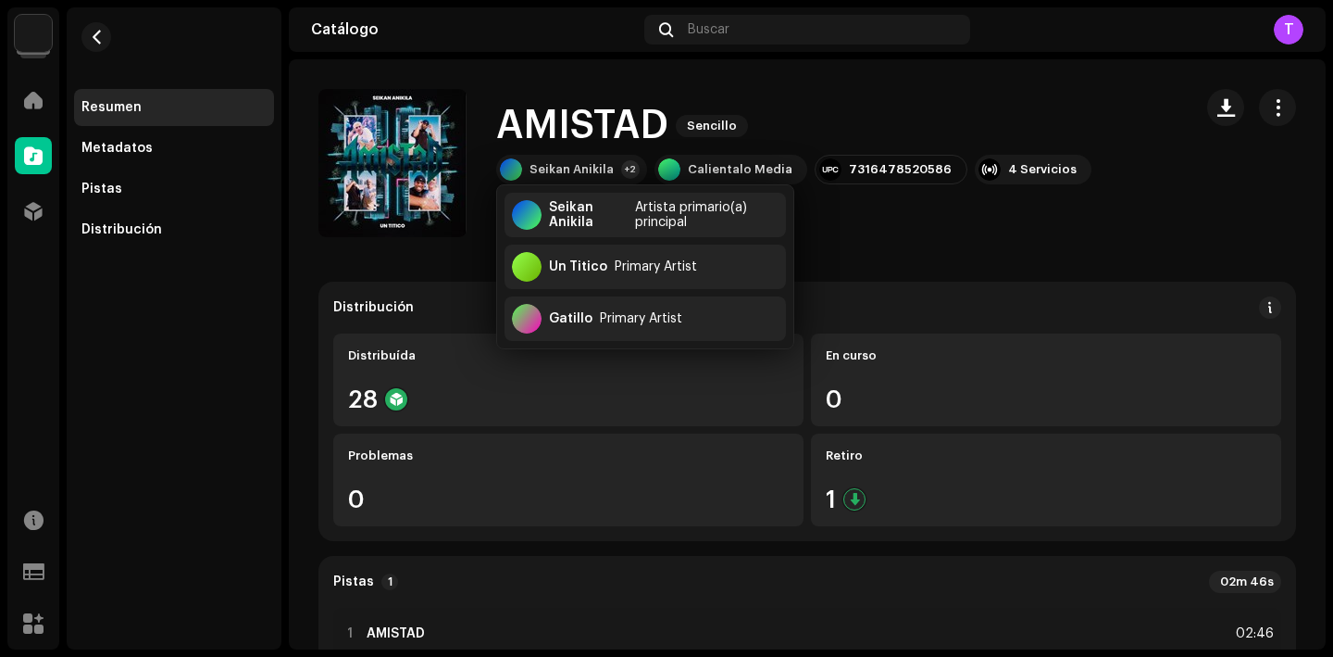
click at [944, 269] on catalog-releases-details-overview "AMISTAD Sencillo AMISTAD Sencillo Seikan Anikila +2 Calientalo Media 7316478520…" at bounding box center [807, 588] width 1037 height 1059
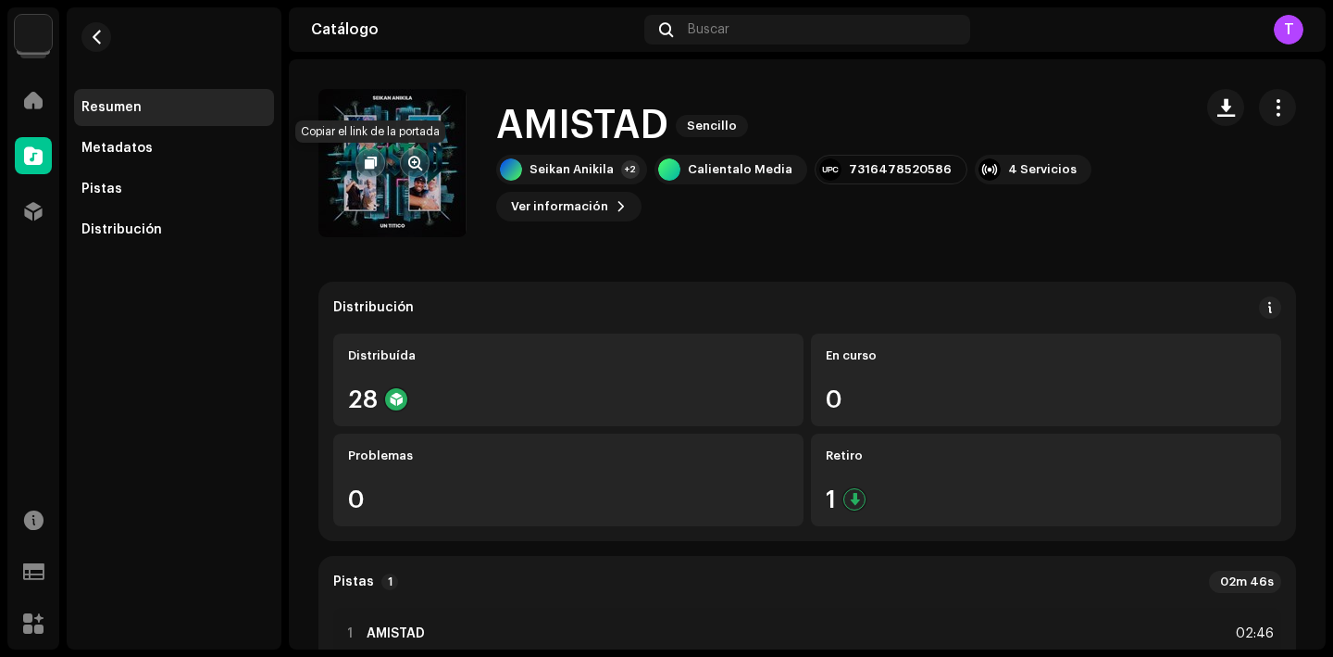
click at [371, 171] on button "button" at bounding box center [371, 163] width 30 height 30
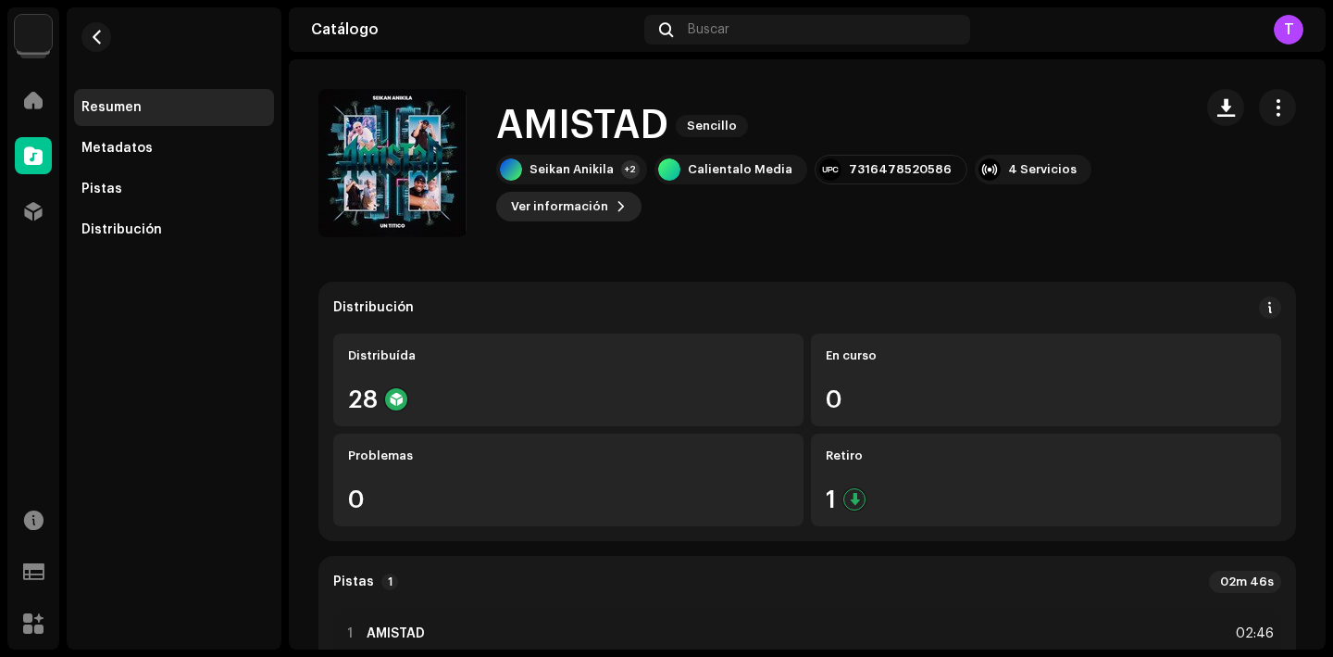
click at [583, 206] on span "Ver información" at bounding box center [559, 206] width 97 height 37
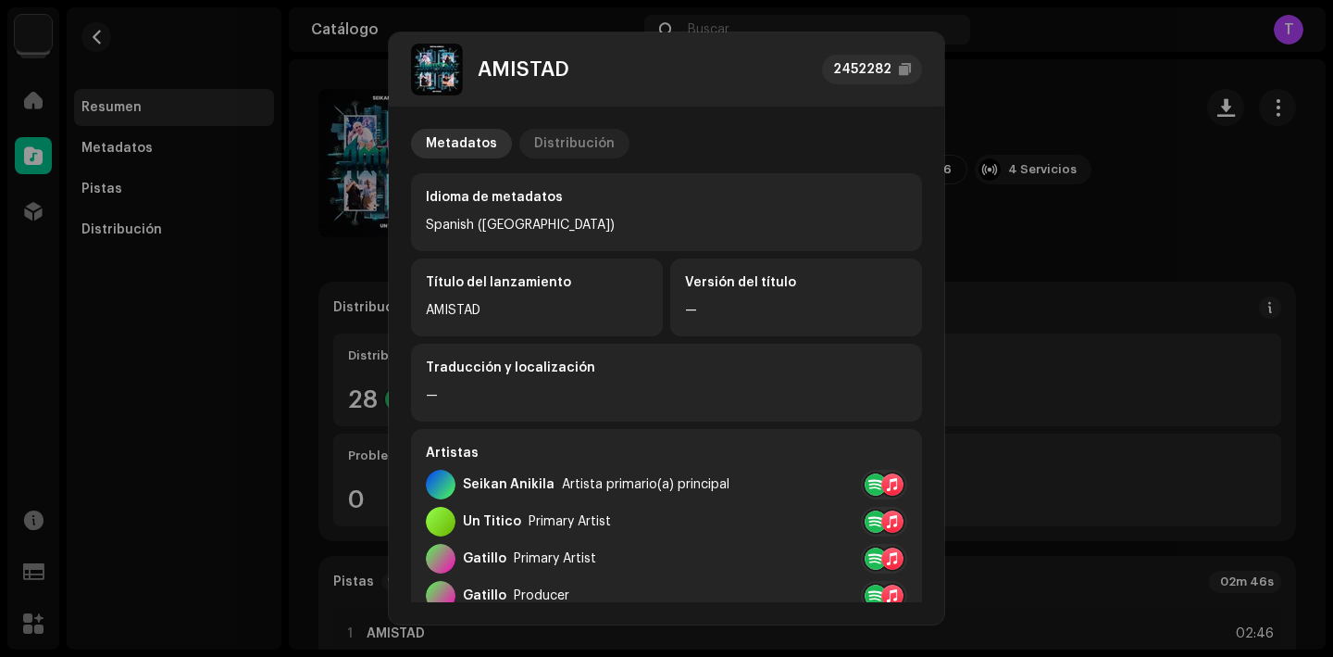
click at [557, 129] on div "Distribución" at bounding box center [574, 144] width 81 height 30
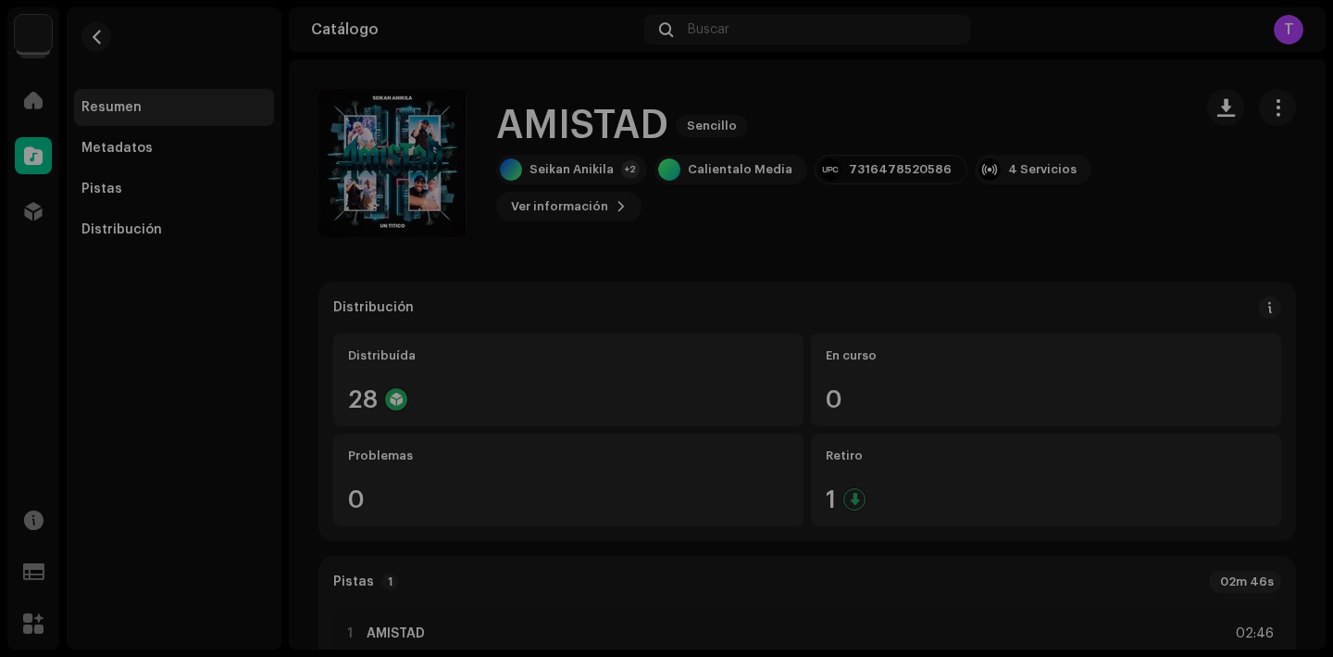
click at [971, 204] on div "AMISTAD 2452282 Metadatos Distribución Fecha de lanzamiento 16 ago 2024, undefi…" at bounding box center [666, 328] width 1333 height 657
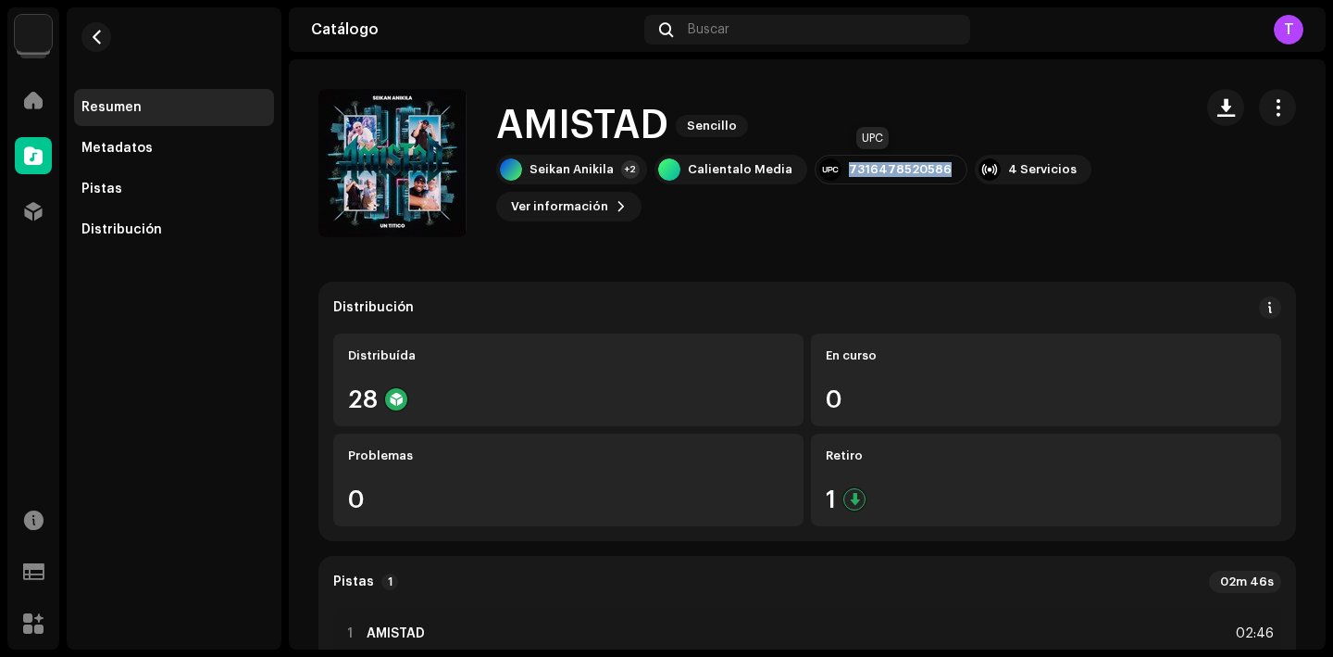
drag, startPoint x: 932, startPoint y: 170, endPoint x: 837, endPoint y: 166, distance: 95.5
click at [837, 166] on div "7316478520586" at bounding box center [891, 170] width 153 height 30
copy div "7316478520586"
click at [1269, 104] on span "button" at bounding box center [1278, 107] width 18 height 15
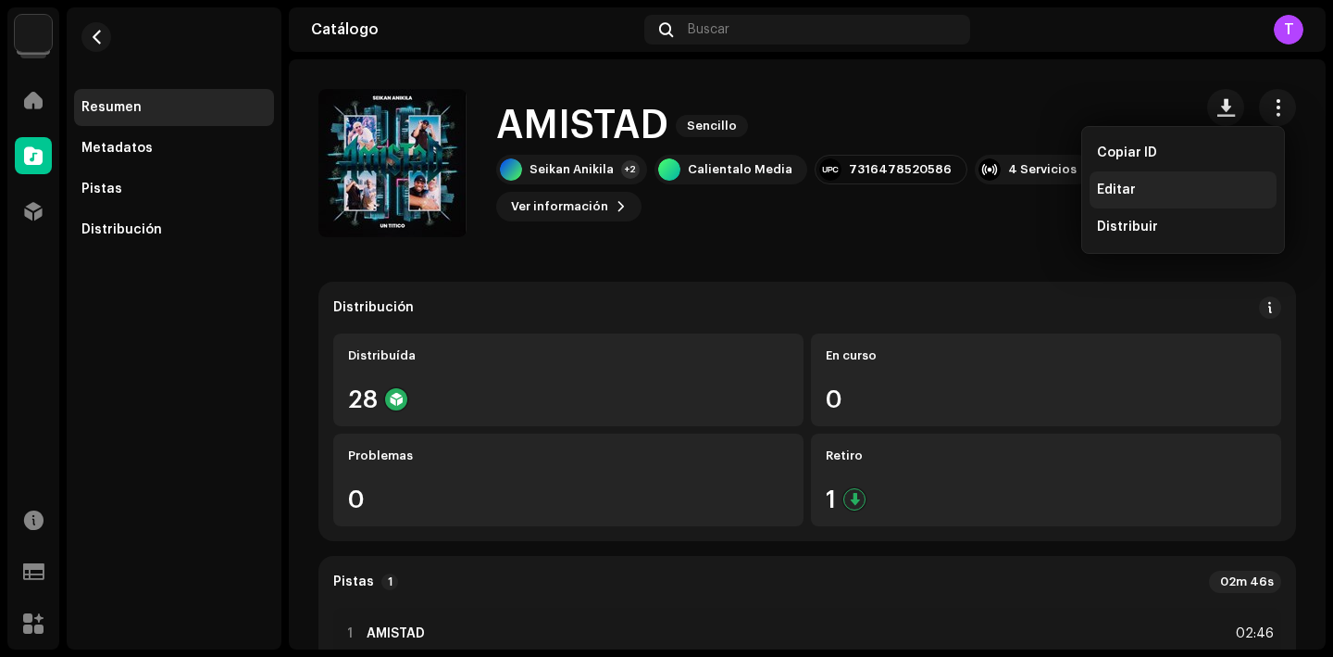
click at [1139, 182] on div "Editar" at bounding box center [1183, 189] width 172 height 15
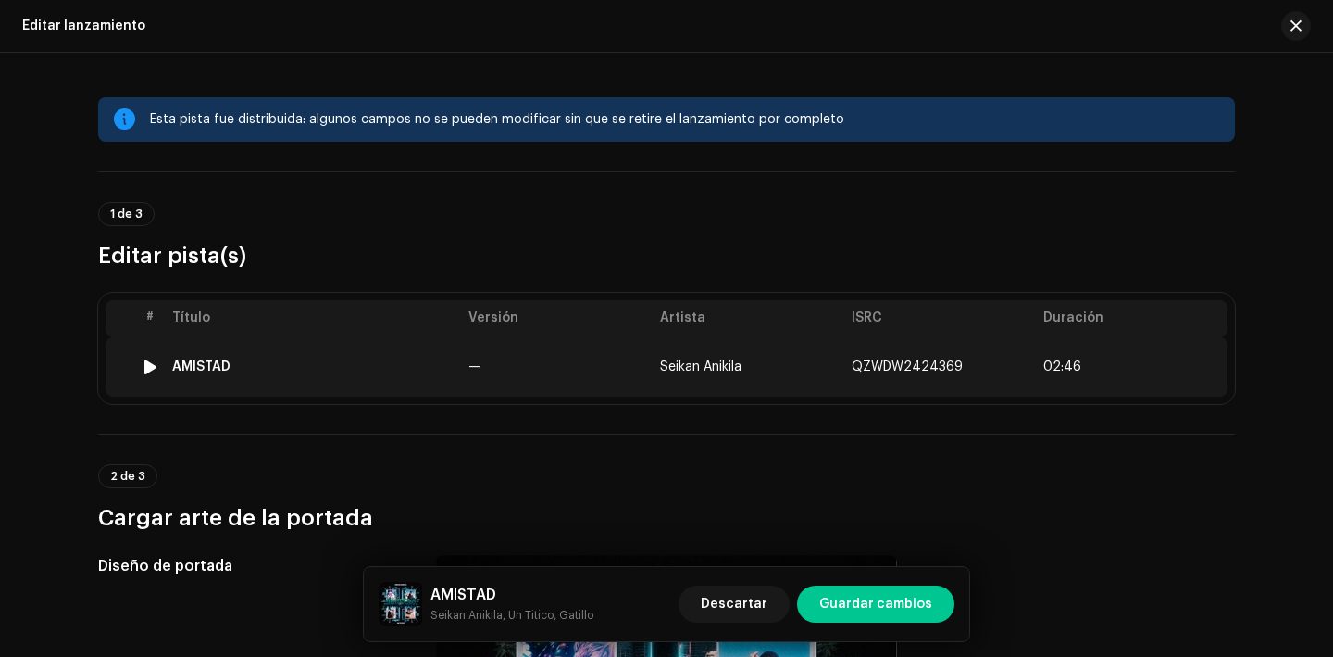
click at [203, 377] on td "AMISTAD" at bounding box center [313, 366] width 296 height 59
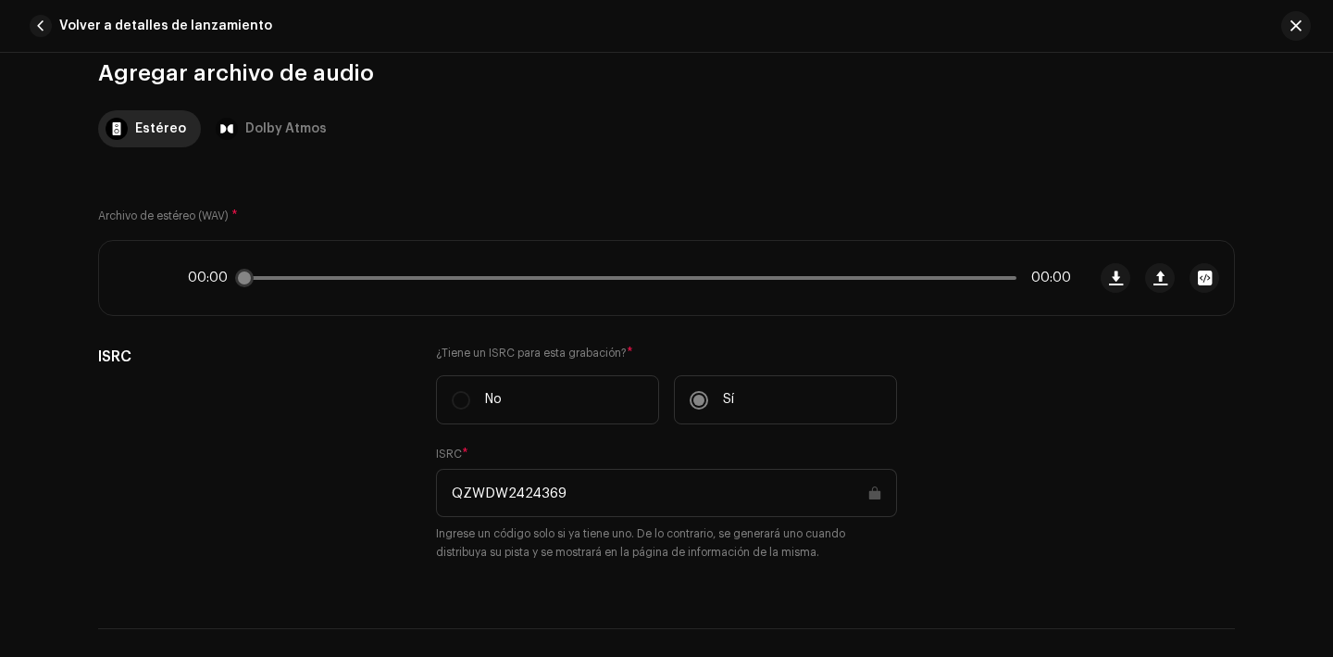
scroll to position [198, 0]
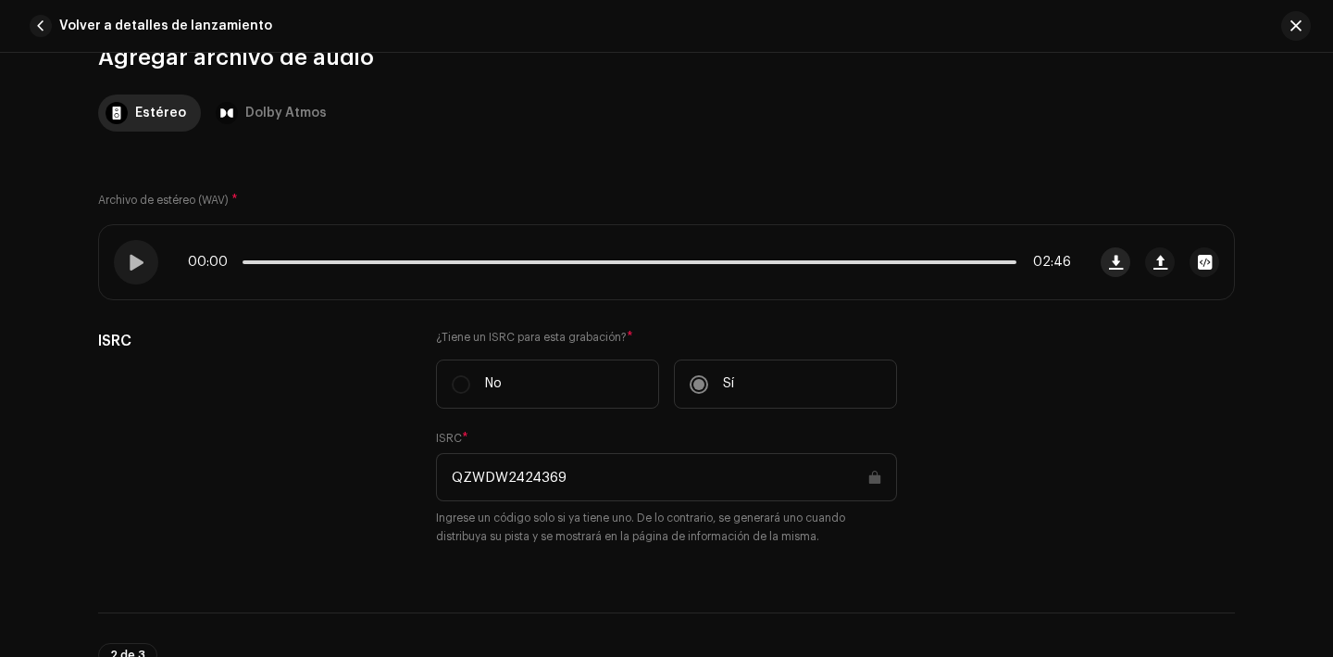
click at [1118, 266] on span "button" at bounding box center [1116, 262] width 14 height 15
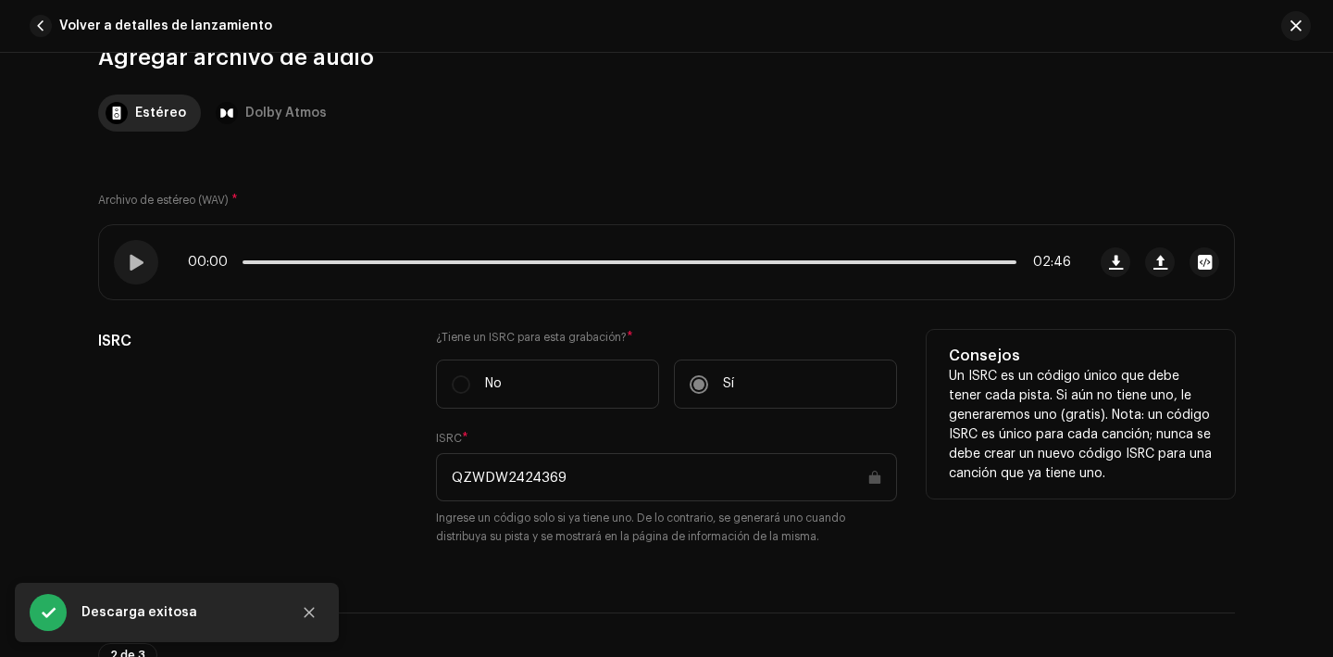
scroll to position [297, 0]
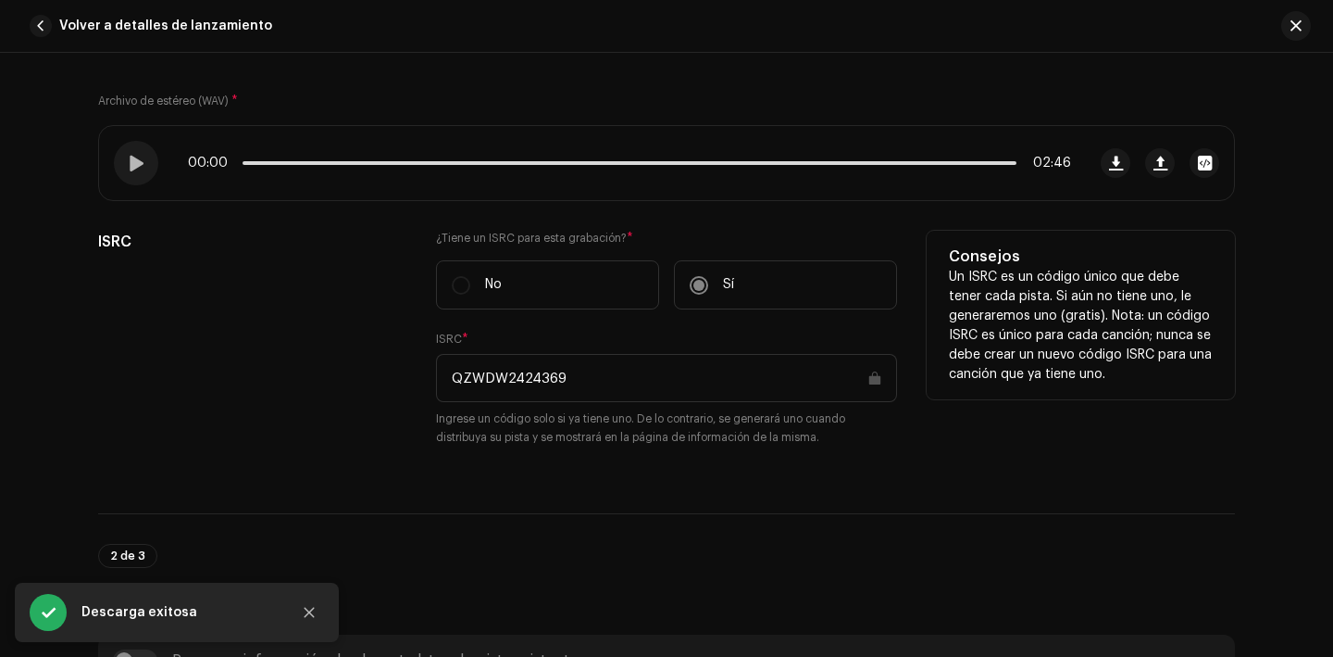
drag, startPoint x: 573, startPoint y: 381, endPoint x: 430, endPoint y: 381, distance: 143.5
click at [430, 381] on div "ISRC ¿Tiene un ISRC para esta grabación? * No Sí ISRC * QZWDW2424369 Ingrese un…" at bounding box center [666, 350] width 1137 height 238
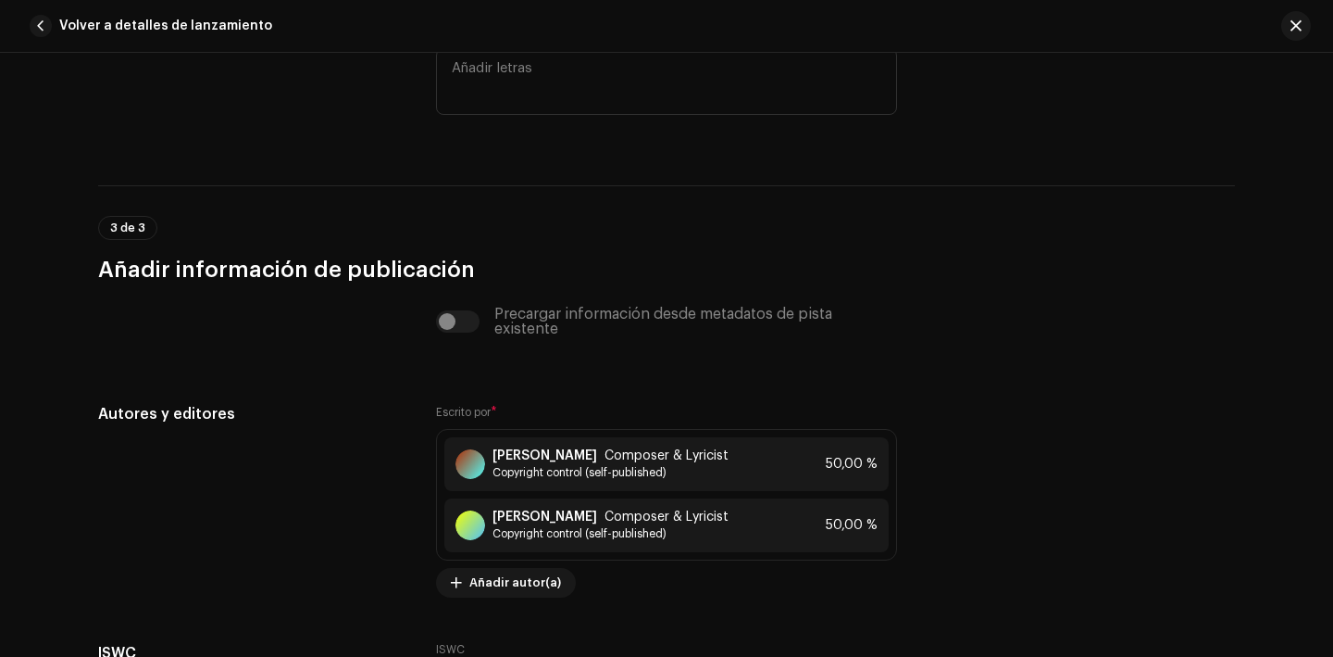
scroll to position [4114, 0]
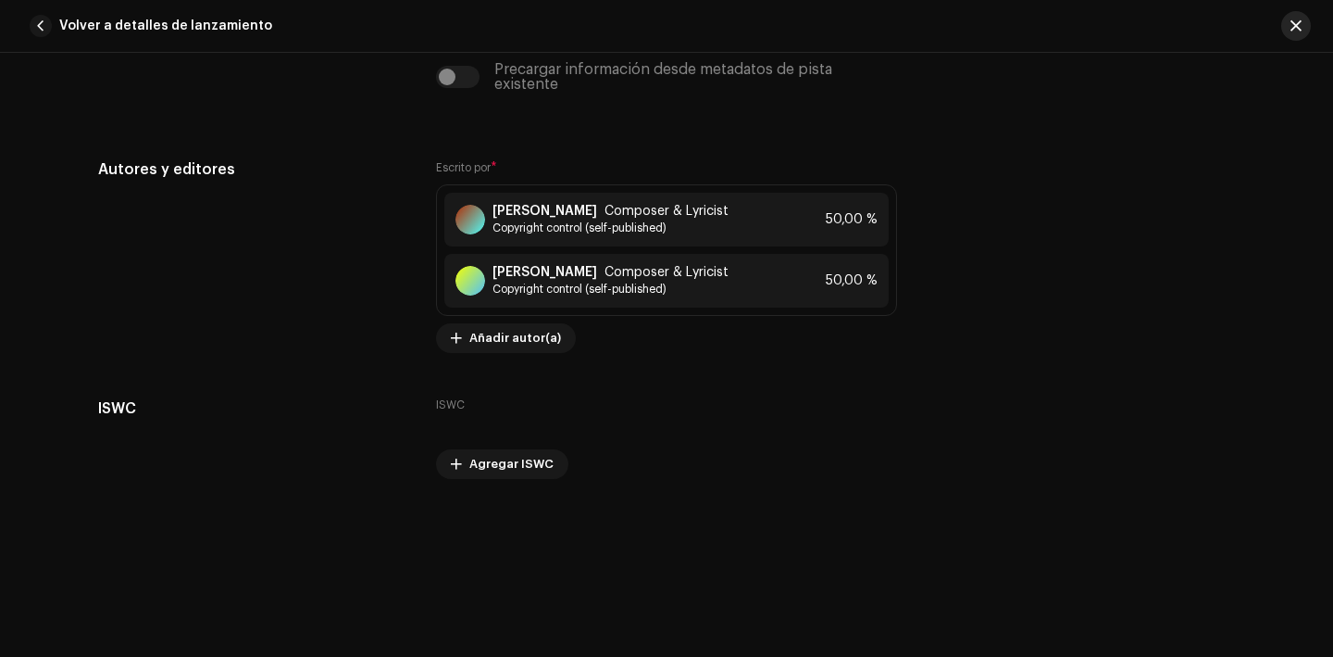
click at [1303, 15] on button "button" at bounding box center [1297, 26] width 30 height 30
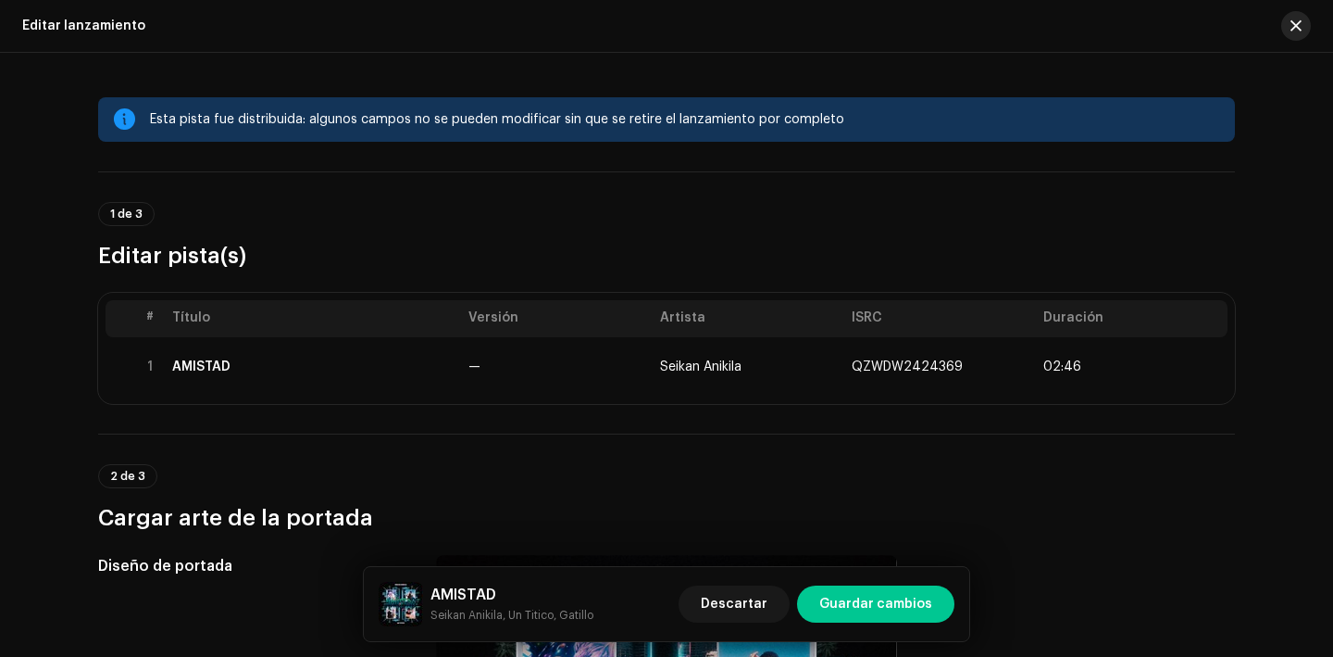
click at [1300, 29] on span "button" at bounding box center [1296, 26] width 11 height 15
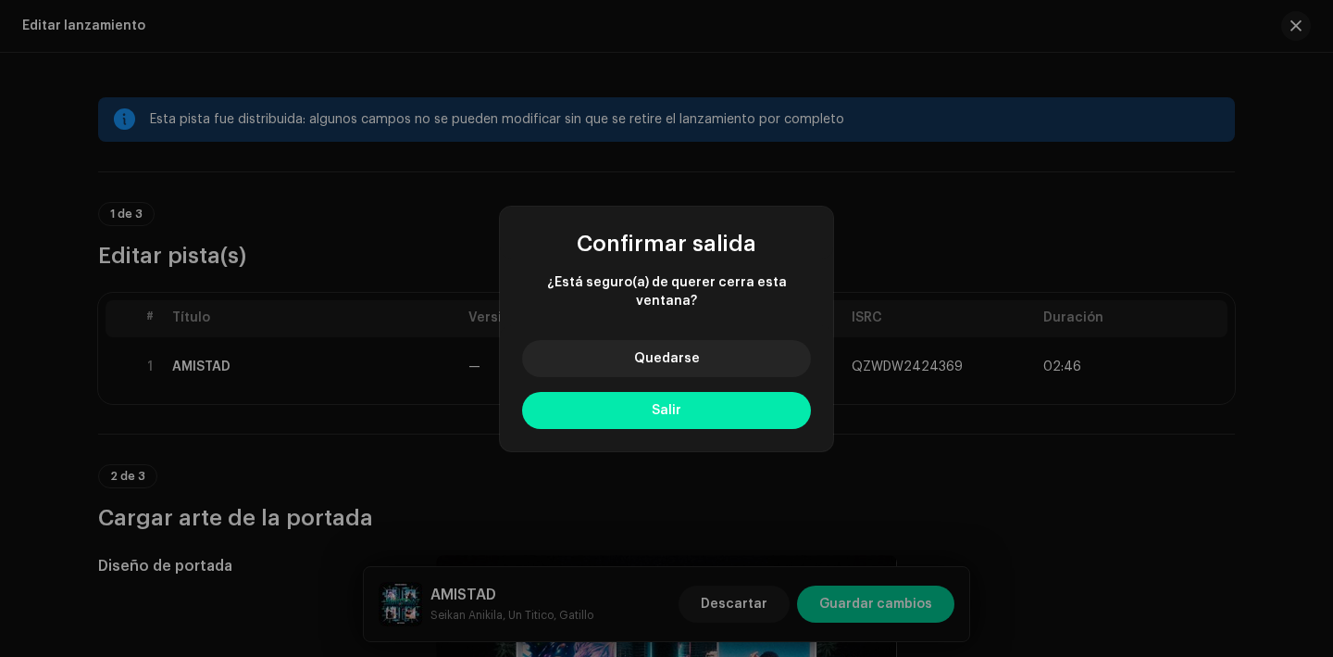
click at [743, 401] on button "Salir" at bounding box center [666, 410] width 289 height 37
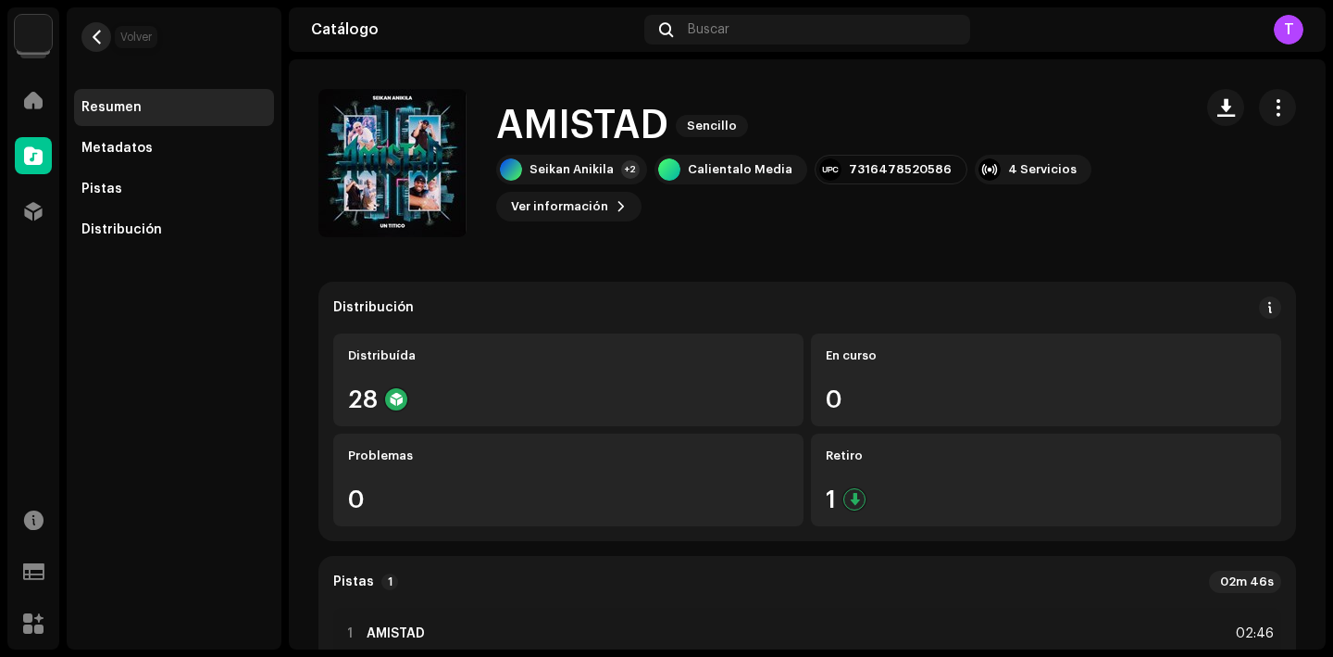
click at [99, 38] on span "button" at bounding box center [97, 37] width 14 height 15
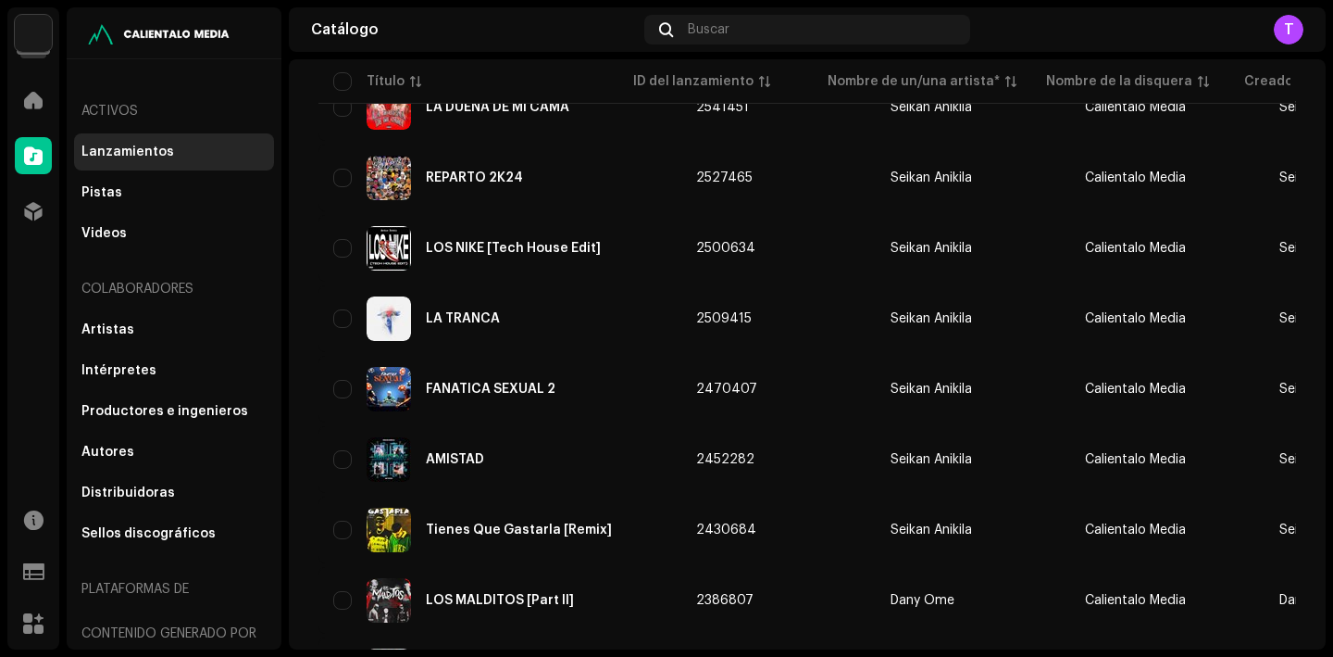
scroll to position [704, 0]
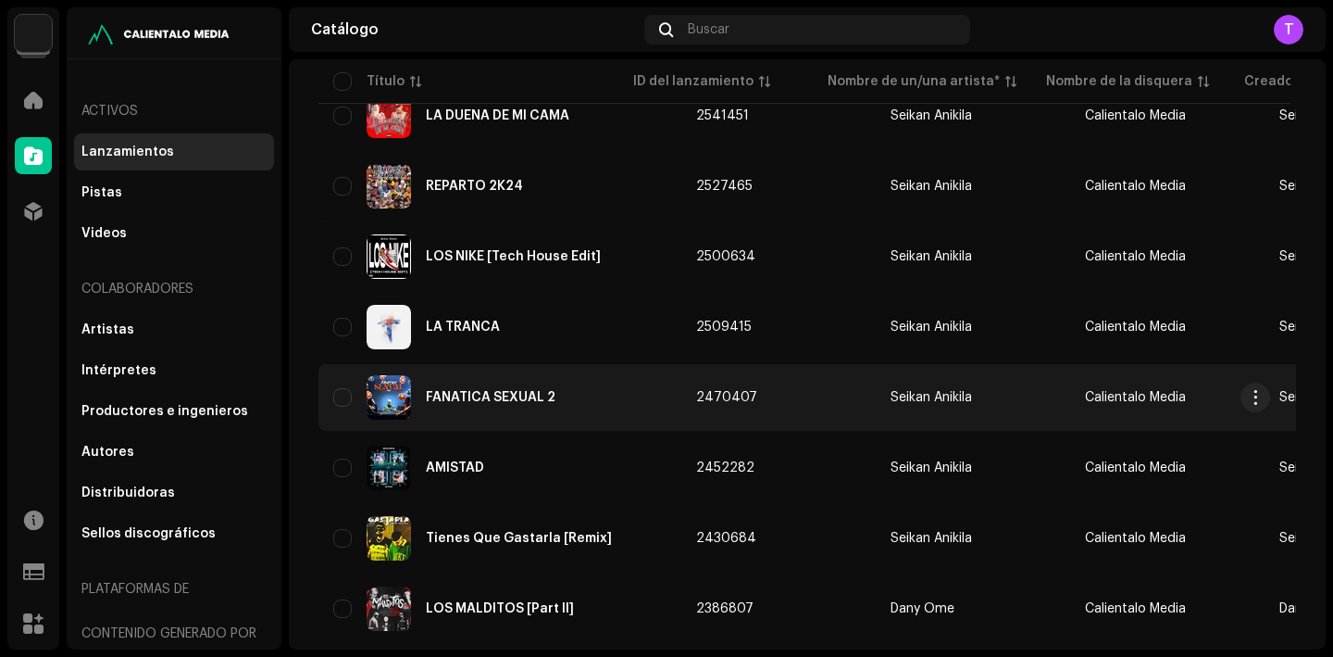
click at [517, 393] on div "FANATICA SEXUAL 2" at bounding box center [491, 397] width 130 height 13
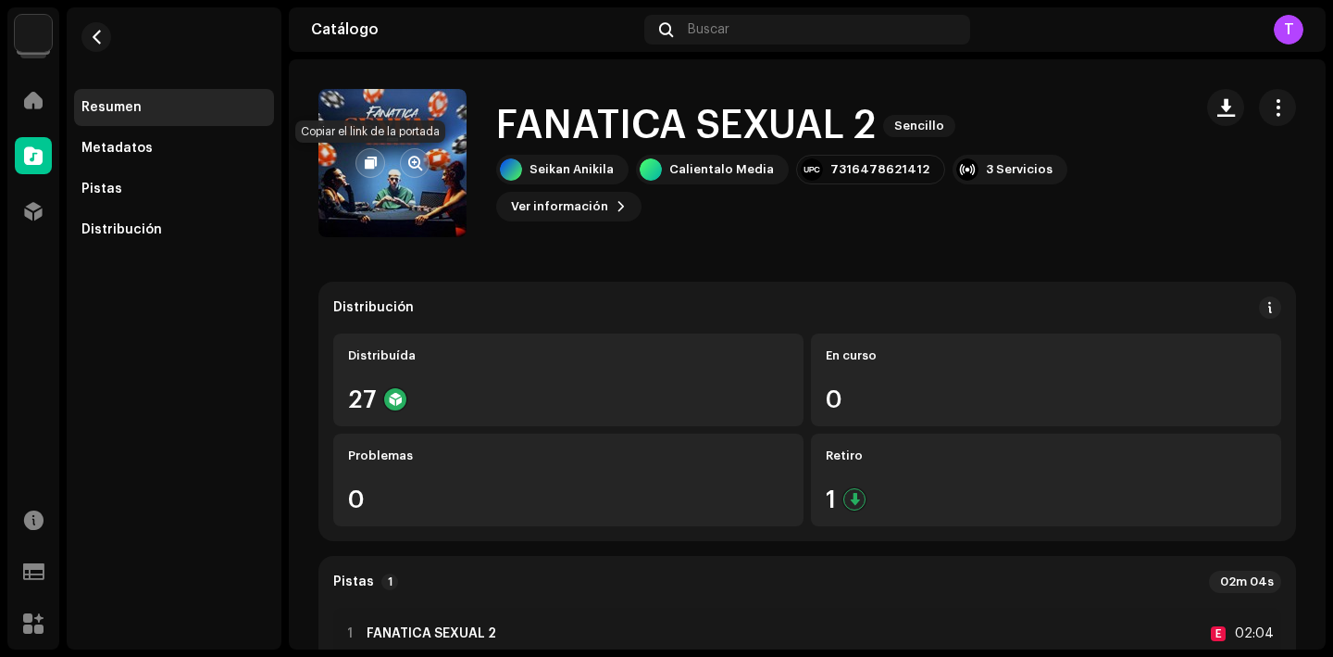
click at [362, 158] on button "button" at bounding box center [371, 163] width 30 height 30
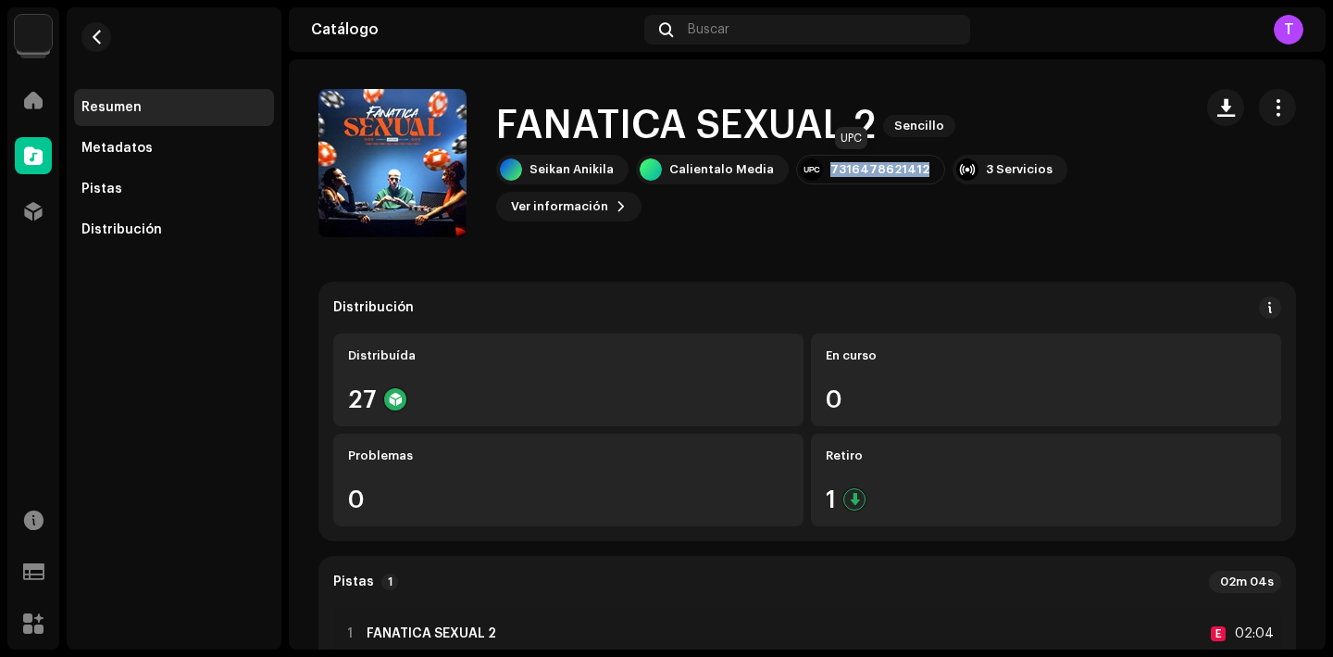
drag, startPoint x: 907, startPoint y: 172, endPoint x: 818, endPoint y: 170, distance: 89.8
click at [818, 170] on div "7316478621412" at bounding box center [870, 170] width 149 height 30
copy div "7316478621412"
click at [580, 208] on span "Ver información" at bounding box center [559, 206] width 97 height 37
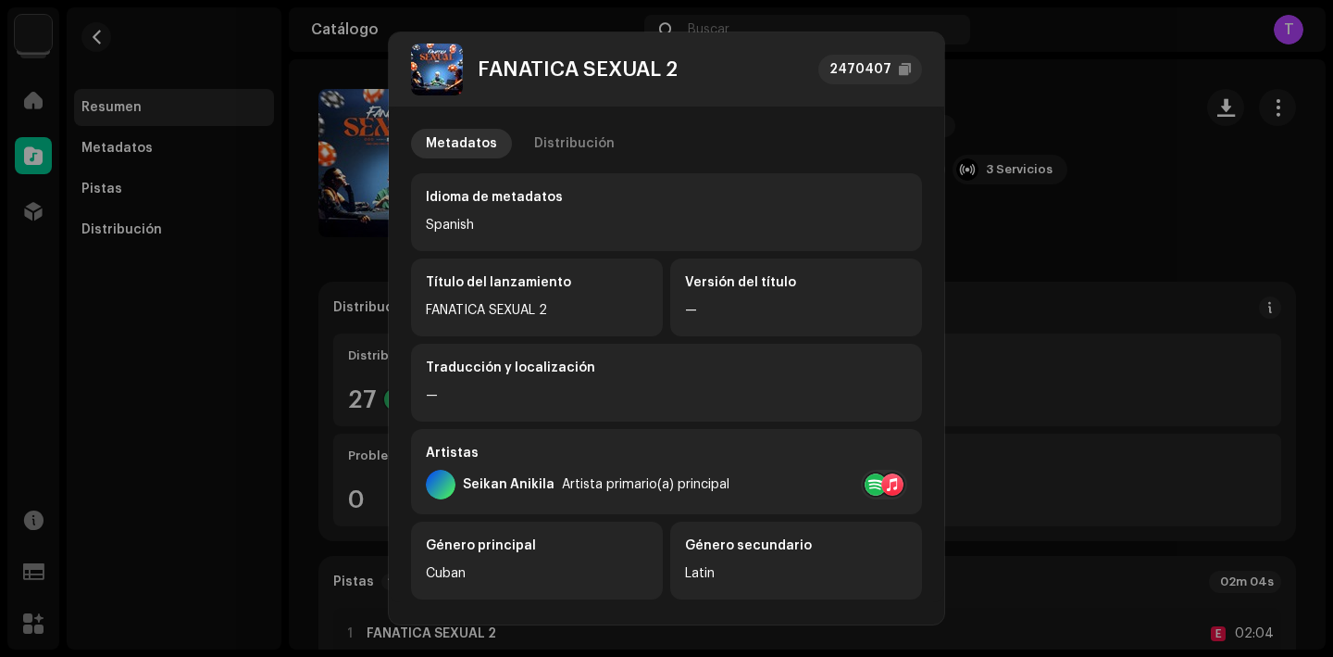
click at [545, 128] on div "Metadatos Distribución Idioma de metadatos Spanish Título del lanzamiento FANAT…" at bounding box center [667, 353] width 556 height 494
click at [553, 139] on div "Distribución" at bounding box center [574, 144] width 81 height 30
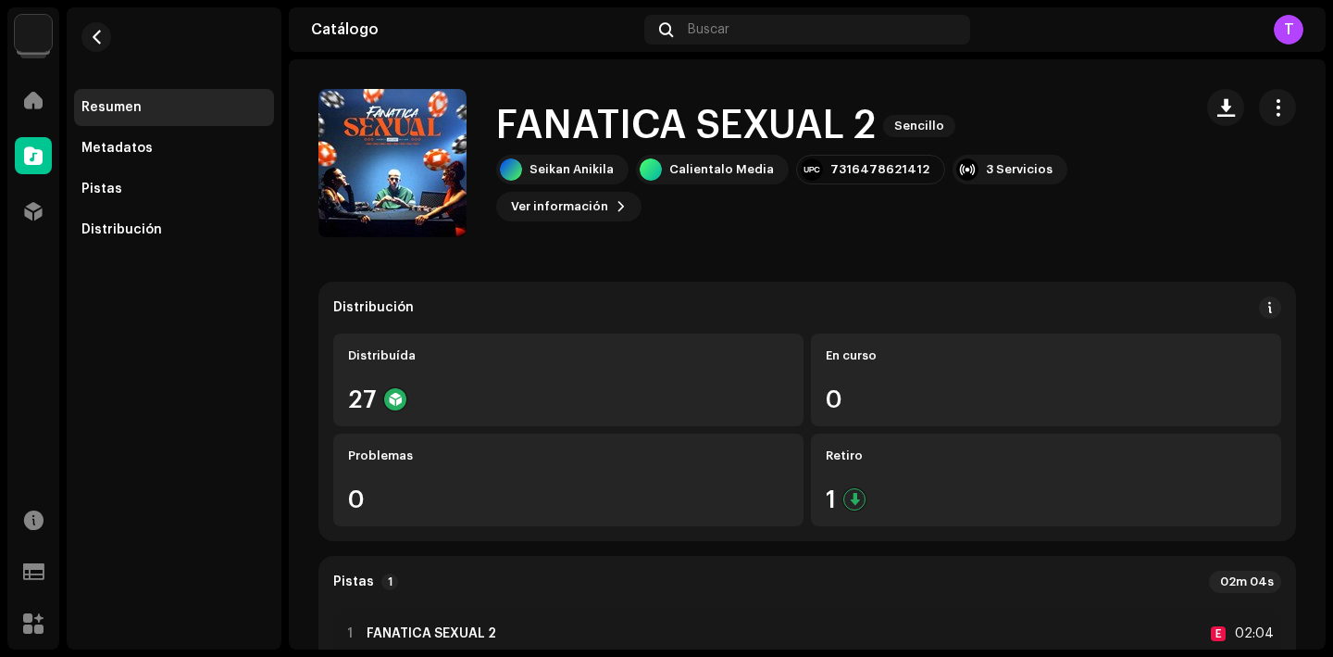
click at [1041, 241] on div "FANATICA SEXUAL 2 2470407 Metadatos Distribución Fecha de lanzamiento [DATE] (M…" at bounding box center [666, 328] width 1333 height 657
click at [1274, 102] on span "button" at bounding box center [1278, 107] width 18 height 15
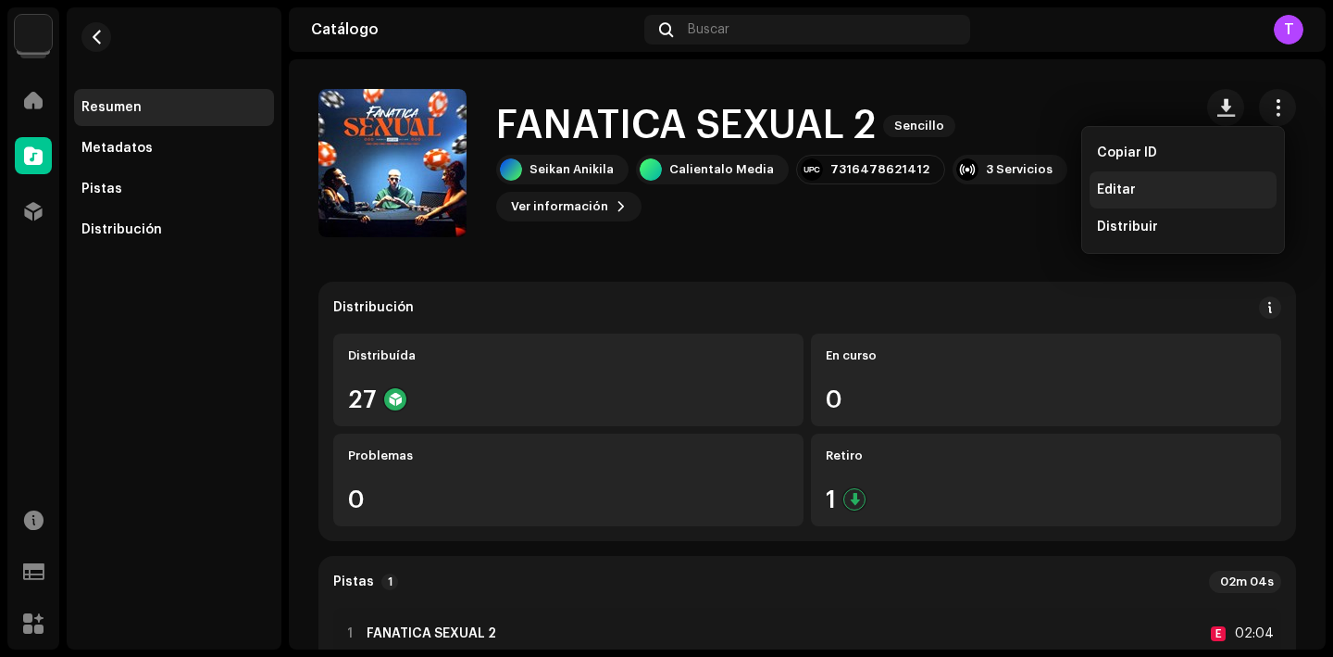
click at [1114, 192] on span "Editar" at bounding box center [1116, 189] width 39 height 15
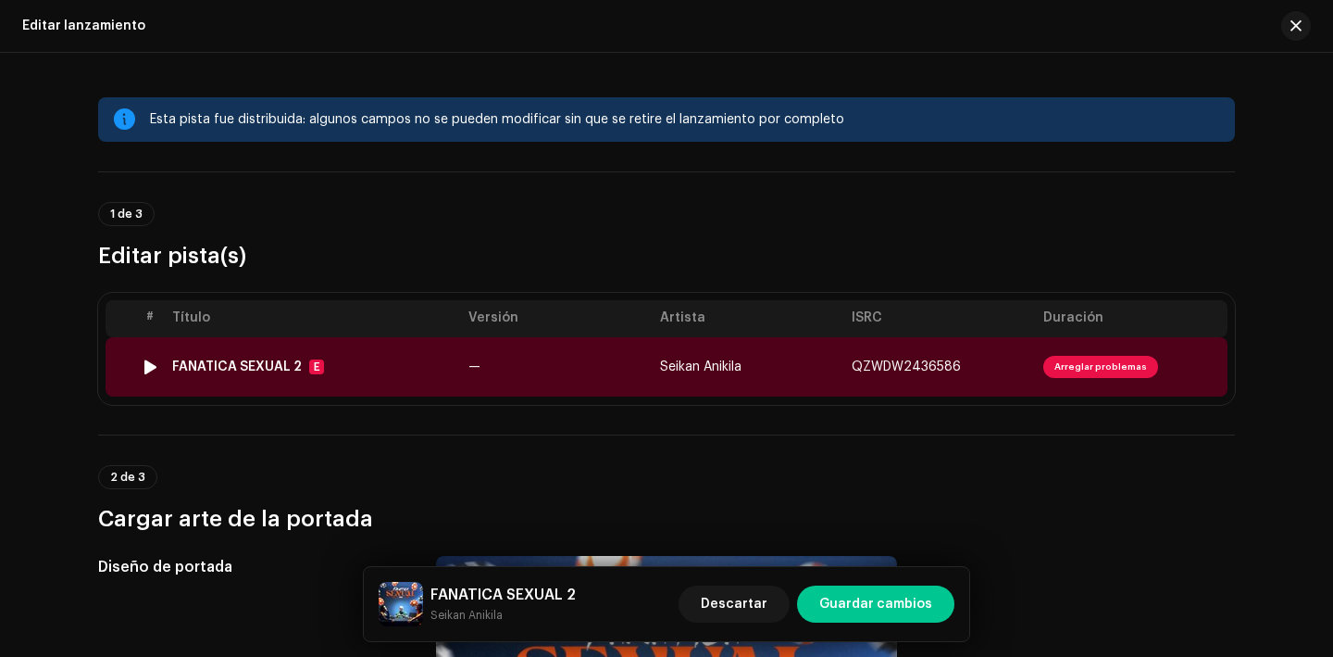
click at [260, 365] on div "FANATICA SEXUAL 2" at bounding box center [237, 366] width 130 height 15
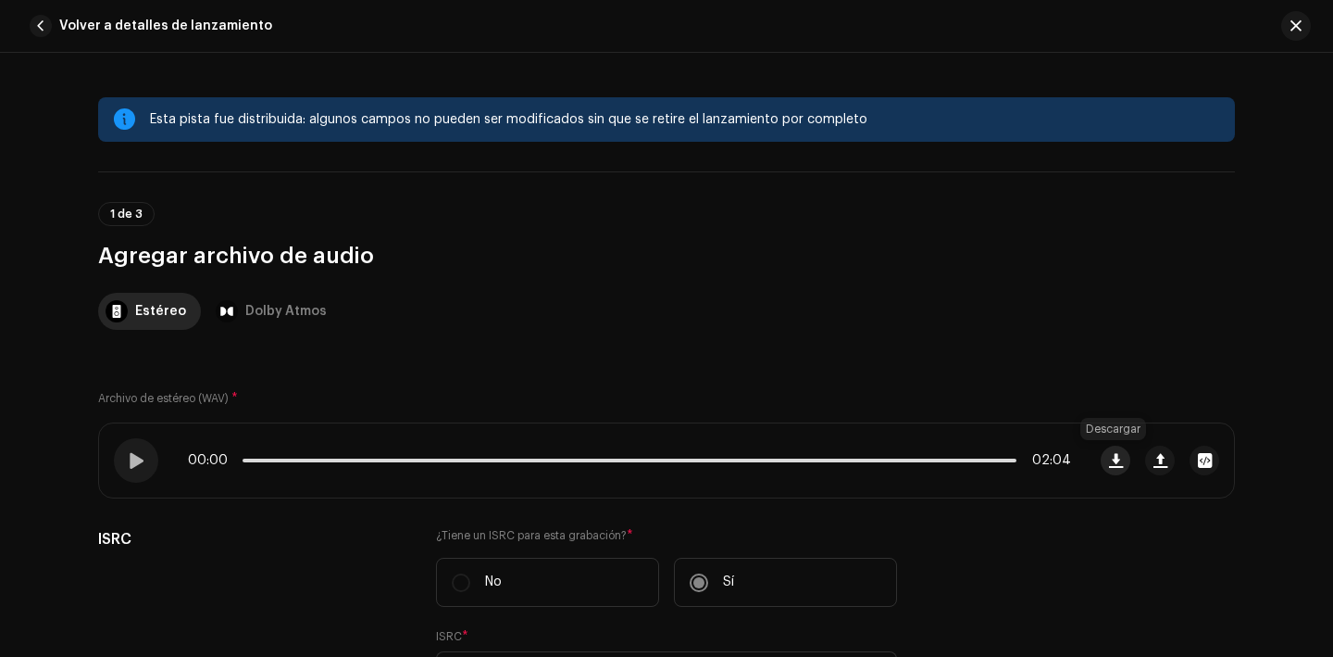
click at [1109, 464] on span "button" at bounding box center [1116, 460] width 14 height 15
click at [1107, 468] on button "button" at bounding box center [1116, 460] width 30 height 30
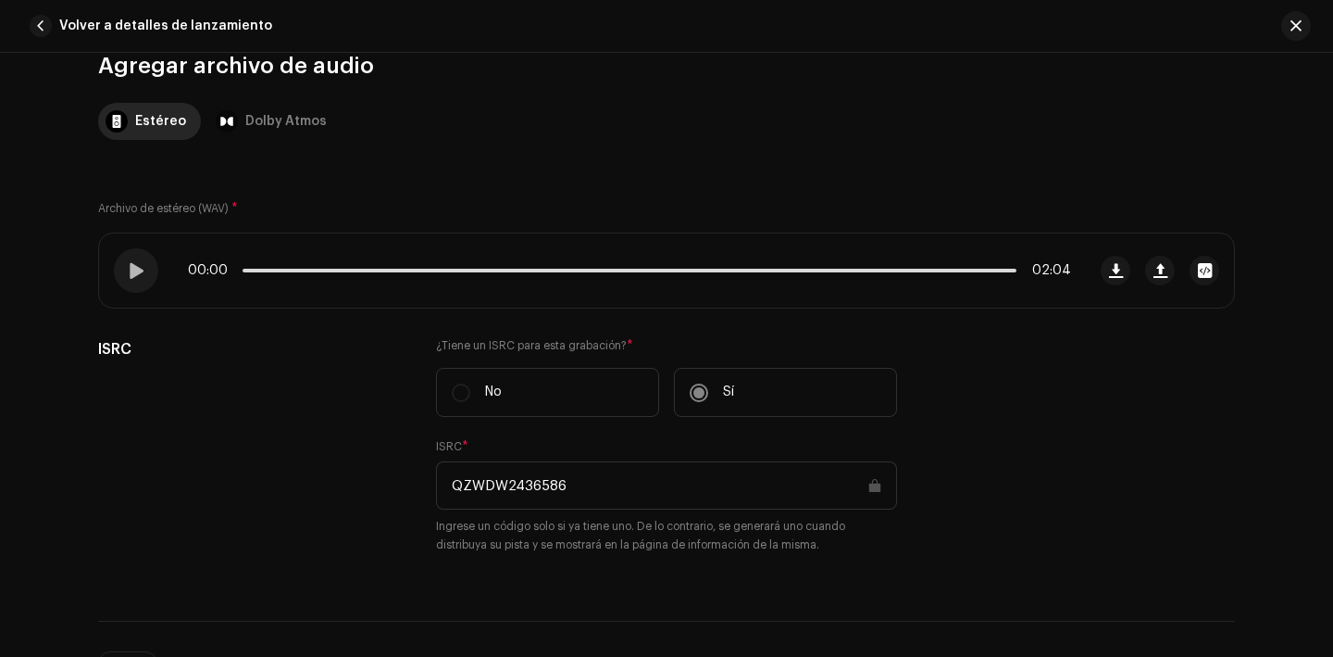
scroll to position [199, 0]
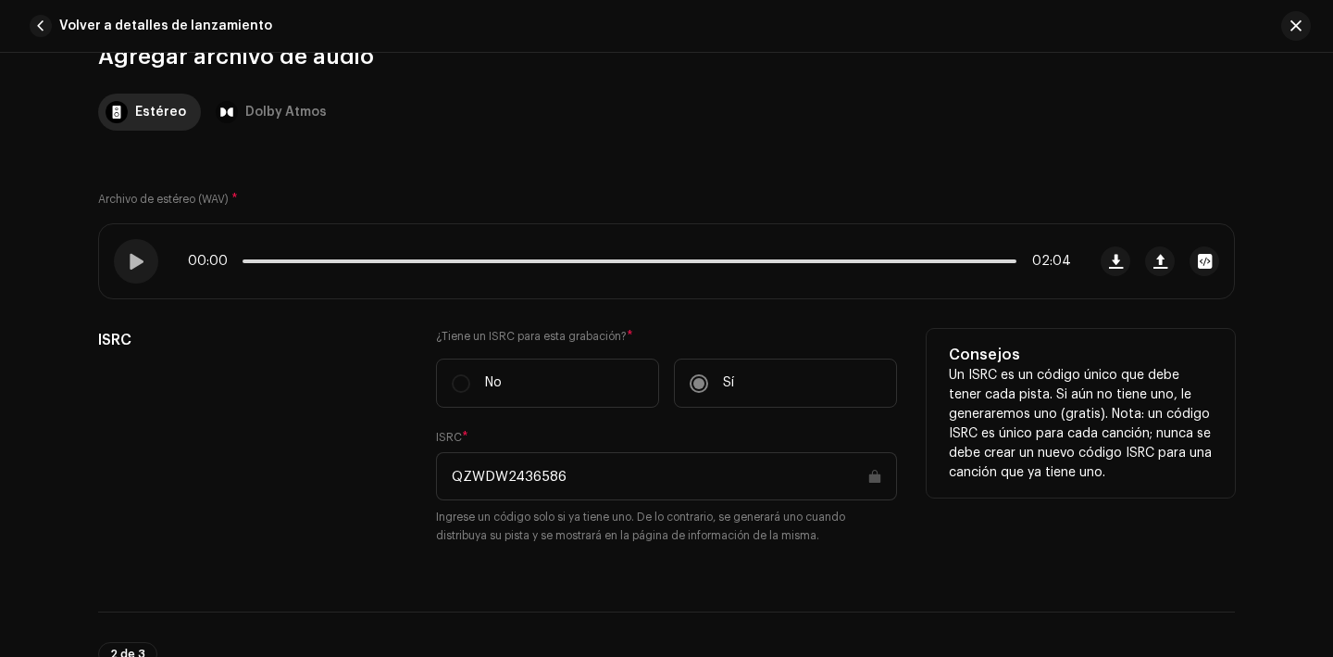
drag, startPoint x: 578, startPoint y: 474, endPoint x: 437, endPoint y: 475, distance: 140.7
click at [437, 475] on input "QZWDW2436586" at bounding box center [666, 476] width 461 height 48
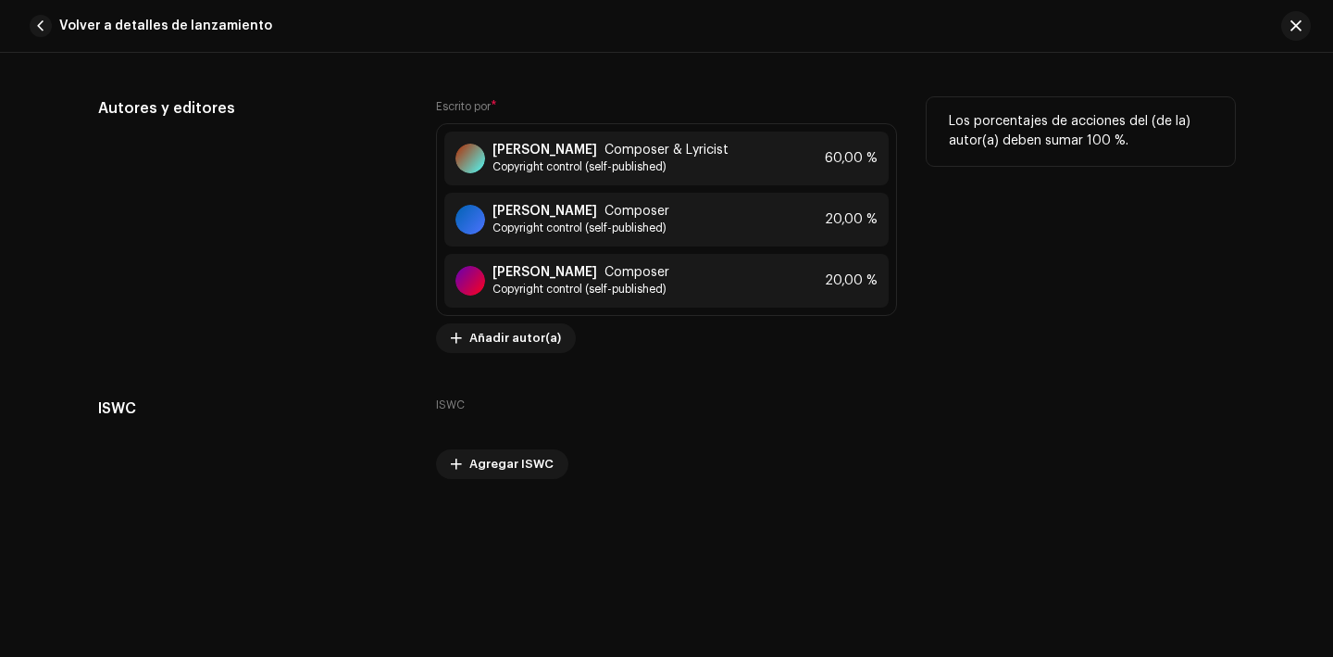
scroll to position [3924, 0]
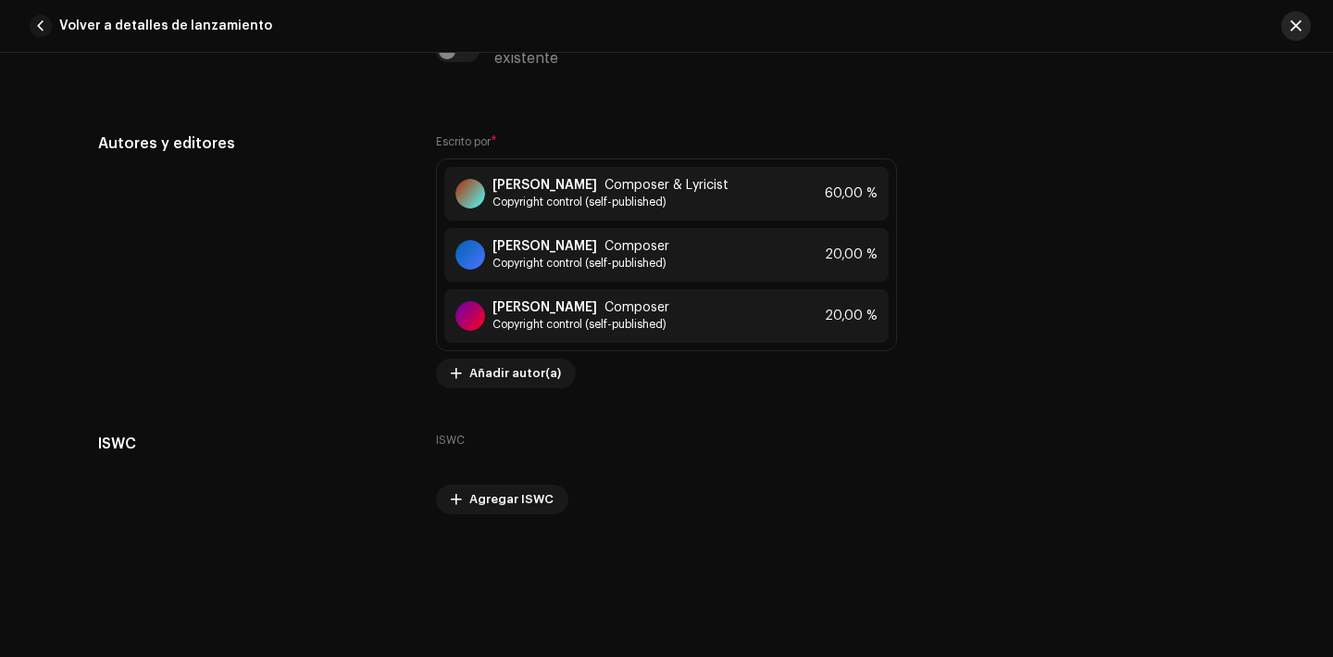
click at [1294, 24] on span "button" at bounding box center [1296, 26] width 11 height 15
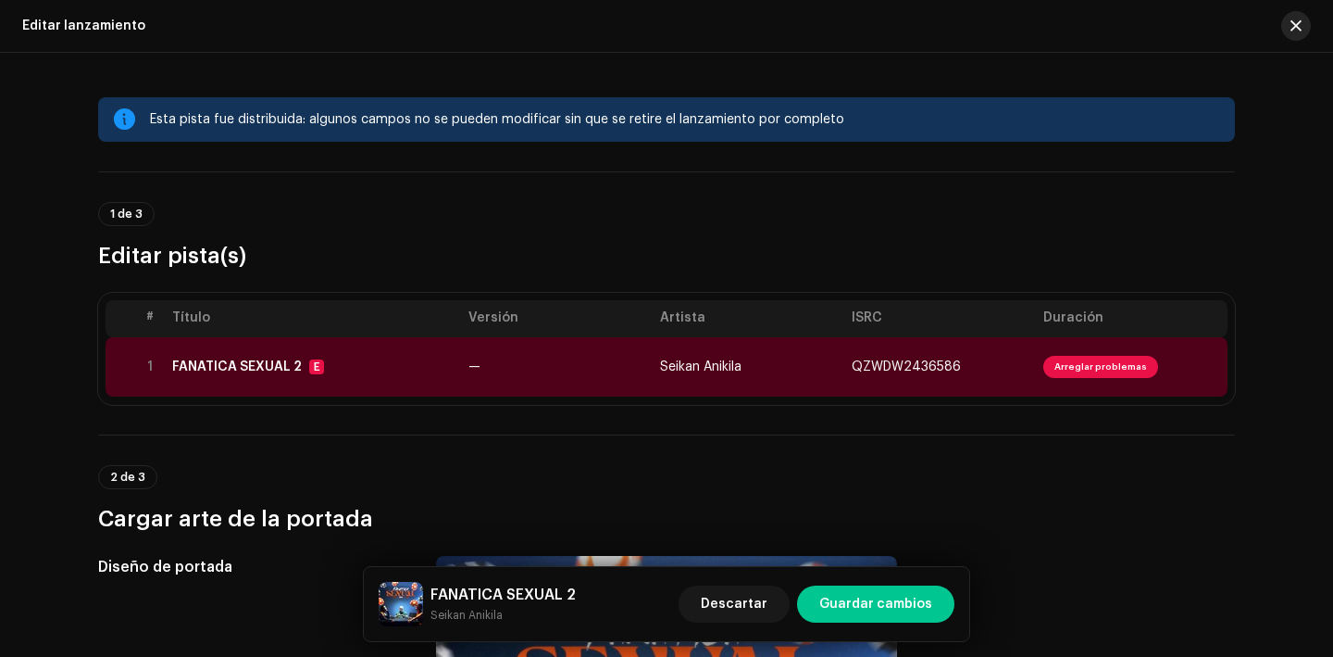
click at [1308, 23] on button "button" at bounding box center [1297, 26] width 30 height 30
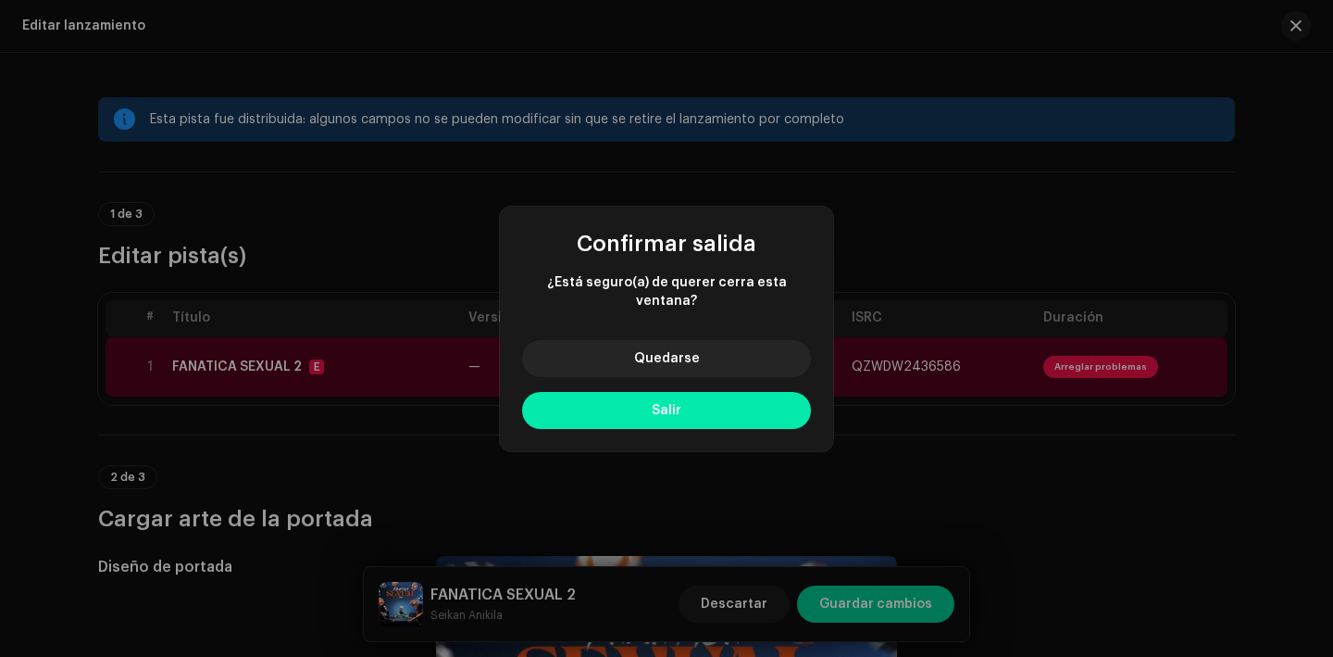
click at [735, 398] on button "Salir" at bounding box center [666, 410] width 289 height 37
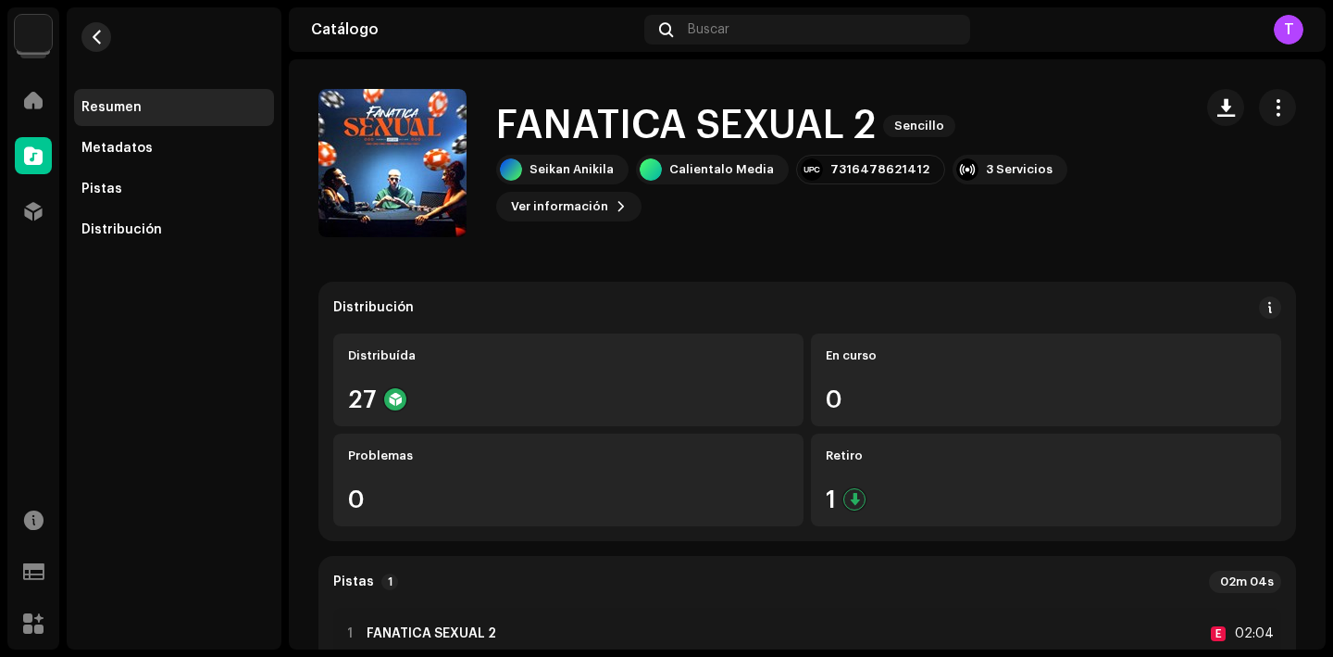
click at [97, 34] on span "button" at bounding box center [97, 37] width 14 height 15
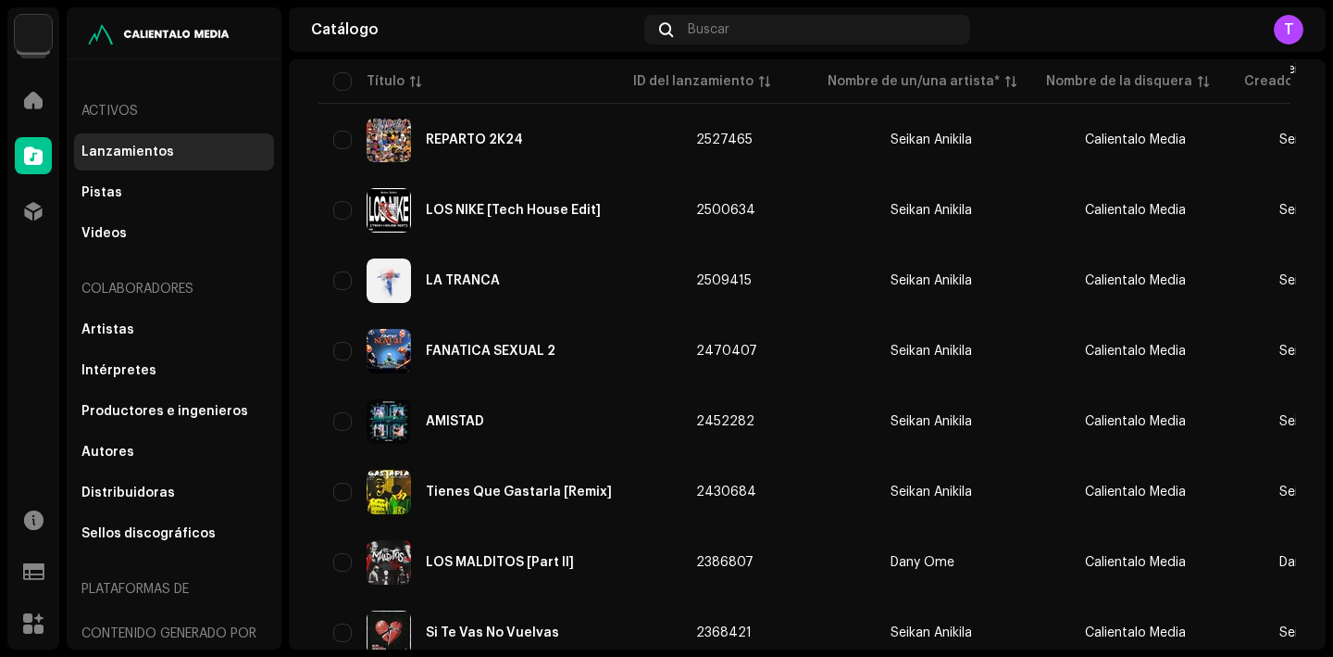
scroll to position [753, 0]
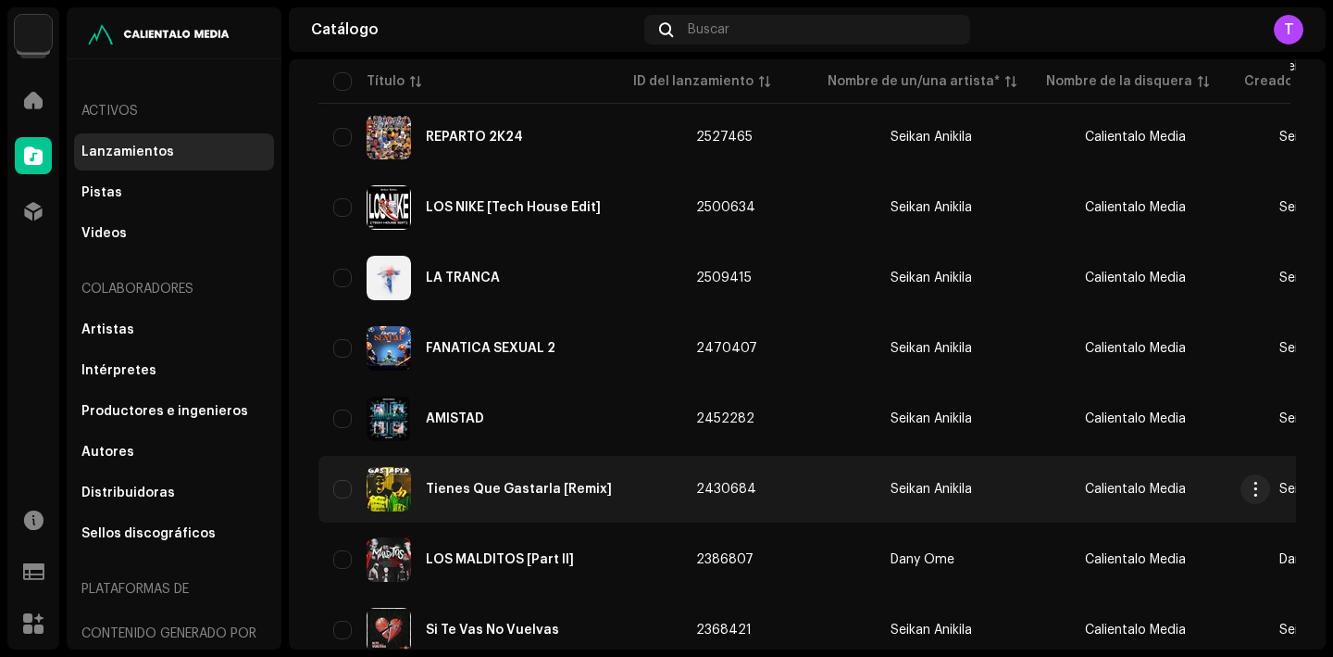
click at [467, 487] on div "Tienes Que Gastarla [Remix]" at bounding box center [519, 488] width 186 height 13
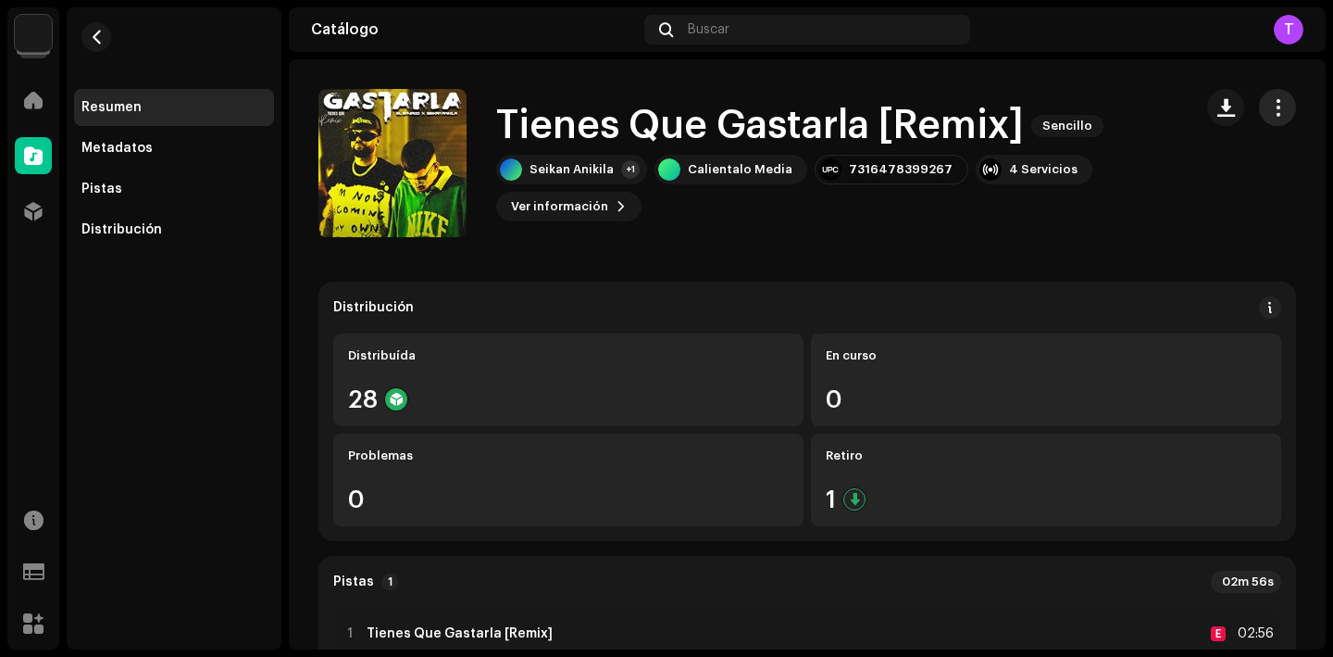
click at [1269, 115] on span "button" at bounding box center [1278, 107] width 18 height 15
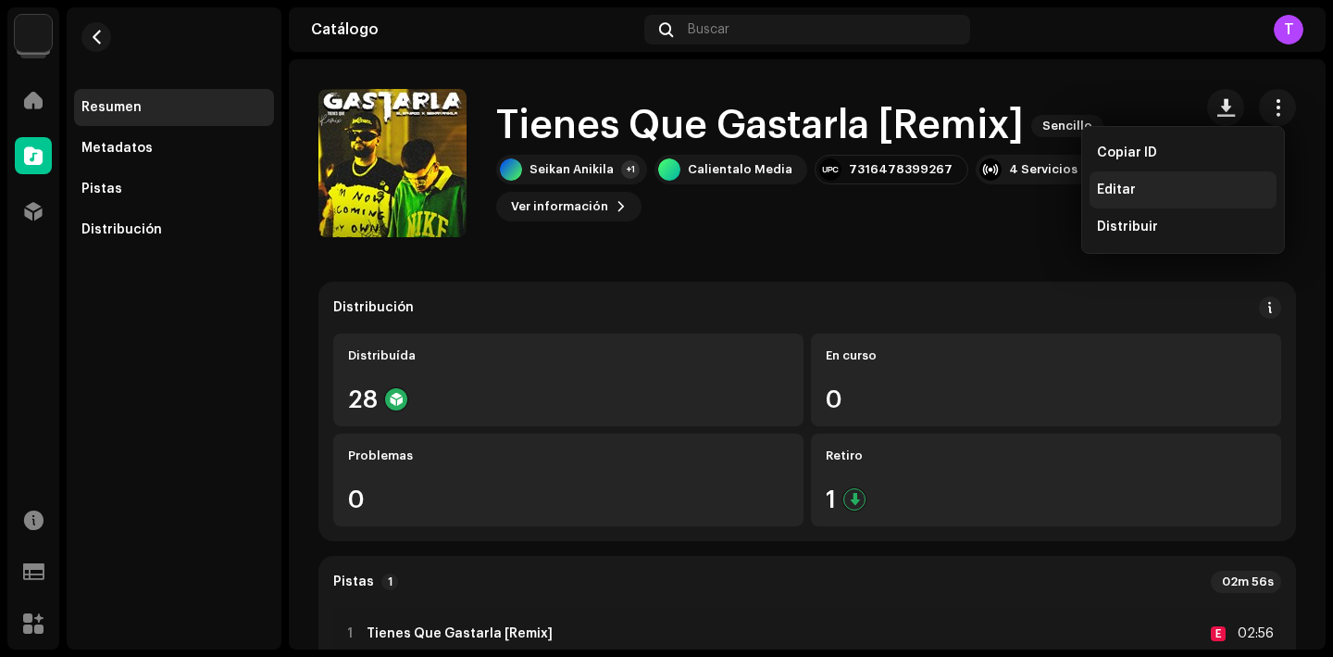
click at [1157, 184] on div "Editar" at bounding box center [1183, 189] width 172 height 15
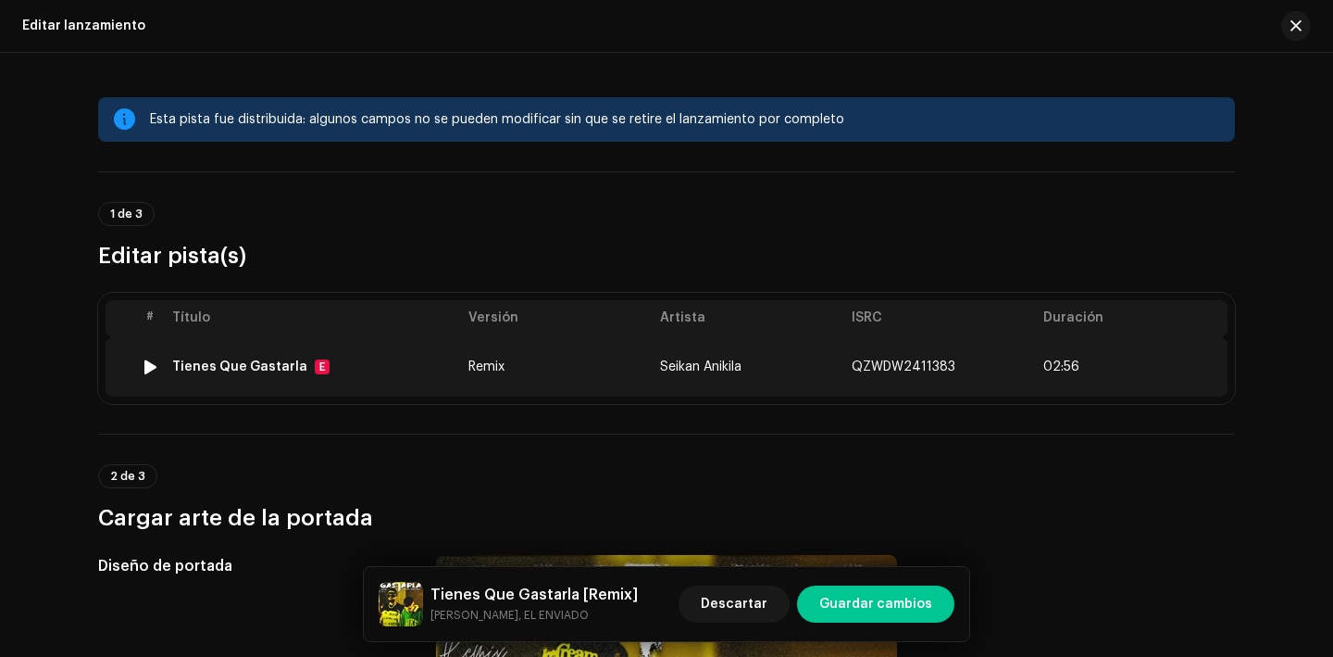
click at [275, 381] on td "Tienes Que Gastarla E" at bounding box center [313, 366] width 296 height 59
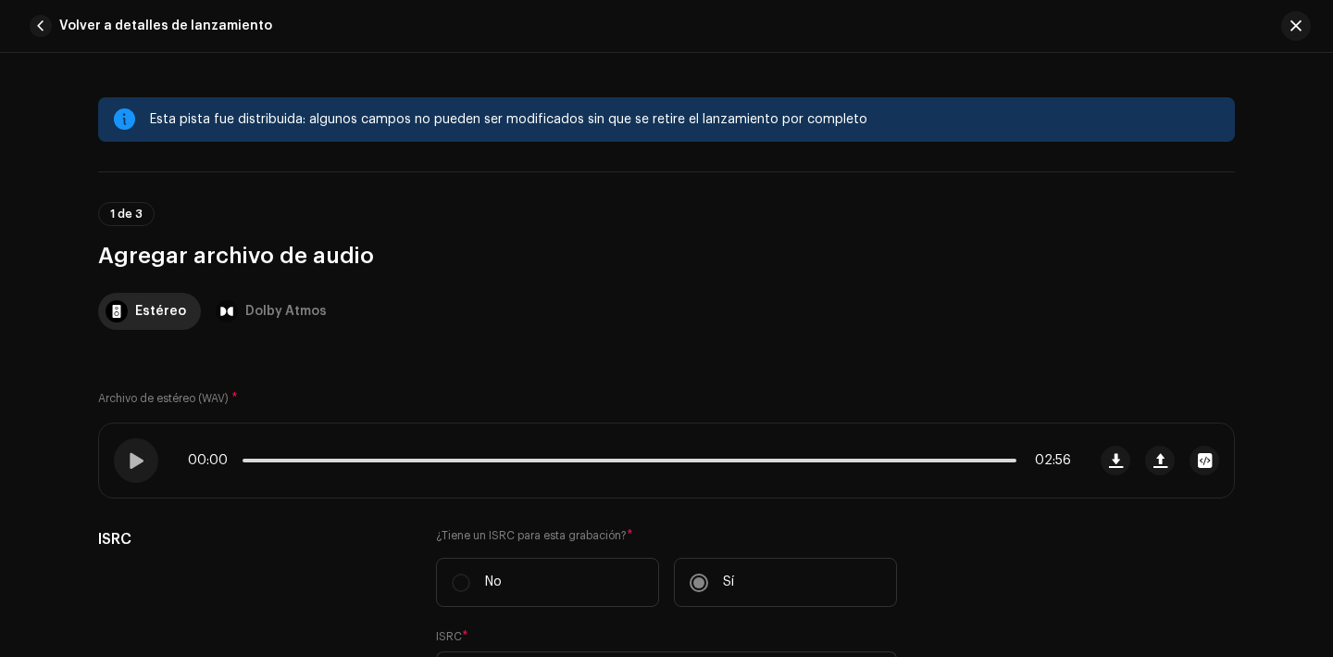
click at [1125, 469] on div at bounding box center [1160, 460] width 119 height 30
click at [1119, 465] on button "button" at bounding box center [1116, 460] width 30 height 30
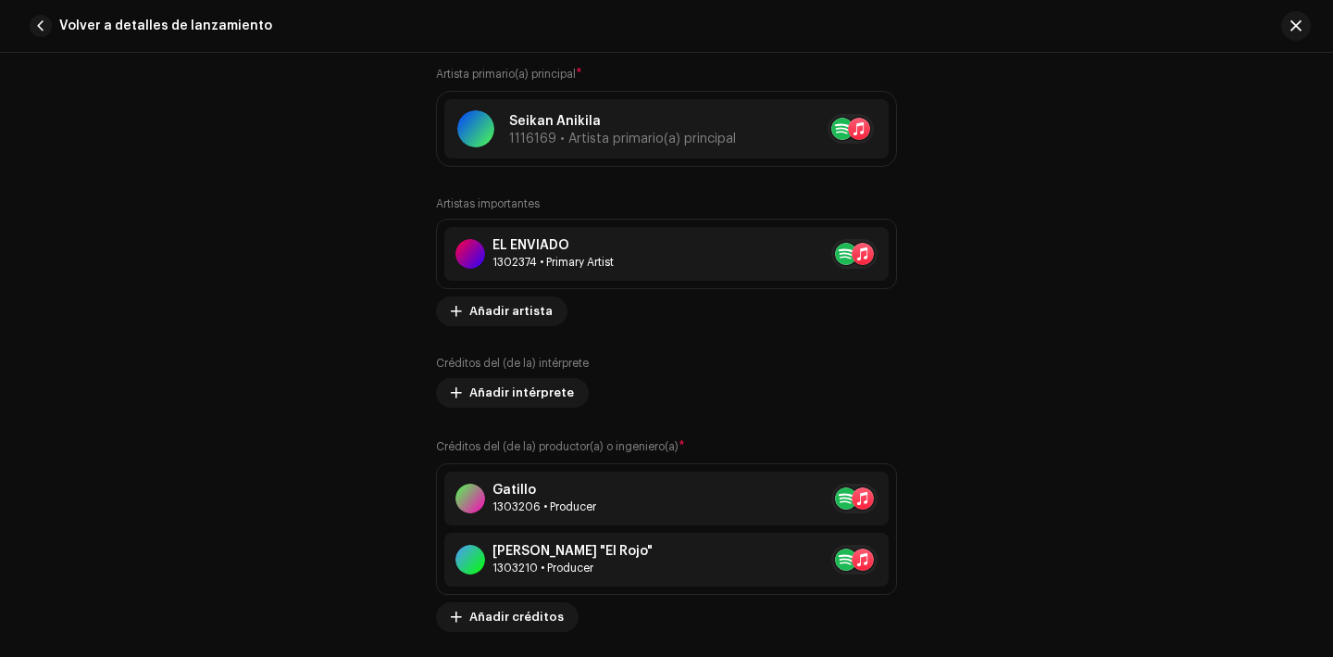
scroll to position [1293, 0]
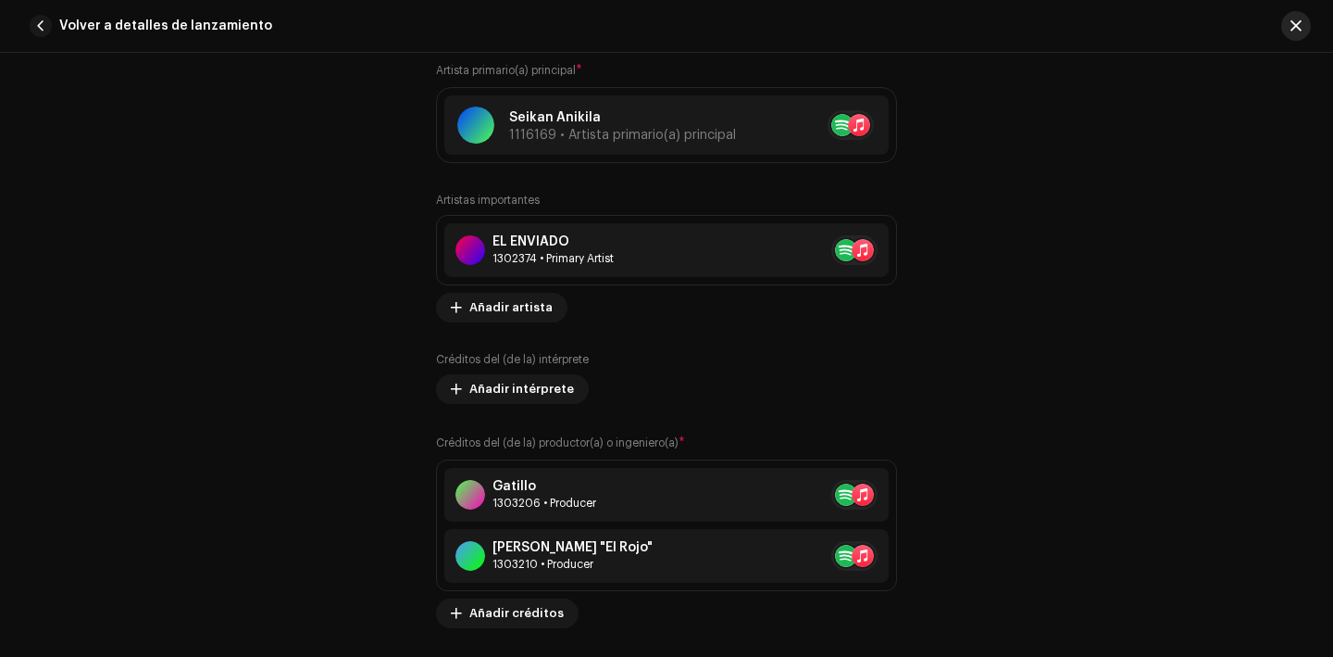
click at [1294, 31] on span "button" at bounding box center [1296, 26] width 11 height 15
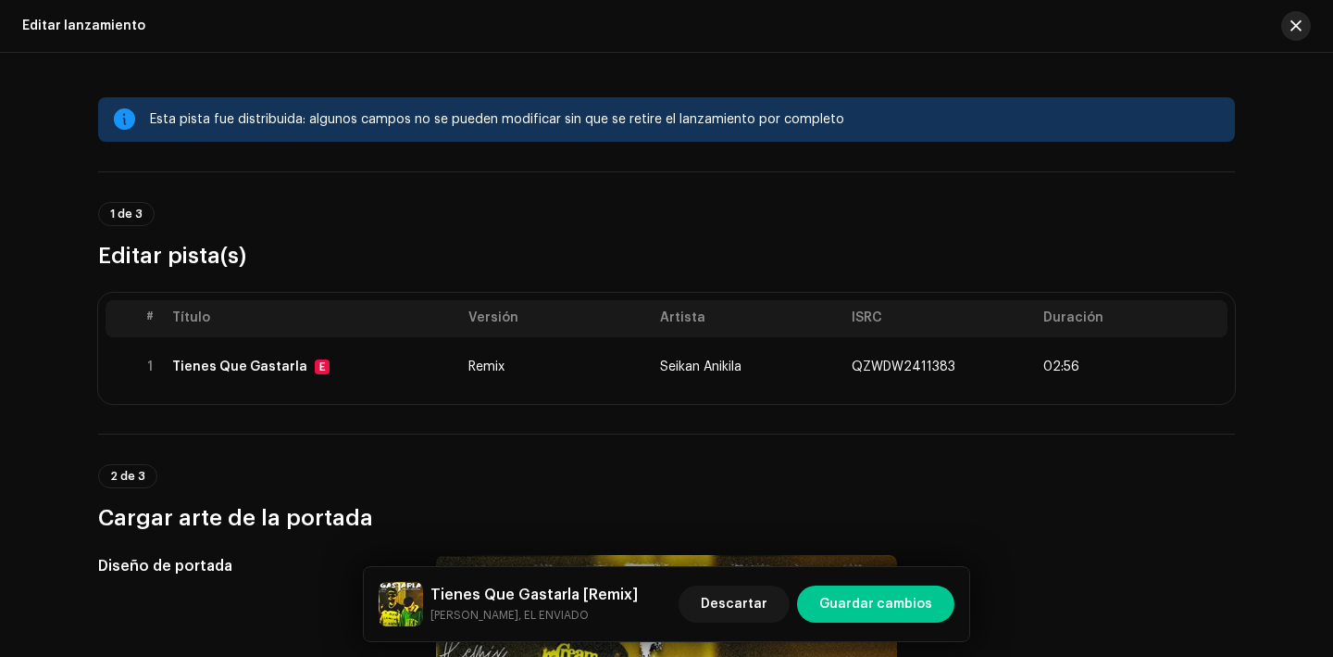
click at [1296, 35] on button "button" at bounding box center [1297, 26] width 30 height 30
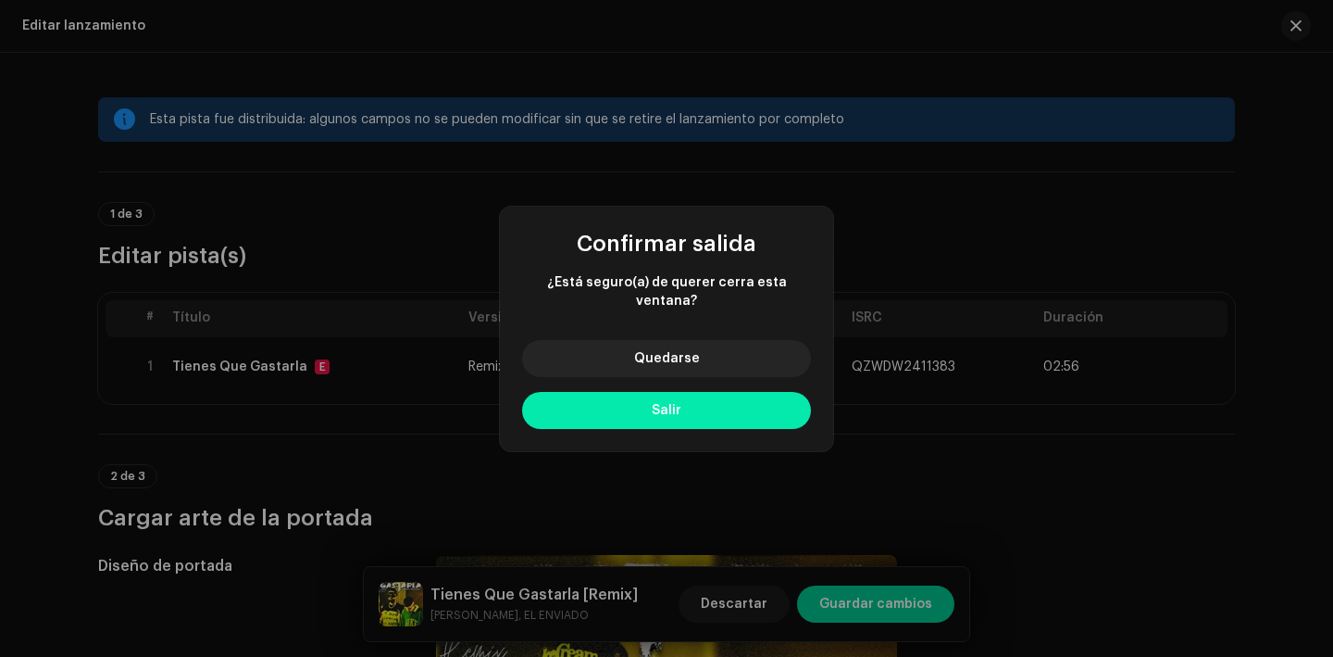
click at [611, 417] on button "Salir" at bounding box center [666, 410] width 289 height 37
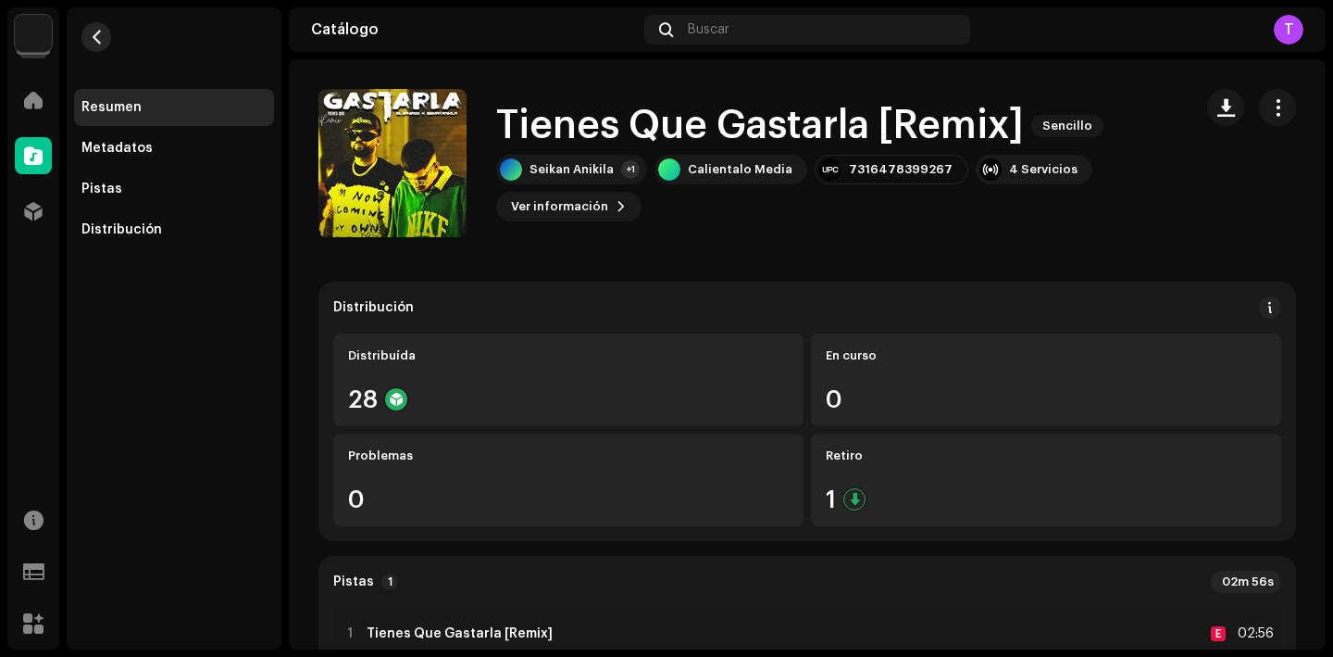
click at [105, 39] on button "button" at bounding box center [96, 37] width 30 height 30
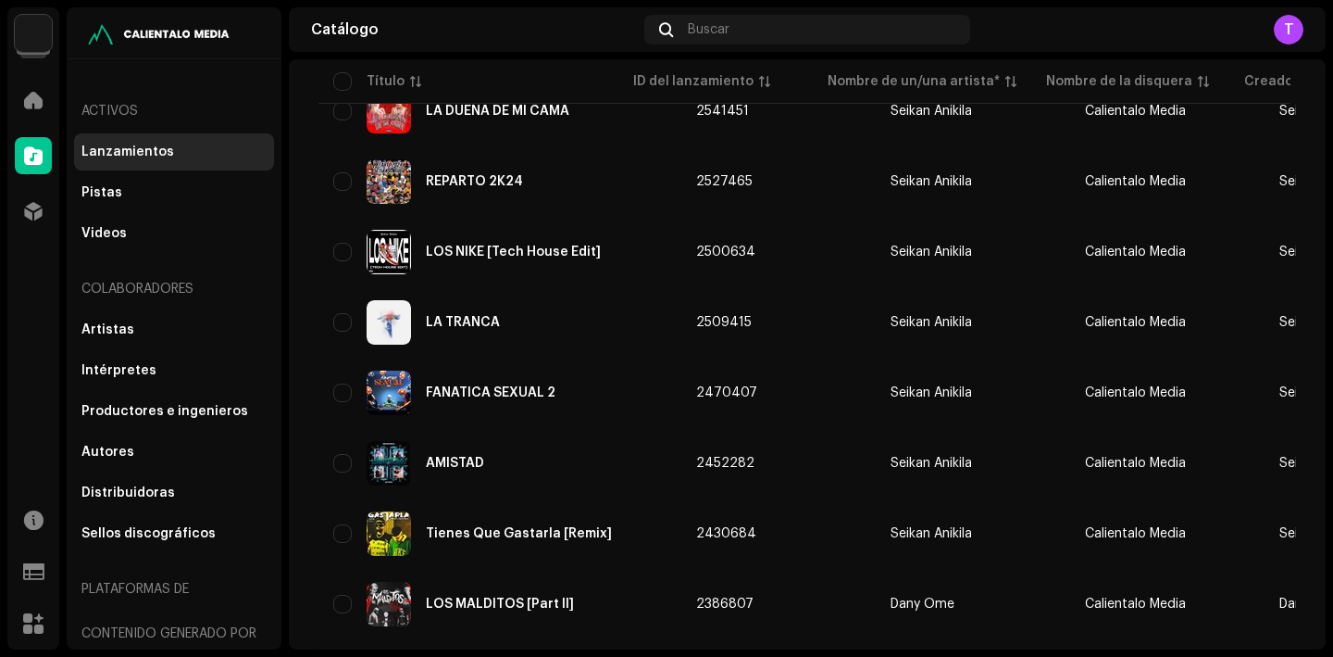
scroll to position [709, 0]
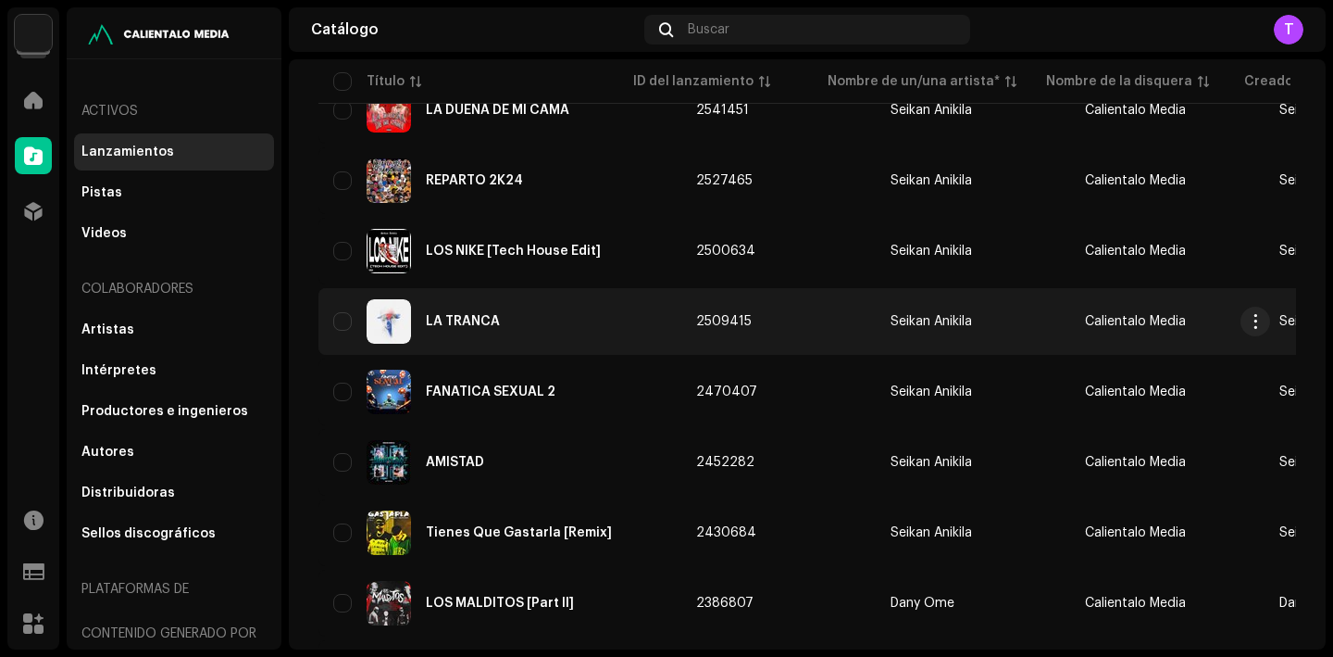
click at [483, 331] on div "LA TRANCA" at bounding box center [499, 321] width 333 height 44
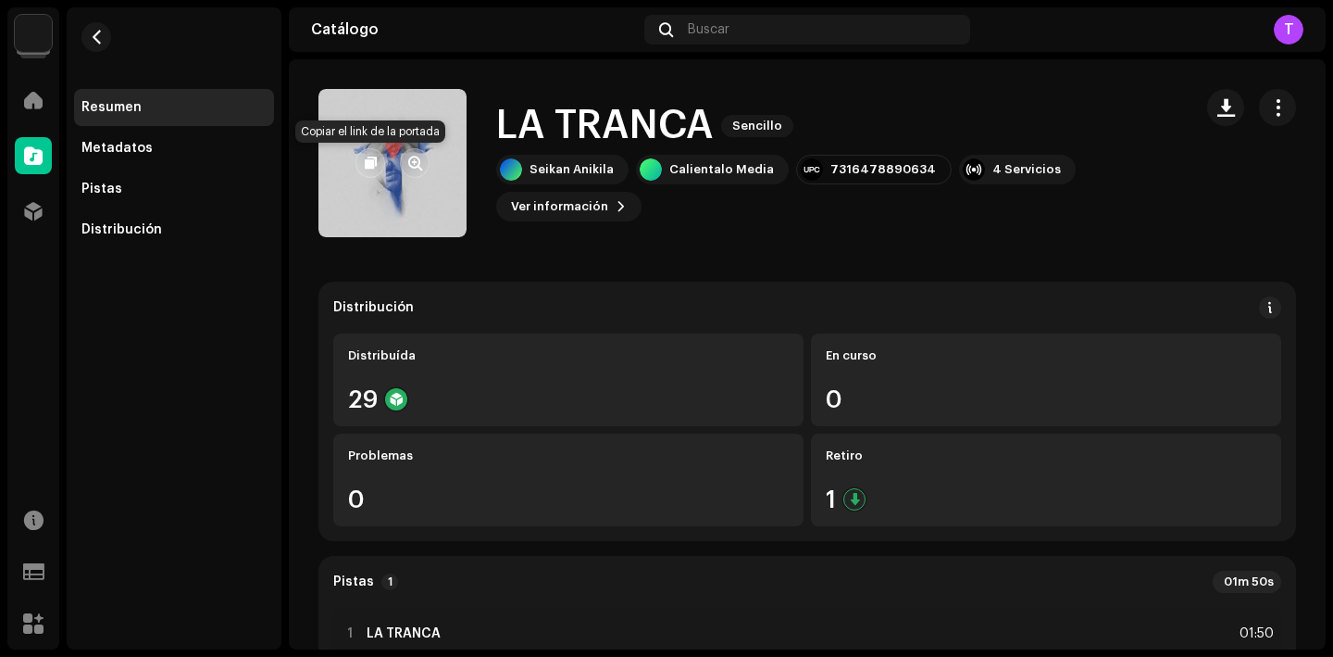
click at [360, 164] on button "button" at bounding box center [371, 163] width 30 height 30
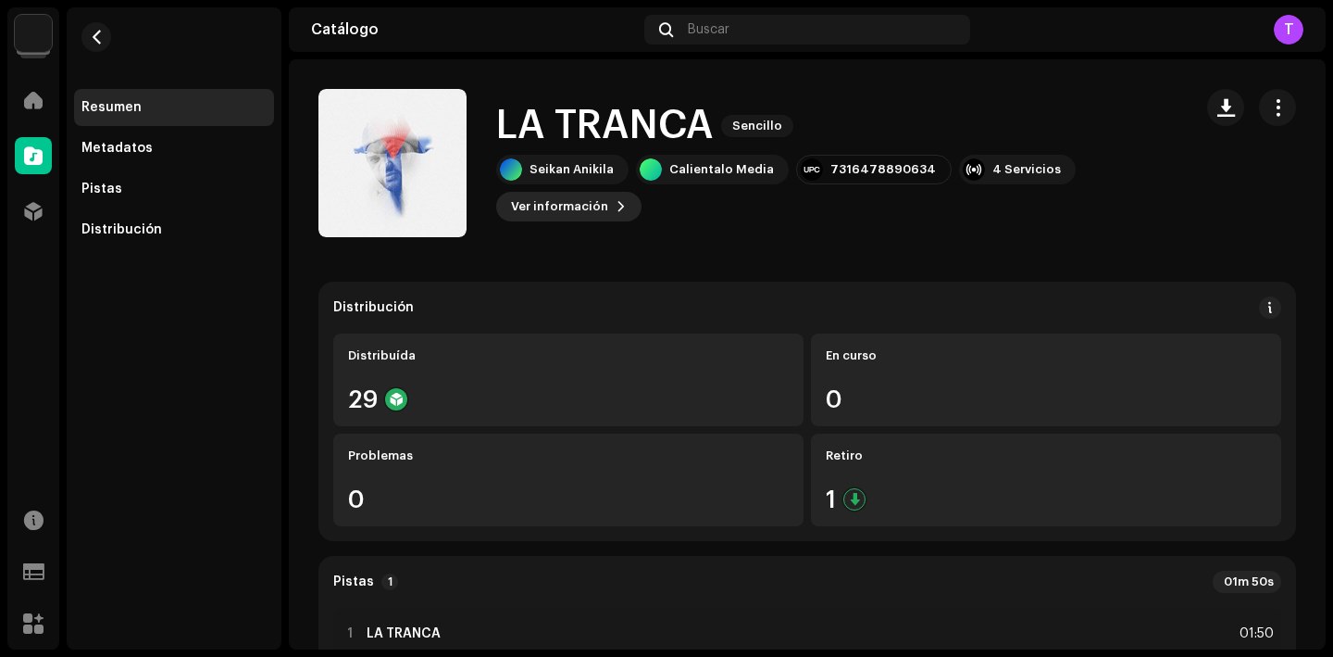
click at [538, 211] on span "Ver información" at bounding box center [559, 206] width 97 height 37
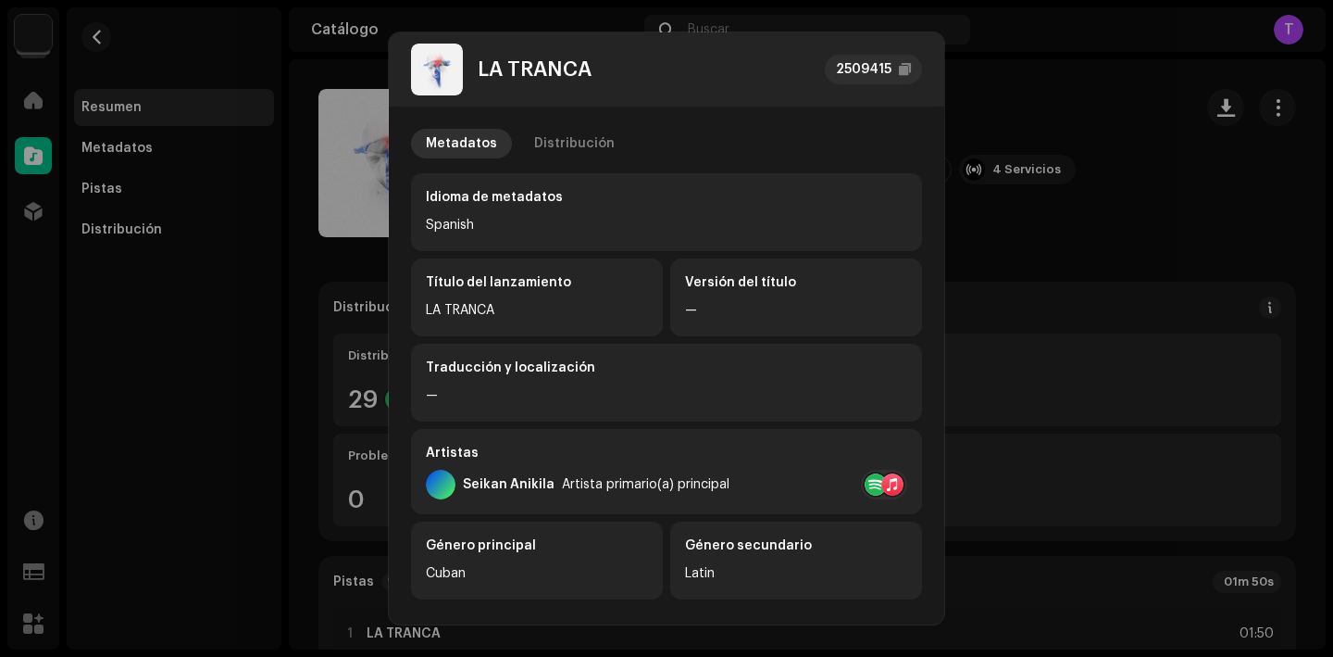
click at [580, 128] on div "Metadatos Distribución Idioma de metadatos Spanish Título del lanzamiento LA TR…" at bounding box center [667, 353] width 556 height 494
click at [581, 150] on div "Distribución" at bounding box center [574, 144] width 81 height 30
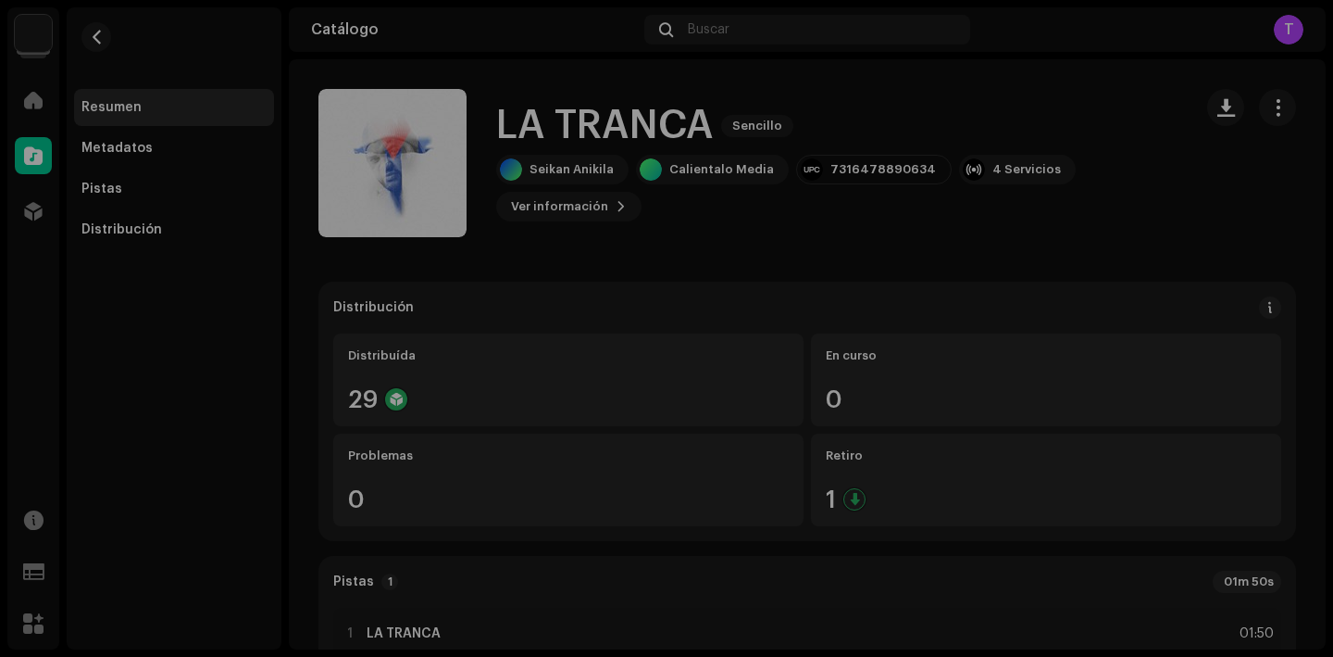
click at [992, 284] on div "LA TRANCA 2509415 Metadatos Distribución Fecha de lanzamiento [DATE] (Medianoch…" at bounding box center [666, 328] width 1333 height 657
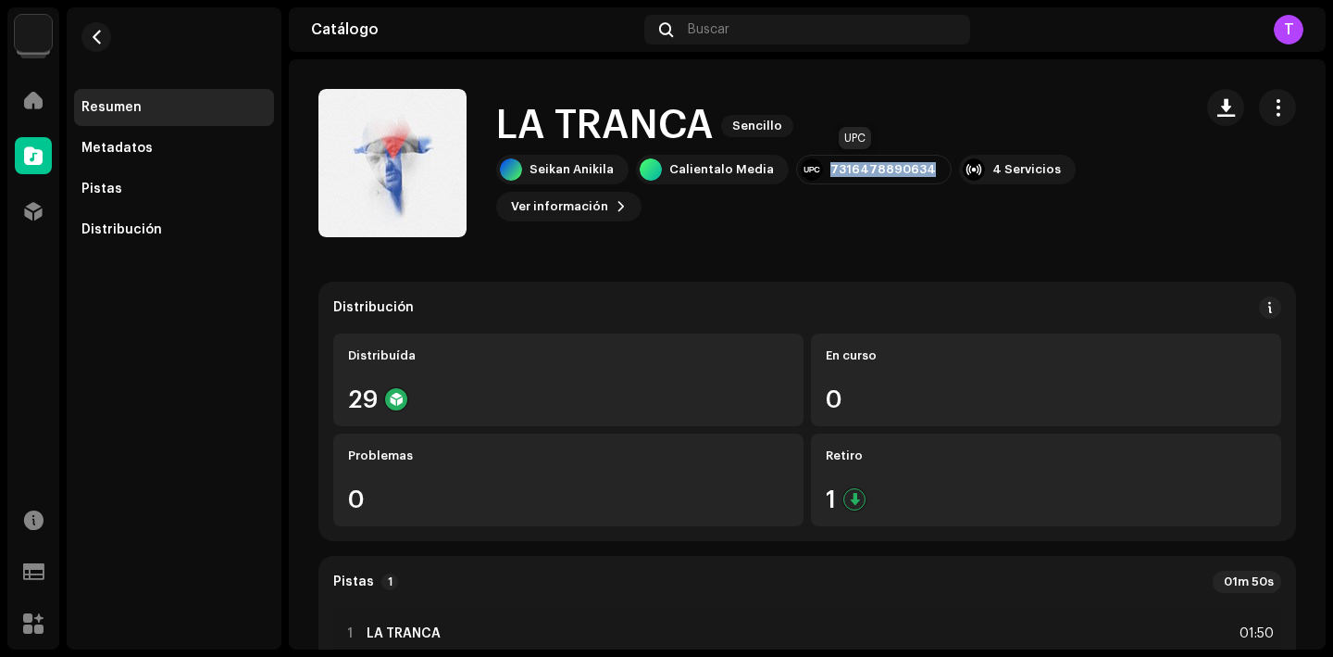
drag, startPoint x: 913, startPoint y: 170, endPoint x: 819, endPoint y: 169, distance: 94.5
click at [819, 170] on div "7316478890634" at bounding box center [874, 170] width 156 height 30
copy div "7316478890634"
click at [1269, 115] on span "button" at bounding box center [1278, 107] width 18 height 15
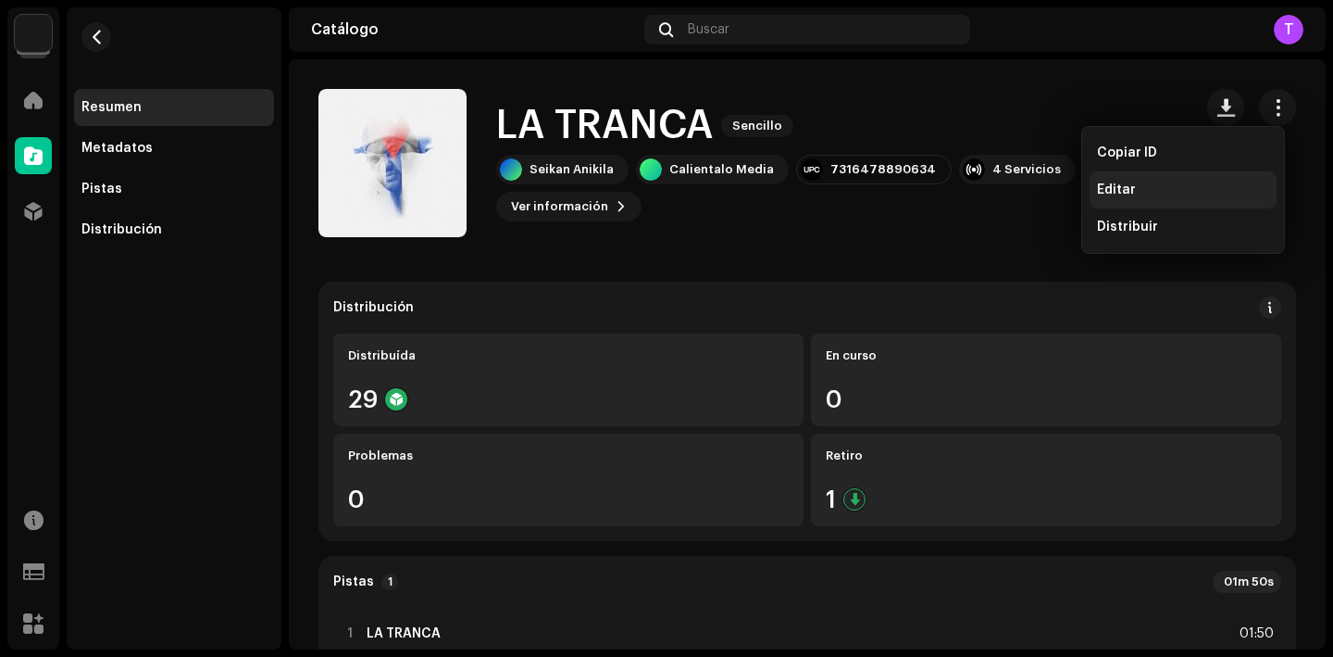
click at [1156, 186] on div "Editar" at bounding box center [1183, 189] width 172 height 15
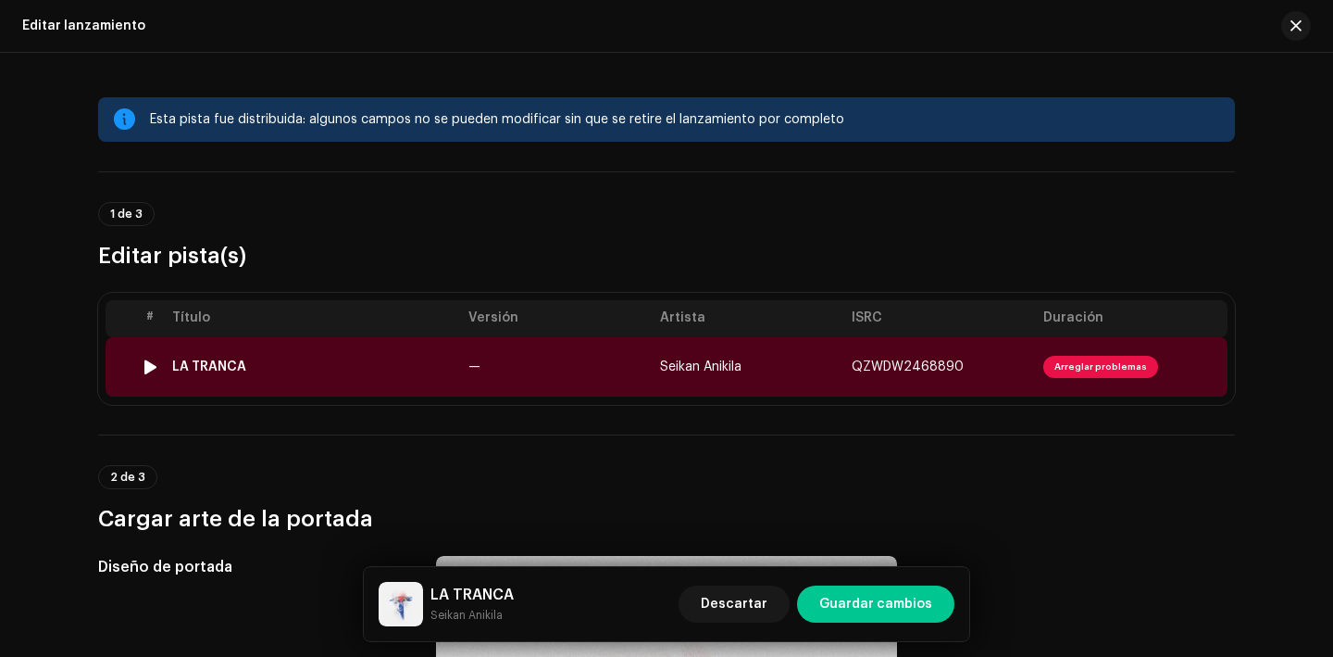
click at [1100, 362] on span "Arreglar problemas" at bounding box center [1101, 367] width 115 height 22
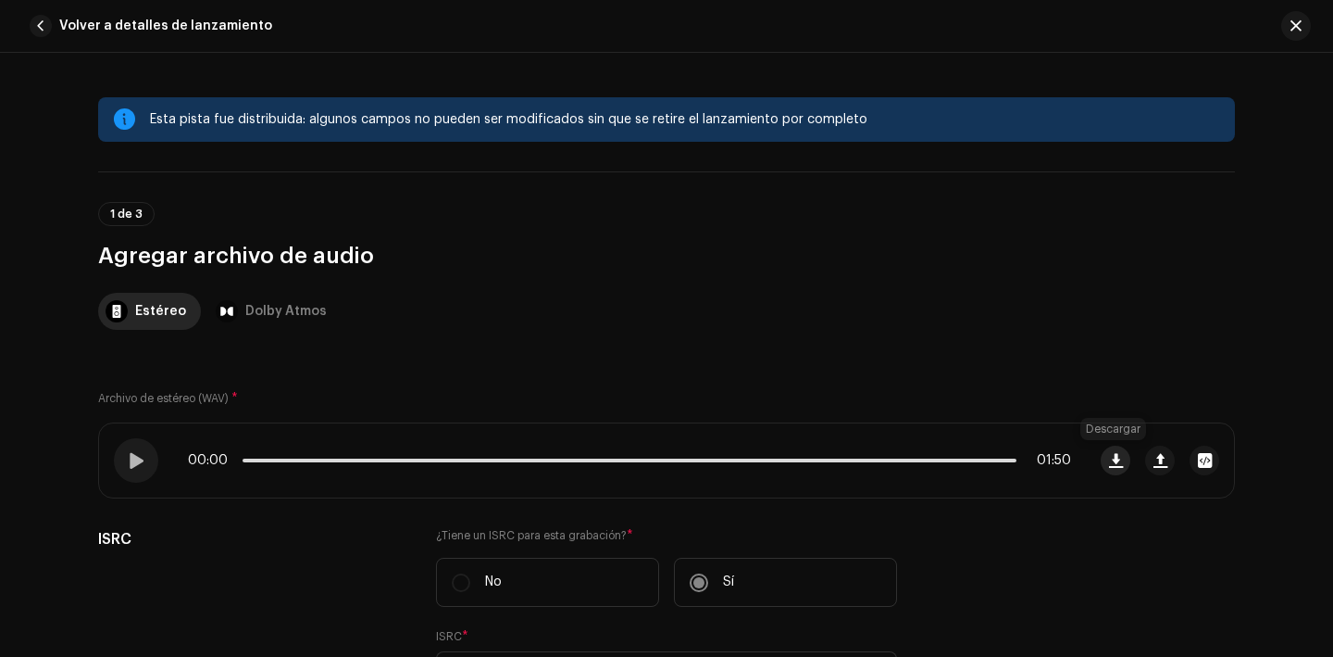
click at [1111, 457] on span "button" at bounding box center [1116, 460] width 14 height 15
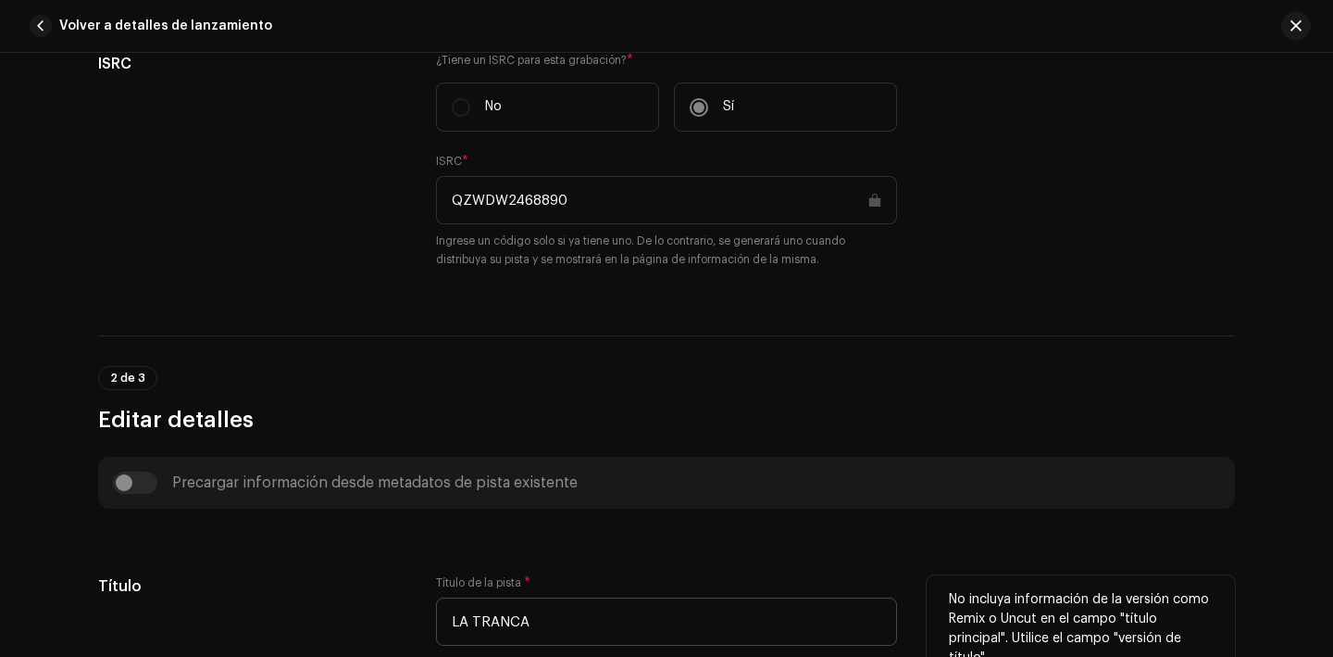
scroll to position [469, 0]
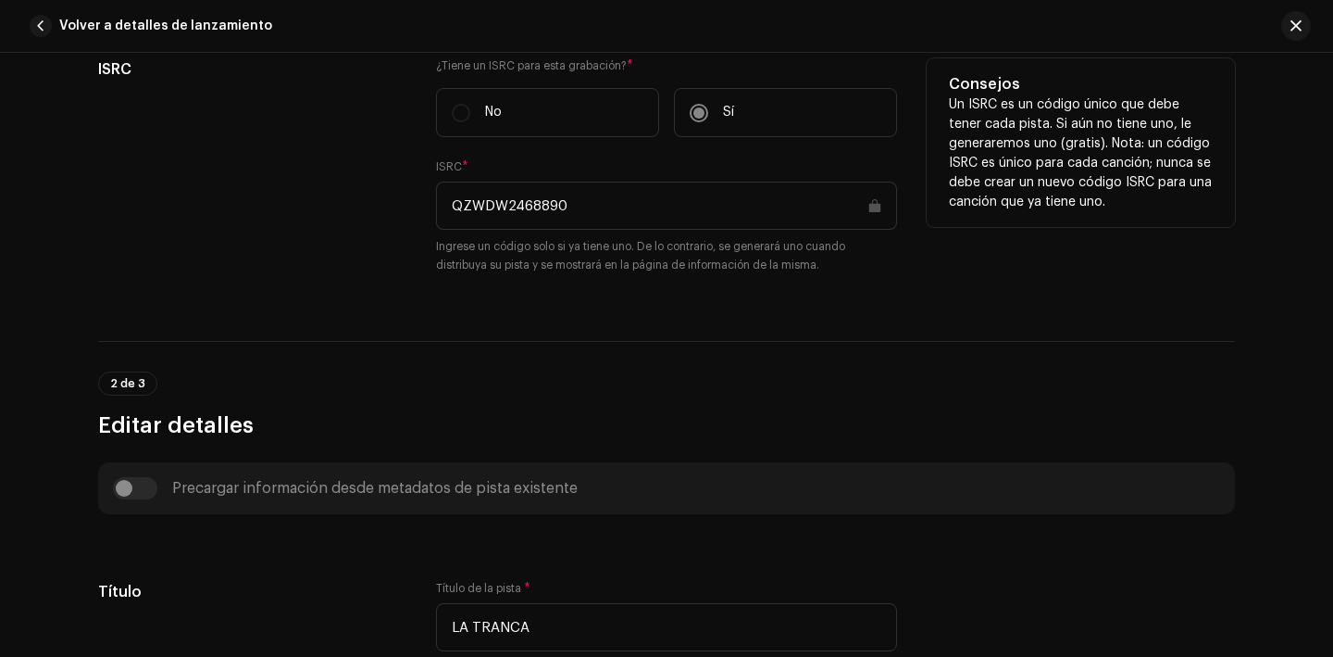
drag, startPoint x: 586, startPoint y: 219, endPoint x: 444, endPoint y: 207, distance: 143.1
click at [444, 207] on input "QZWDW2468890" at bounding box center [666, 205] width 461 height 48
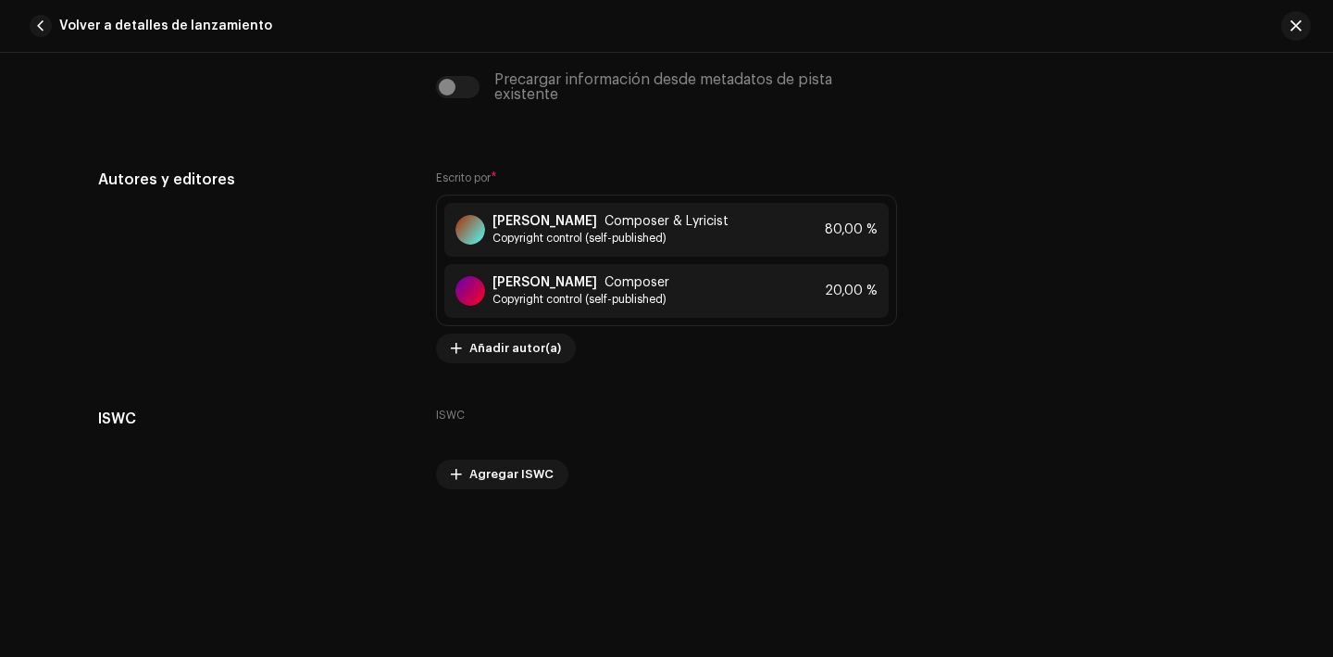
scroll to position [3903, 0]
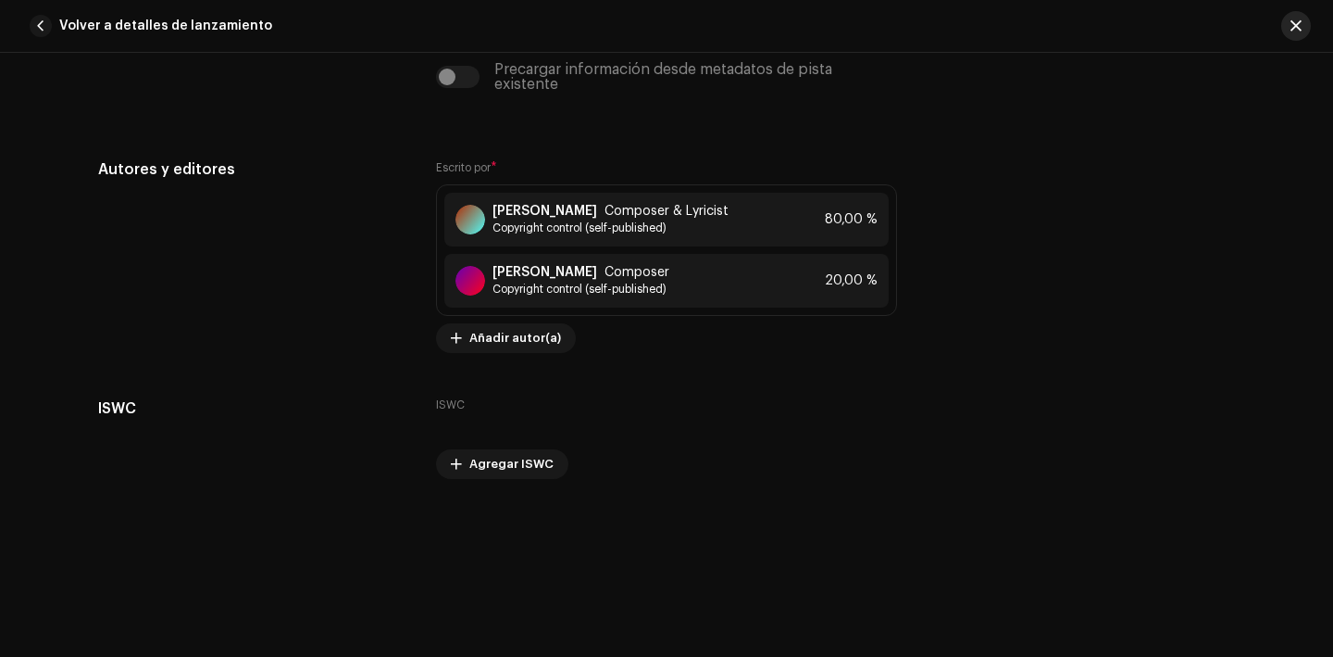
click at [1295, 35] on button "button" at bounding box center [1297, 26] width 30 height 30
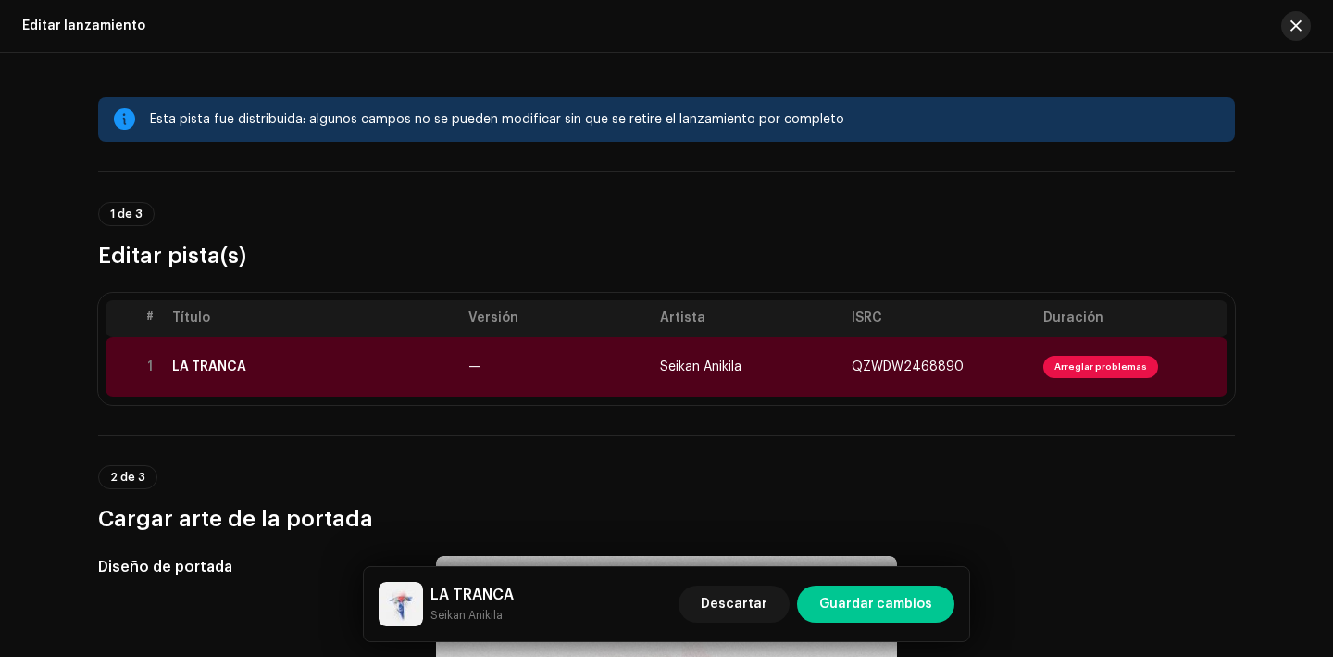
click at [1294, 19] on span "button" at bounding box center [1296, 26] width 11 height 15
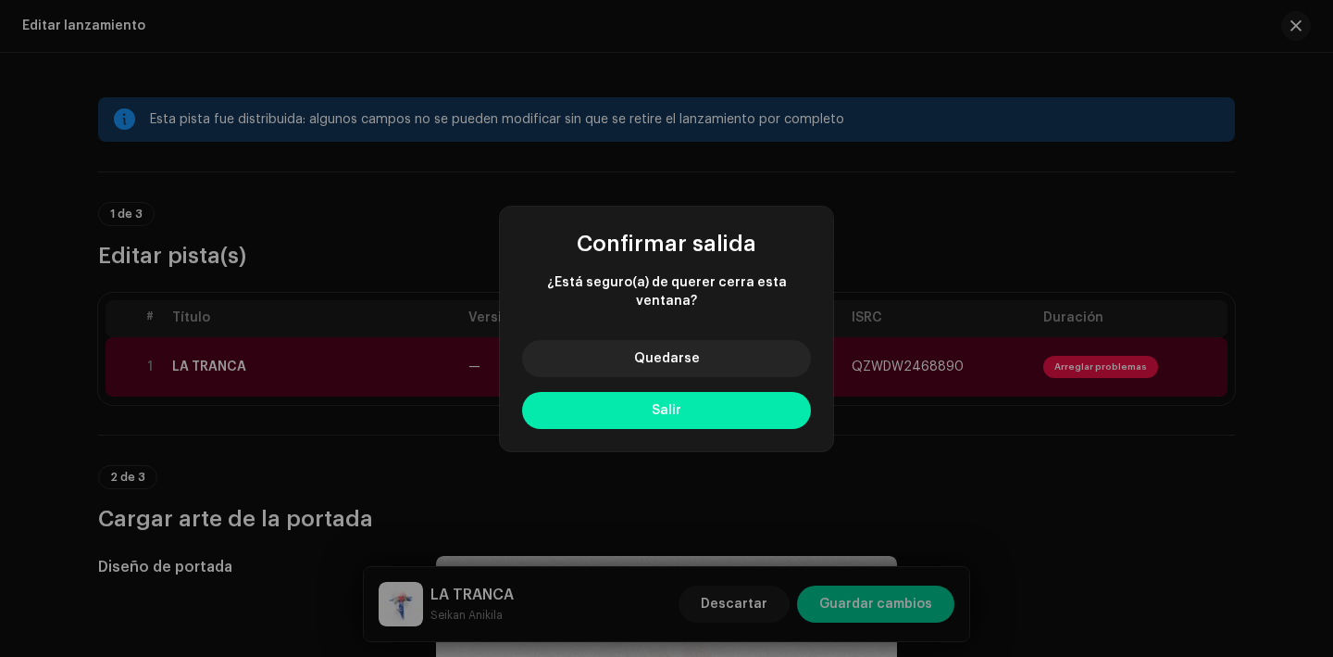
click at [757, 393] on button "Salir" at bounding box center [666, 410] width 289 height 37
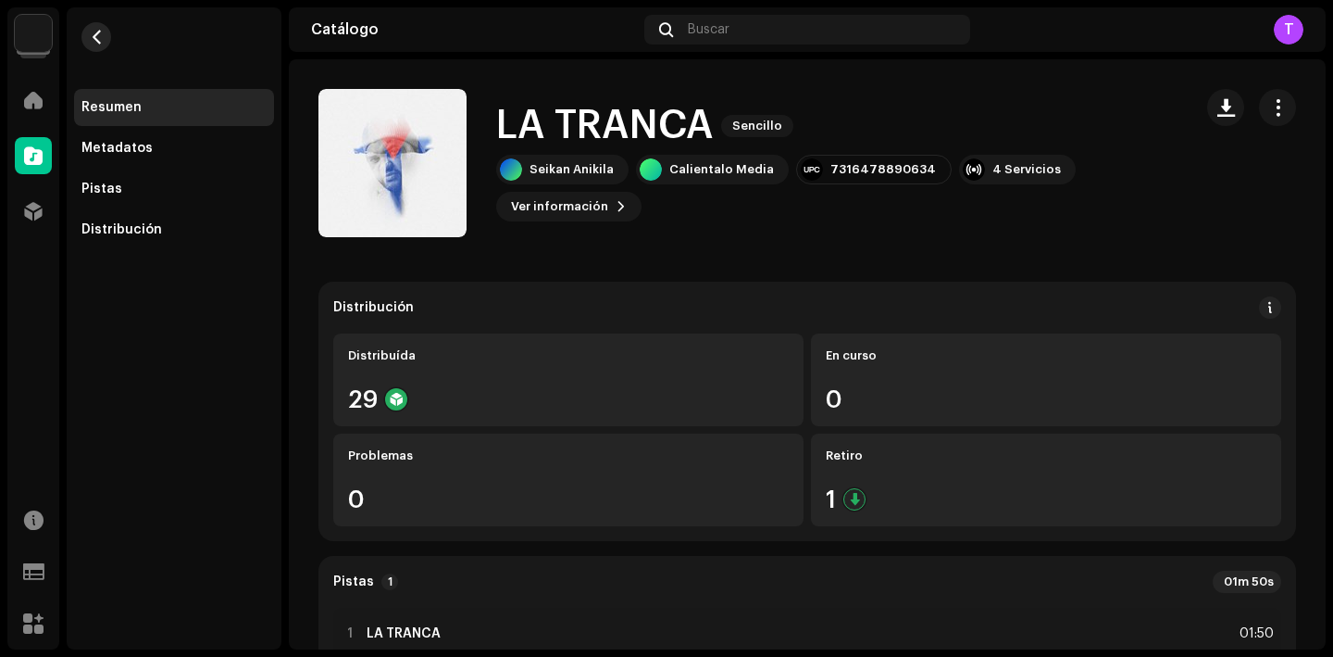
click at [106, 38] on button "button" at bounding box center [96, 37] width 30 height 30
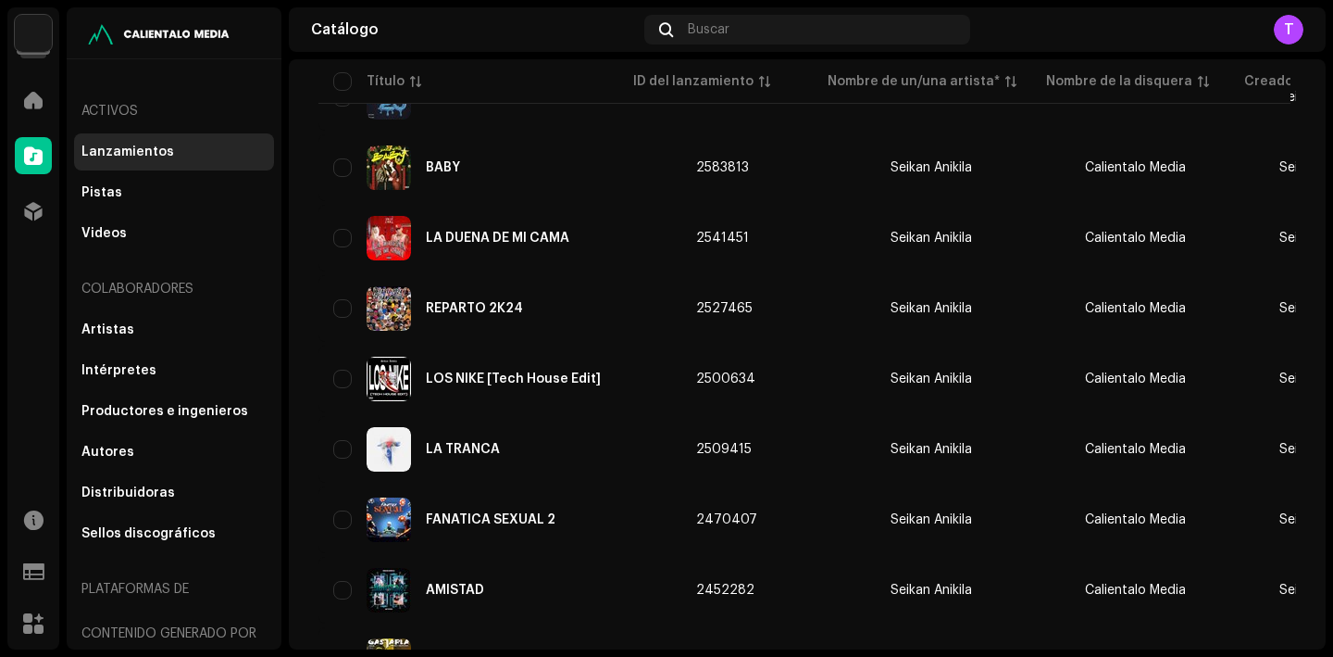
scroll to position [589, 0]
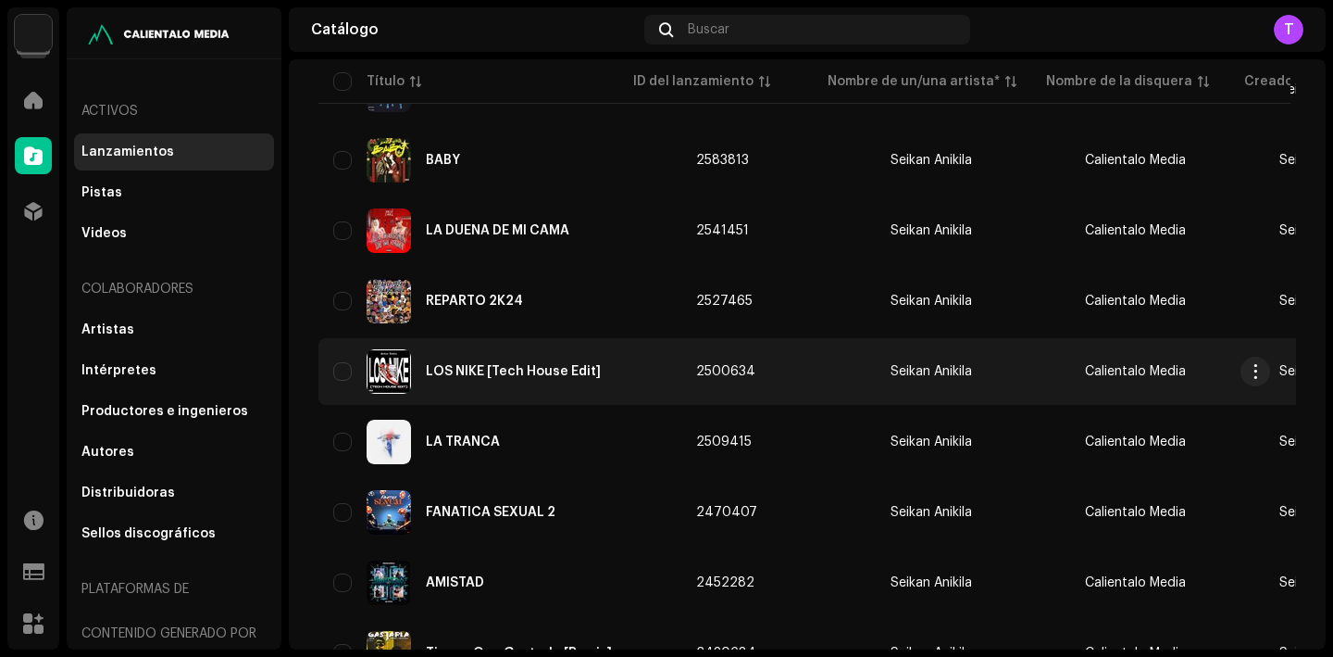
click at [510, 379] on div "LOS NIKE [Tech House Edit]" at bounding box center [499, 371] width 333 height 44
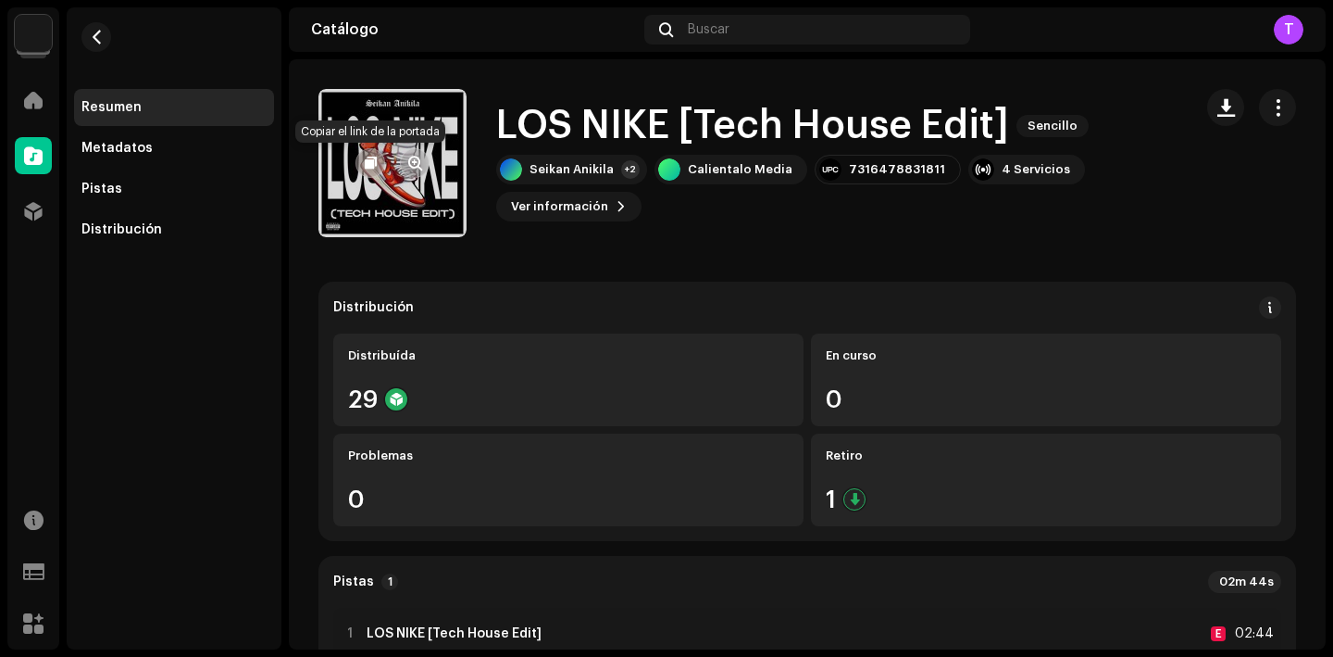
click at [373, 167] on span "button" at bounding box center [371, 163] width 12 height 15
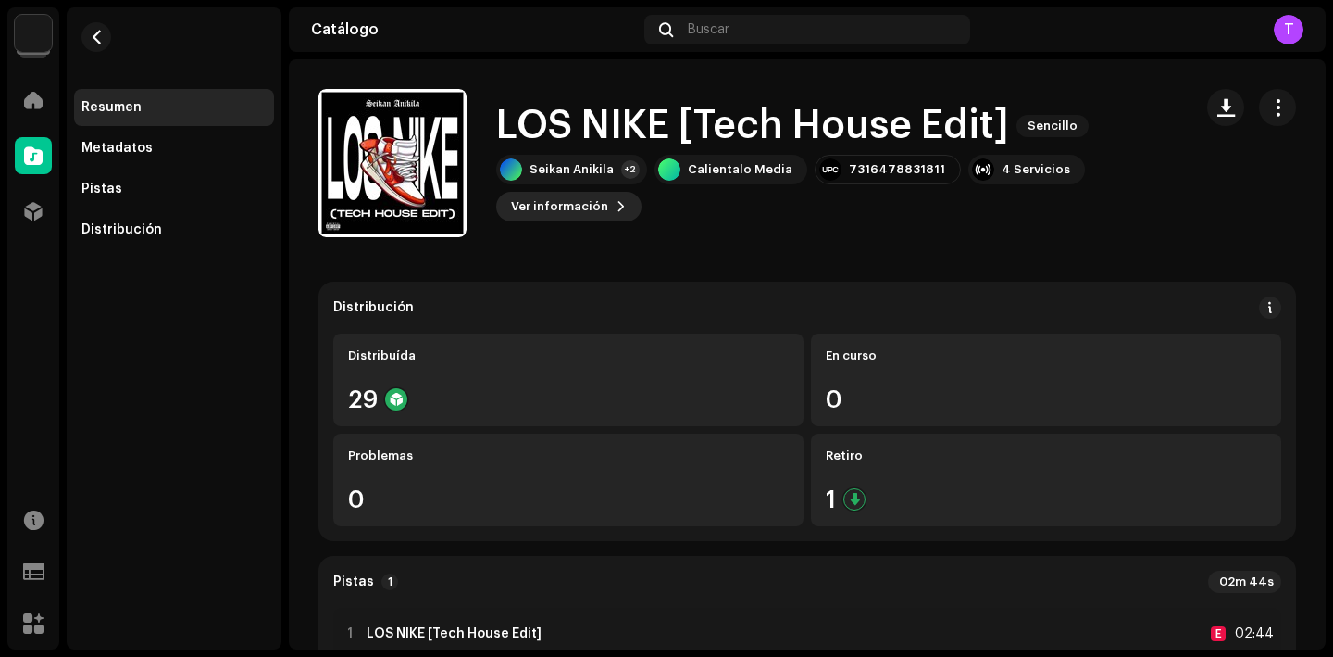
click at [567, 215] on span "Ver información" at bounding box center [559, 206] width 97 height 37
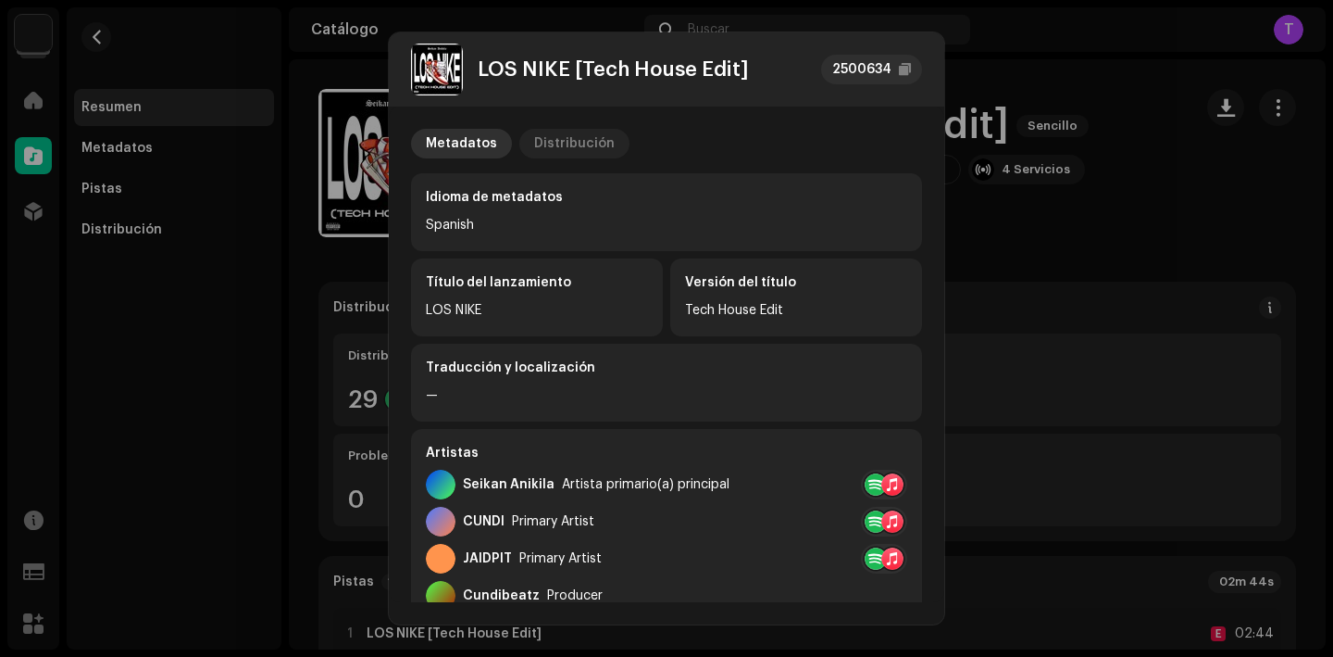
click at [608, 130] on p-tab "Distribución" at bounding box center [574, 144] width 110 height 30
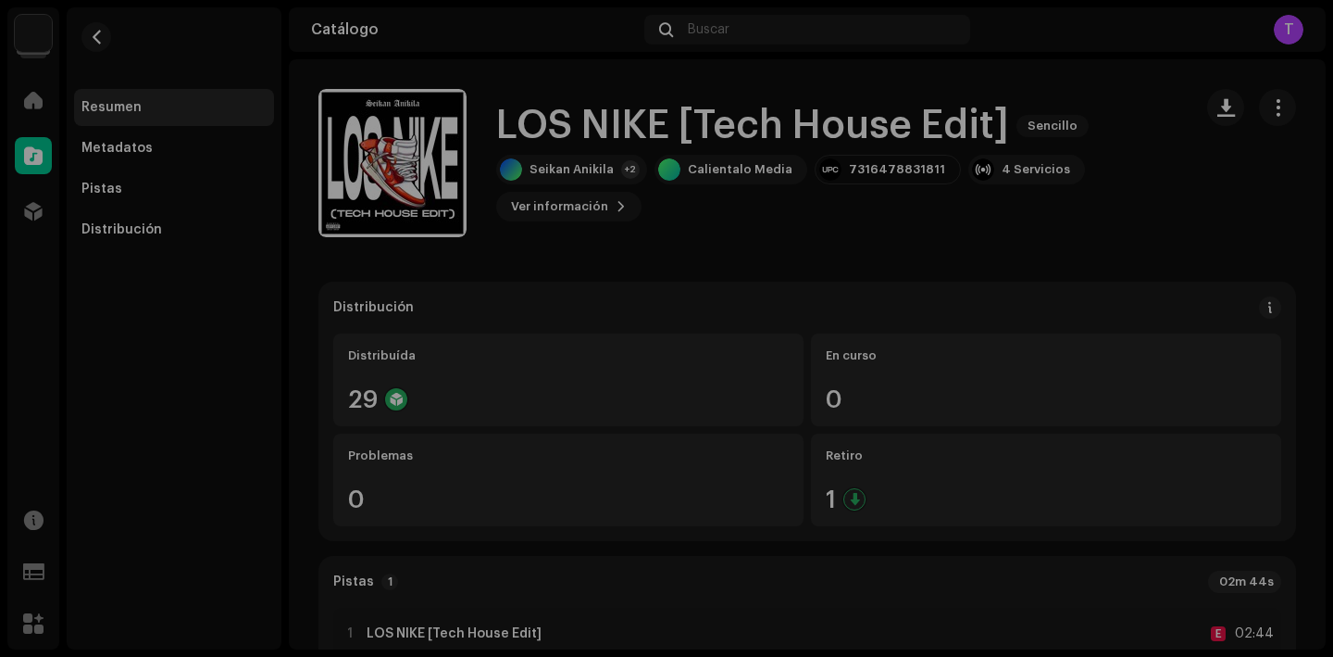
click at [1157, 247] on div "LOS NIKE [Tech House Edit] 2500634 Metadatos Distribución Fecha de lanzamiento …" at bounding box center [666, 328] width 1333 height 657
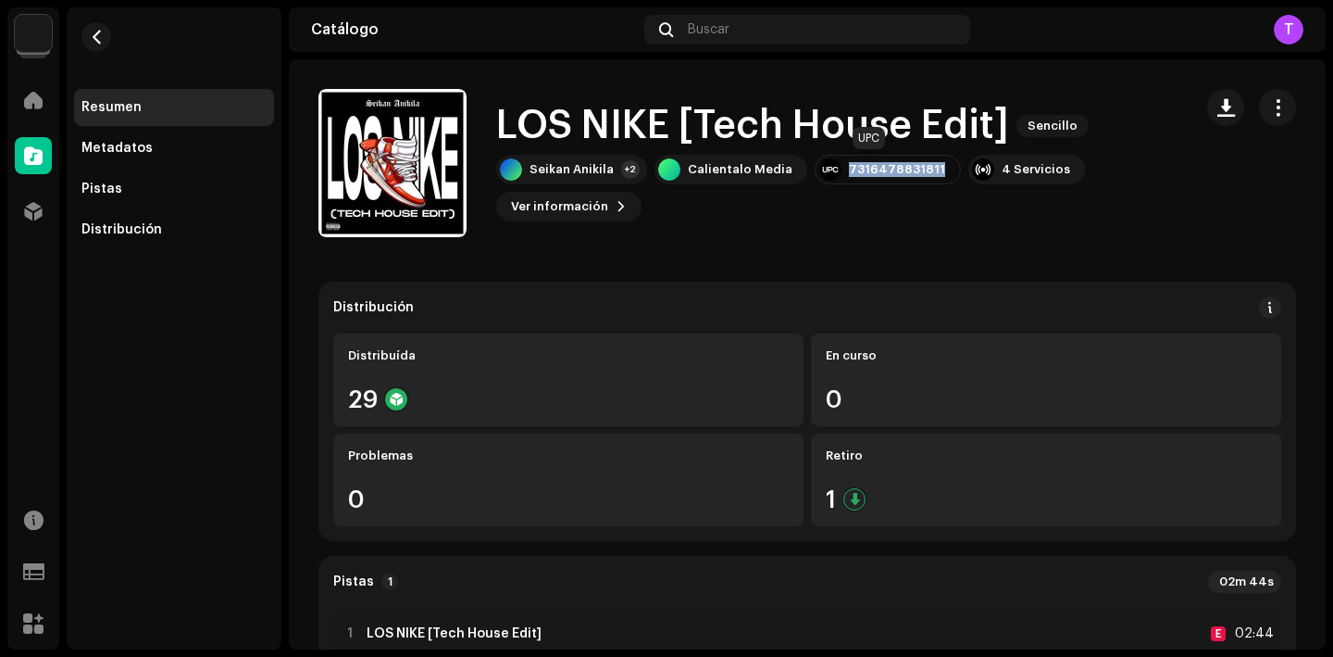
drag, startPoint x: 925, startPoint y: 170, endPoint x: 837, endPoint y: 169, distance: 88.0
click at [837, 169] on div "7316478831811" at bounding box center [888, 170] width 146 height 30
copy div "7316478831811"
click at [1269, 107] on span "button" at bounding box center [1278, 107] width 18 height 15
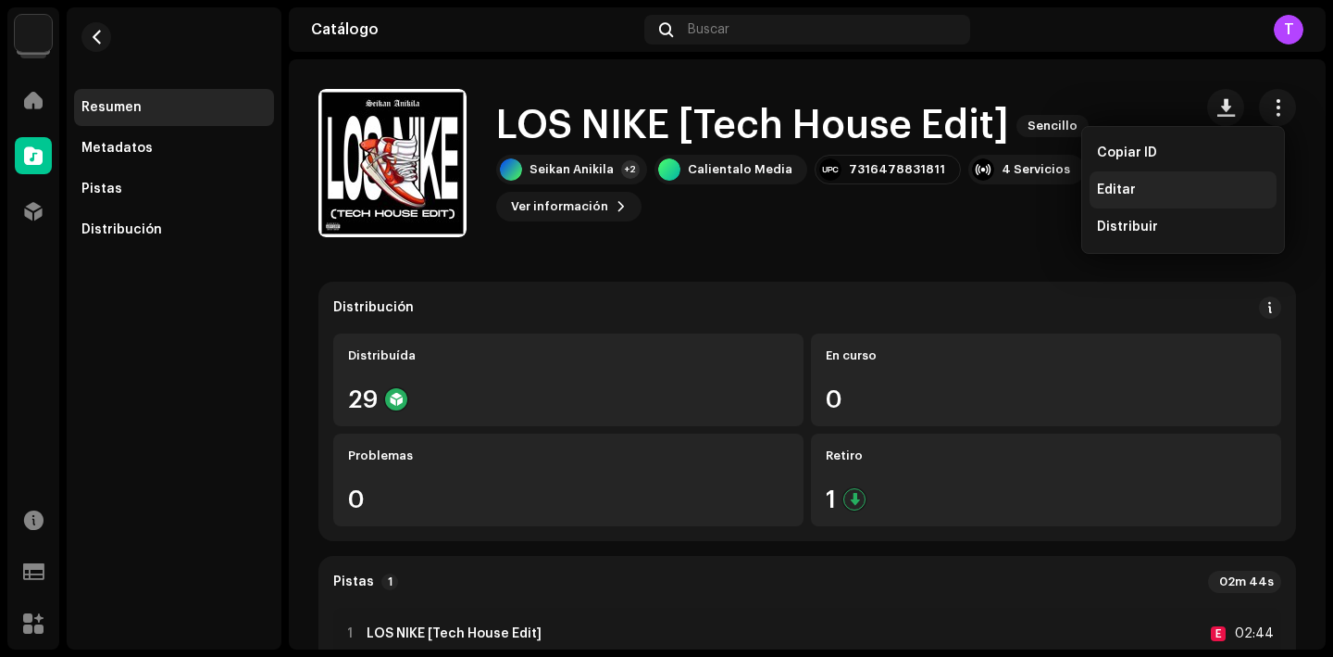
click at [1174, 186] on div "Editar" at bounding box center [1183, 189] width 172 height 15
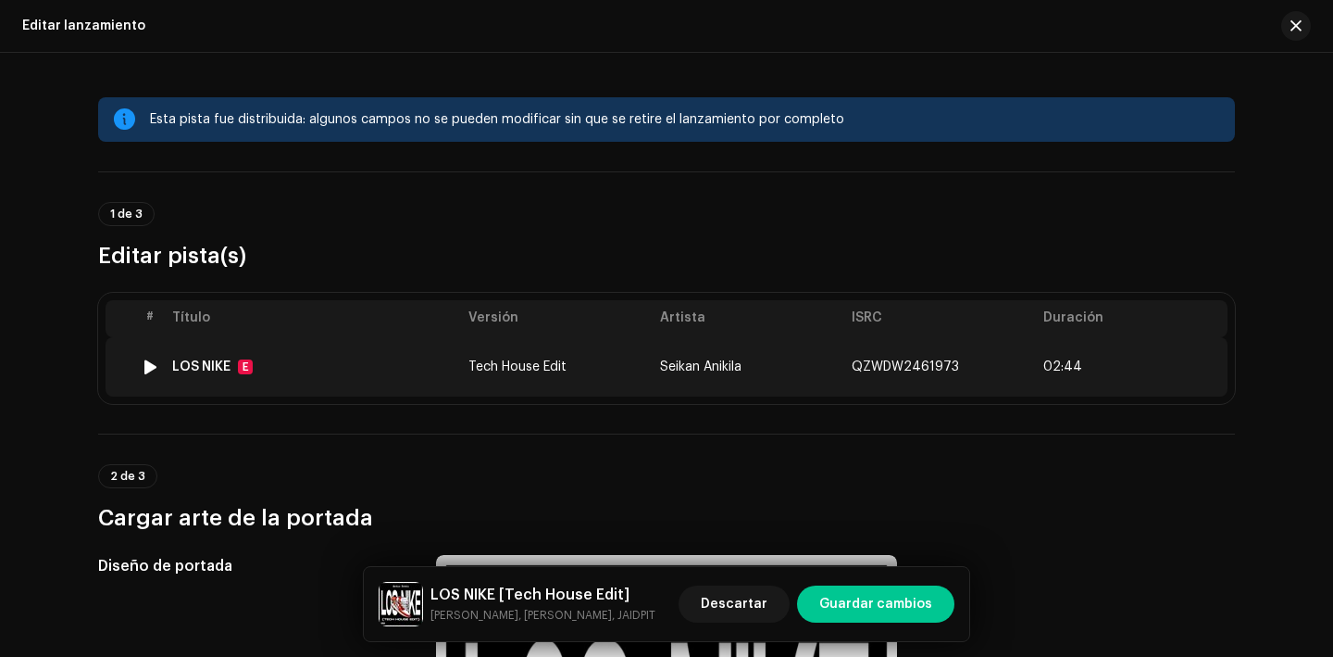
click at [207, 357] on td "LOS NIKE E" at bounding box center [313, 366] width 296 height 59
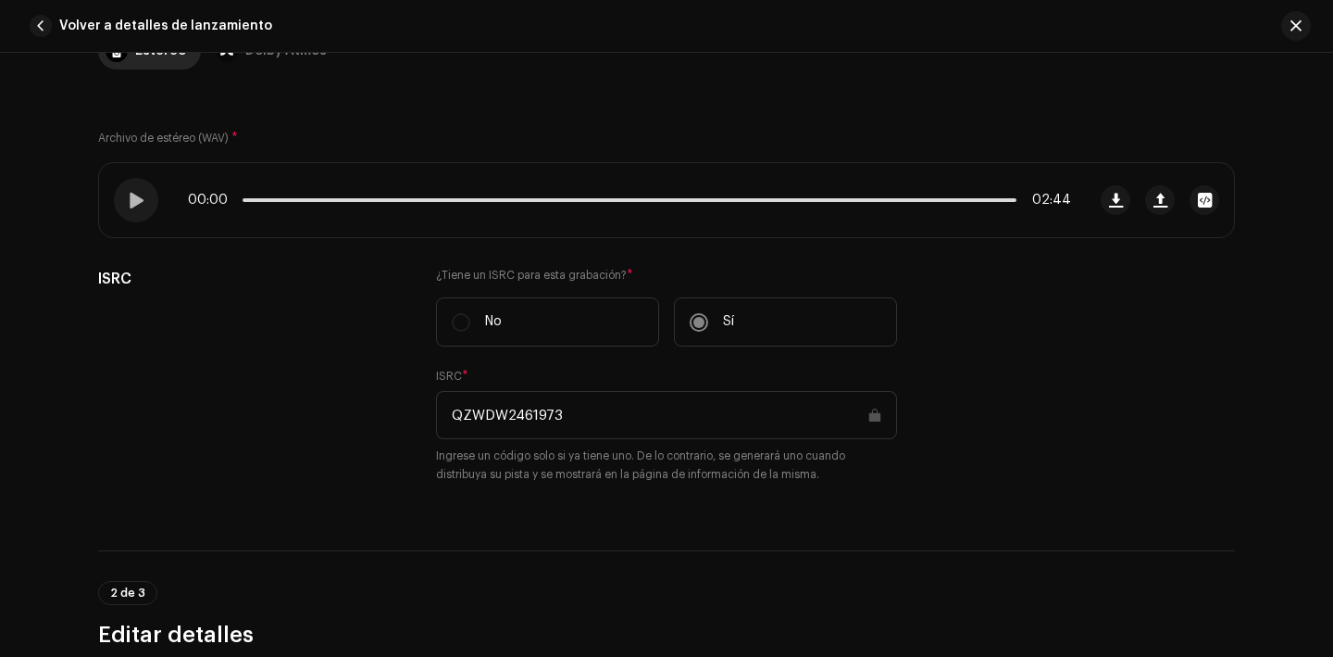
scroll to position [261, 0]
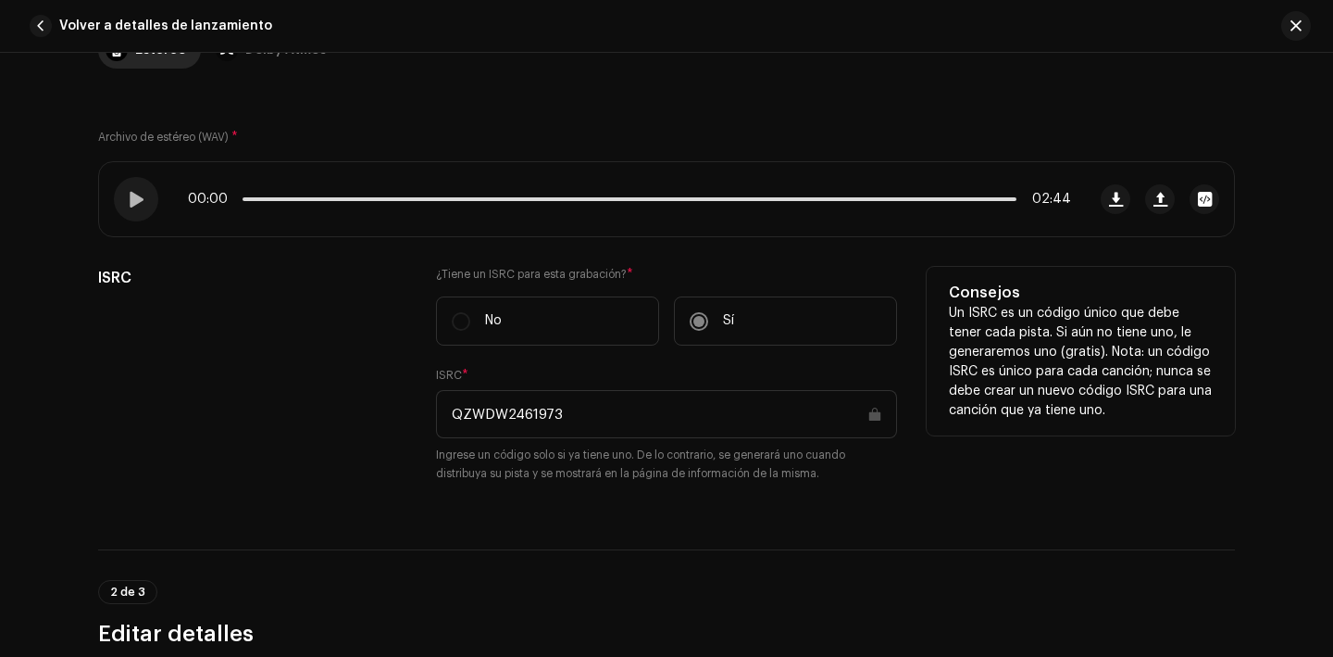
drag, startPoint x: 569, startPoint y: 417, endPoint x: 444, endPoint y: 417, distance: 125.0
click at [444, 417] on input "QZWDW2461973" at bounding box center [666, 414] width 461 height 48
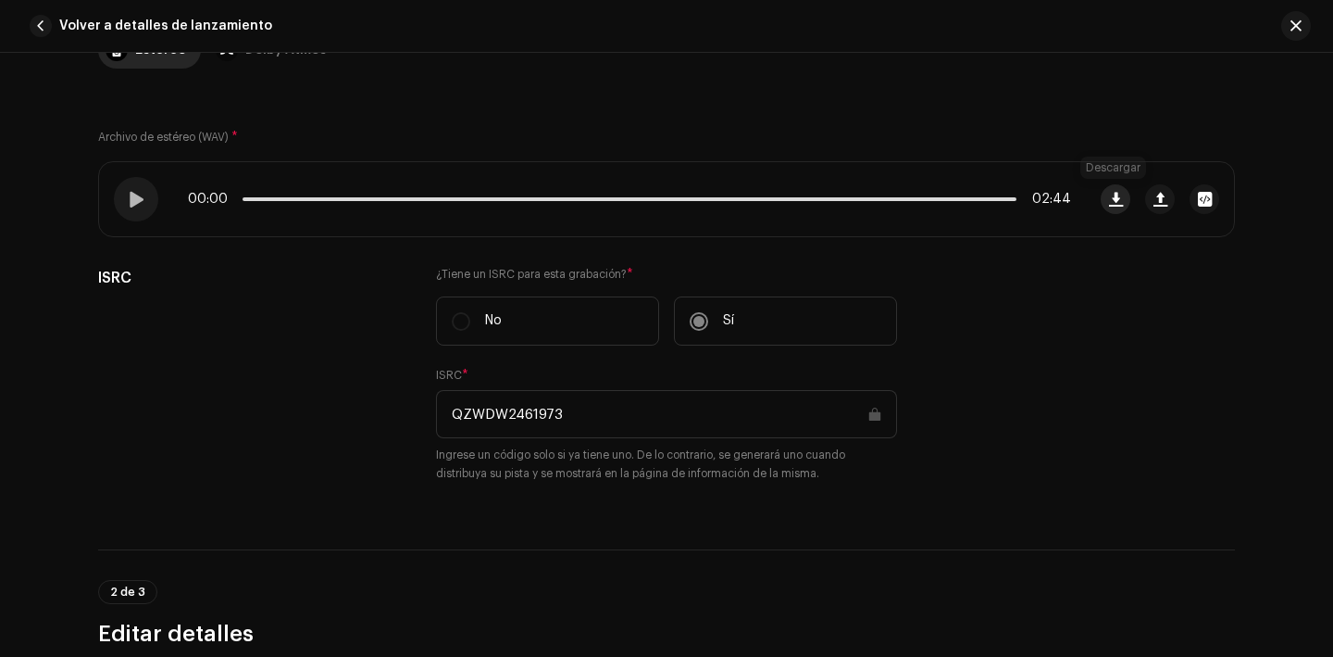
click at [1116, 203] on span "button" at bounding box center [1116, 199] width 14 height 15
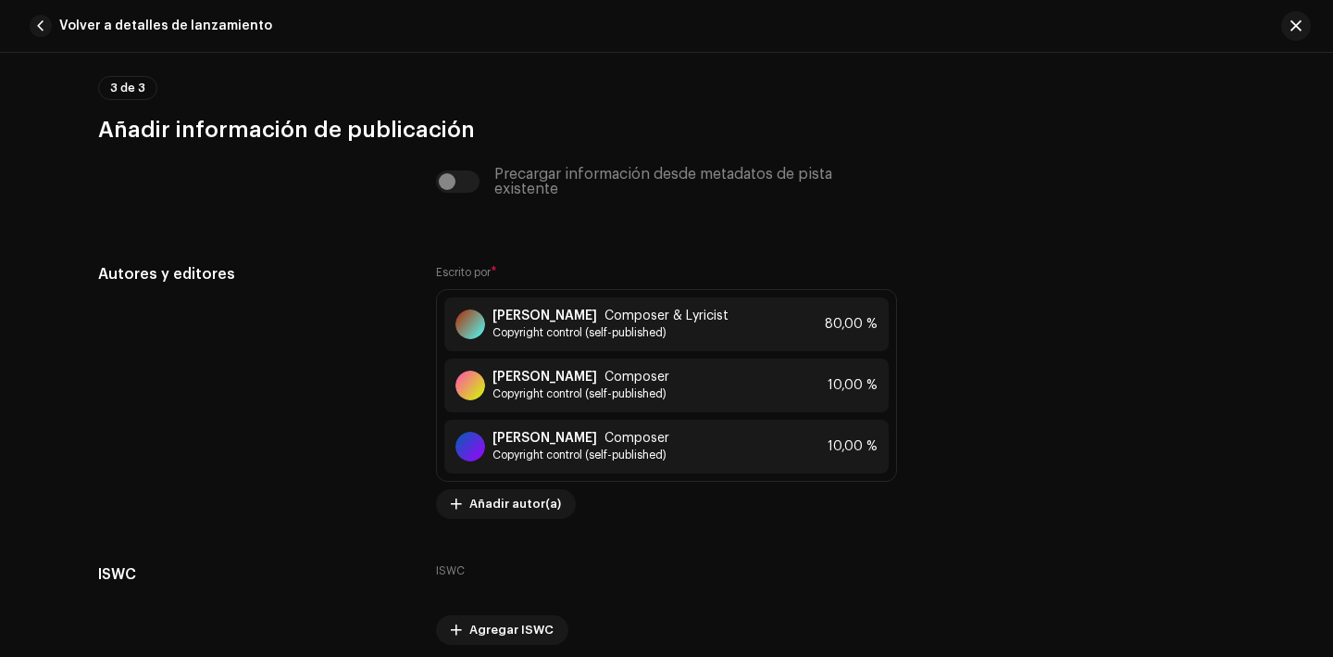
scroll to position [4050, 0]
click at [1290, 33] on button "button" at bounding box center [1297, 26] width 30 height 30
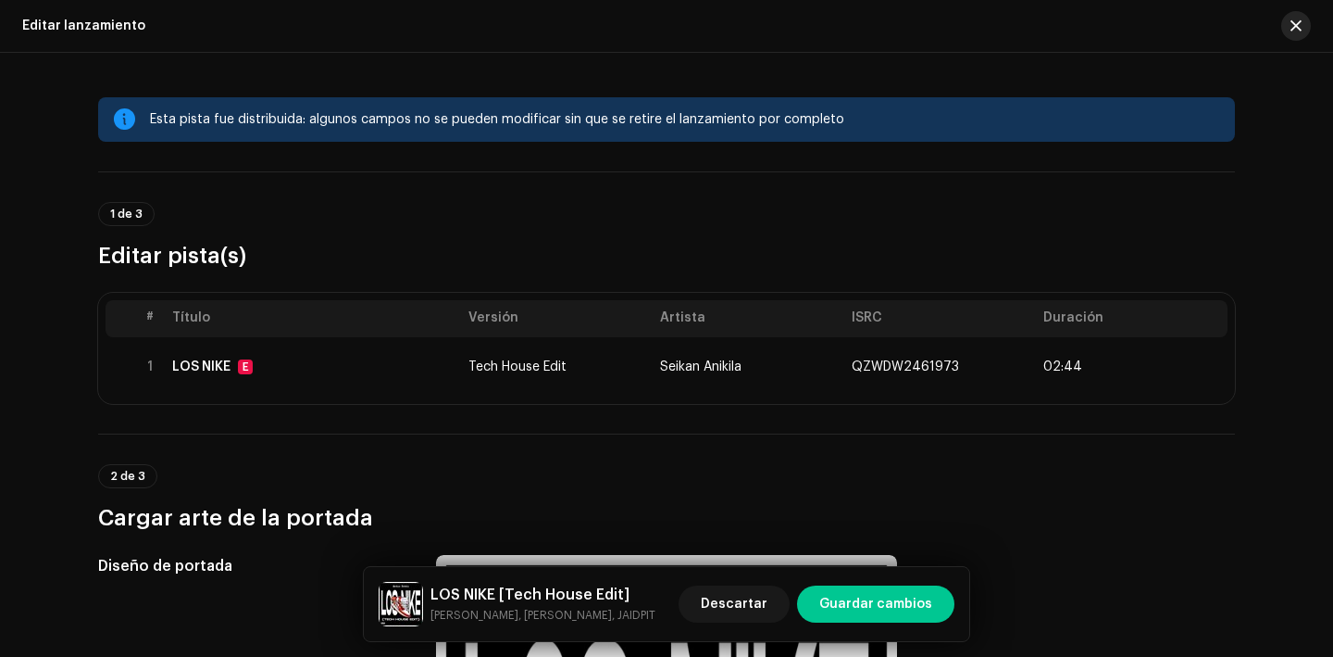
click at [1294, 27] on span "button" at bounding box center [1296, 26] width 11 height 15
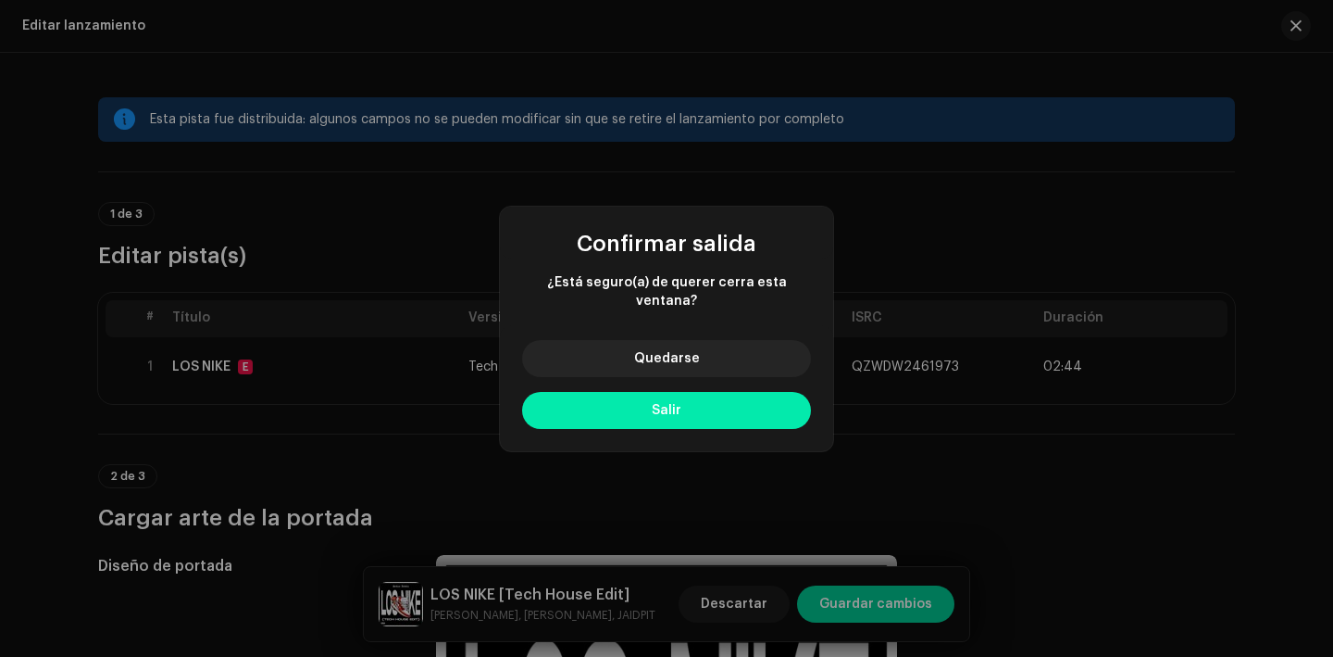
click at [619, 416] on button "Salir" at bounding box center [666, 410] width 289 height 37
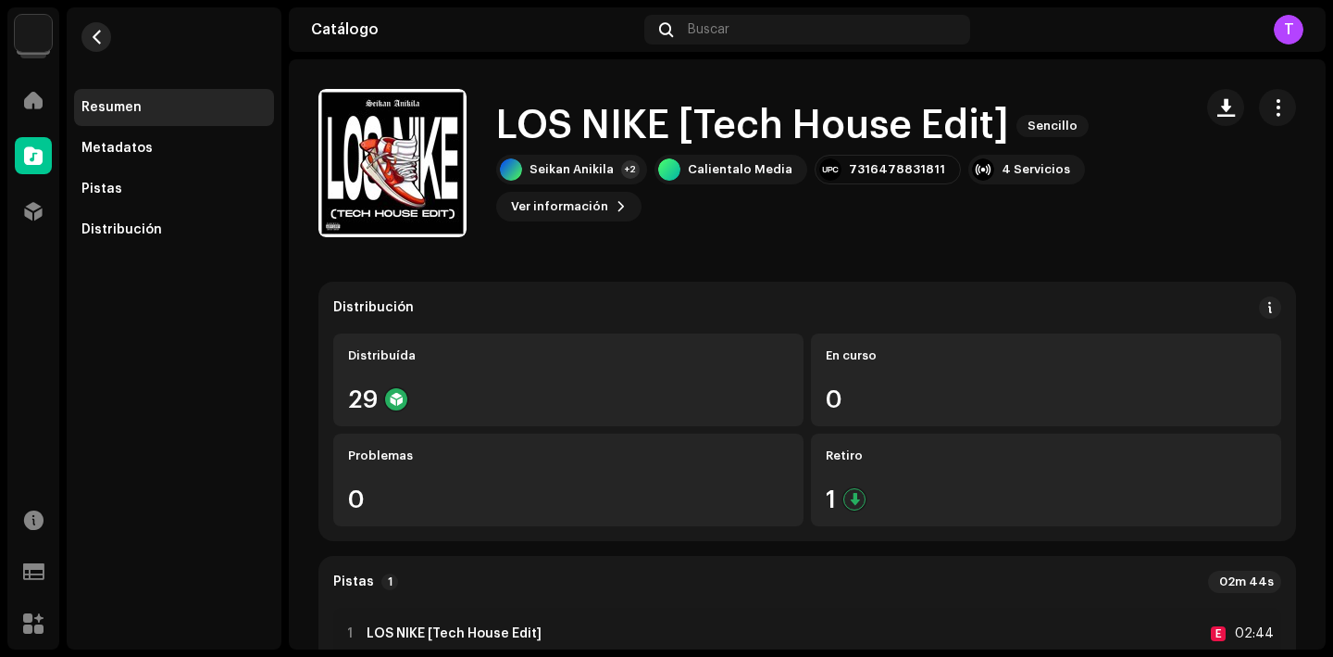
click at [98, 36] on span "button" at bounding box center [97, 37] width 14 height 15
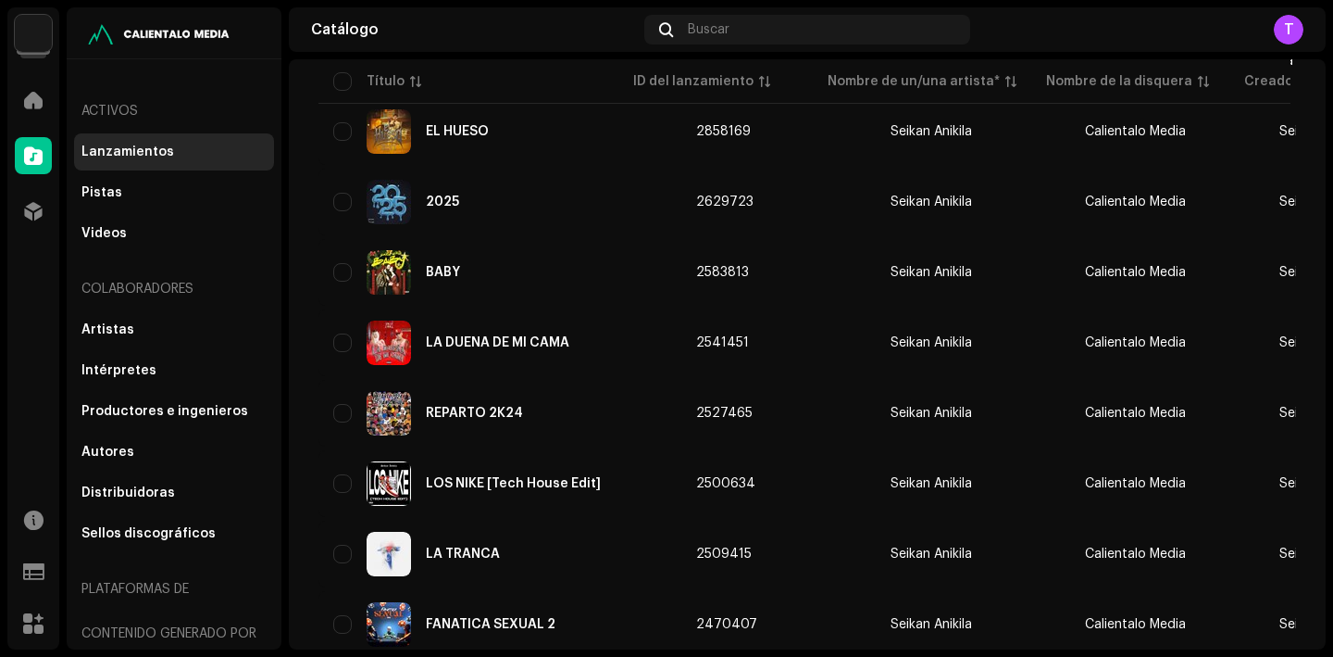
scroll to position [506, 0]
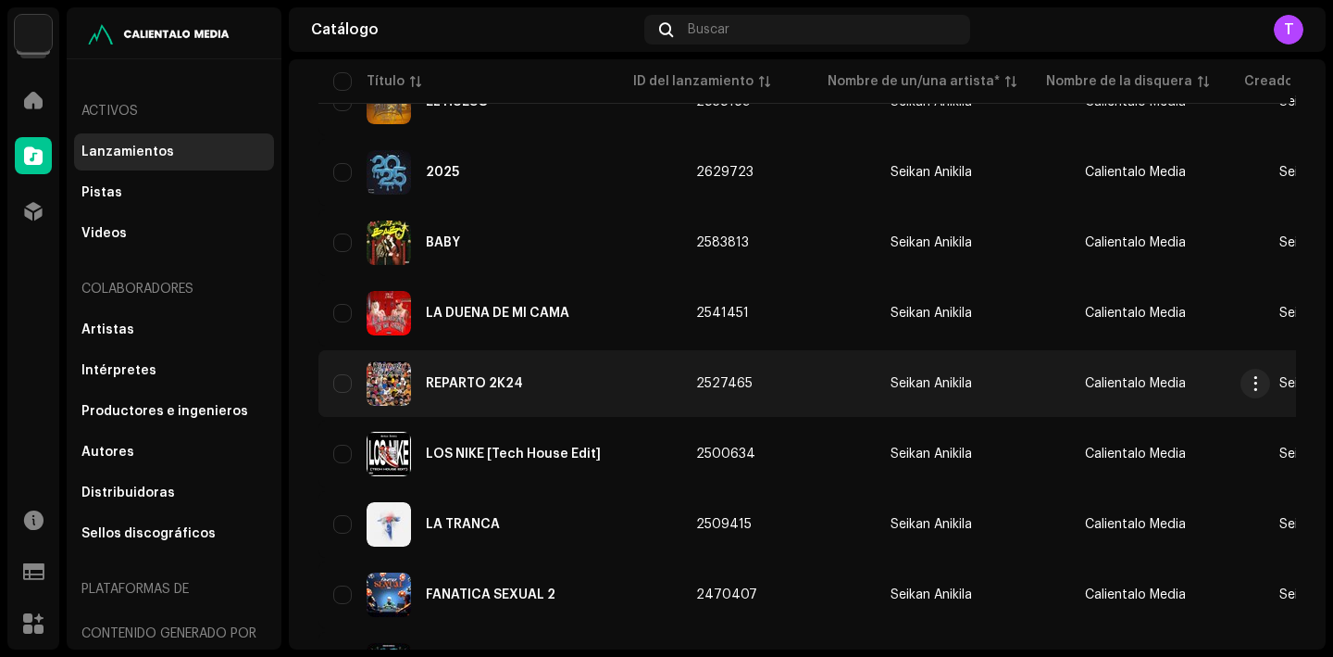
click at [494, 375] on div "REPARTO 2K24" at bounding box center [499, 383] width 333 height 44
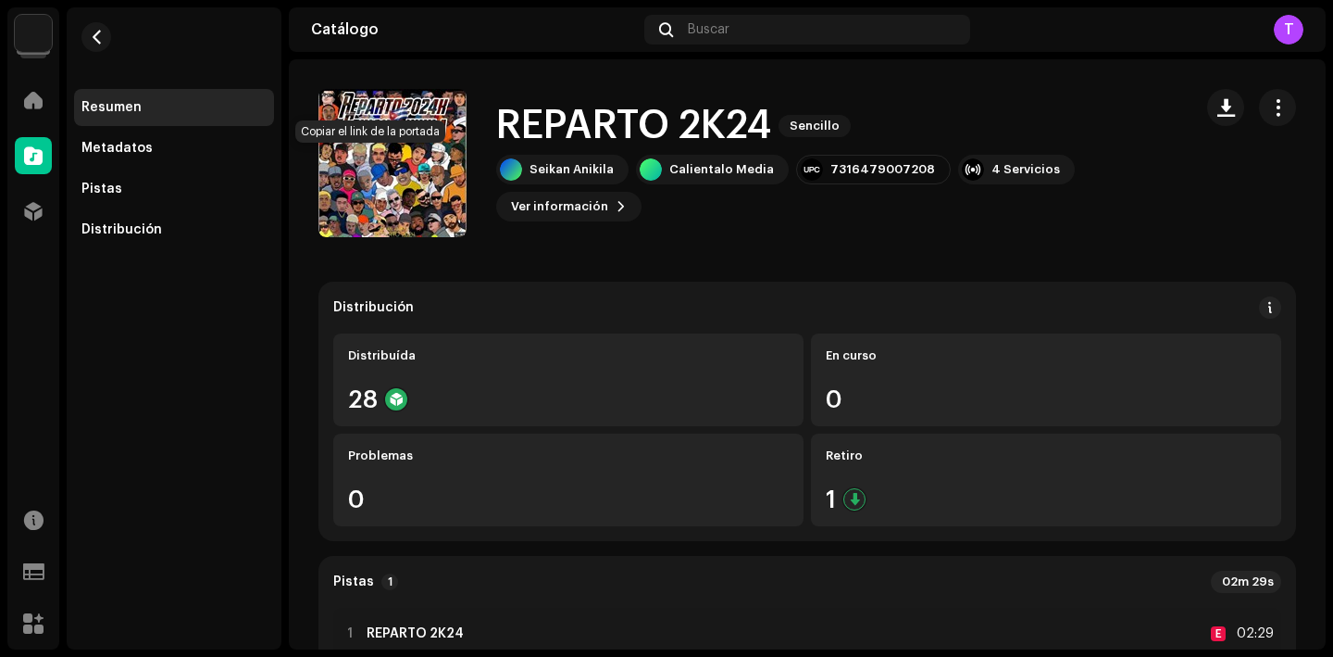
click at [358, 159] on button "button" at bounding box center [371, 163] width 30 height 30
drag, startPoint x: 916, startPoint y: 172, endPoint x: 817, endPoint y: 169, distance: 99.1
click at [817, 169] on div "7316479007208" at bounding box center [873, 170] width 155 height 30
copy div "7316479007208"
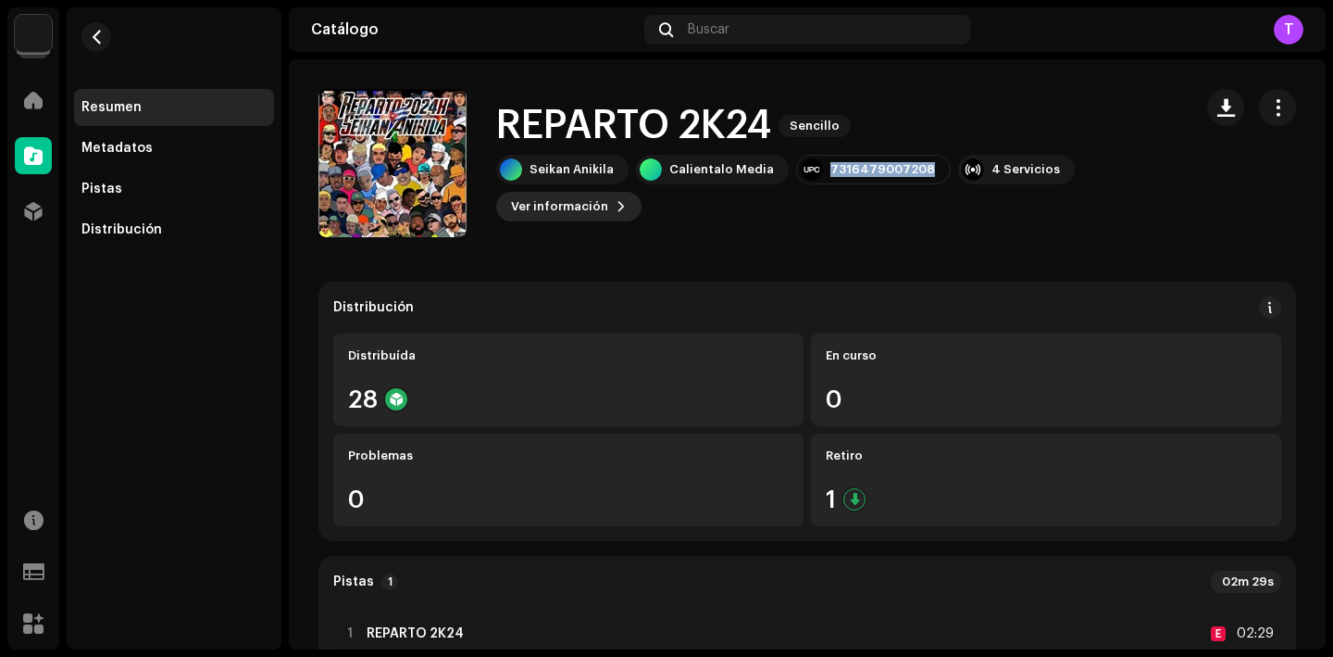
click at [606, 201] on button "Ver información" at bounding box center [568, 207] width 145 height 30
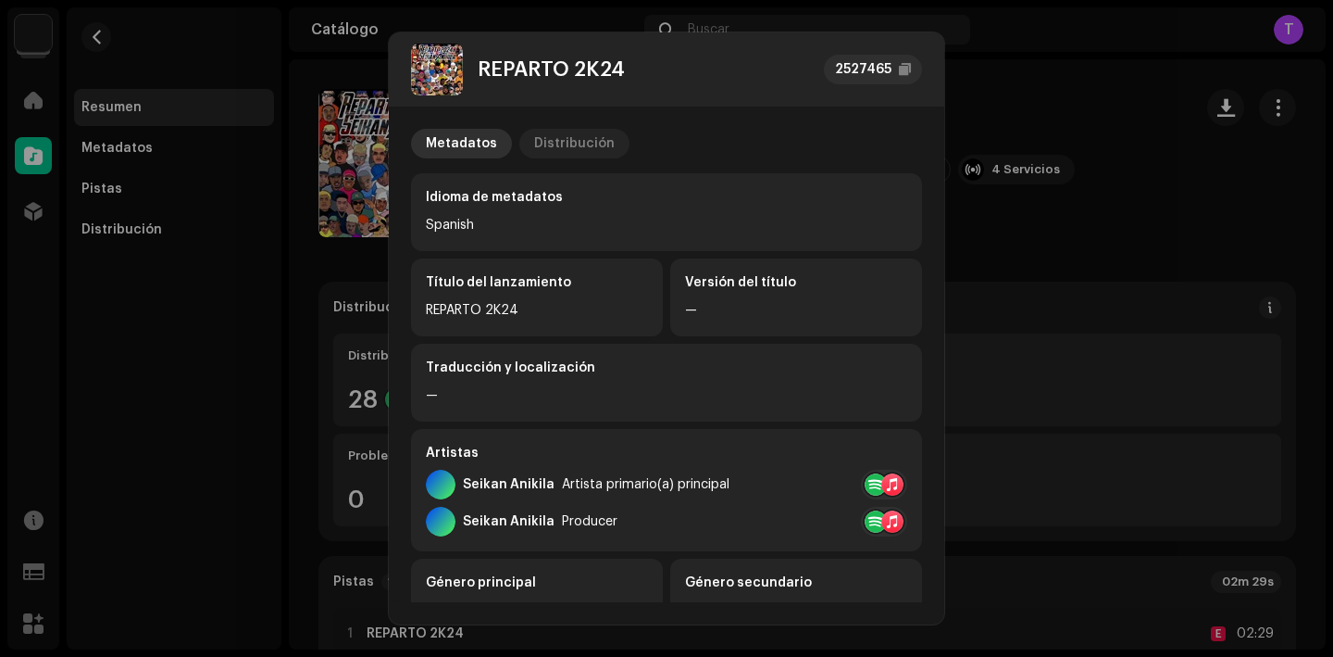
click at [522, 136] on p-tab "Distribución" at bounding box center [574, 144] width 110 height 30
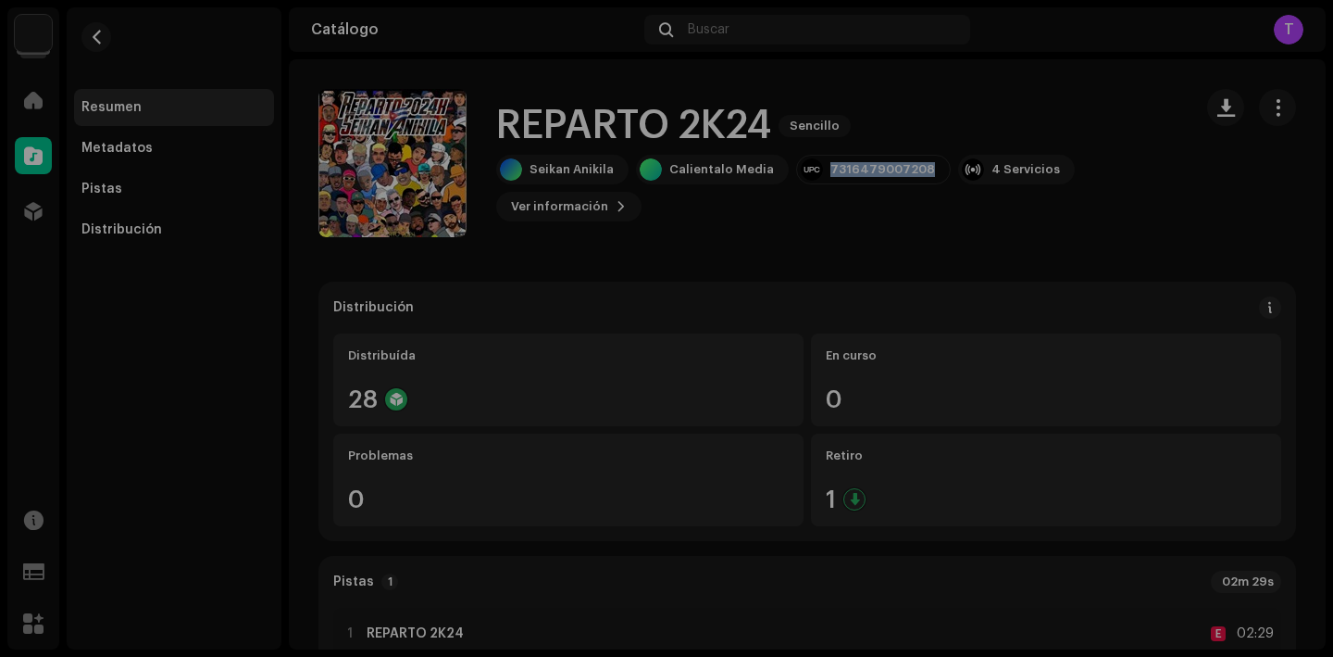
click at [1082, 207] on div "REPARTO 2K24 2527465 Metadatos Distribución Fecha de lanzamiento 23 oct 2024 (M…" at bounding box center [666, 328] width 1333 height 657
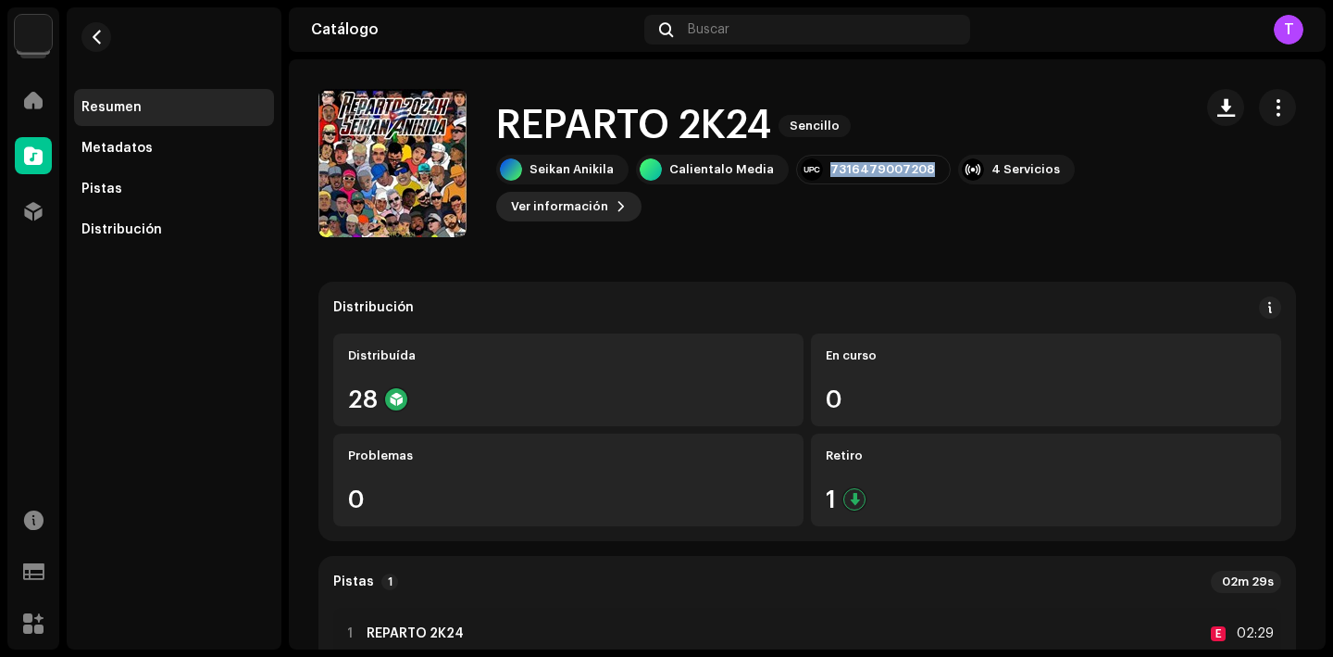
click at [592, 207] on span "Ver información" at bounding box center [559, 206] width 97 height 37
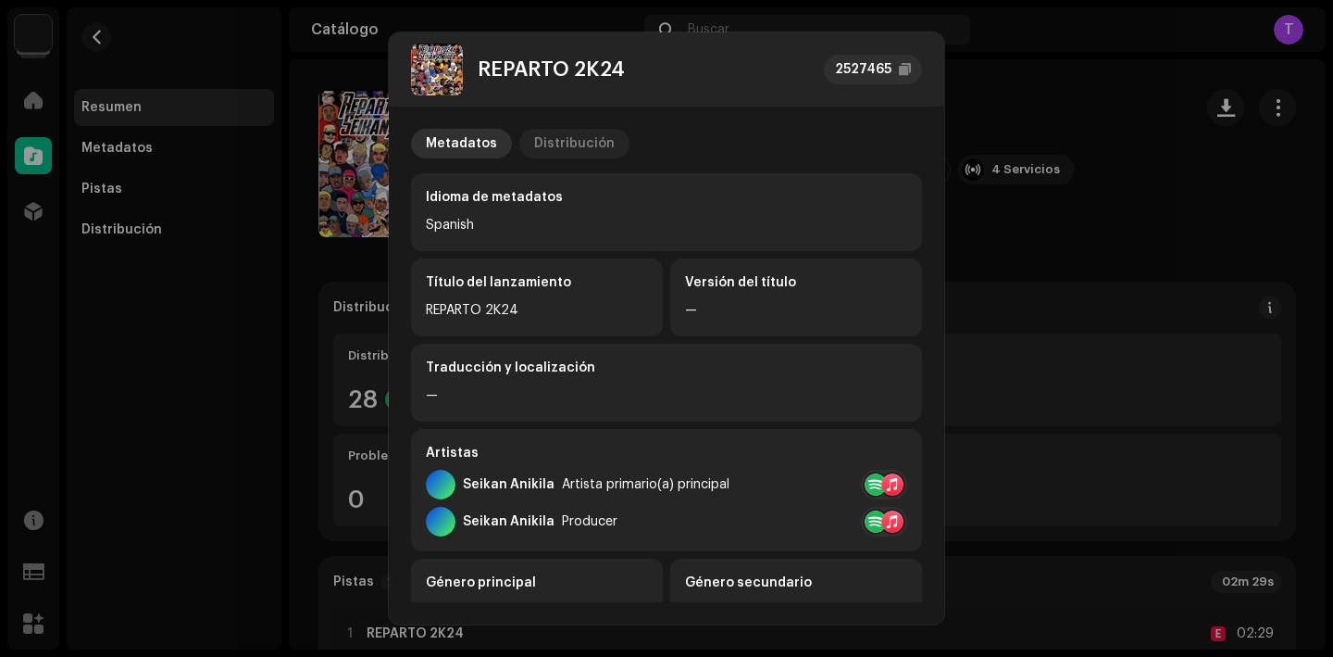
click at [539, 140] on div "Distribución" at bounding box center [574, 144] width 81 height 30
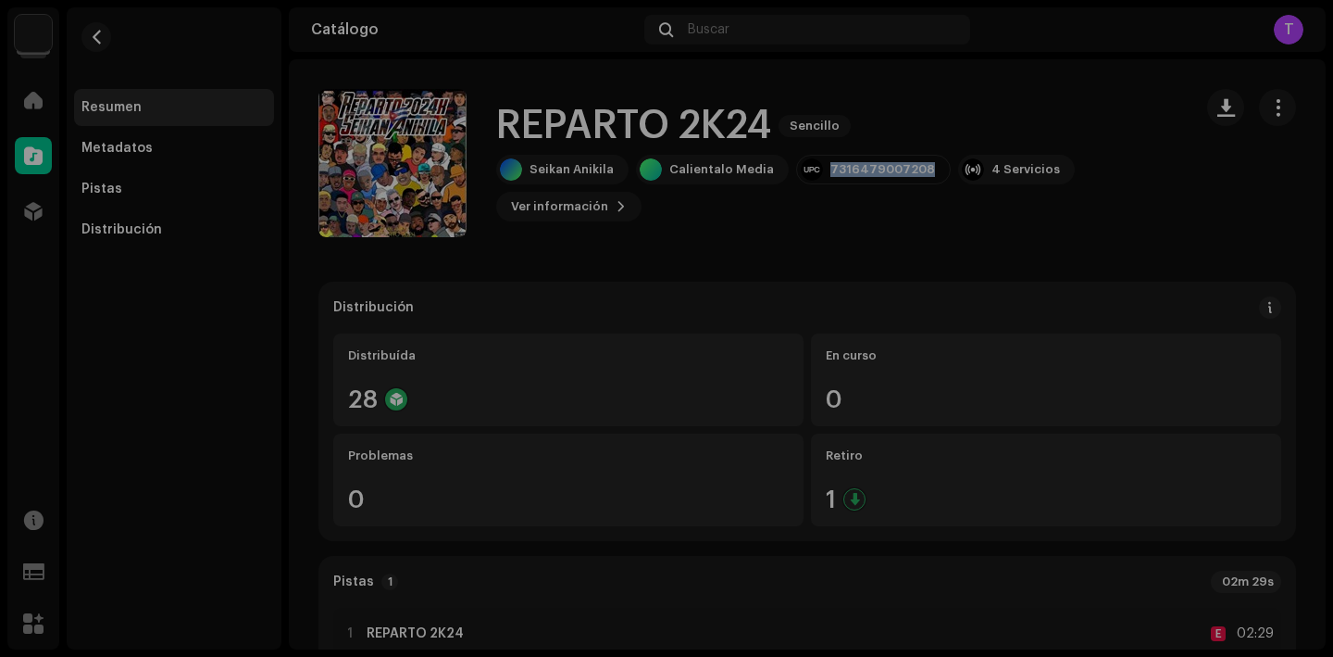
click at [1019, 243] on div "REPARTO 2K24 2527465 Metadatos Distribución Fecha de lanzamiento 23 oct 2024 (M…" at bounding box center [666, 328] width 1333 height 657
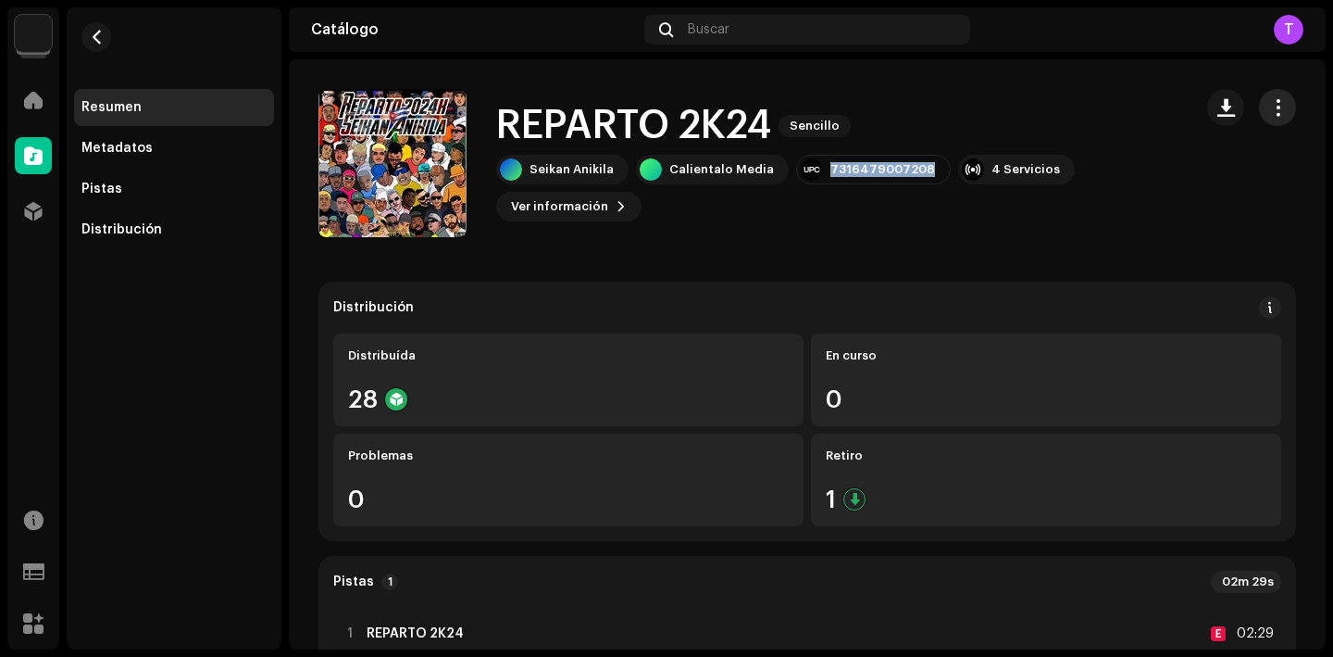
click at [1269, 111] on span "button" at bounding box center [1278, 107] width 18 height 15
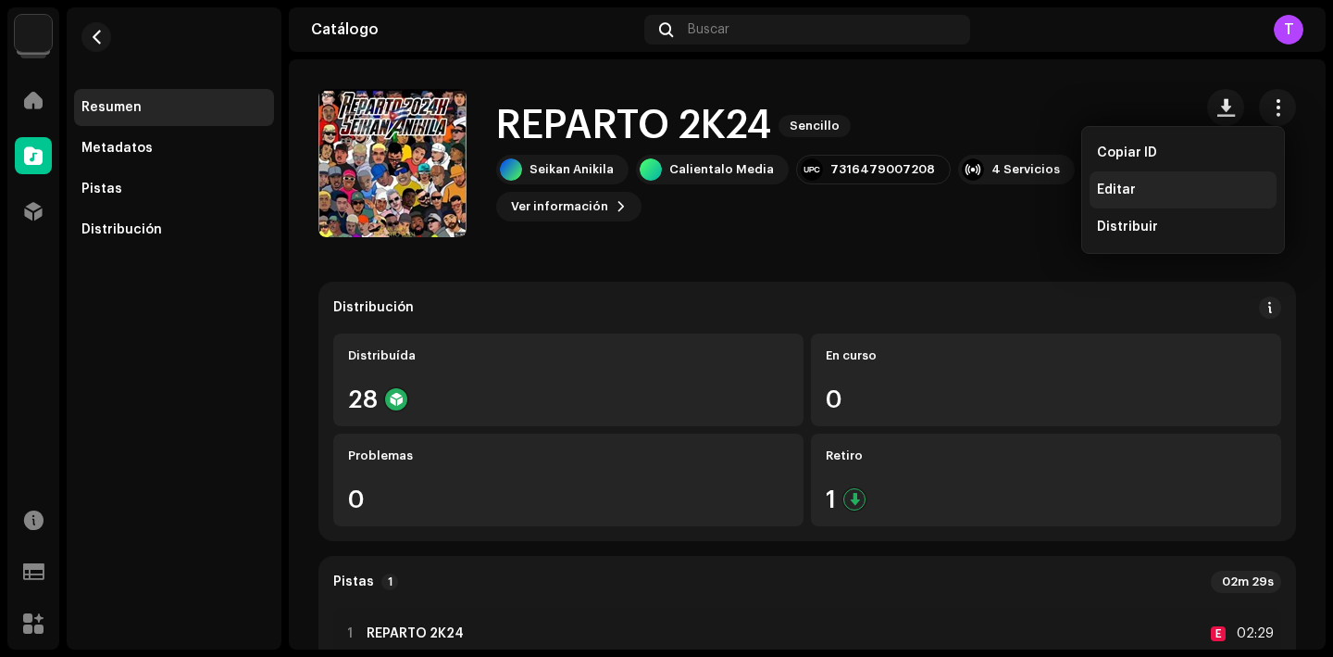
click at [1132, 186] on span "Editar" at bounding box center [1116, 189] width 39 height 15
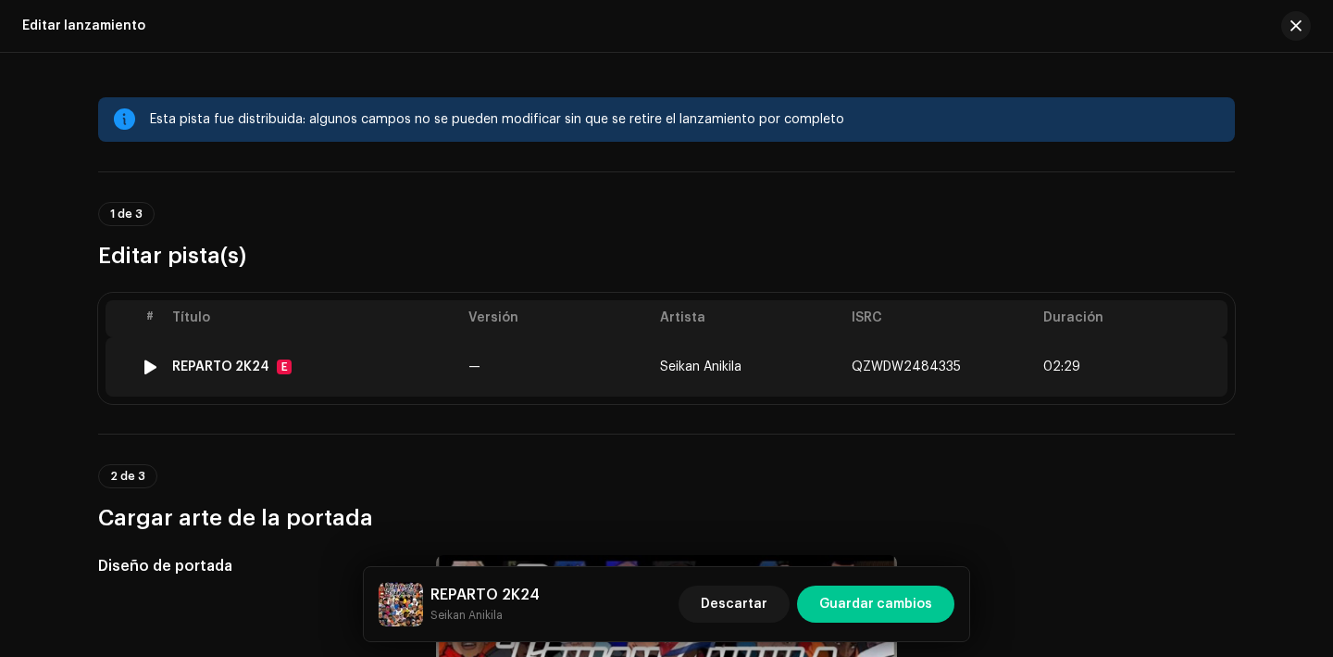
click at [211, 359] on div "REPARTO 2K24" at bounding box center [220, 366] width 97 height 15
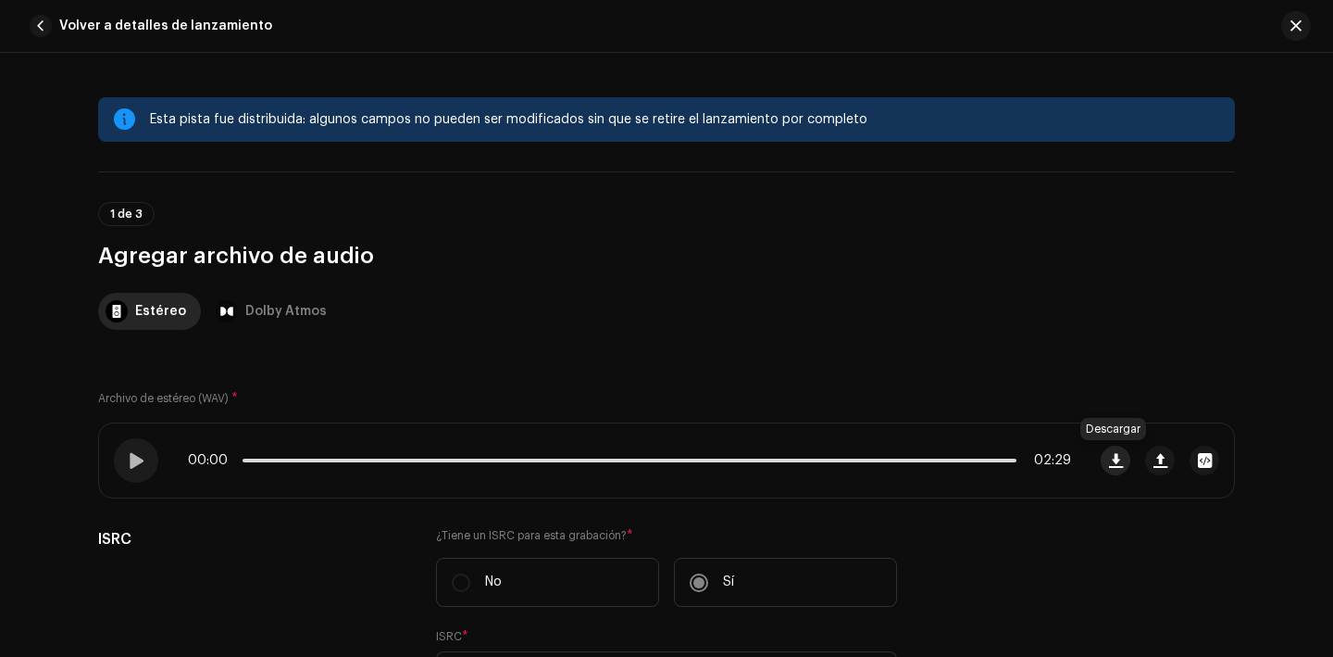
click at [1118, 462] on span "button" at bounding box center [1116, 460] width 14 height 15
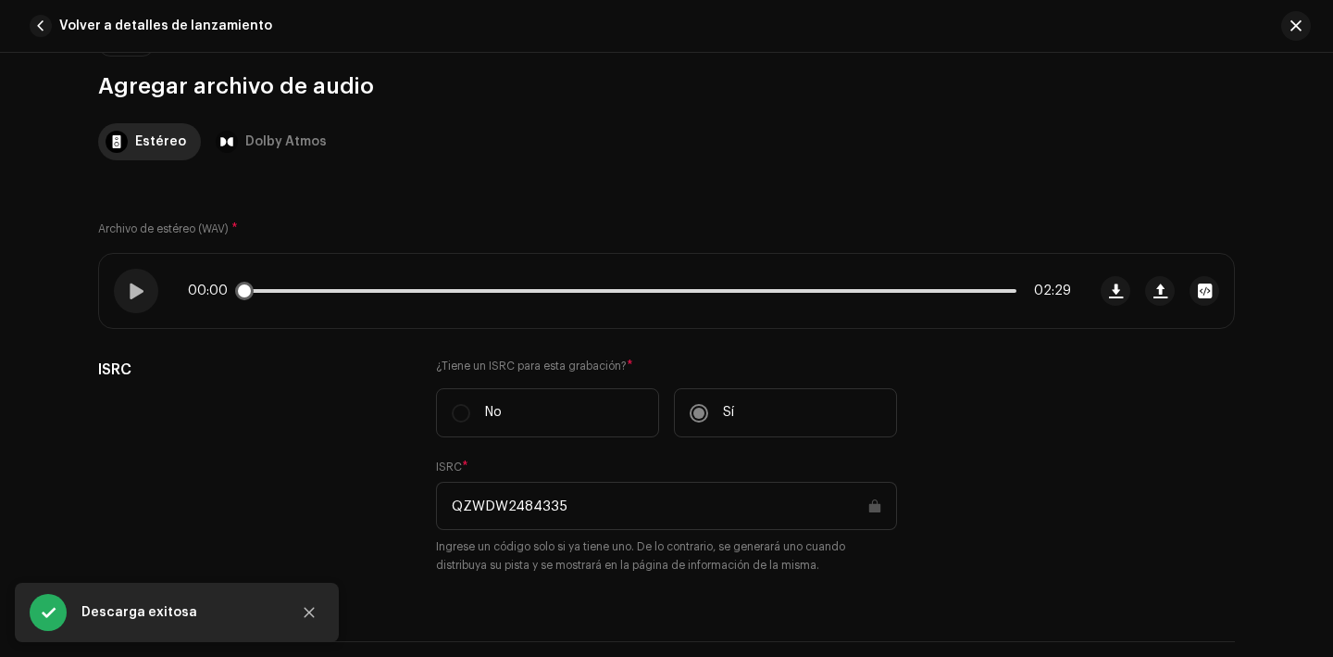
scroll to position [171, 0]
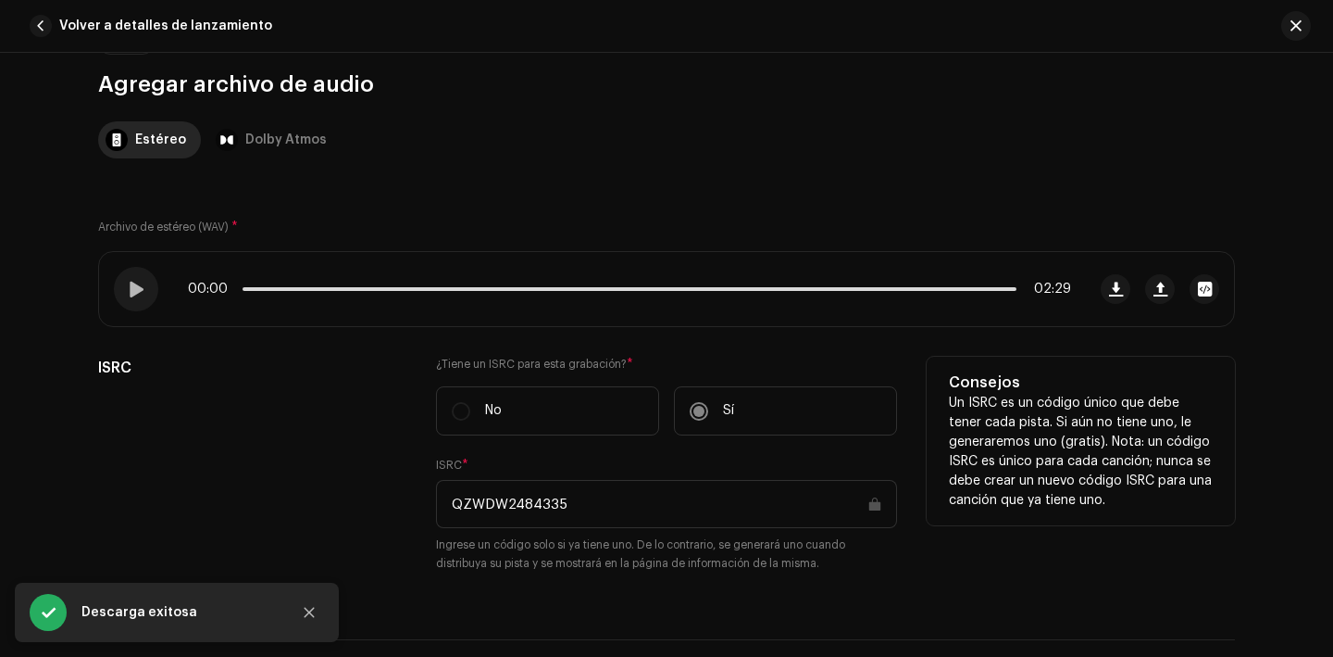
drag, startPoint x: 569, startPoint y: 506, endPoint x: 444, endPoint y: 505, distance: 125.0
click at [444, 505] on input "QZWDW2484335" at bounding box center [666, 504] width 461 height 48
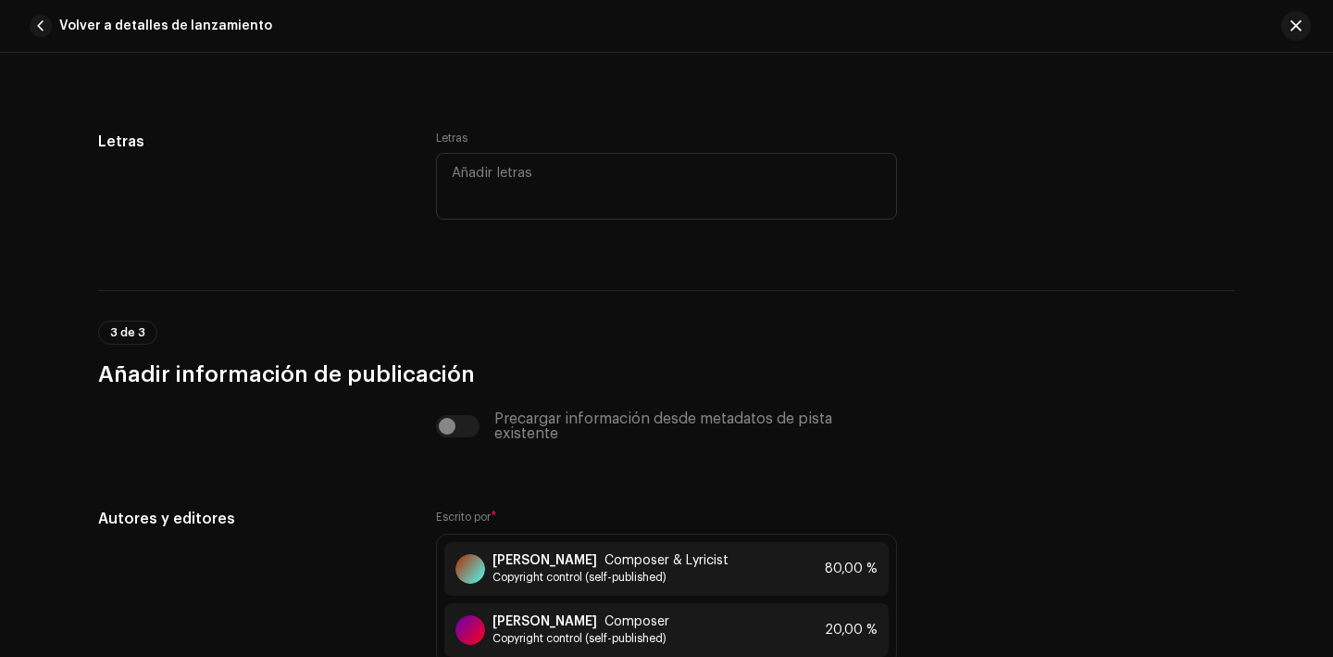
scroll to position [3958, 0]
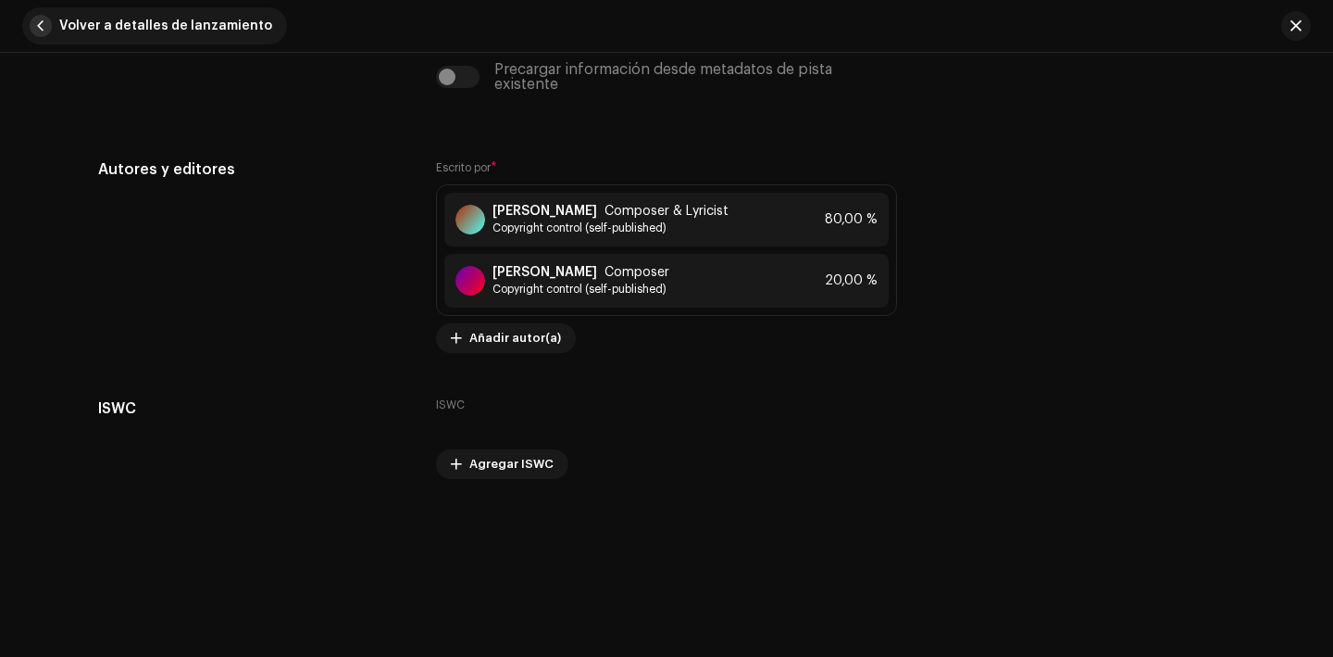
click at [43, 27] on span "button" at bounding box center [41, 26] width 22 height 22
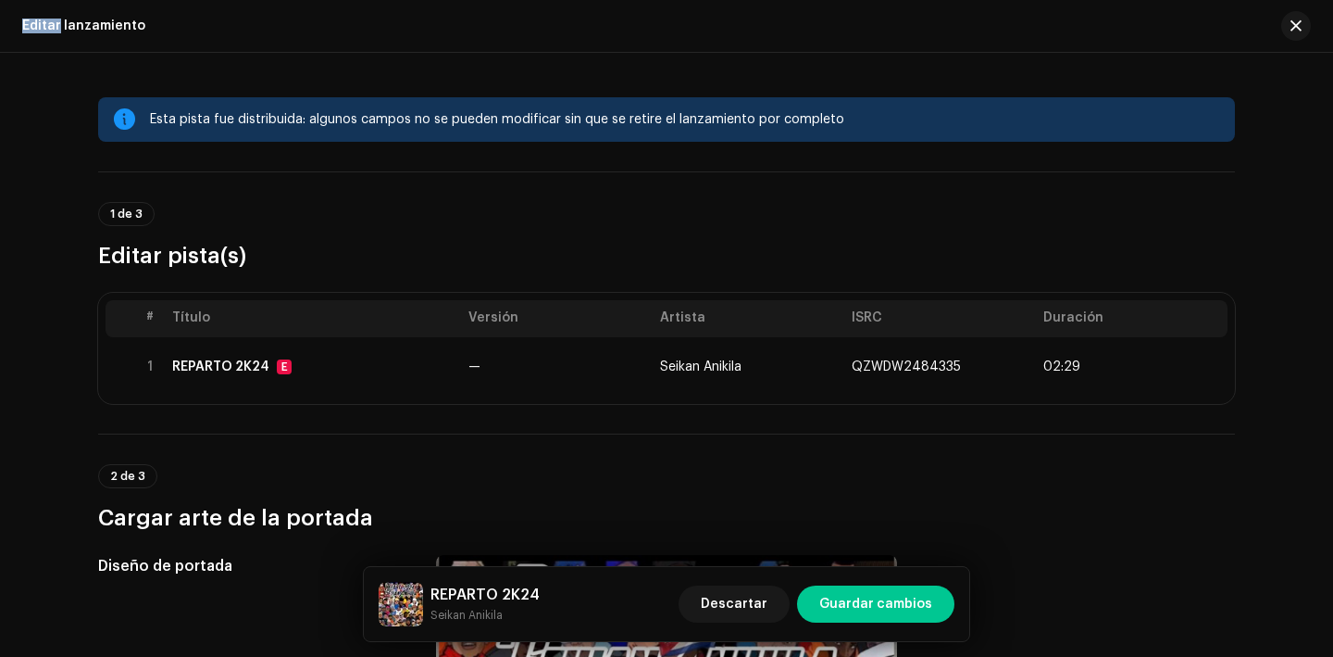
click at [43, 27] on div "Editar lanzamiento" at bounding box center [83, 26] width 123 height 15
click at [1300, 20] on span "button" at bounding box center [1296, 26] width 11 height 15
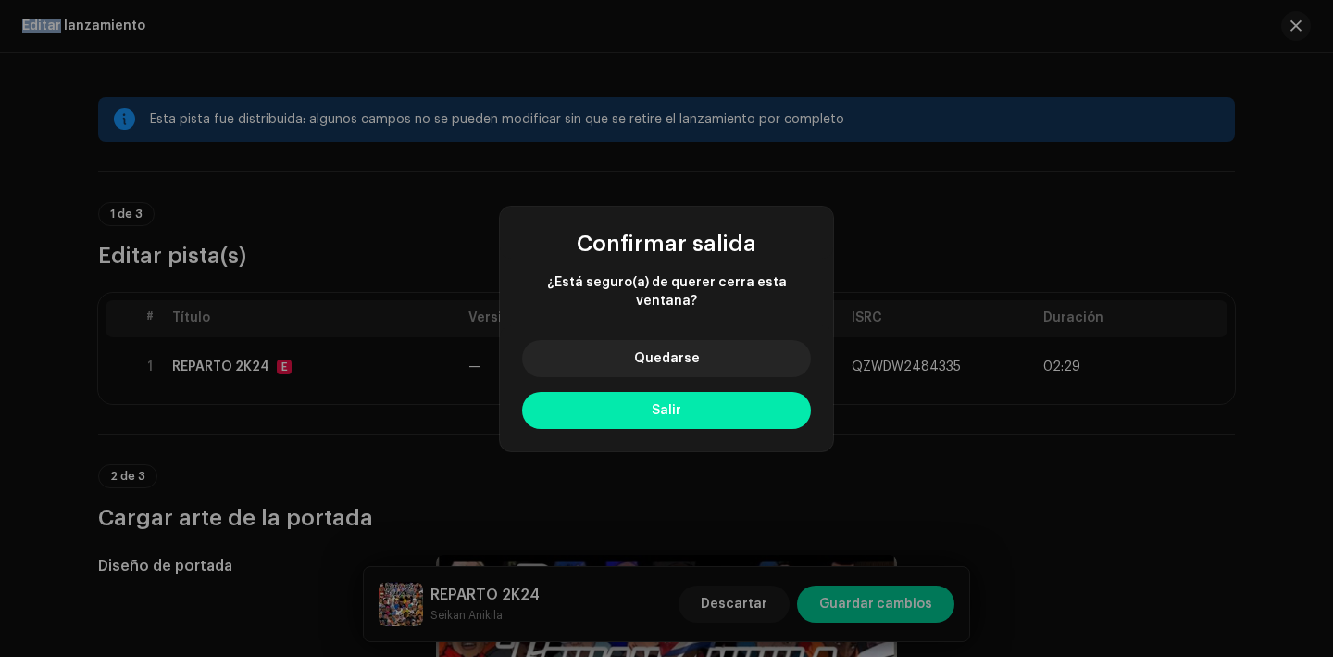
click at [749, 394] on button "Salir" at bounding box center [666, 410] width 289 height 37
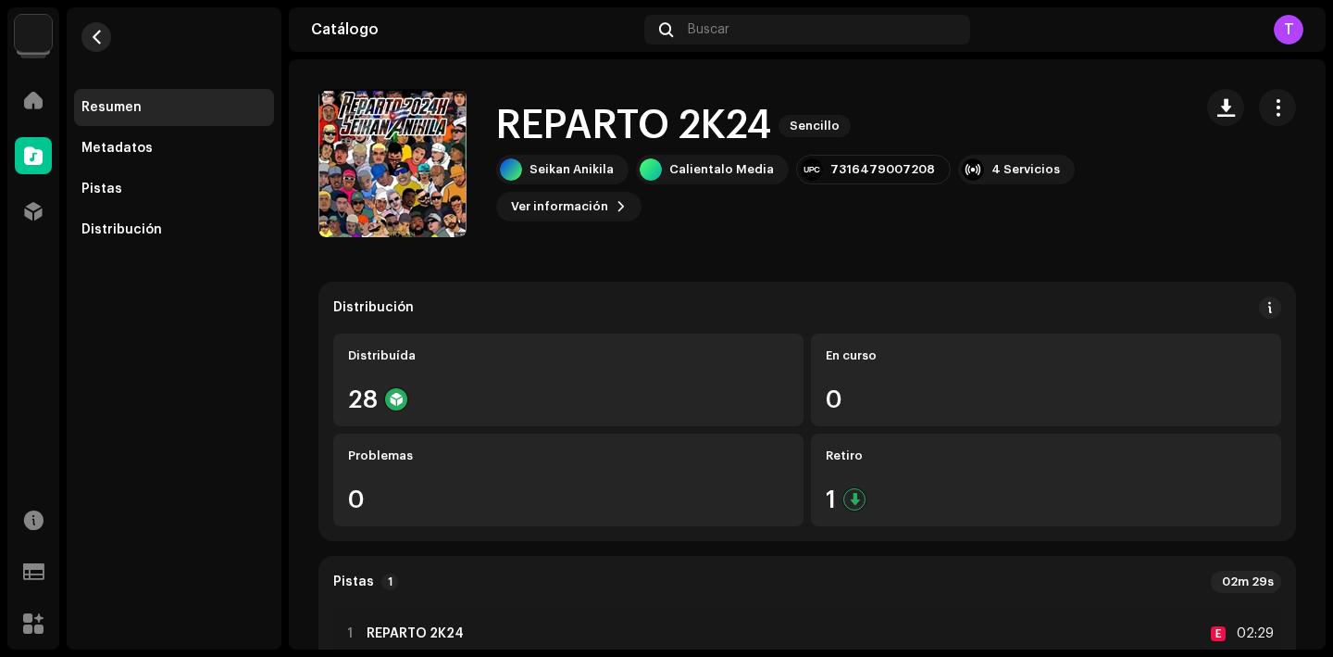
click at [100, 38] on span "button" at bounding box center [97, 37] width 14 height 15
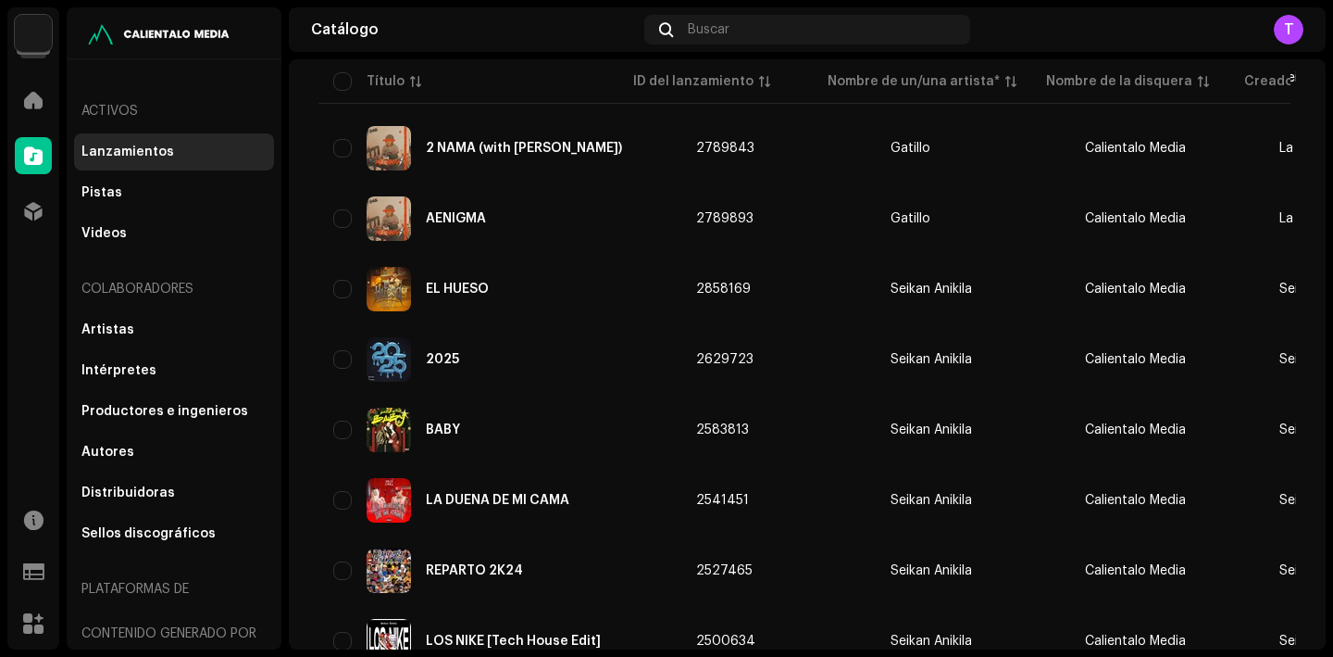
scroll to position [338, 0]
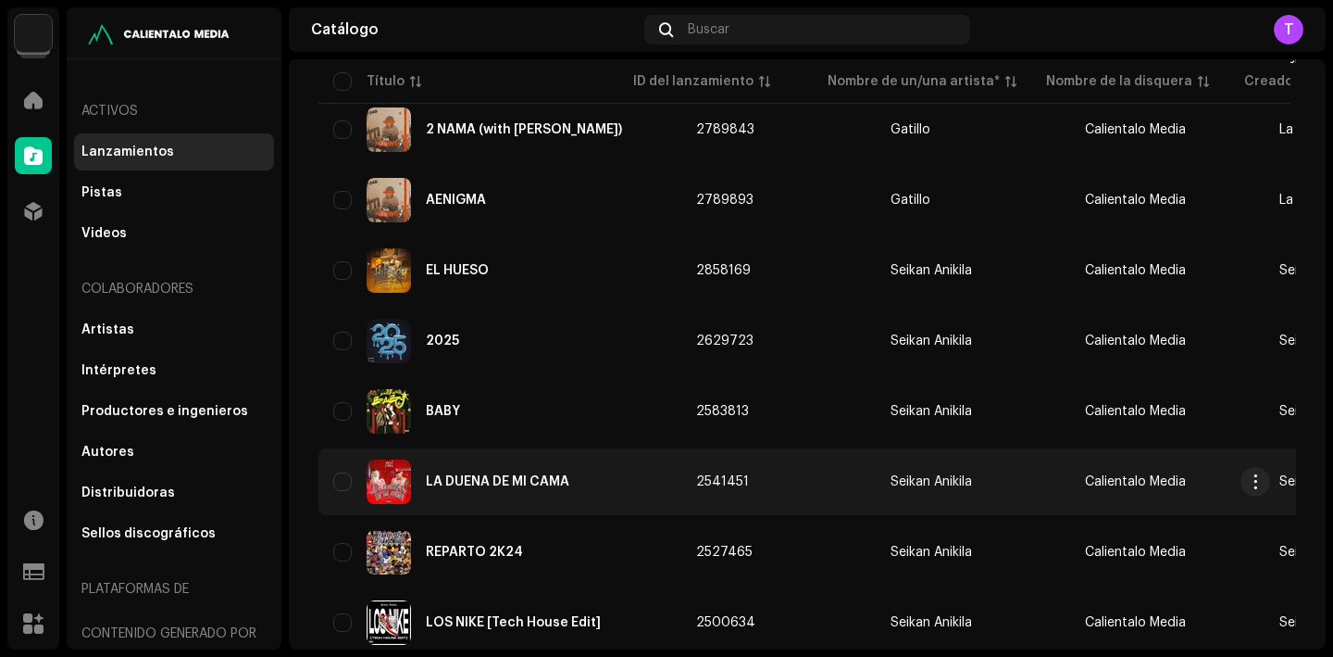
click at [528, 487] on div "LA DUEÑA DE MI CAMA" at bounding box center [498, 481] width 144 height 13
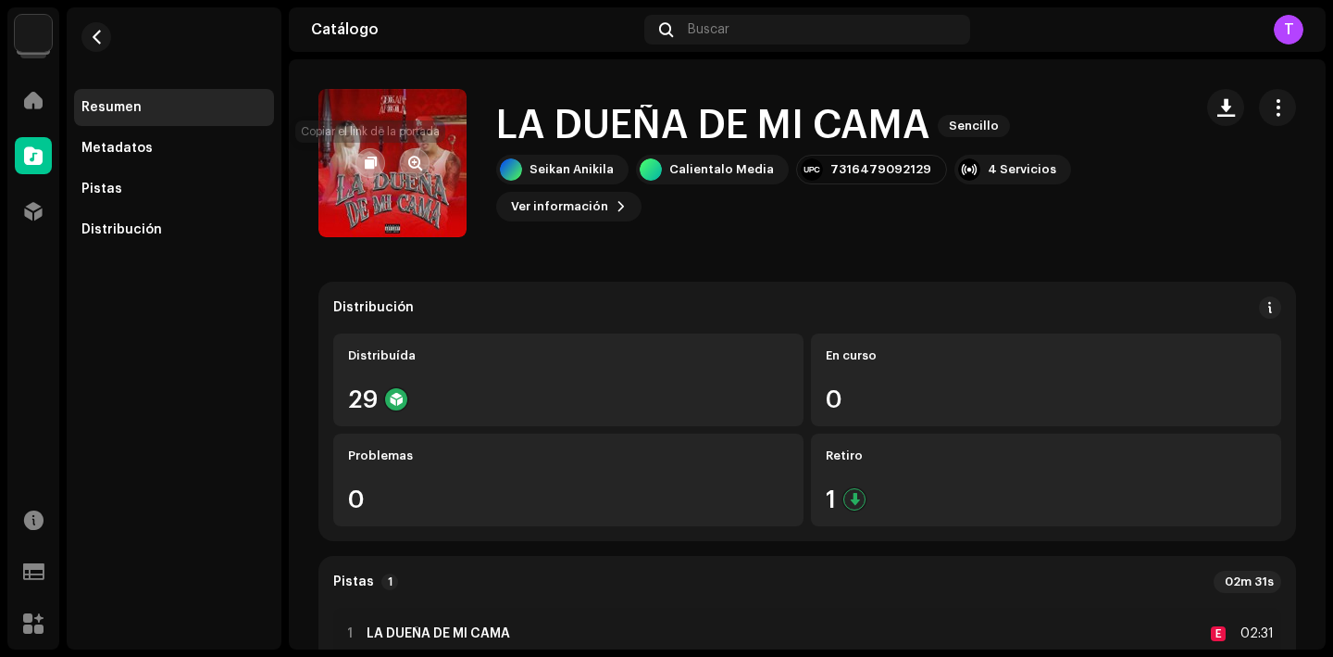
click at [367, 162] on span "button" at bounding box center [371, 163] width 12 height 15
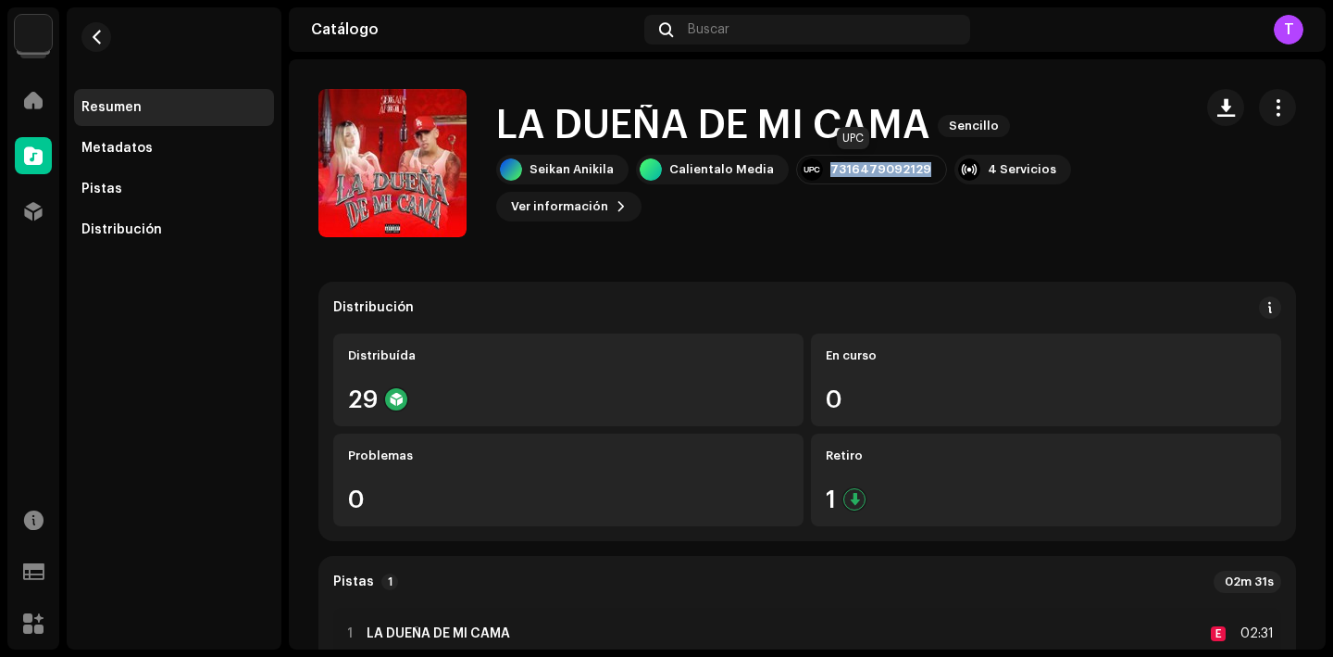
drag, startPoint x: 910, startPoint y: 168, endPoint x: 817, endPoint y: 166, distance: 93.5
click at [817, 166] on div "7316479092129" at bounding box center [871, 170] width 151 height 30
copy div "7316479092129"
click at [592, 202] on span "Ver información" at bounding box center [559, 206] width 97 height 37
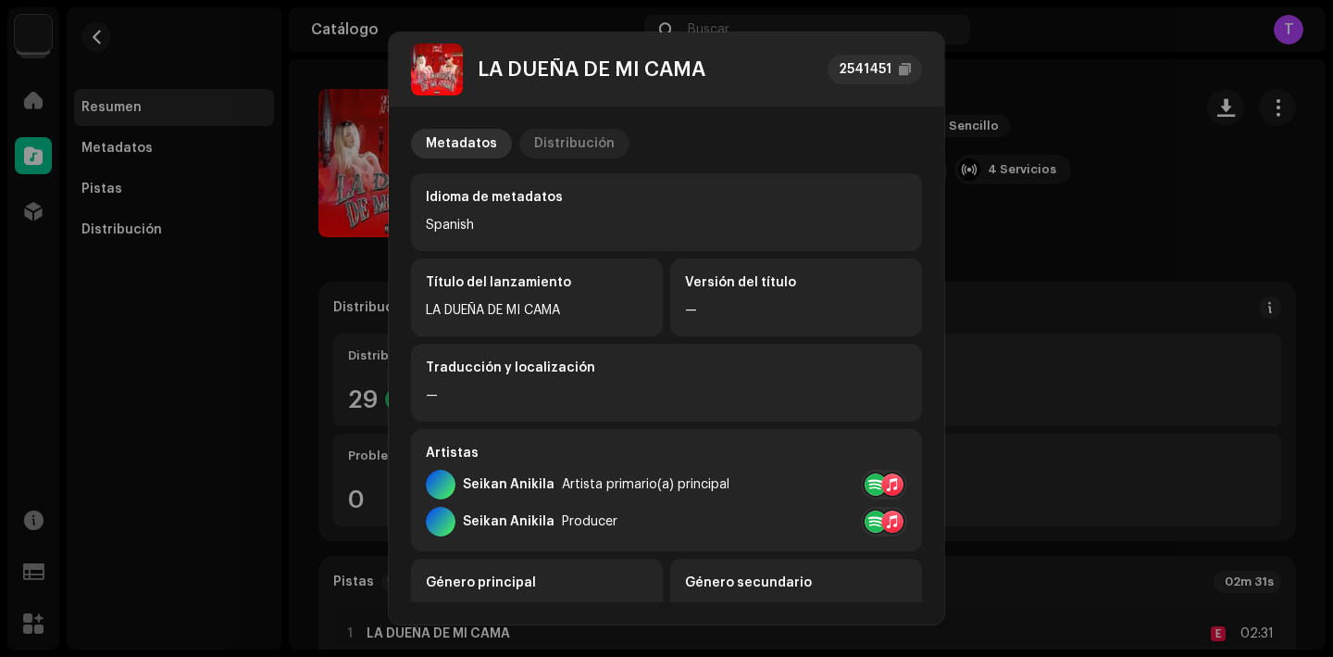
click at [534, 152] on div "Distribución" at bounding box center [574, 144] width 81 height 30
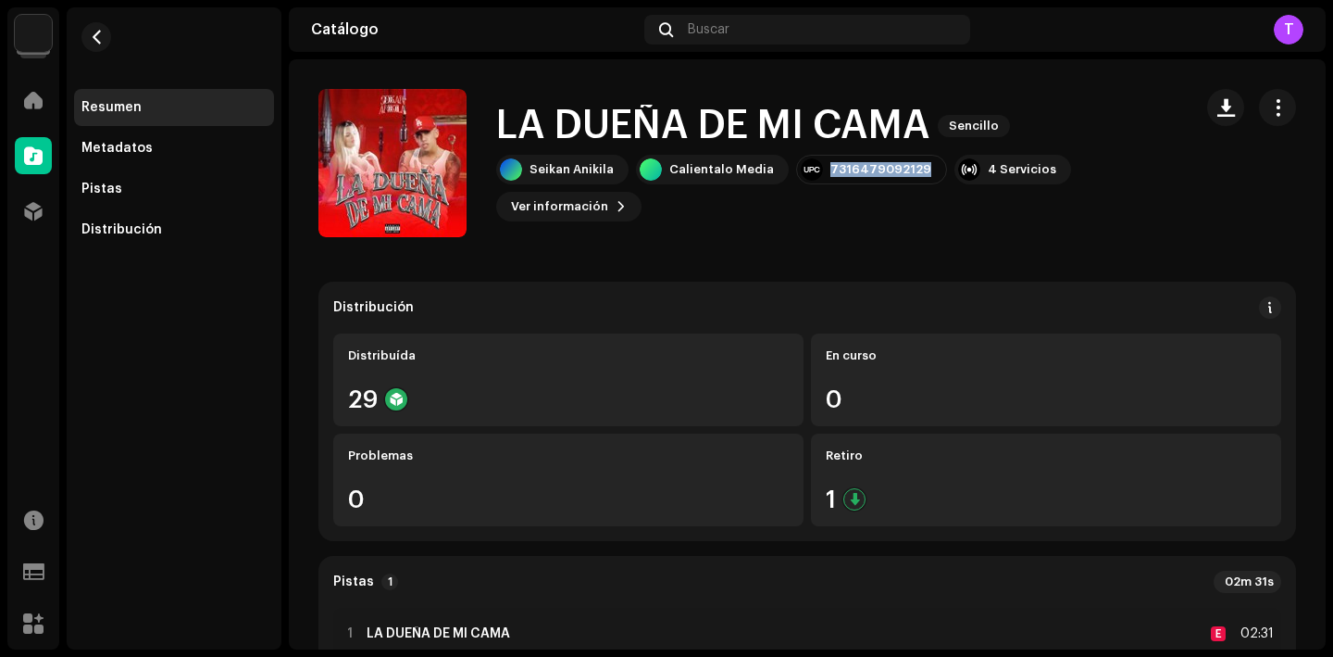
click at [1025, 235] on div "LA DUEÑA DE MI CAMA 2541451 Metadatos Distribución Fecha de lanzamiento 5 nov 2…" at bounding box center [666, 328] width 1333 height 657
click at [1269, 107] on span "button" at bounding box center [1278, 107] width 18 height 15
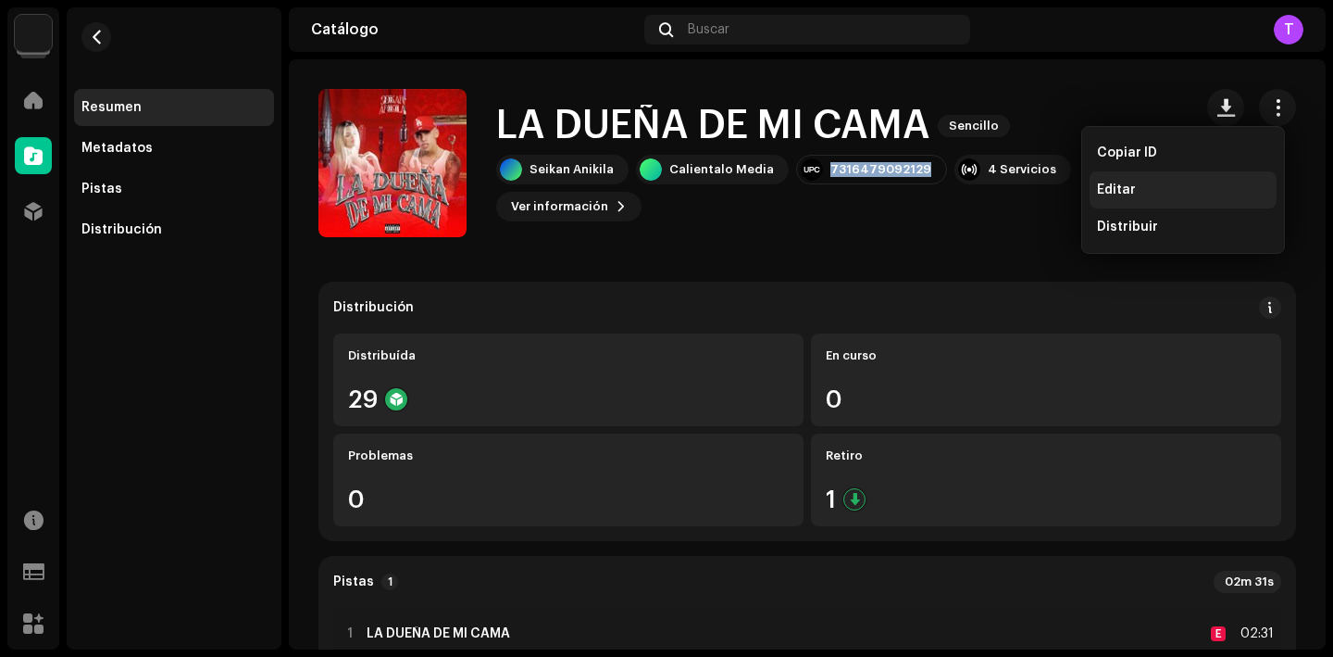
click at [1116, 186] on span "Editar" at bounding box center [1116, 189] width 39 height 15
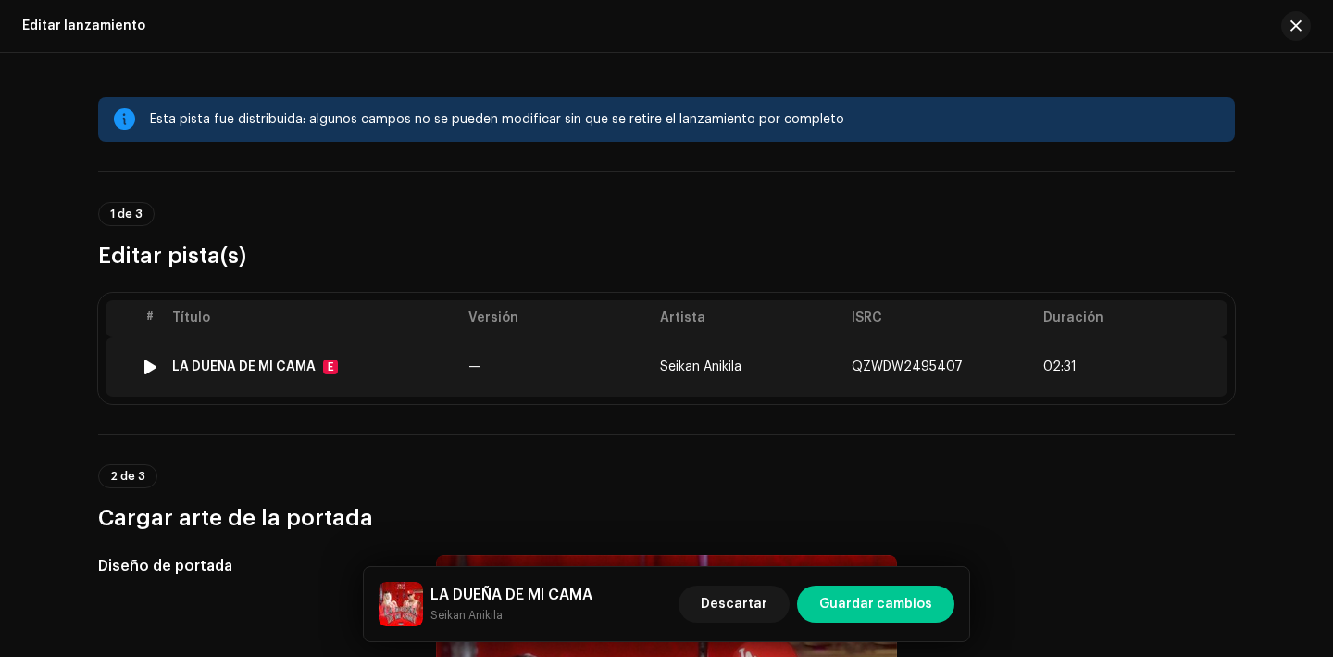
click at [260, 362] on div "LA DUEÑA DE MI CAMA" at bounding box center [244, 366] width 144 height 15
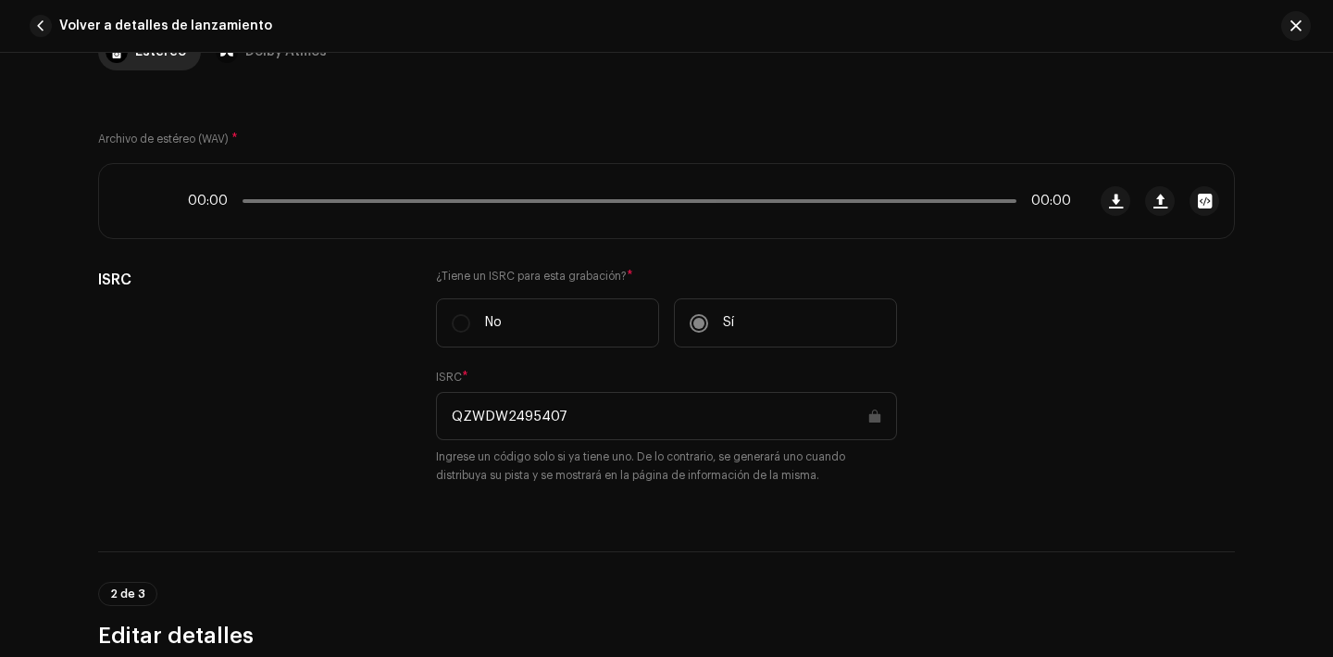
scroll to position [262, 0]
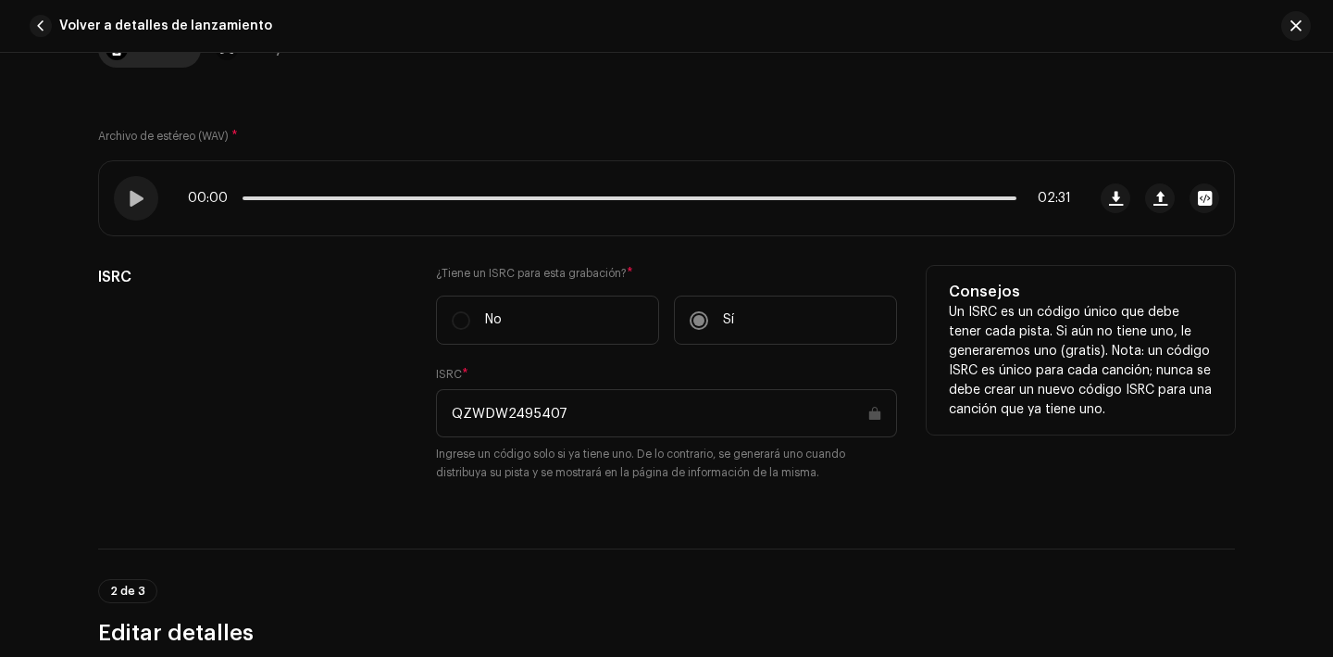
drag, startPoint x: 572, startPoint y: 420, endPoint x: 439, endPoint y: 419, distance: 133.4
click at [439, 419] on input "QZWDW2495407" at bounding box center [666, 413] width 461 height 48
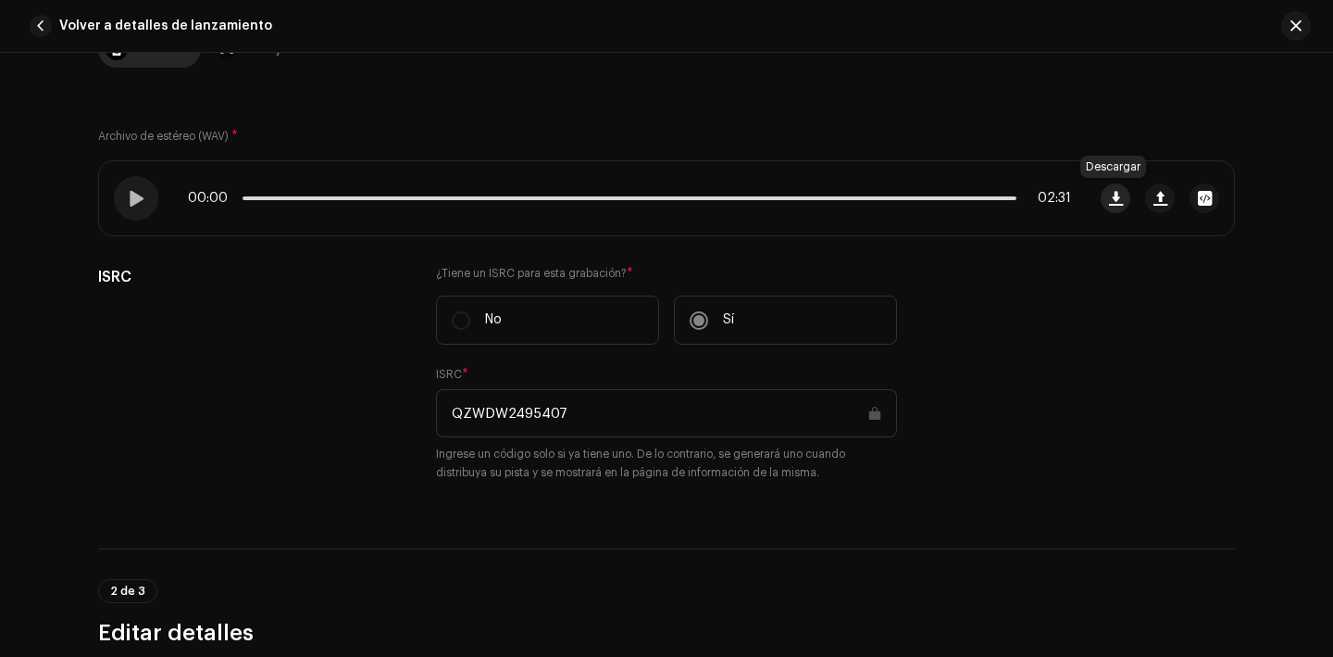
click at [1109, 205] on span "button" at bounding box center [1116, 198] width 14 height 15
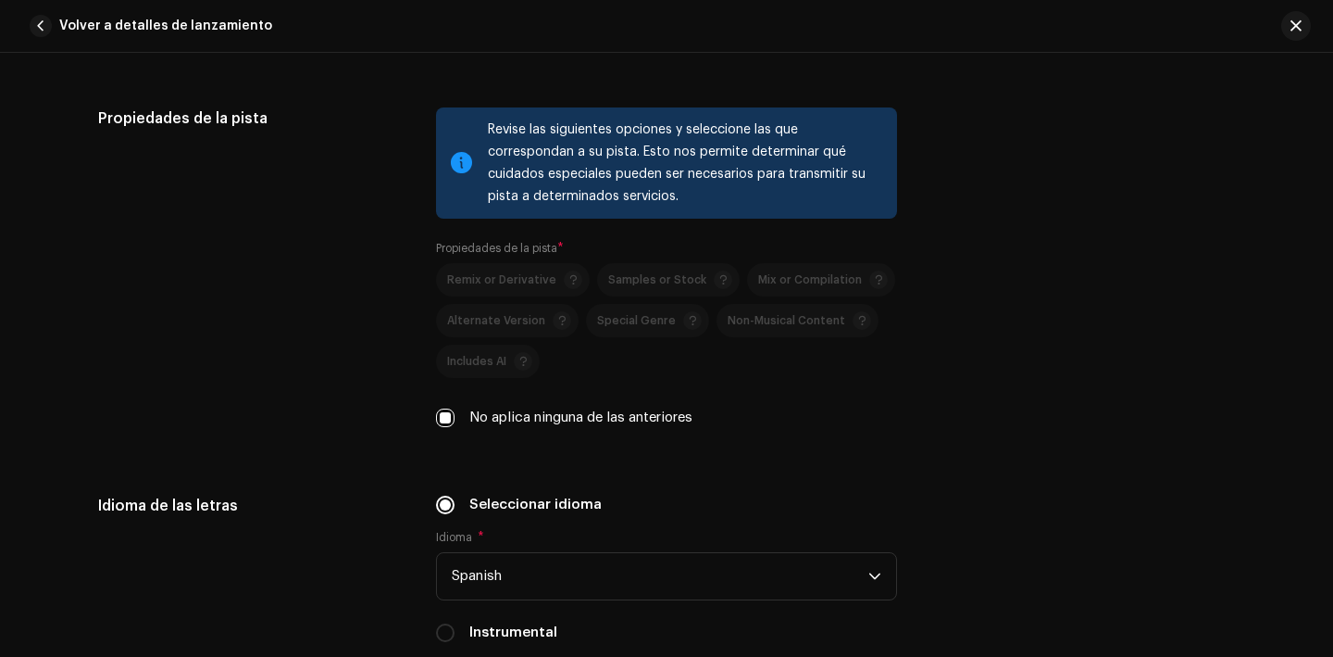
scroll to position [3897, 0]
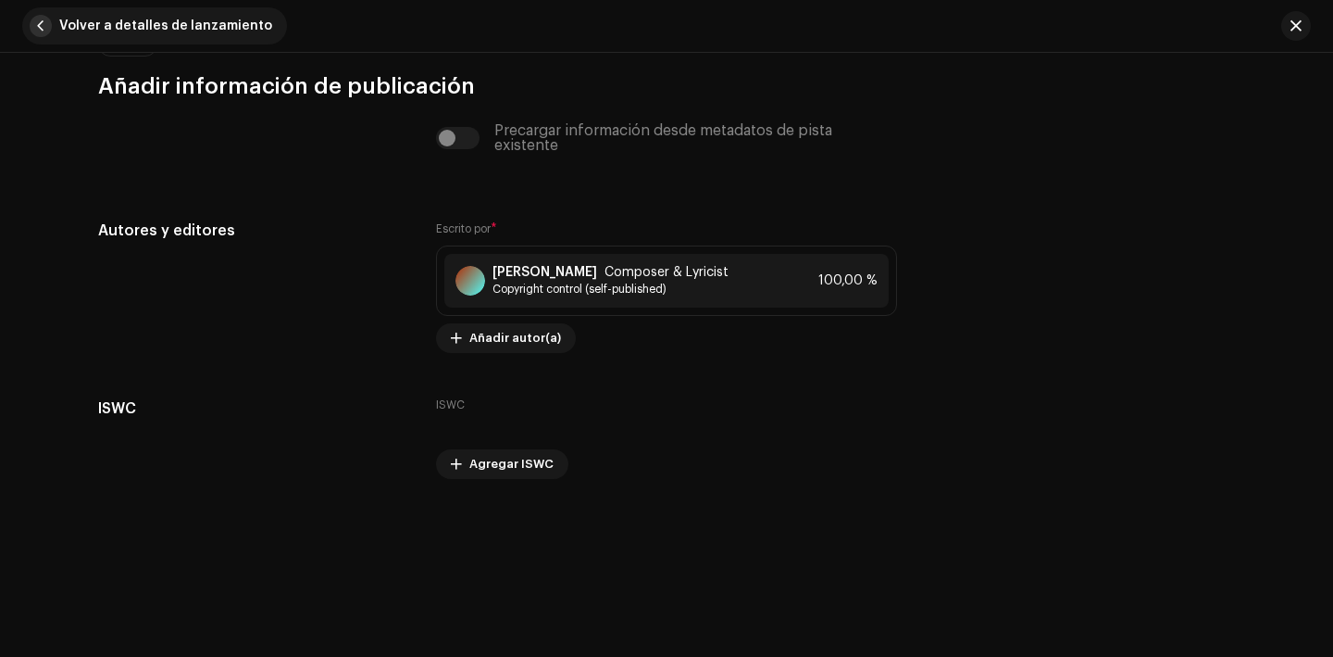
click at [48, 19] on span "button" at bounding box center [41, 26] width 22 height 22
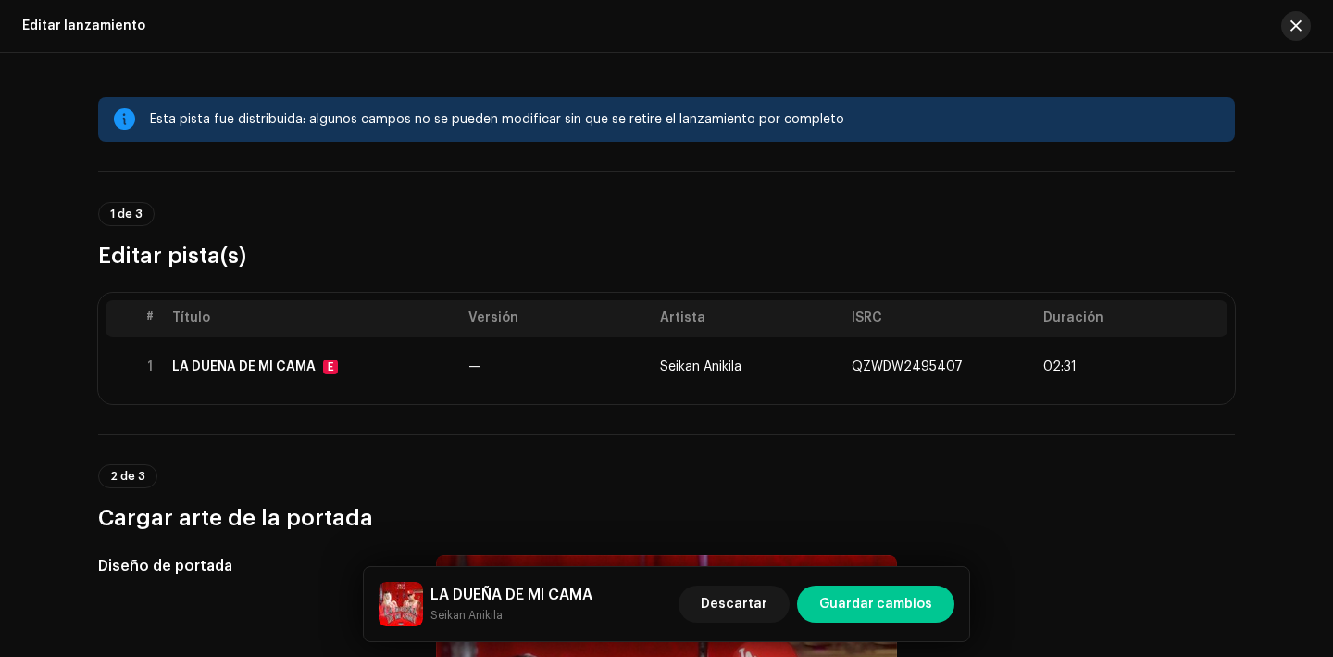
click at [1295, 31] on span "button" at bounding box center [1296, 26] width 11 height 15
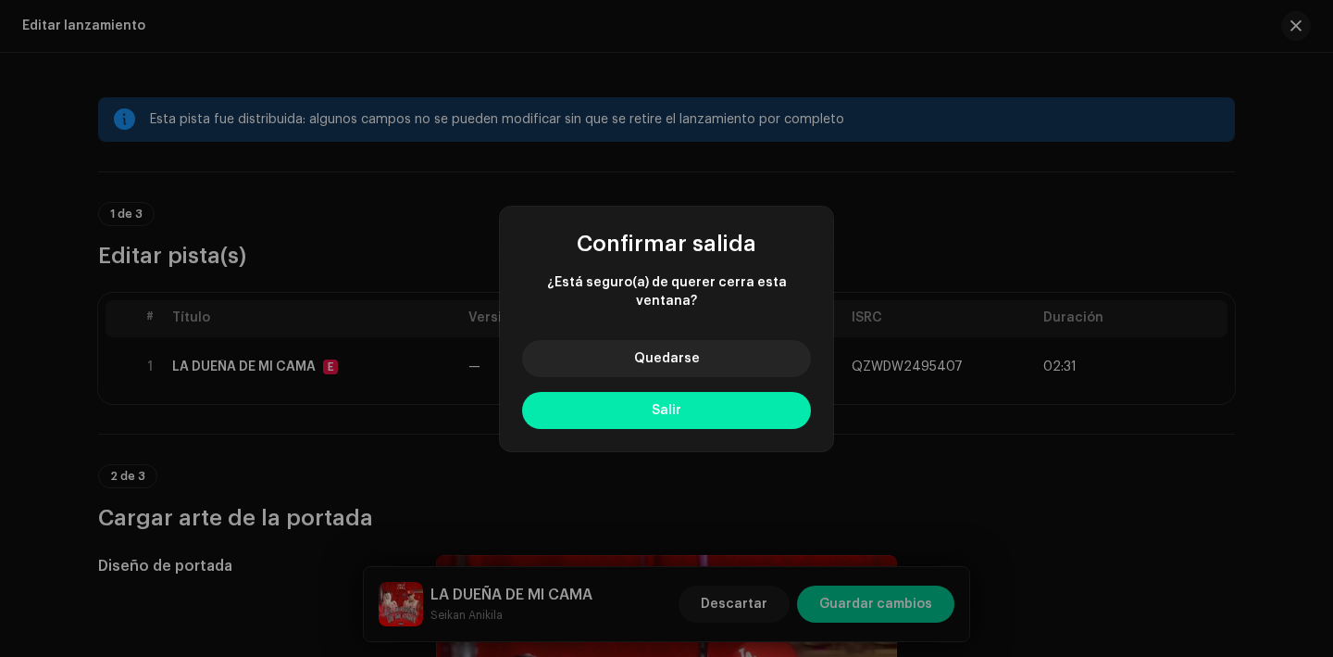
click at [742, 400] on button "Salir" at bounding box center [666, 410] width 289 height 37
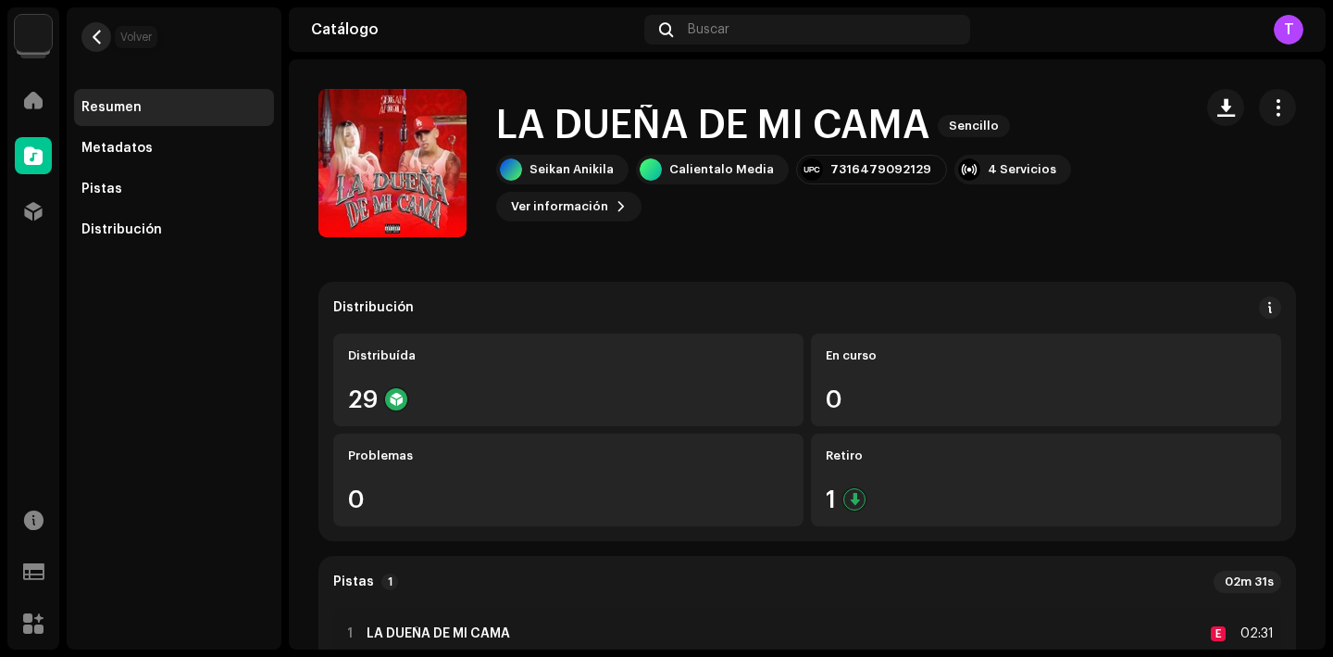
click at [100, 44] on span "button" at bounding box center [97, 37] width 14 height 15
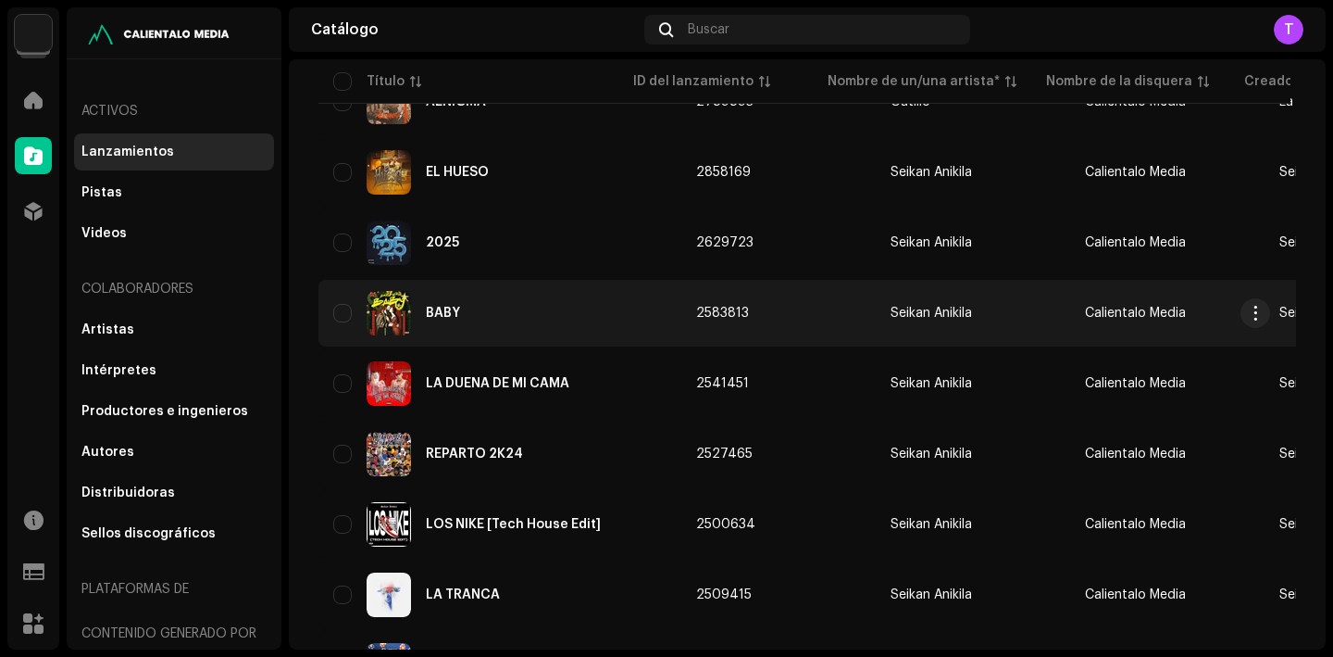
click at [460, 307] on div "BABY" at bounding box center [499, 313] width 333 height 44
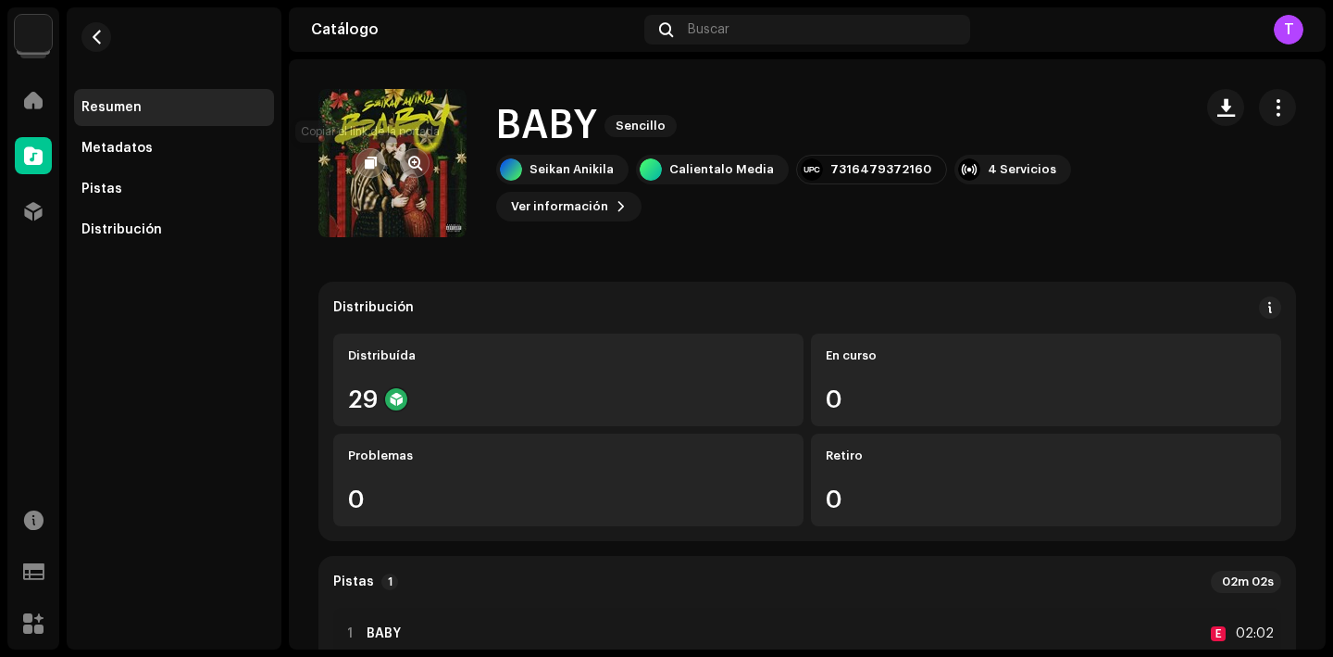
click at [368, 174] on button "button" at bounding box center [371, 163] width 30 height 30
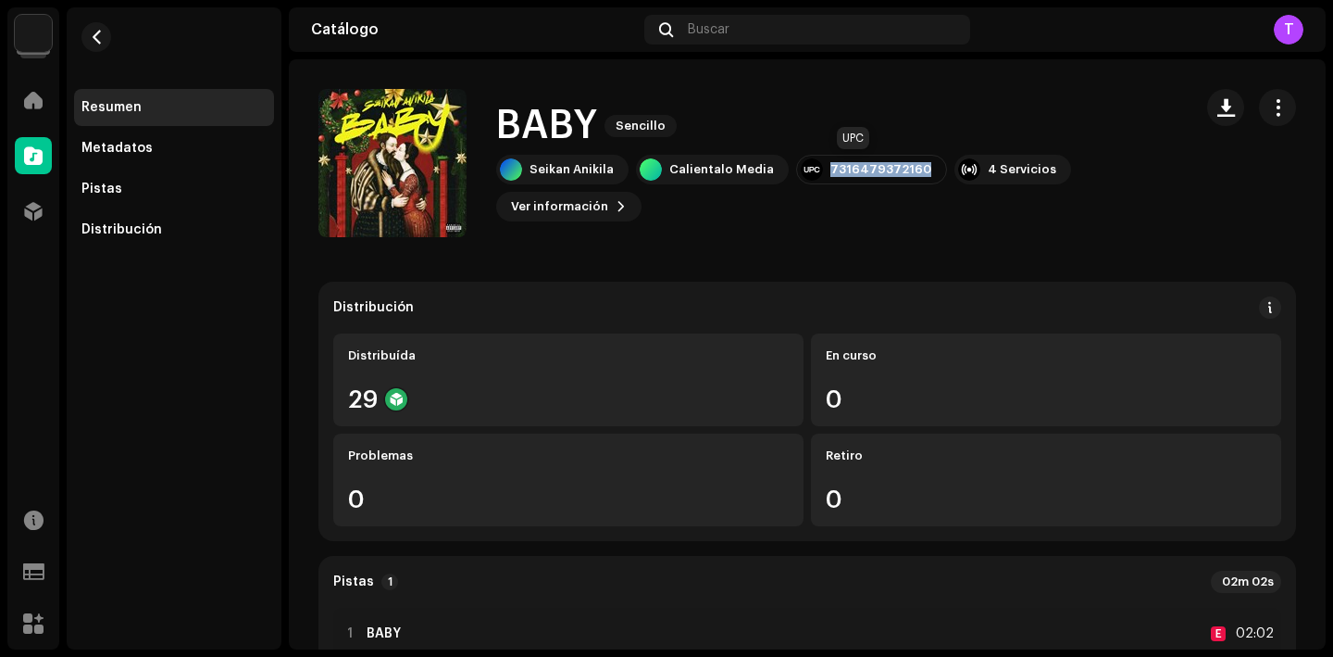
drag, startPoint x: 914, startPoint y: 170, endPoint x: 815, endPoint y: 165, distance: 99.2
click at [815, 165] on div "7316479372160" at bounding box center [871, 170] width 151 height 30
copy div "7316479372160"
click at [601, 193] on span "Ver información" at bounding box center [559, 206] width 97 height 37
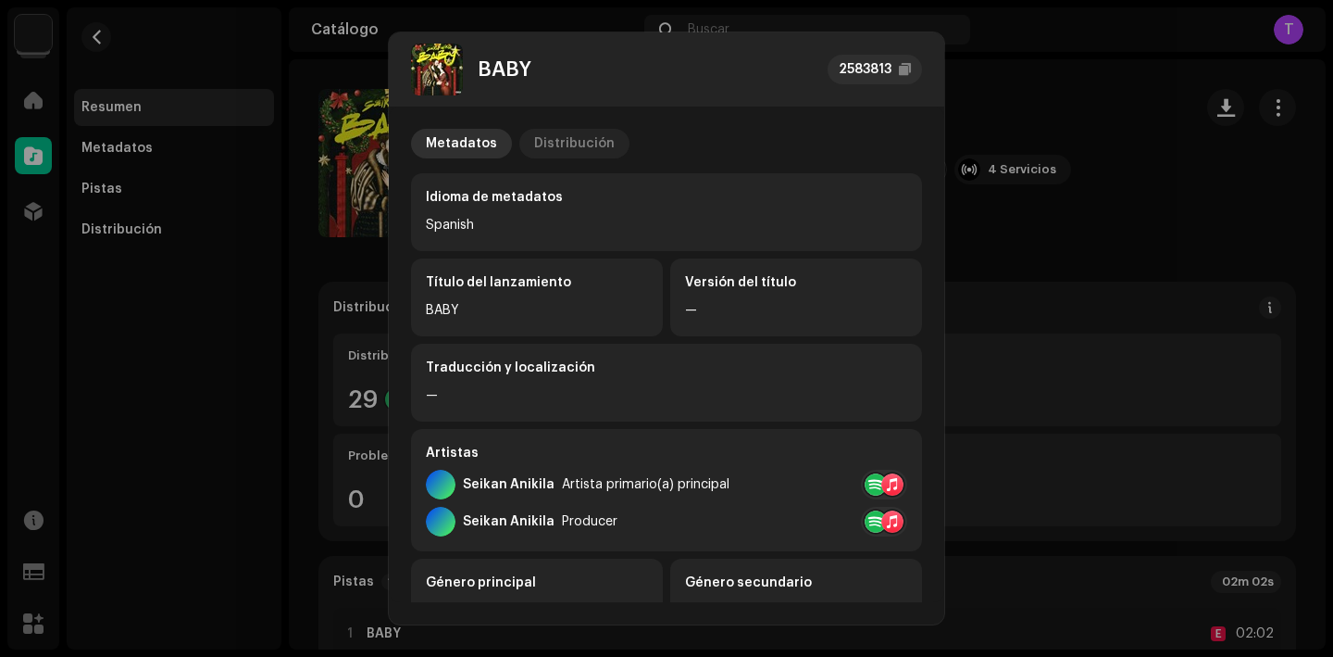
click at [563, 136] on div "Distribución" at bounding box center [574, 144] width 81 height 30
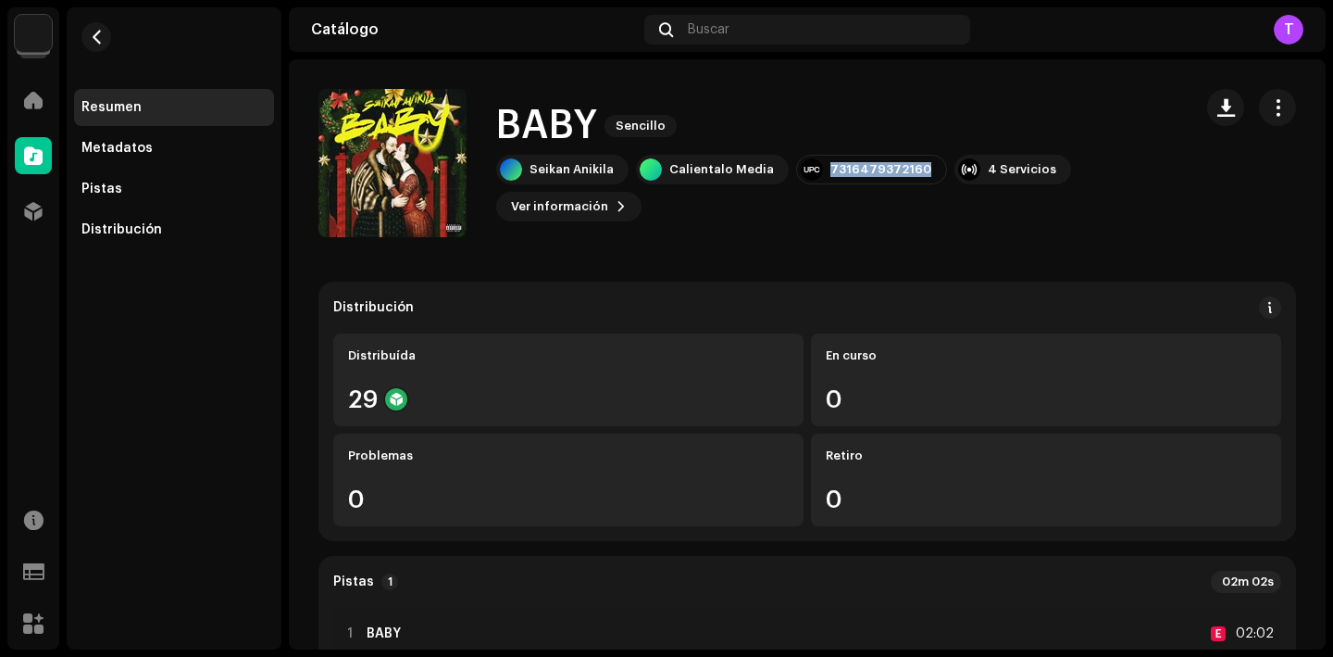
click at [1041, 231] on div "BABY 2583813 Metadatos Distribución Fecha de lanzamiento 13 dic 2024 (Medianoch…" at bounding box center [666, 328] width 1333 height 657
click at [1259, 106] on button "button" at bounding box center [1277, 107] width 37 height 37
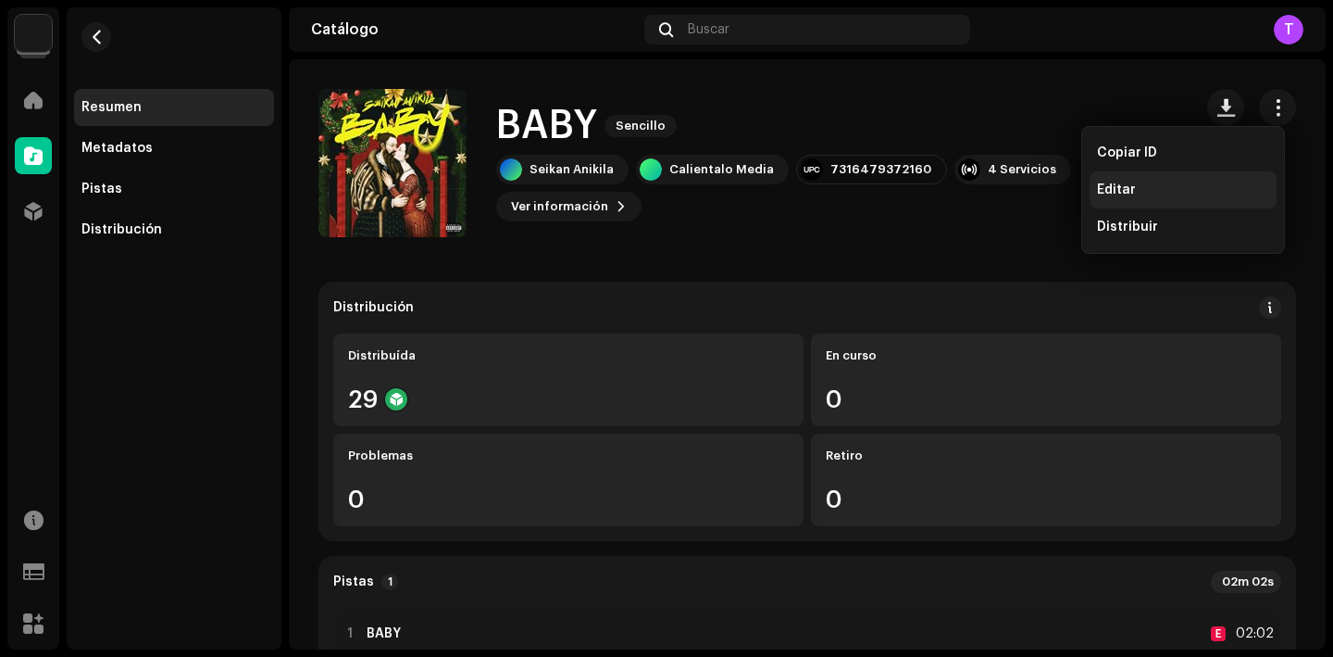
click at [1113, 177] on div "Editar" at bounding box center [1183, 189] width 187 height 37
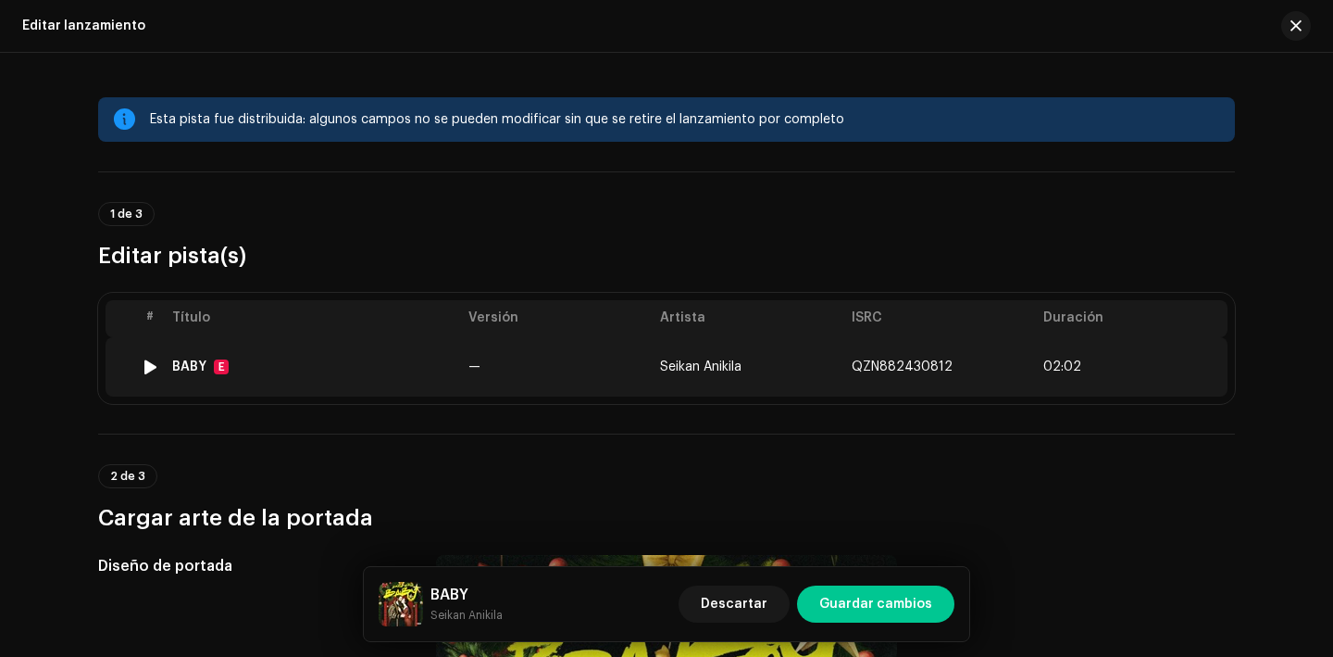
click at [177, 370] on div "BABY" at bounding box center [189, 366] width 34 height 15
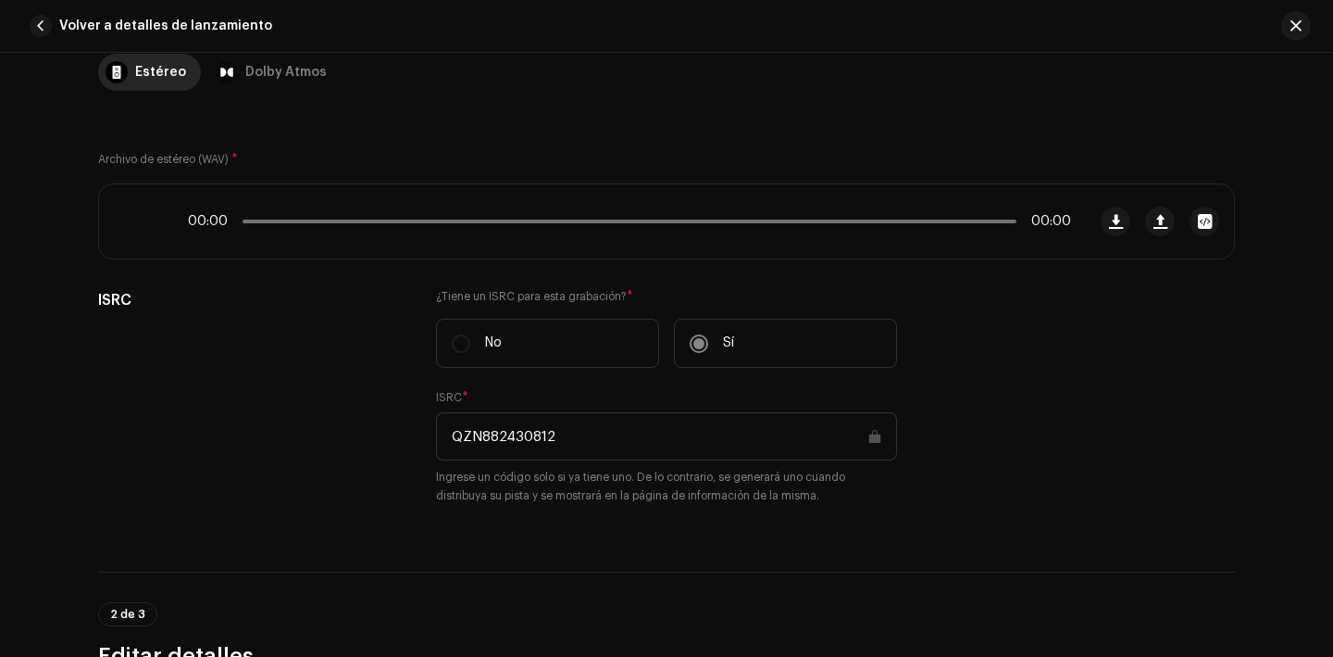
scroll to position [244, 0]
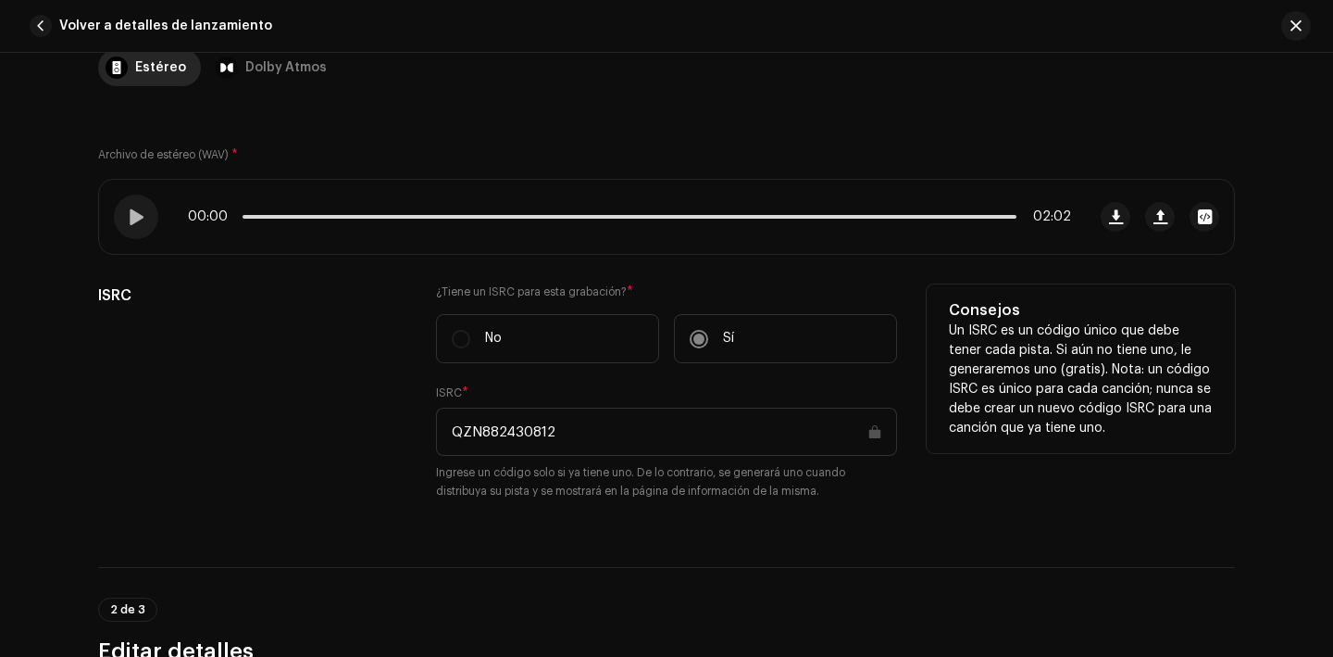
drag, startPoint x: 576, startPoint y: 431, endPoint x: 419, endPoint y: 431, distance: 157.4
click at [419, 431] on div "ISRC ¿Tiene un ISRC para esta grabación? * No Sí ISRC * QZN882430812 Ingrese un…" at bounding box center [666, 403] width 1137 height 238
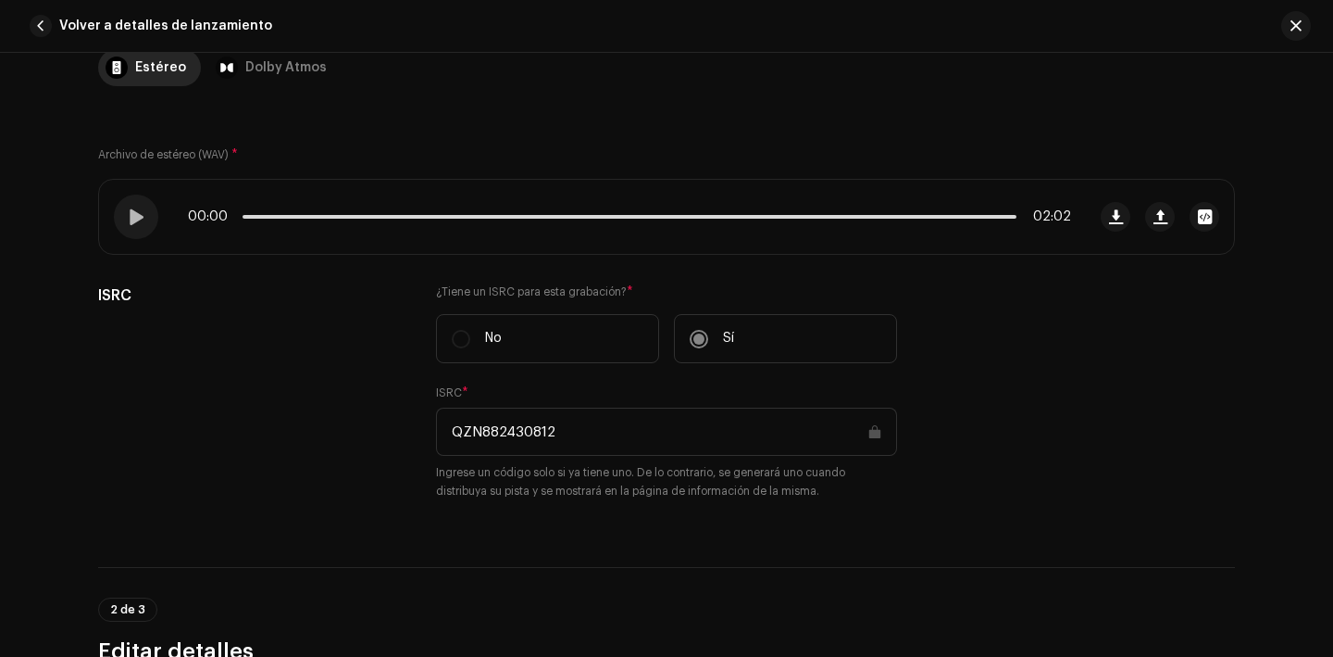
click at [1092, 228] on div "00:00 02:02" at bounding box center [666, 217] width 1137 height 76
click at [1110, 224] on button "button" at bounding box center [1116, 217] width 30 height 30
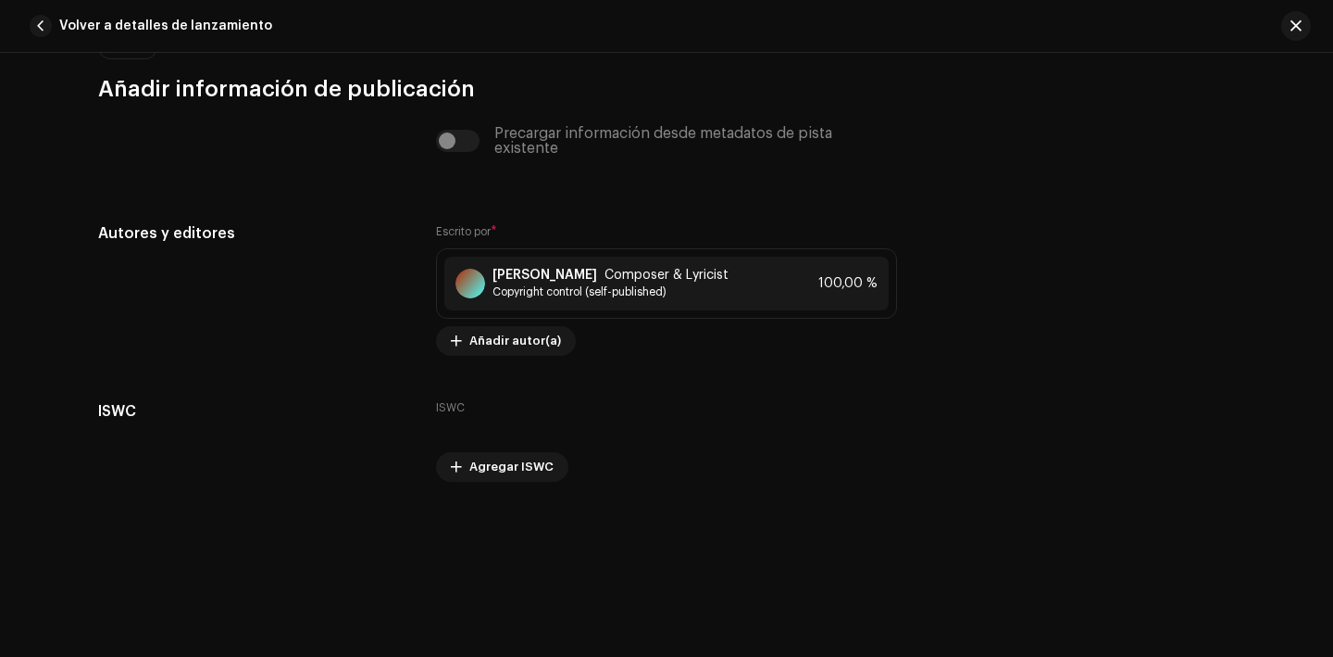
scroll to position [3897, 0]
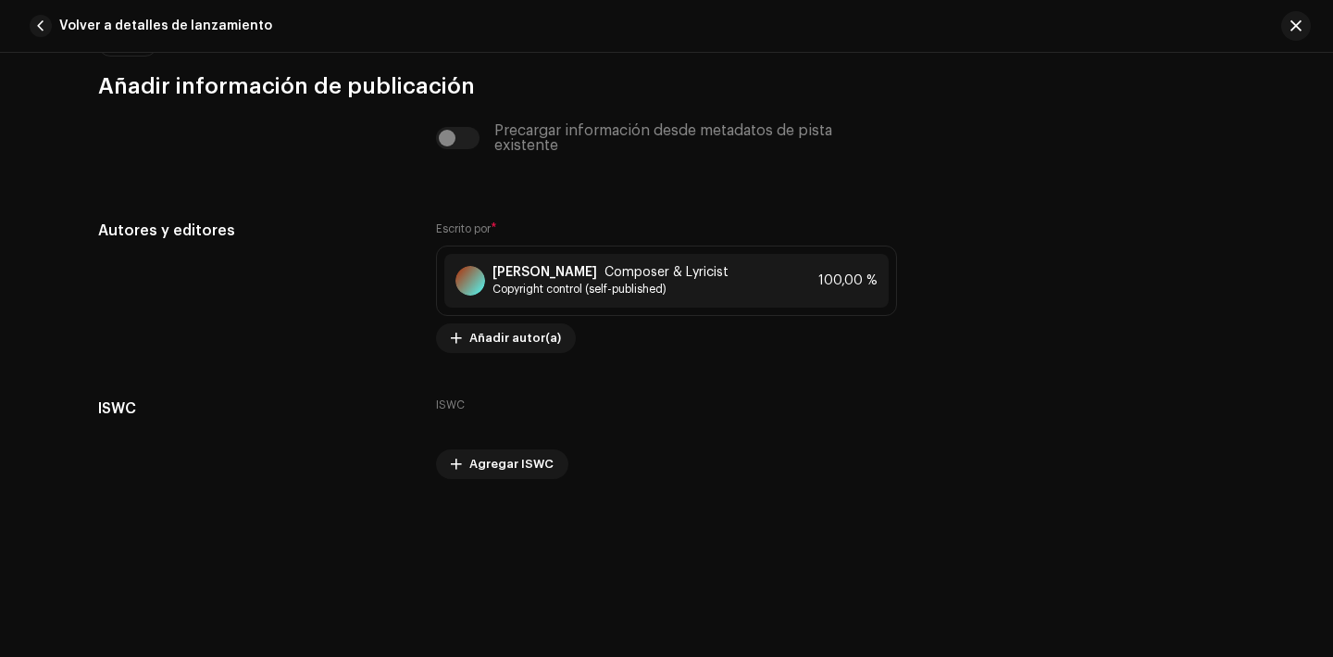
click at [1300, 42] on div "Volver a detalles de lanzamiento" at bounding box center [666, 26] width 1333 height 53
click at [1297, 27] on span "button" at bounding box center [1296, 26] width 11 height 15
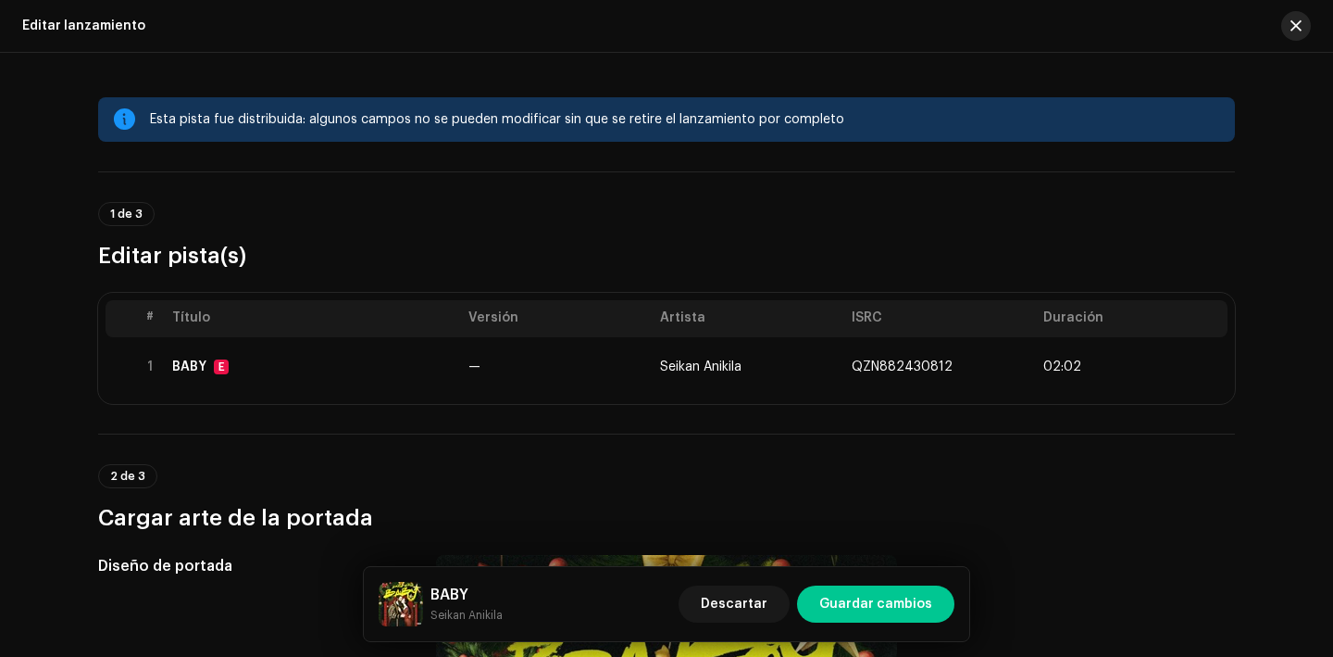
click at [1306, 19] on button "button" at bounding box center [1297, 26] width 30 height 30
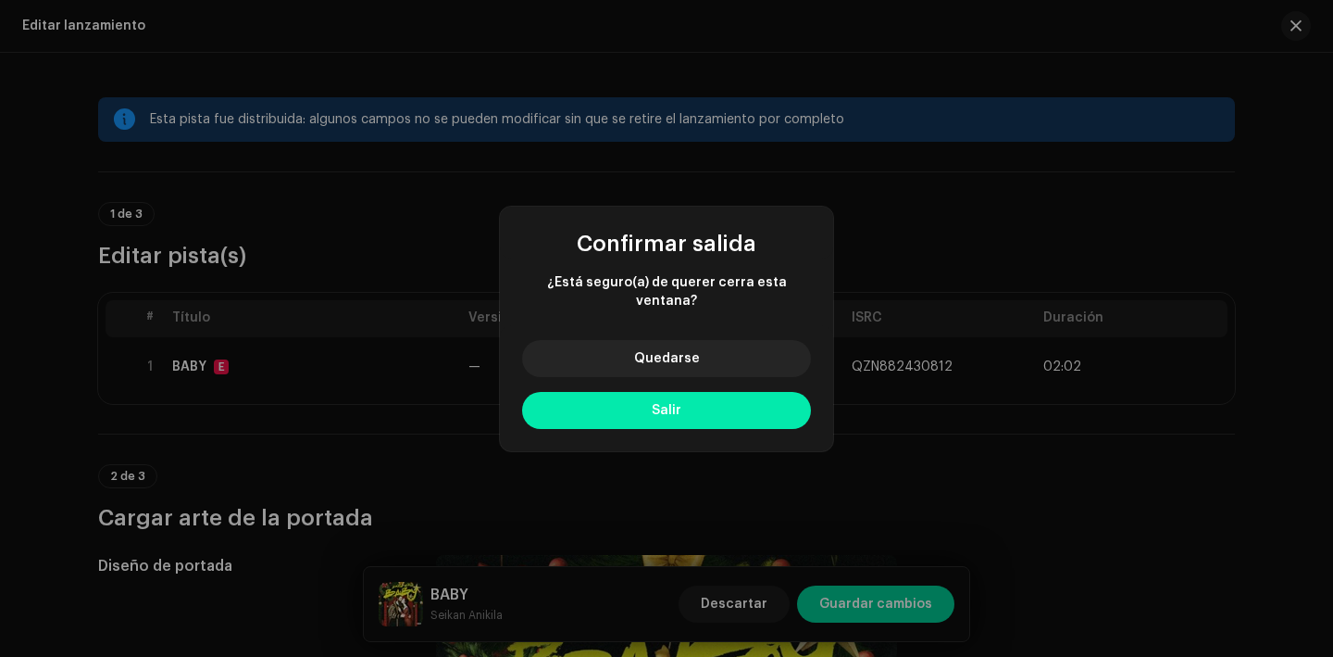
click at [659, 409] on button "Salir" at bounding box center [666, 410] width 289 height 37
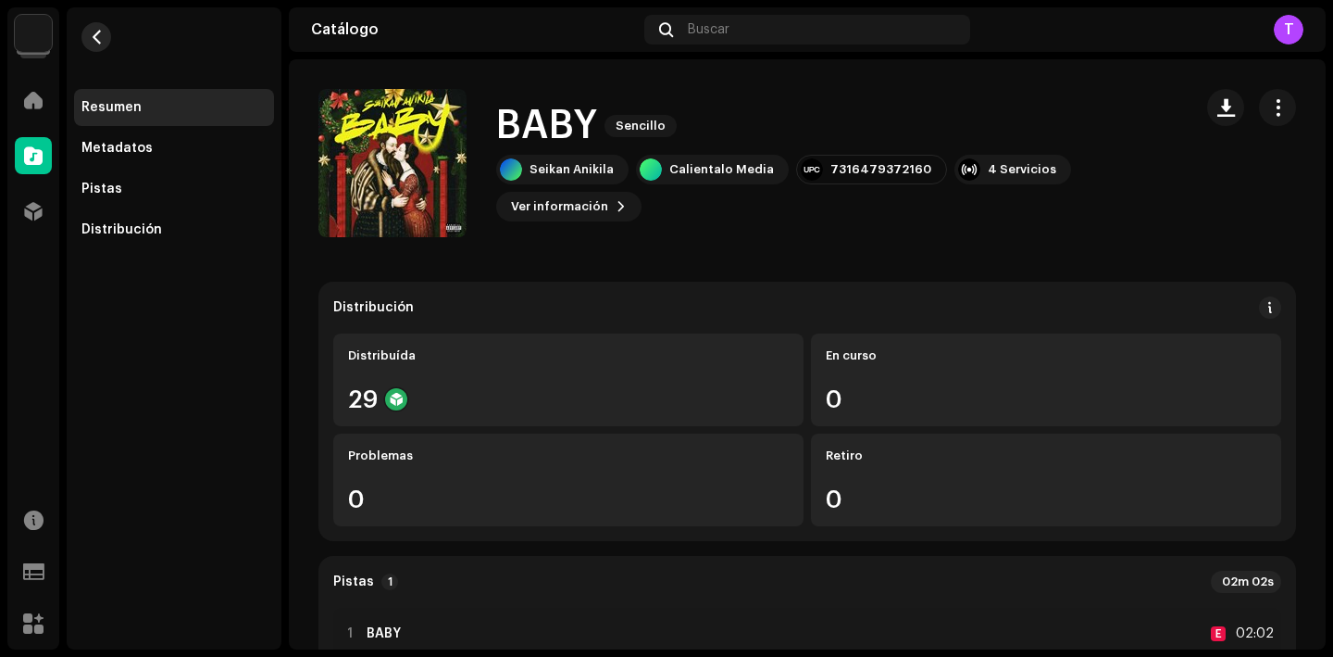
click at [96, 37] on span "button" at bounding box center [97, 37] width 14 height 15
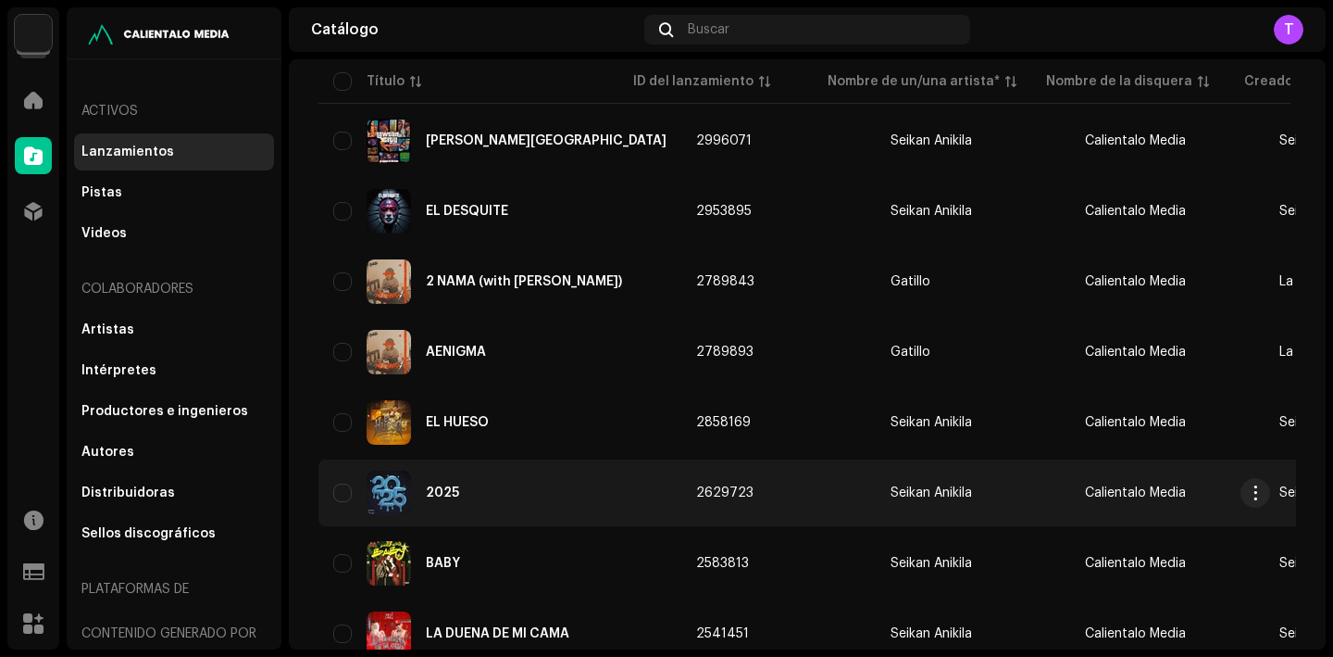
click at [458, 484] on div "2025" at bounding box center [499, 492] width 333 height 44
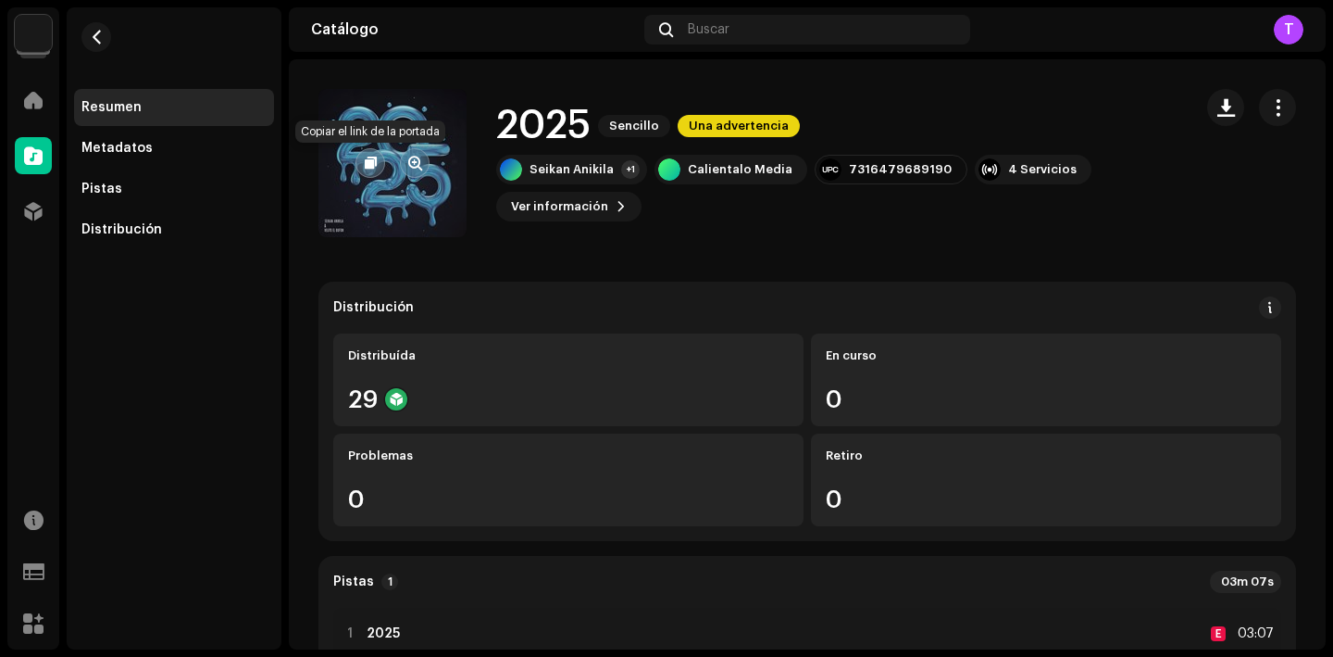
click at [371, 154] on button "button" at bounding box center [371, 163] width 30 height 30
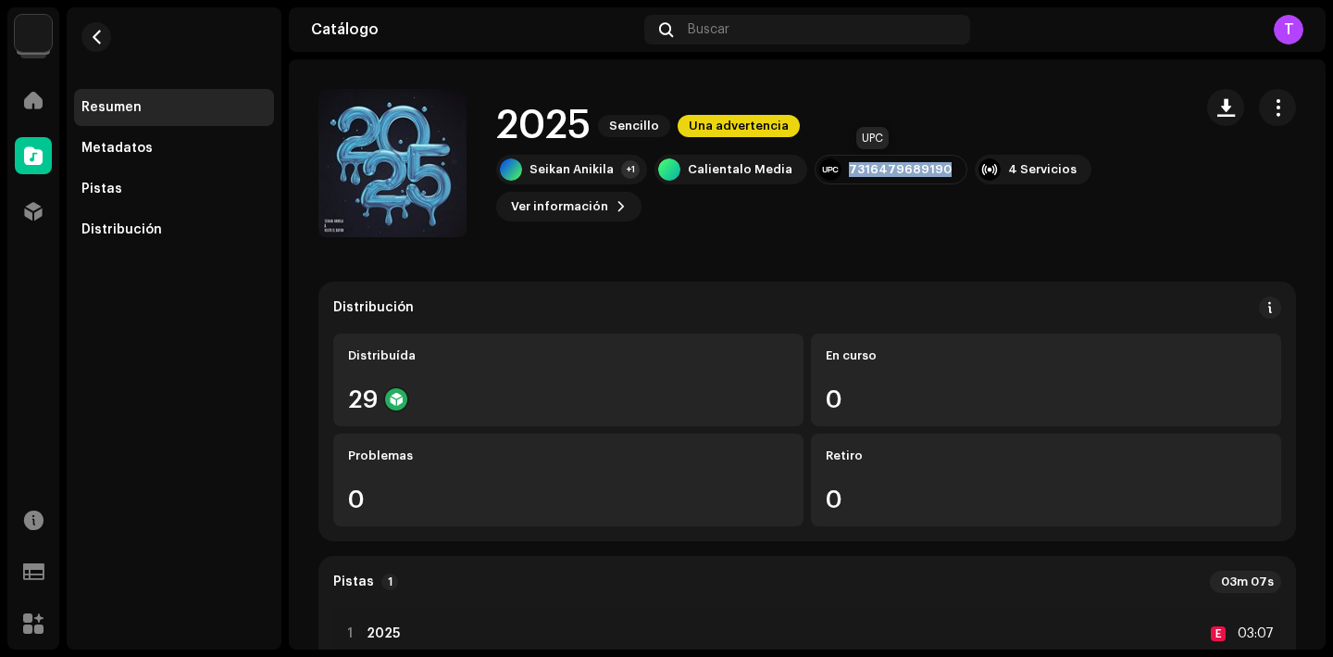
drag, startPoint x: 930, startPoint y: 169, endPoint x: 827, endPoint y: 165, distance: 102.9
click at [827, 165] on div "7316479689190" at bounding box center [891, 170] width 153 height 30
copy div "7316479689190"
click at [583, 198] on span "Ver información" at bounding box center [559, 206] width 97 height 37
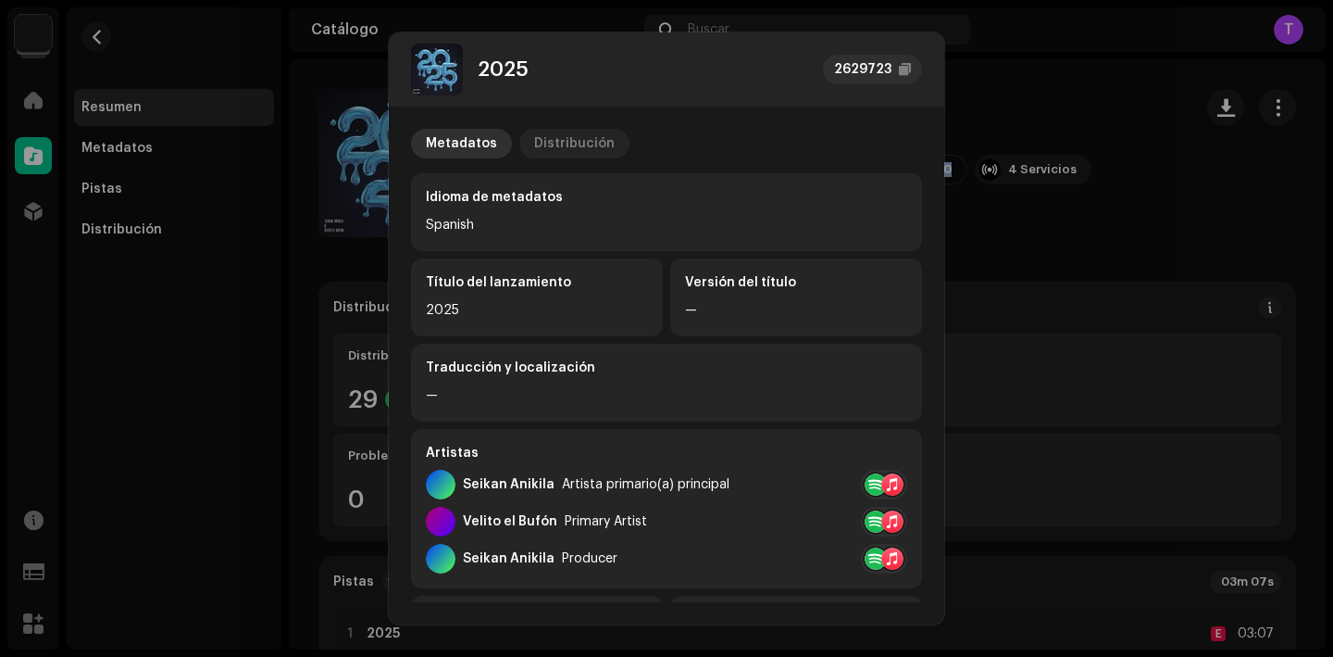
click at [559, 146] on div "Distribución" at bounding box center [574, 144] width 81 height 30
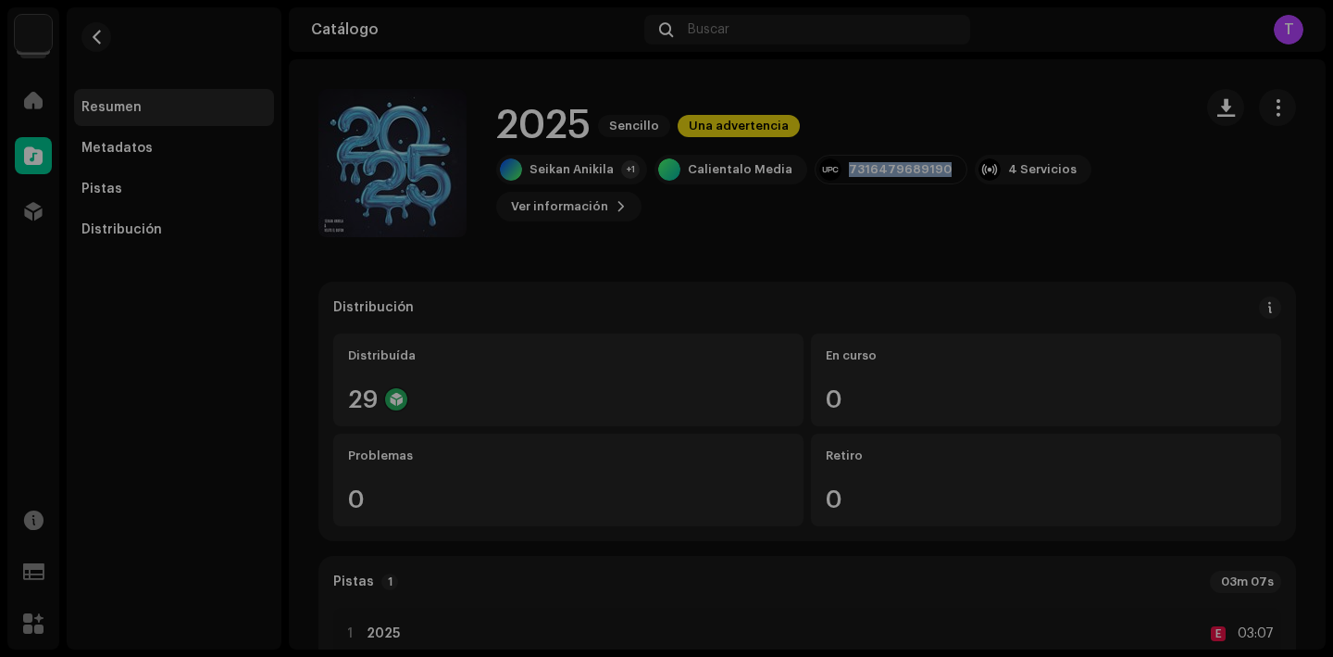
click at [1098, 242] on div "2025 2629723 Metadatos Distribución Fecha de lanzamiento 22 ene 2025 (Medianoch…" at bounding box center [666, 328] width 1333 height 657
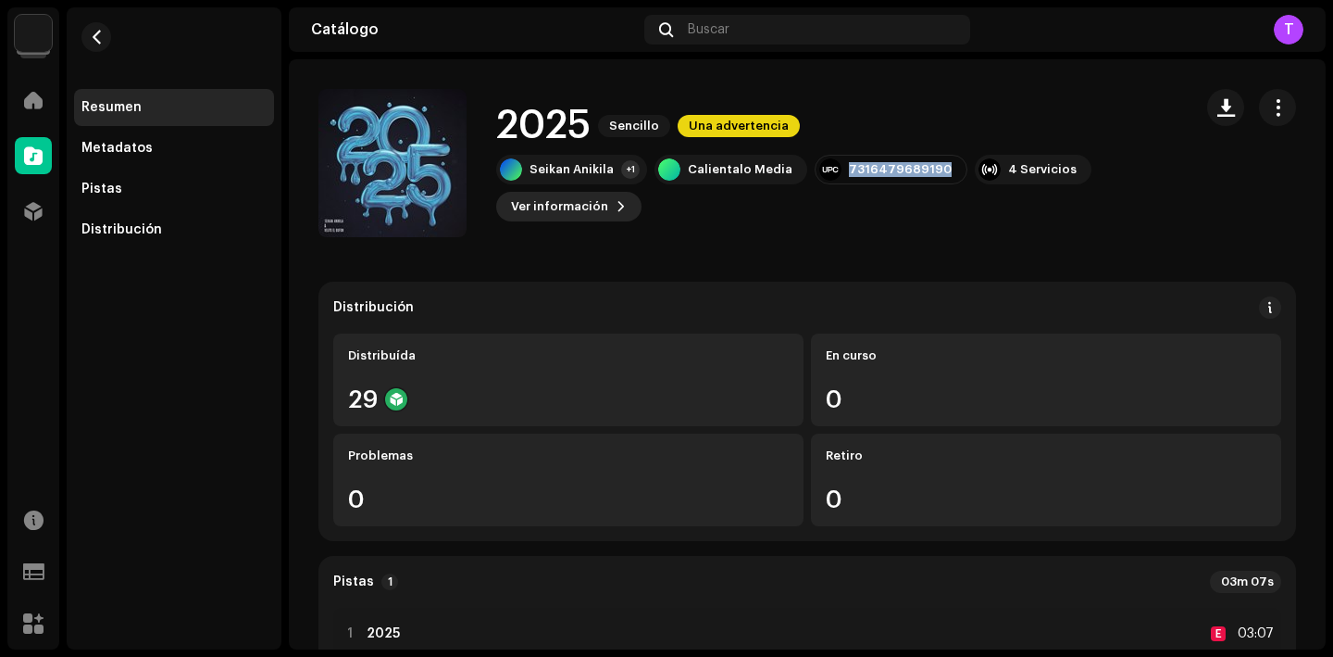
click at [607, 219] on button "Ver información" at bounding box center [568, 207] width 145 height 30
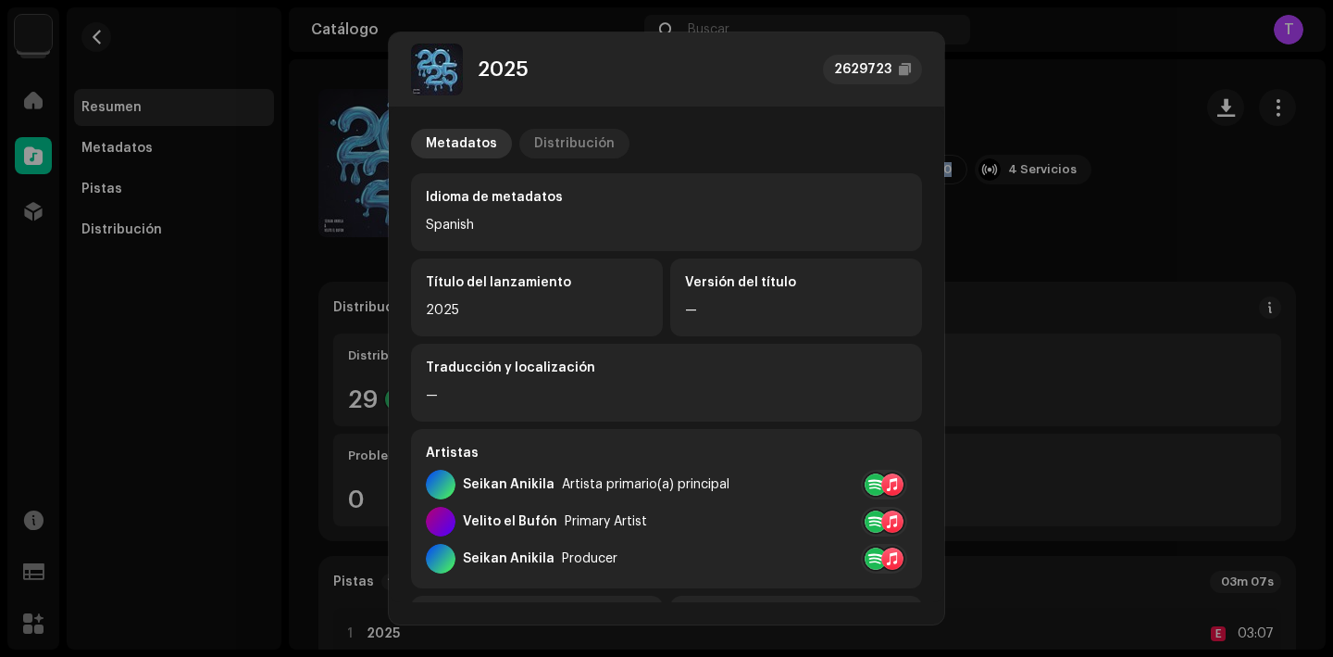
click at [568, 134] on div "Distribución" at bounding box center [574, 144] width 81 height 30
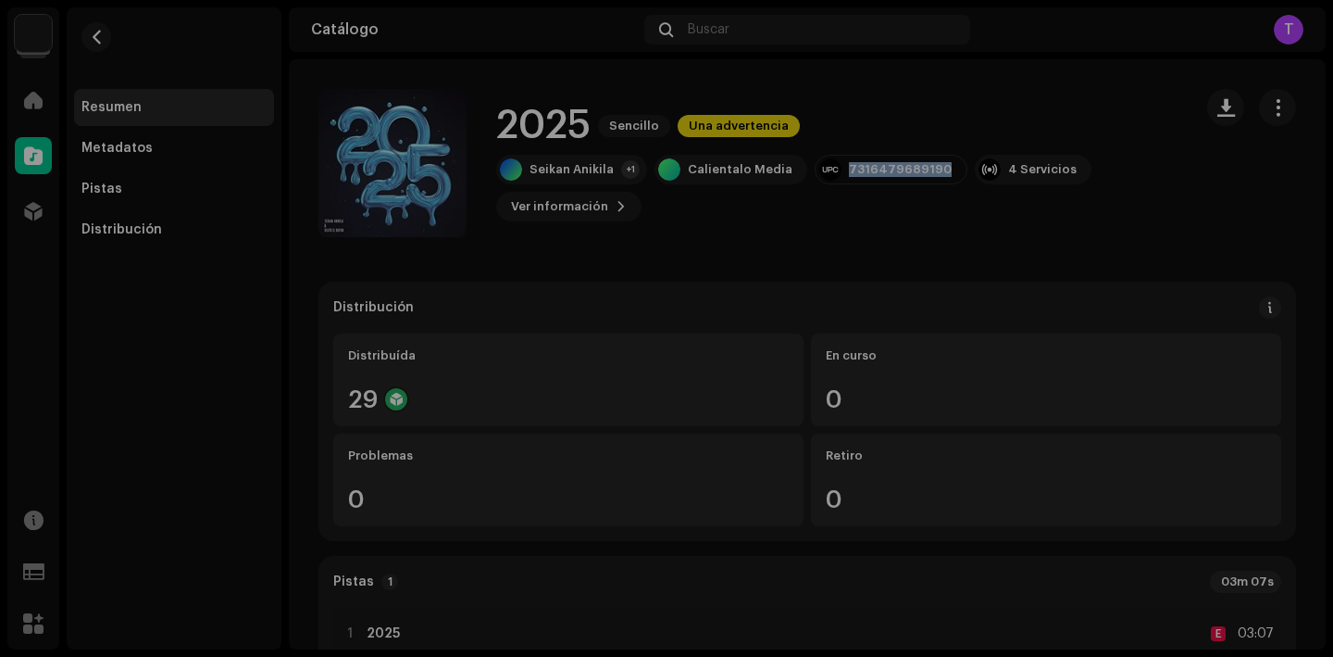
click at [1083, 203] on div "2025 2629723 Metadatos Distribución Fecha de lanzamiento 22 ene 2025 (Medianoch…" at bounding box center [666, 328] width 1333 height 657
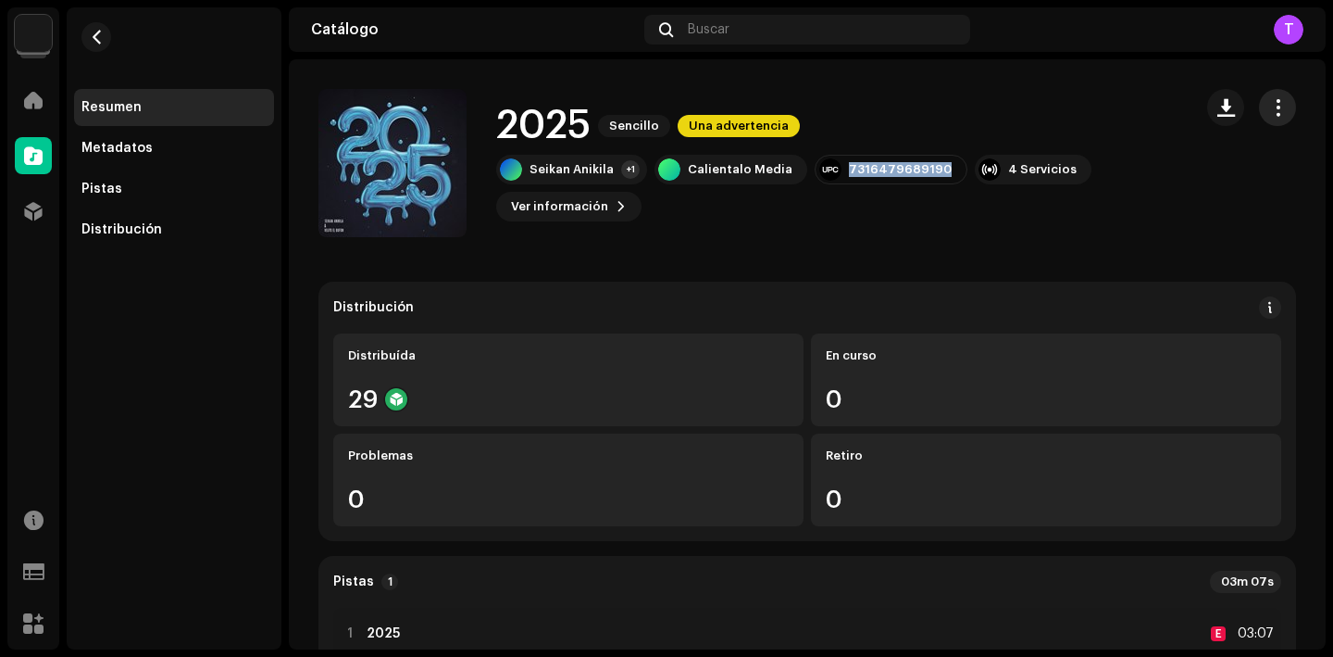
click at [1273, 105] on span "button" at bounding box center [1278, 107] width 18 height 15
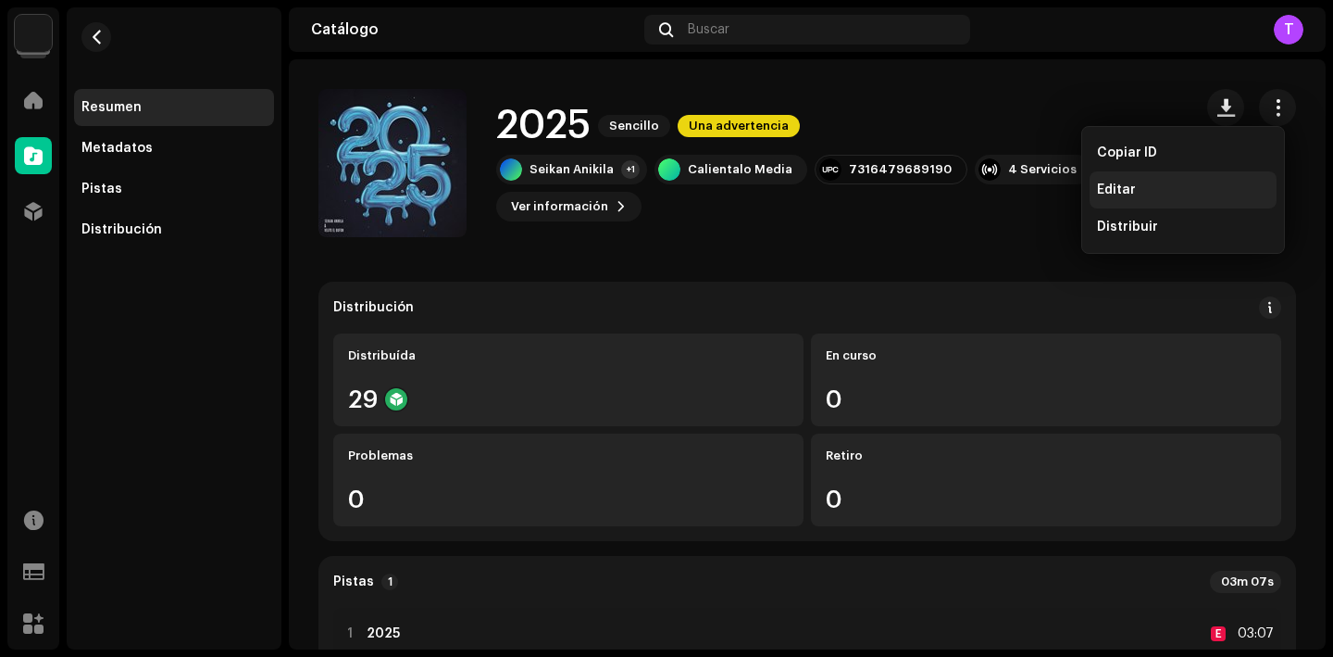
click at [1117, 194] on span "Editar" at bounding box center [1116, 189] width 39 height 15
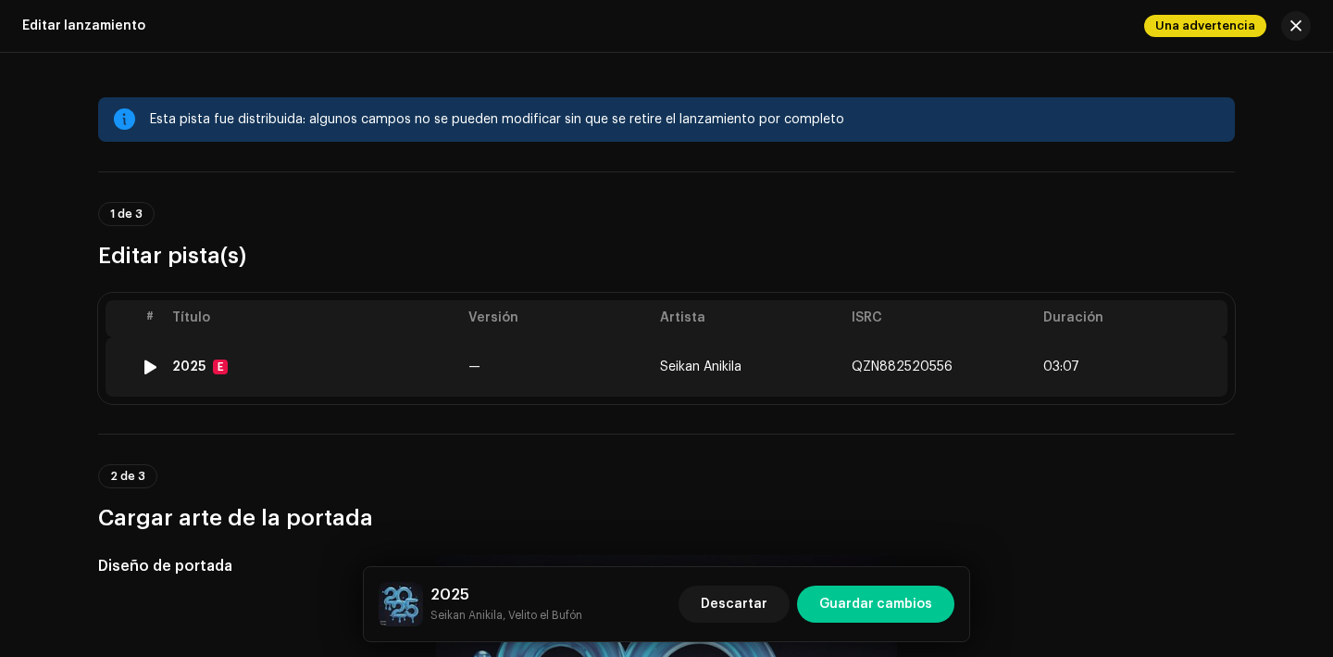
click at [181, 356] on td "2025 E" at bounding box center [313, 366] width 296 height 59
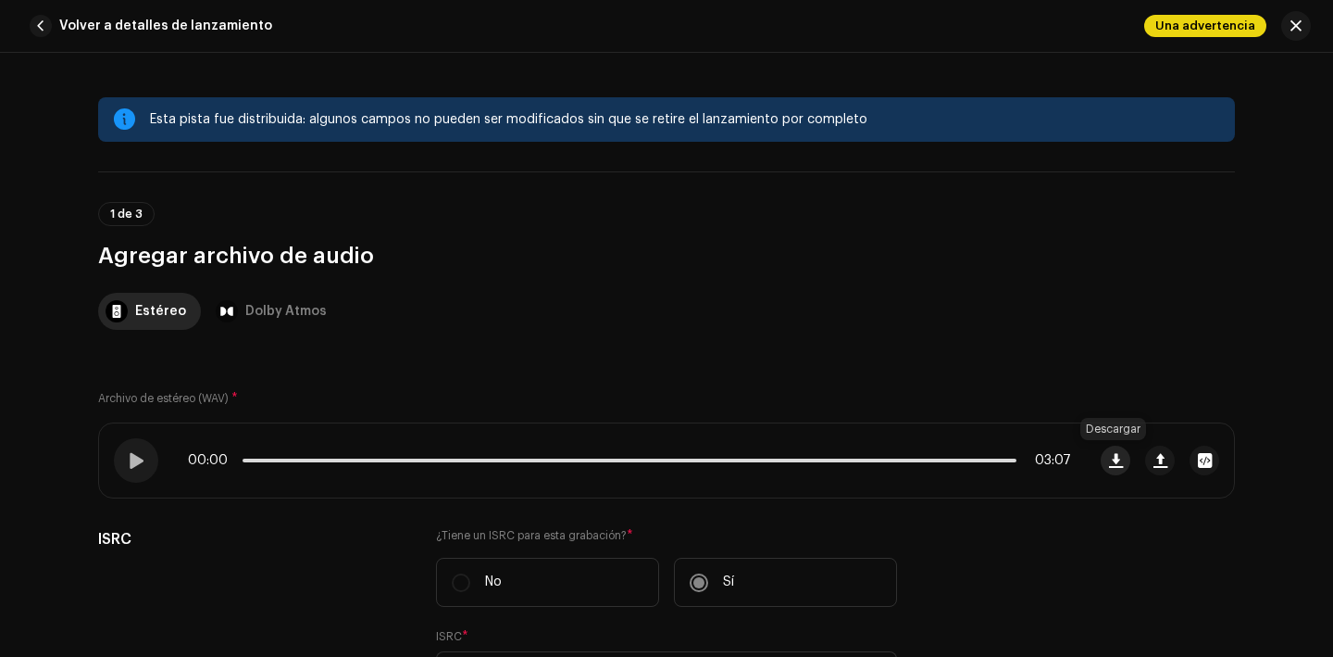
click at [1111, 465] on span "button" at bounding box center [1116, 460] width 14 height 15
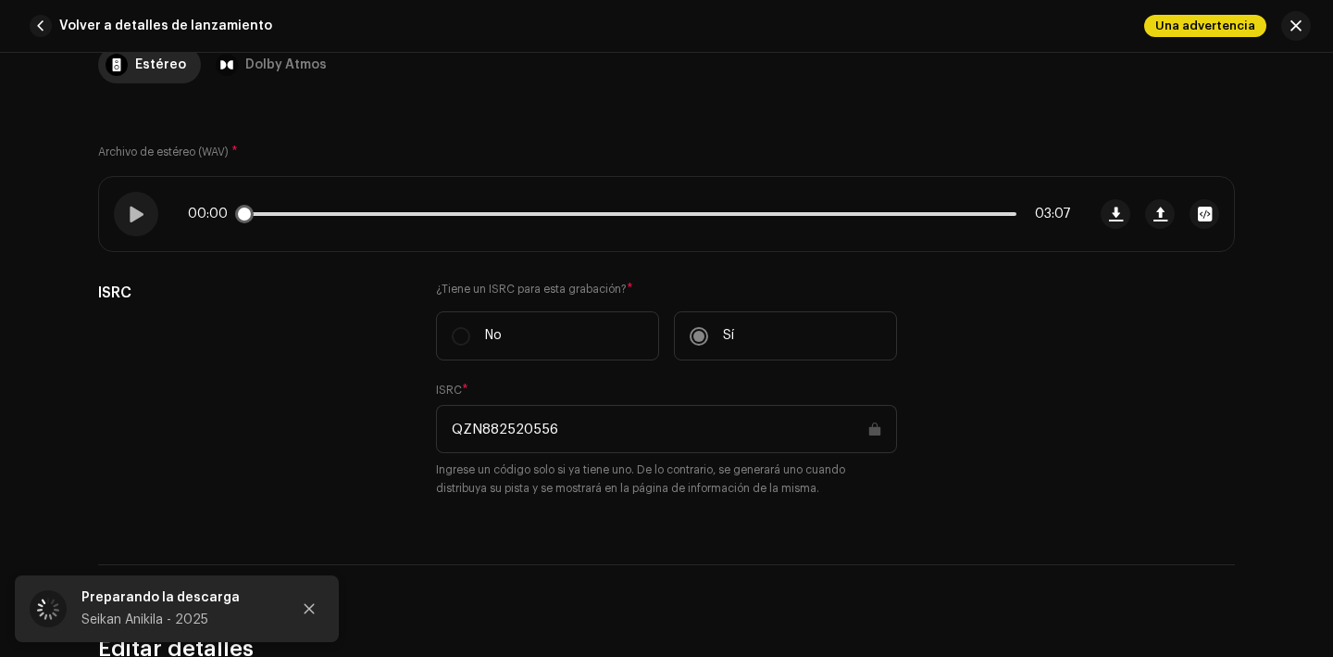
scroll to position [253, 0]
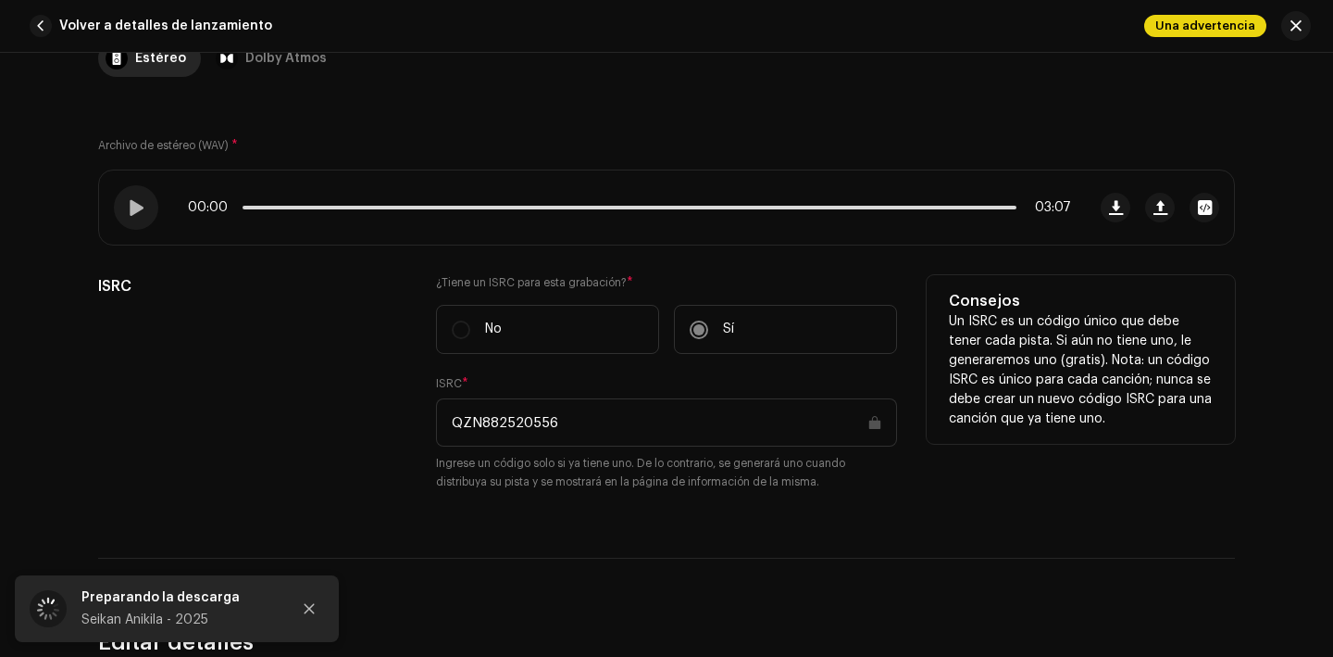
drag, startPoint x: 572, startPoint y: 424, endPoint x: 423, endPoint y: 423, distance: 149.1
click at [423, 423] on div "ISRC ¿Tiene un ISRC para esta grabación? * No Sí ISRC * QZN882520556 Ingrese un…" at bounding box center [666, 394] width 1137 height 238
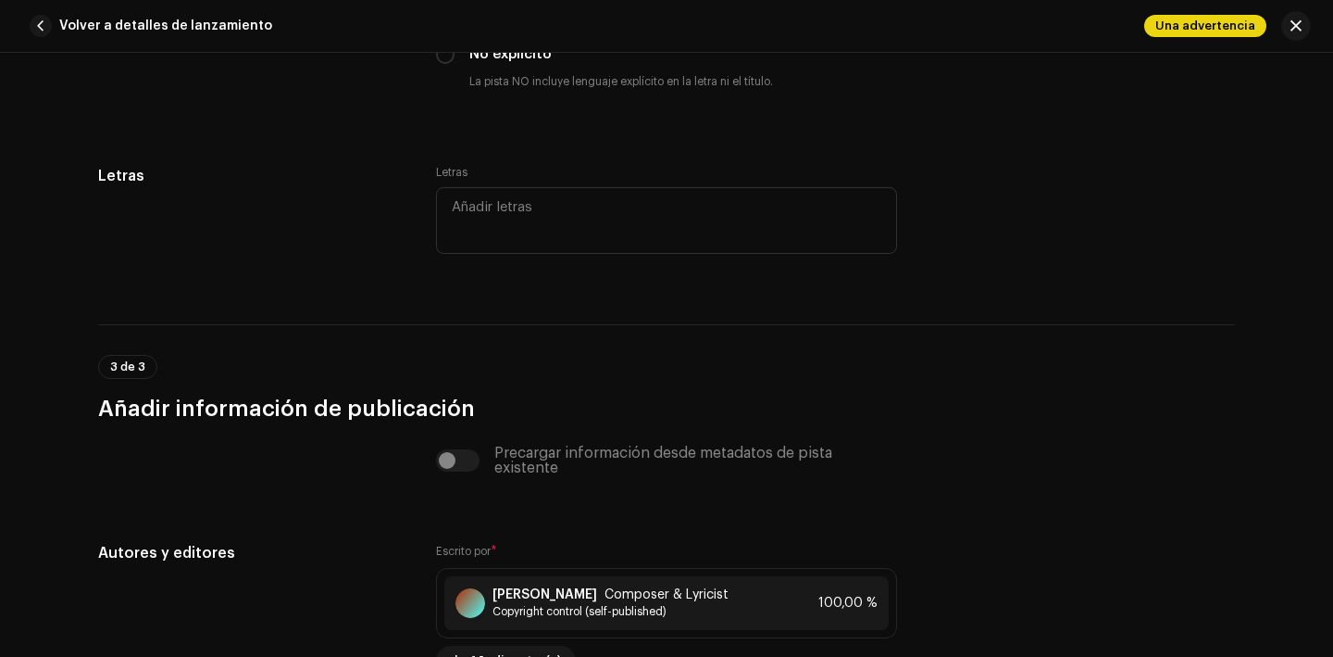
scroll to position [3975, 0]
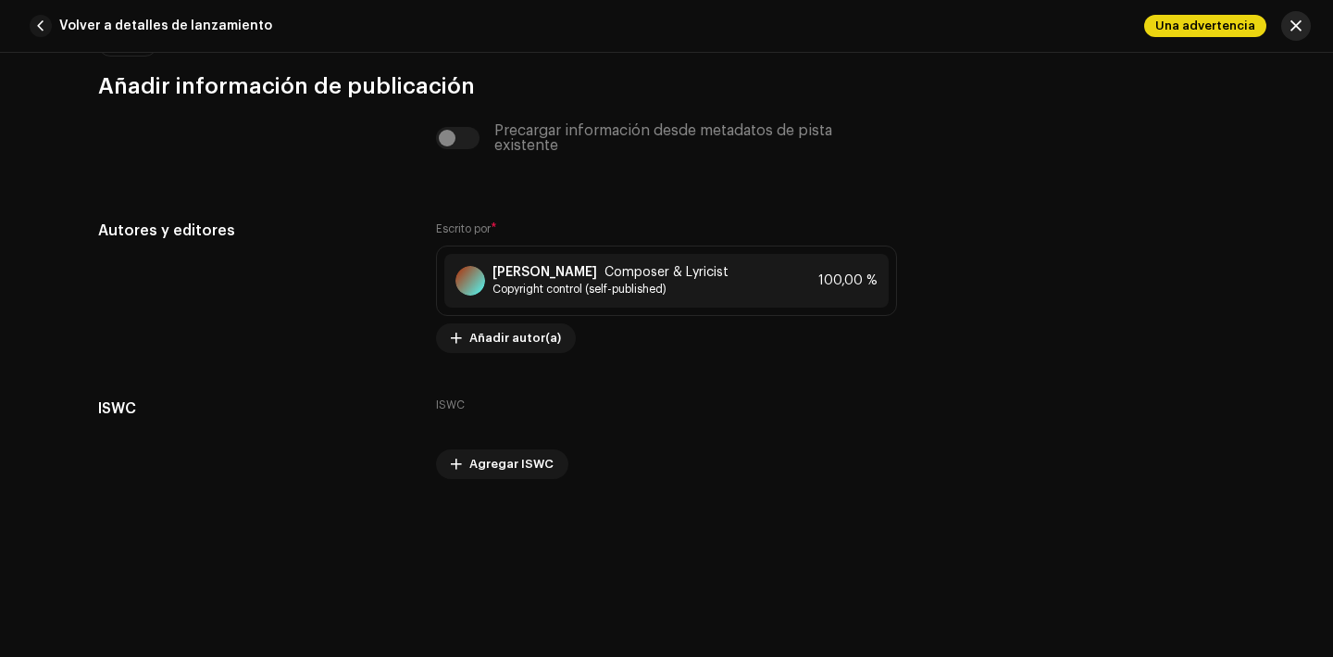
click at [1306, 24] on button "button" at bounding box center [1297, 26] width 30 height 30
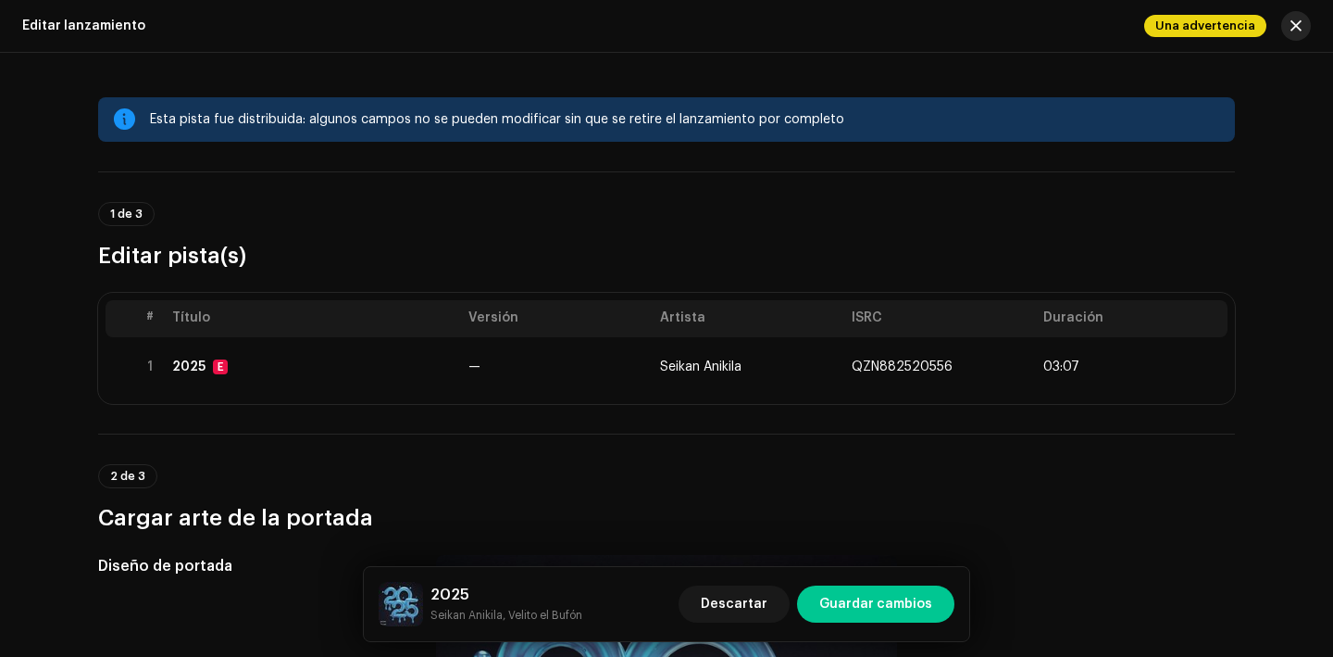
click at [1298, 38] on button "button" at bounding box center [1297, 26] width 30 height 30
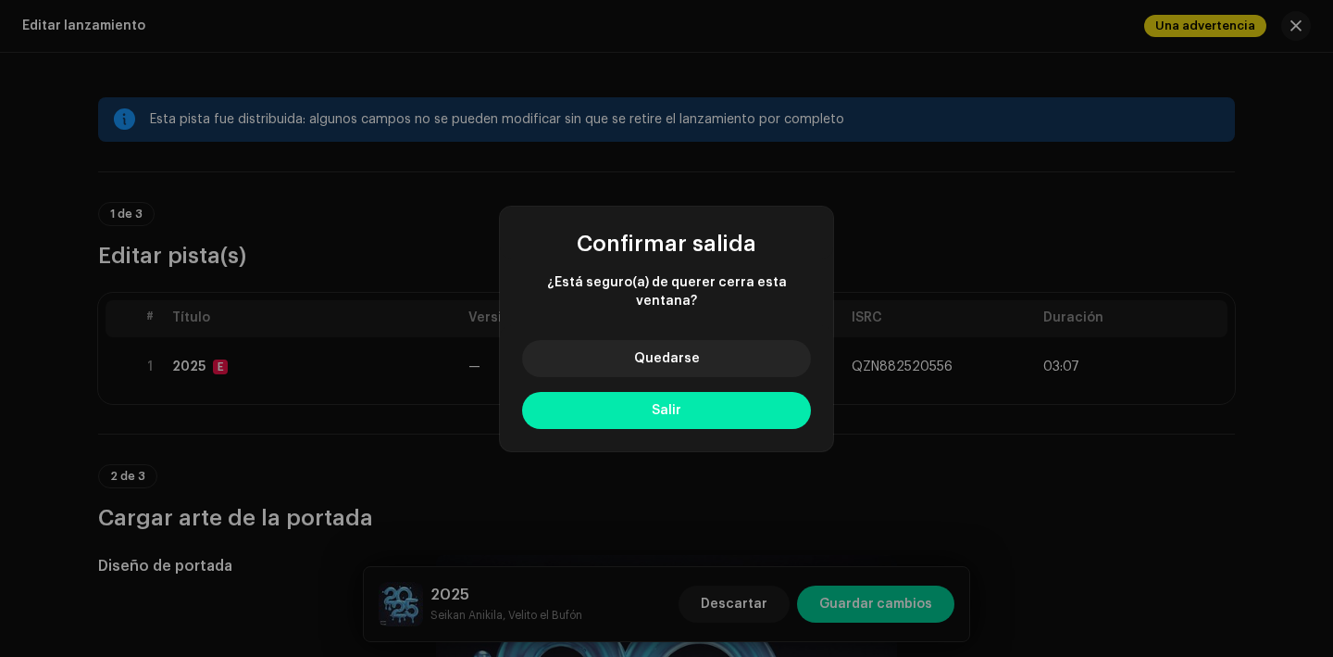
click at [706, 397] on button "Salir" at bounding box center [666, 410] width 289 height 37
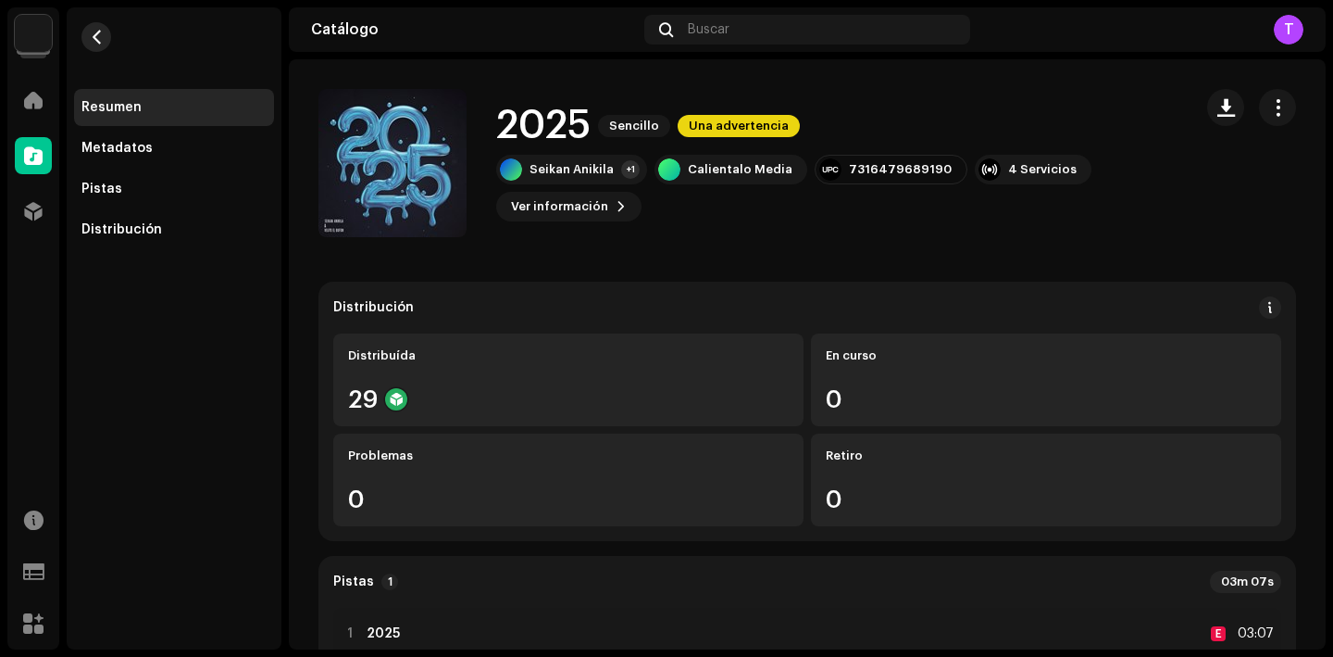
click at [102, 28] on button "button" at bounding box center [96, 37] width 30 height 30
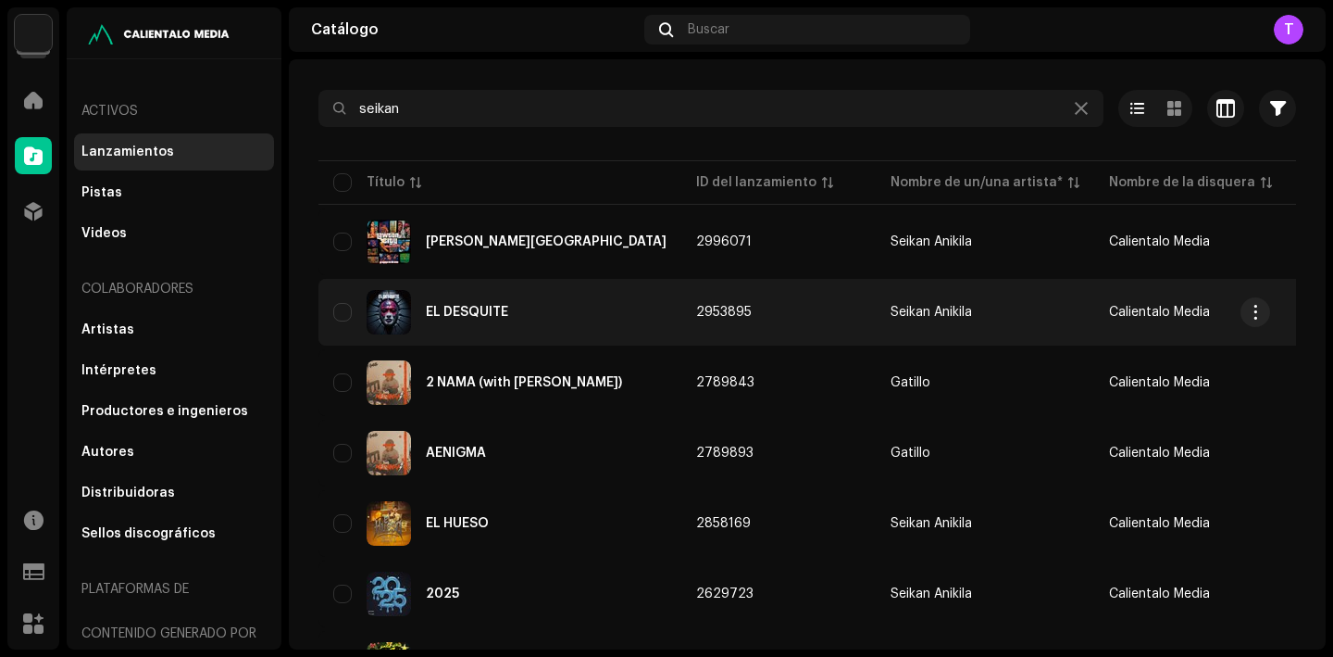
scroll to position [99, 0]
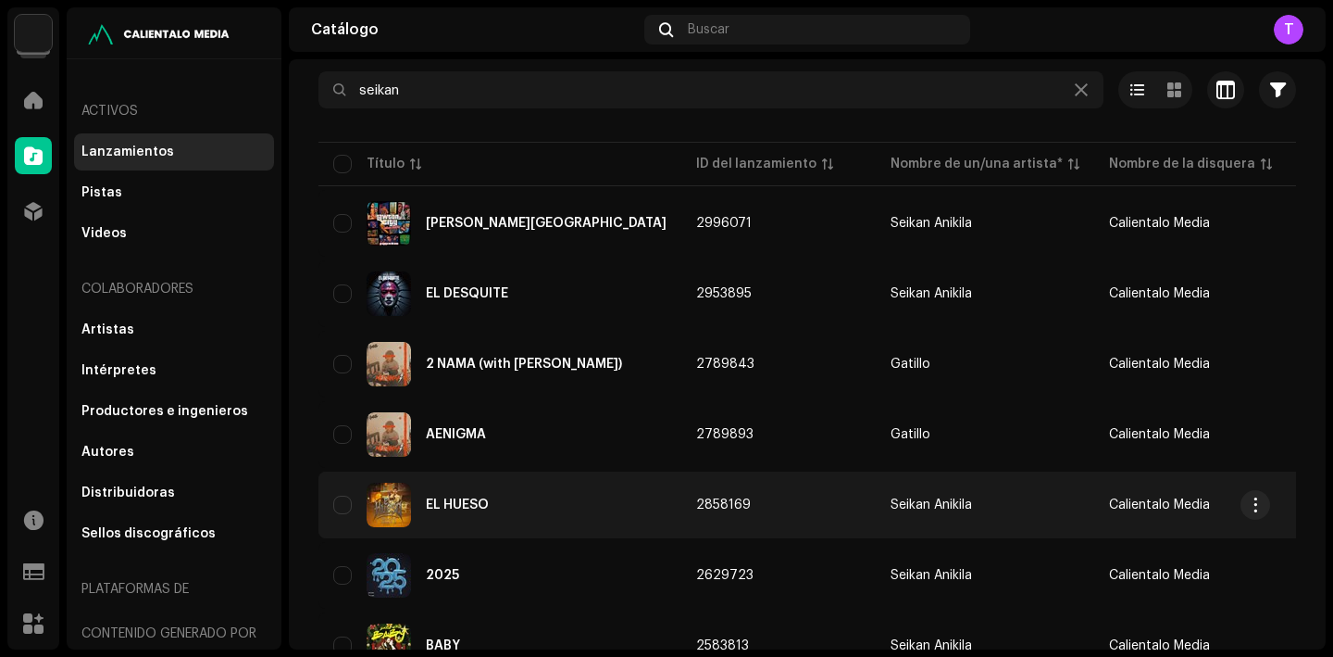
click at [481, 498] on div "EL HUESO" at bounding box center [457, 504] width 63 height 13
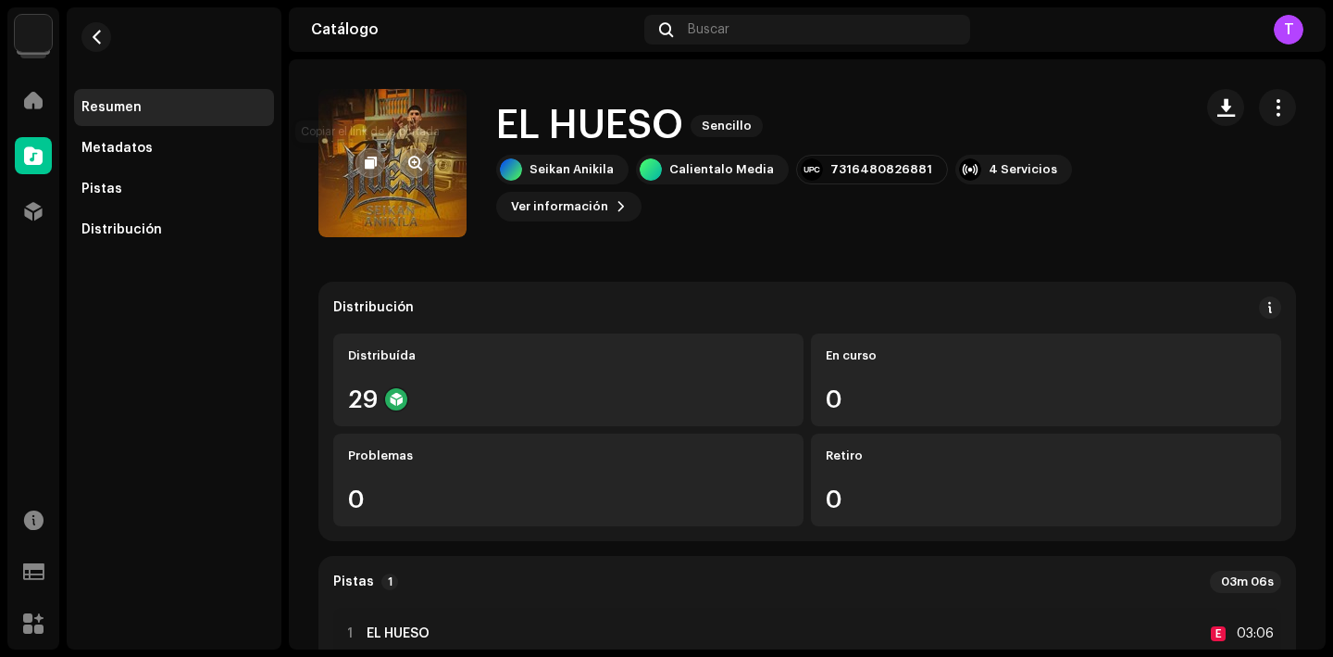
click at [366, 151] on button "button" at bounding box center [371, 163] width 30 height 30
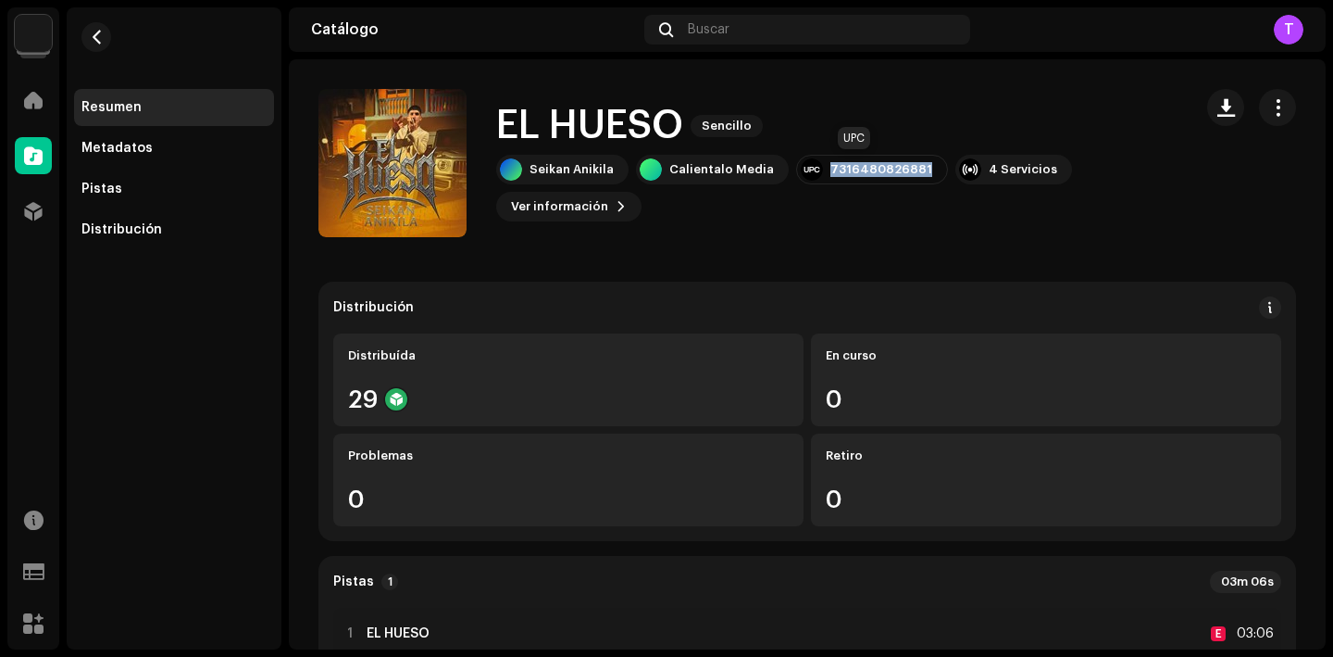
drag, startPoint x: 916, startPoint y: 171, endPoint x: 819, endPoint y: 167, distance: 97.3
click at [819, 167] on div "7316480826881" at bounding box center [872, 170] width 152 height 30
copy div "7316480826881"
click at [587, 194] on span "Ver información" at bounding box center [559, 206] width 97 height 37
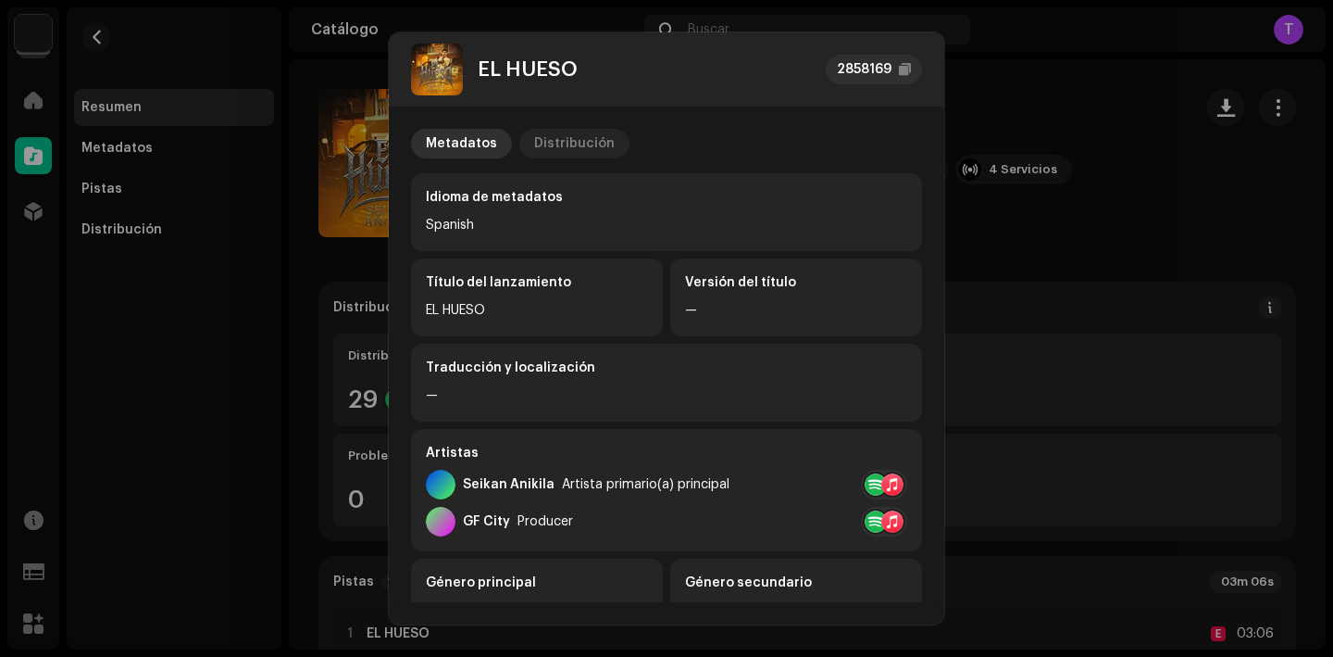
click at [549, 129] on div "Distribución" at bounding box center [574, 144] width 81 height 30
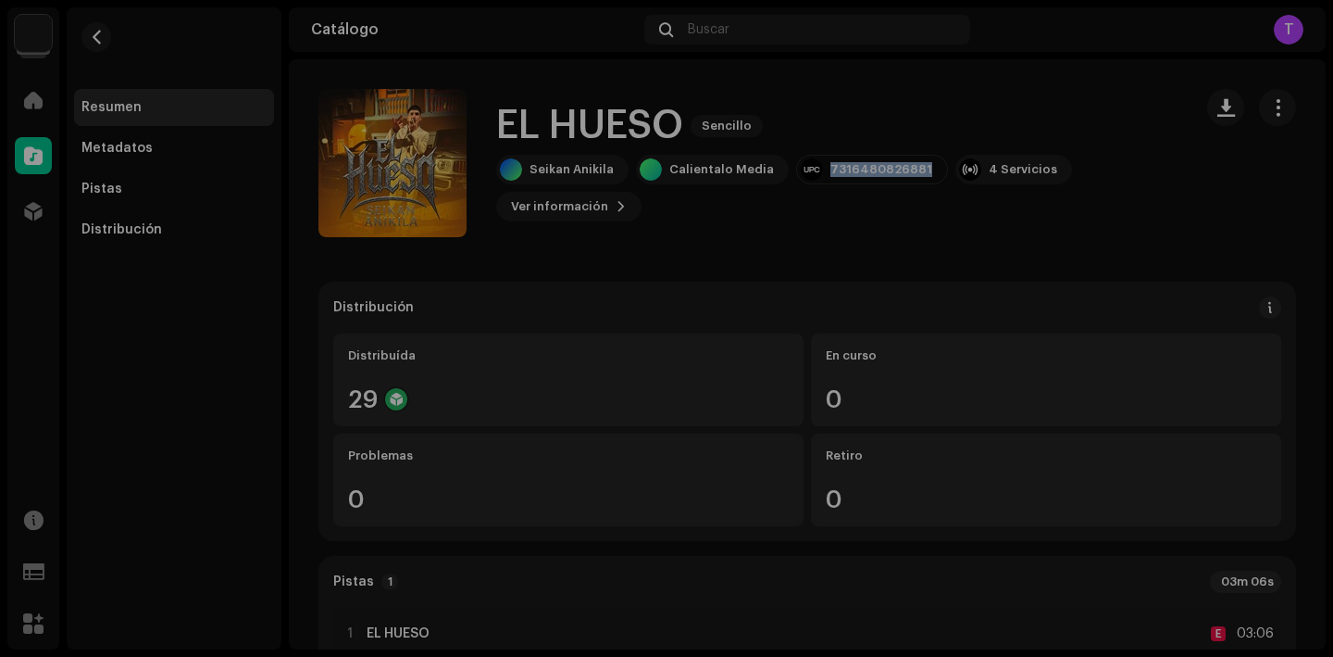
click at [1091, 244] on div "EL HUESO 2858169 Metadatos Distribución Fecha de lanzamiento 10 jun 2025 (Media…" at bounding box center [666, 328] width 1333 height 657
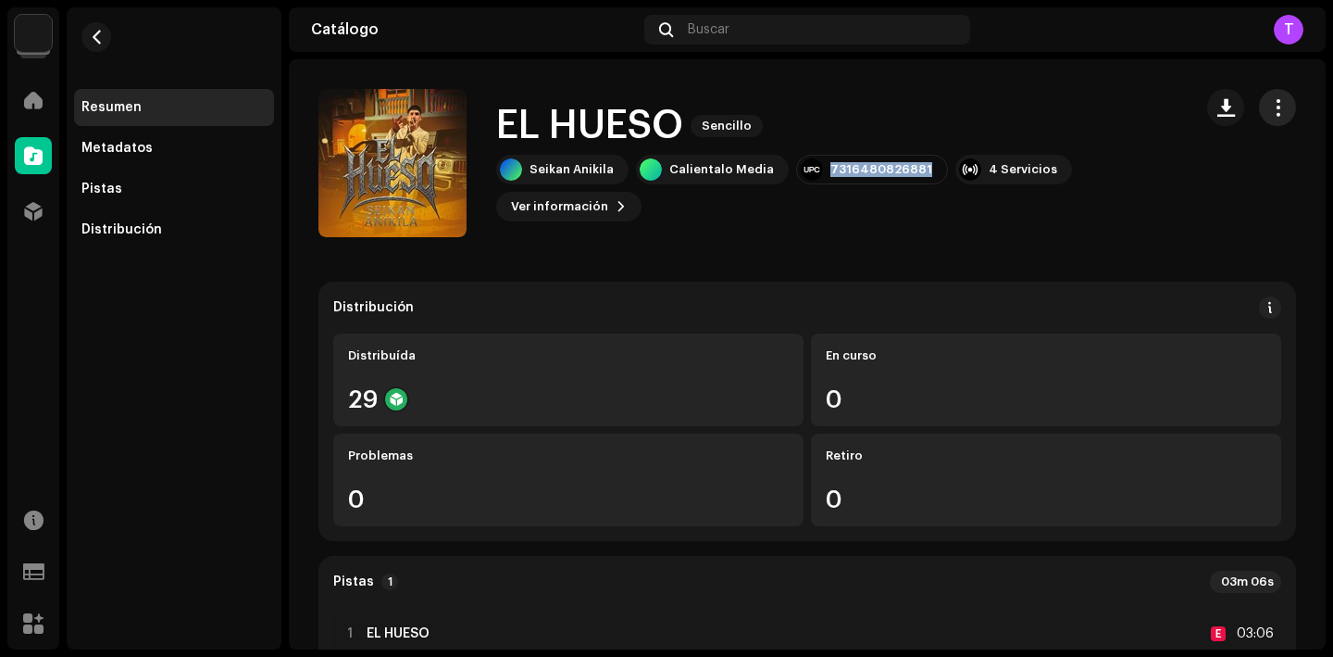
click at [1275, 107] on span "button" at bounding box center [1278, 107] width 18 height 15
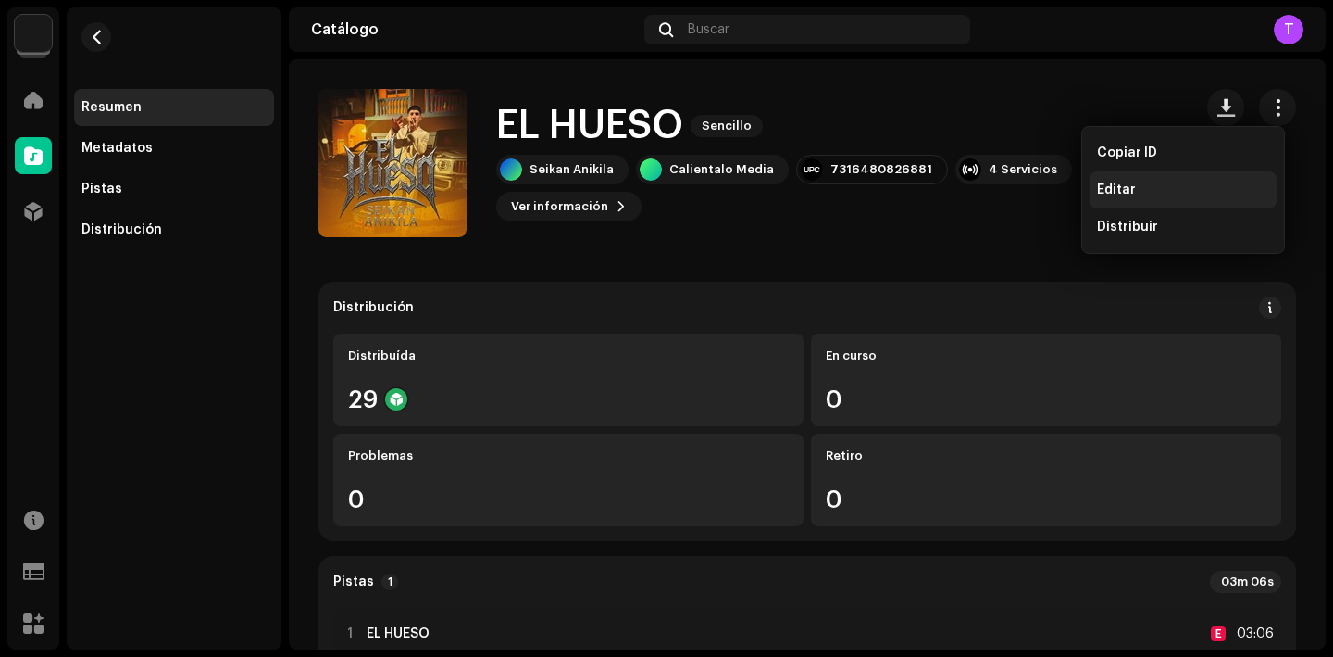
click at [1173, 183] on div "Editar" at bounding box center [1183, 189] width 172 height 15
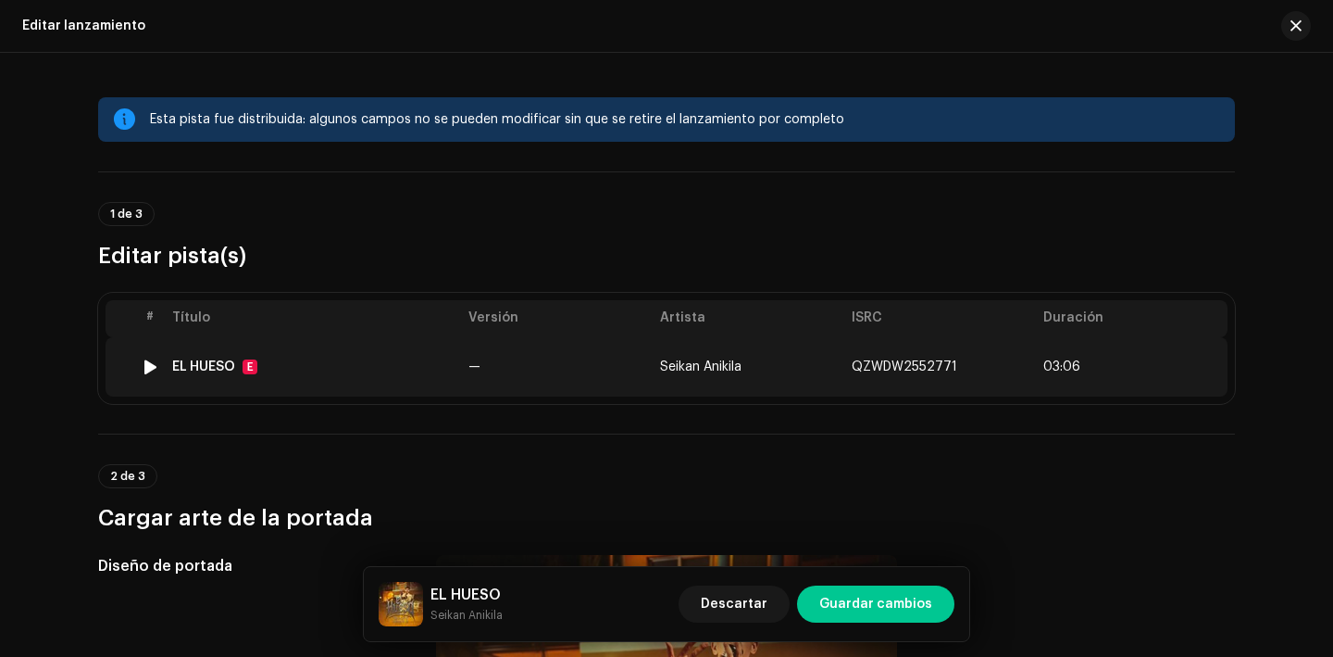
click at [216, 352] on td "EL HUESO E" at bounding box center [313, 366] width 296 height 59
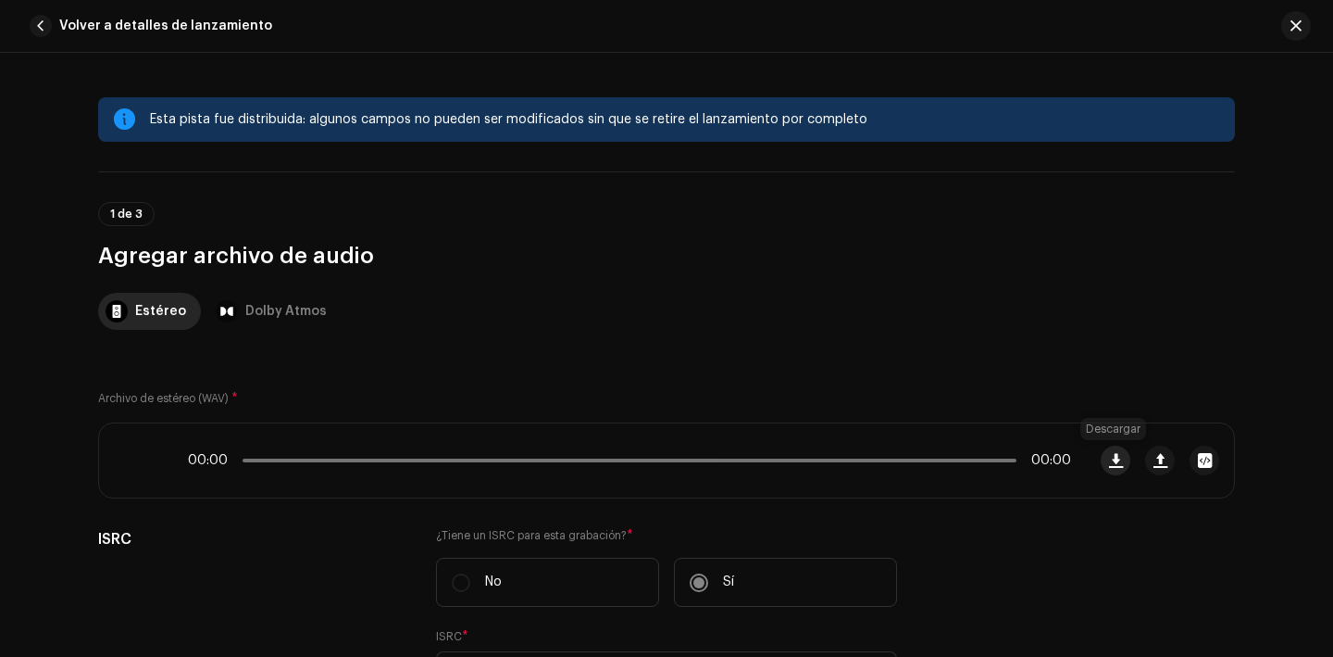
click at [1113, 460] on span "button" at bounding box center [1116, 460] width 14 height 15
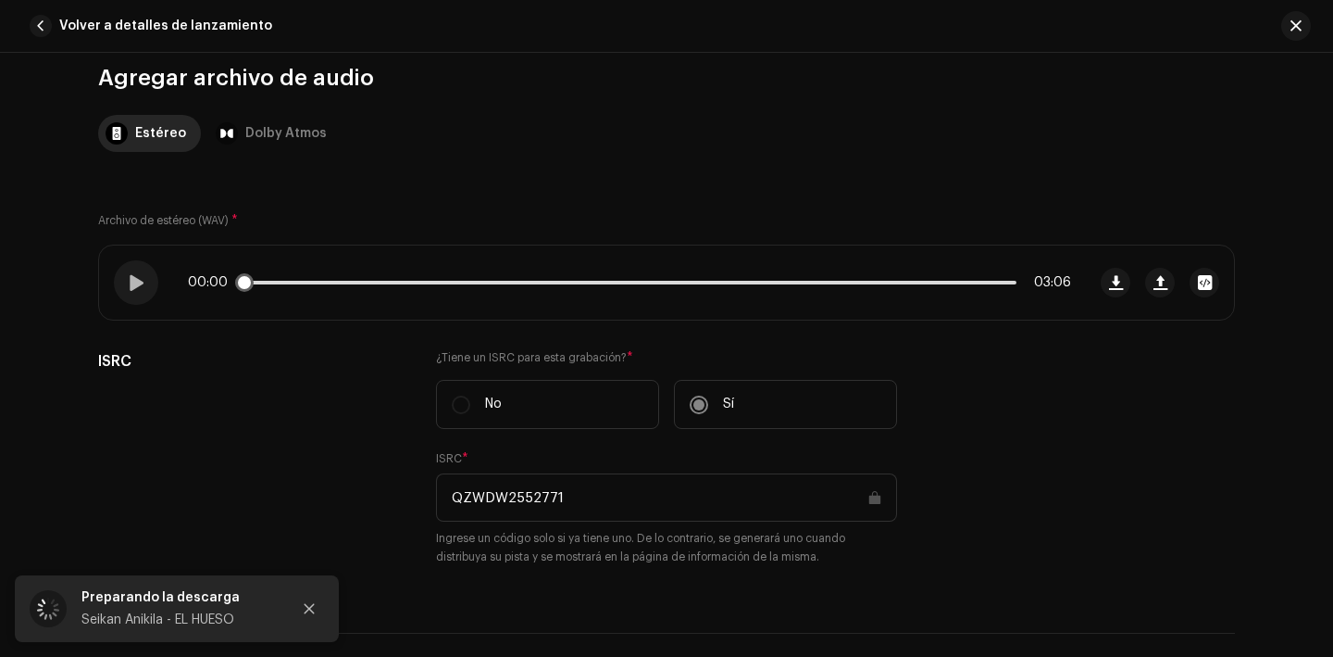
scroll to position [180, 0]
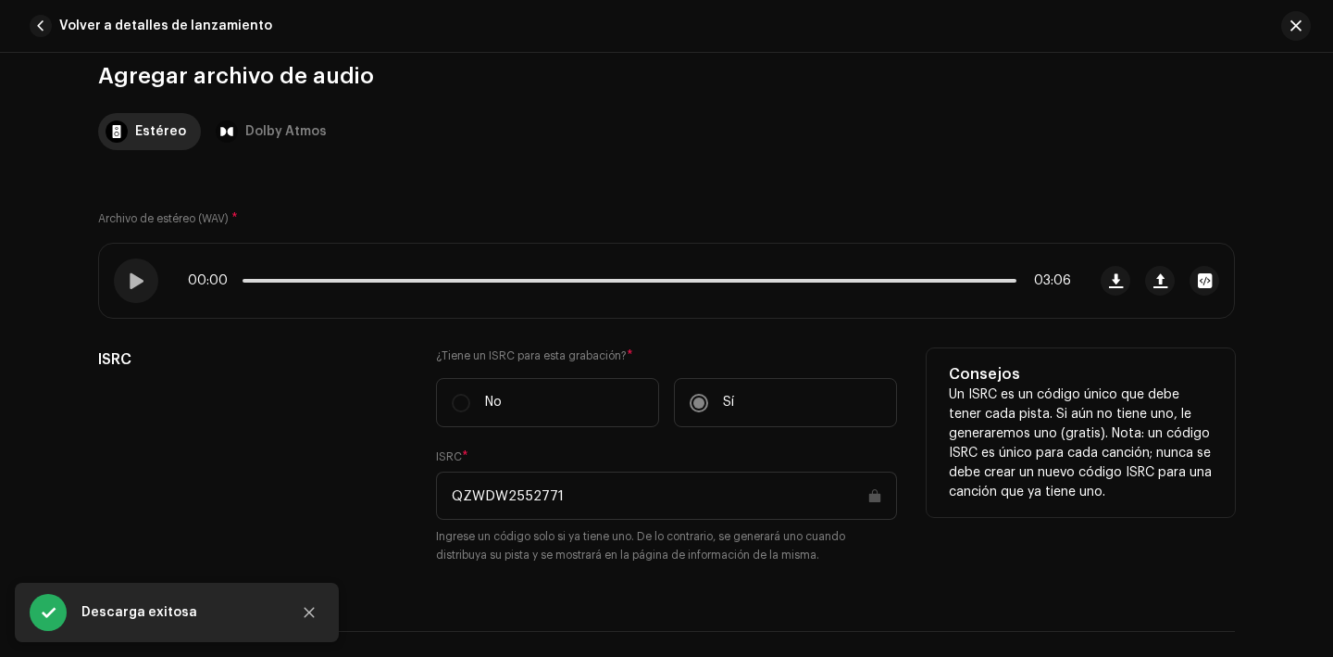
drag, startPoint x: 574, startPoint y: 491, endPoint x: 445, endPoint y: 490, distance: 128.7
click at [445, 490] on input "QZWDW2552771" at bounding box center [666, 495] width 461 height 48
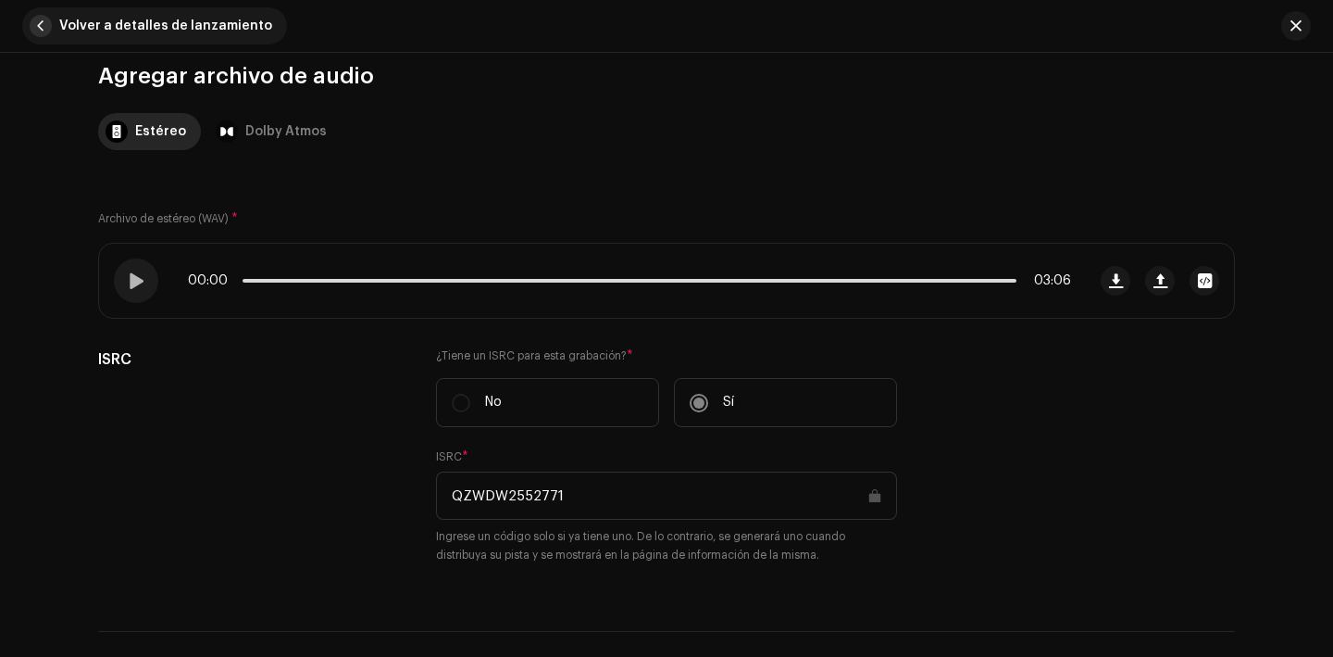
click at [43, 17] on span "button" at bounding box center [41, 26] width 22 height 22
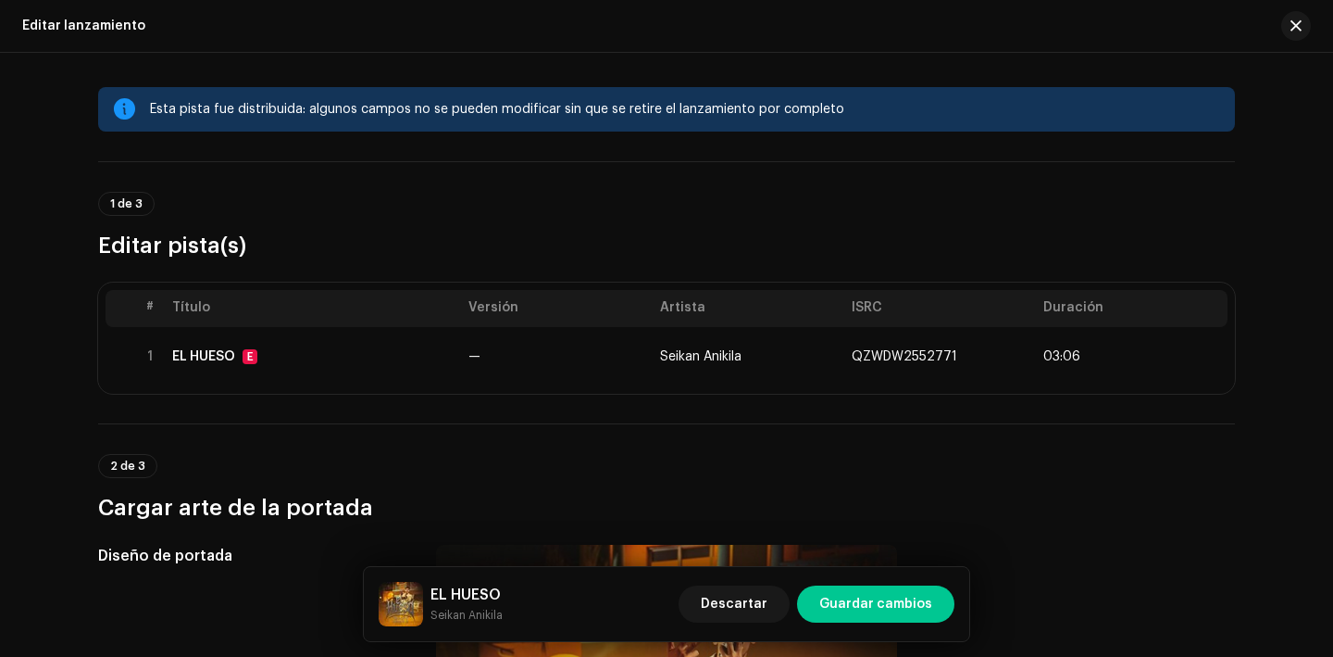
scroll to position [11, 0]
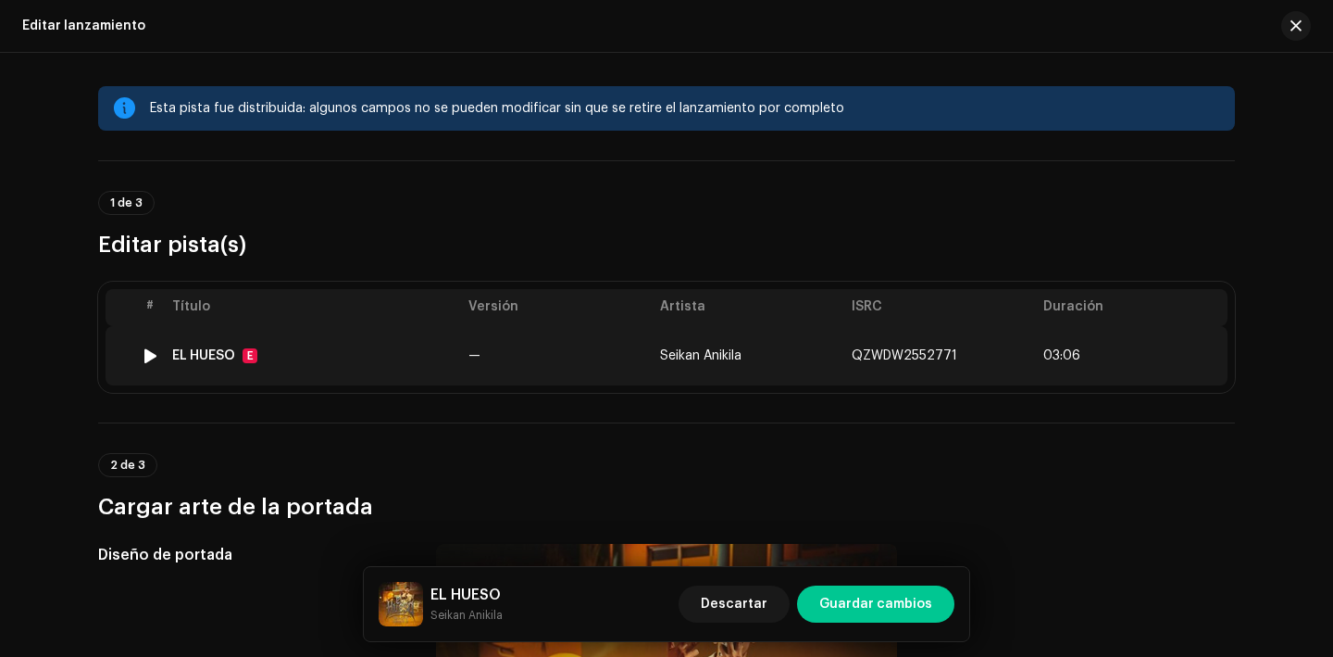
click at [206, 348] on div "EL HUESO" at bounding box center [203, 355] width 63 height 15
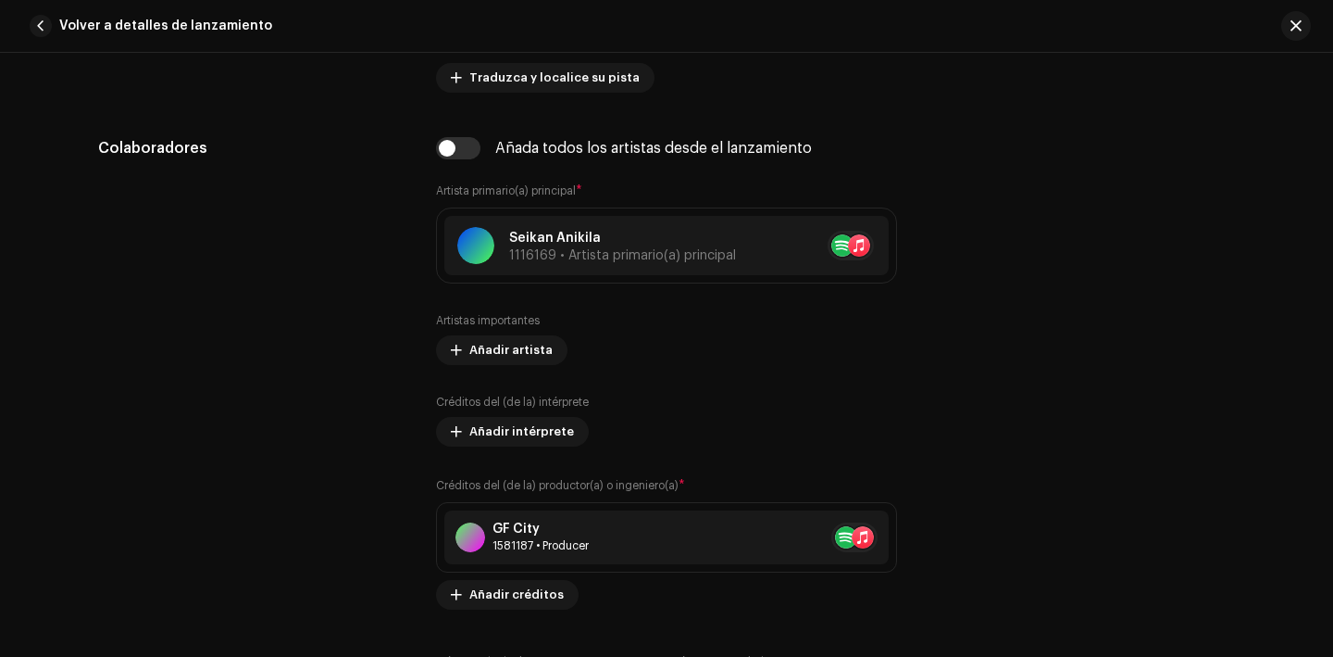
scroll to position [1179, 0]
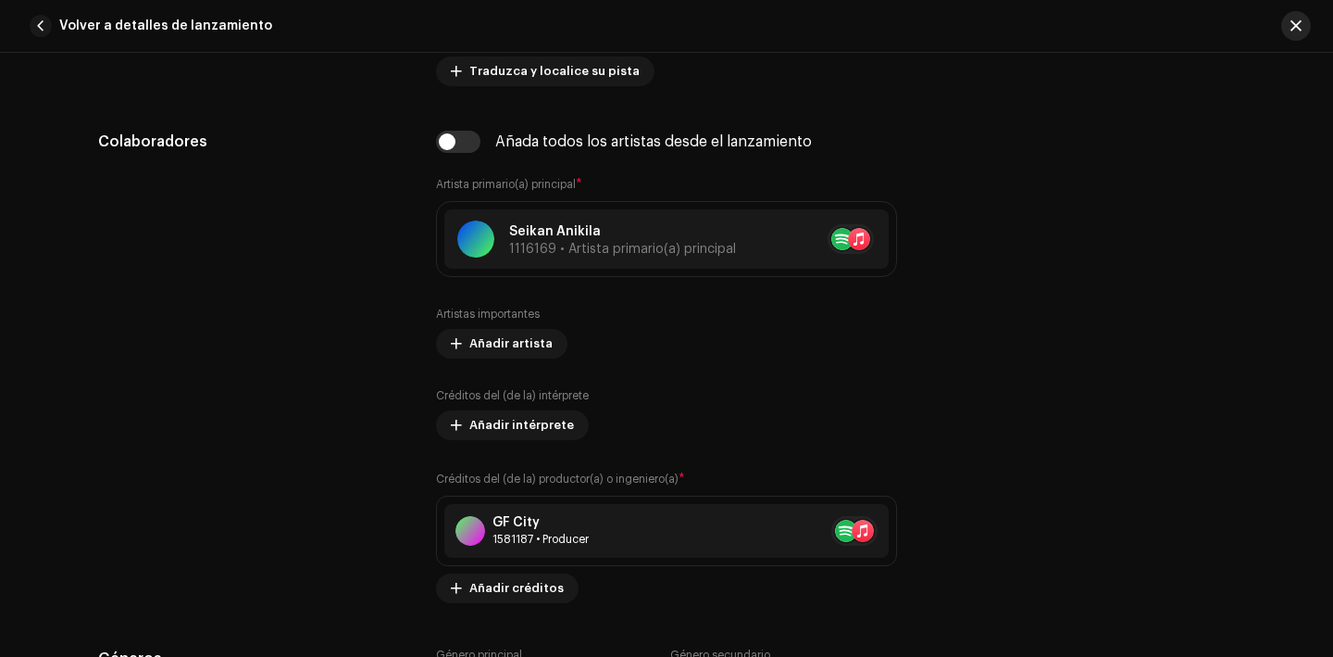
click at [1295, 28] on span "button" at bounding box center [1296, 26] width 11 height 15
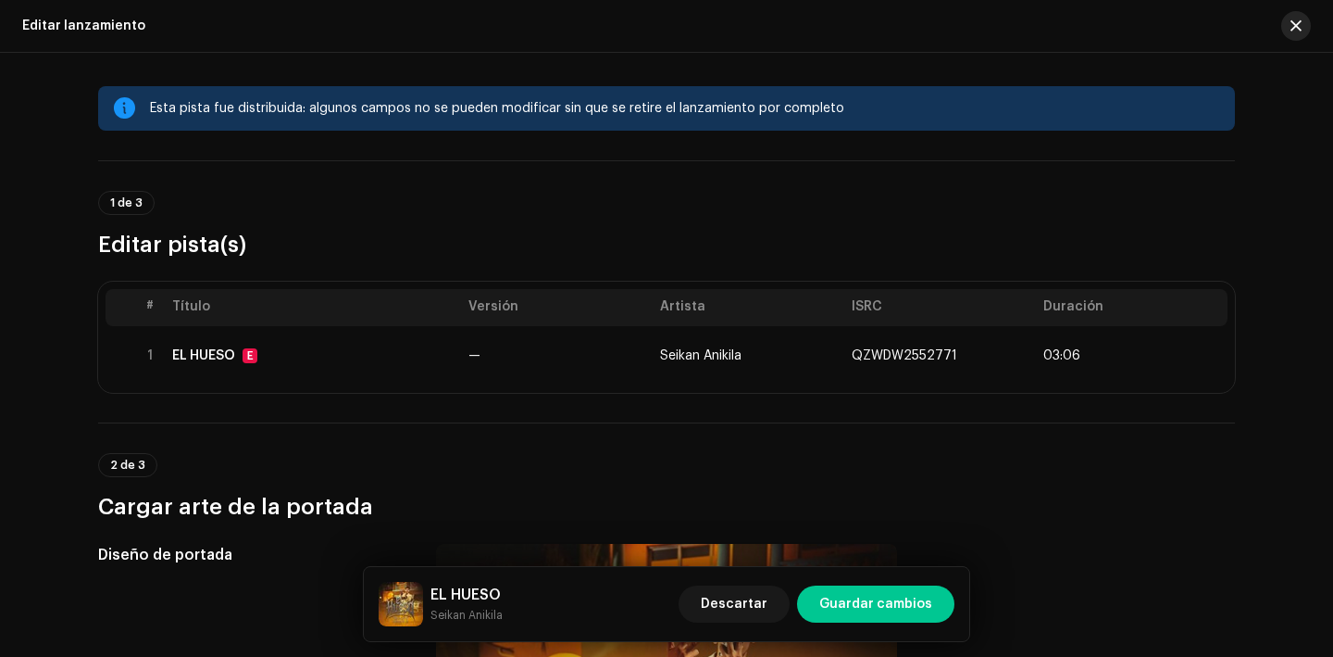
click at [1301, 21] on span "button" at bounding box center [1296, 26] width 11 height 15
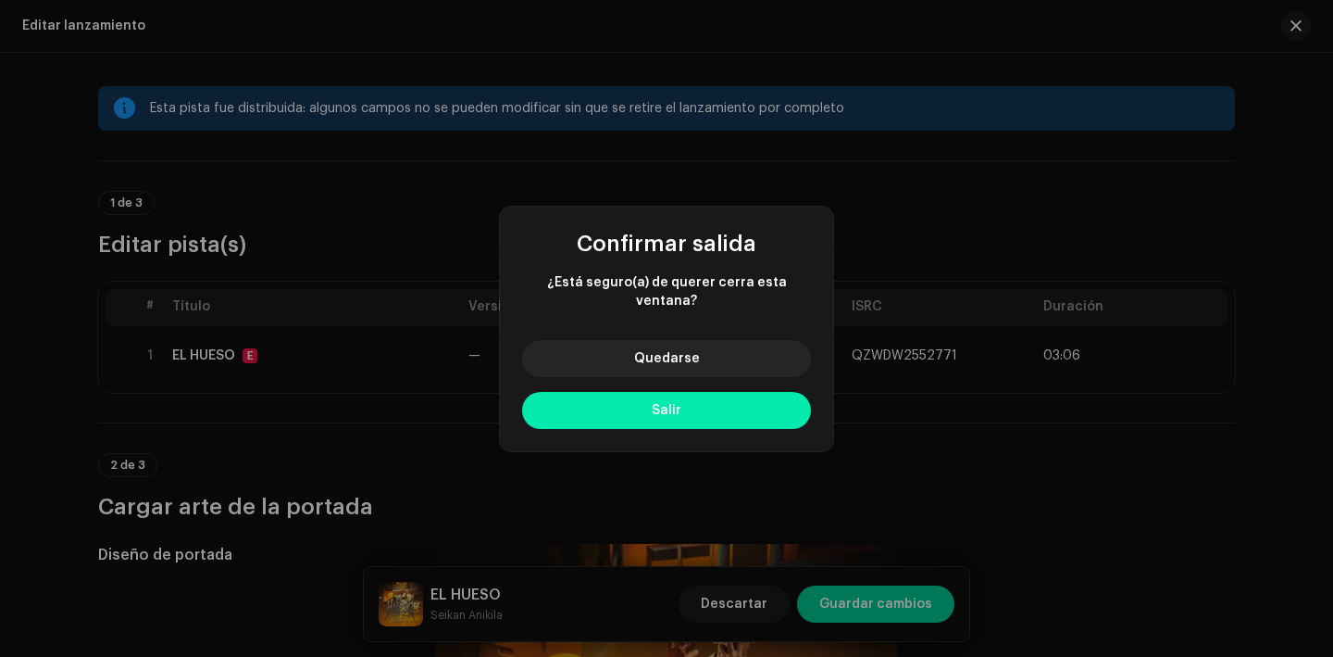
click at [654, 411] on button "Salir" at bounding box center [666, 410] width 289 height 37
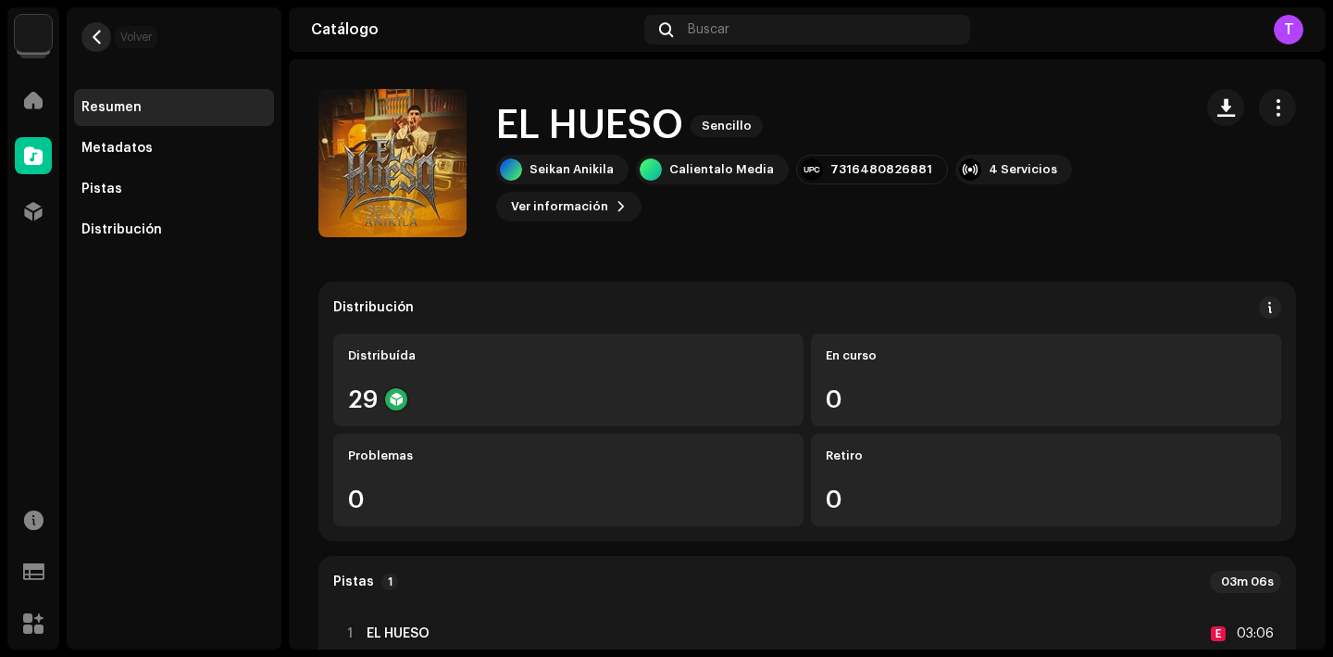
click at [105, 35] on button "button" at bounding box center [96, 37] width 30 height 30
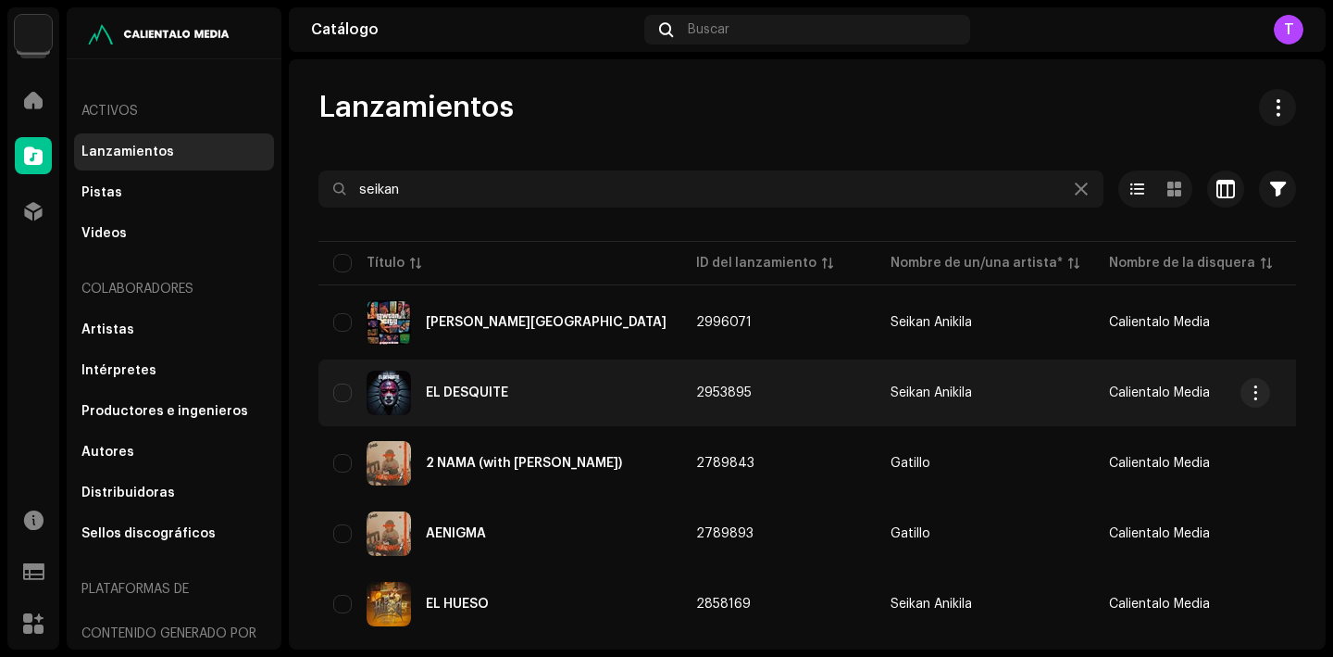
click at [471, 386] on div "EL DESQUITE" at bounding box center [467, 392] width 82 height 13
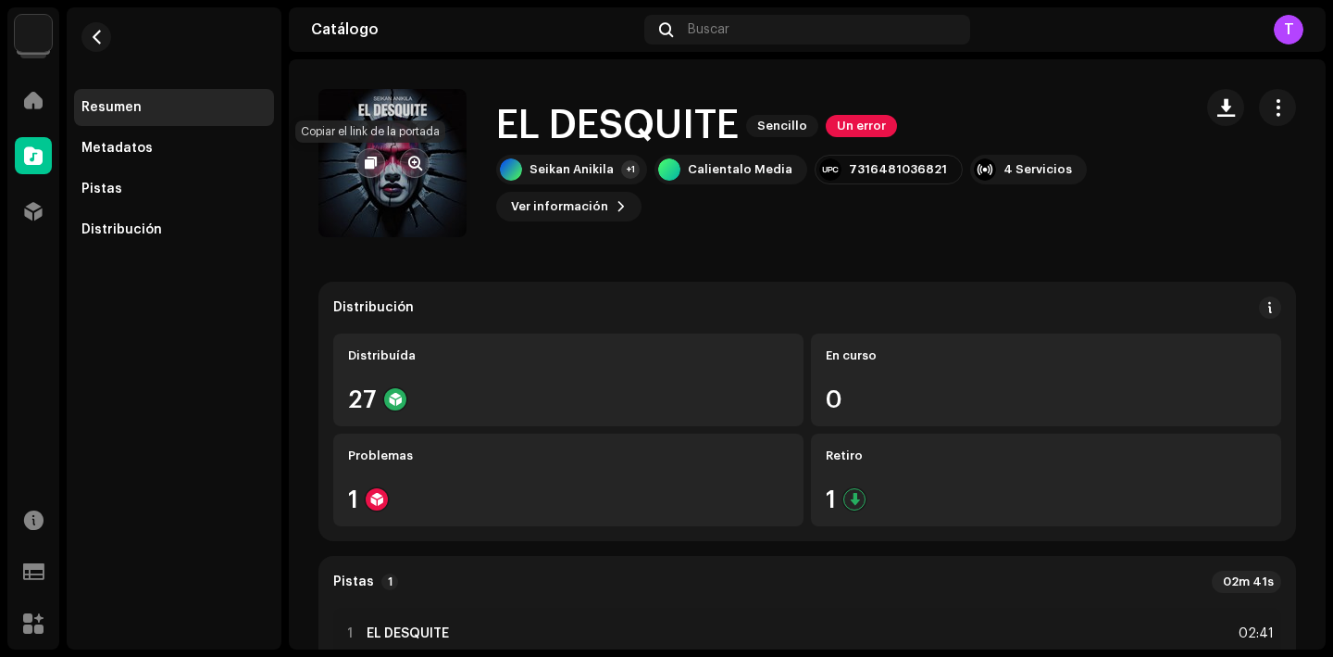
click at [376, 160] on span "button" at bounding box center [371, 163] width 12 height 15
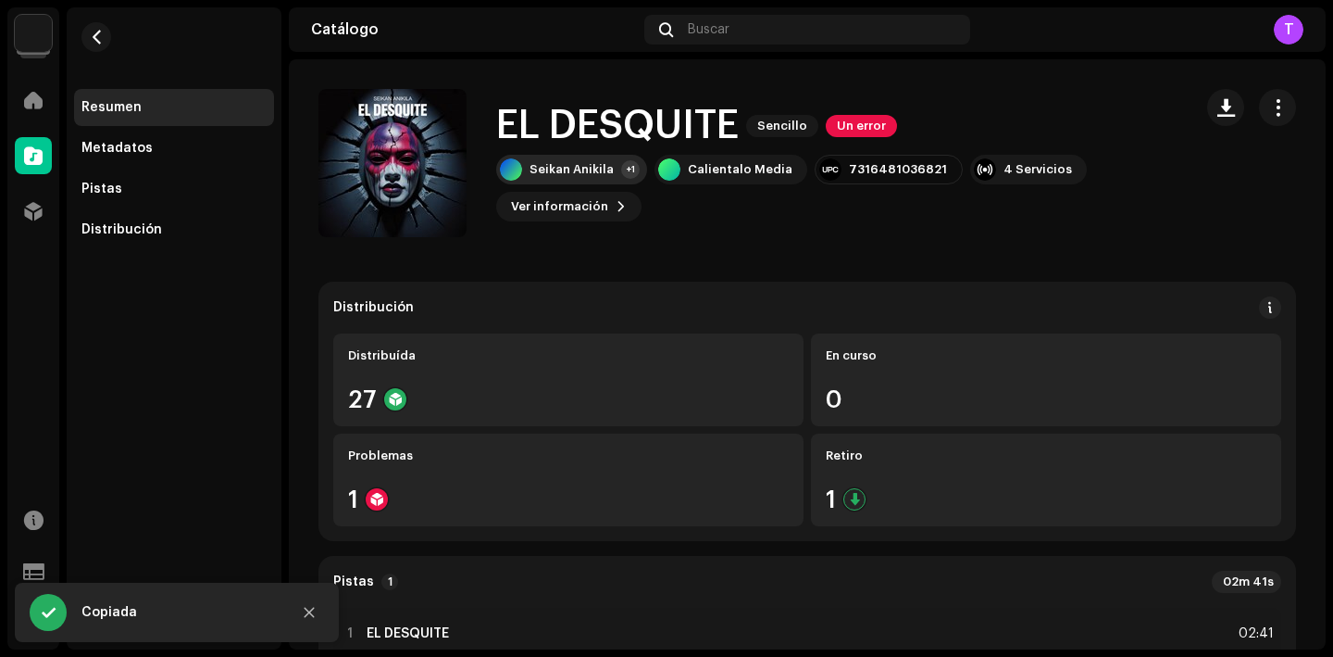
click at [604, 170] on div "Seikan Anikila" at bounding box center [572, 169] width 84 height 15
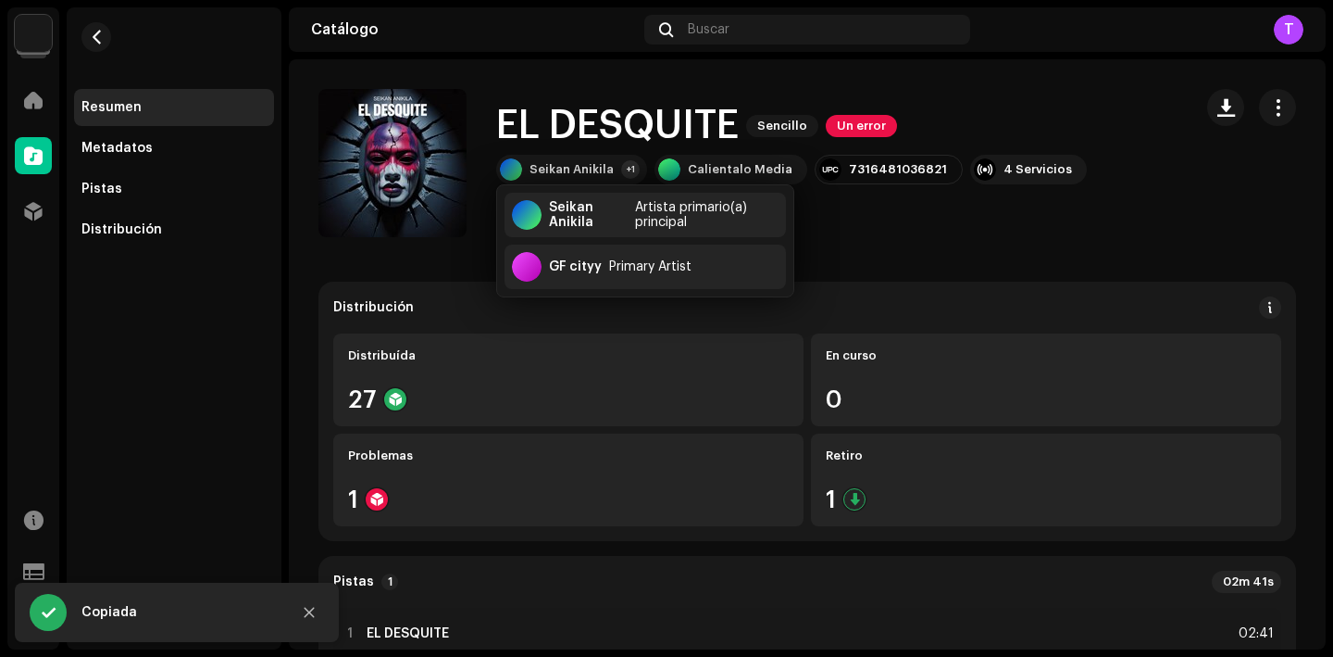
click at [852, 219] on div "Seikan Anikila +1 Calientalo Media 7316481036821 4 Servicios Ver información" at bounding box center [837, 188] width 682 height 67
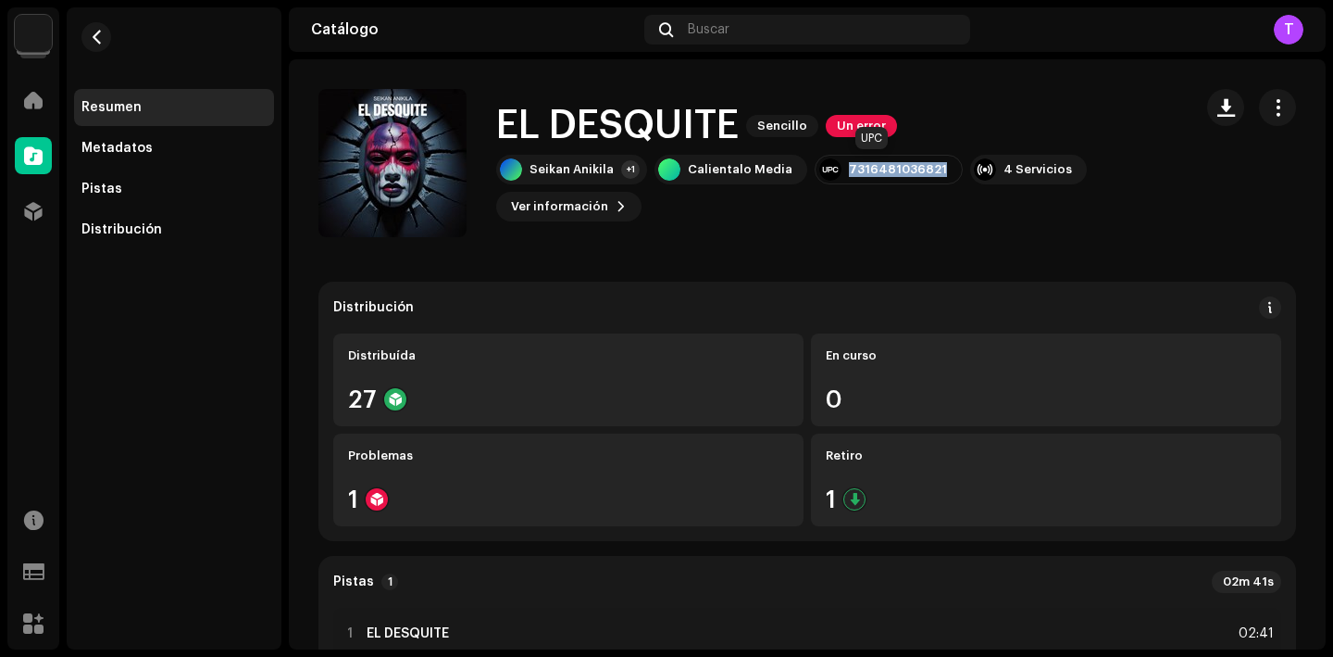
drag, startPoint x: 927, startPoint y: 169, endPoint x: 834, endPoint y: 168, distance: 92.6
click at [834, 168] on div "7316481036821" at bounding box center [889, 170] width 148 height 30
copy div "7316481036821"
click at [594, 198] on span "Ver información" at bounding box center [559, 206] width 97 height 37
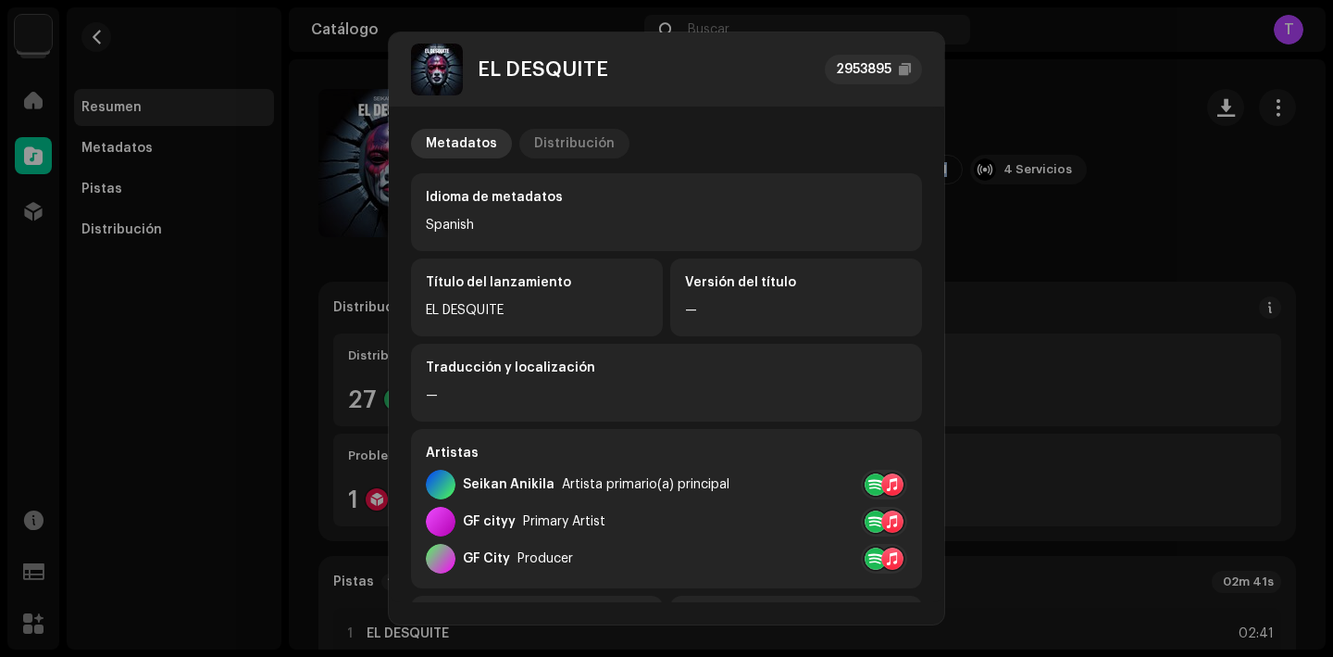
click at [556, 131] on div "Distribución" at bounding box center [574, 144] width 81 height 30
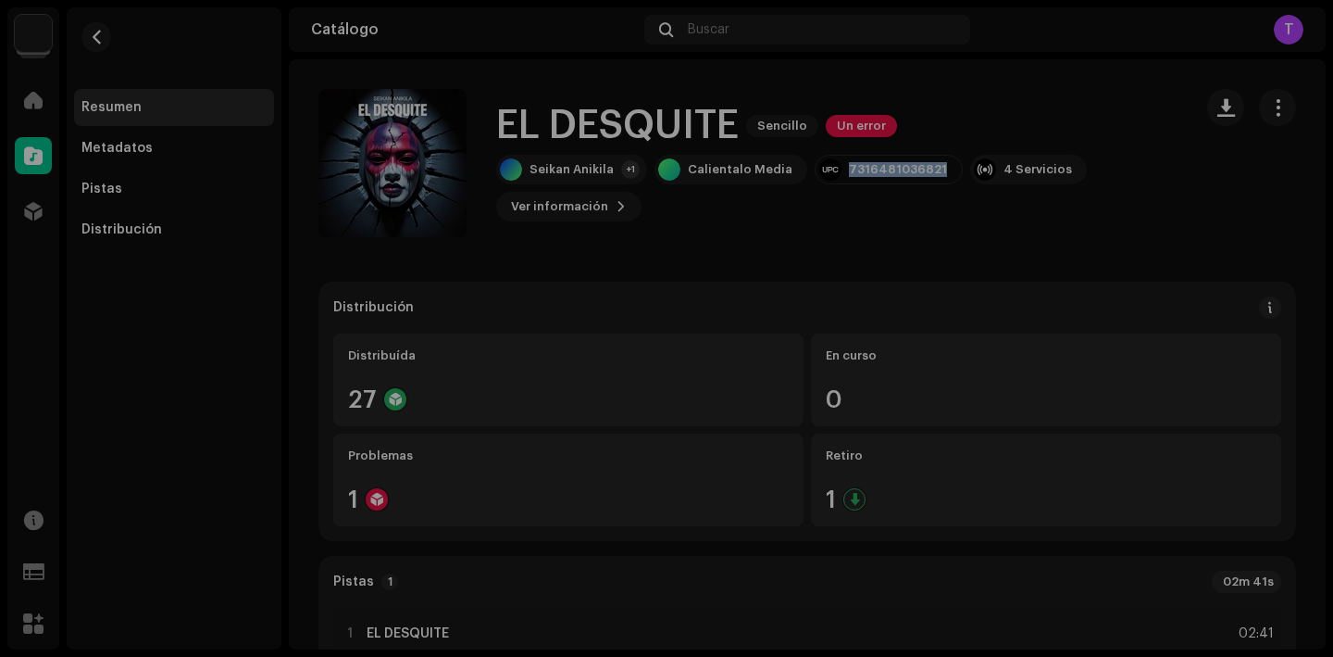
click at [1114, 222] on div "EL DESQUITE 2953895 Metadatos Distribución Fecha de lanzamiento 20 jul 2025 (Me…" at bounding box center [666, 328] width 1333 height 657
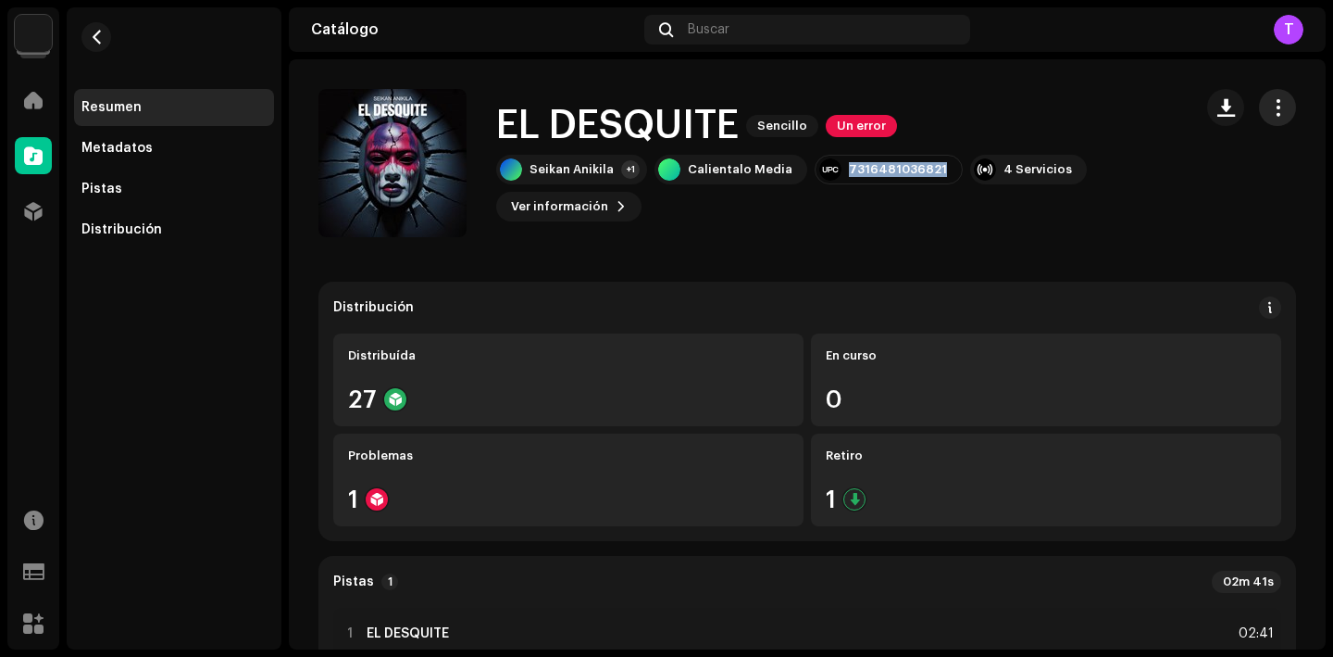
click at [1264, 120] on button "button" at bounding box center [1277, 107] width 37 height 37
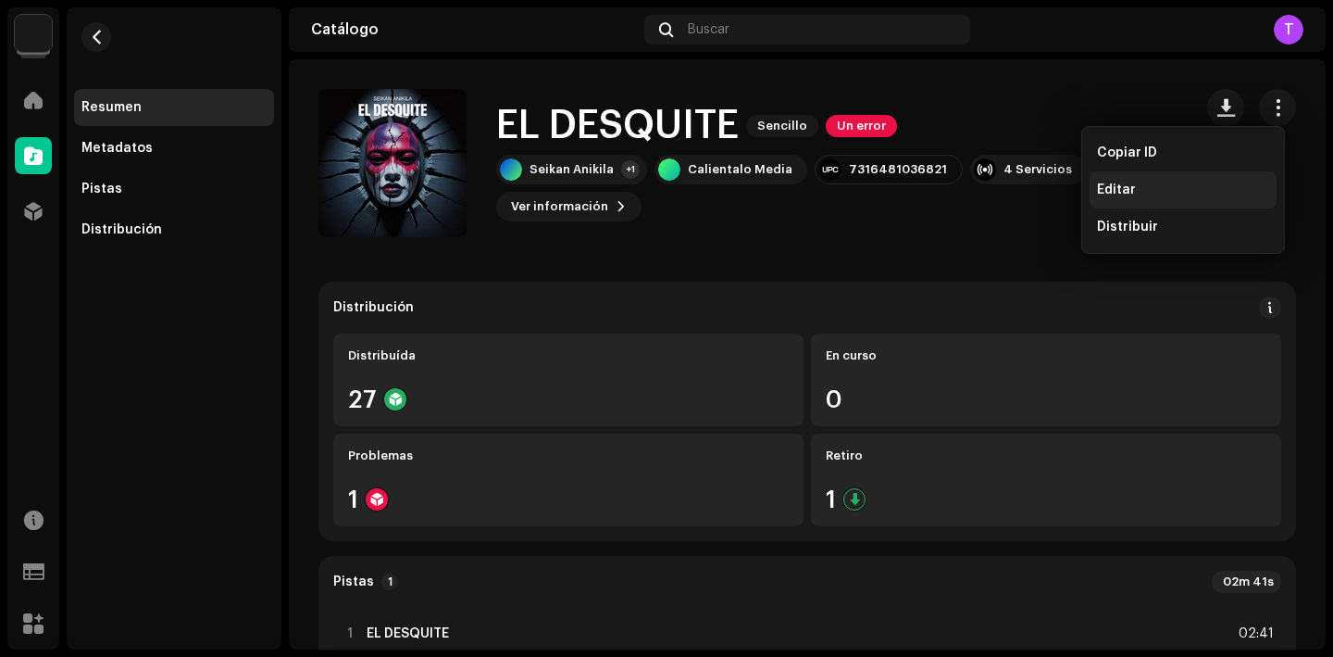
click at [1123, 192] on span "Editar" at bounding box center [1116, 189] width 39 height 15
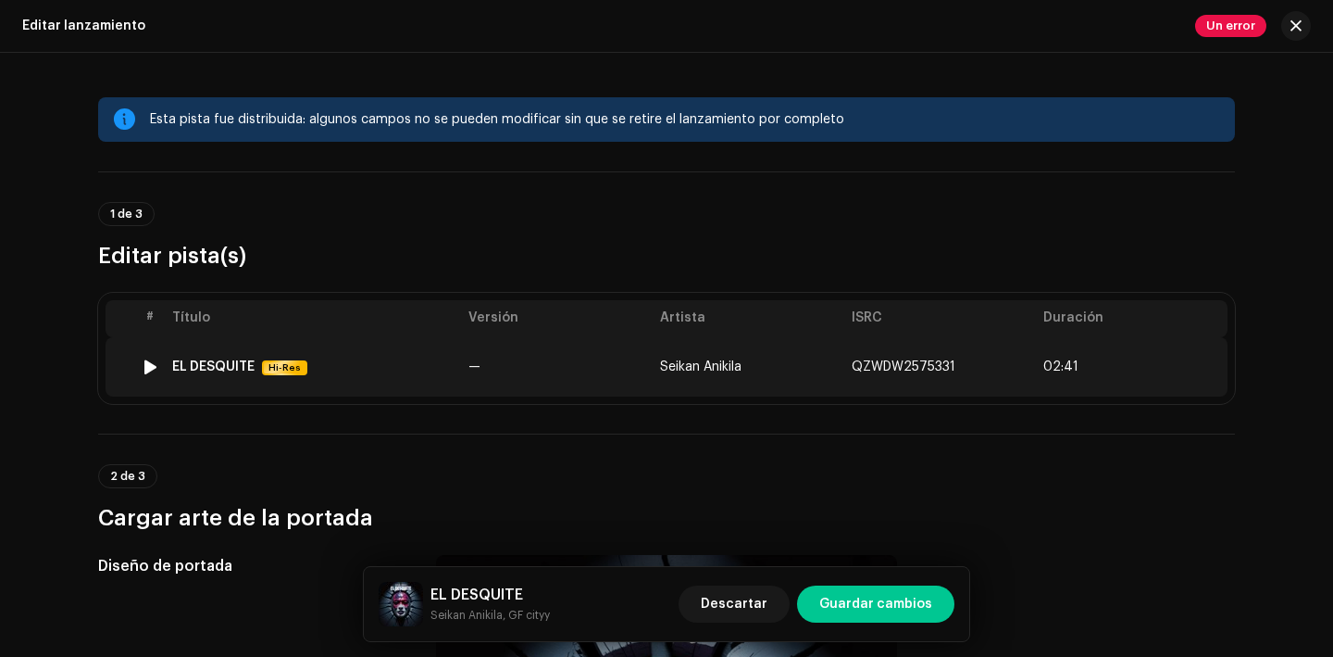
click at [228, 350] on td "EL DESQUITE Hi-Res" at bounding box center [313, 366] width 296 height 59
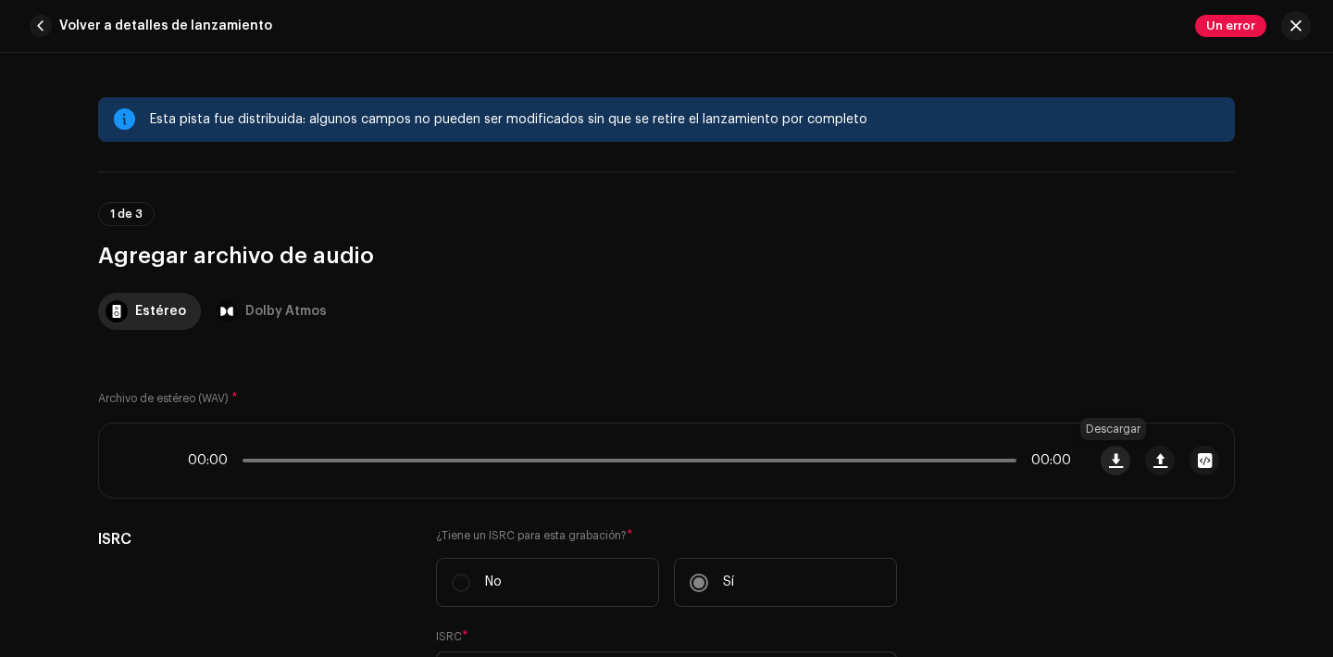
click at [1122, 458] on button "button" at bounding box center [1116, 460] width 30 height 30
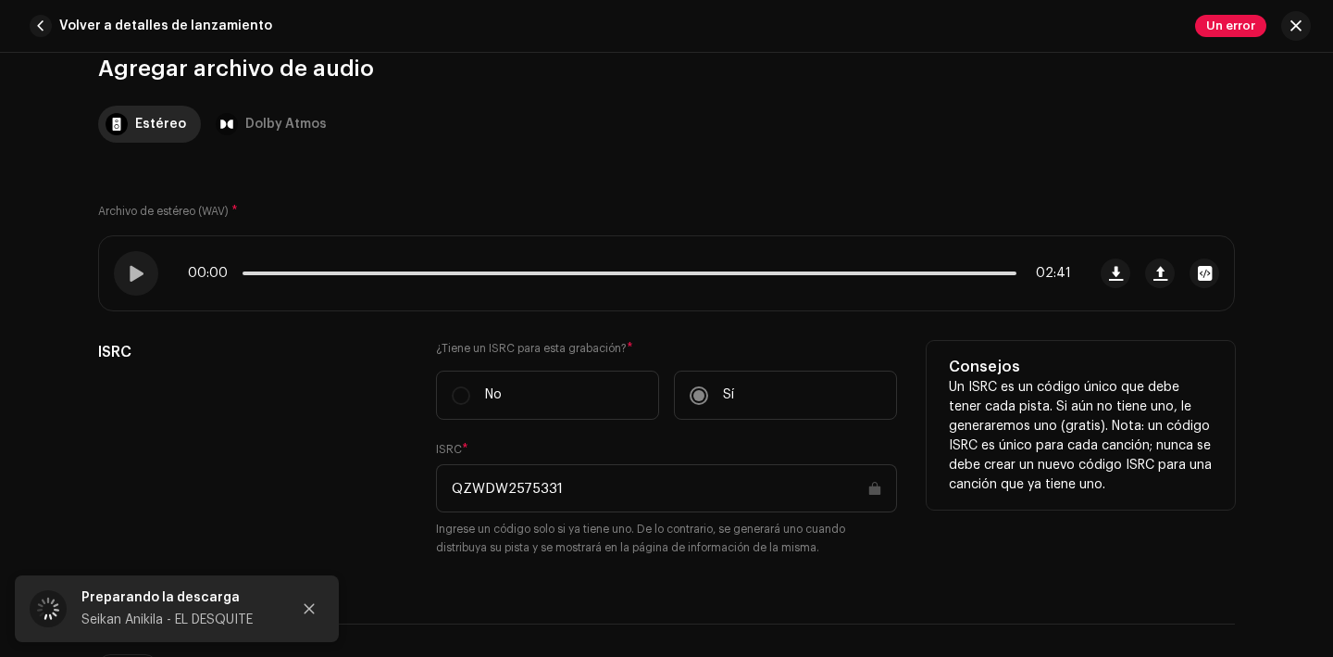
scroll to position [188, 0]
drag, startPoint x: 570, startPoint y: 496, endPoint x: 450, endPoint y: 492, distance: 120.5
click at [450, 492] on input "QZWDW2575331" at bounding box center [666, 487] width 461 height 48
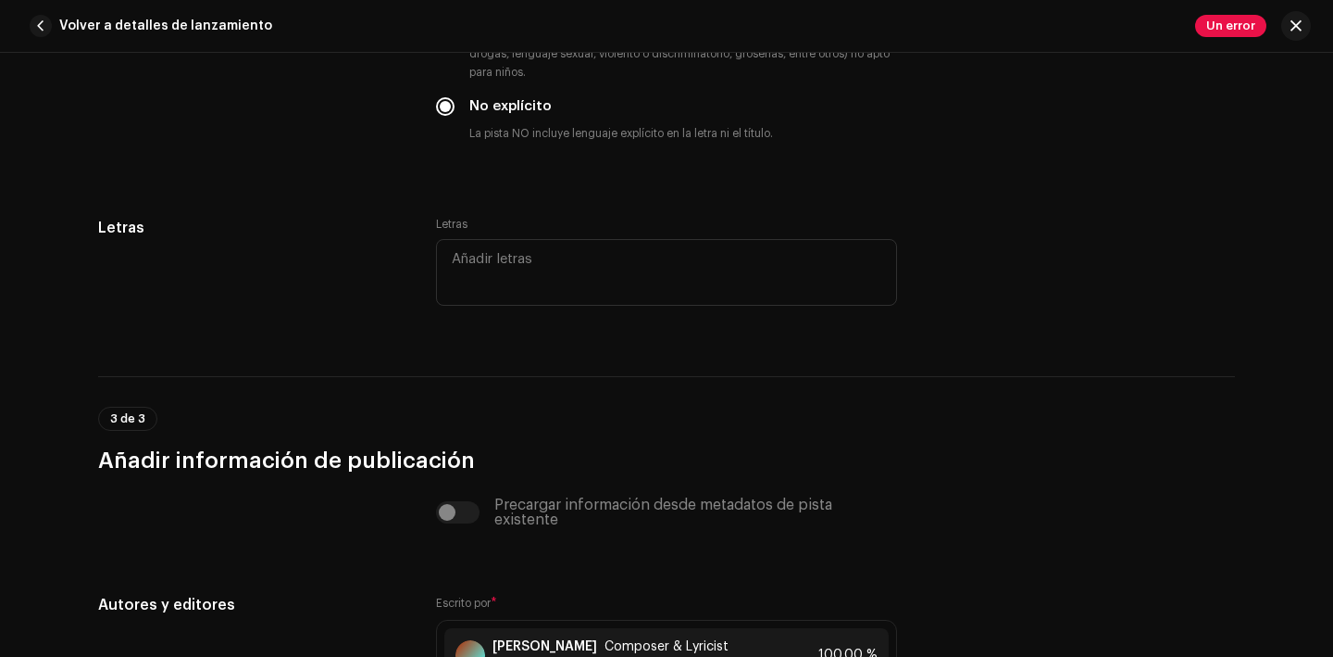
scroll to position [3975, 0]
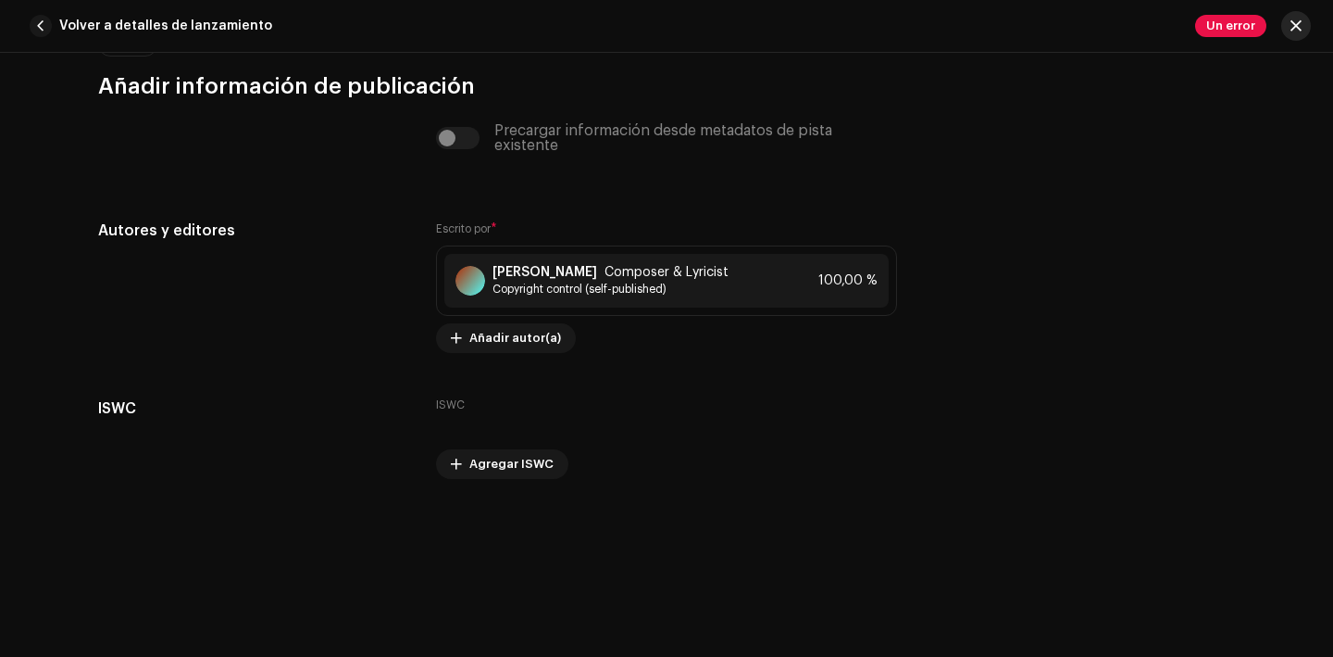
click at [1305, 22] on button "button" at bounding box center [1297, 26] width 30 height 30
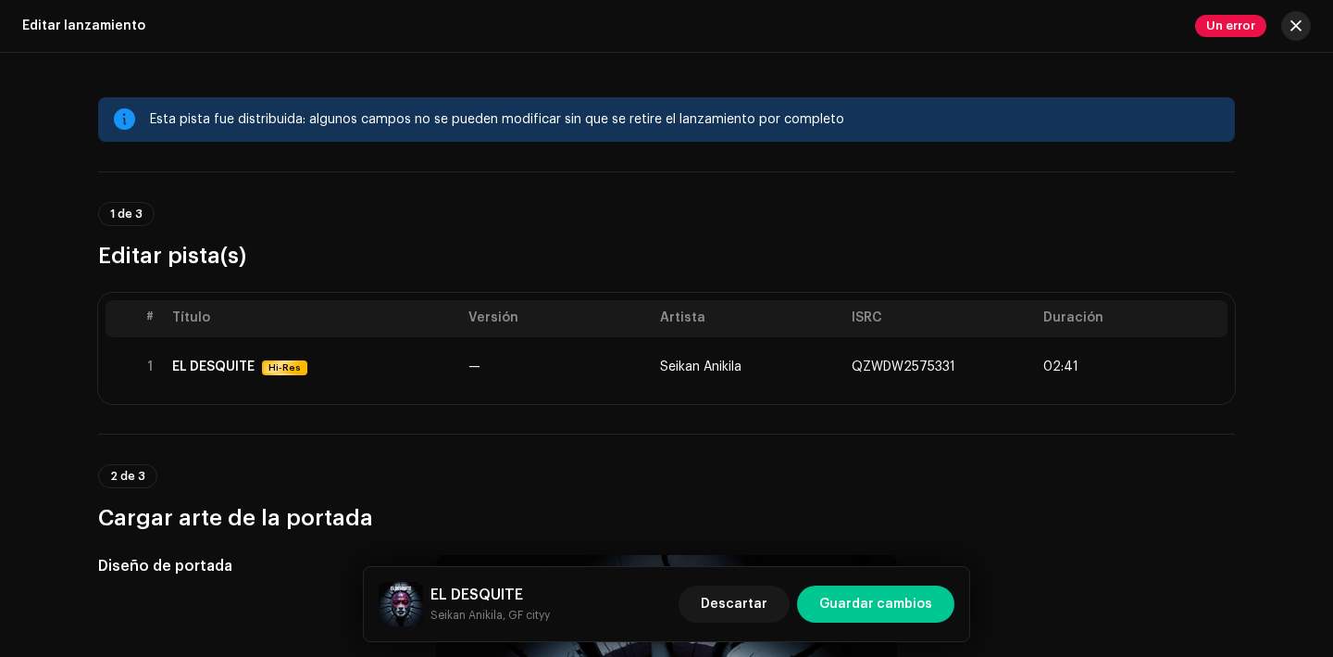
click at [1301, 28] on span "button" at bounding box center [1296, 26] width 11 height 15
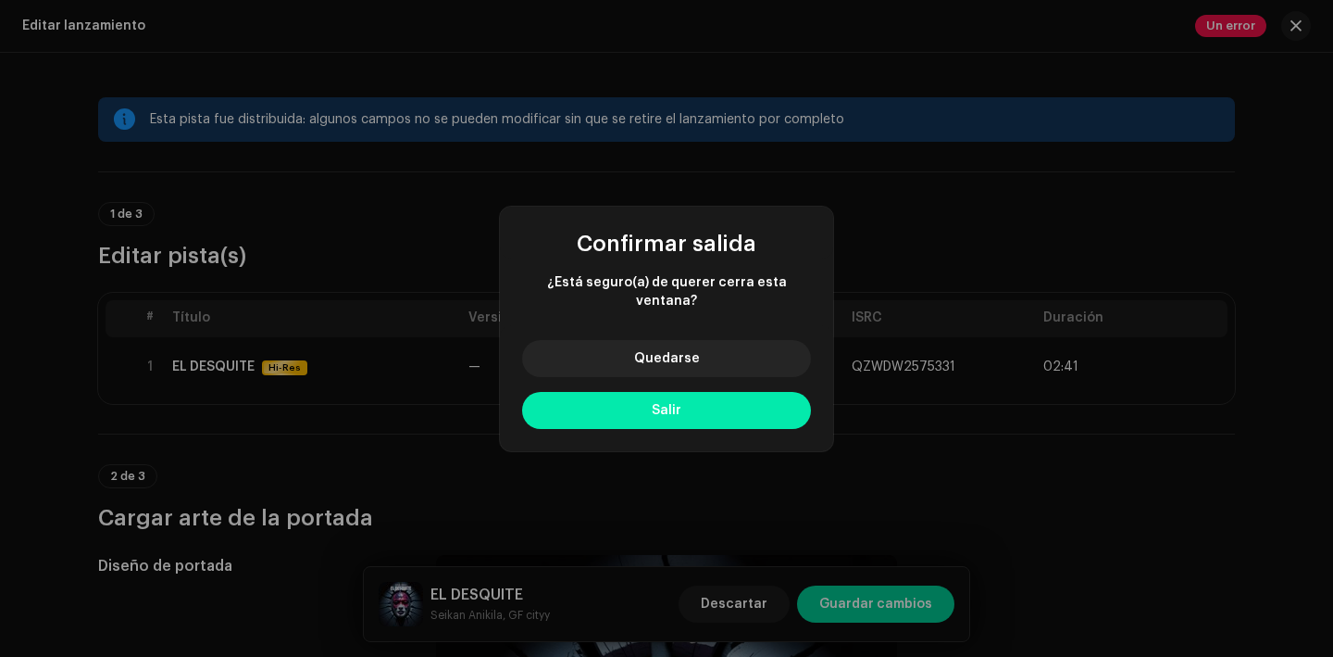
click at [725, 392] on button "Salir" at bounding box center [666, 410] width 289 height 37
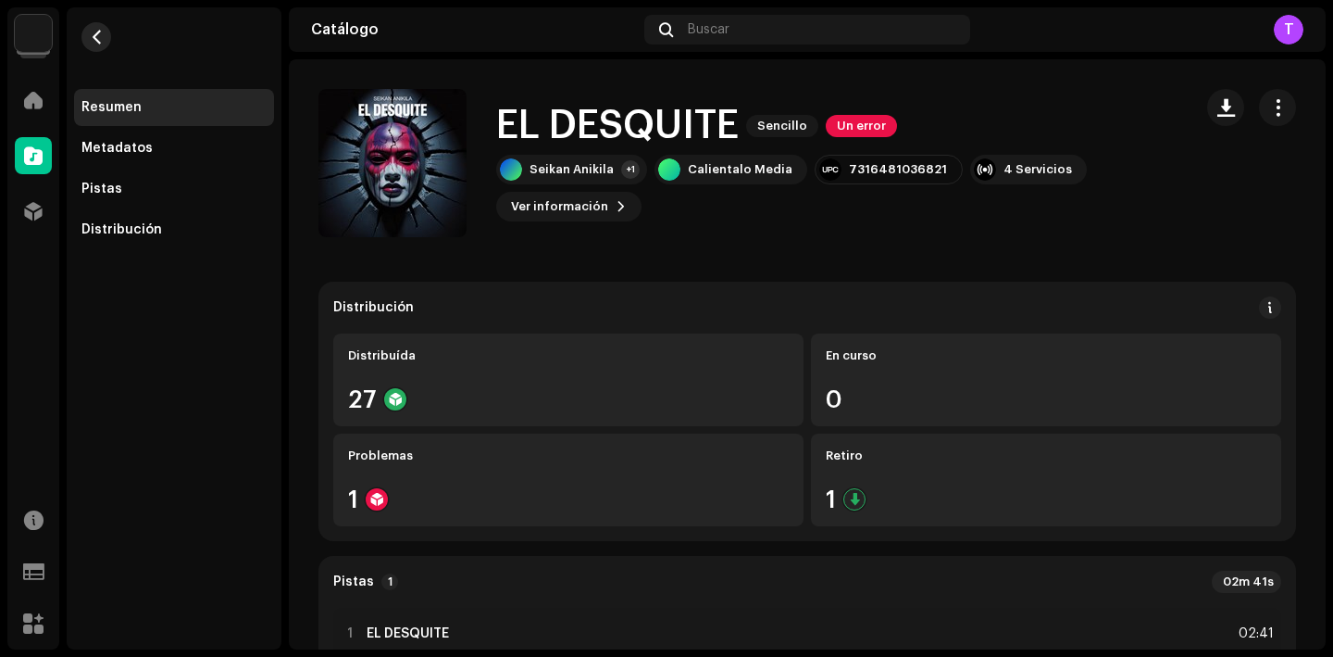
click at [104, 31] on button "button" at bounding box center [96, 37] width 30 height 30
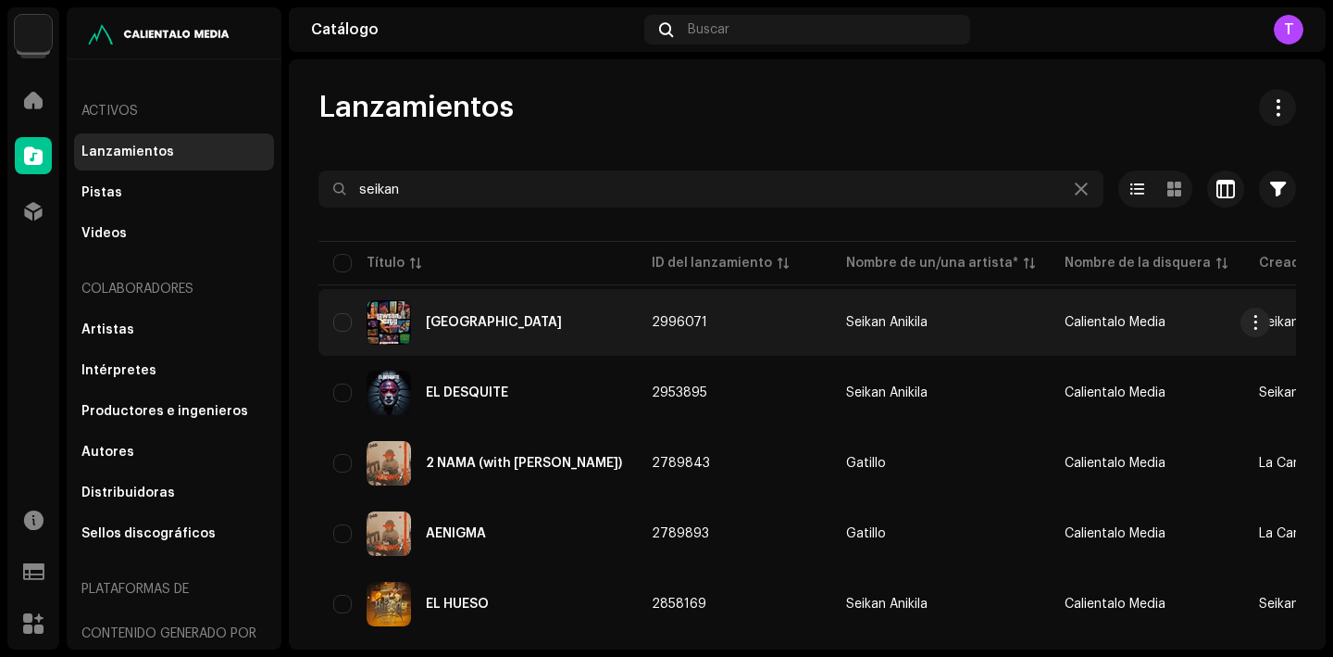
click at [457, 325] on div "[GEOGRAPHIC_DATA]" at bounding box center [494, 322] width 136 height 13
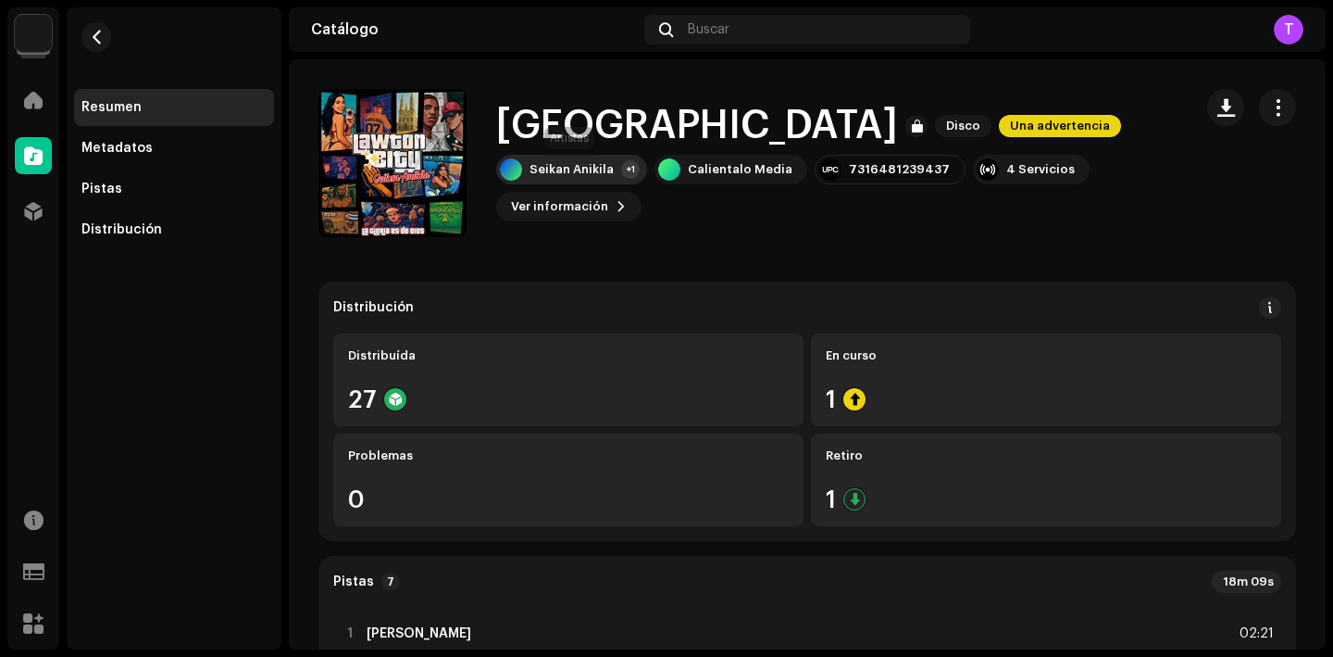
click at [590, 176] on div "Seikan Anikila" at bounding box center [572, 169] width 84 height 15
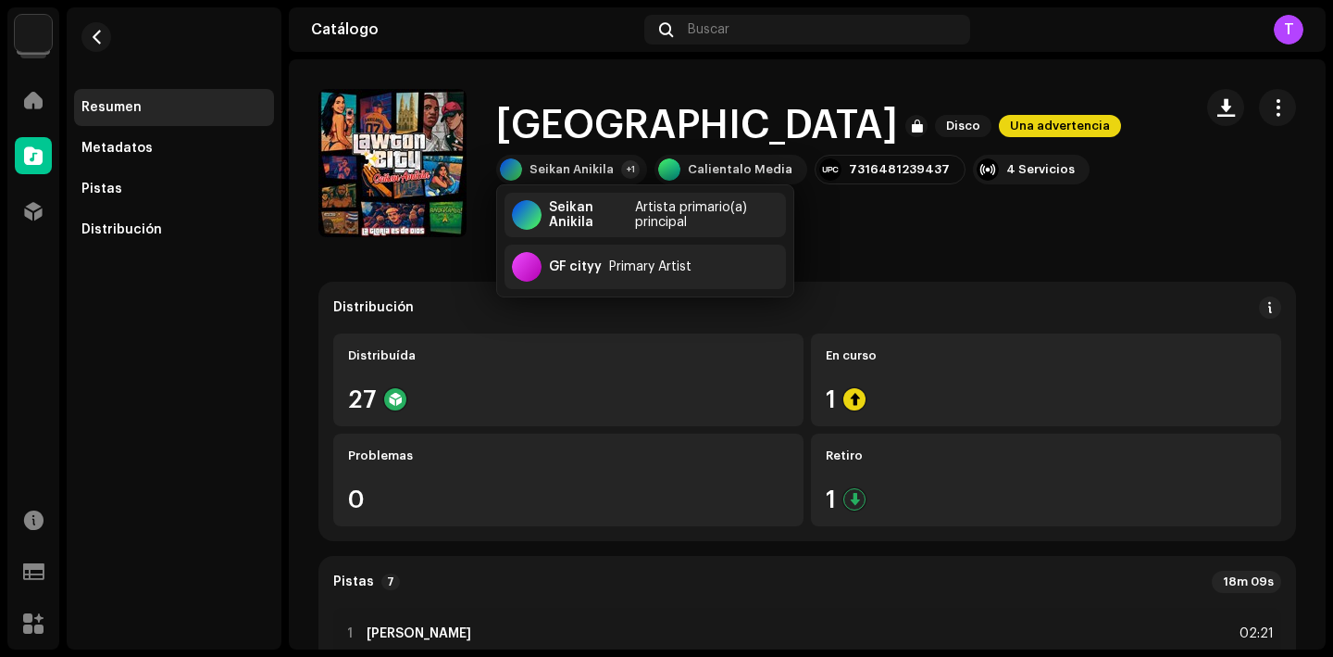
click at [1121, 255] on catalog-releases-details-overview "LAWTON CITY Disco Una advertencia LAWTON CITY Disco Una advertencia Seikan Anik…" at bounding box center [807, 588] width 1037 height 1059
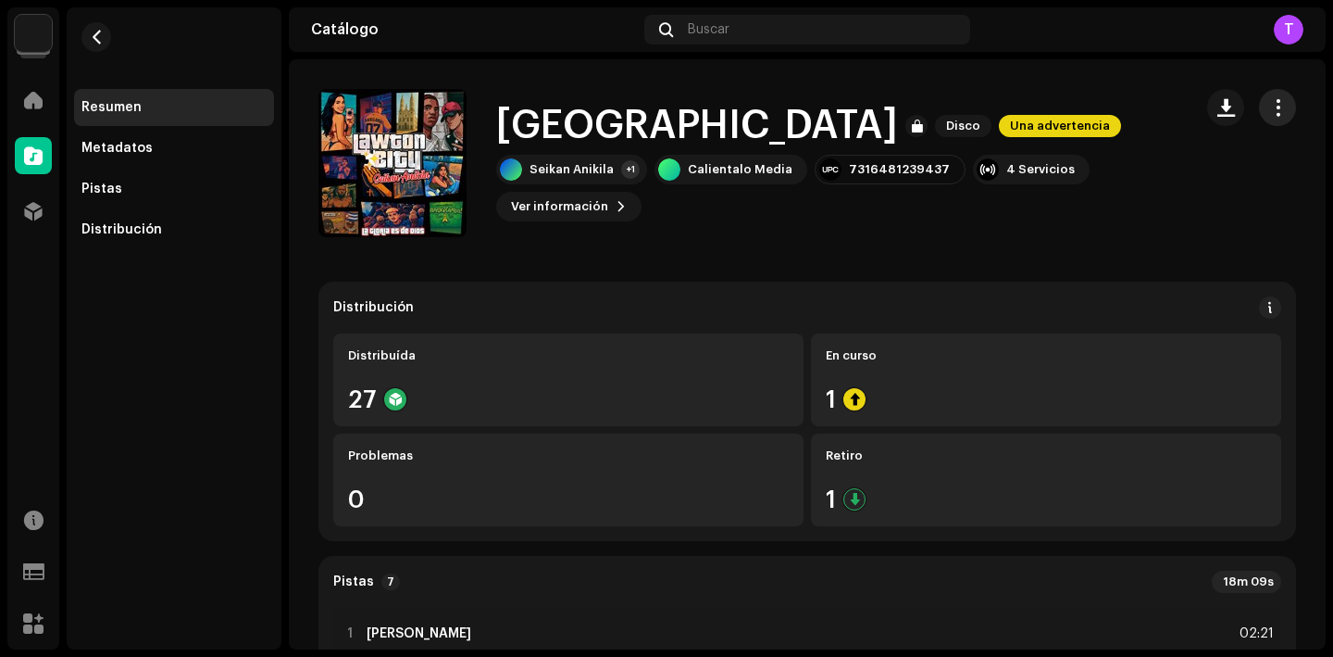
click at [1271, 105] on span "button" at bounding box center [1278, 107] width 18 height 15
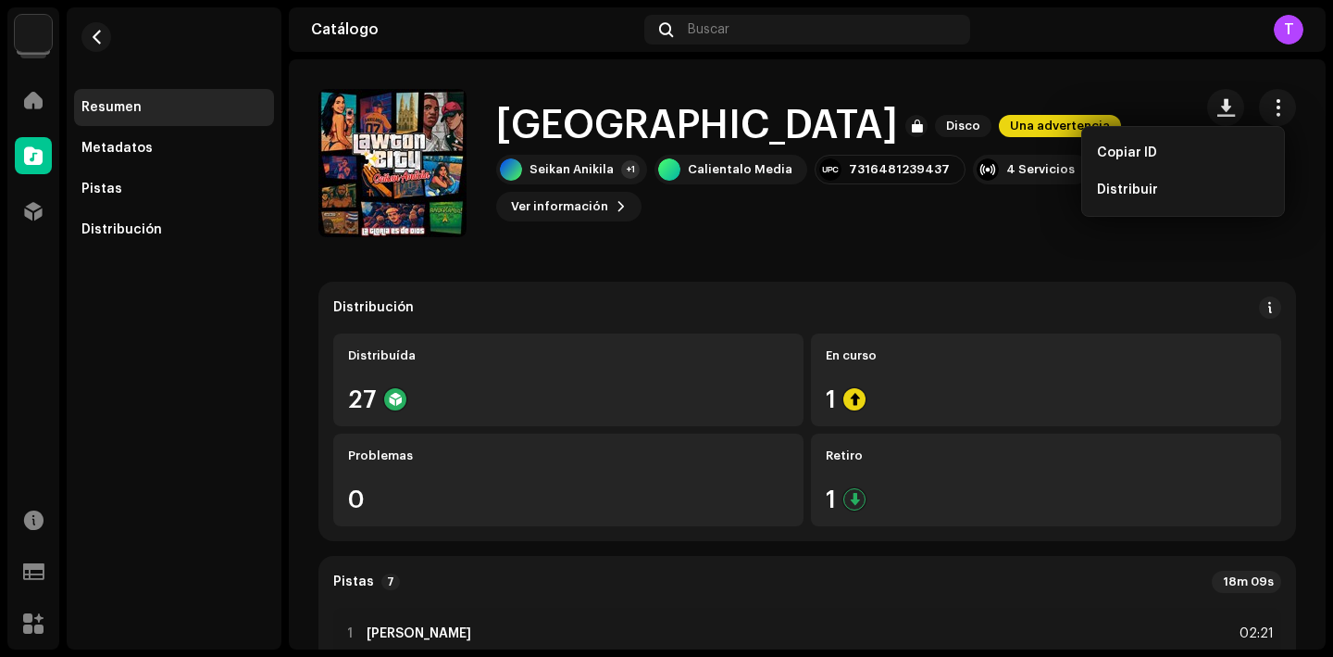
click at [1111, 74] on catalog-releases-details-overview "LAWTON CITY Disco Una advertencia LAWTON CITY Disco Una advertencia Seikan Anik…" at bounding box center [807, 588] width 1037 height 1059
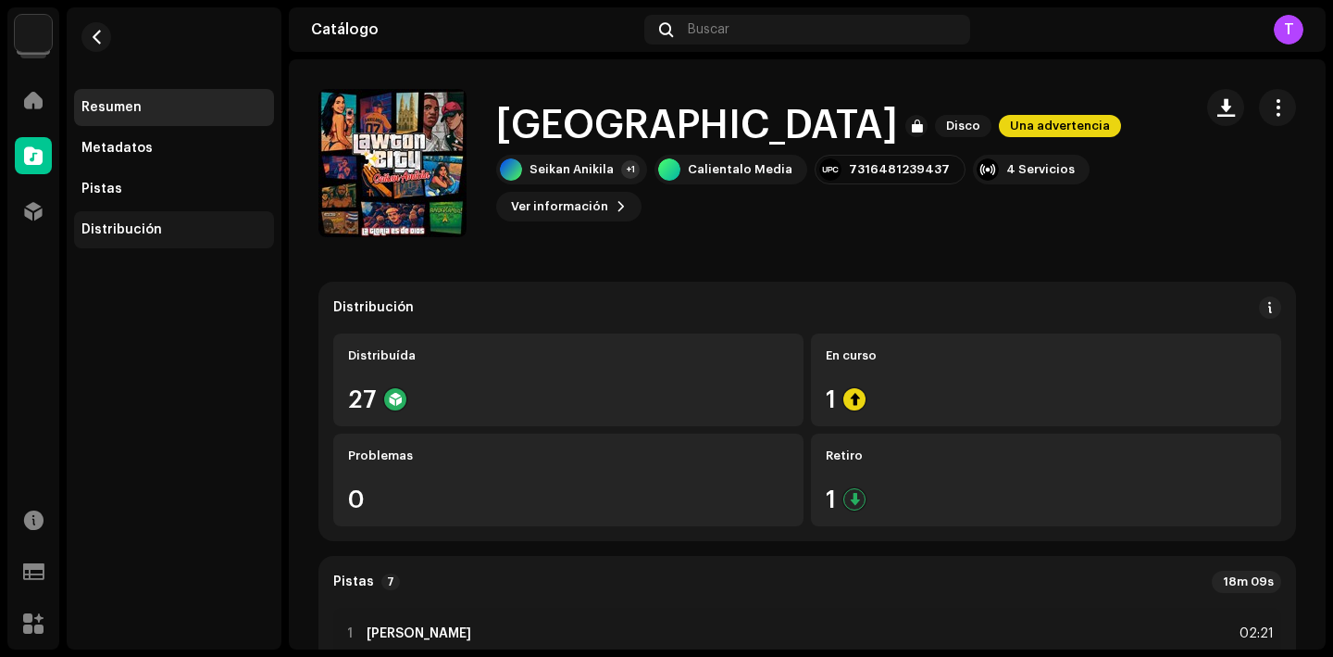
click at [232, 225] on div "Distribución" at bounding box center [173, 229] width 185 height 15
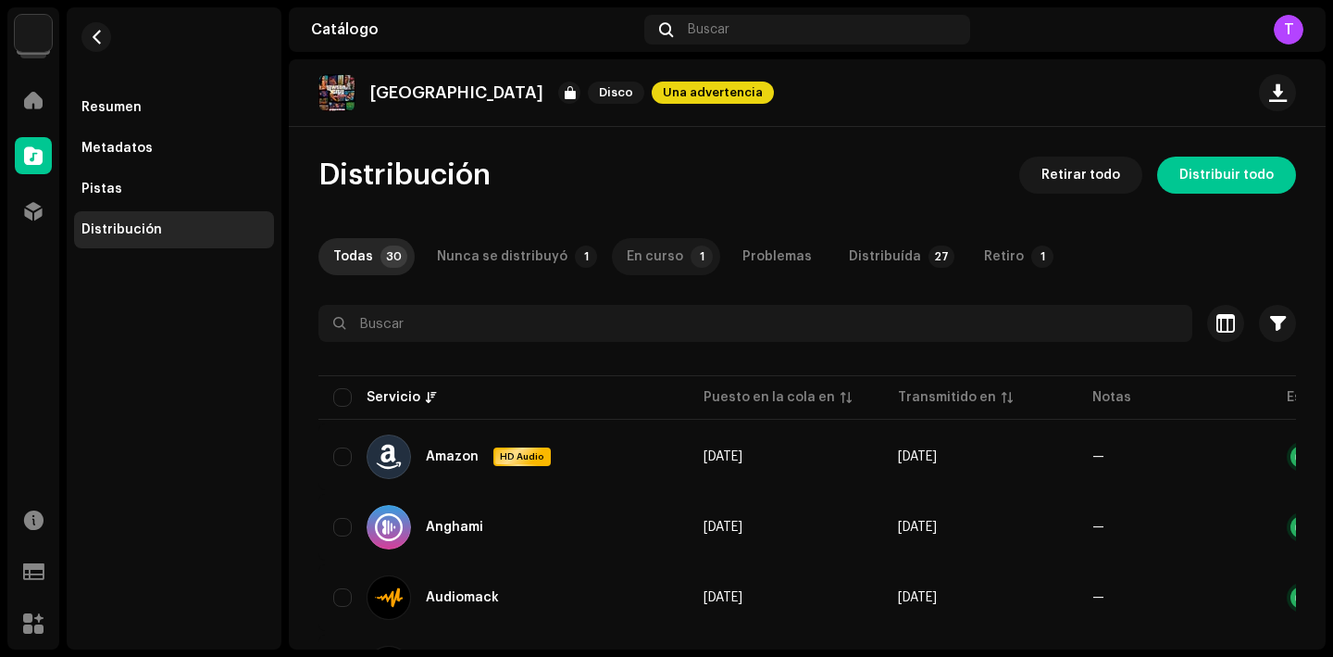
click at [635, 256] on div "En curso" at bounding box center [655, 256] width 56 height 37
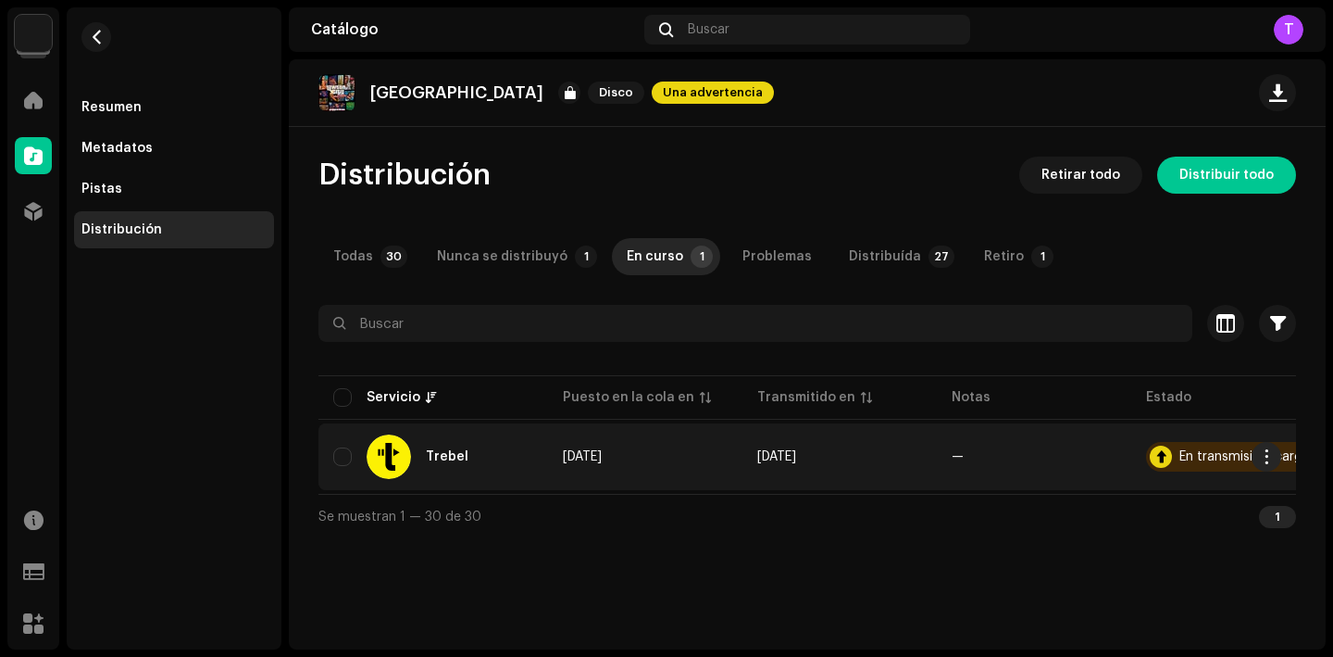
scroll to position [0, 63]
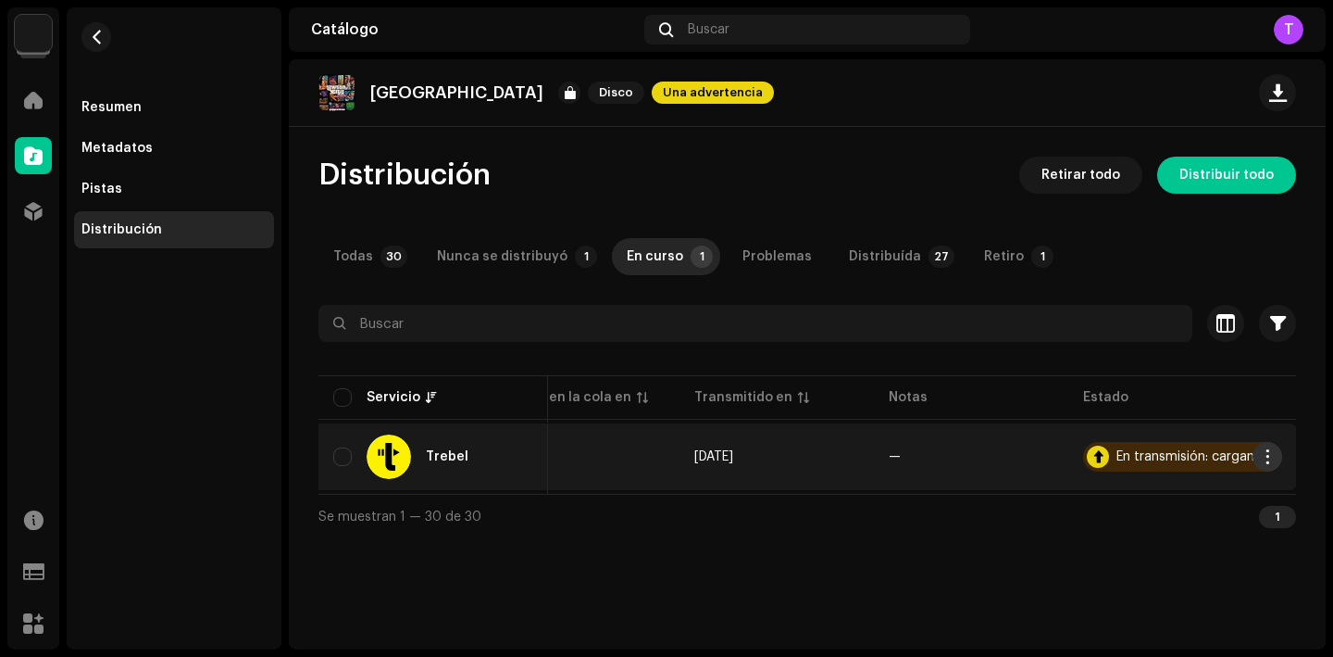
click at [1269, 454] on span "button" at bounding box center [1267, 456] width 14 height 15
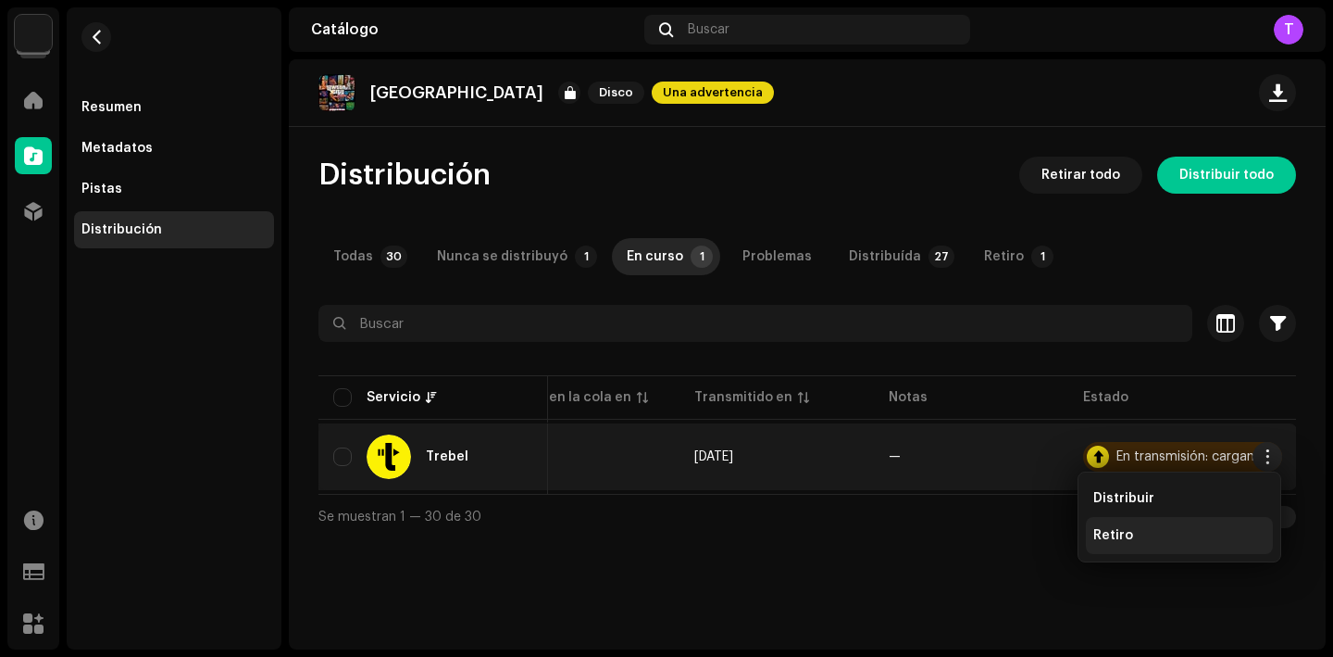
click at [1132, 532] on div "Retiro" at bounding box center [1180, 535] width 172 height 15
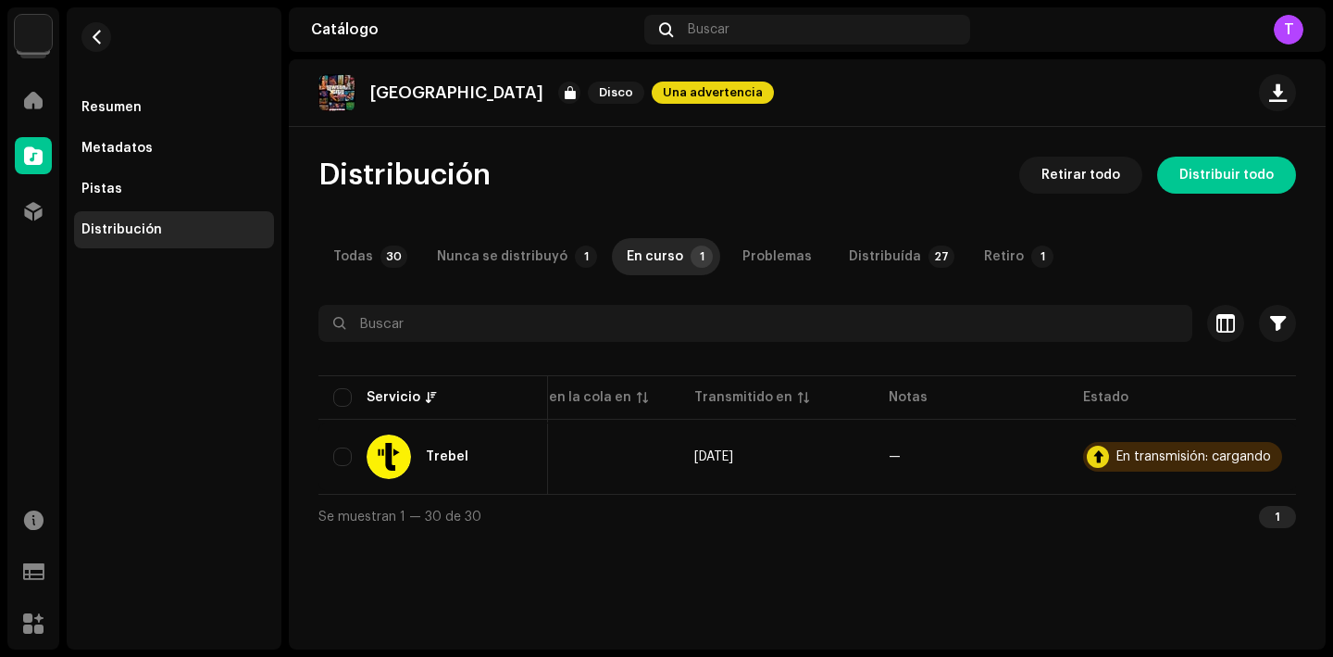
click at [1005, 523] on div "No elegible para retiro Un lanzamiento que tenga estado En transmisión: cargand…" at bounding box center [666, 328] width 1333 height 657
click at [143, 116] on div "Resumen" at bounding box center [174, 107] width 200 height 37
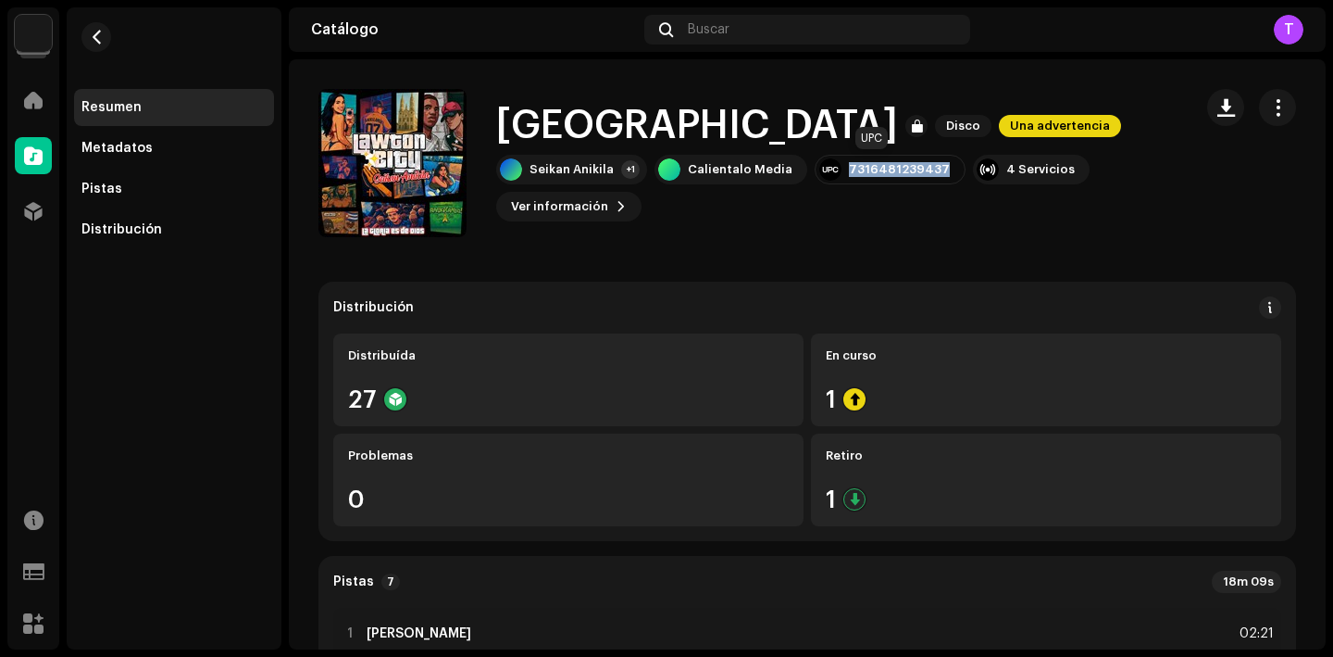
drag, startPoint x: 932, startPoint y: 169, endPoint x: 835, endPoint y: 168, distance: 96.3
click at [835, 168] on div "7316481239437" at bounding box center [890, 170] width 151 height 30
copy div "7316481239437"
click at [606, 196] on button "Ver información" at bounding box center [568, 207] width 145 height 30
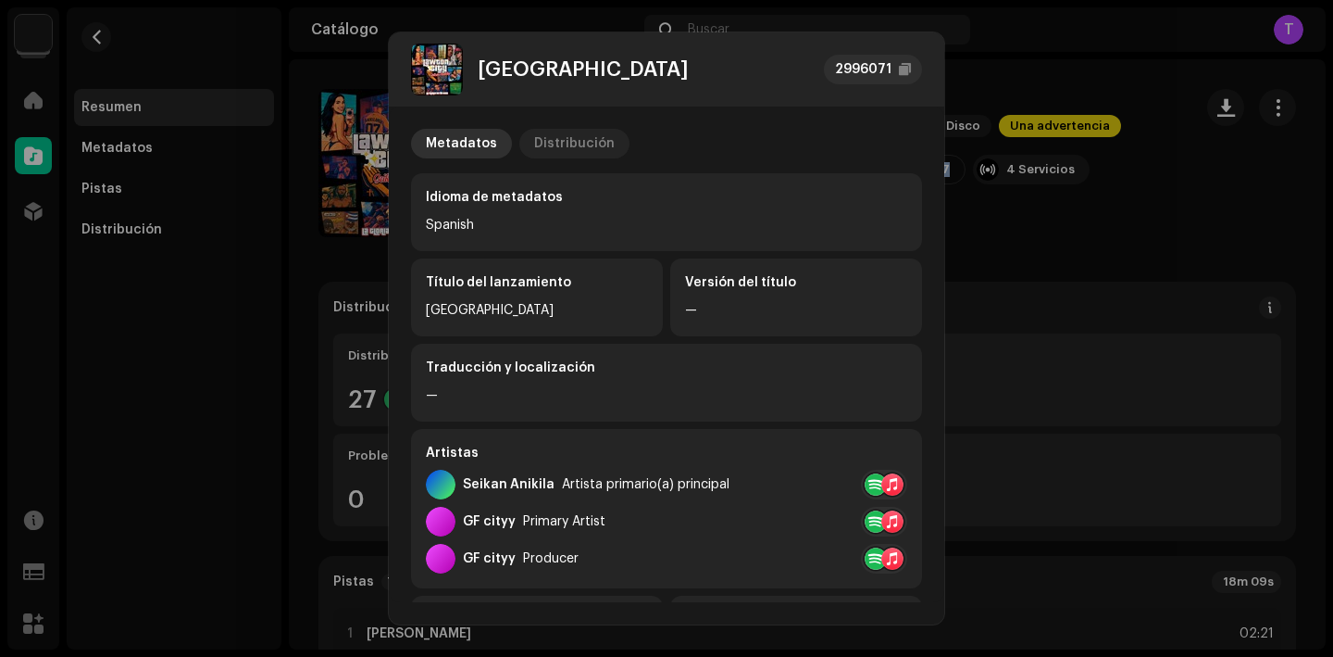
click at [581, 136] on div "Distribución" at bounding box center [574, 144] width 81 height 30
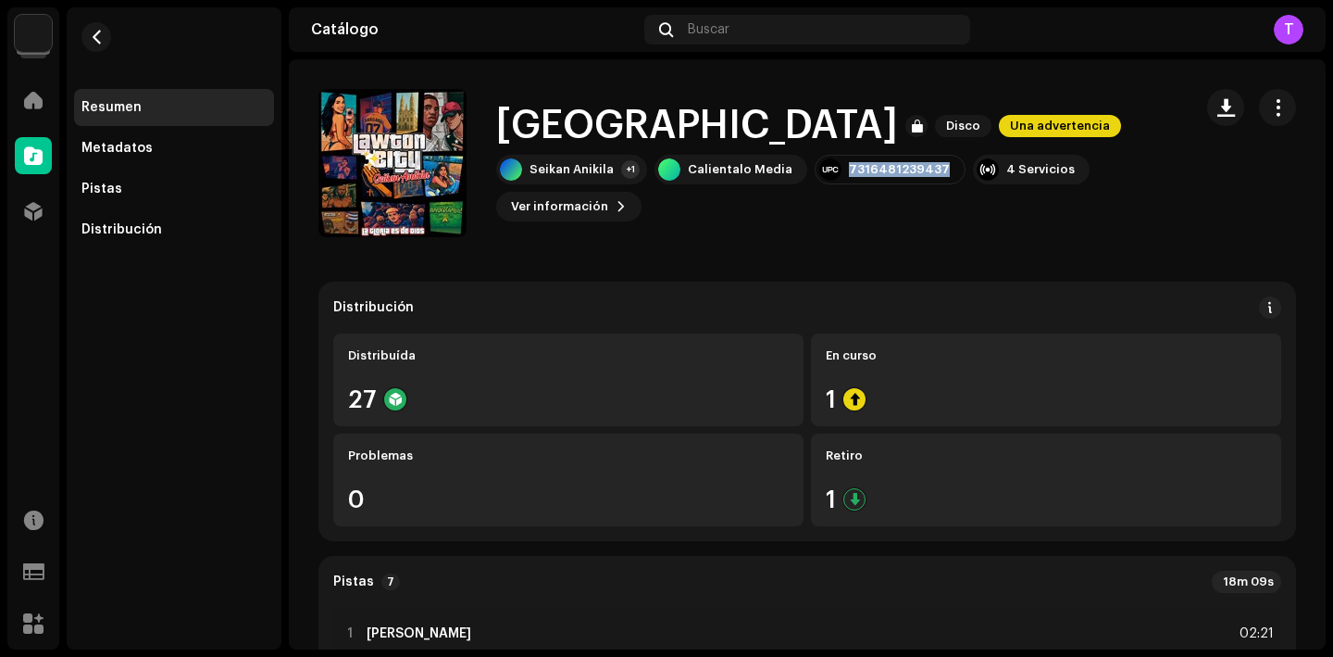
click at [1034, 269] on div "LAWTON CITY 2996071 Metadatos Distribución Fecha de lanzamiento [DATE] (Mediano…" at bounding box center [666, 328] width 1333 height 657
click at [149, 191] on div "Pistas" at bounding box center [173, 188] width 185 height 15
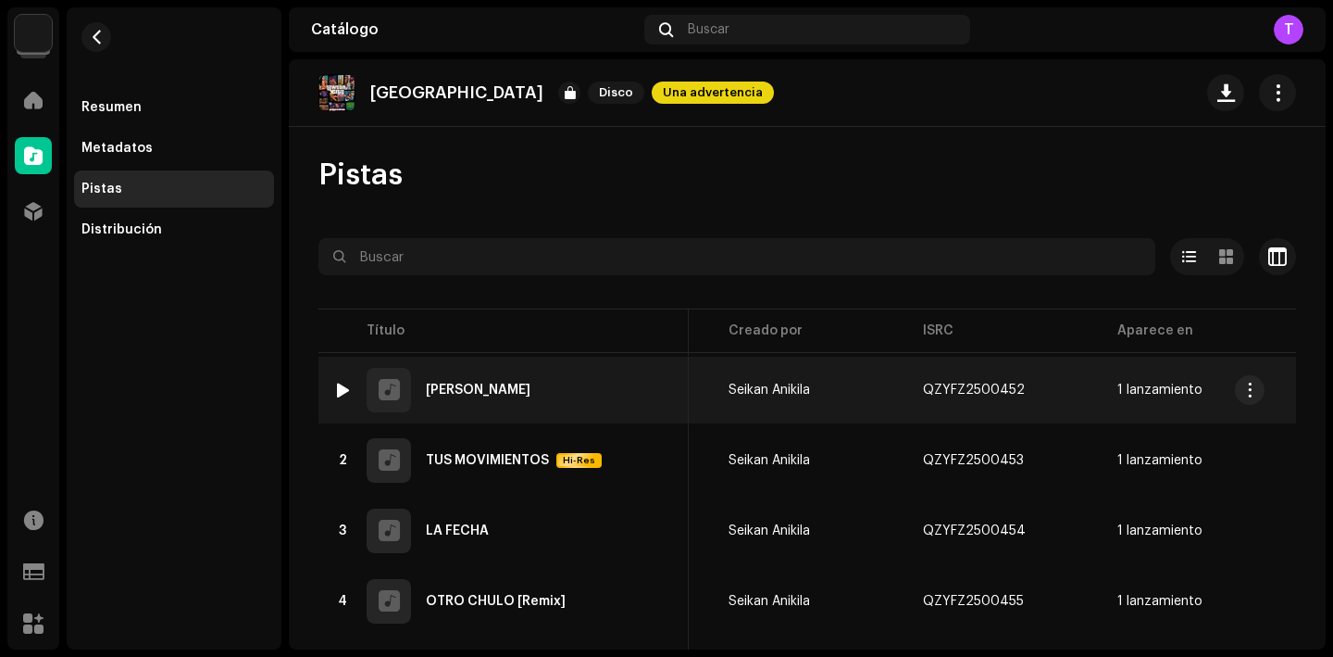
scroll to position [0, 389]
click at [1037, 388] on span "button" at bounding box center [1042, 389] width 11 height 15
click at [466, 391] on div "[PERSON_NAME]" at bounding box center [478, 389] width 105 height 13
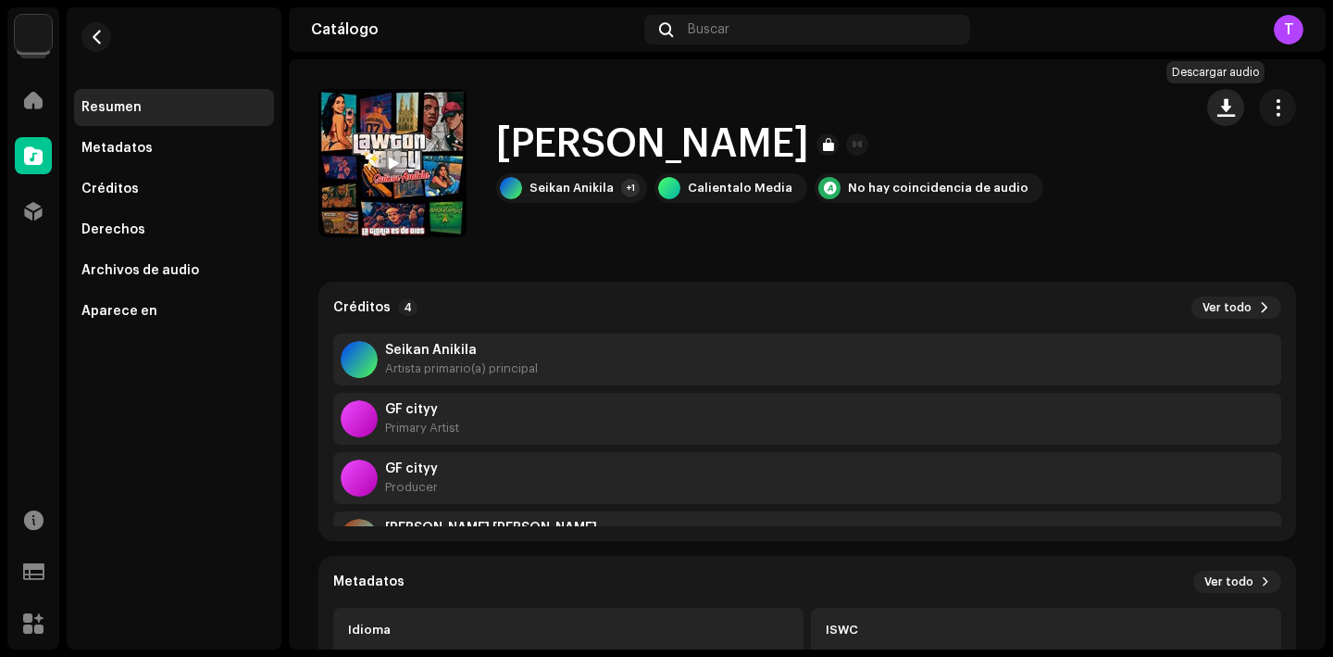
click at [1218, 106] on span "button" at bounding box center [1227, 107] width 18 height 15
click at [100, 31] on span "button" at bounding box center [97, 37] width 14 height 15
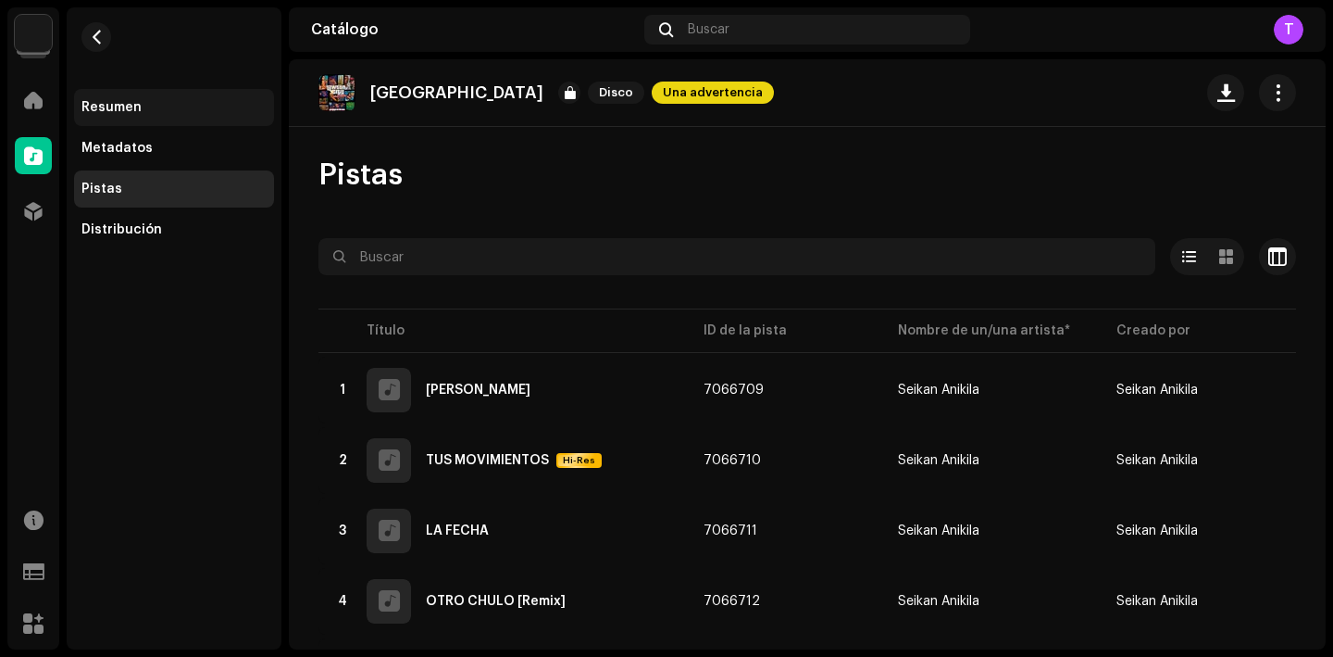
click at [149, 114] on div "Resumen" at bounding box center [173, 107] width 185 height 15
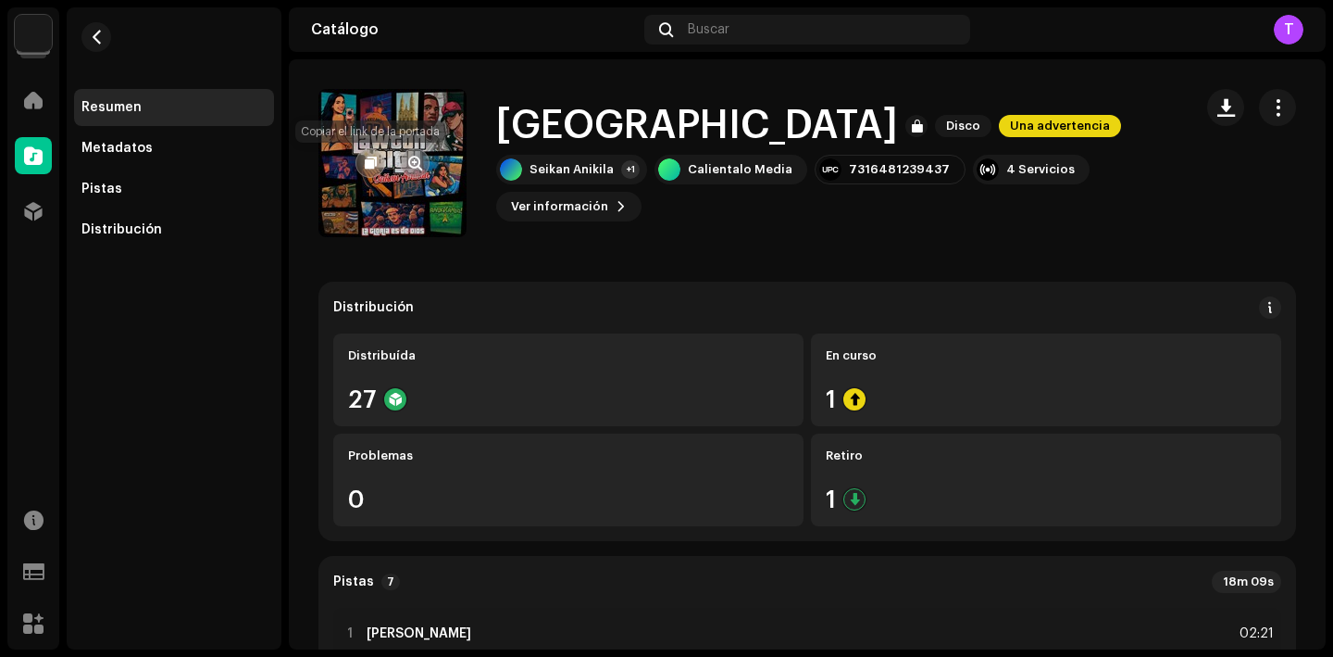
click at [363, 159] on button "button" at bounding box center [371, 163] width 30 height 30
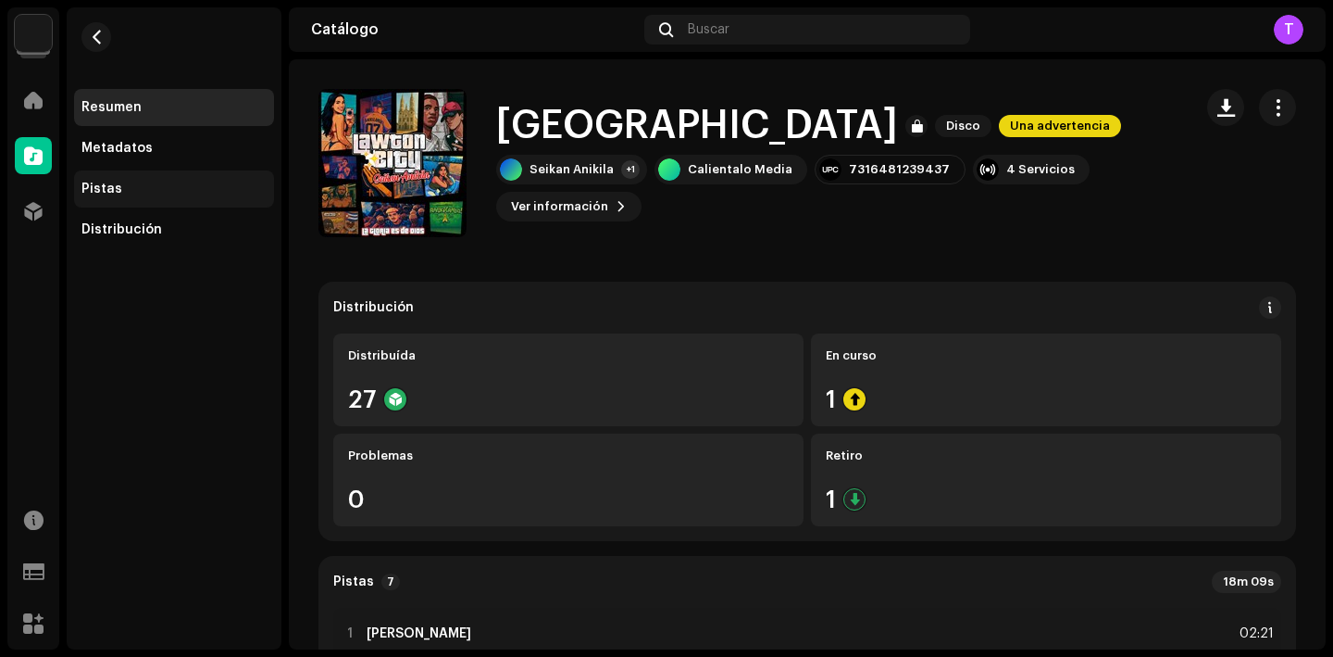
click at [149, 192] on div "Pistas" at bounding box center [173, 188] width 185 height 15
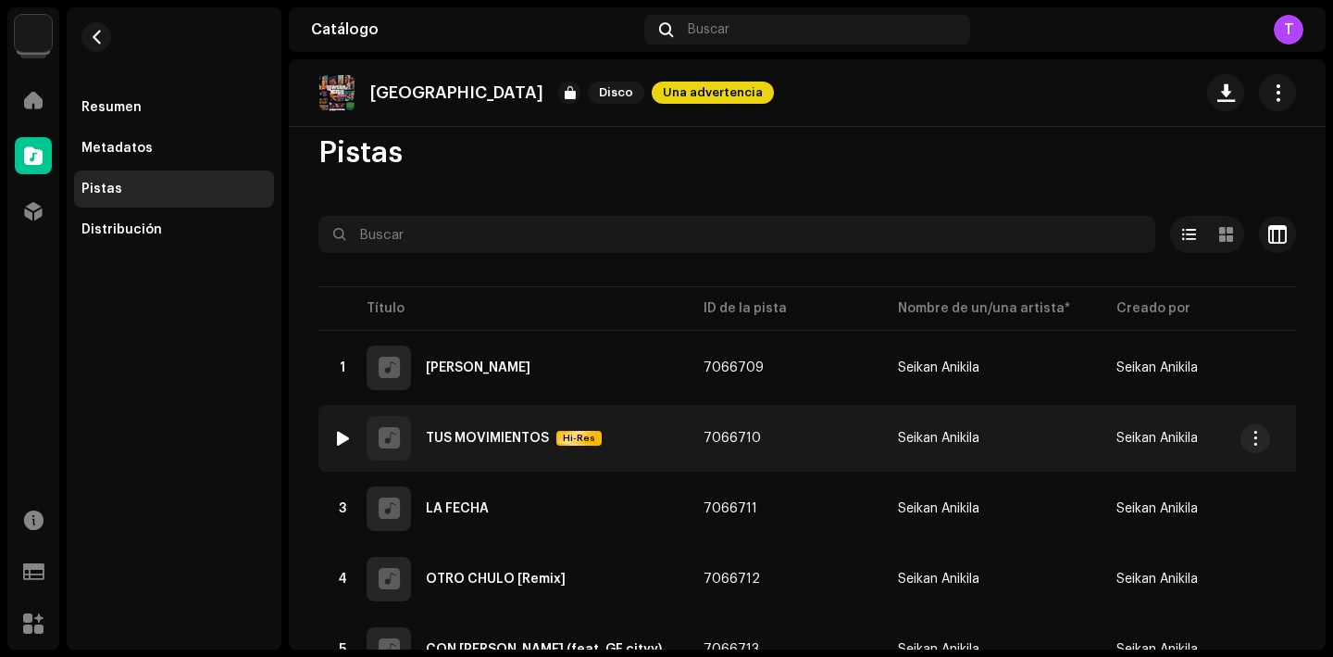
scroll to position [33, 0]
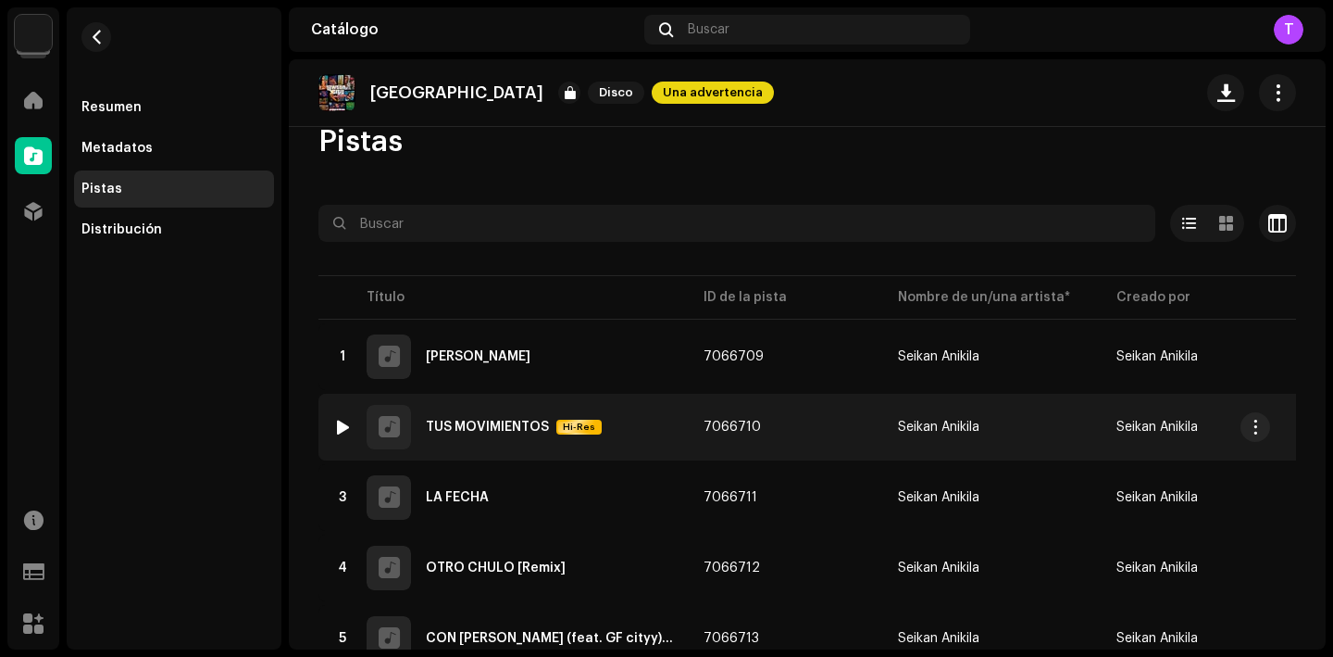
click at [523, 422] on div "TUS MOVIMIENTOS" at bounding box center [487, 426] width 123 height 13
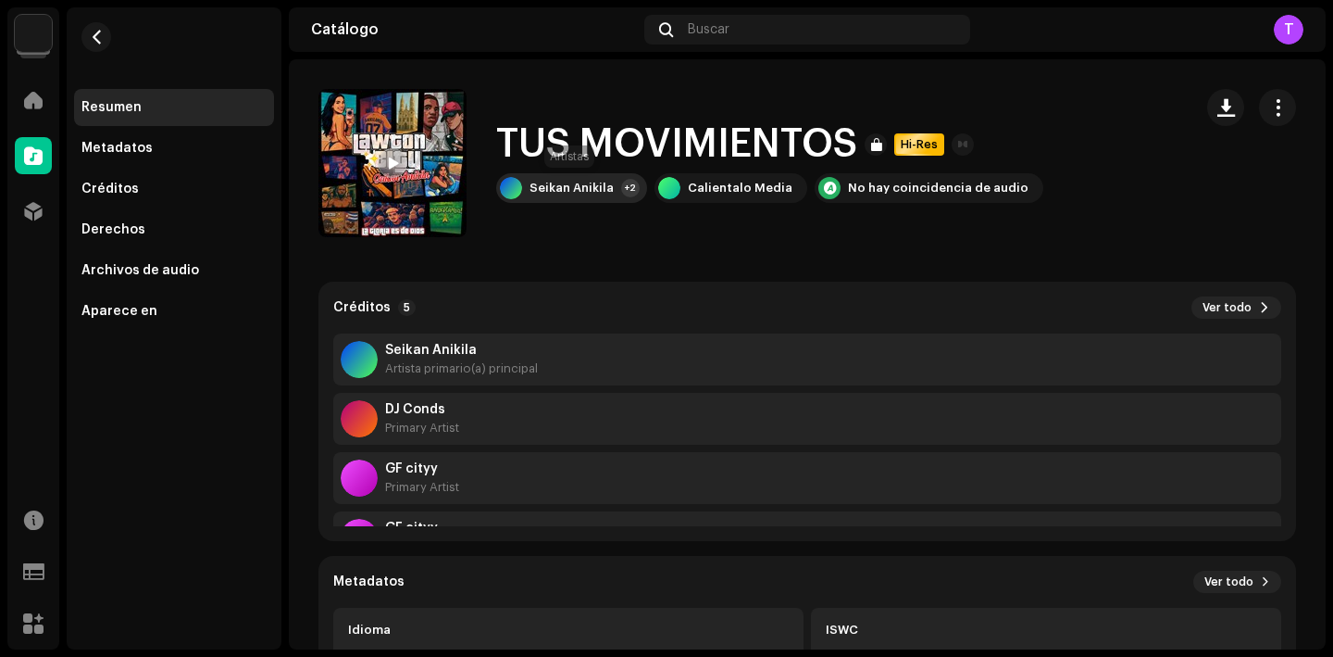
click at [592, 201] on div "Seikan Anikila +2" at bounding box center [571, 188] width 151 height 30
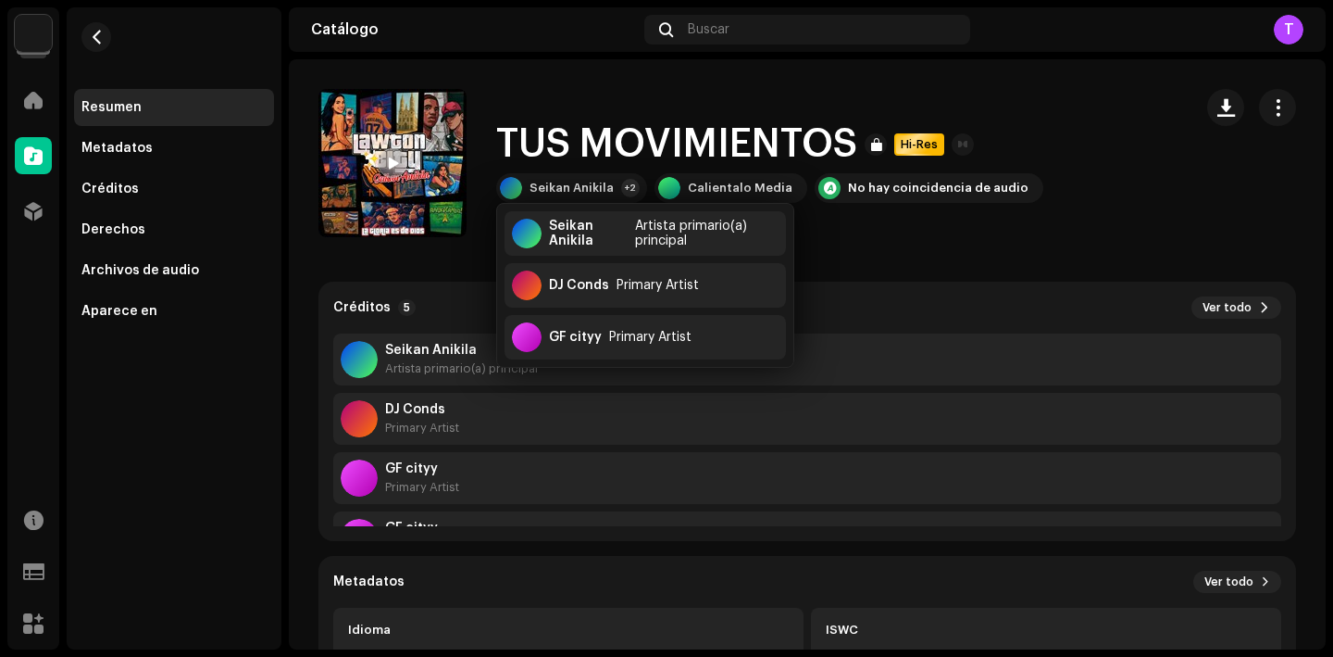
click at [908, 240] on catalog-tracks-details-overview "TUS MOVIMIENTOS Hi-Res TUS MOVIMIENTOS Hi-Res Seikan Anikila +2 Calientalo Medi…" at bounding box center [807, 588] width 1037 height 1059
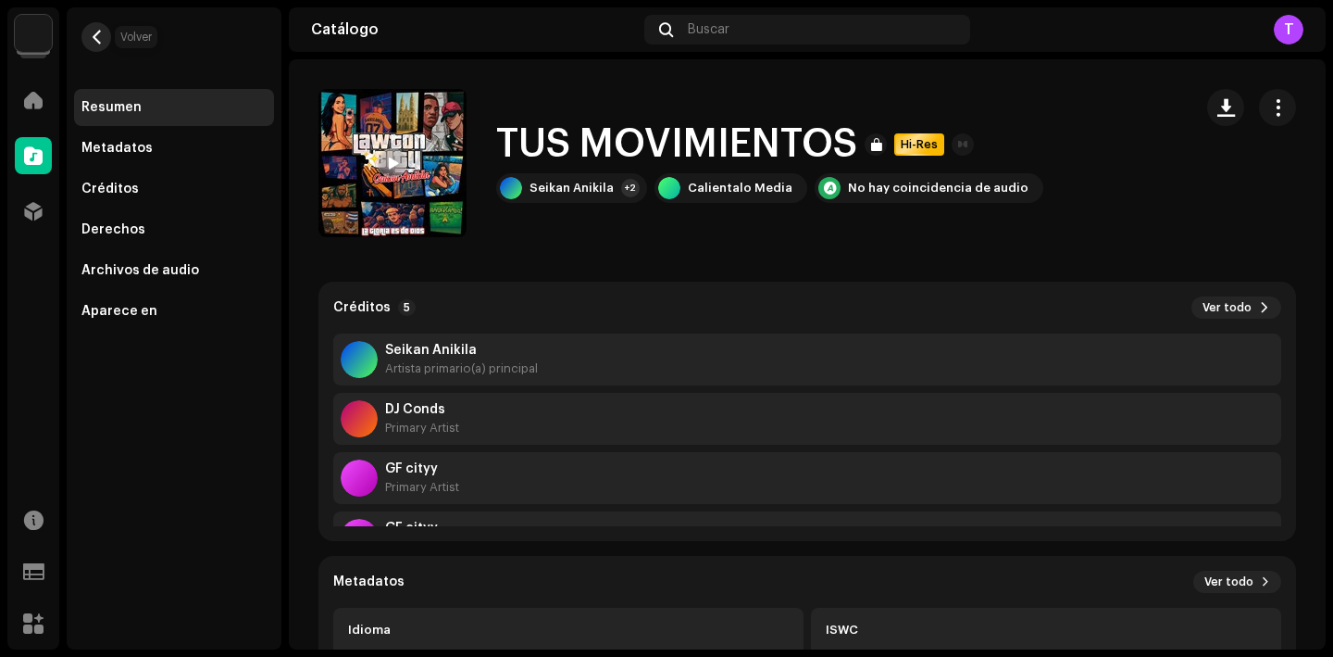
click at [97, 28] on button "button" at bounding box center [96, 37] width 30 height 30
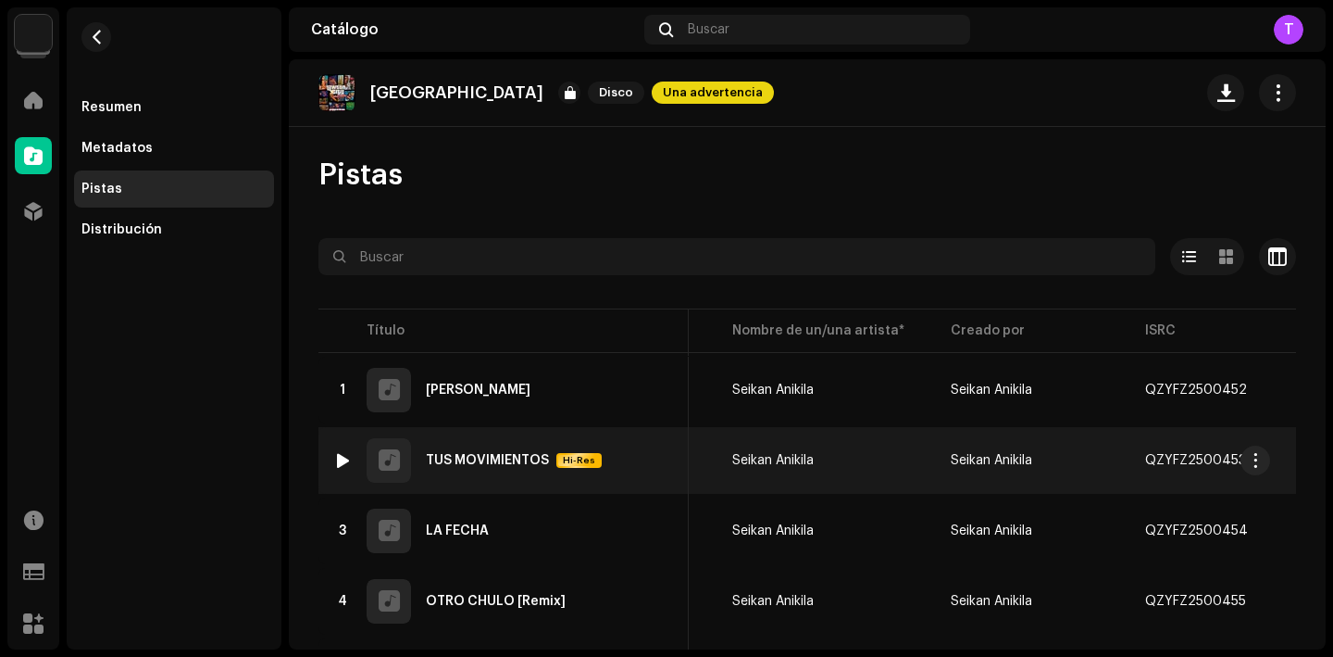
scroll to position [0, 218]
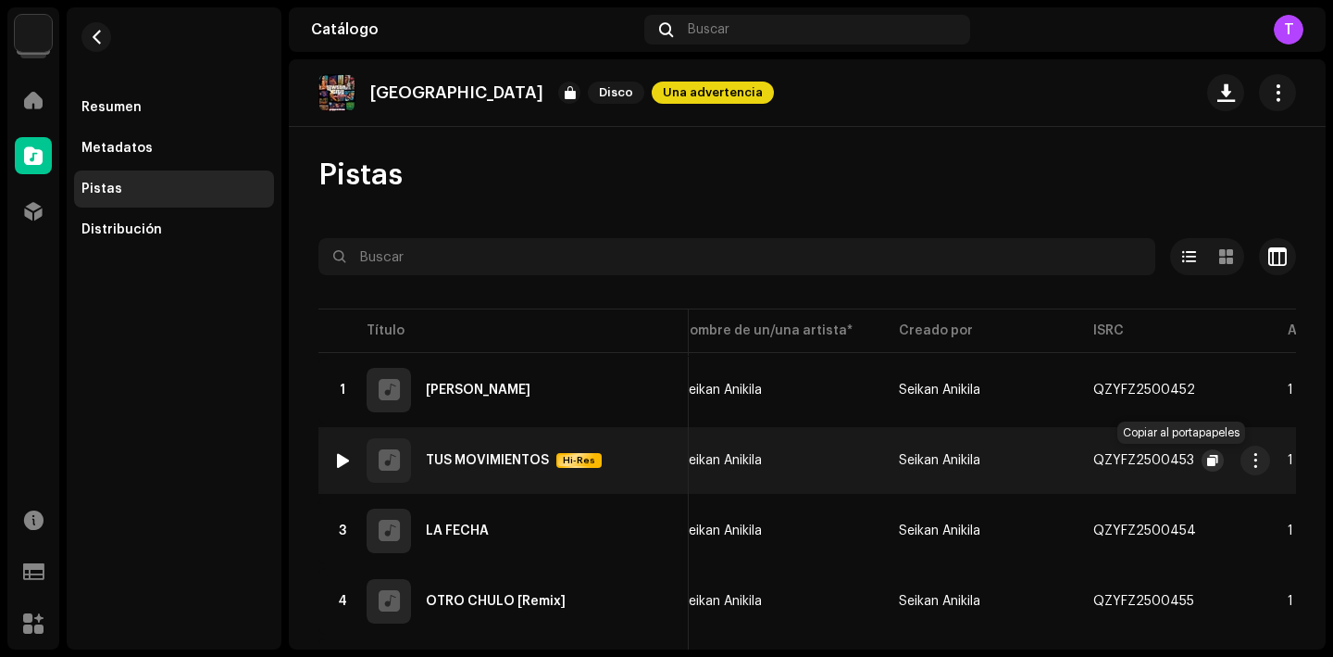
click at [1207, 458] on span "button" at bounding box center [1212, 460] width 11 height 15
click at [519, 465] on div "TUS MOVIMIENTOS" at bounding box center [487, 460] width 123 height 13
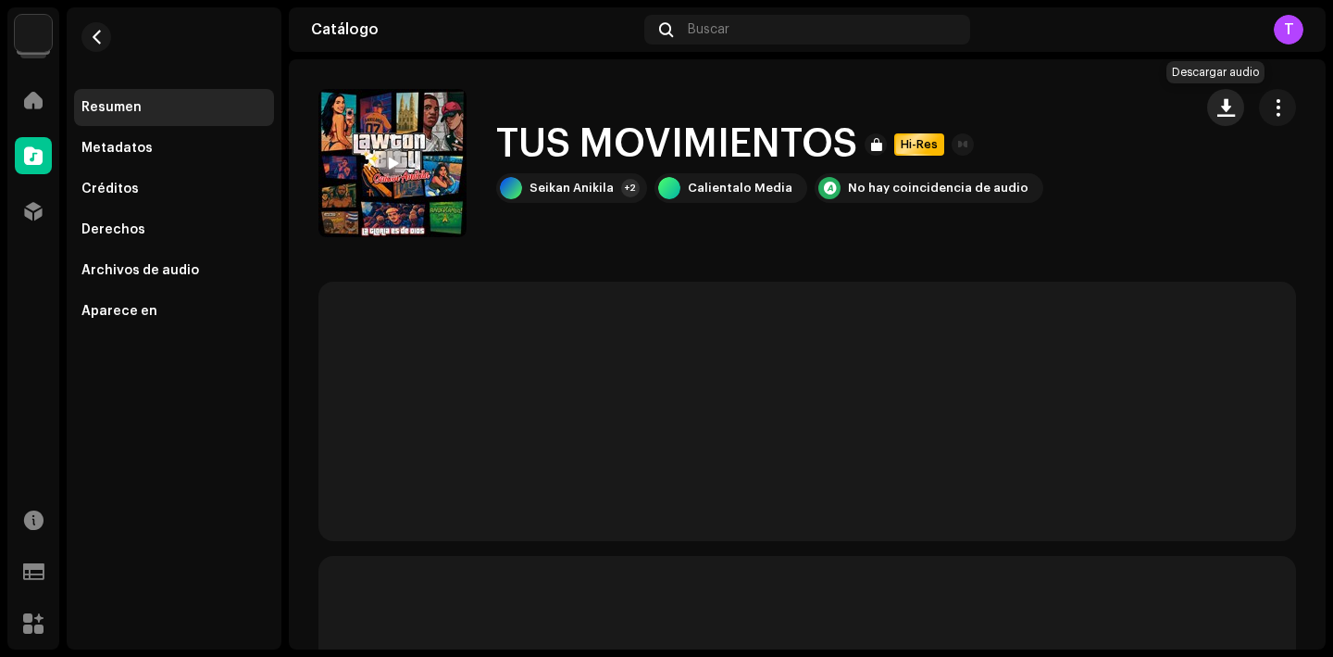
click at [1219, 104] on span "button" at bounding box center [1227, 107] width 18 height 15
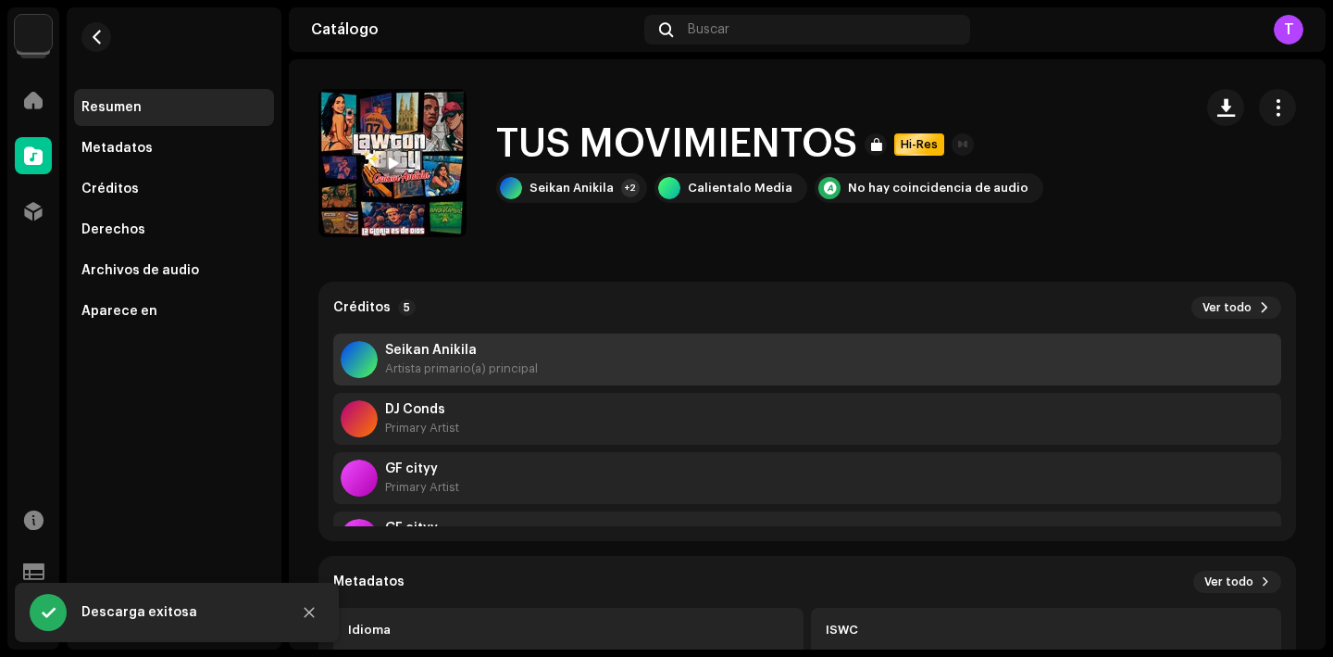
scroll to position [119, 0]
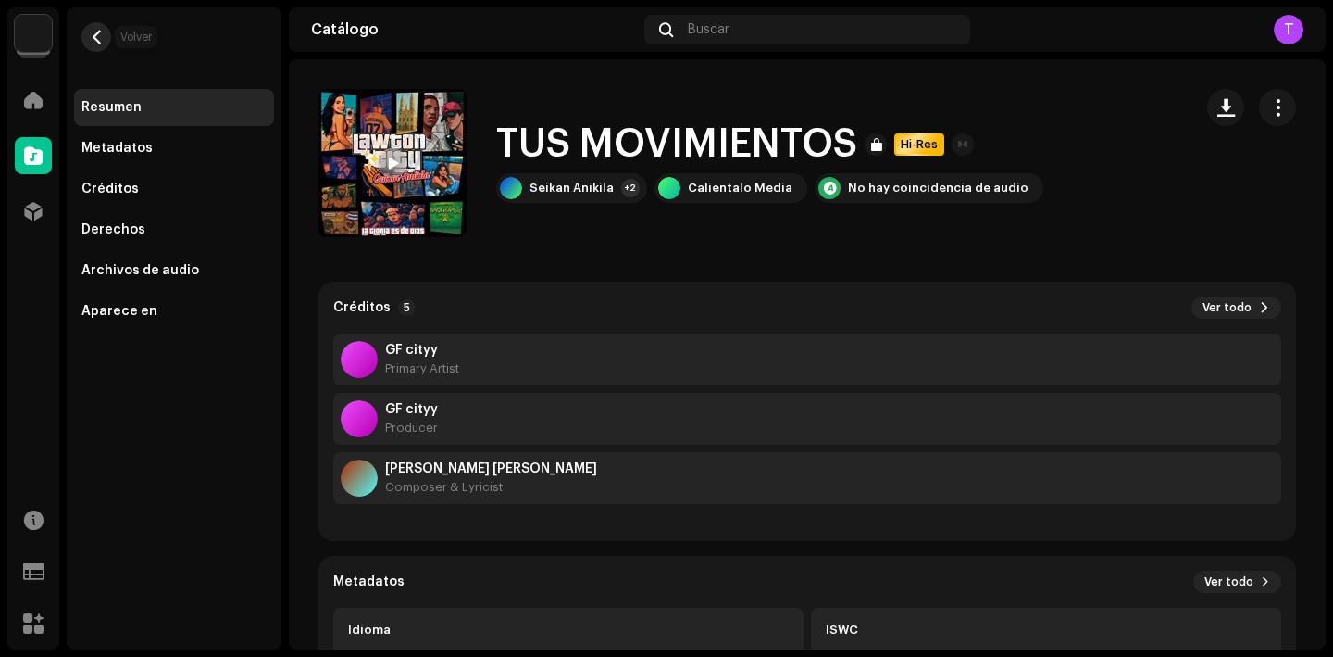
click at [96, 31] on span "button" at bounding box center [97, 37] width 14 height 15
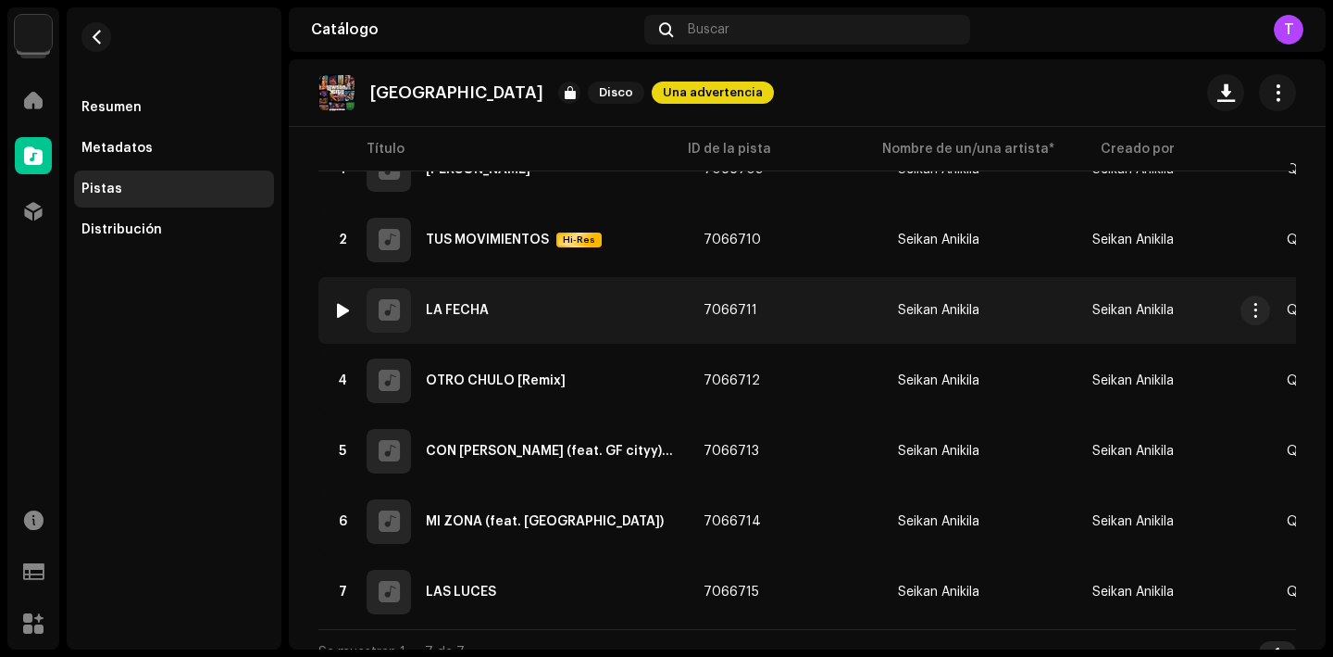
click at [455, 319] on div "3 LA FECHA" at bounding box center [503, 310] width 341 height 44
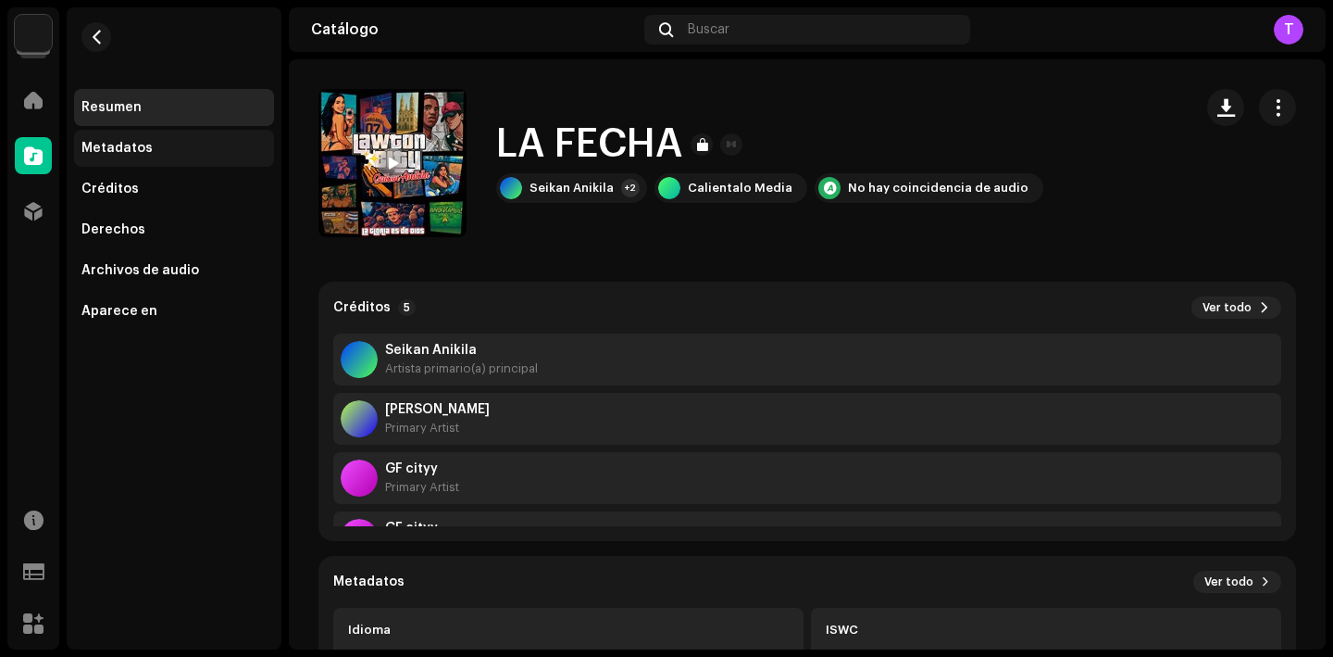
click at [178, 143] on div "Metadatos" at bounding box center [173, 148] width 185 height 15
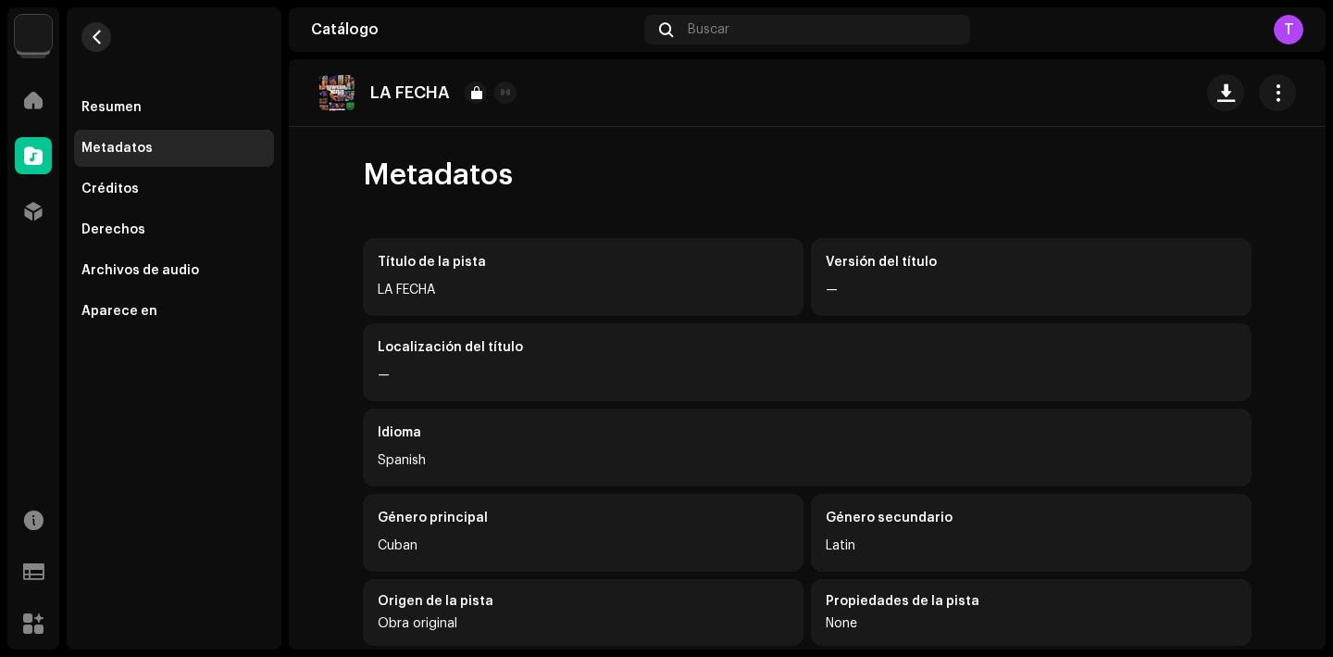
click at [102, 42] on span "button" at bounding box center [97, 37] width 14 height 15
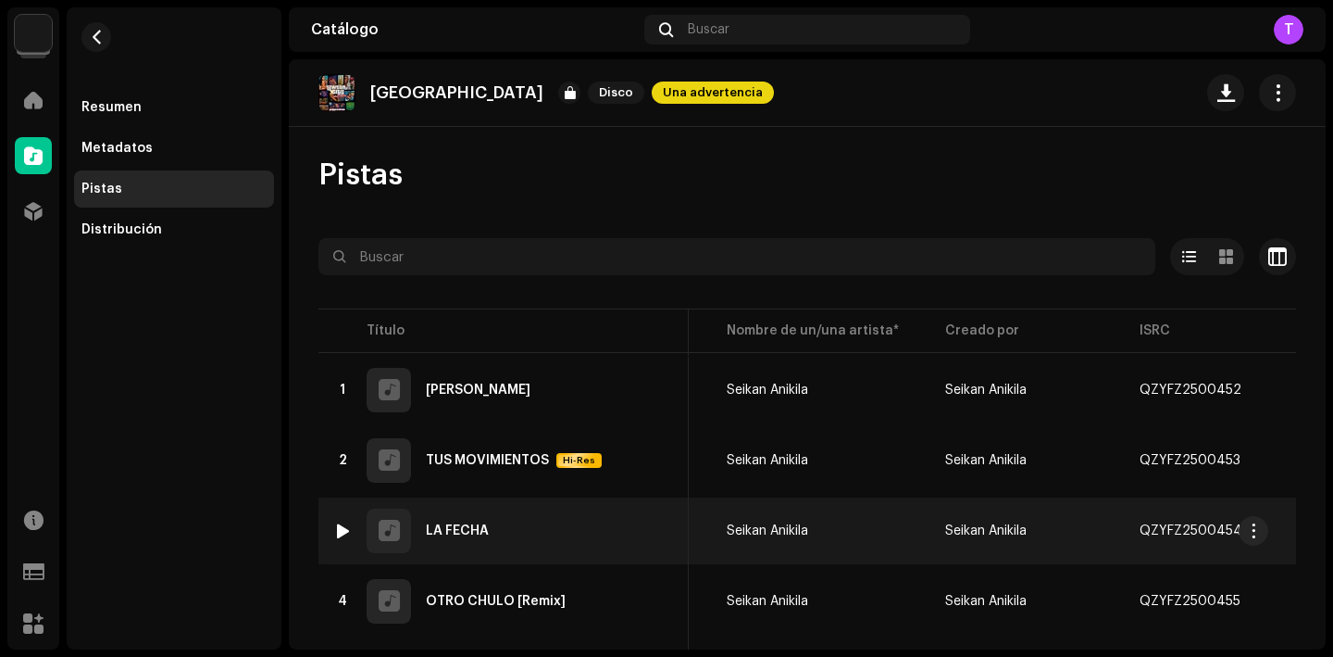
scroll to position [0, 181]
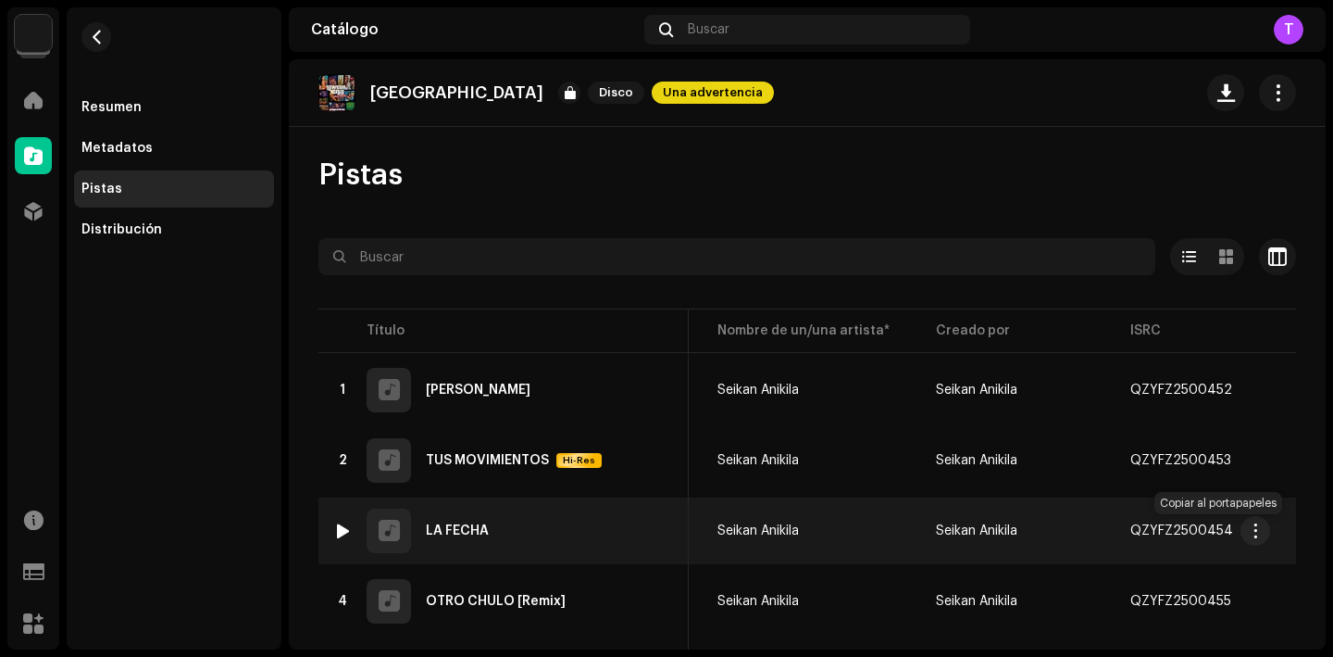
click at [1246, 528] on span "button" at bounding box center [1251, 530] width 11 height 15
click at [489, 532] on div "3 LA FECHA" at bounding box center [503, 530] width 341 height 44
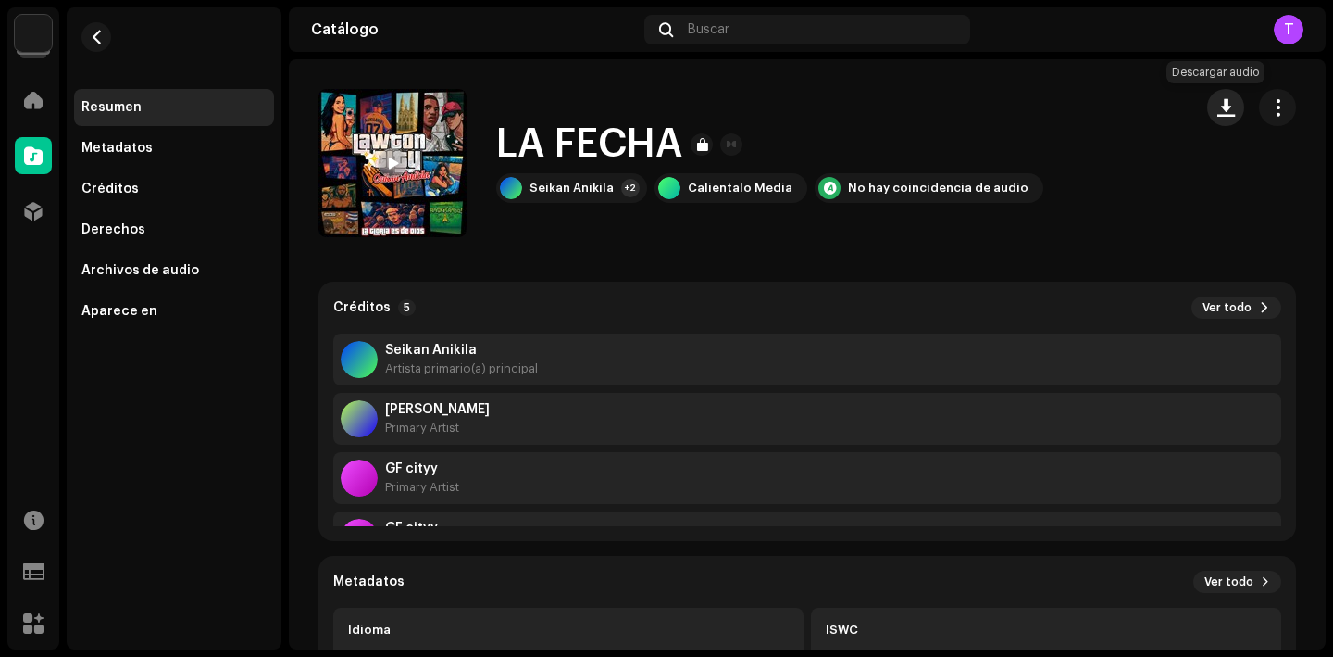
click at [1219, 105] on span "button" at bounding box center [1227, 107] width 18 height 15
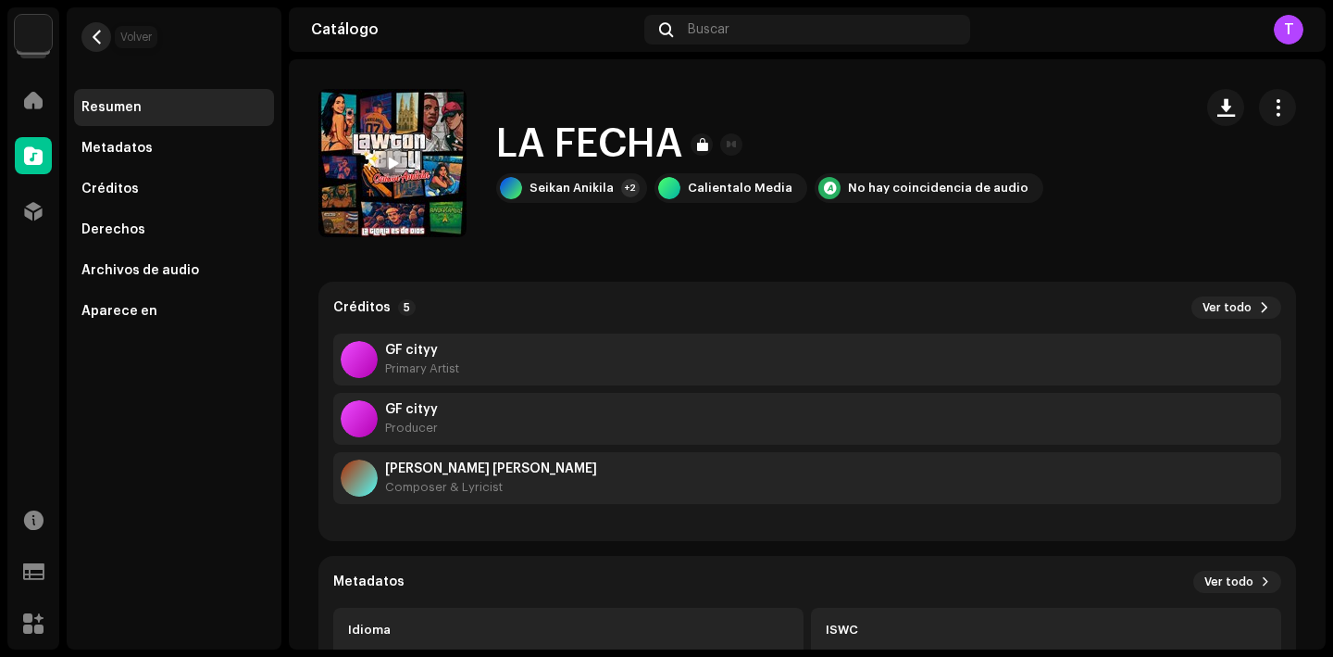
click at [103, 32] on span "button" at bounding box center [97, 37] width 14 height 15
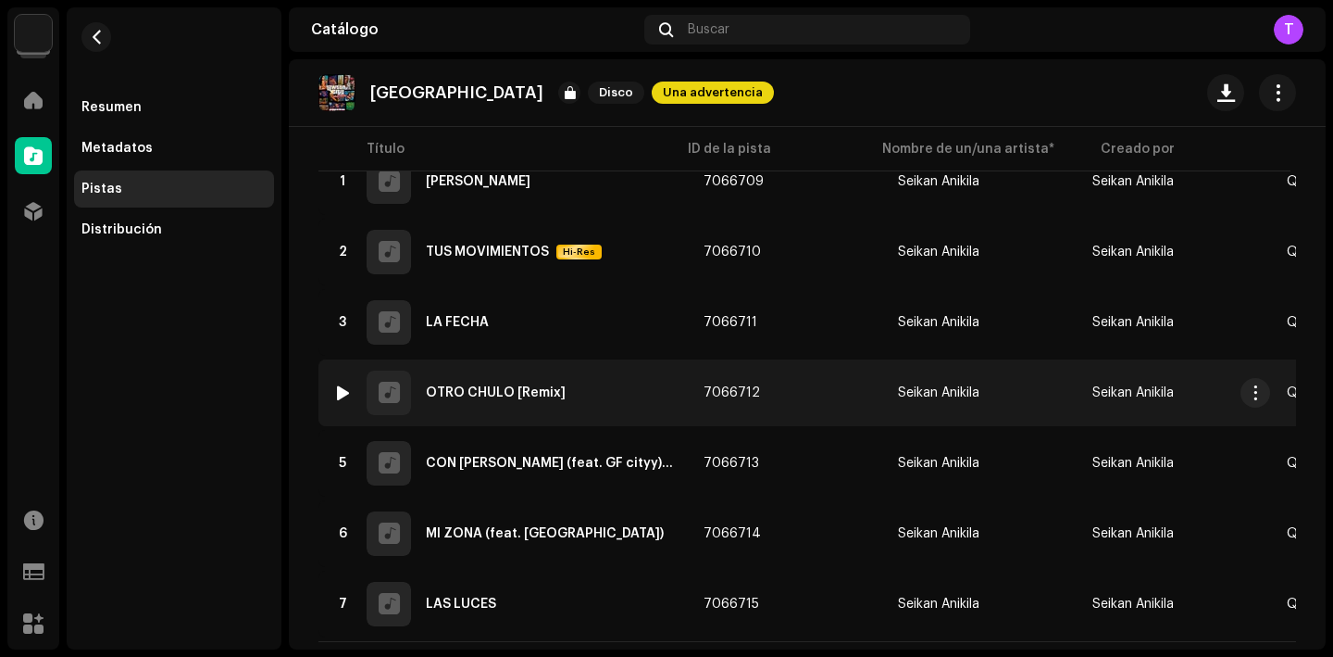
scroll to position [256, 0]
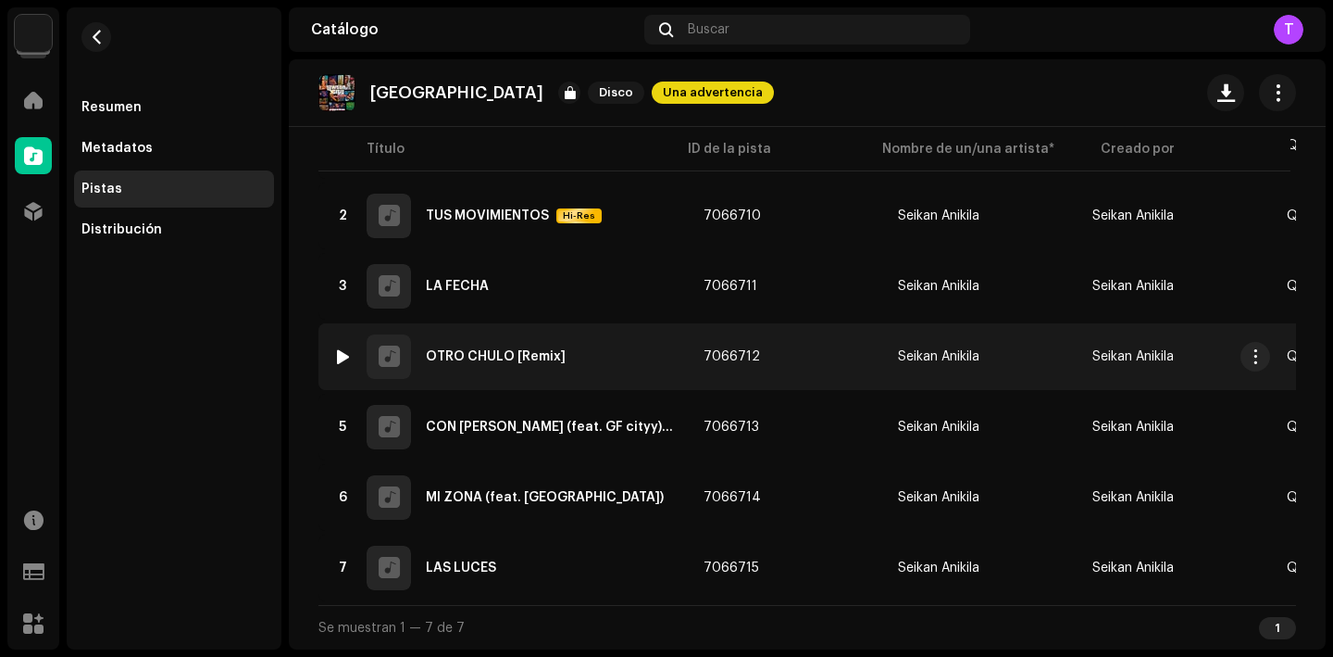
click at [463, 340] on div "4 OTRO CHULO [Remix]" at bounding box center [503, 356] width 341 height 44
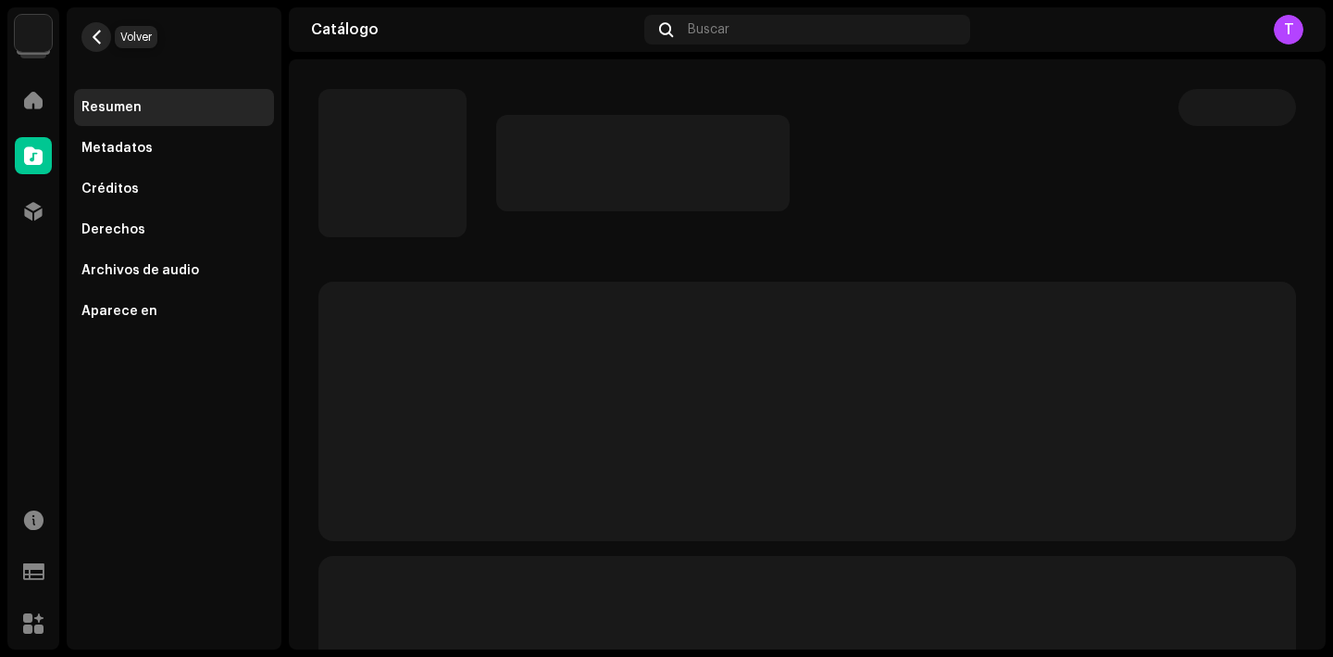
click at [107, 38] on button "button" at bounding box center [96, 37] width 30 height 30
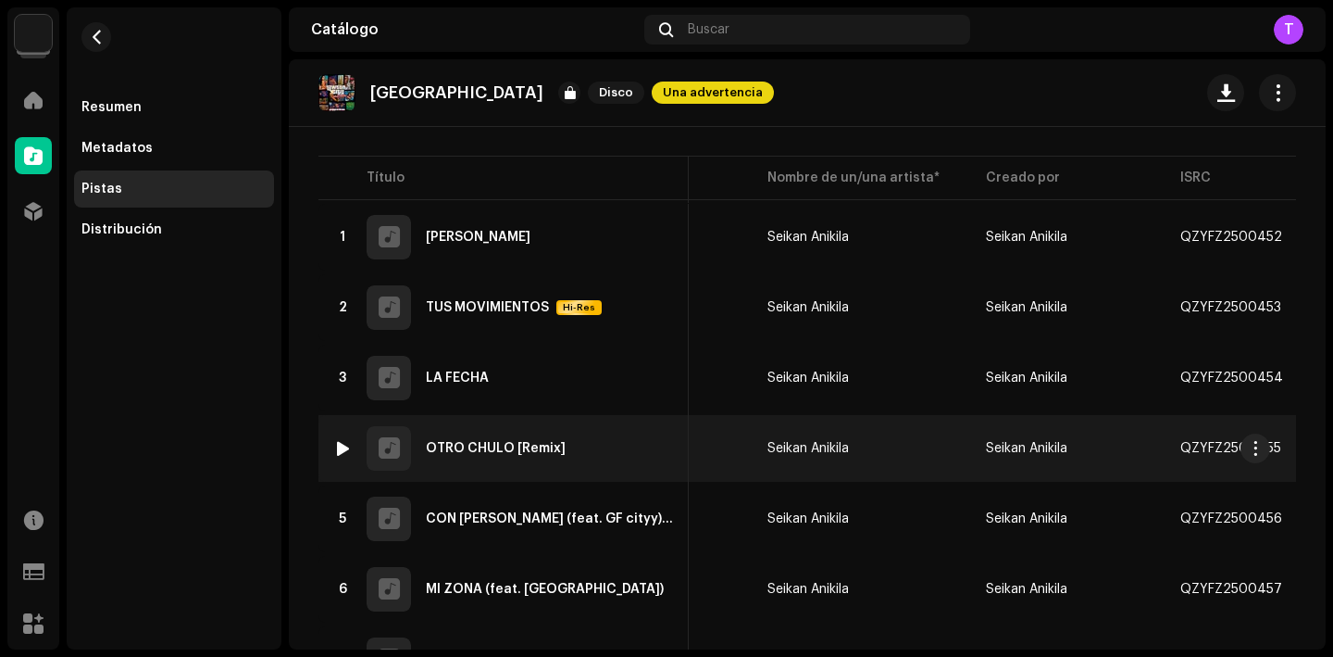
scroll to position [0, 169]
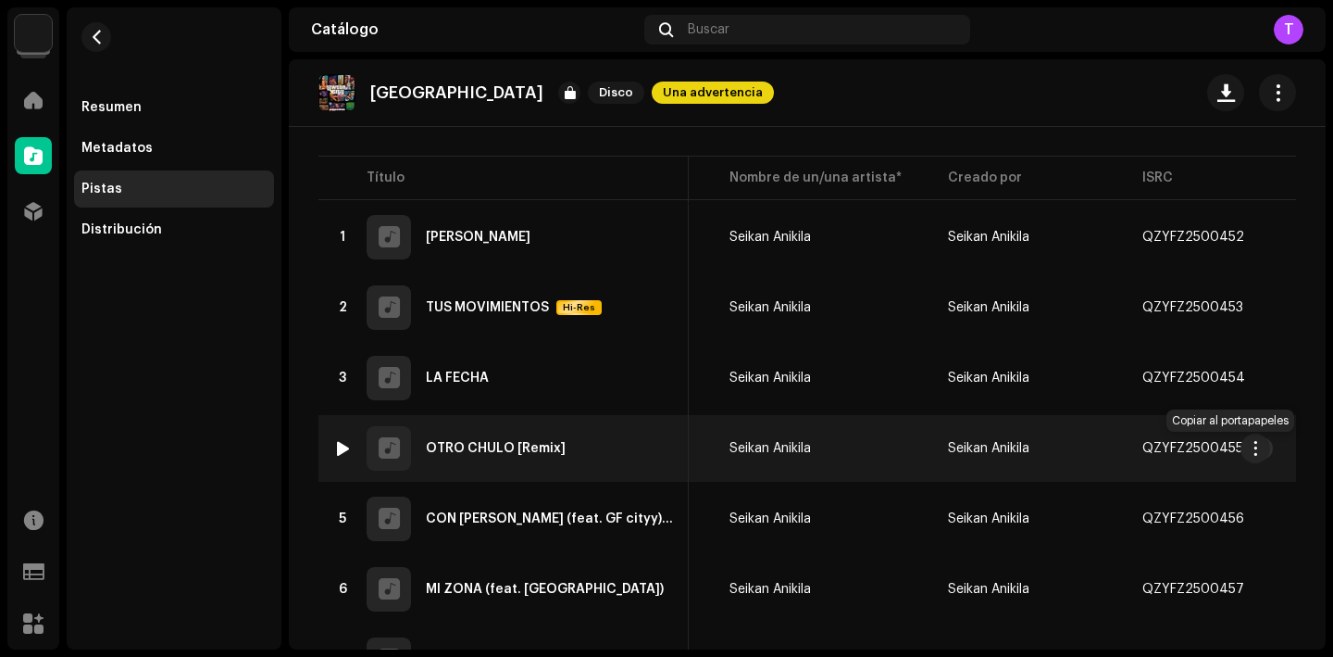
click at [1257, 448] on span "button" at bounding box center [1262, 448] width 11 height 15
click at [485, 424] on td "4 OTRO CHULO [Remix]" at bounding box center [504, 448] width 370 height 67
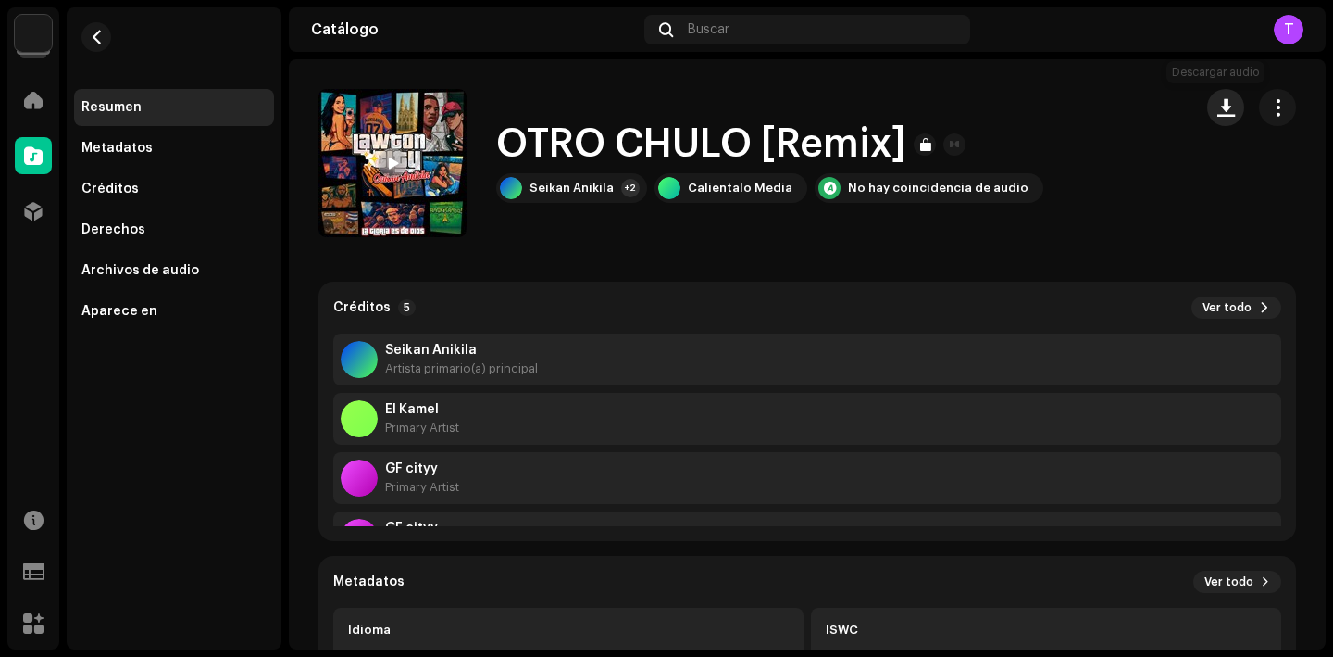
click at [1220, 109] on span "button" at bounding box center [1227, 107] width 18 height 15
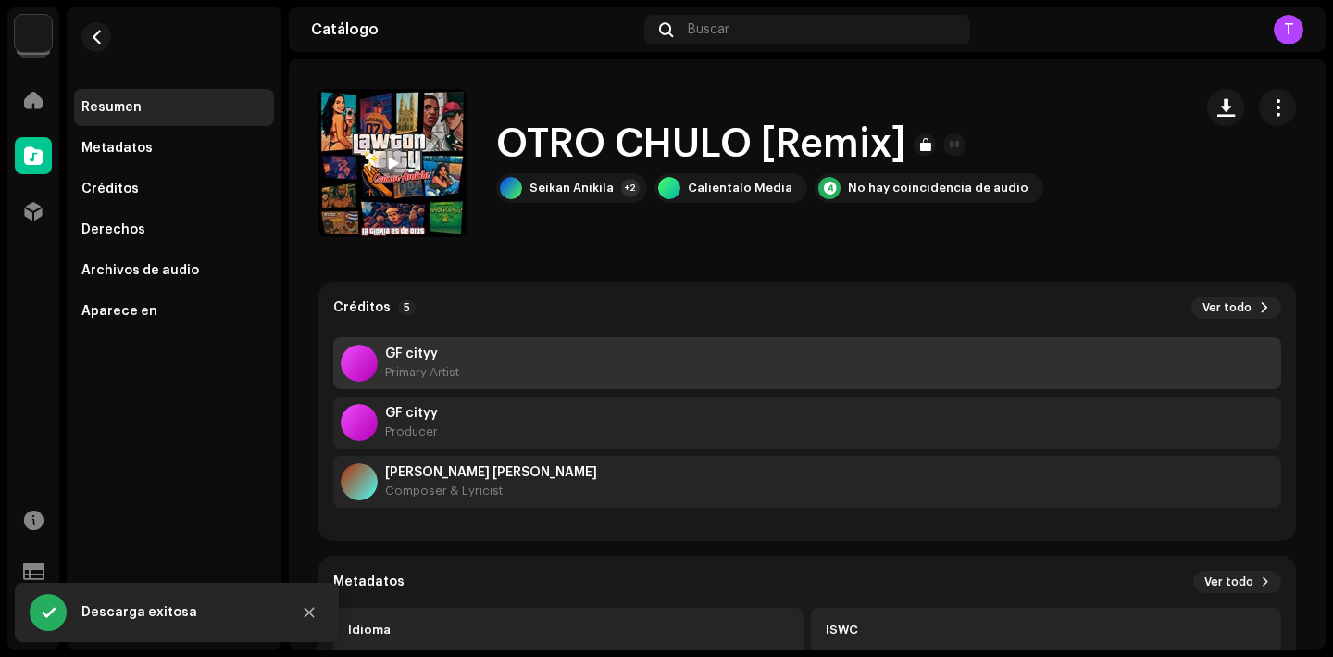
scroll to position [119, 0]
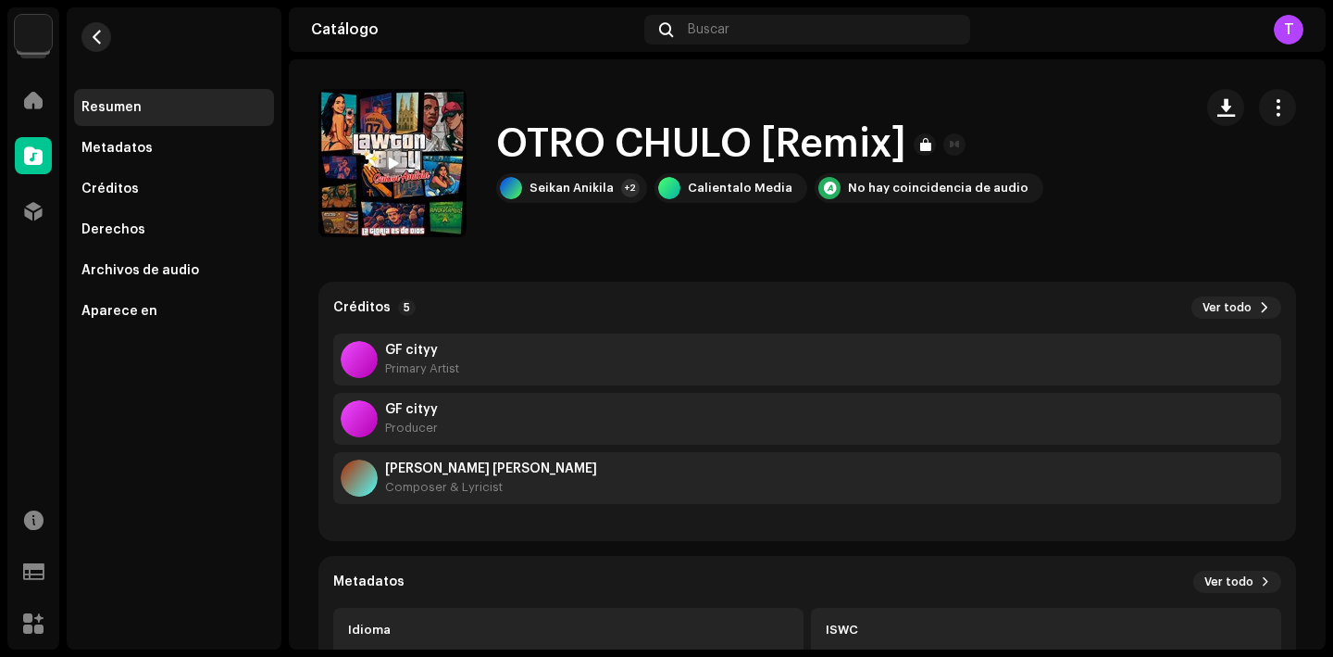
click at [106, 28] on button "button" at bounding box center [96, 37] width 30 height 30
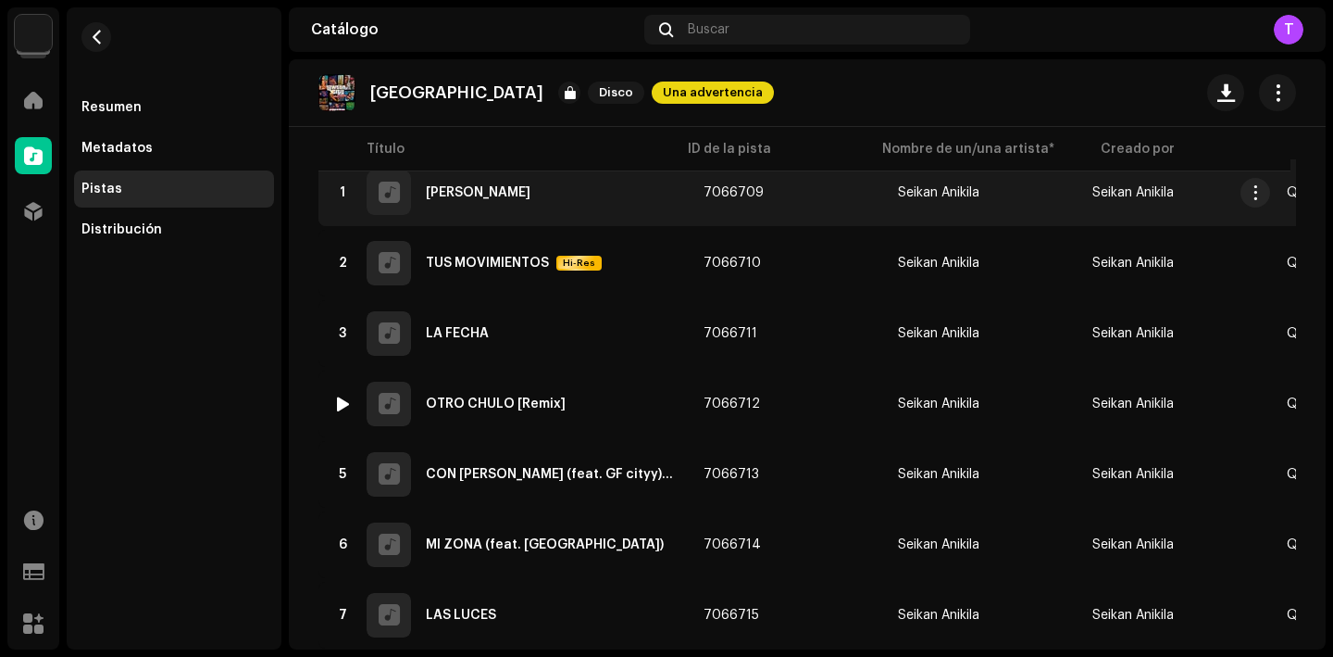
scroll to position [256, 0]
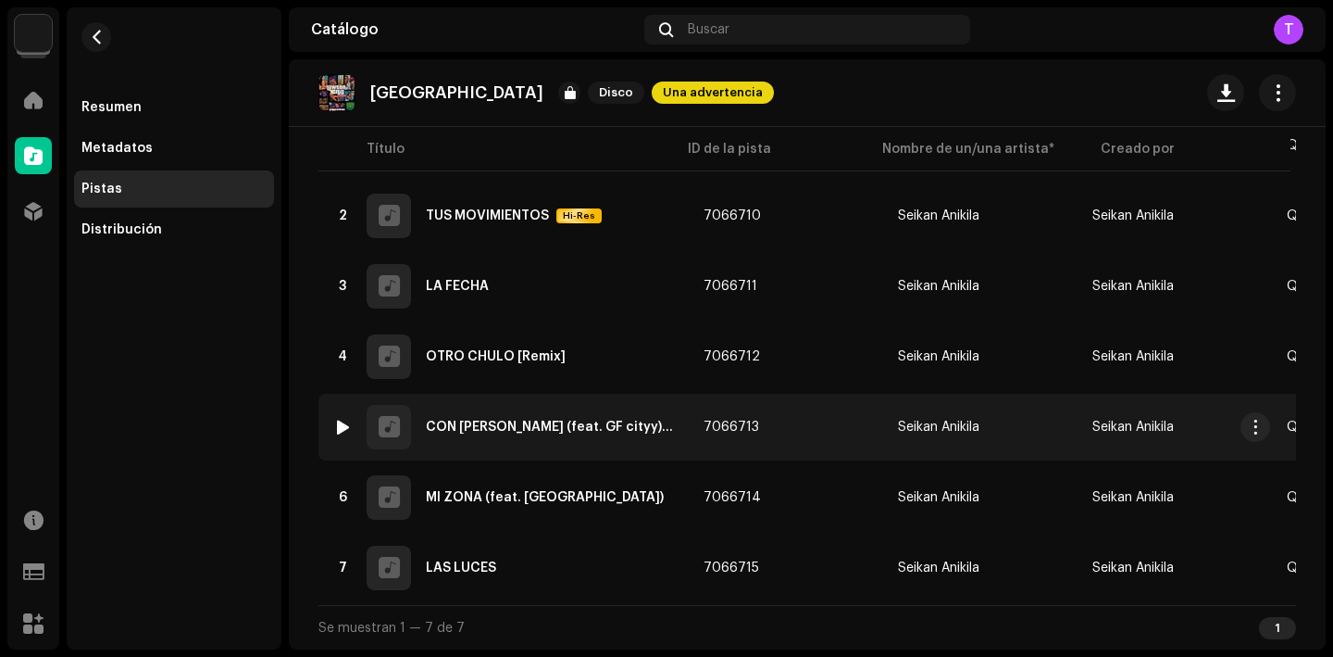
click at [502, 423] on div "CON [PERSON_NAME] (feat. GF cityy) [Remix]" at bounding box center [550, 426] width 248 height 13
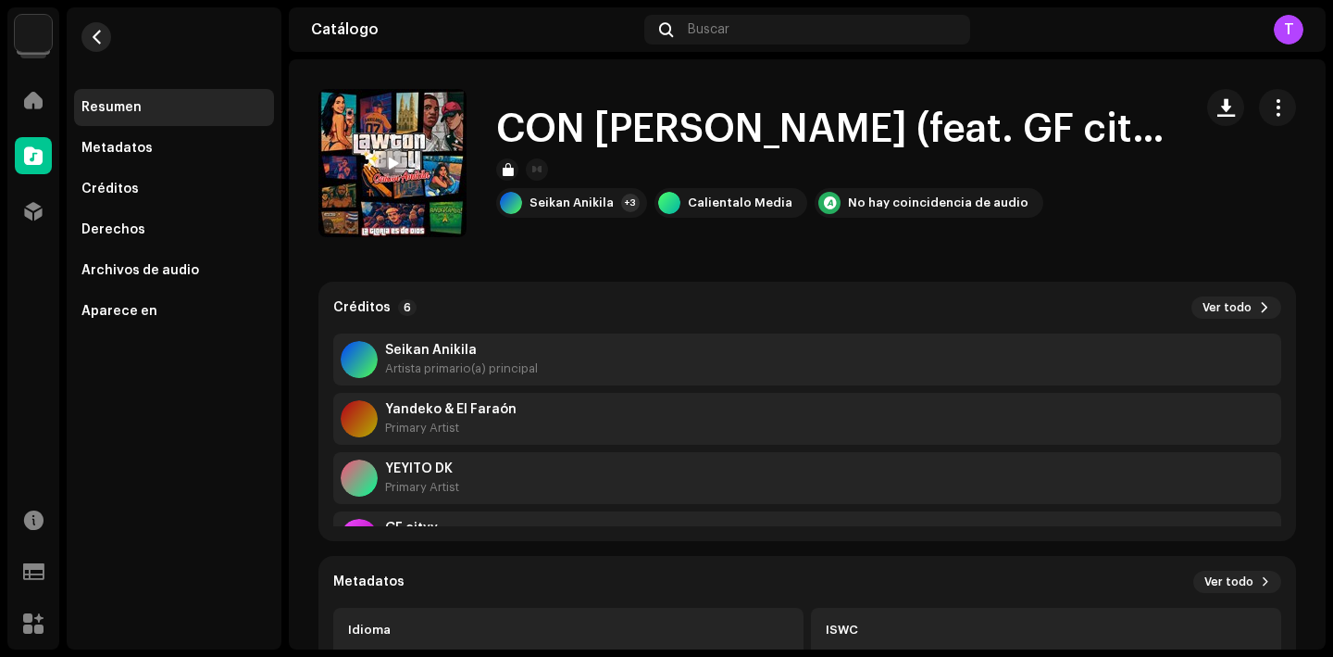
click at [95, 30] on span "button" at bounding box center [97, 37] width 14 height 15
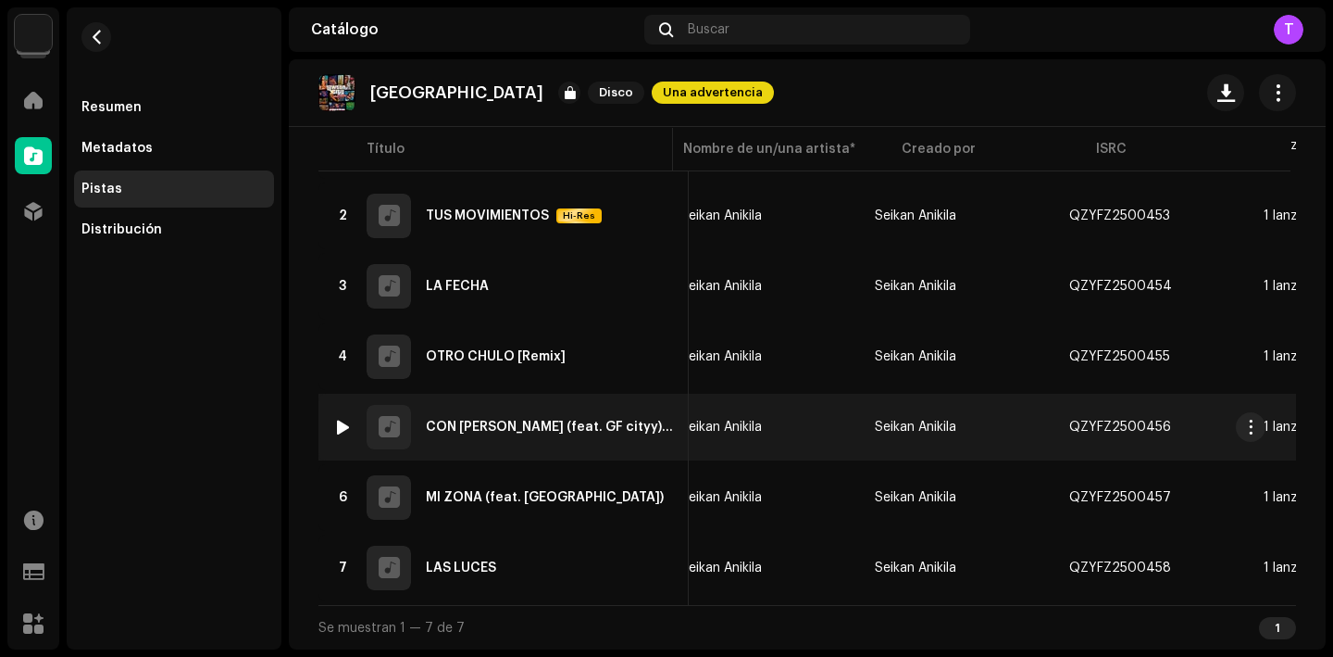
scroll to position [0, 220]
click at [1182, 419] on span "button" at bounding box center [1187, 426] width 11 height 15
click at [484, 420] on div "CON [PERSON_NAME] (feat. GF cityy) [Remix]" at bounding box center [550, 426] width 248 height 13
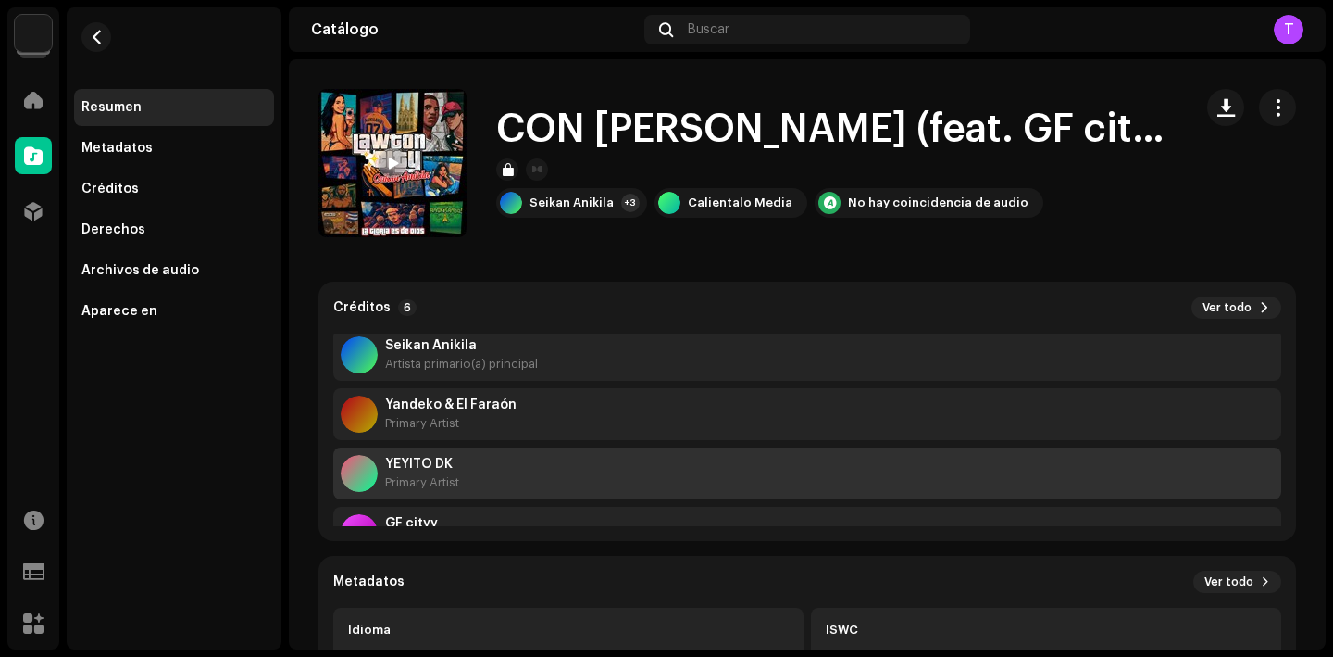
scroll to position [3, 0]
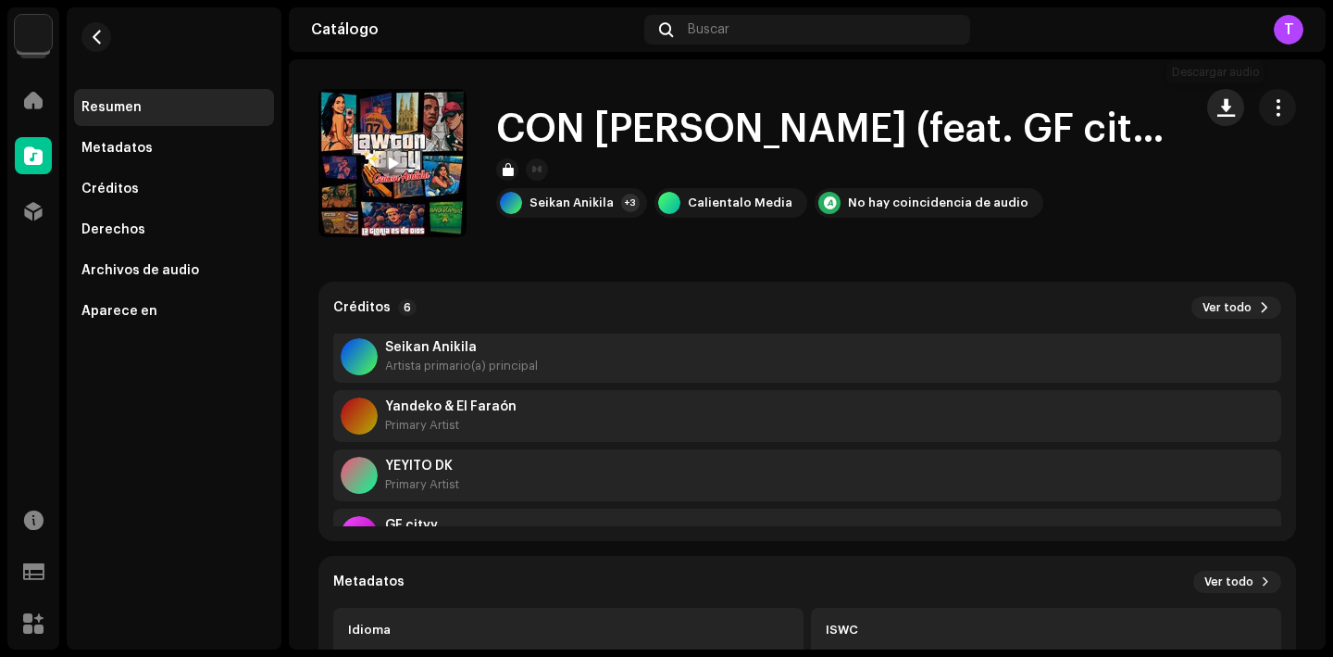
click at [1212, 119] on button "button" at bounding box center [1225, 107] width 37 height 37
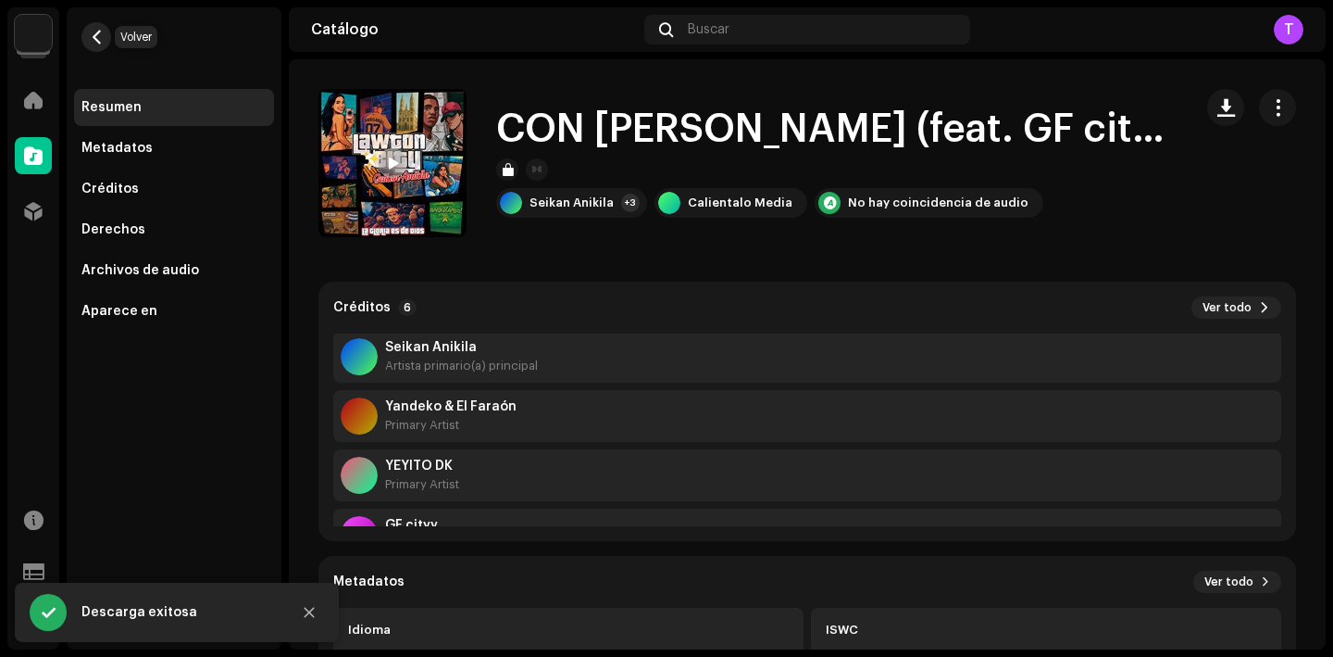
click at [95, 41] on span "button" at bounding box center [97, 37] width 14 height 15
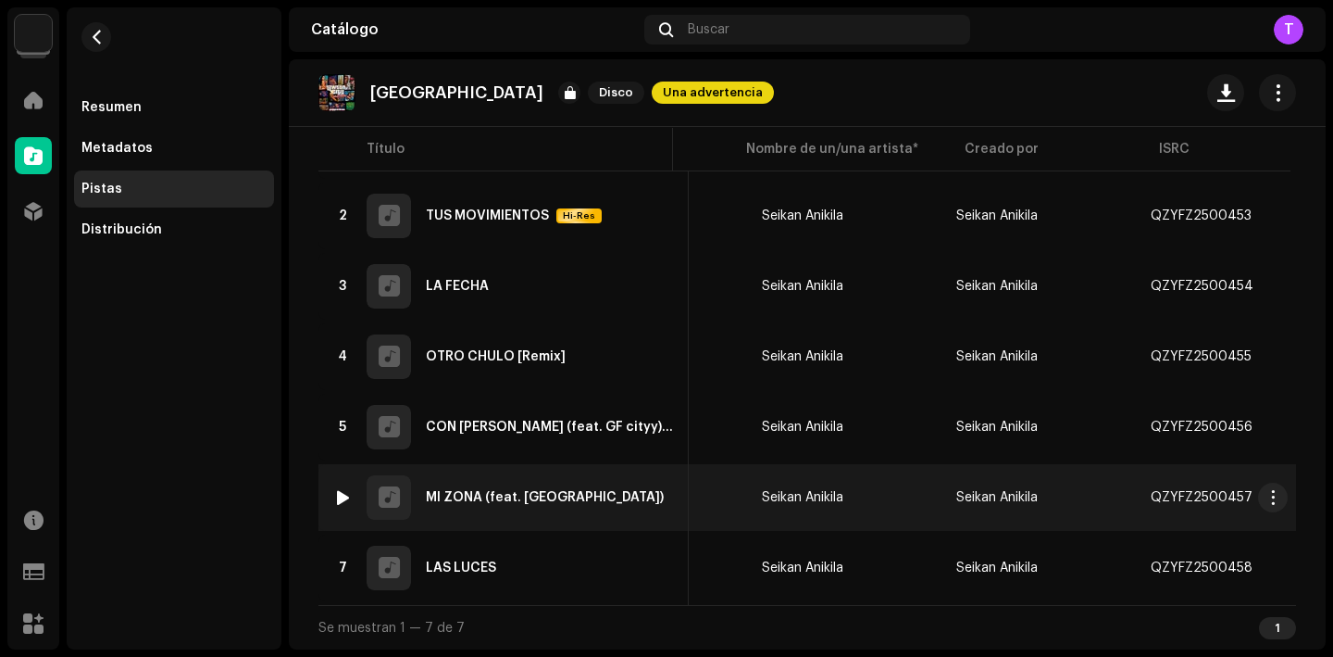
scroll to position [0, 170]
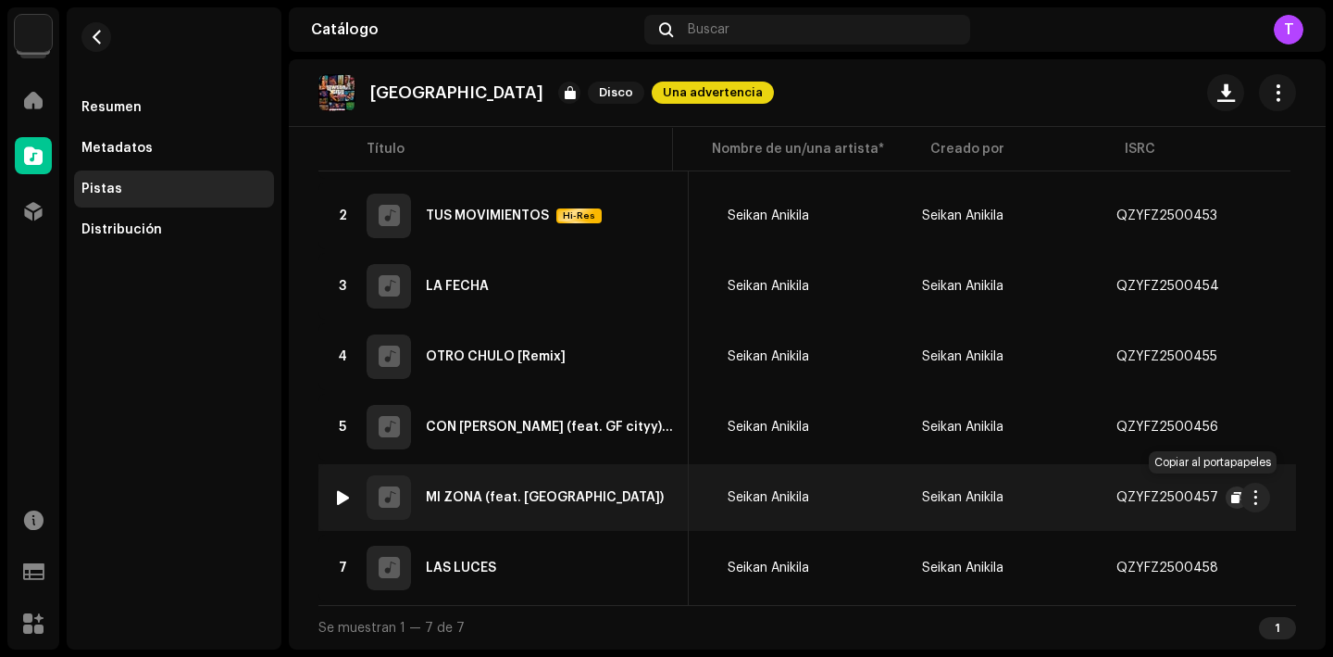
click at [1232, 490] on span "button" at bounding box center [1237, 497] width 11 height 15
click at [467, 491] on div "MI ZONA (feat. [GEOGRAPHIC_DATA])" at bounding box center [545, 497] width 238 height 13
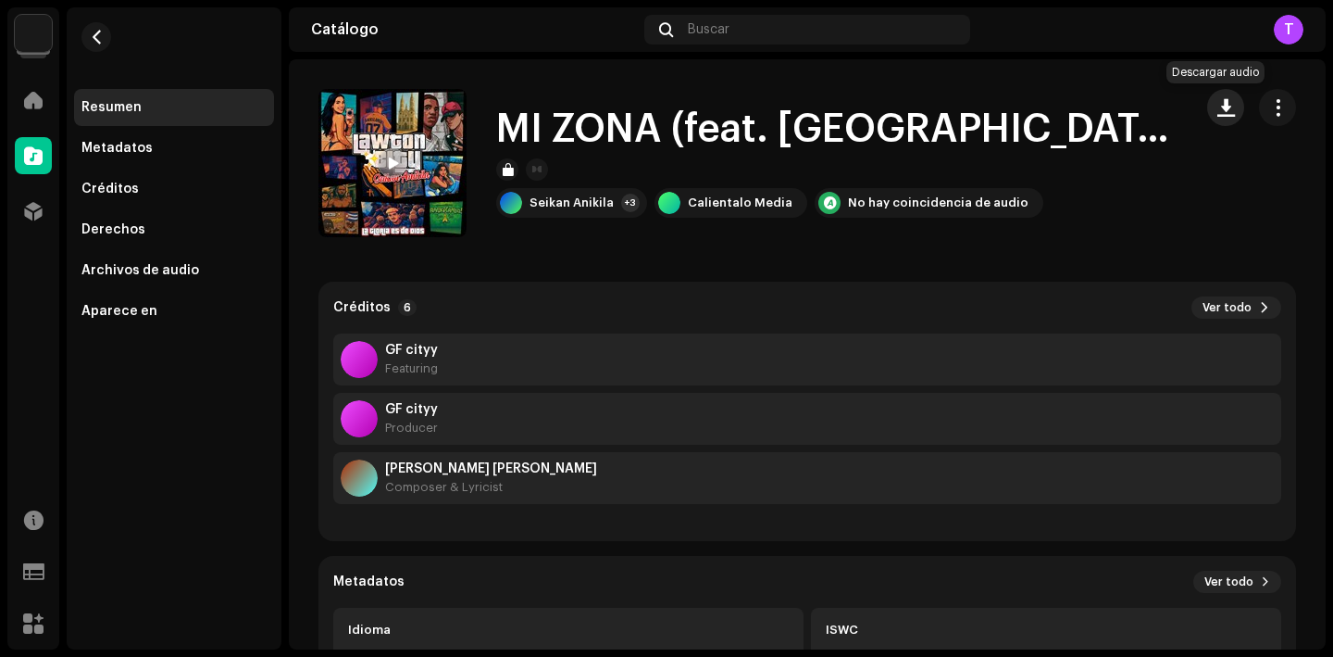
click at [1218, 100] on span "button" at bounding box center [1227, 107] width 18 height 15
click at [90, 37] on span "button" at bounding box center [97, 37] width 14 height 15
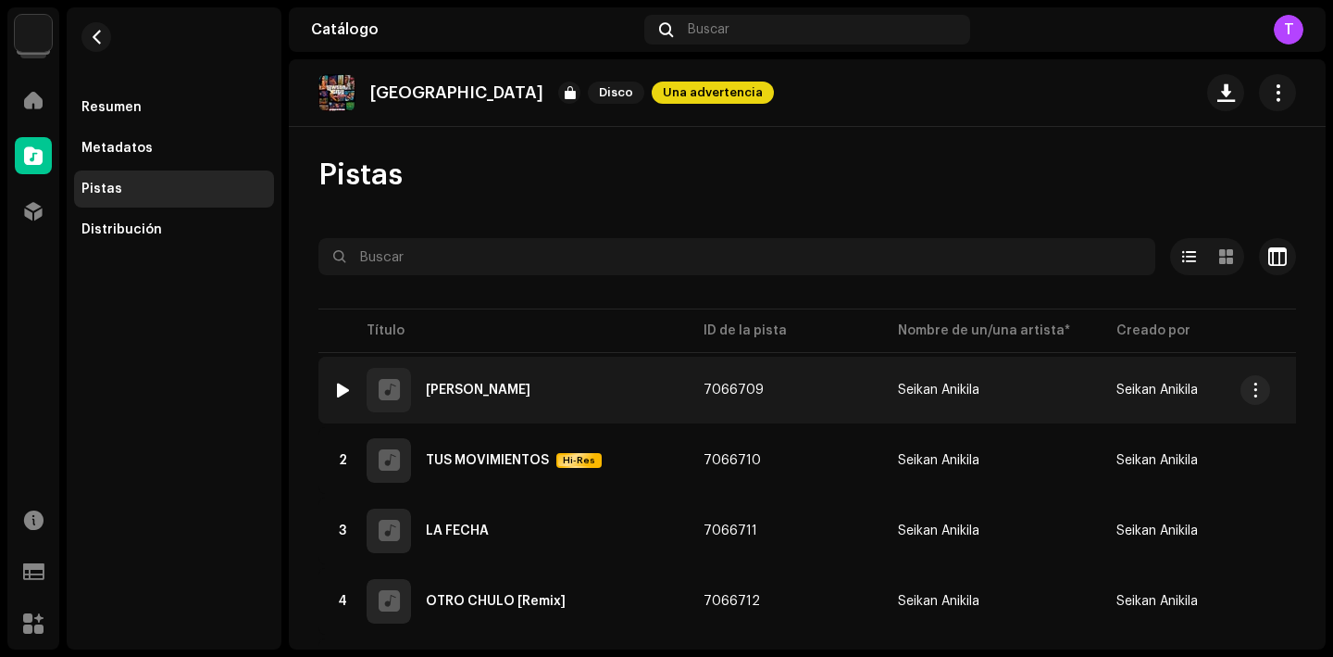
scroll to position [256, 0]
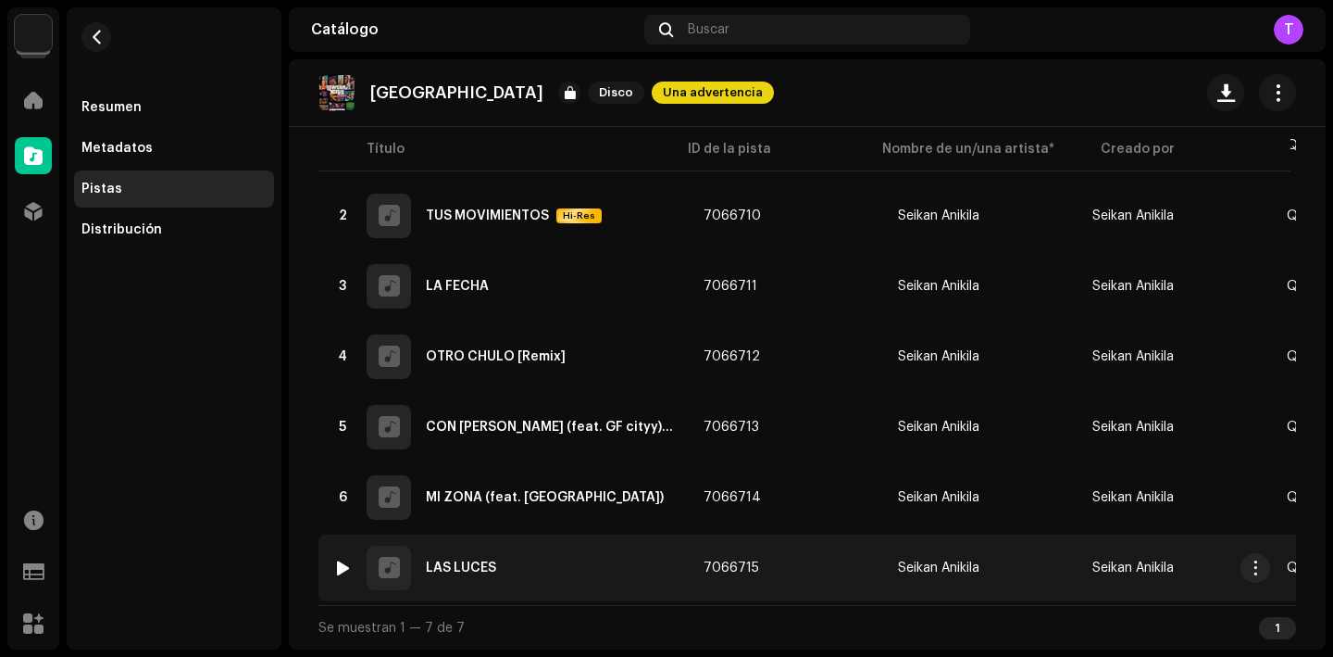
click at [466, 567] on div "7 LAS LUCES" at bounding box center [503, 567] width 341 height 44
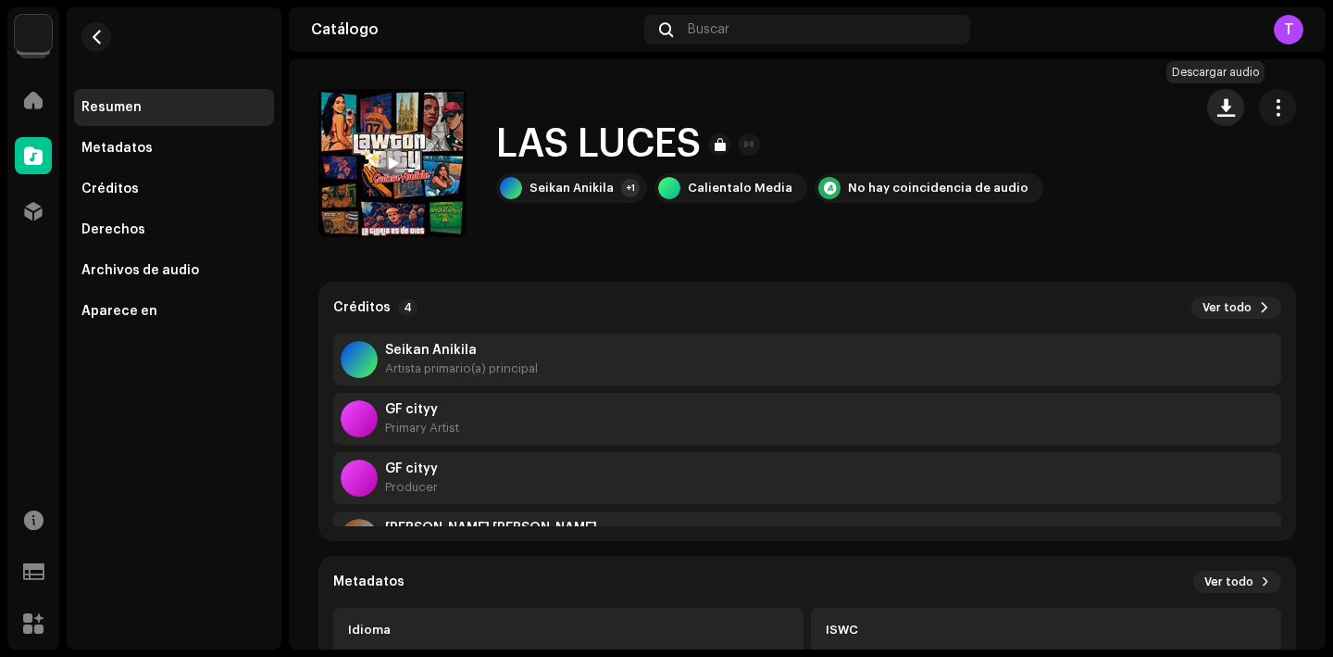
click at [1213, 119] on button "button" at bounding box center [1225, 107] width 37 height 37
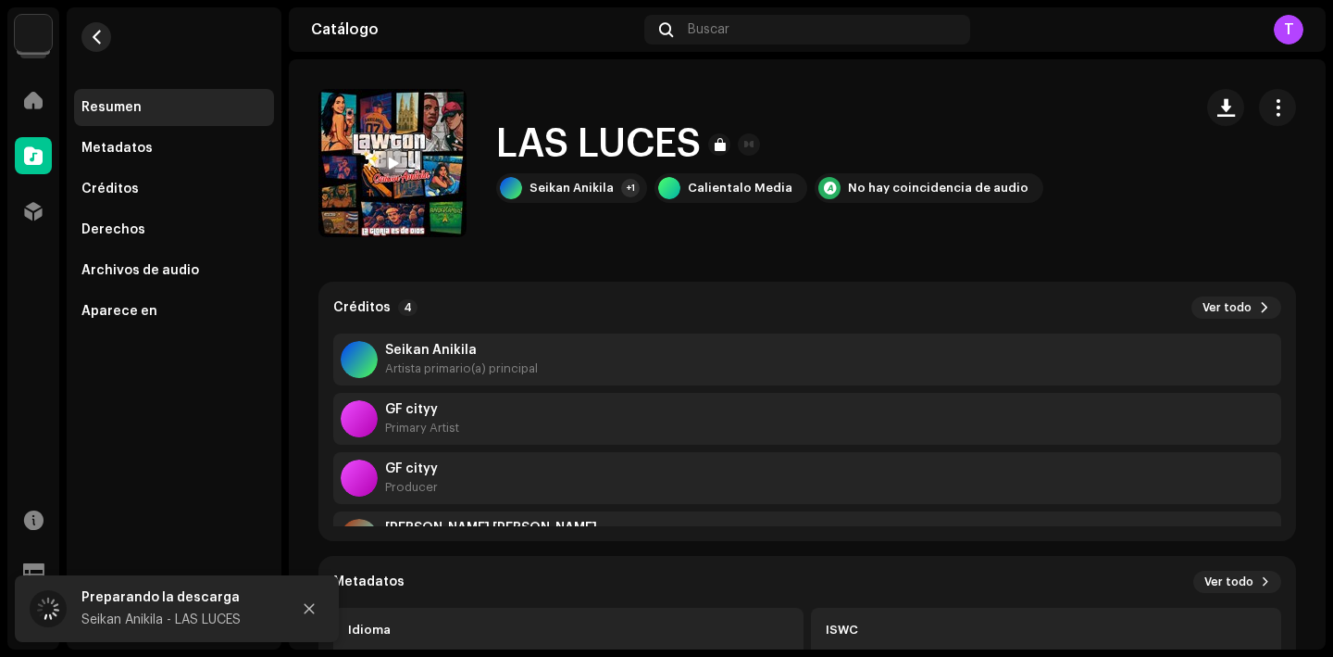
click at [90, 43] on span "button" at bounding box center [97, 37] width 14 height 15
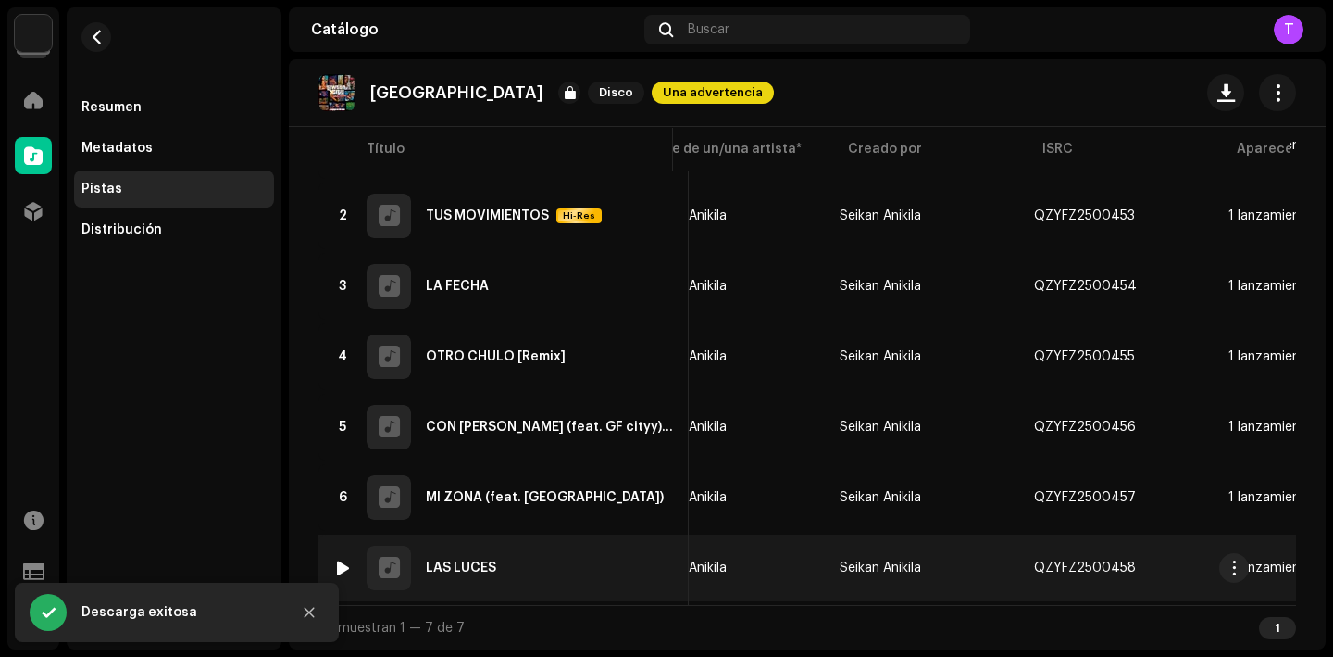
scroll to position [0, 259]
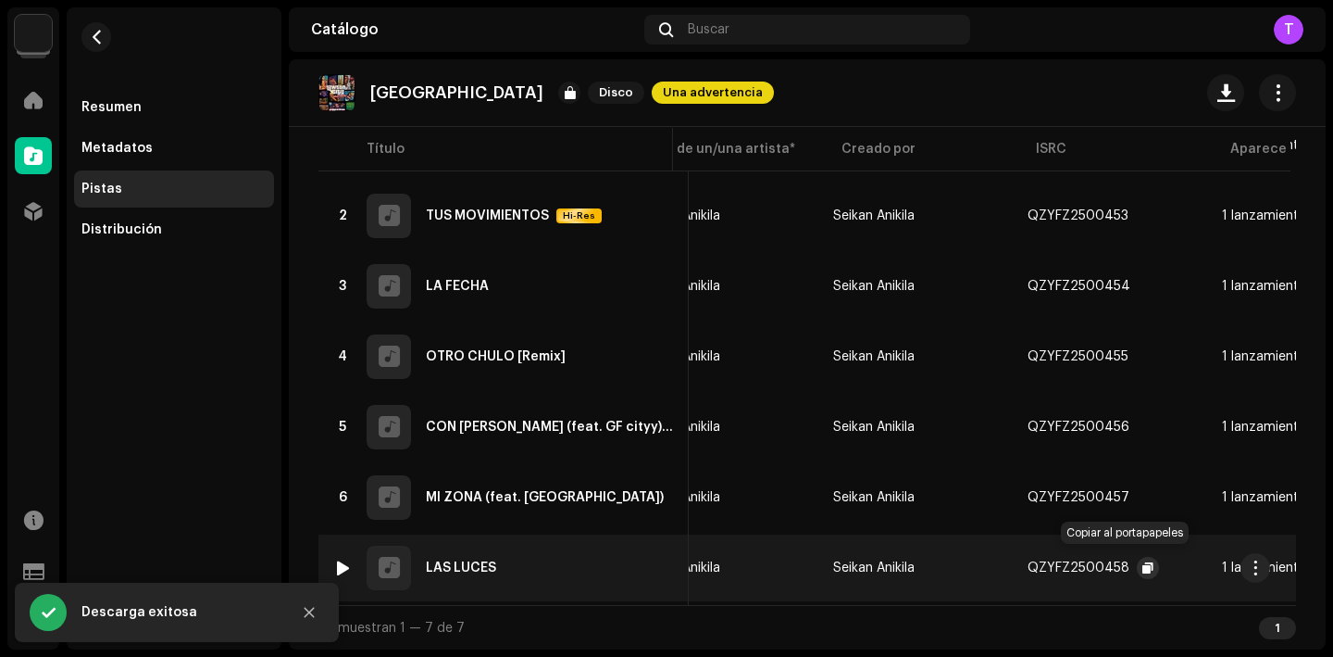
click at [1143, 560] on span "button" at bounding box center [1148, 567] width 11 height 15
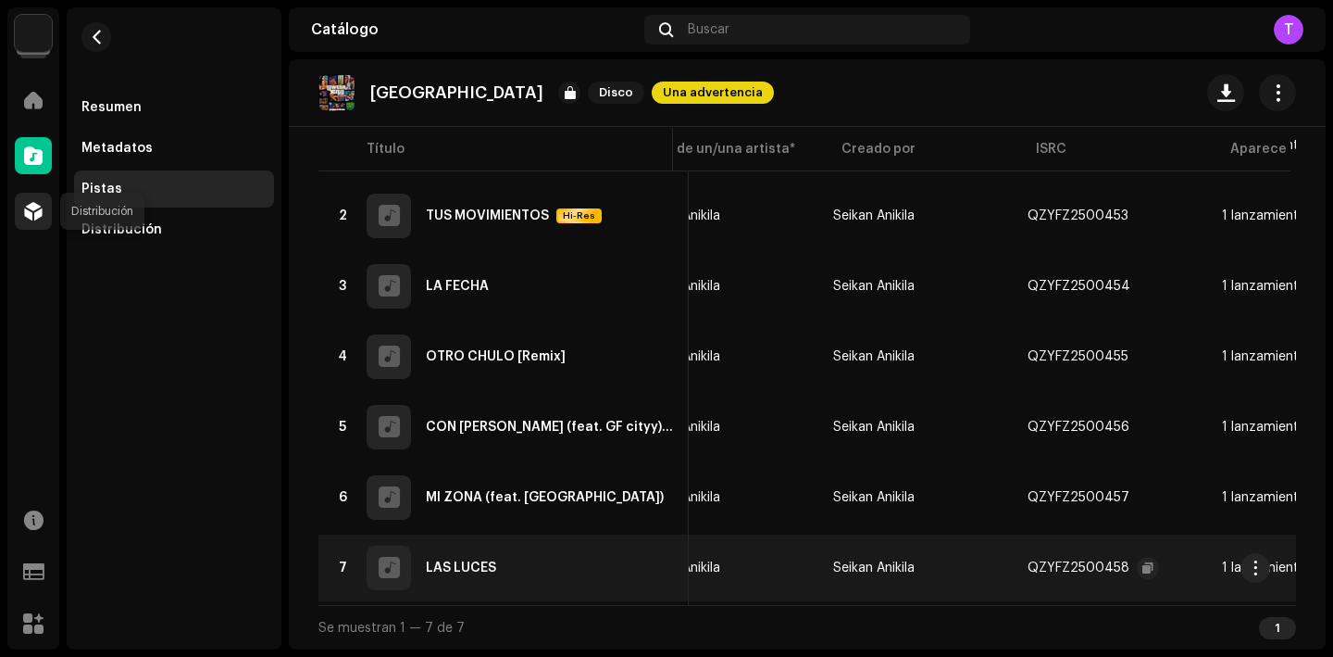
click at [46, 218] on div at bounding box center [33, 211] width 37 height 37
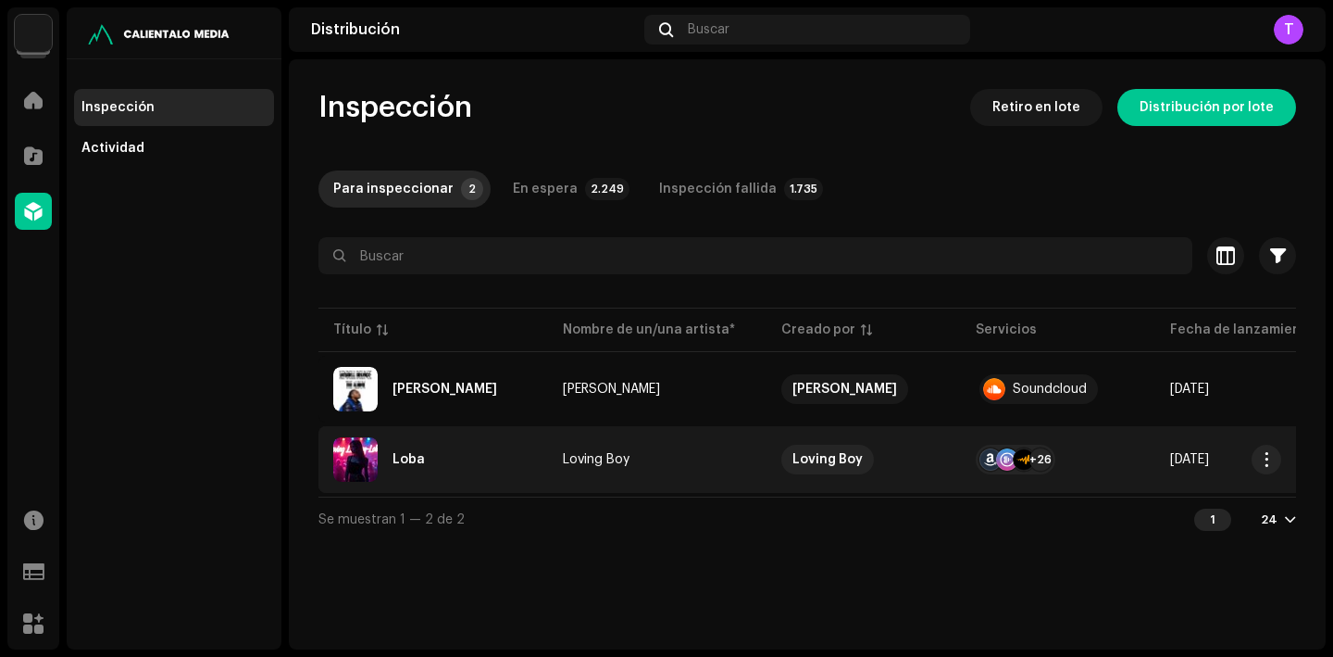
click at [405, 454] on div "Loba" at bounding box center [409, 459] width 32 height 13
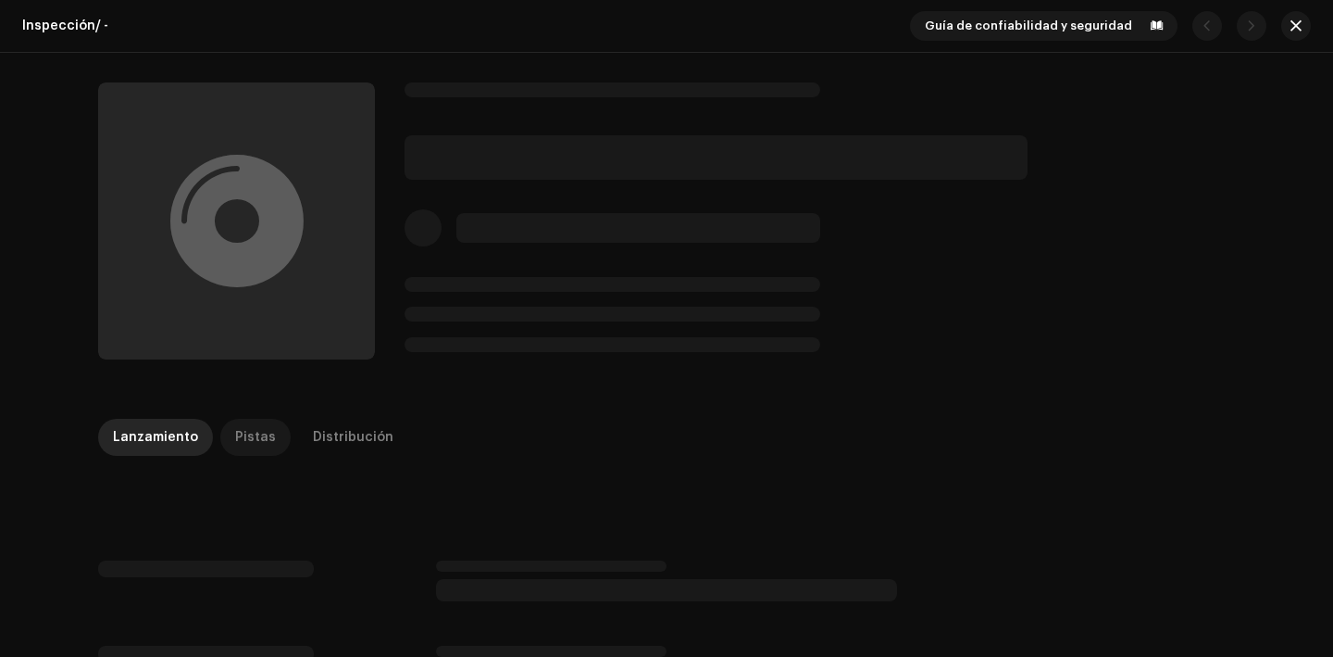
click at [235, 441] on div "Pistas" at bounding box center [255, 437] width 41 height 37
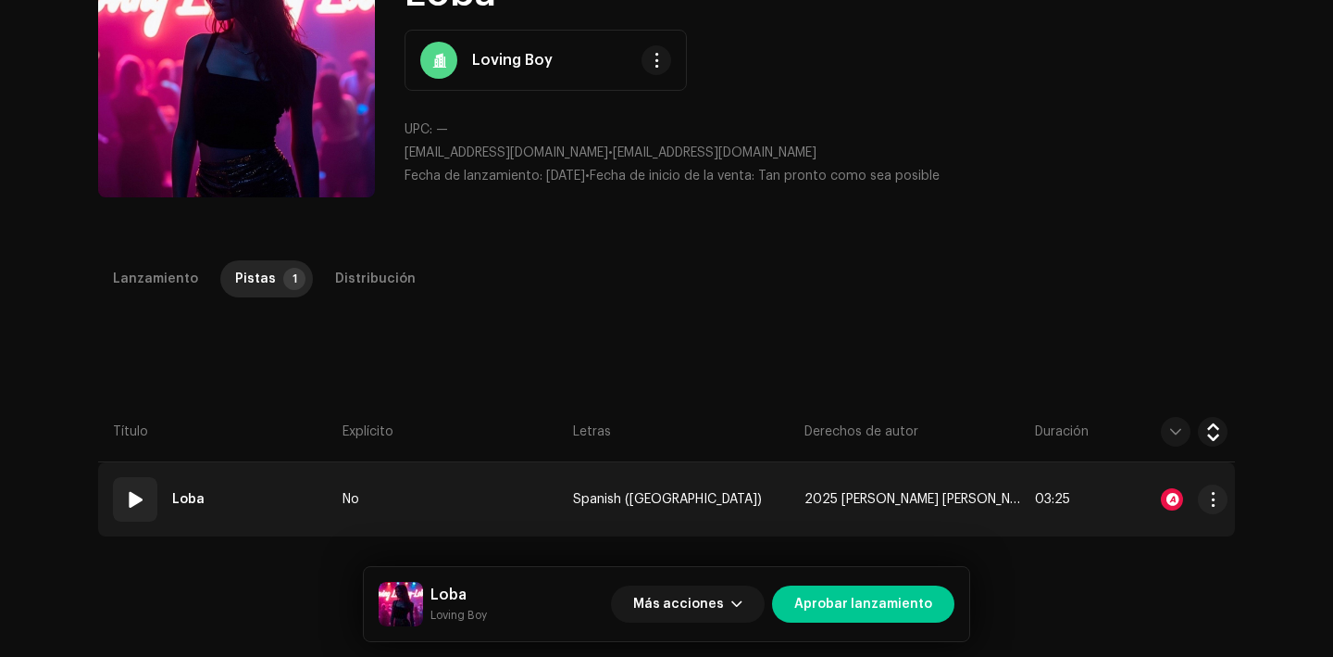
scroll to position [174, 0]
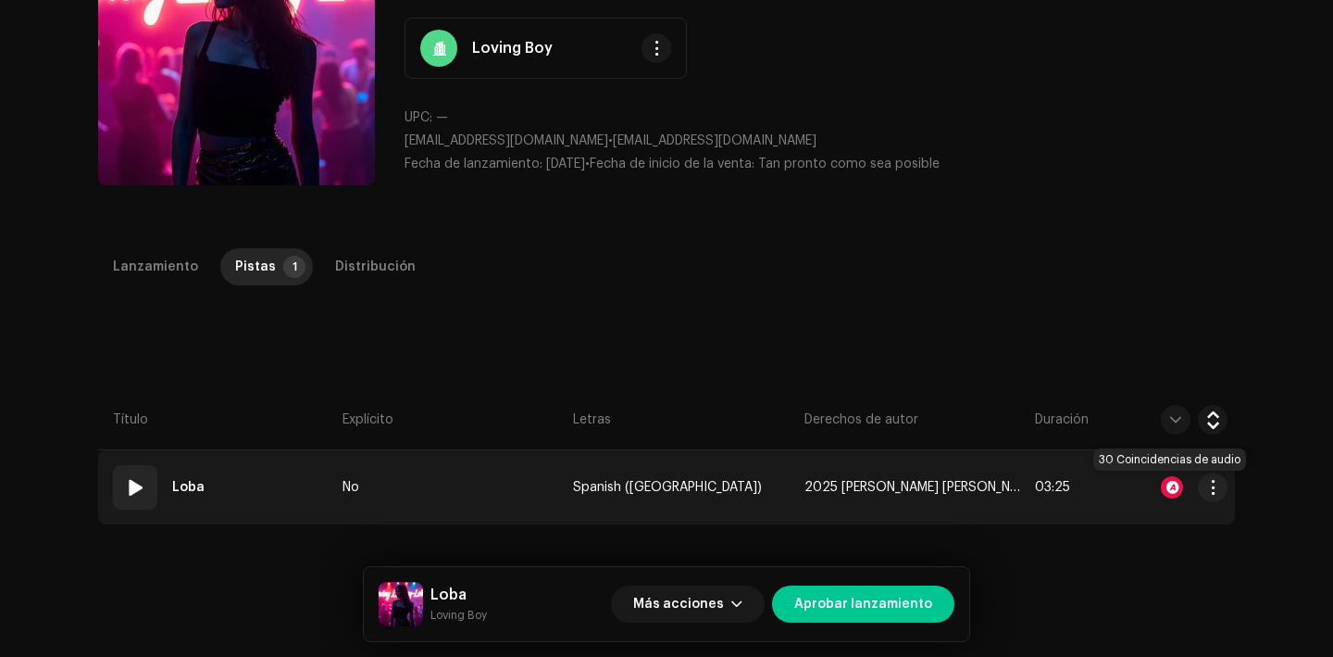
click at [1173, 486] on div at bounding box center [1172, 487] width 22 height 22
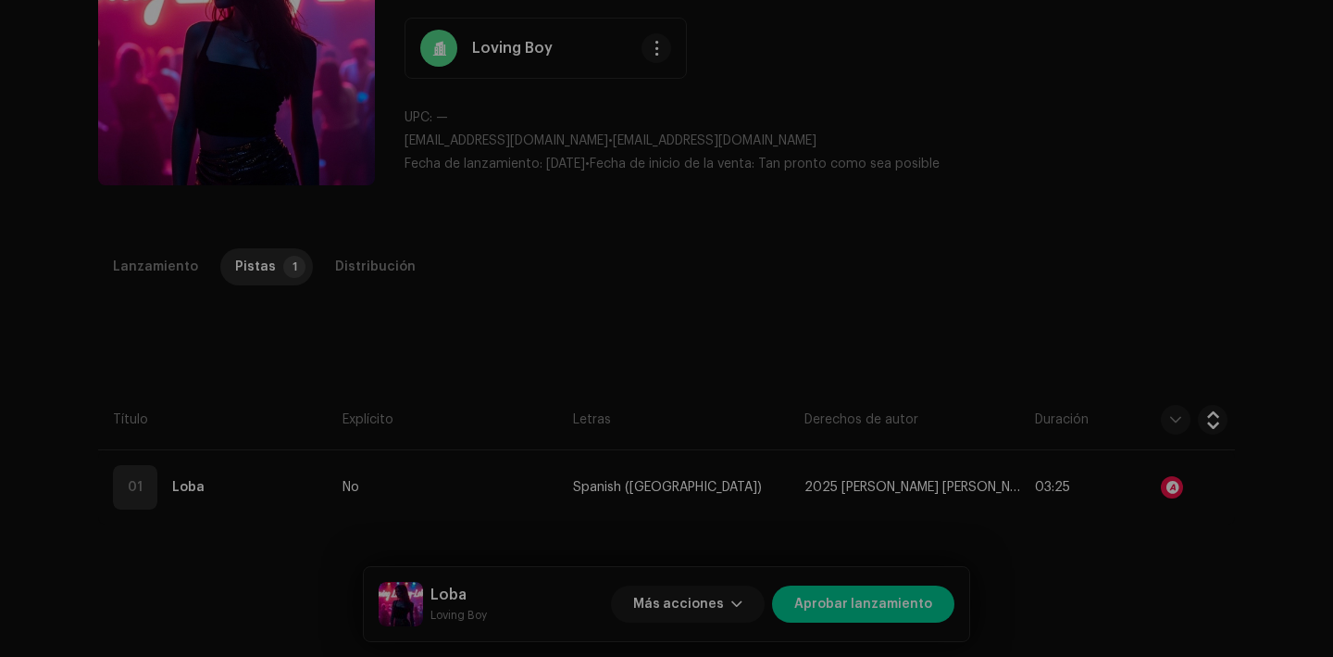
click at [1060, 319] on div "Reconocimiento de audio por Remezclas o muestras 29 Canción versionada 1 Todos …" at bounding box center [666, 328] width 1333 height 657
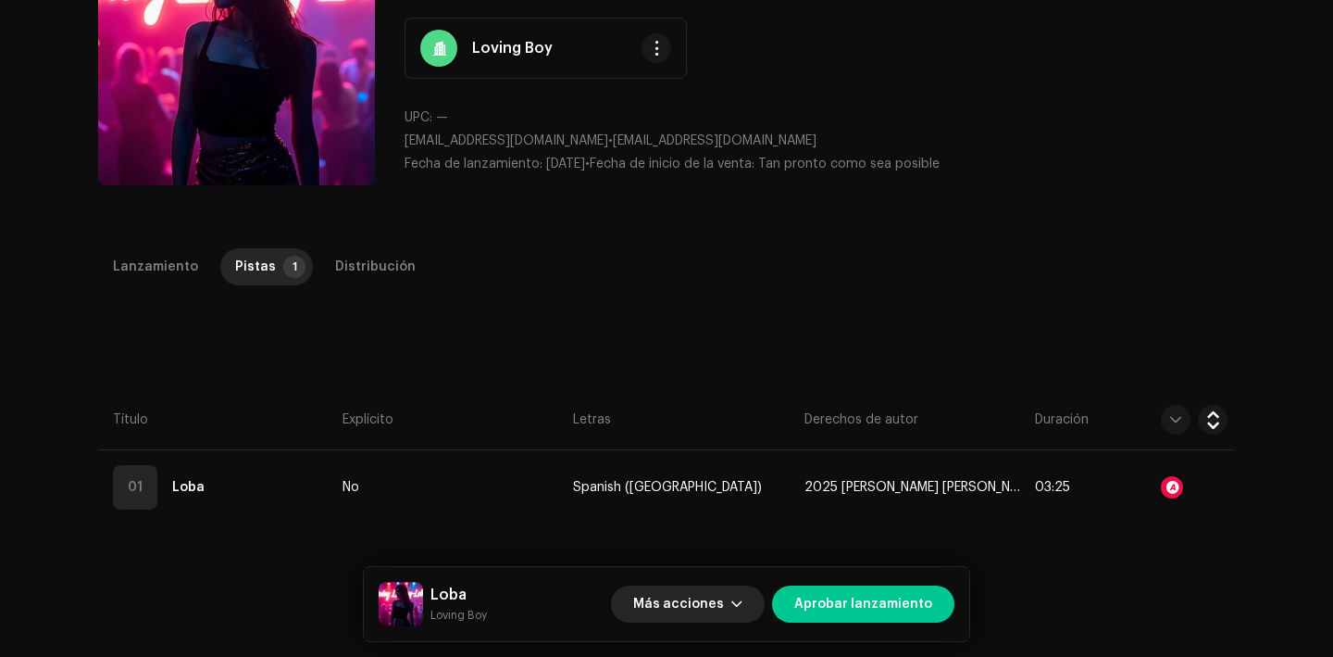
click at [724, 596] on span "Más acciones" at bounding box center [678, 603] width 91 height 37
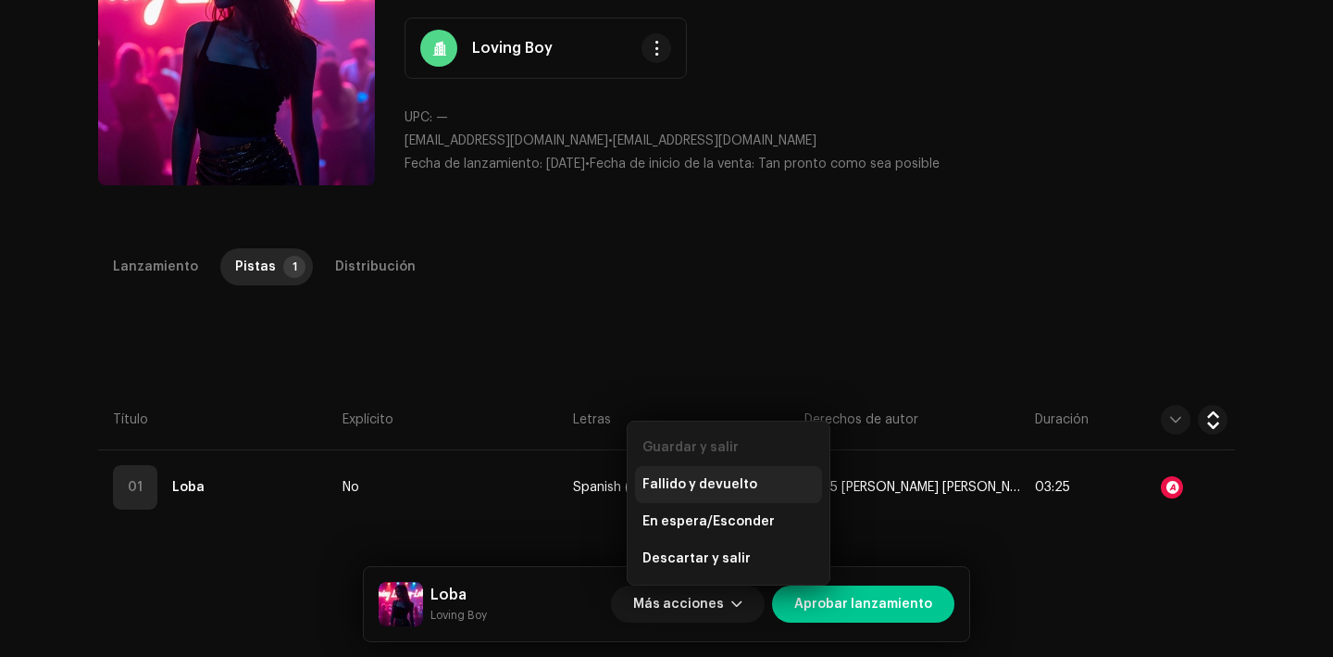
click at [712, 493] on div "Fallido y devuelto" at bounding box center [728, 484] width 187 height 37
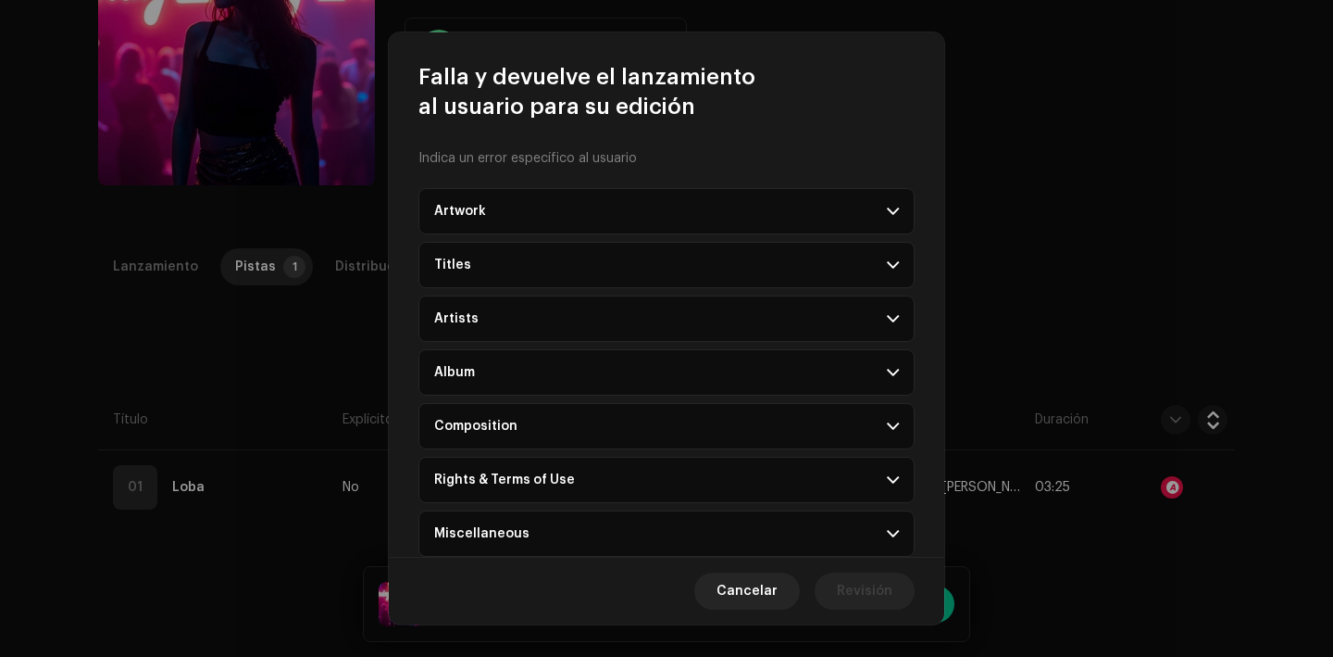
click at [471, 478] on div "Rights & Terms of Use" at bounding box center [504, 479] width 141 height 15
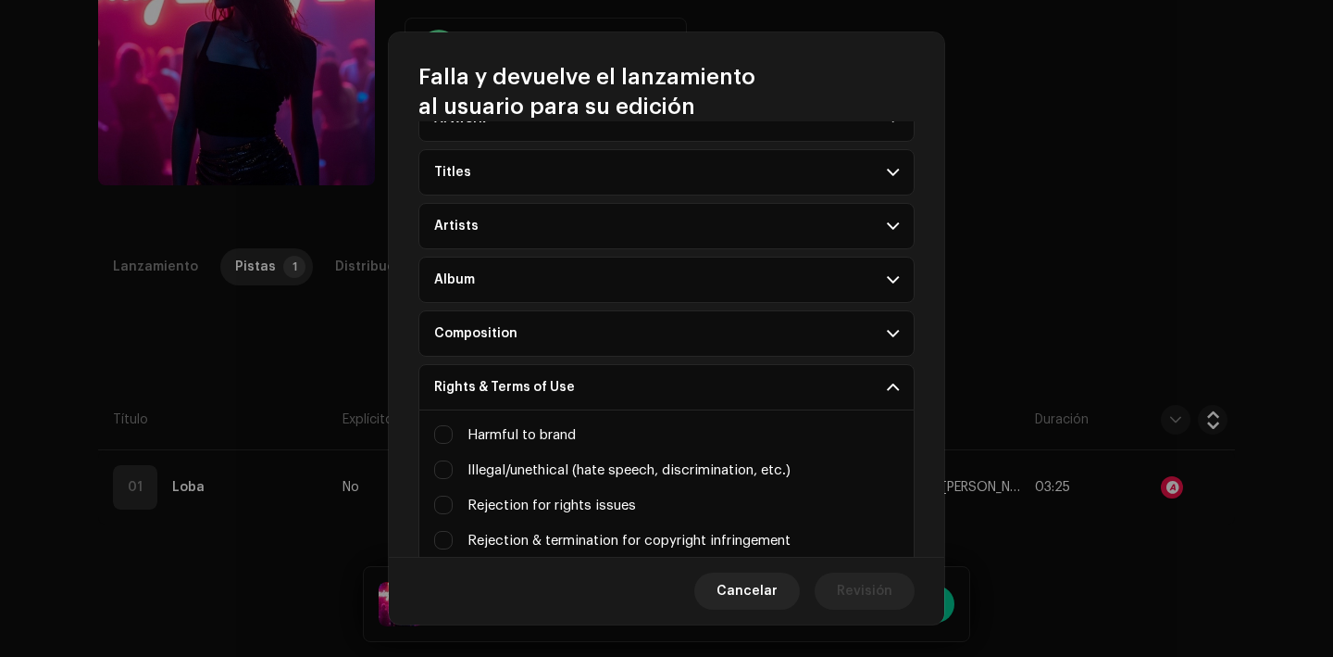
scroll to position [535, 0]
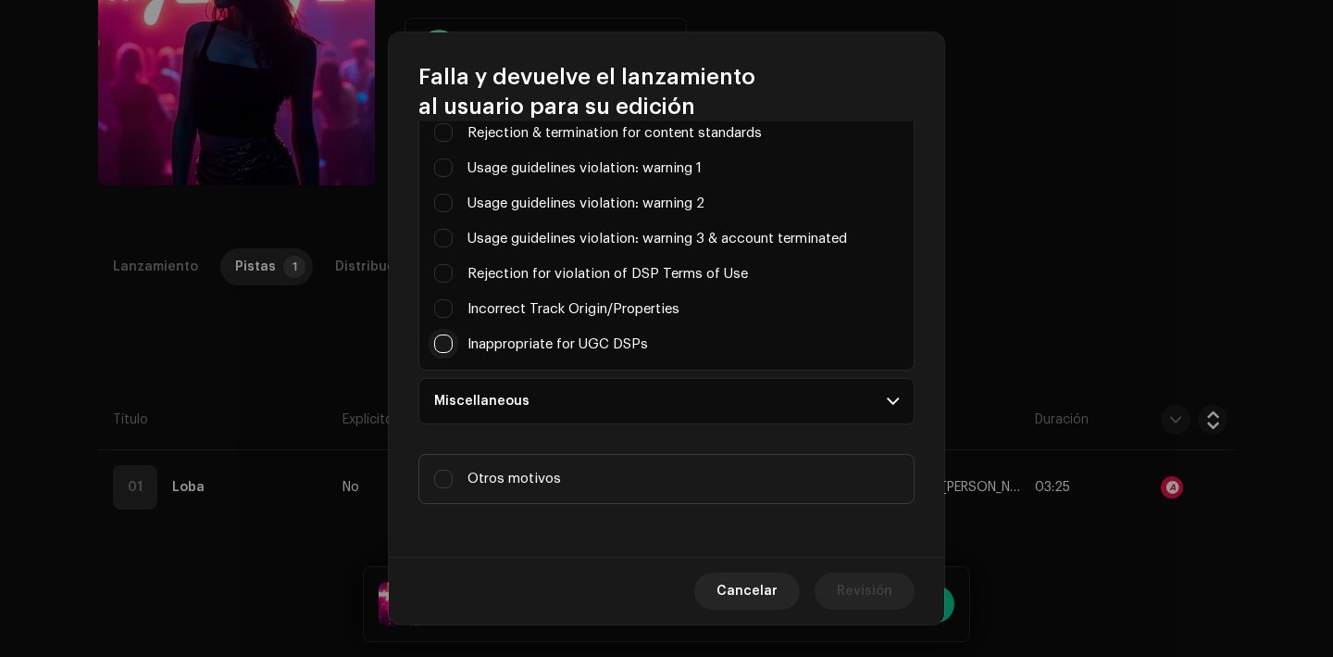
click at [443, 346] on input "Parental advisory on art, but not explicit in metadata" at bounding box center [443, 343] width 19 height 19
checkbox input "true"
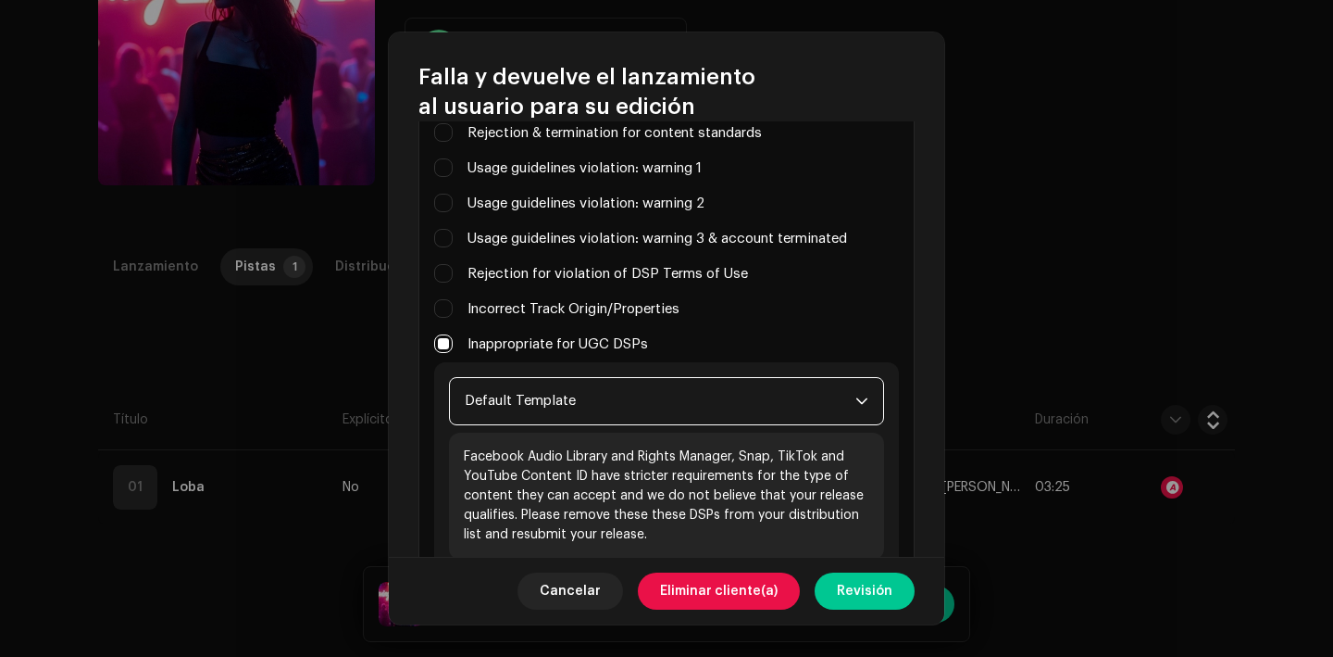
click at [515, 395] on span "Default Template" at bounding box center [660, 401] width 391 height 46
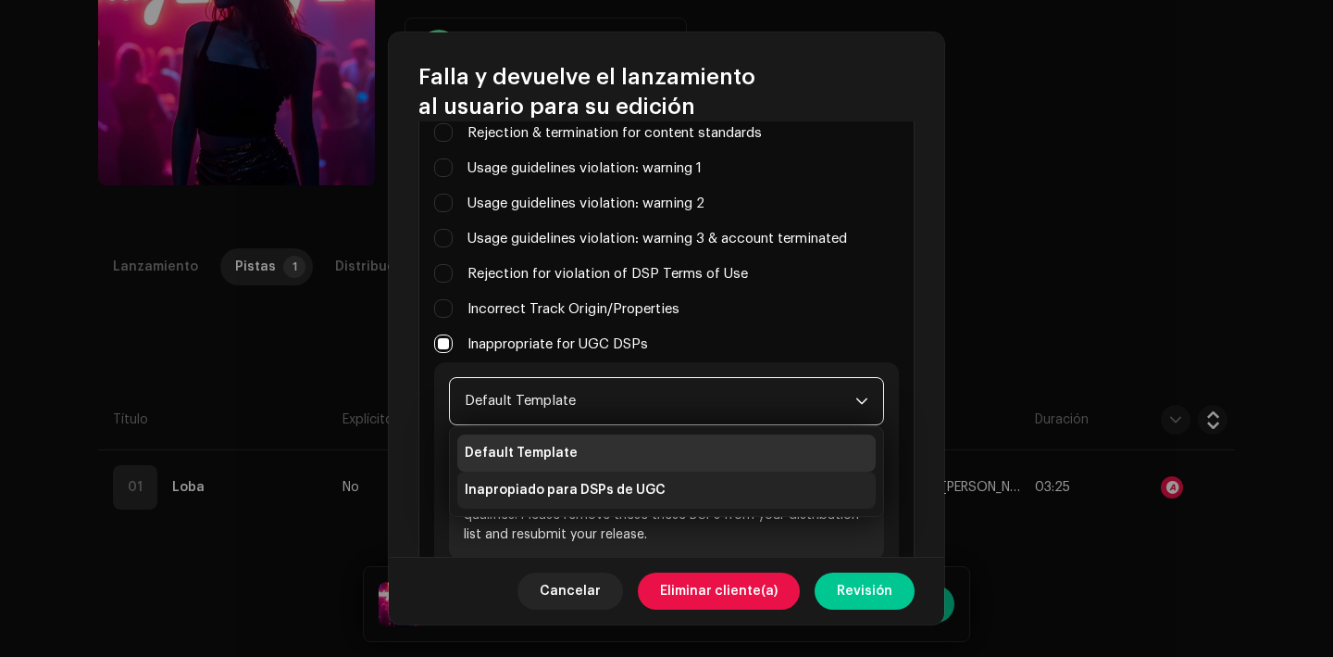
click at [554, 482] on span "Inapropiado para DSPs de UGC" at bounding box center [565, 490] width 201 height 19
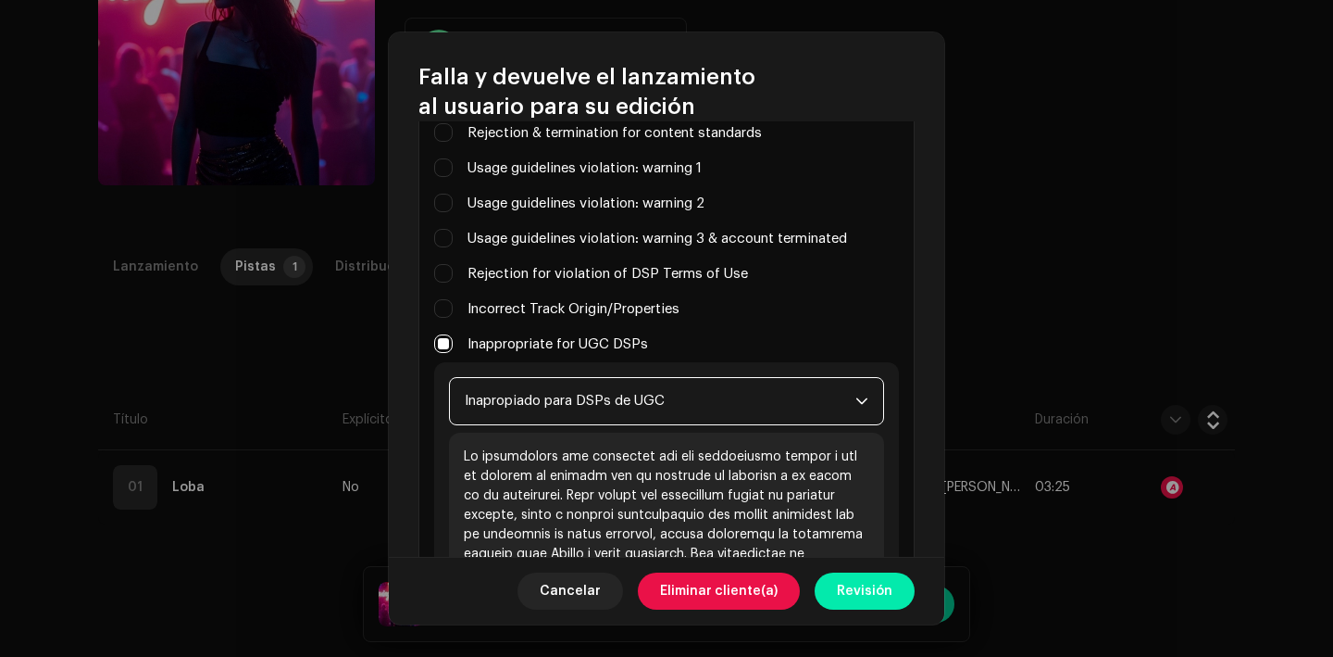
click at [869, 588] on span "Revisión" at bounding box center [865, 590] width 56 height 37
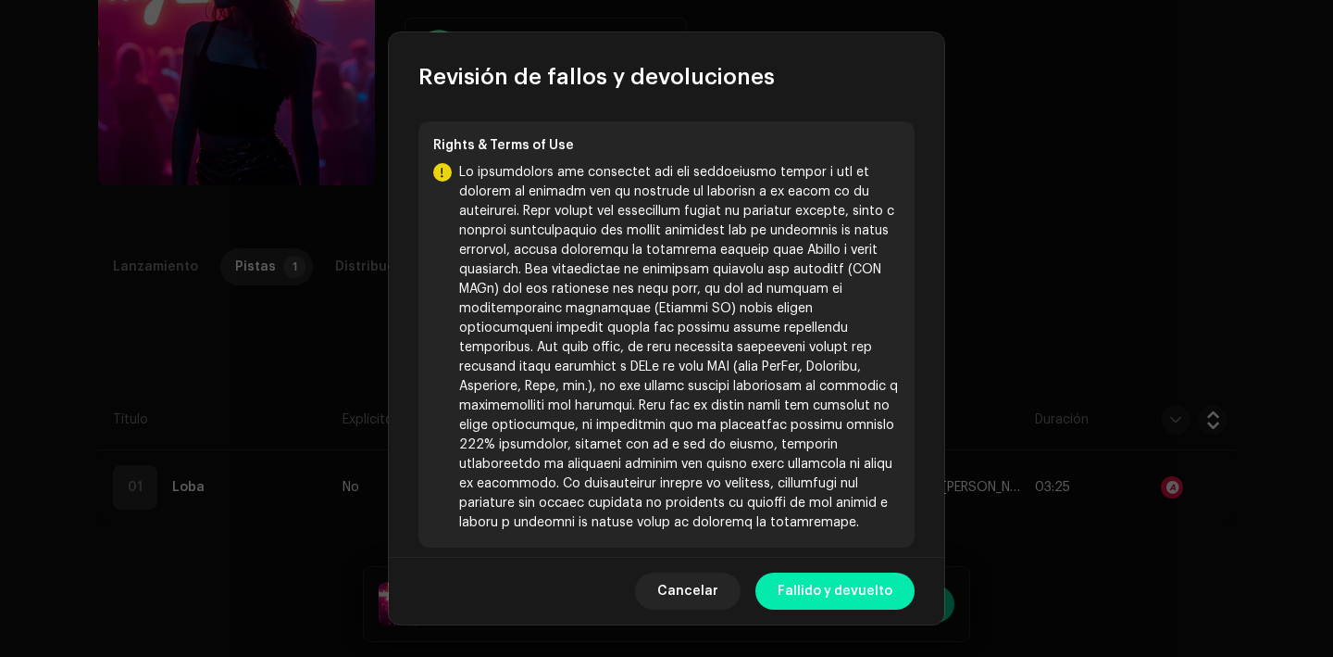
click at [861, 603] on span "Fallido y devuelto" at bounding box center [835, 590] width 115 height 37
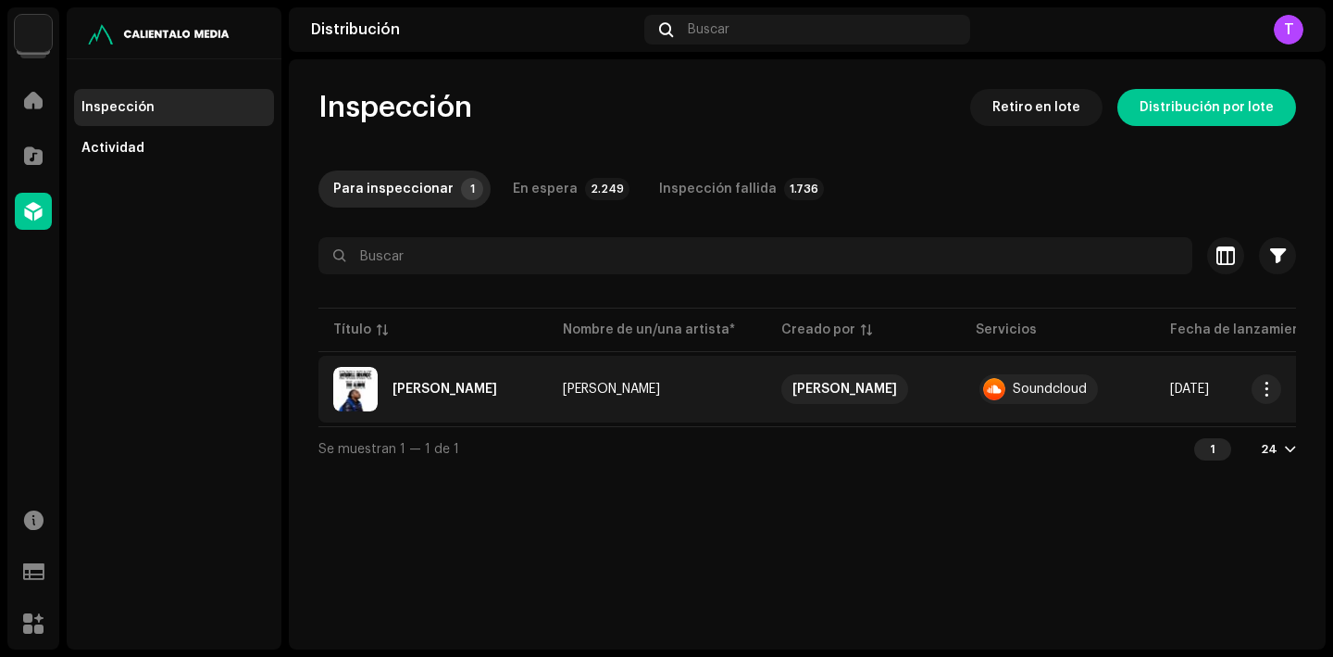
click at [434, 385] on div "[PERSON_NAME]" at bounding box center [445, 388] width 105 height 13
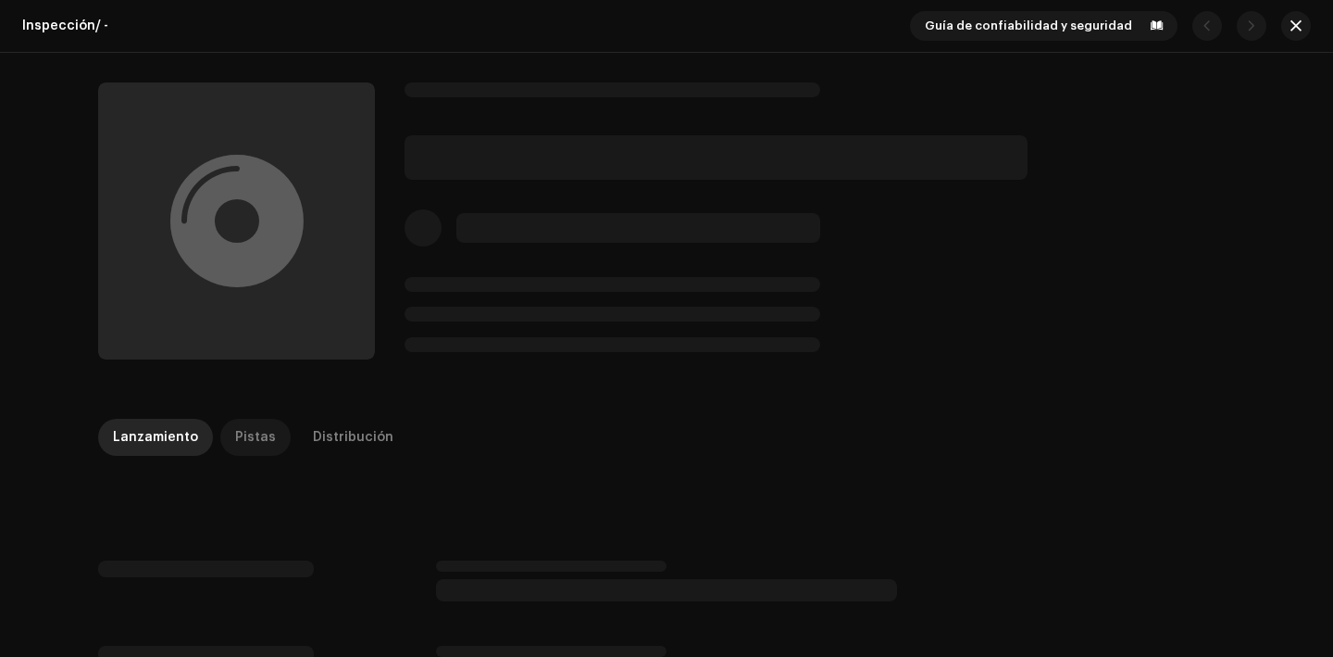
click at [246, 441] on div "Pistas" at bounding box center [255, 437] width 41 height 37
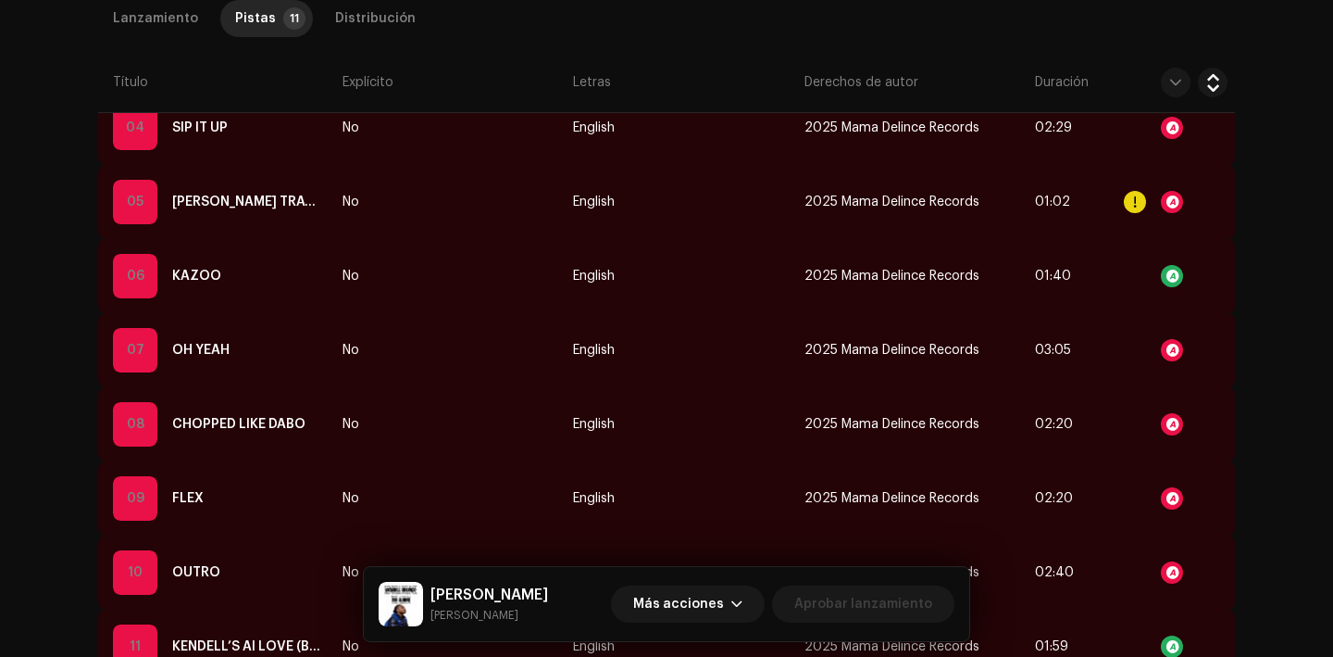
scroll to position [738, 0]
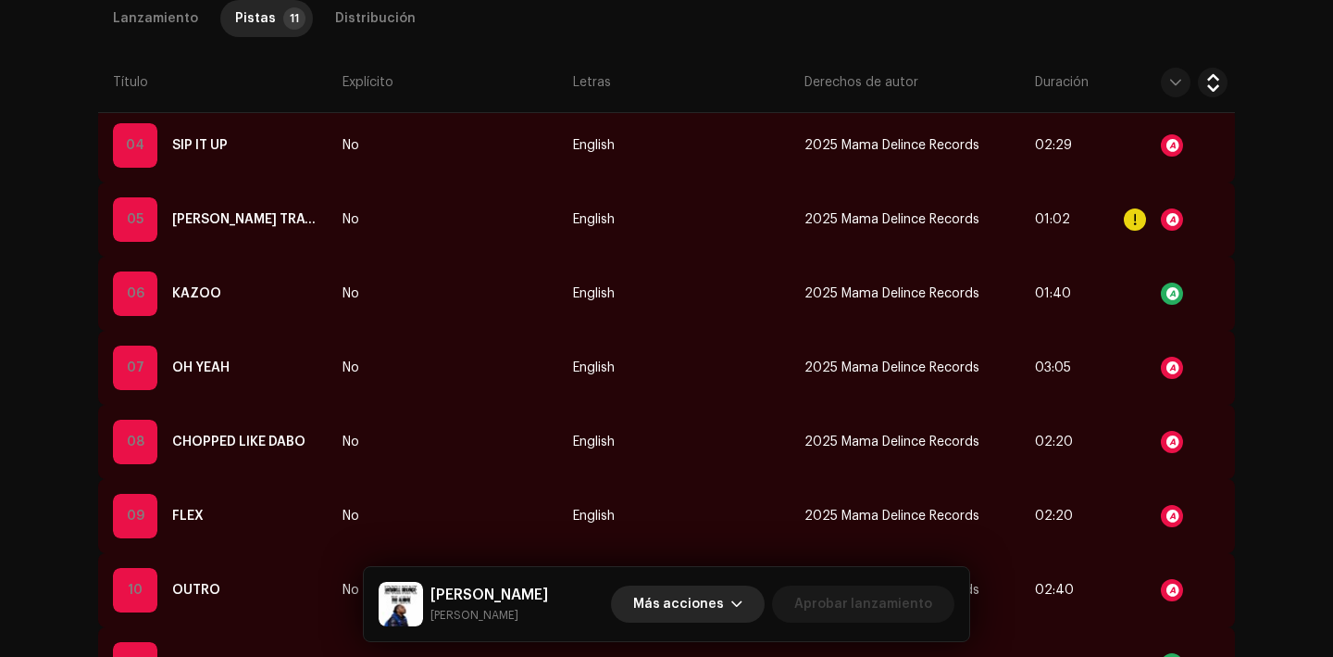
click at [719, 594] on span "Más acciones" at bounding box center [678, 603] width 91 height 37
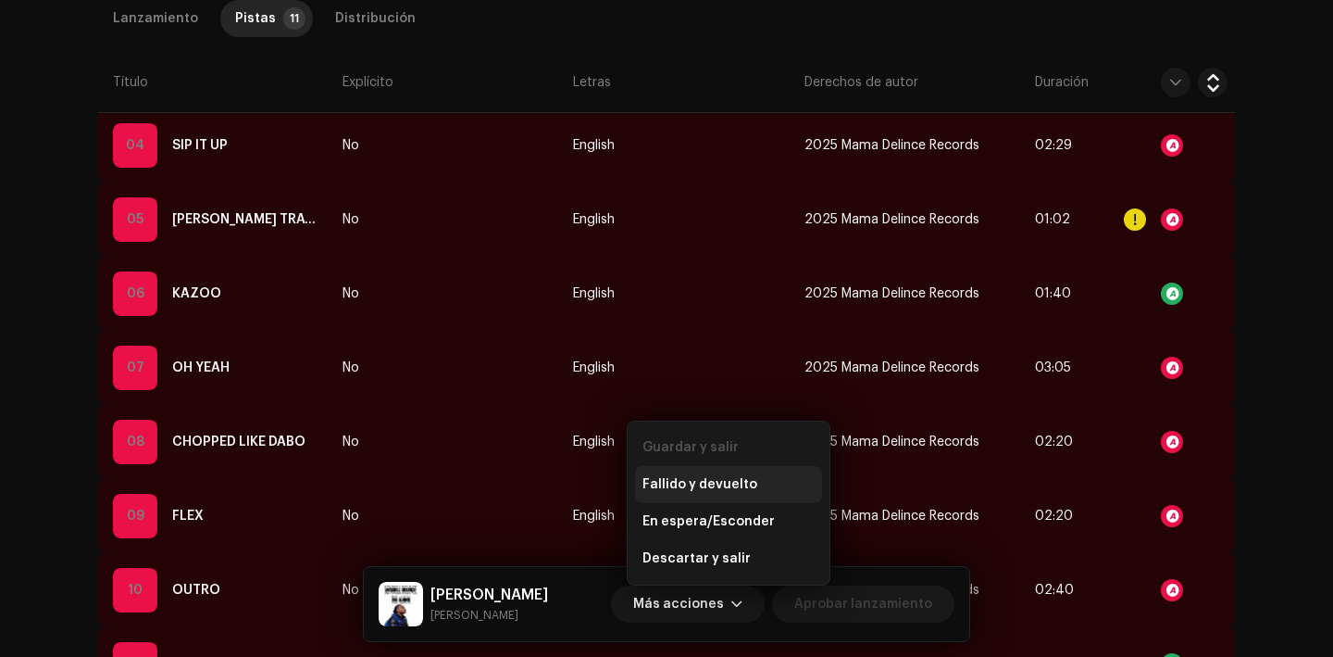
click at [703, 481] on span "Fallido y devuelto" at bounding box center [700, 484] width 115 height 15
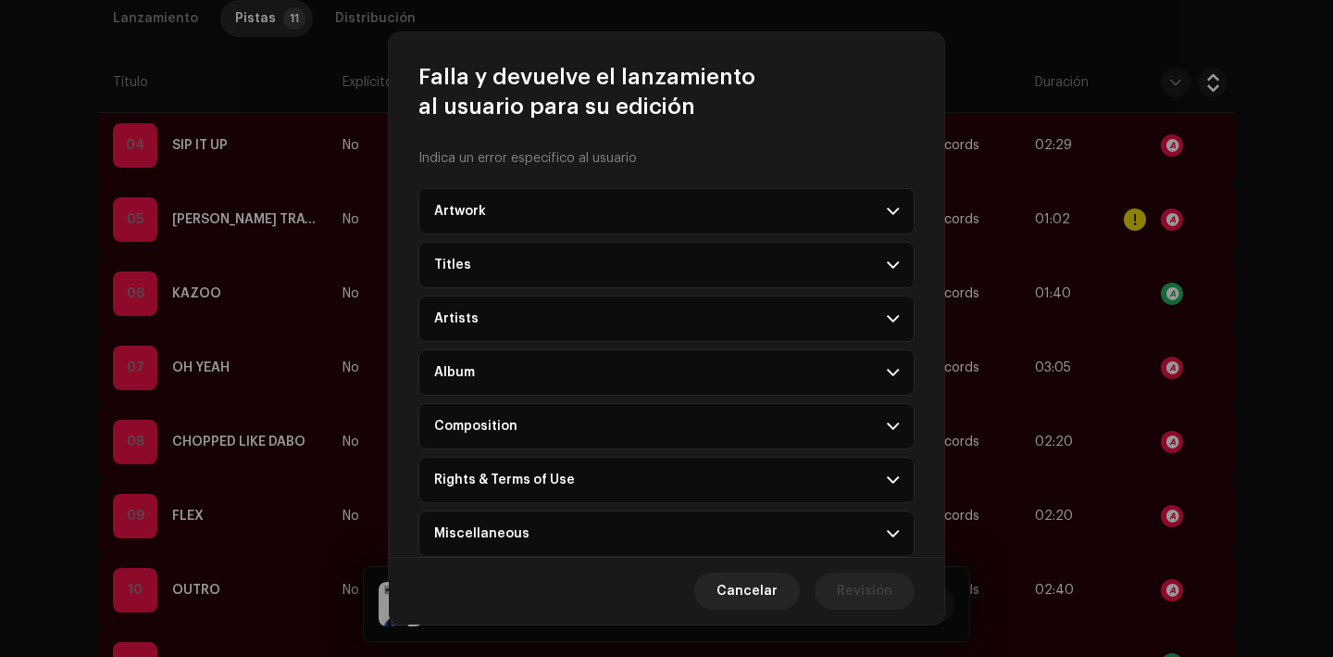
click at [522, 491] on p-accordion-header "Rights & Terms of Use" at bounding box center [667, 479] width 496 height 46
click at [744, 584] on span "Cancelar" at bounding box center [747, 590] width 61 height 37
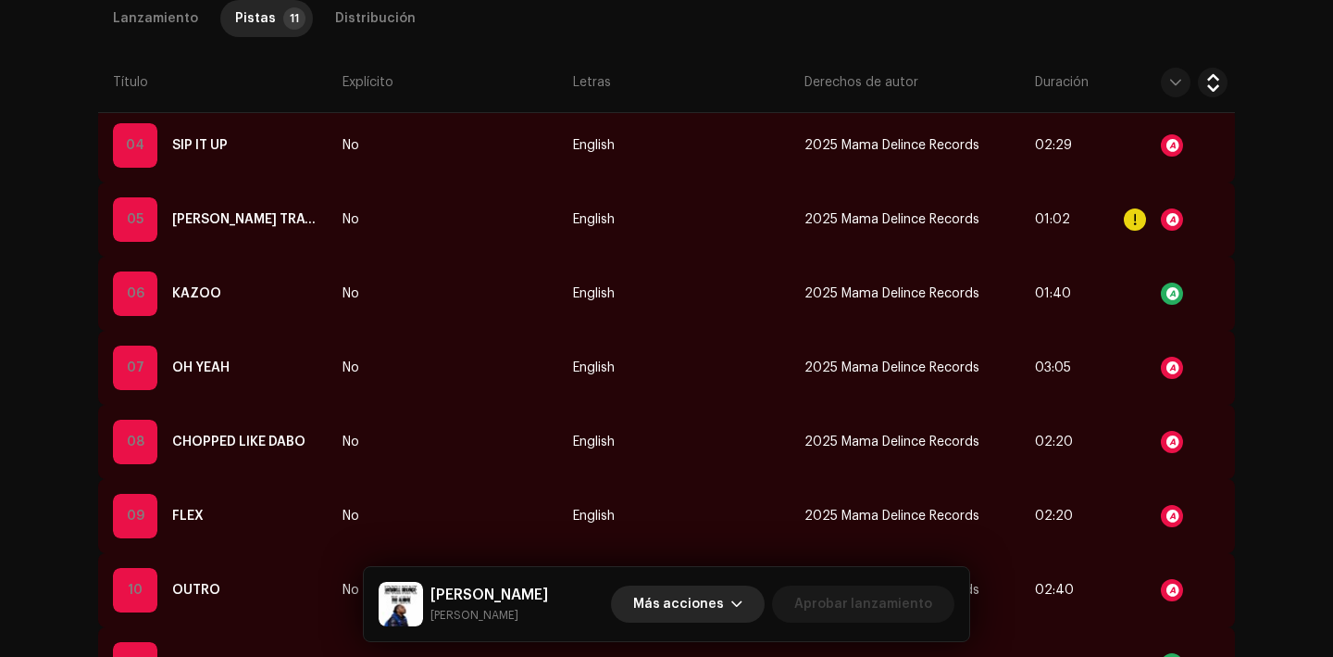
click at [687, 607] on span "Más acciones" at bounding box center [678, 603] width 91 height 37
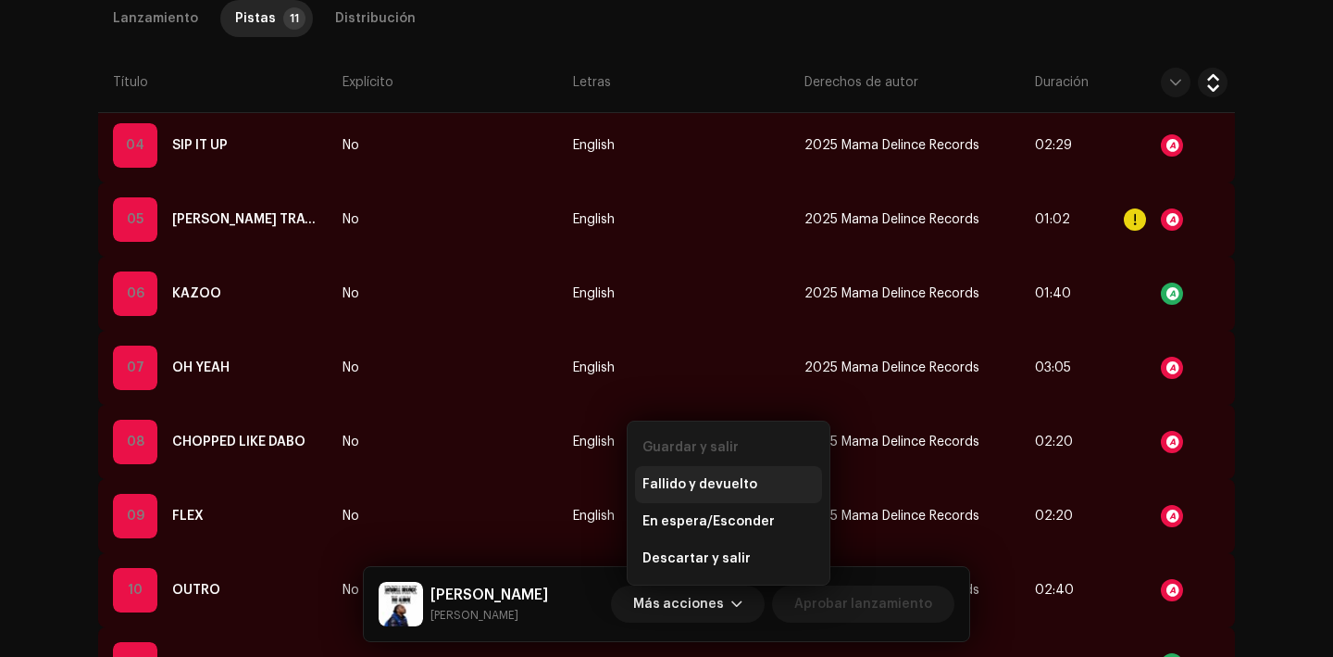
click at [695, 477] on span "Fallido y devuelto" at bounding box center [700, 484] width 115 height 15
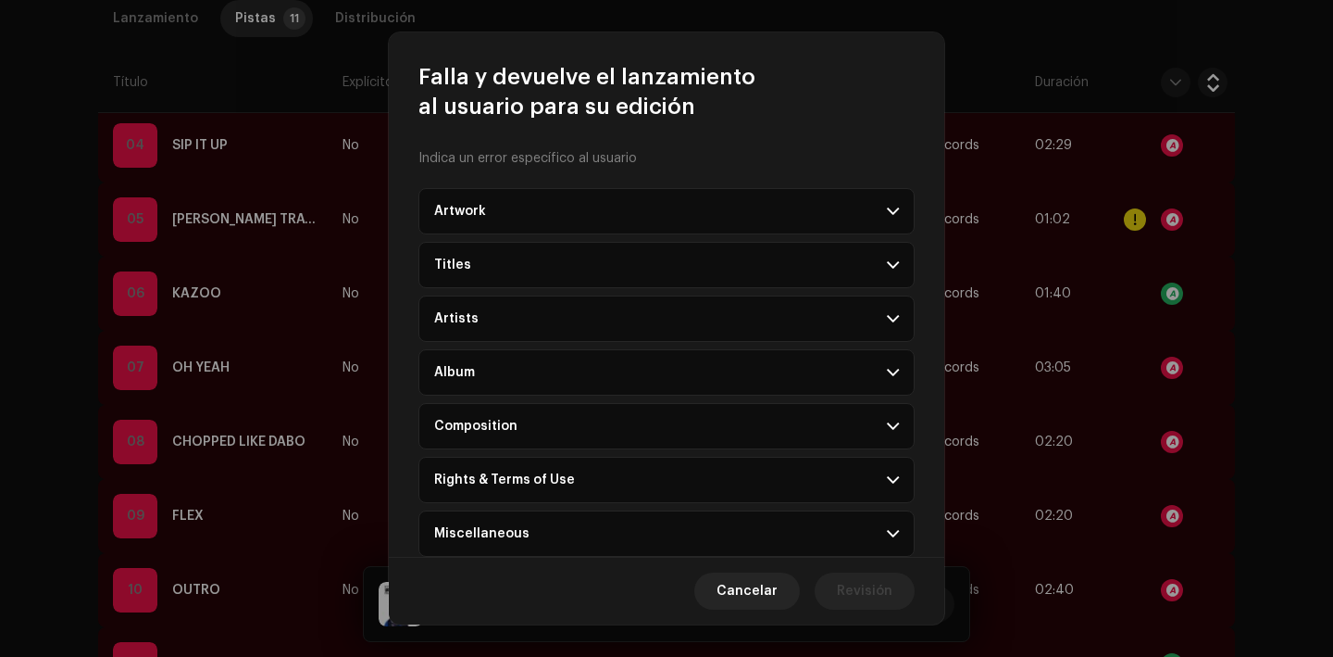
click at [505, 480] on div "Rights & Terms of Use" at bounding box center [504, 479] width 141 height 15
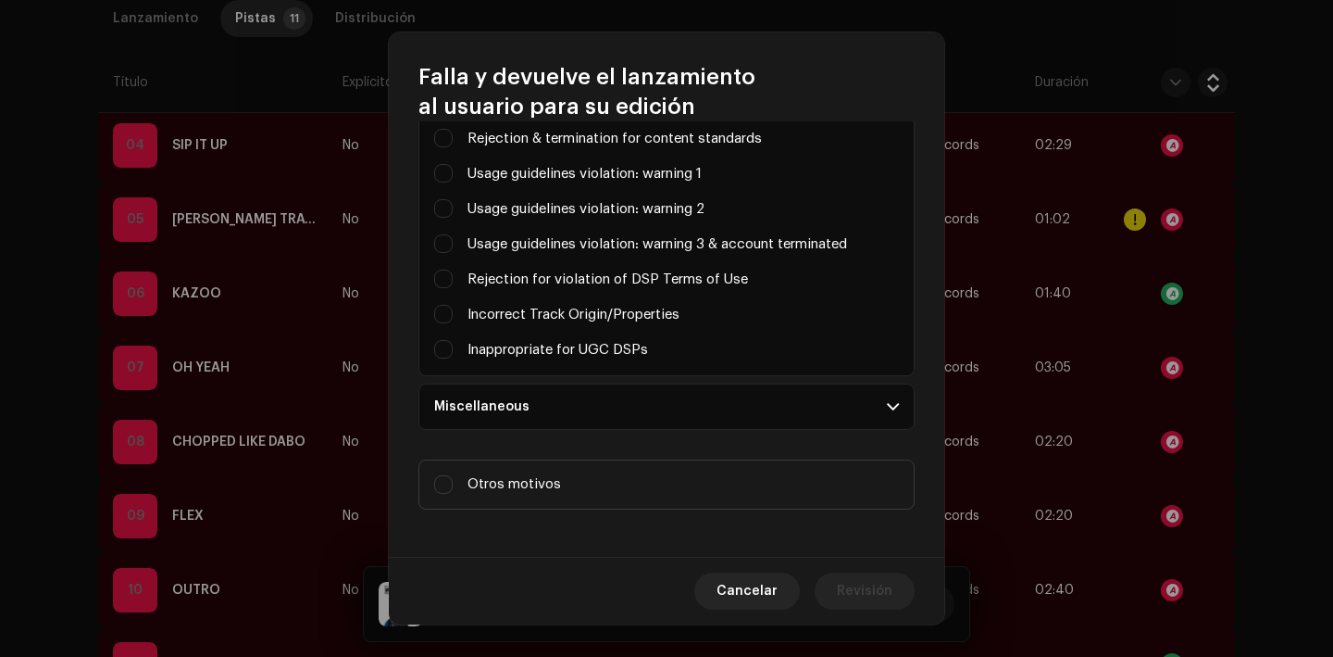
scroll to position [535, 0]
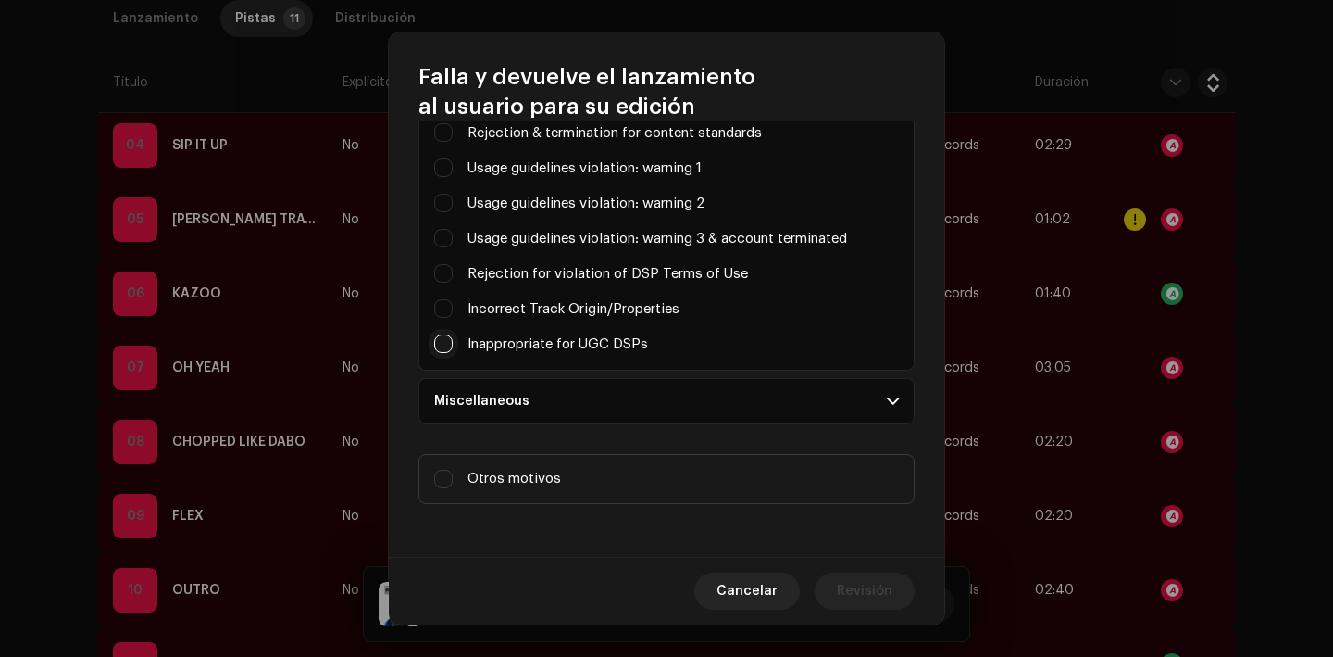
click at [449, 339] on input "Parental advisory on art, but not explicit in metadata" at bounding box center [443, 343] width 19 height 19
checkbox input "true"
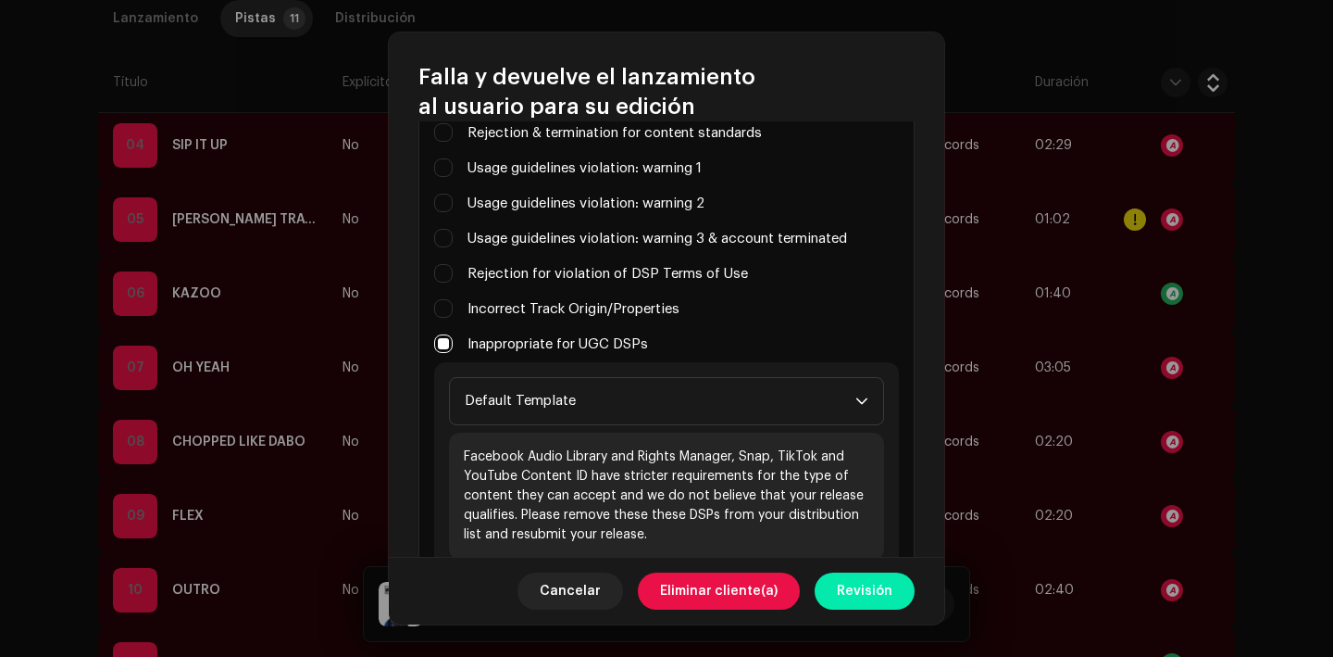
click at [860, 586] on span "Revisión" at bounding box center [865, 590] width 56 height 37
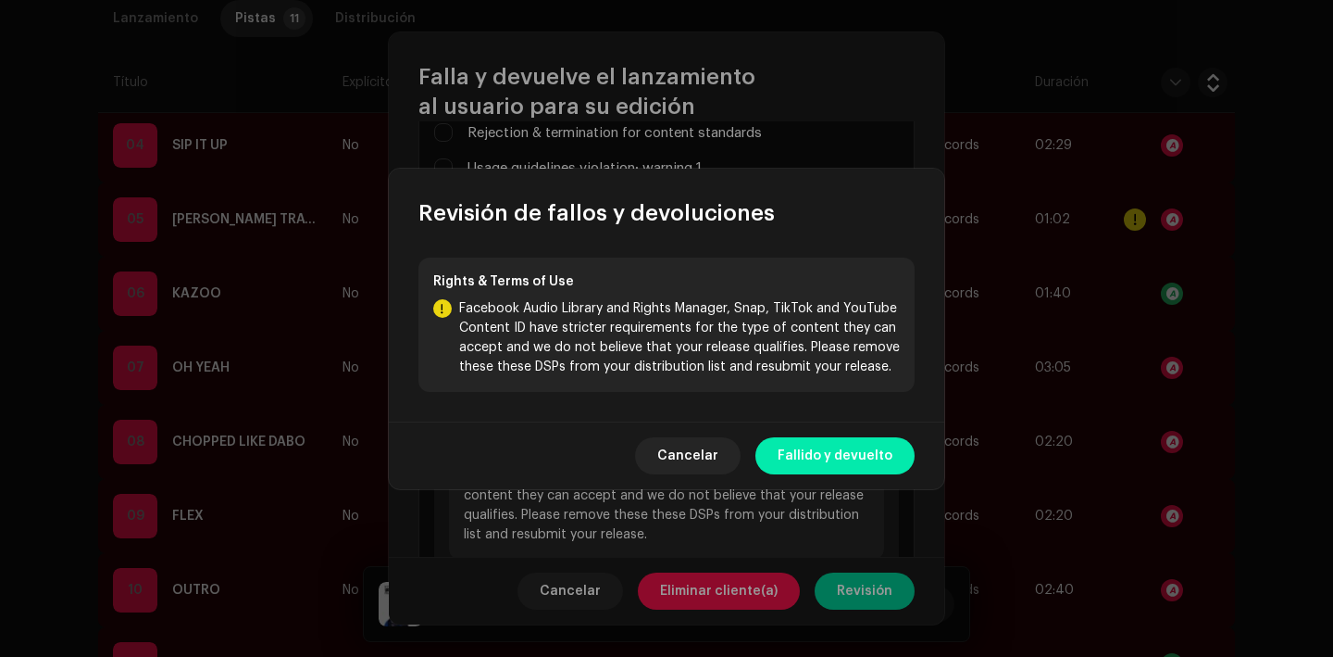
click at [844, 450] on span "Fallido y devuelto" at bounding box center [835, 455] width 115 height 37
